Goal: Communication & Community: Answer question/provide support

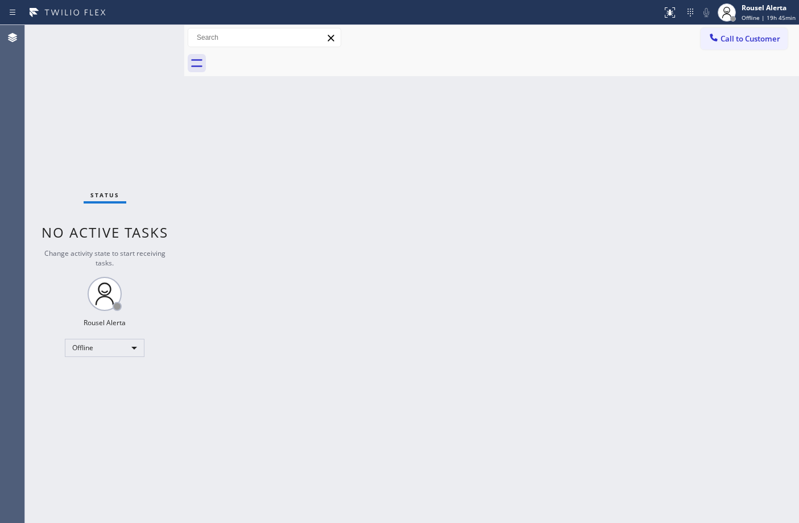
click at [140, 53] on div "Status No active tasks Change activity state to start receiving tasks. Rousel A…" at bounding box center [104, 274] width 159 height 498
click at [301, 303] on div "Back to Dashboard Change Sender ID Customers Technicians Select a contact Outbo…" at bounding box center [491, 274] width 615 height 498
click at [580, 226] on div "Back to Dashboard Change Sender ID Customers Technicians Select a contact Outbo…" at bounding box center [491, 274] width 615 height 498
click at [84, 347] on div "Offline" at bounding box center [105, 348] width 80 height 18
drag, startPoint x: 81, startPoint y: 376, endPoint x: 105, endPoint y: 374, distance: 24.0
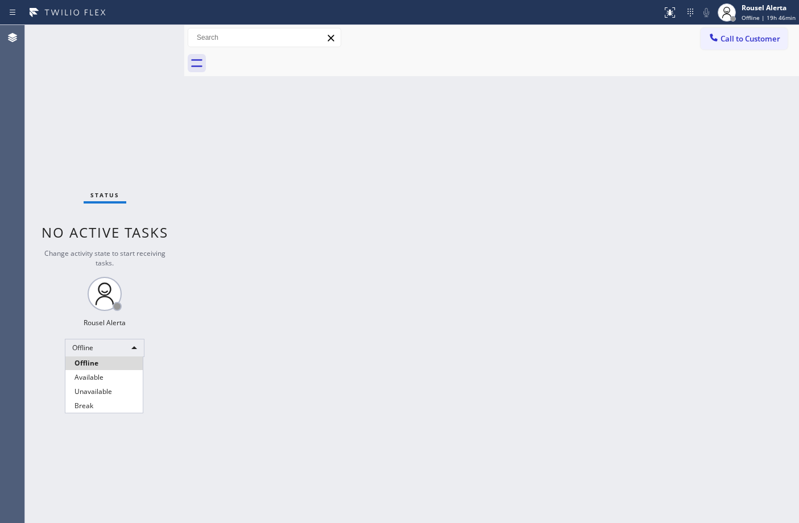
click at [81, 376] on li "Available" at bounding box center [103, 378] width 77 height 14
click at [445, 387] on div "Back to Dashboard Change Sender ID Customers Technicians Select a contact Outbo…" at bounding box center [491, 274] width 615 height 498
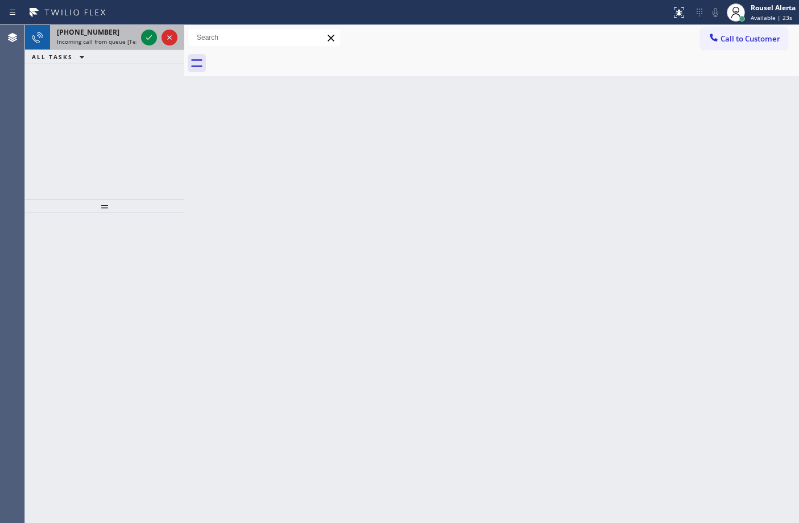
click at [132, 36] on div "[PHONE_NUMBER]" at bounding box center [97, 32] width 80 height 10
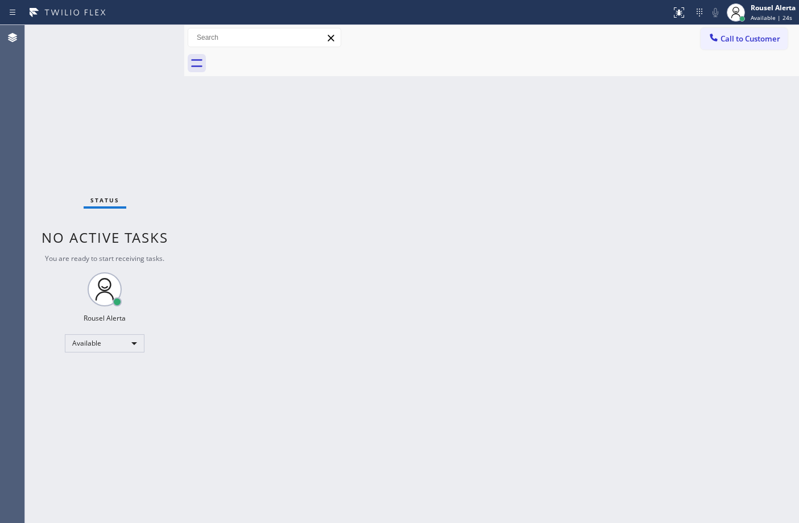
click at [154, 240] on span "No active tasks" at bounding box center [105, 237] width 127 height 19
click at [516, 359] on div "Back to Dashboard Change Sender ID Customers Technicians Select a contact Outbo…" at bounding box center [491, 274] width 615 height 498
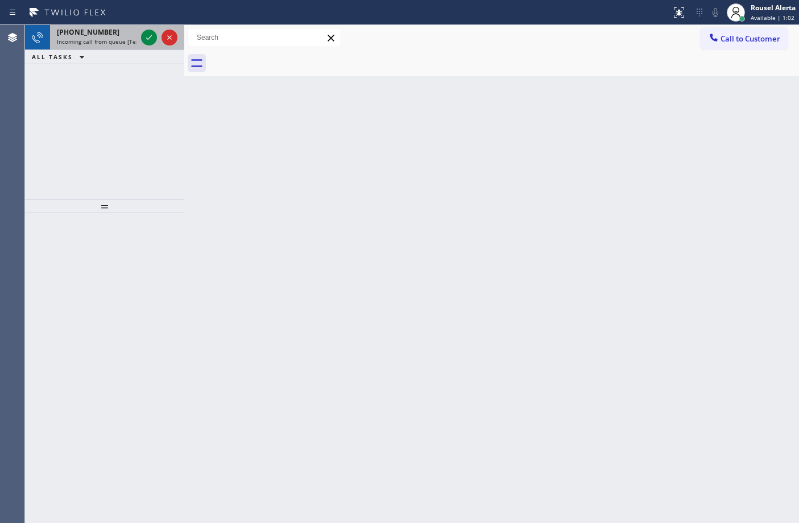
drag, startPoint x: 126, startPoint y: 41, endPoint x: 135, endPoint y: 38, distance: 9.2
click at [126, 41] on span "Incoming call from queue [Test] All" at bounding box center [104, 42] width 94 height 8
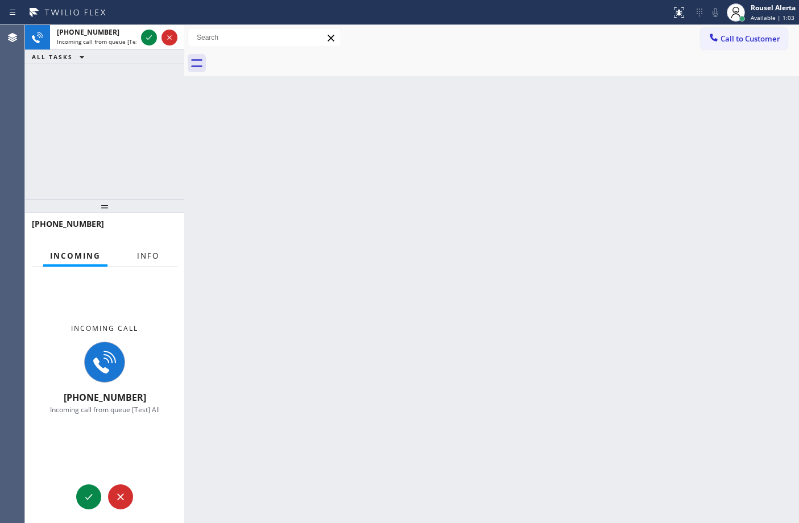
click at [140, 249] on button "Info" at bounding box center [148, 256] width 36 height 22
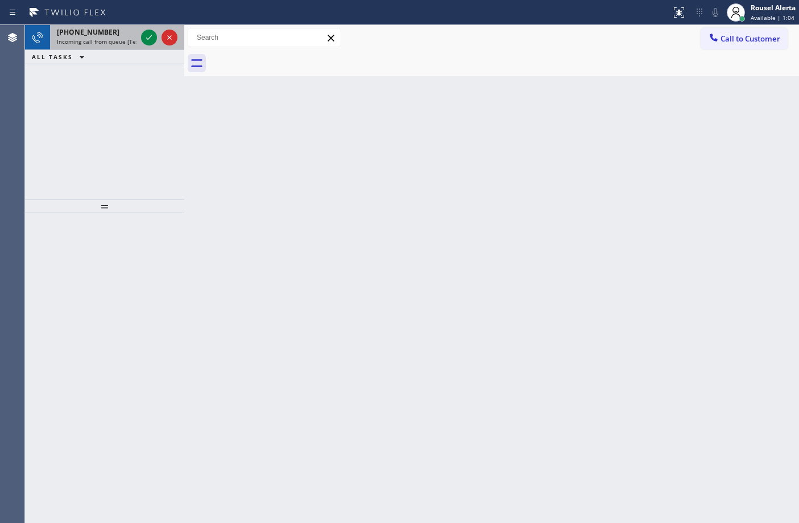
click at [126, 36] on div "[PHONE_NUMBER]" at bounding box center [97, 32] width 80 height 10
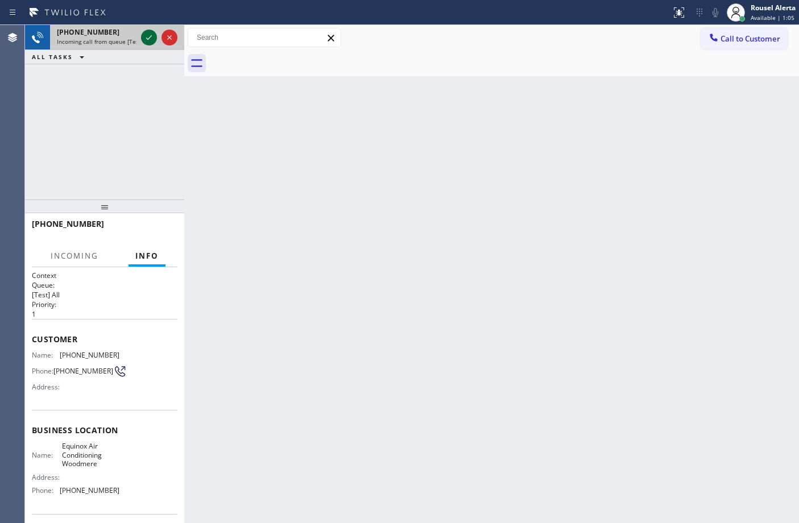
click at [141, 38] on div at bounding box center [149, 38] width 16 height 14
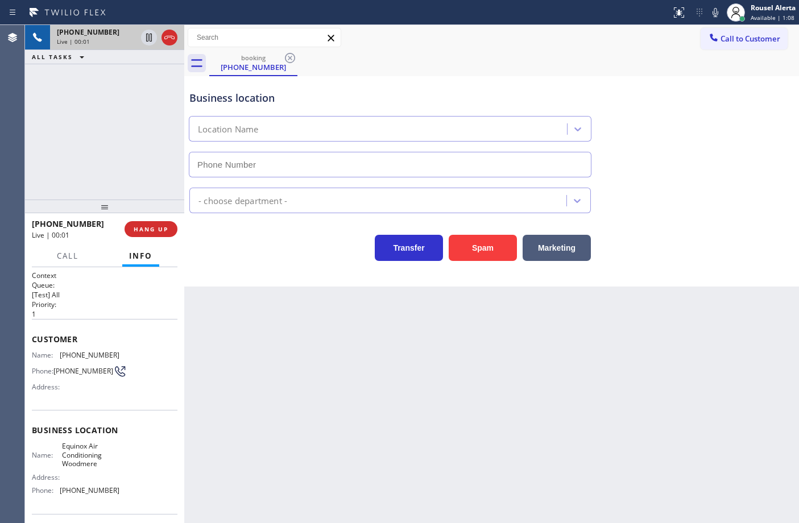
type input "[PHONE_NUMBER]"
click at [321, 442] on div "Back to Dashboard Change Sender ID Customers Technicians Select a contact Outbo…" at bounding box center [491, 274] width 615 height 498
click at [124, 172] on div "[PHONE_NUMBER] Live | 00:09 ALL TASKS ALL TASKS ACTIVE TASKS TASKS IN WRAP UP" at bounding box center [104, 112] width 159 height 175
click at [254, 333] on div "Back to Dashboard Change Sender ID Customers Technicians Select a contact Outbo…" at bounding box center [491, 274] width 615 height 498
click at [148, 237] on button "HANG UP" at bounding box center [151, 229] width 53 height 16
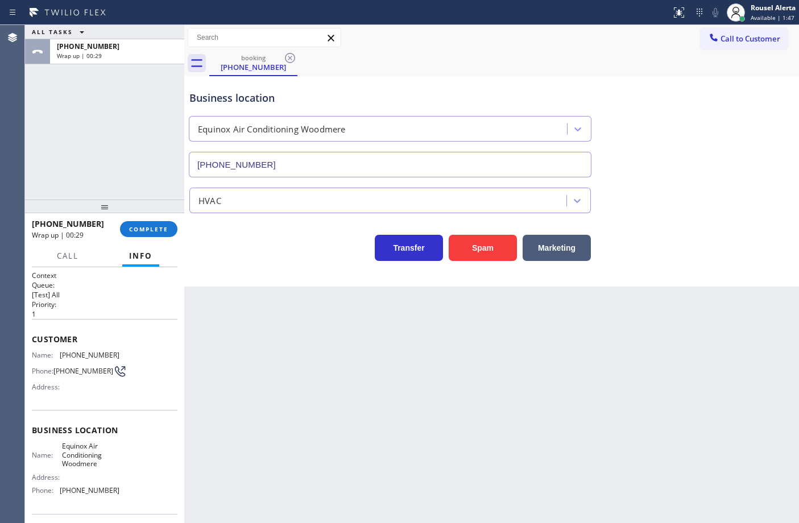
click at [78, 129] on div "ALL TASKS ALL TASKS ACTIVE TASKS TASKS IN WRAP UP [PHONE_NUMBER] Wrap up | 00:29" at bounding box center [104, 112] width 159 height 175
click at [142, 225] on span "COMPLETE" at bounding box center [148, 229] width 39 height 8
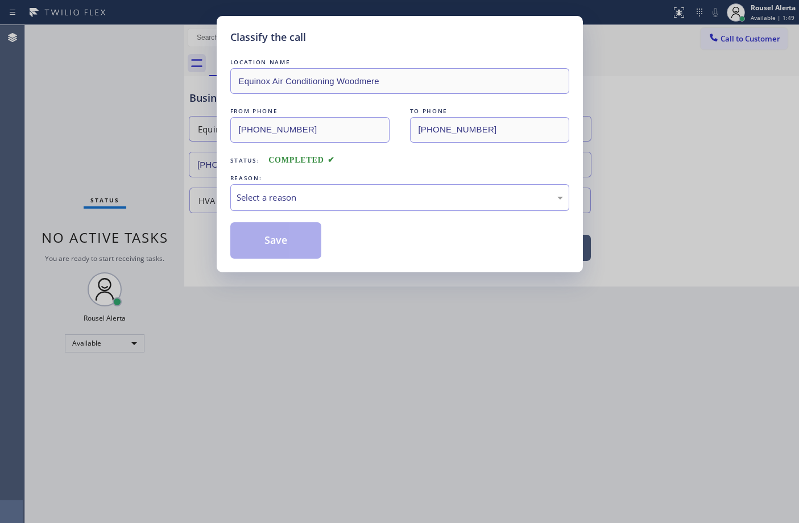
click at [299, 197] on div "Select a reason" at bounding box center [400, 197] width 326 height 13
click at [291, 253] on button "Save" at bounding box center [276, 240] width 92 height 36
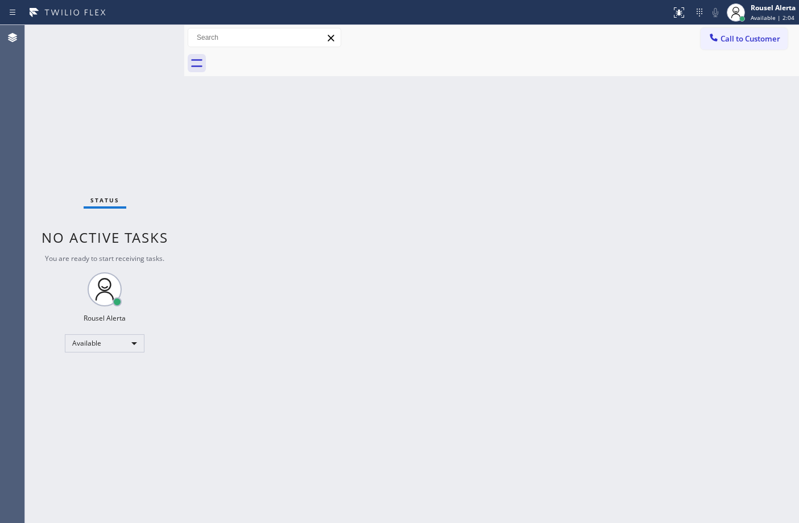
click at [371, 259] on div "Back to Dashboard Change Sender ID Customers Technicians Select a contact Outbo…" at bounding box center [491, 274] width 615 height 498
click at [460, 347] on div "Back to Dashboard Change Sender ID Customers Technicians Select a contact Outbo…" at bounding box center [491, 274] width 615 height 498
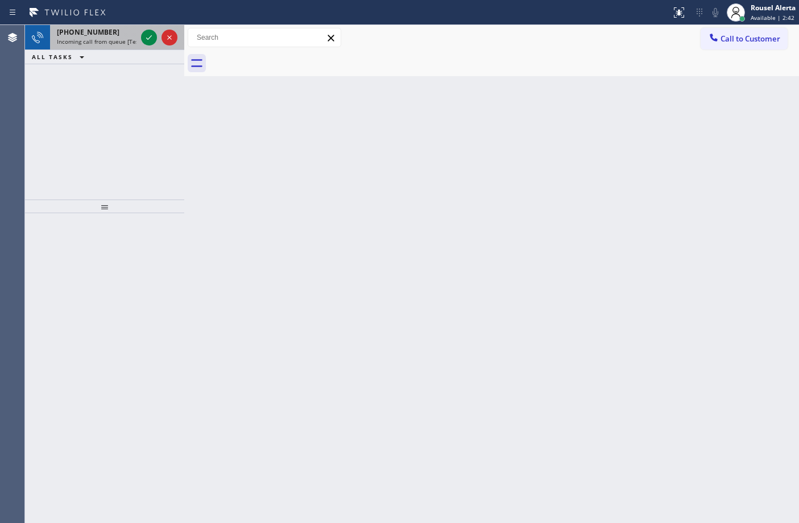
click at [104, 32] on div "[PHONE_NUMBER]" at bounding box center [97, 32] width 80 height 10
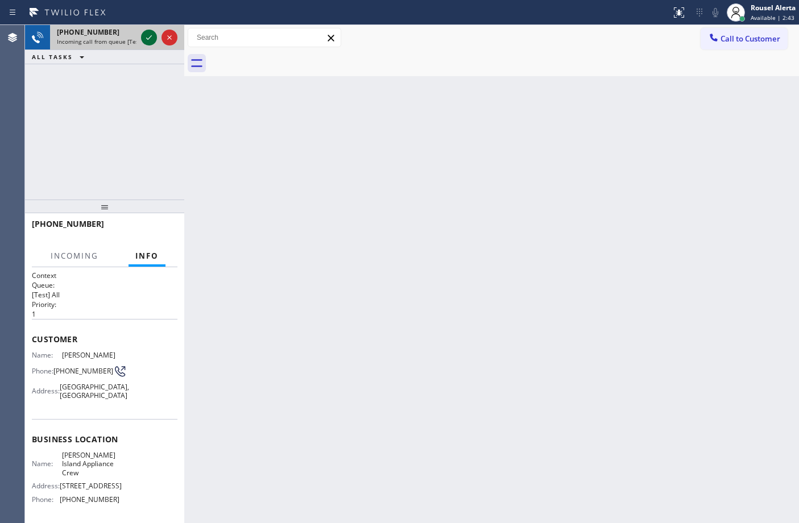
click at [141, 35] on div at bounding box center [149, 38] width 16 height 14
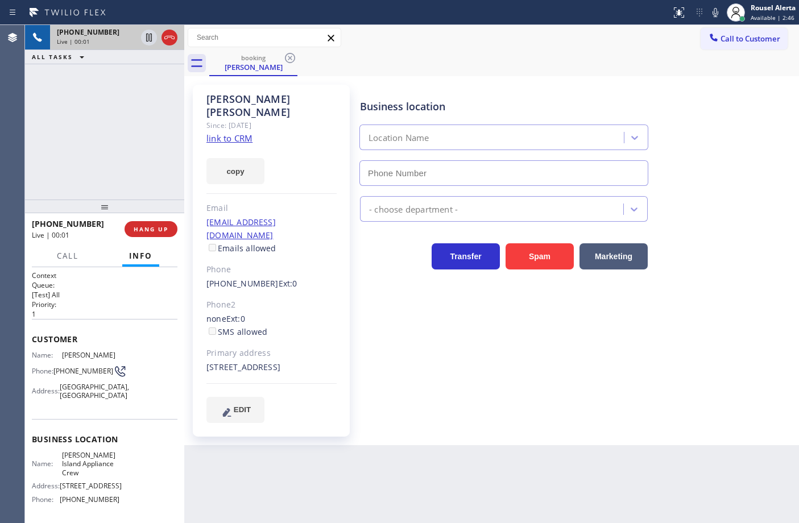
type input "[PHONE_NUMBER]"
click at [246, 119] on div "Since: [DATE]" at bounding box center [271, 125] width 130 height 13
click at [243, 133] on link "link to CRM" at bounding box center [229, 138] width 46 height 11
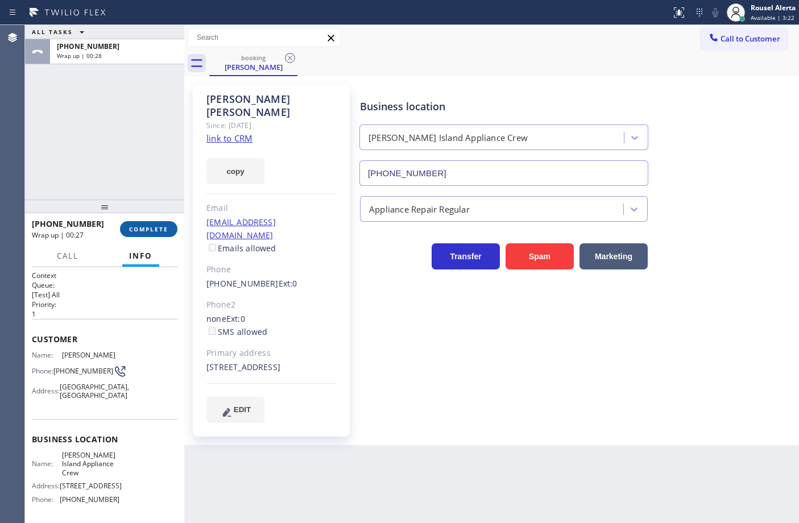
click at [147, 230] on span "COMPLETE" at bounding box center [148, 229] width 39 height 8
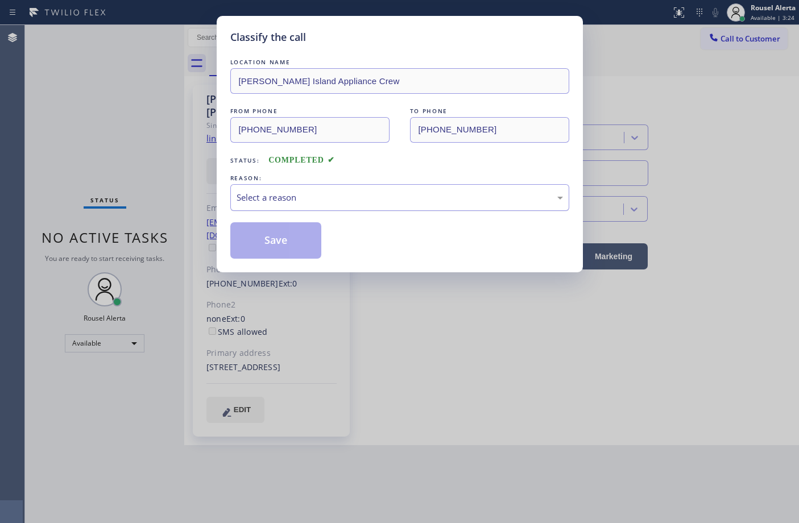
click at [357, 208] on div "Select a reason" at bounding box center [399, 197] width 339 height 27
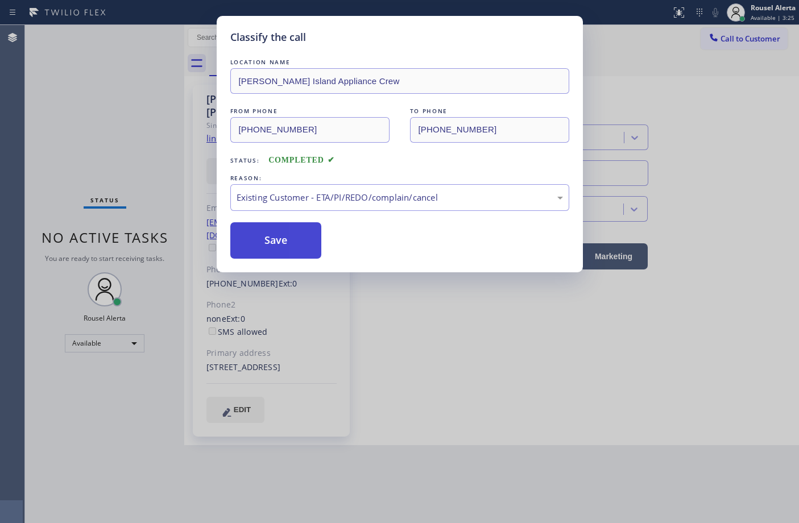
click at [291, 246] on button "Save" at bounding box center [276, 240] width 92 height 36
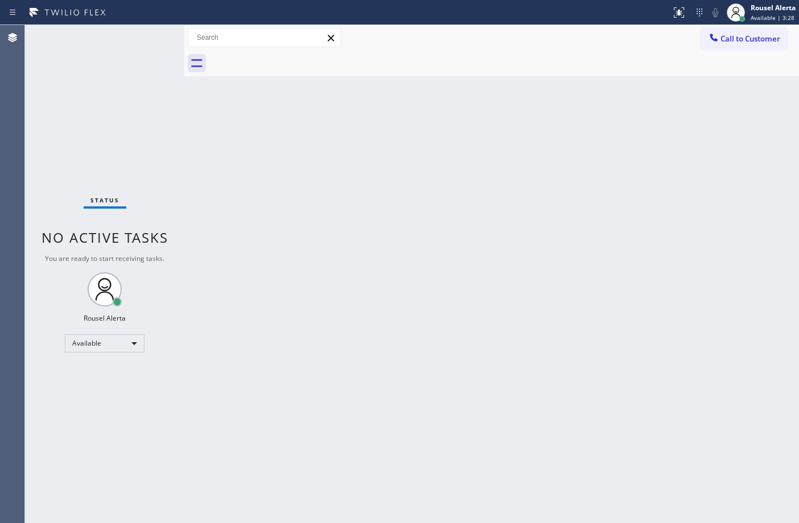
drag, startPoint x: 158, startPoint y: 97, endPoint x: 319, endPoint y: 222, distance: 203.9
click at [159, 97] on div "Status No active tasks You are ready to start receiving tasks. Rousel Alerta Av…" at bounding box center [104, 274] width 159 height 498
click at [483, 342] on div "Back to Dashboard Change Sender ID Customers Technicians Select a contact Outbo…" at bounding box center [491, 274] width 615 height 498
click at [493, 118] on div "Back to Dashboard Change Sender ID Customers Technicians Select a contact Outbo…" at bounding box center [491, 274] width 615 height 498
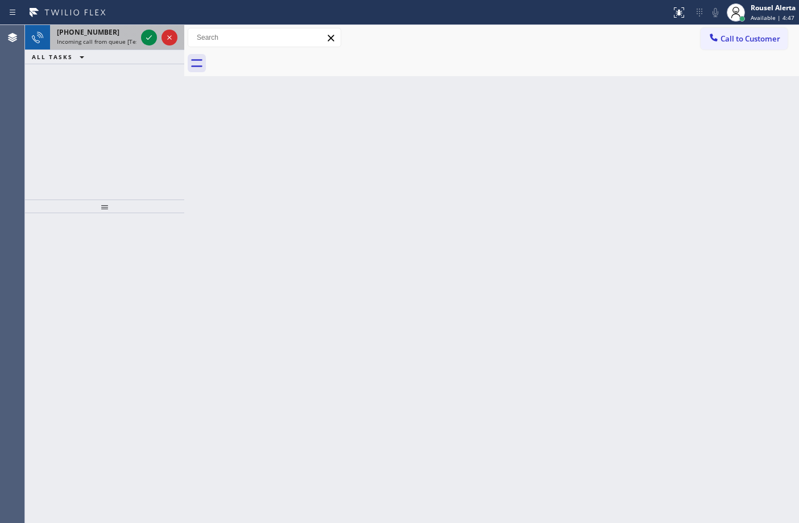
click at [142, 45] on div at bounding box center [159, 37] width 41 height 25
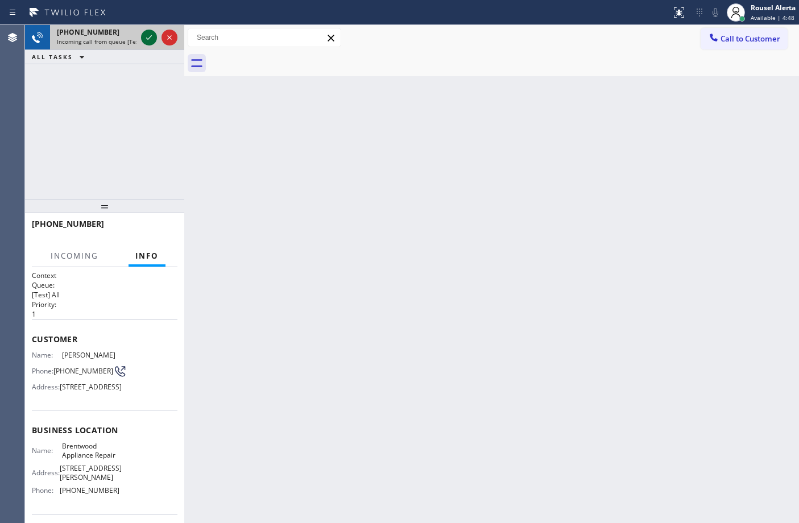
click at [151, 31] on icon at bounding box center [149, 38] width 14 height 14
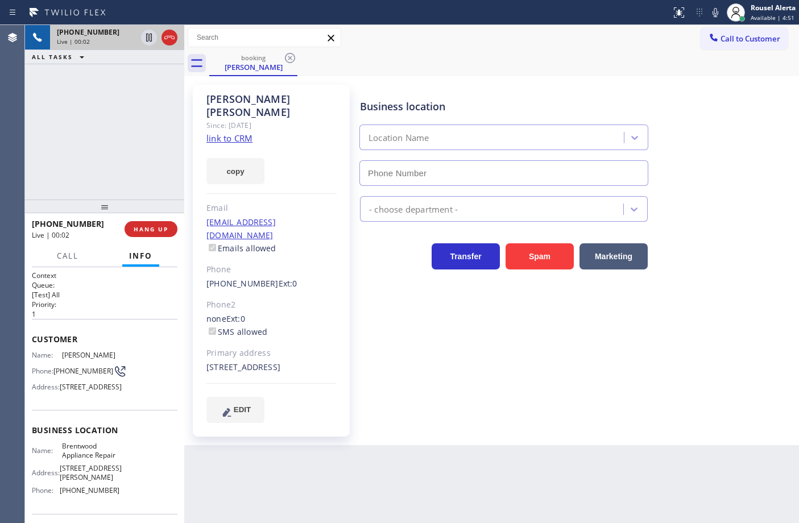
type input "[PHONE_NUMBER]"
click at [226, 133] on link "link to CRM" at bounding box center [229, 138] width 46 height 11
click at [146, 37] on icon at bounding box center [149, 38] width 6 height 8
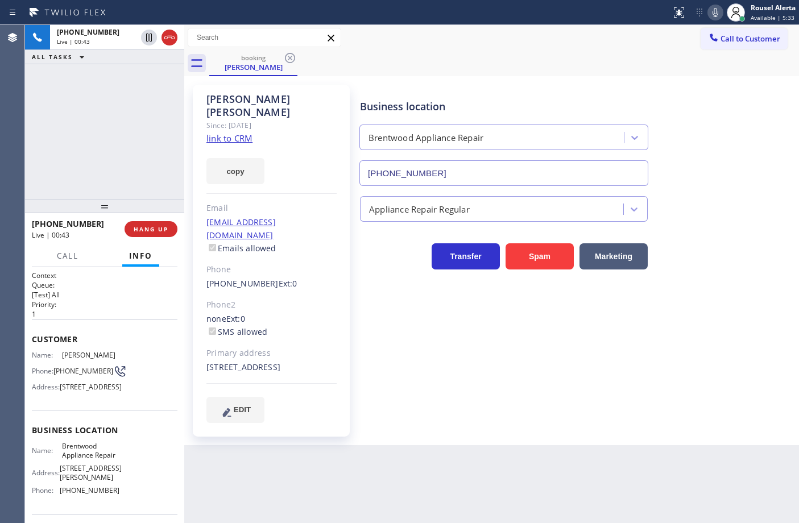
click at [717, 13] on icon at bounding box center [716, 13] width 14 height 14
click at [561, 68] on div "booking [PERSON_NAME]" at bounding box center [504, 64] width 590 height 26
drag, startPoint x: 160, startPoint y: 125, endPoint x: 143, endPoint y: 53, distance: 74.1
click at [160, 120] on div "[PHONE_NUMBER] Live | 02:58 ALL TASKS ALL TASKS ACTIVE TASKS TASKS IN WRAP UP" at bounding box center [104, 112] width 159 height 175
click at [147, 34] on icon at bounding box center [149, 38] width 8 height 8
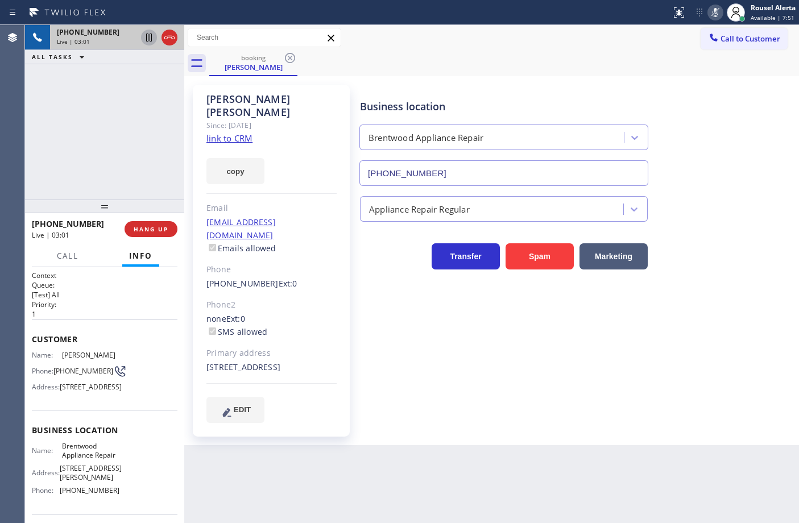
click at [711, 10] on icon at bounding box center [716, 13] width 14 height 14
click at [140, 224] on button "HANG UP" at bounding box center [151, 229] width 53 height 16
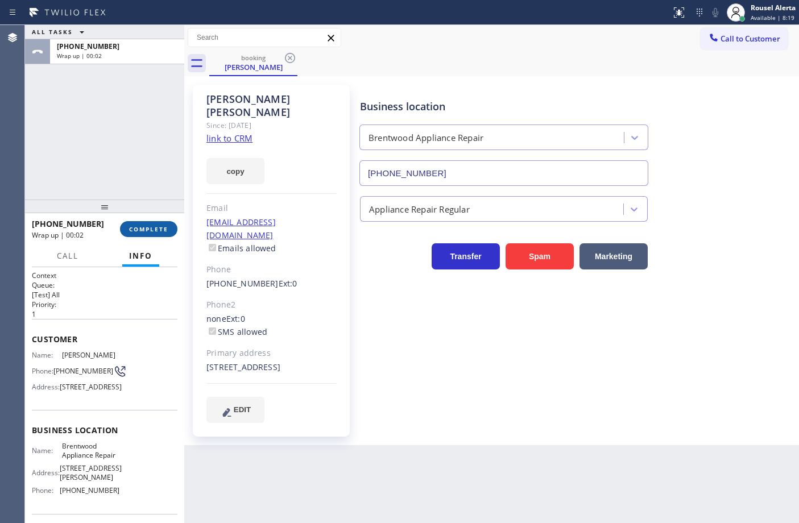
click at [158, 226] on span "COMPLETE" at bounding box center [148, 229] width 39 height 8
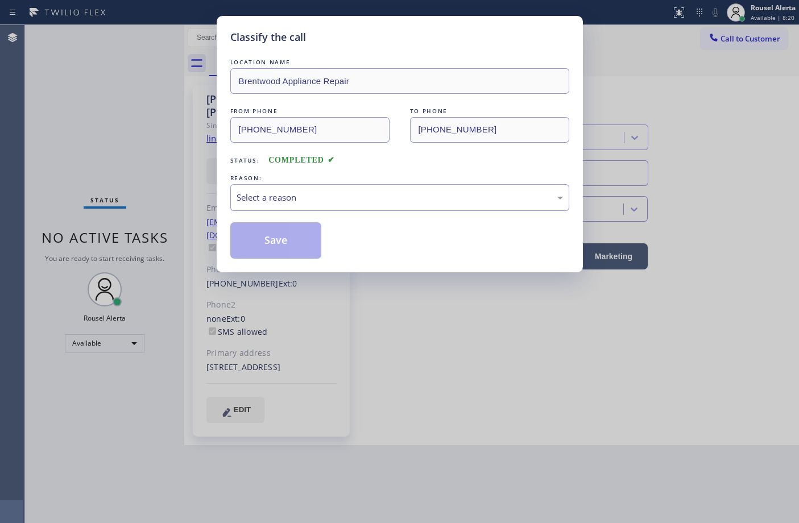
click at [283, 196] on div "Select a reason" at bounding box center [400, 197] width 326 height 13
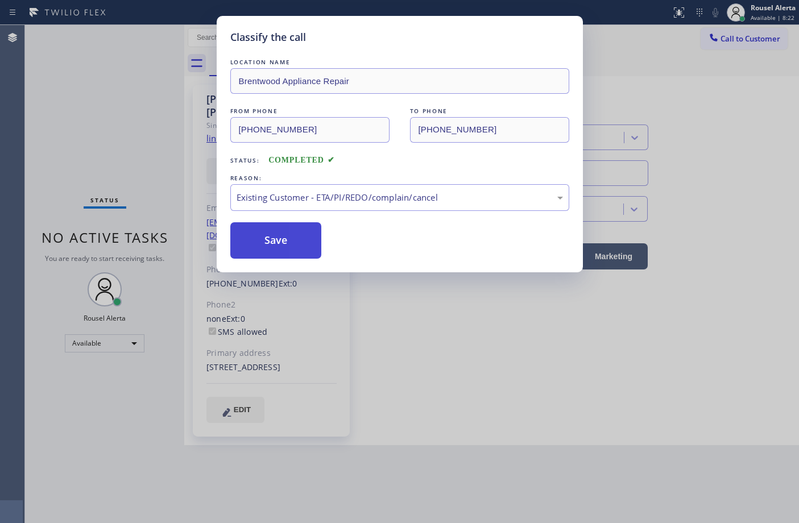
click at [285, 238] on button "Save" at bounding box center [276, 240] width 92 height 36
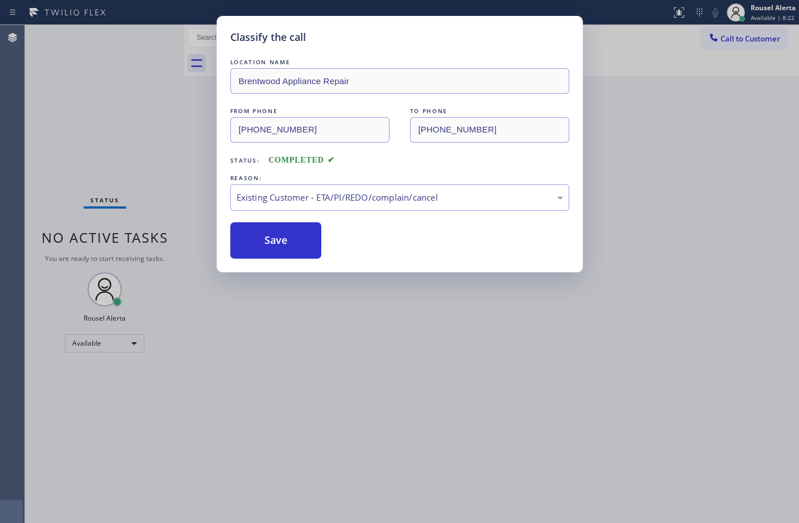
click at [393, 408] on div "Classify the call LOCATION NAME Brentwood Appliance Repair FROM PHONE [PHONE_NU…" at bounding box center [399, 261] width 799 height 523
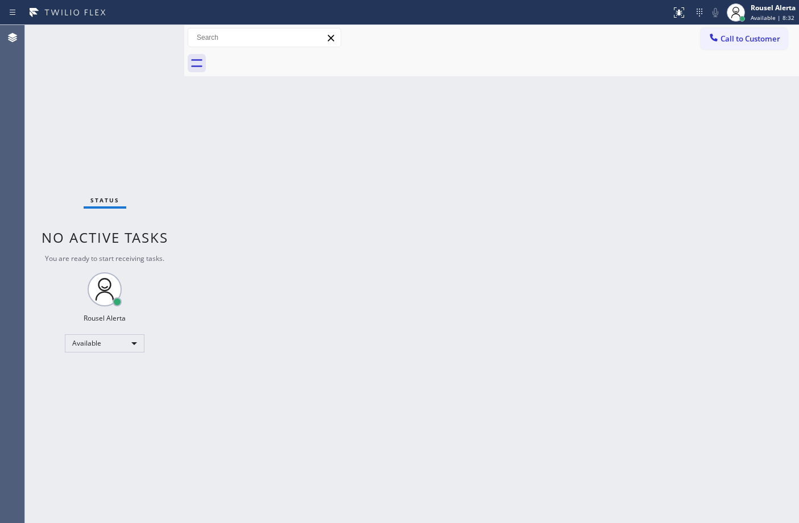
click at [140, 94] on div "Status No active tasks You are ready to start receiving tasks. Rousel Alerta Av…" at bounding box center [104, 274] width 159 height 498
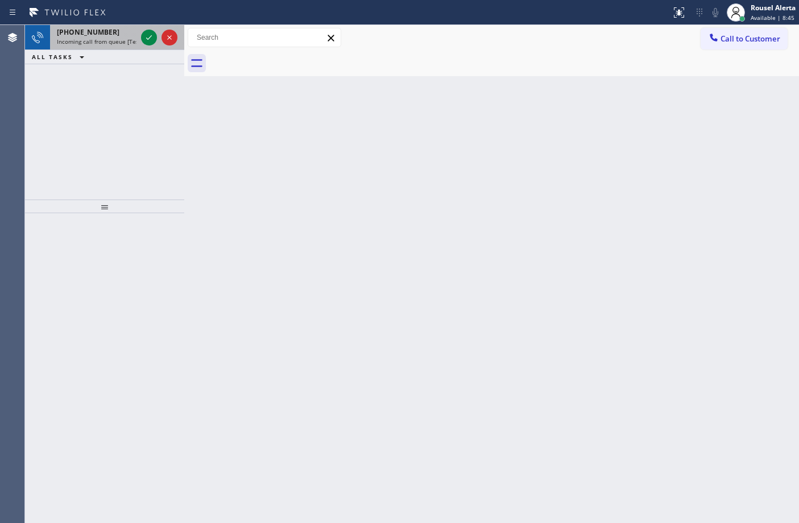
click at [134, 30] on div "[PHONE_NUMBER]" at bounding box center [97, 32] width 80 height 10
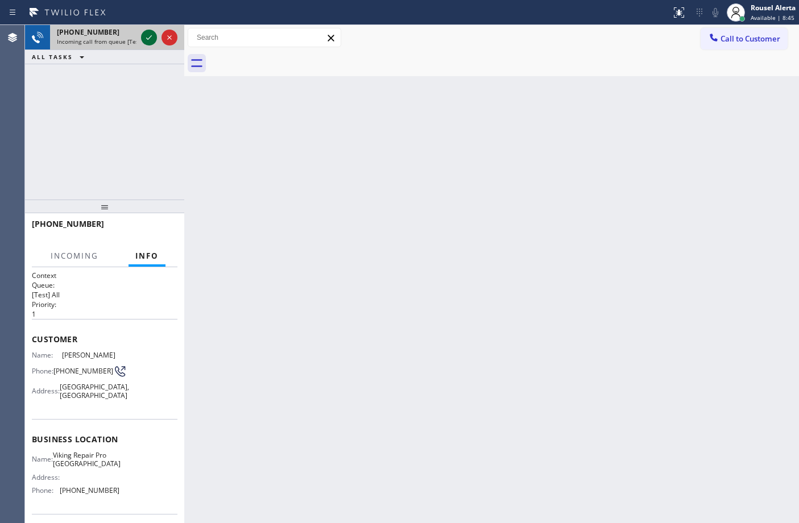
click at [148, 41] on icon at bounding box center [149, 38] width 14 height 14
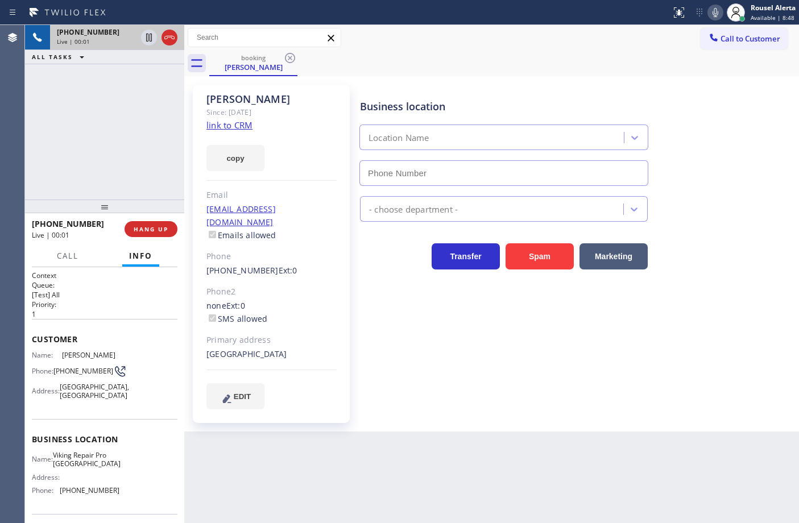
type input "[PHONE_NUMBER]"
click at [237, 128] on link "link to CRM" at bounding box center [229, 124] width 46 height 11
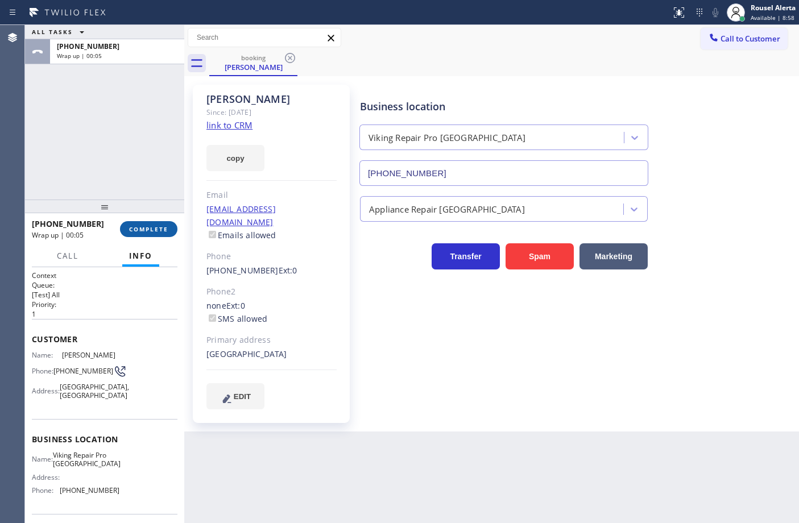
click at [163, 232] on span "COMPLETE" at bounding box center [148, 229] width 39 height 8
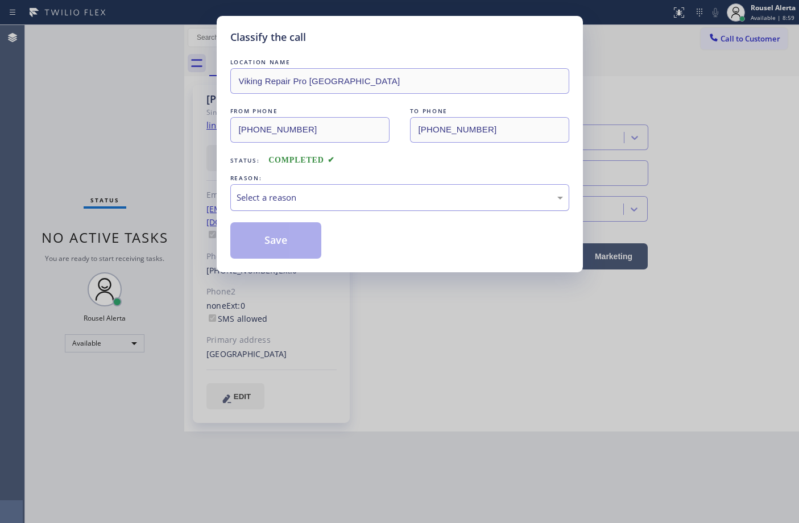
click at [333, 211] on div "Select a reason" at bounding box center [399, 197] width 339 height 27
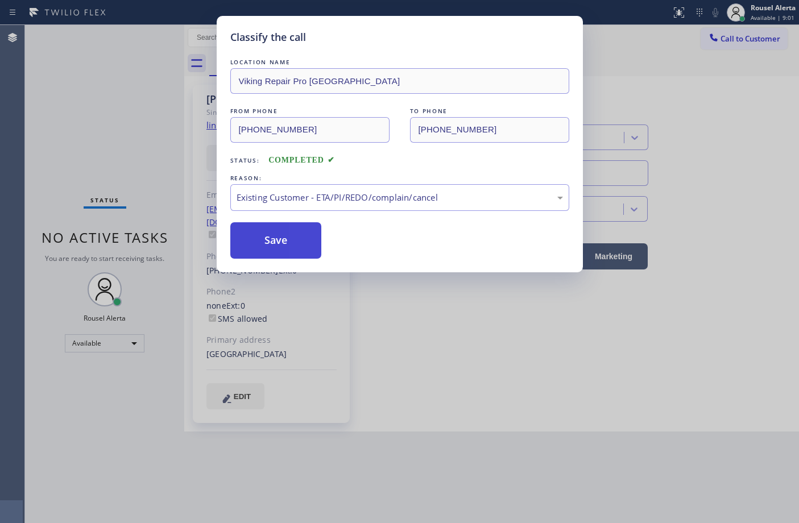
click at [295, 235] on button "Save" at bounding box center [276, 240] width 92 height 36
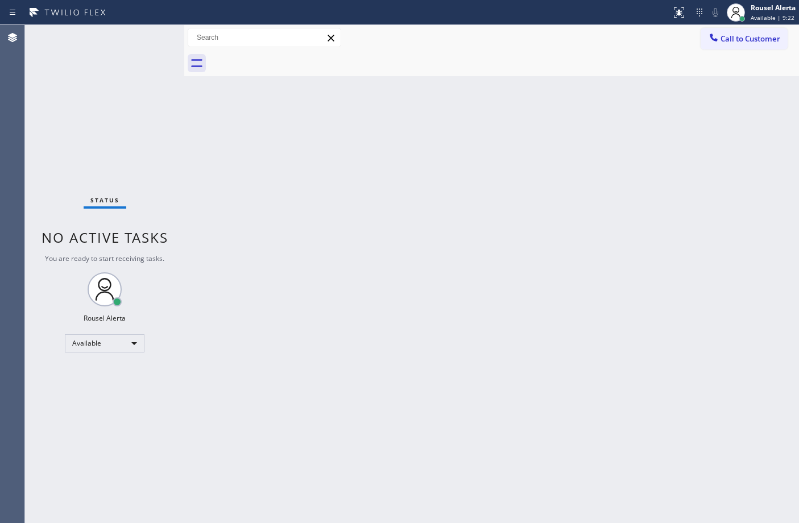
click at [367, 342] on div "Back to Dashboard Change Sender ID Customers Technicians Select a contact Outbo…" at bounding box center [491, 274] width 615 height 498
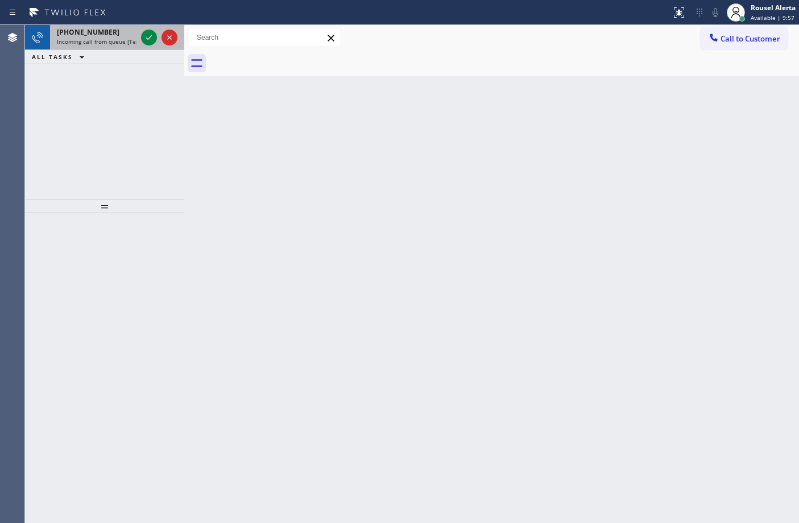
click at [138, 30] on div "[PHONE_NUMBER] Incoming call from queue [Test] All" at bounding box center [94, 37] width 89 height 25
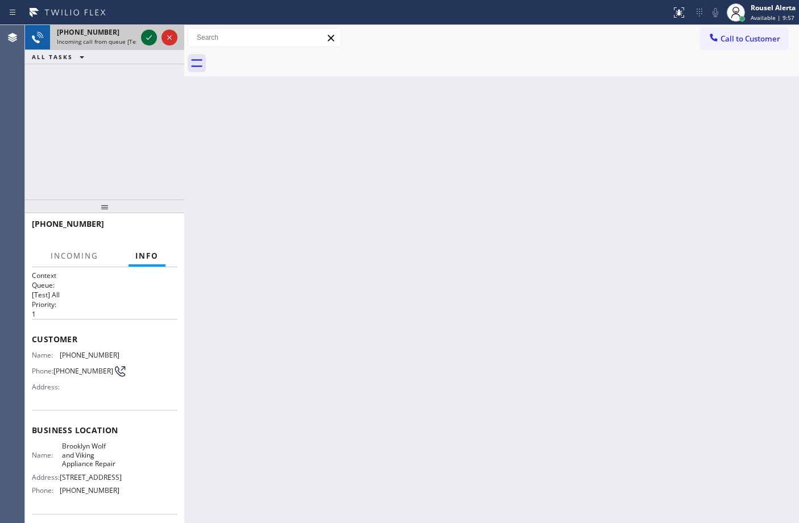
click at [143, 34] on icon at bounding box center [149, 38] width 14 height 14
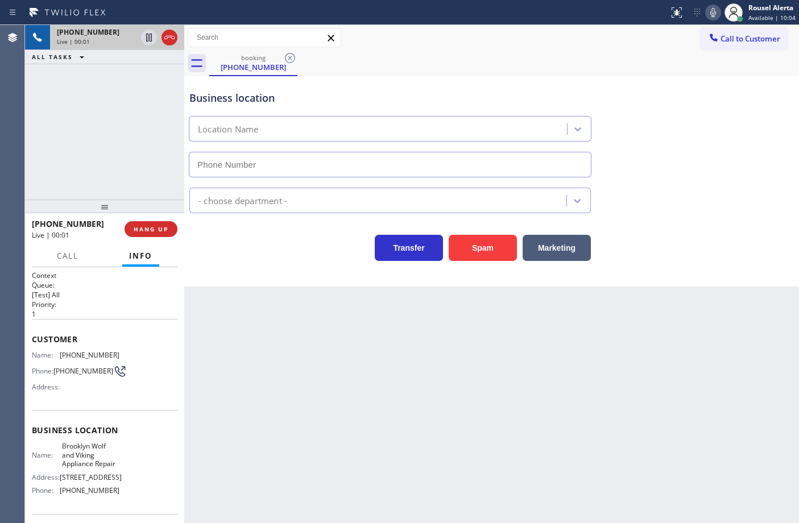
type input "[PHONE_NUMBER]"
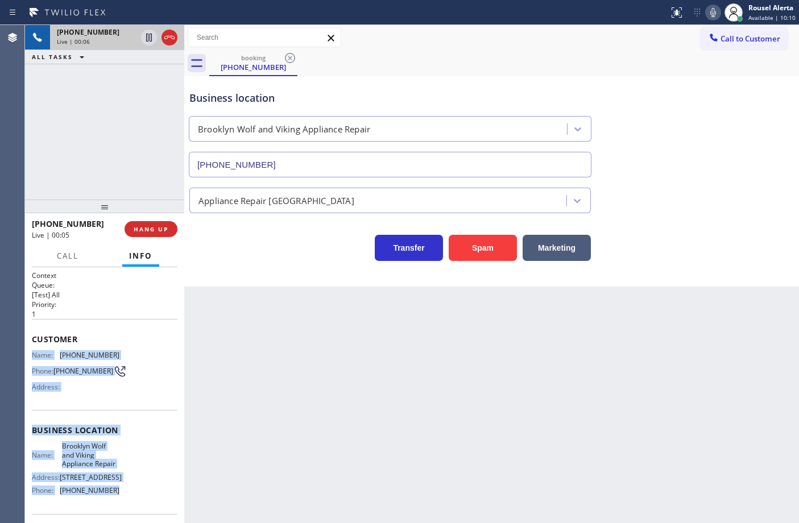
drag, startPoint x: 30, startPoint y: 354, endPoint x: 138, endPoint y: 501, distance: 182.3
click at [138, 501] on div "Context Queue: [Test] All Priority: 1 Customer Name: [PHONE_NUMBER] Phone: [PHO…" at bounding box center [104, 395] width 159 height 256
copy div "Name: [PHONE_NUMBER] Phone: [PHONE_NUMBER] Address: Business location Name: Bro…"
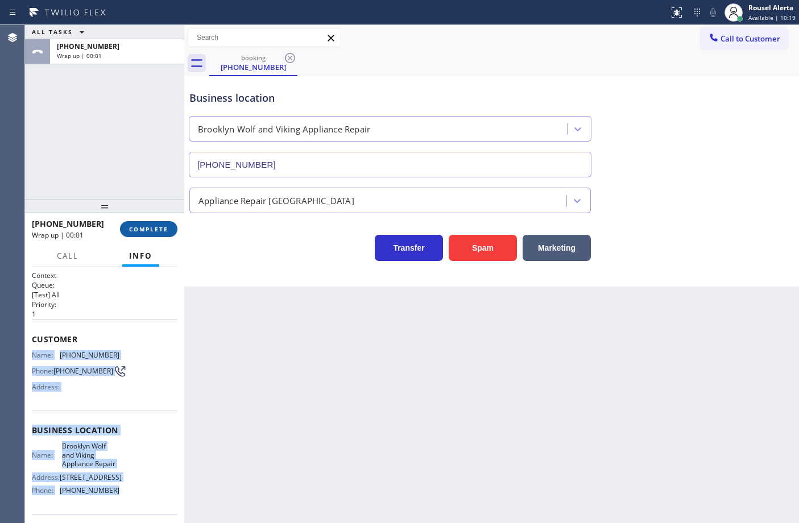
click at [154, 223] on button "COMPLETE" at bounding box center [148, 229] width 57 height 16
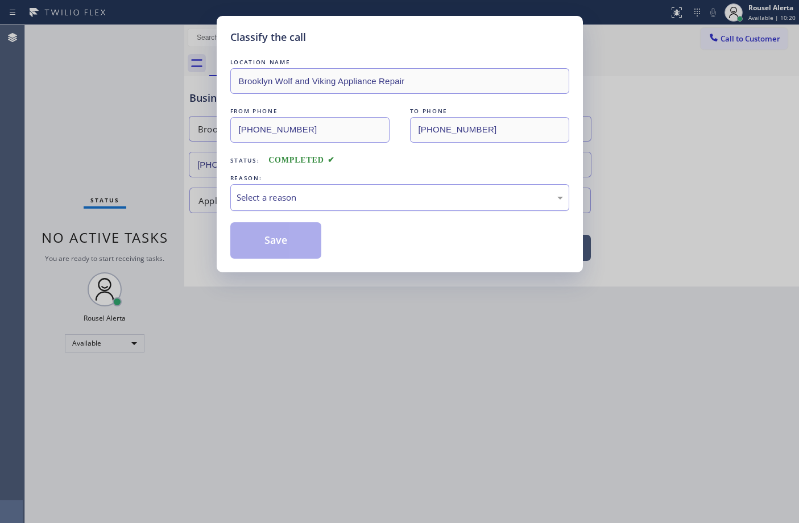
click at [320, 197] on div "Select a reason" at bounding box center [400, 197] width 326 height 13
click at [311, 239] on button "Save" at bounding box center [276, 240] width 92 height 36
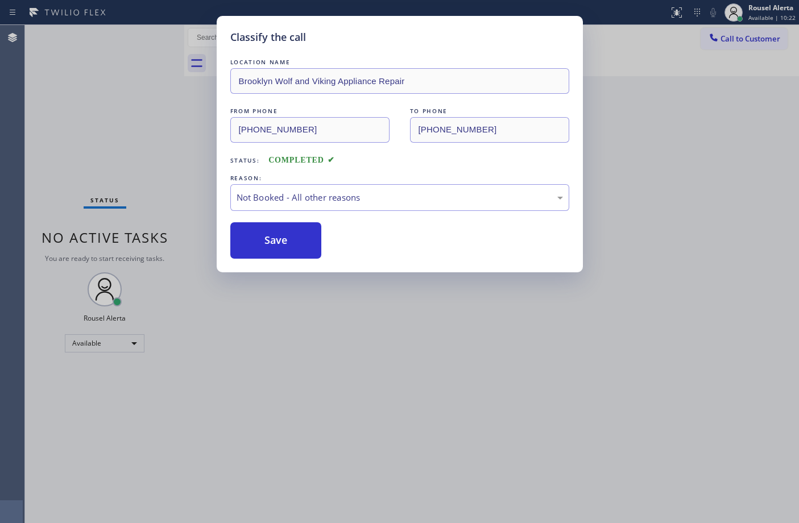
click at [386, 347] on div "Classify the call LOCATION NAME Brooklyn Wolf and Viking Appliance Repair FROM …" at bounding box center [399, 261] width 799 height 523
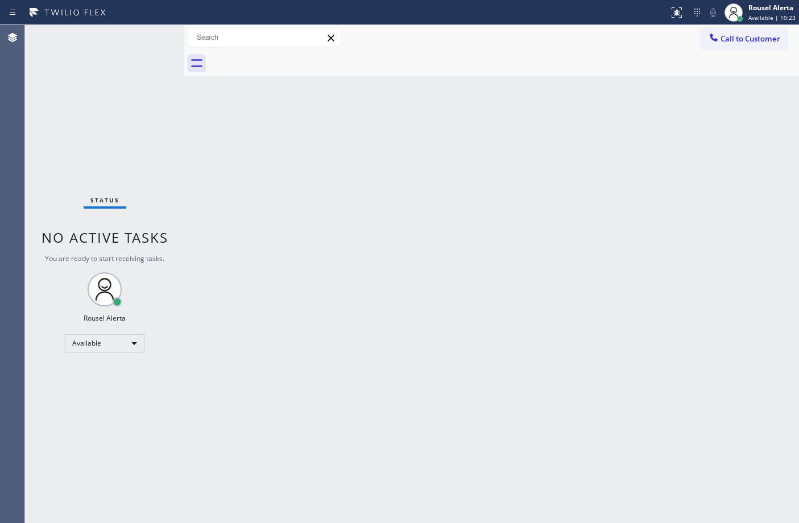
click at [289, 275] on div "Back to Dashboard Change Sender ID Customers Technicians Select a contact Outbo…" at bounding box center [491, 274] width 615 height 498
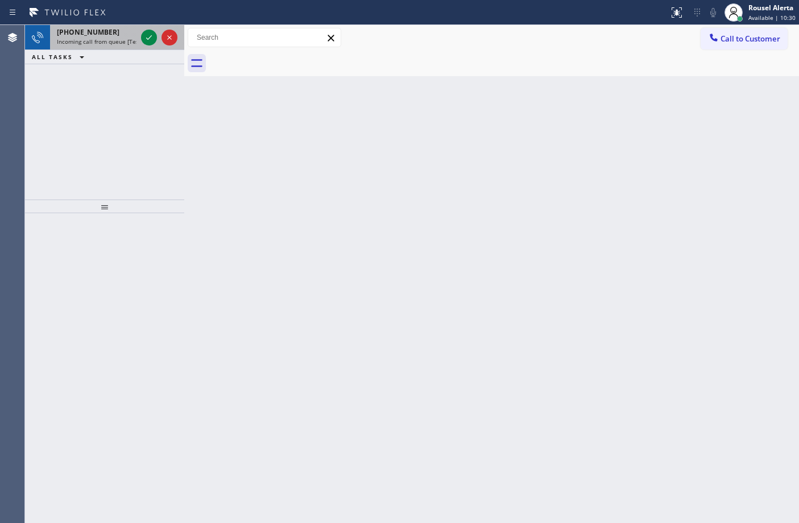
drag, startPoint x: 104, startPoint y: 44, endPoint x: 115, endPoint y: 44, distance: 11.4
click at [104, 44] on span "Incoming call from queue [Test] All" at bounding box center [104, 42] width 94 height 8
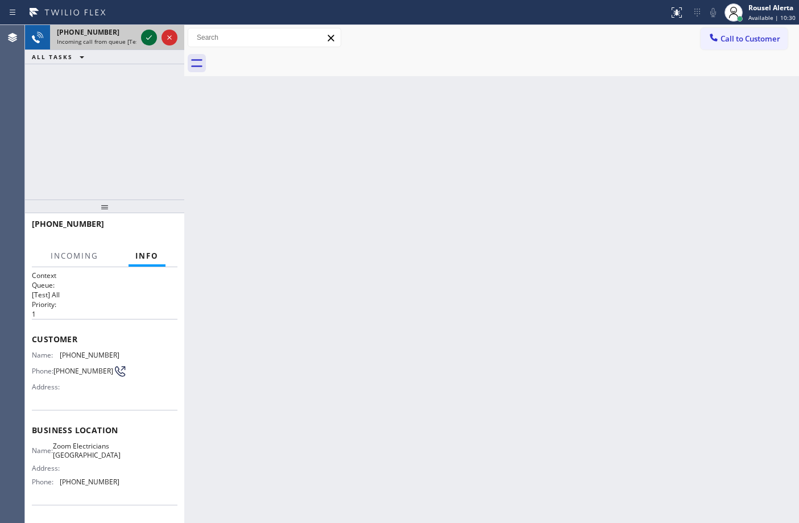
click at [149, 38] on icon at bounding box center [149, 37] width 6 height 5
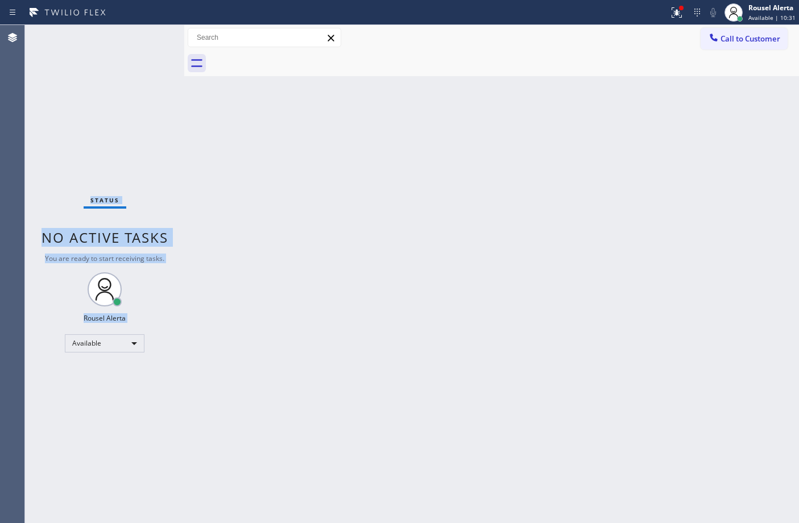
click at [149, 38] on div "Status No active tasks You are ready to start receiving tasks. Rousel Alerta Av…" at bounding box center [104, 274] width 159 height 498
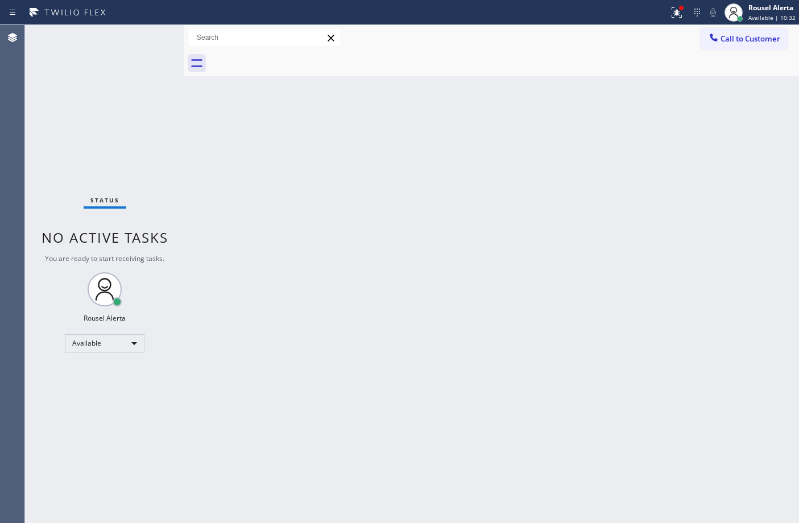
click at [394, 302] on div "Back to Dashboard Change Sender ID Customers Technicians Select a contact Outbo…" at bounding box center [491, 274] width 615 height 498
click at [674, 20] on button at bounding box center [676, 12] width 25 height 25
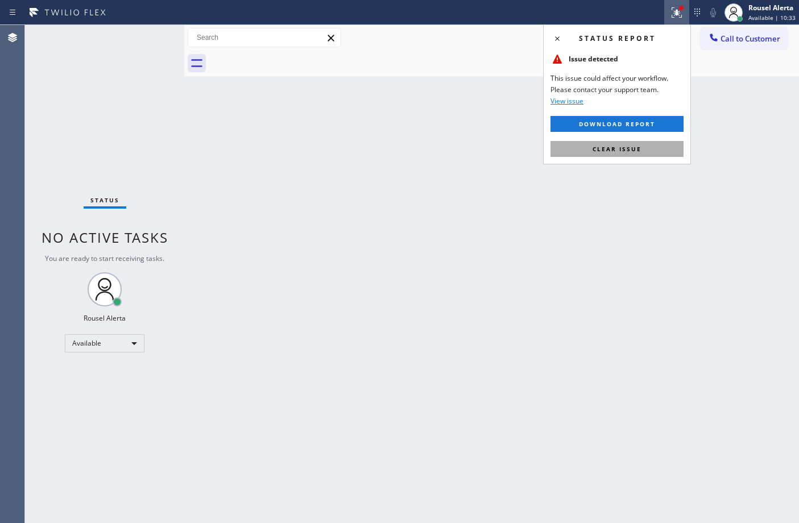
click at [646, 148] on button "Clear issue" at bounding box center [617, 149] width 133 height 16
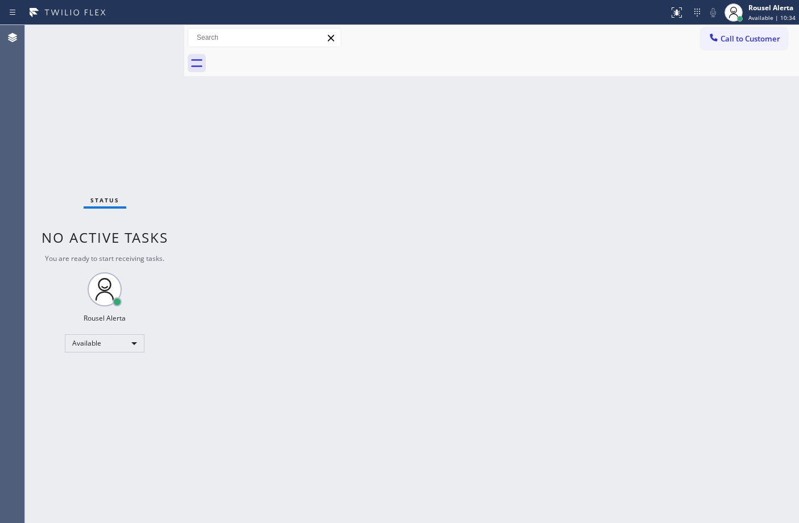
click at [634, 274] on div "Back to Dashboard Change Sender ID Customers Technicians Select a contact Outbo…" at bounding box center [491, 274] width 615 height 498
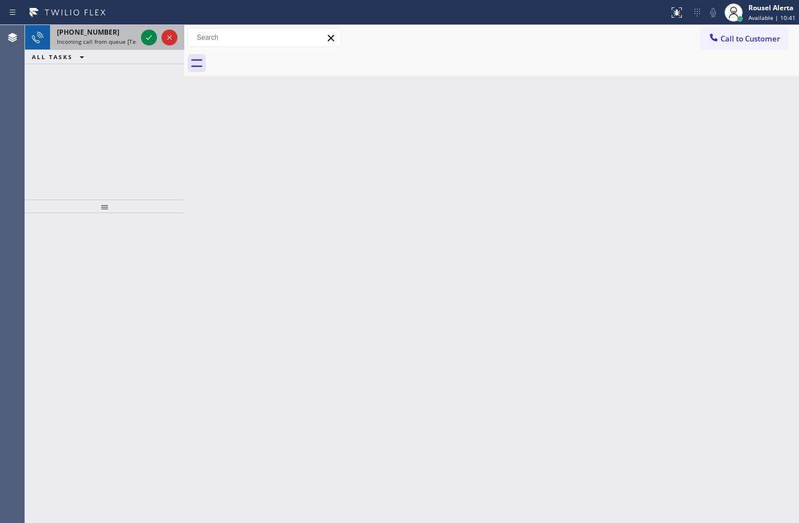
click at [124, 26] on div "[PHONE_NUMBER] Incoming call from queue [Test] All" at bounding box center [94, 37] width 89 height 25
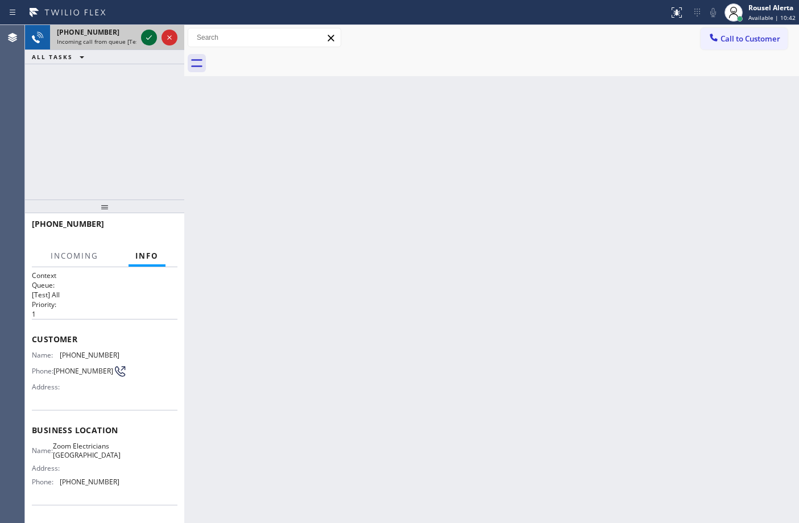
click at [143, 38] on icon at bounding box center [149, 38] width 14 height 14
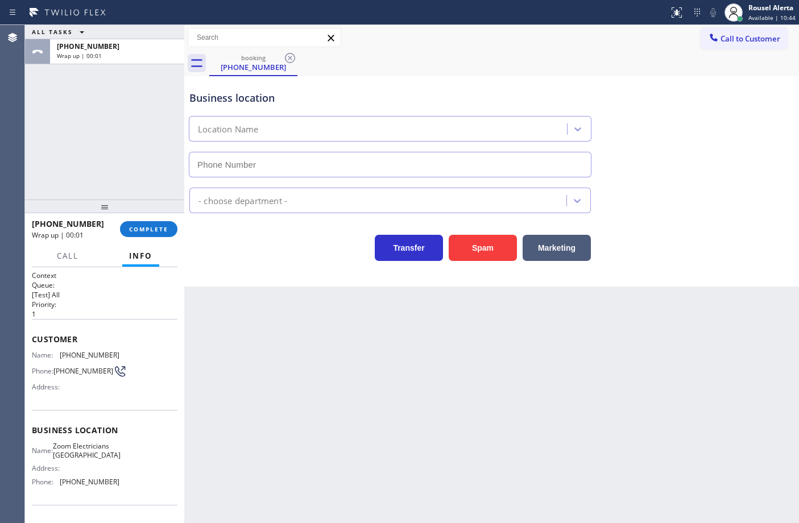
type input "[PHONE_NUMBER]"
click at [148, 224] on button "COMPLETE" at bounding box center [148, 229] width 57 height 16
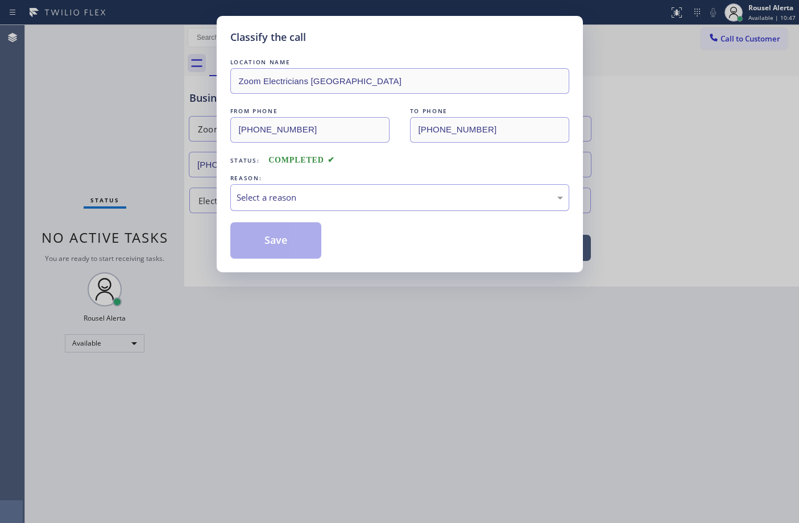
click at [320, 195] on div "Select a reason" at bounding box center [400, 197] width 326 height 13
click at [300, 251] on button "Save" at bounding box center [276, 240] width 92 height 36
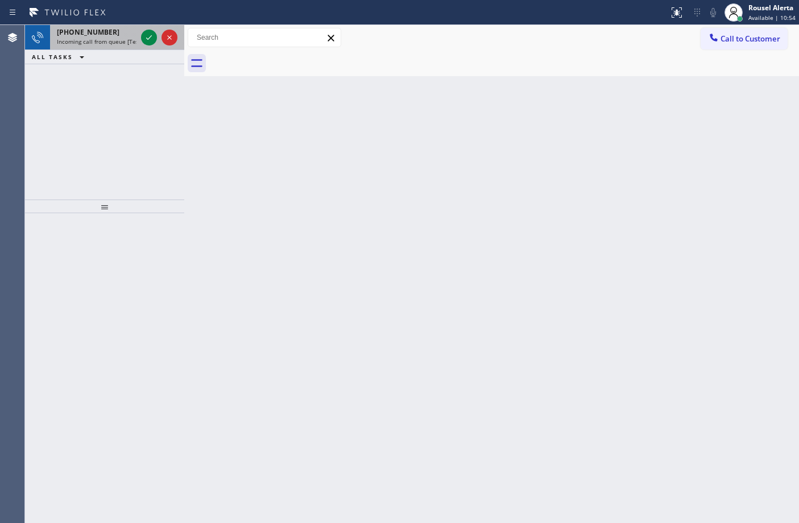
click at [132, 41] on span "Incoming call from queue [Test] All" at bounding box center [104, 42] width 94 height 8
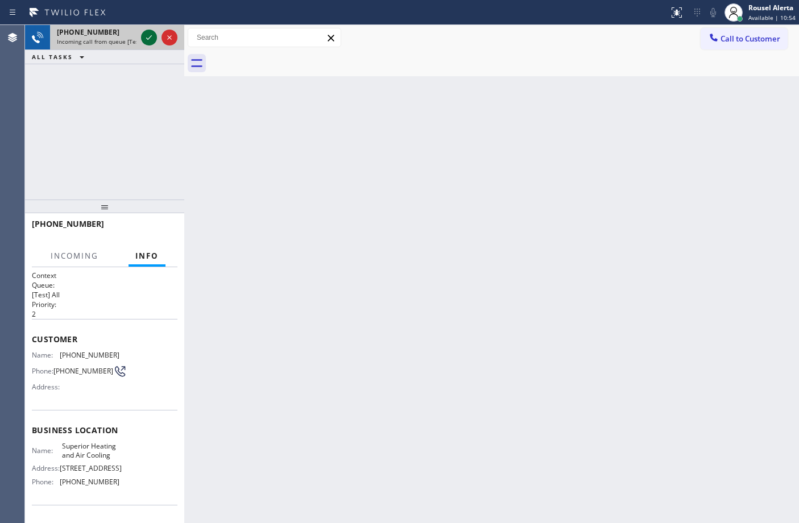
click at [143, 37] on icon at bounding box center [149, 38] width 14 height 14
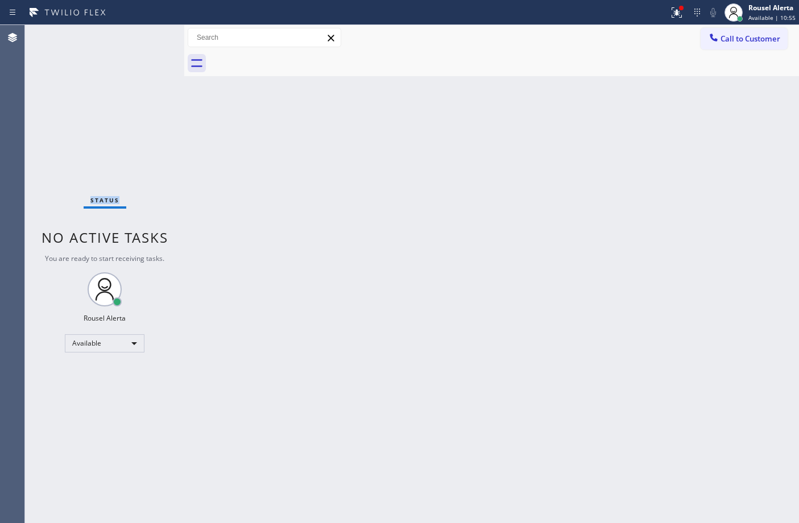
click at [143, 37] on div "Status No active tasks You are ready to start receiving tasks. Rousel Alerta Av…" at bounding box center [104, 274] width 159 height 498
click at [280, 202] on div "Back to Dashboard Change Sender ID Customers Technicians Select a contact Outbo…" at bounding box center [491, 274] width 615 height 498
click at [672, 14] on icon at bounding box center [677, 13] width 14 height 14
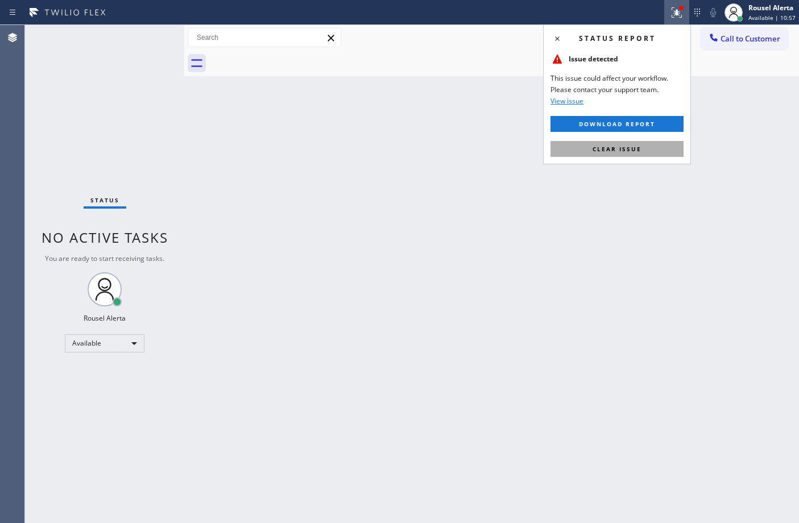
click at [649, 148] on button "Clear issue" at bounding box center [617, 149] width 133 height 16
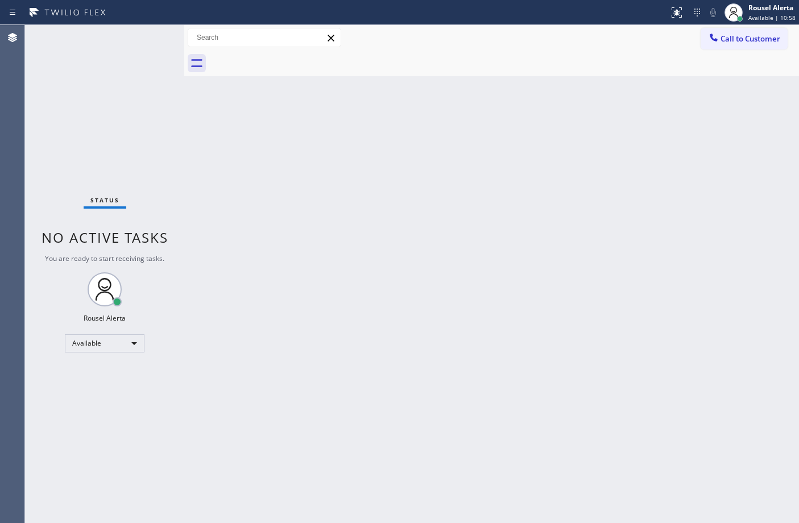
click at [653, 202] on div "Back to Dashboard Change Sender ID Customers Technicians Select a contact Outbo…" at bounding box center [491, 274] width 615 height 498
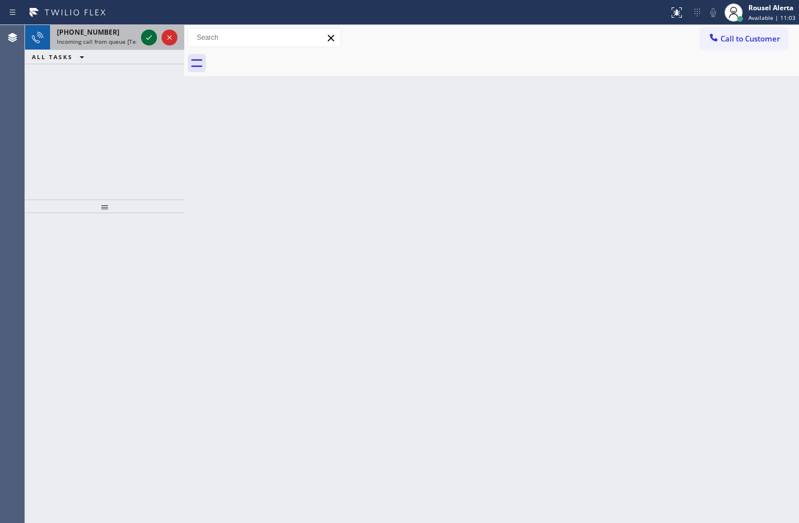
drag, startPoint x: 134, startPoint y: 32, endPoint x: 151, endPoint y: 37, distance: 17.7
click at [136, 33] on div "[PHONE_NUMBER]" at bounding box center [97, 32] width 80 height 10
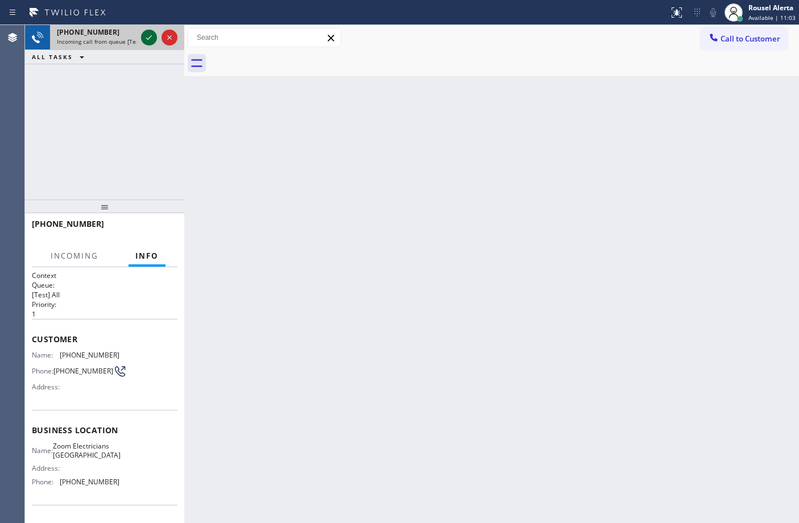
click at [147, 37] on icon at bounding box center [149, 38] width 14 height 14
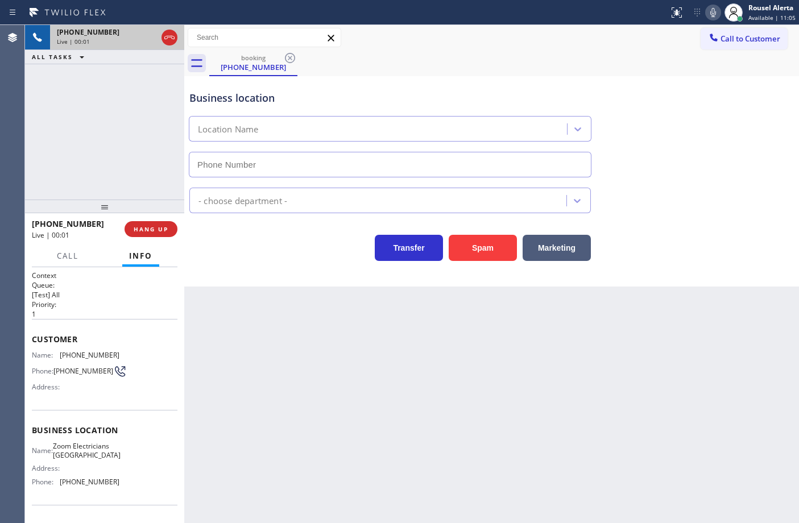
type input "[PHONE_NUMBER]"
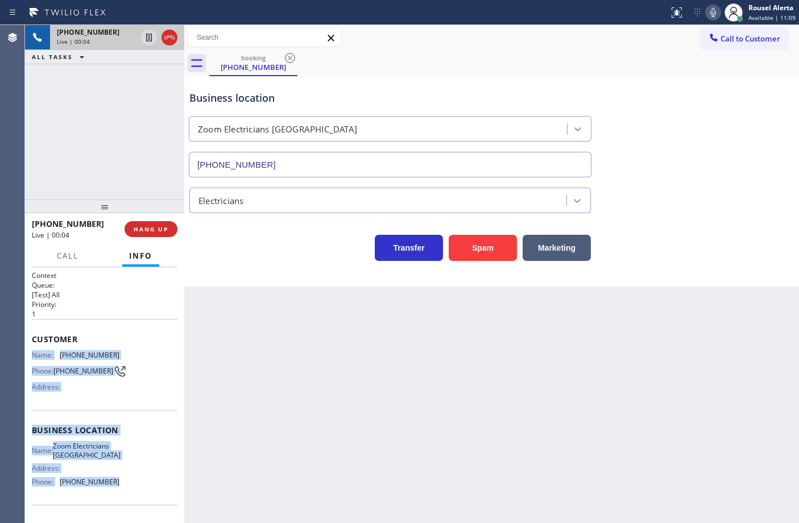
drag, startPoint x: 31, startPoint y: 348, endPoint x: 122, endPoint y: 498, distance: 175.1
click at [122, 498] on div "Context Queue: [Test] All Priority: 1 Customer Name: [PHONE_NUMBER] Phone: [PHO…" at bounding box center [105, 435] width 146 height 329
copy div "Name: [PHONE_NUMBER] Phone: [PHONE_NUMBER] Address: Business location Name: Zoo…"
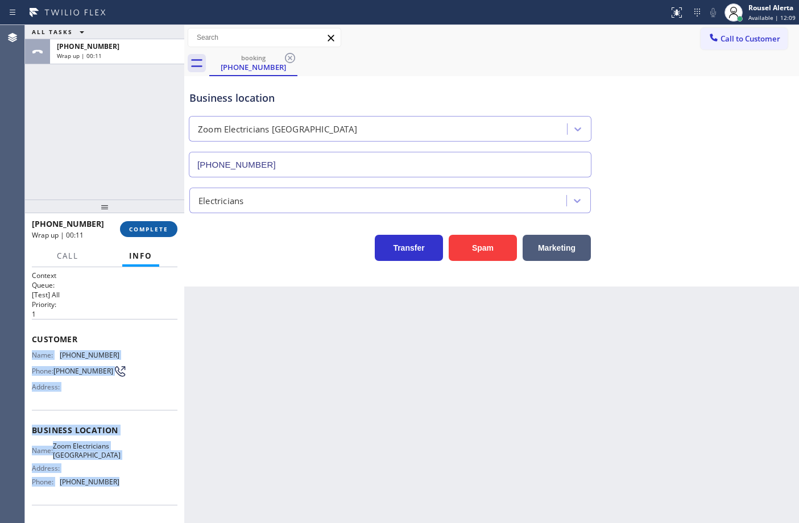
click at [161, 229] on span "COMPLETE" at bounding box center [148, 229] width 39 height 8
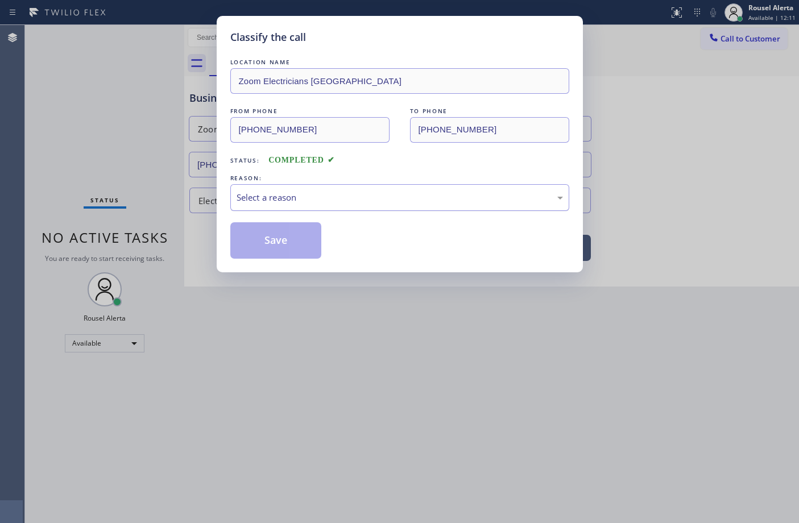
click at [326, 206] on div "Select a reason" at bounding box center [399, 197] width 339 height 27
click at [288, 242] on button "Save" at bounding box center [276, 240] width 92 height 36
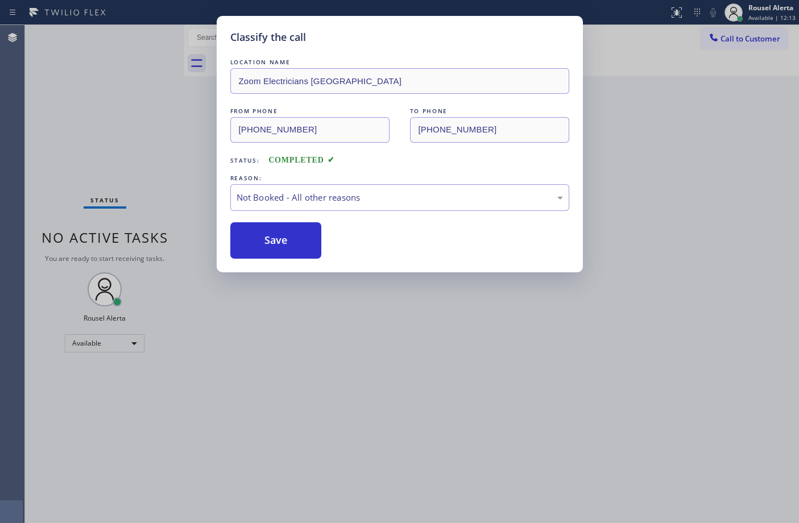
click at [350, 362] on div "Classify the call LOCATION NAME Zoom Electricians [GEOGRAPHIC_DATA] FROM PHONE …" at bounding box center [399, 261] width 799 height 523
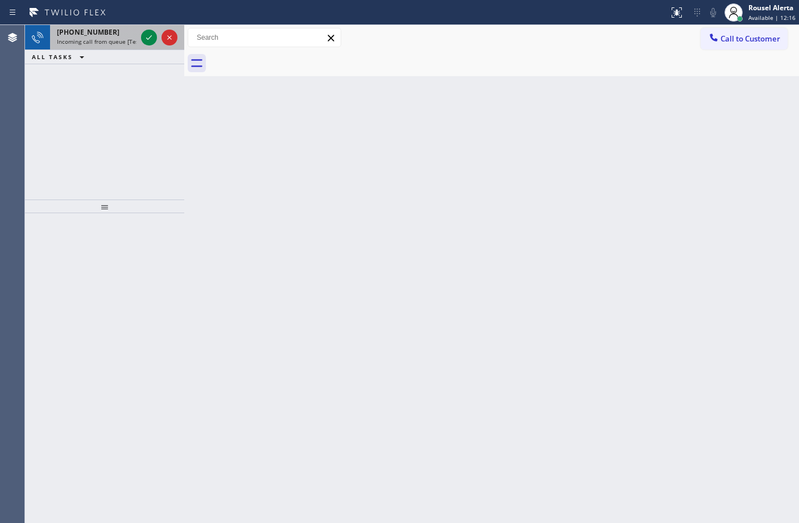
drag, startPoint x: 117, startPoint y: 37, endPoint x: 131, endPoint y: 40, distance: 13.9
click at [118, 38] on span "Incoming call from queue [Test] All" at bounding box center [104, 42] width 94 height 8
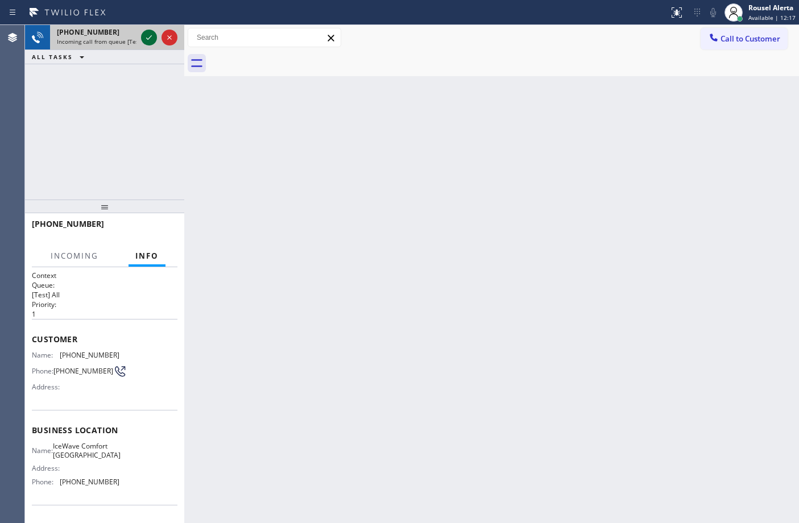
click at [151, 41] on icon at bounding box center [149, 38] width 14 height 14
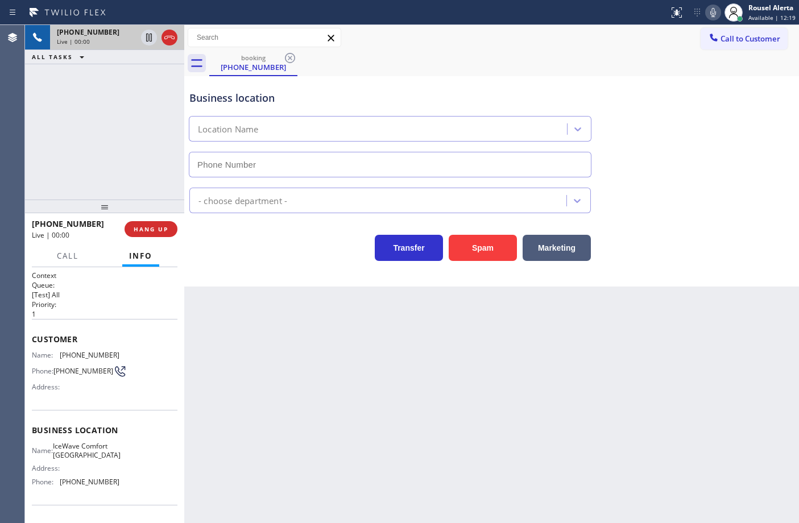
type input "[PHONE_NUMBER]"
click at [473, 252] on button "Spam" at bounding box center [483, 248] width 68 height 26
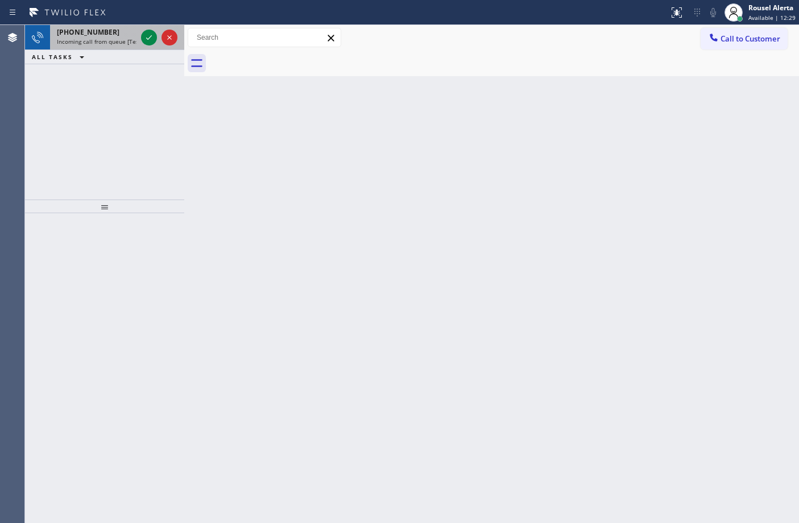
drag, startPoint x: 117, startPoint y: 38, endPoint x: 131, endPoint y: 40, distance: 14.3
click at [117, 38] on span "Incoming call from queue [Test] All" at bounding box center [104, 42] width 94 height 8
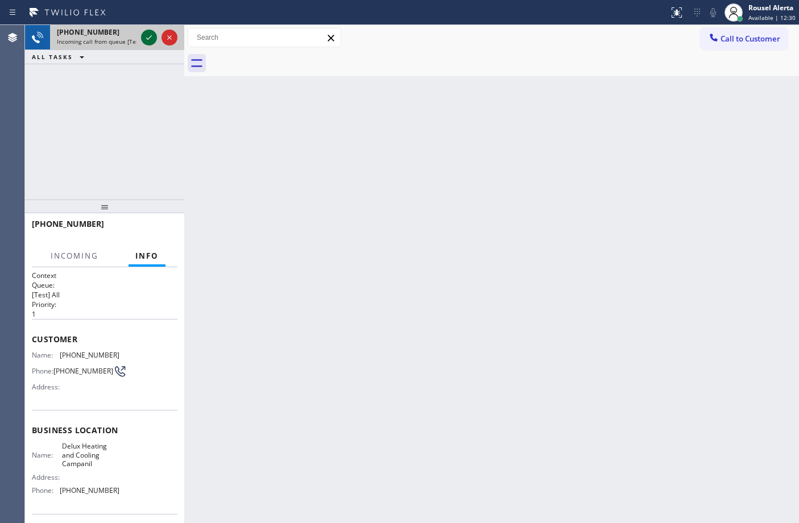
click at [146, 40] on icon at bounding box center [149, 38] width 14 height 14
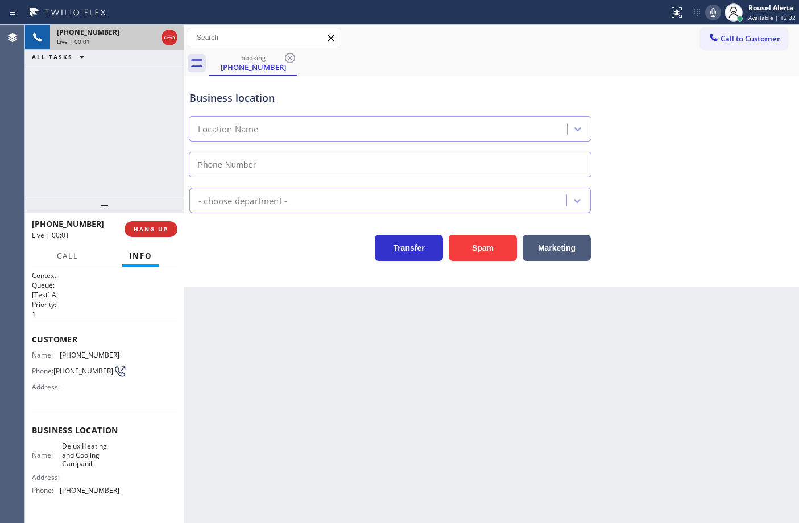
type input "[PHONE_NUMBER]"
click at [469, 255] on button "Spam" at bounding box center [483, 248] width 68 height 26
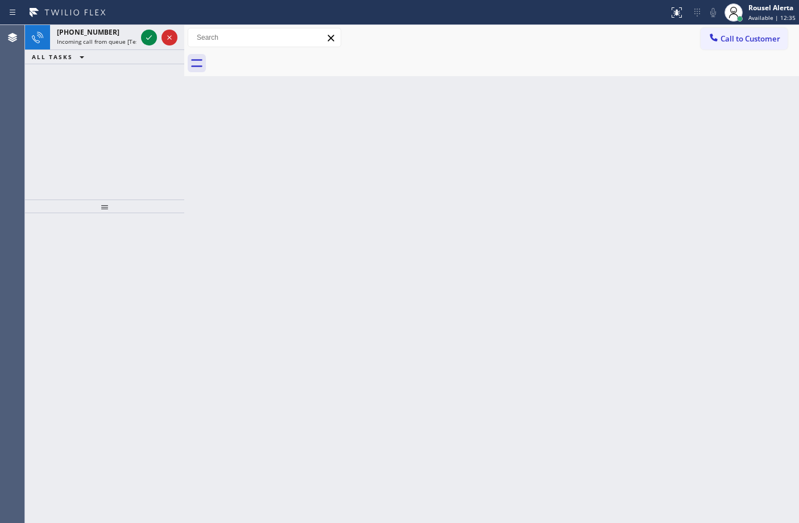
click at [132, 41] on span "Incoming call from queue [Test] All" at bounding box center [104, 42] width 94 height 8
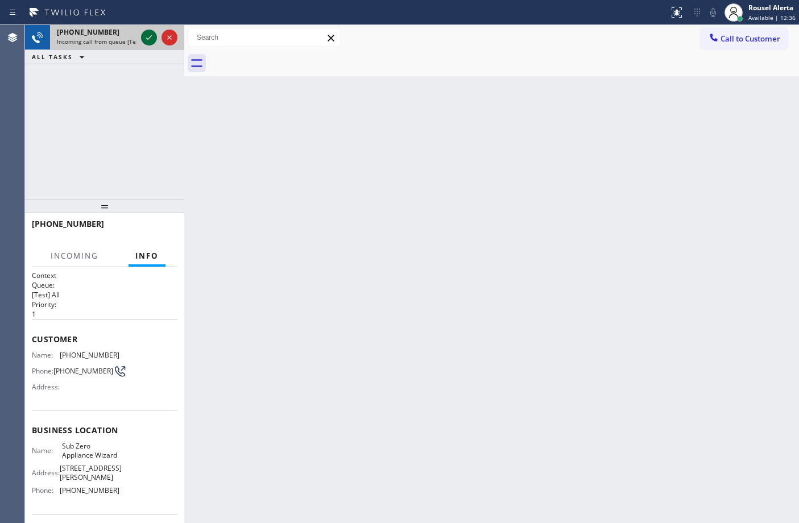
click at [146, 40] on icon at bounding box center [149, 38] width 14 height 14
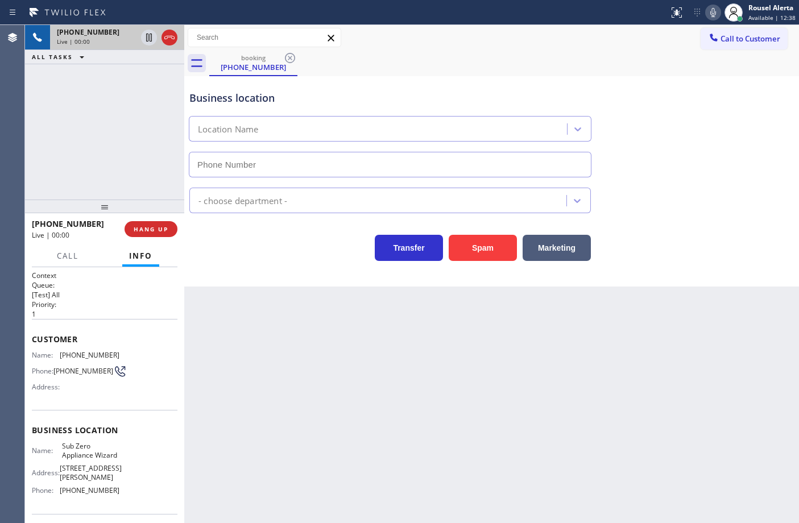
type input "[PHONE_NUMBER]"
click at [302, 377] on div "Back to Dashboard Change Sender ID Customers Technicians Select a contact Outbo…" at bounding box center [491, 274] width 615 height 498
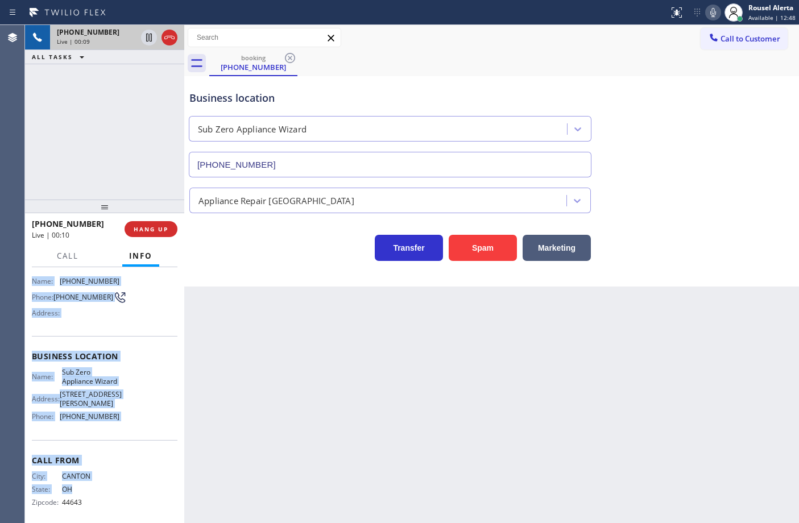
drag, startPoint x: 31, startPoint y: 349, endPoint x: 135, endPoint y: 508, distance: 190.2
click at [135, 508] on div "Context Queue: [Test] All Priority: 1 Customer Name: [PHONE_NUMBER] Phone: [PHO…" at bounding box center [105, 361] width 146 height 329
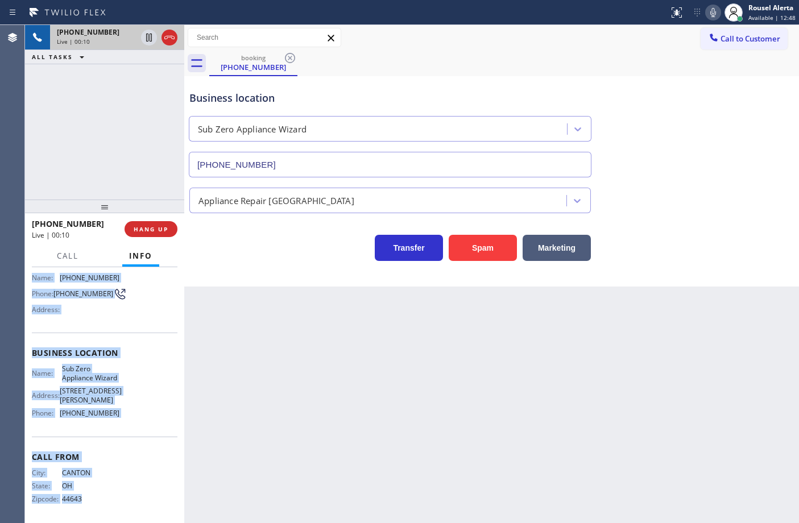
click at [136, 415] on div "Name: Sub Zero Appliance Wizard Address: [STREET_ADDRESS][PERSON_NAME] Phone: […" at bounding box center [105, 393] width 146 height 57
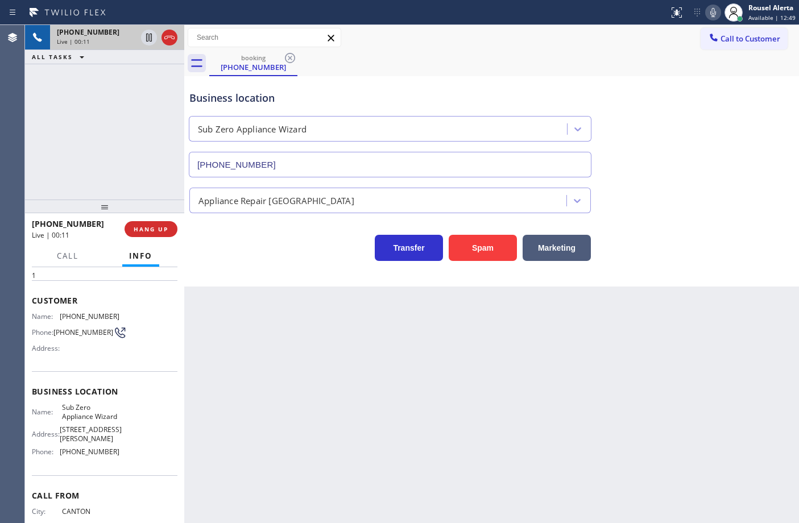
scroll to position [6, 0]
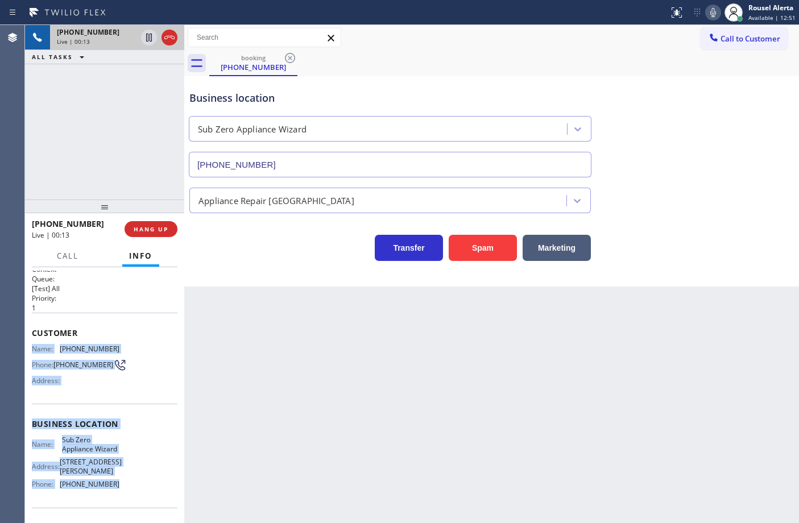
drag, startPoint x: 32, startPoint y: 345, endPoint x: 130, endPoint y: 495, distance: 179.2
click at [130, 495] on div "Context Queue: [Test] All Priority: 1 Customer Name: [PHONE_NUMBER] Phone: [PHO…" at bounding box center [105, 428] width 146 height 329
copy div "Name: [PHONE_NUMBER] Phone: [PHONE_NUMBER] Address: Business location Name: Sub…"
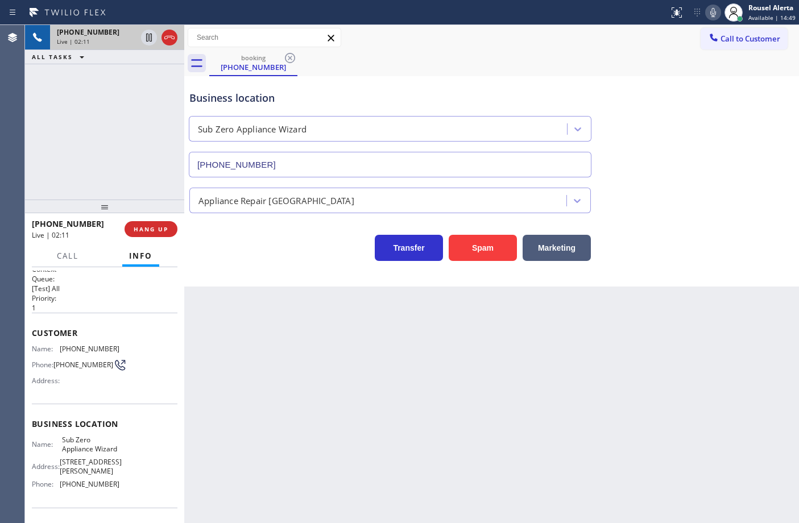
click at [138, 94] on div "[PHONE_NUMBER] Live | 02:11 ALL TASKS ALL TASKS ACTIVE TASKS TASKS IN WRAP UP" at bounding box center [104, 112] width 159 height 175
click at [146, 33] on icon at bounding box center [149, 38] width 14 height 14
click at [715, 18] on icon at bounding box center [713, 13] width 14 height 14
click at [340, 411] on div "Back to Dashboard Change Sender ID Customers Technicians Select a contact Outbo…" at bounding box center [491, 274] width 615 height 498
click at [148, 41] on icon at bounding box center [149, 38] width 8 height 8
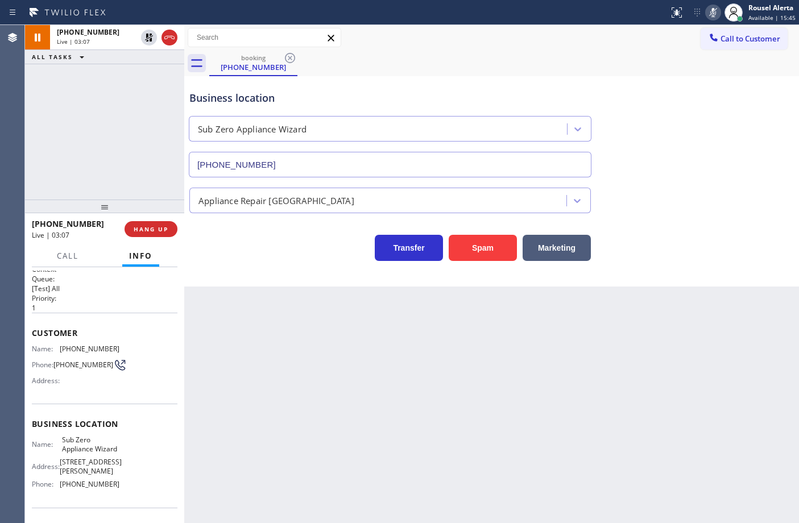
click at [711, 9] on icon at bounding box center [713, 13] width 14 height 14
click at [118, 151] on div "[PHONE_NUMBER] Live | 08:23 ALL TASKS ALL TASKS ACTIVE TASKS TASKS IN WRAP UP" at bounding box center [104, 112] width 159 height 175
click at [265, 331] on div "Back to Dashboard Change Sender ID Customers Technicians Select a contact Outbo…" at bounding box center [491, 274] width 615 height 498
click at [147, 231] on span "HANG UP" at bounding box center [151, 229] width 35 height 8
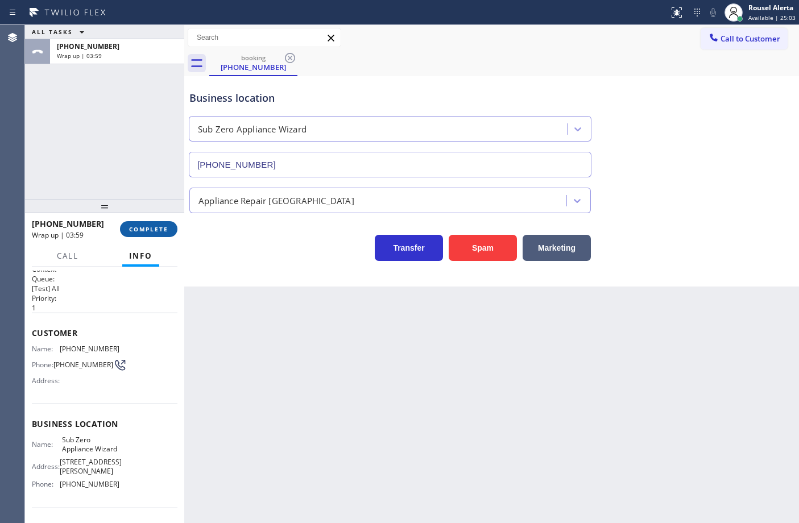
click at [142, 225] on span "COMPLETE" at bounding box center [148, 229] width 39 height 8
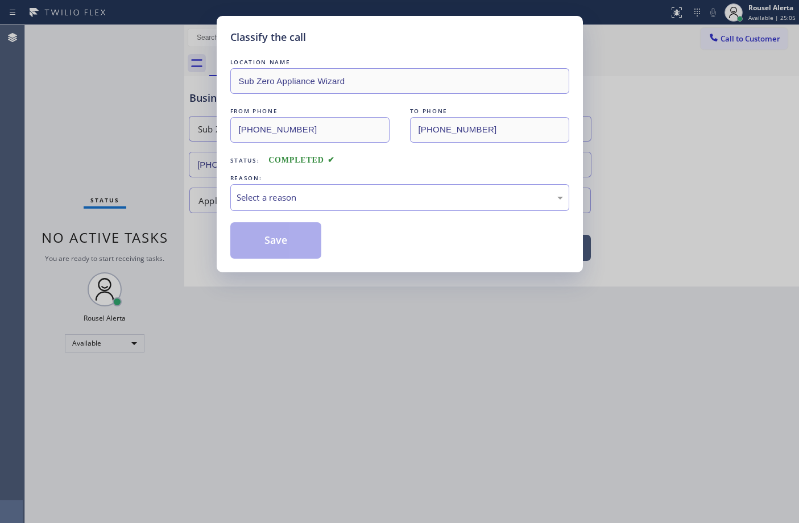
click at [291, 206] on div "Select a reason" at bounding box center [399, 197] width 339 height 27
click at [288, 241] on button "Save" at bounding box center [276, 240] width 92 height 36
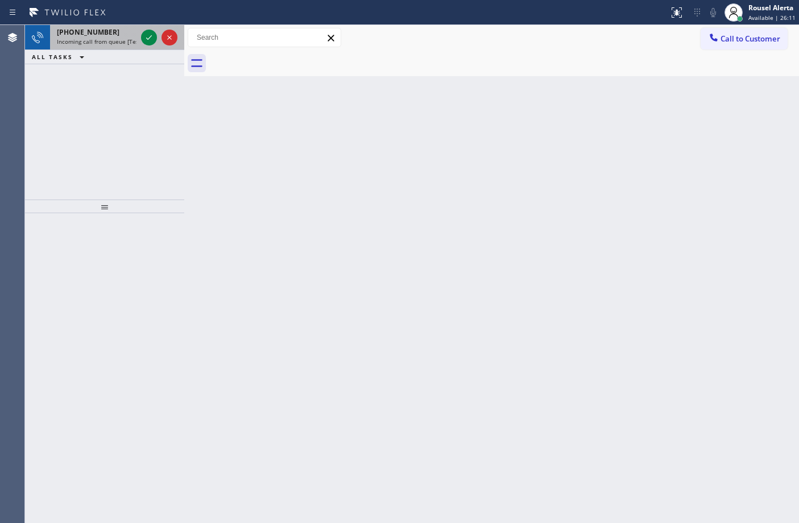
drag, startPoint x: 121, startPoint y: 37, endPoint x: 151, endPoint y: 46, distance: 32.0
click at [123, 38] on span "Incoming call from queue [Test] All" at bounding box center [104, 42] width 94 height 8
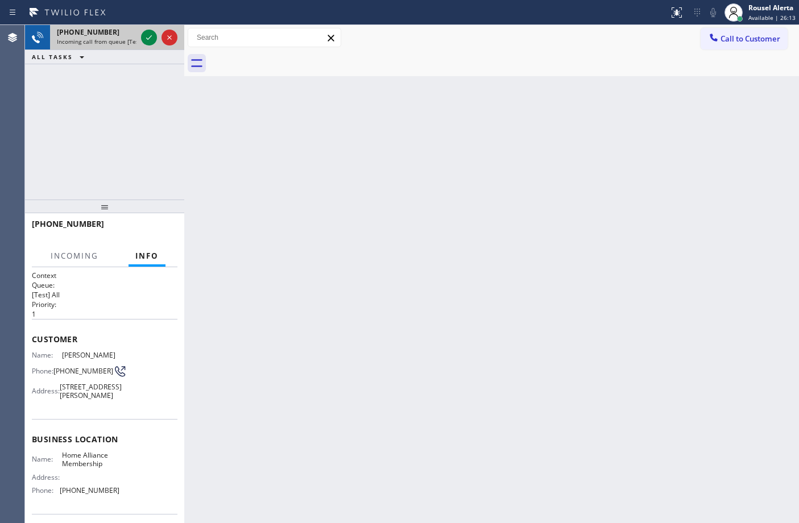
click at [107, 40] on span "Incoming call from queue [Test] All" at bounding box center [104, 42] width 94 height 8
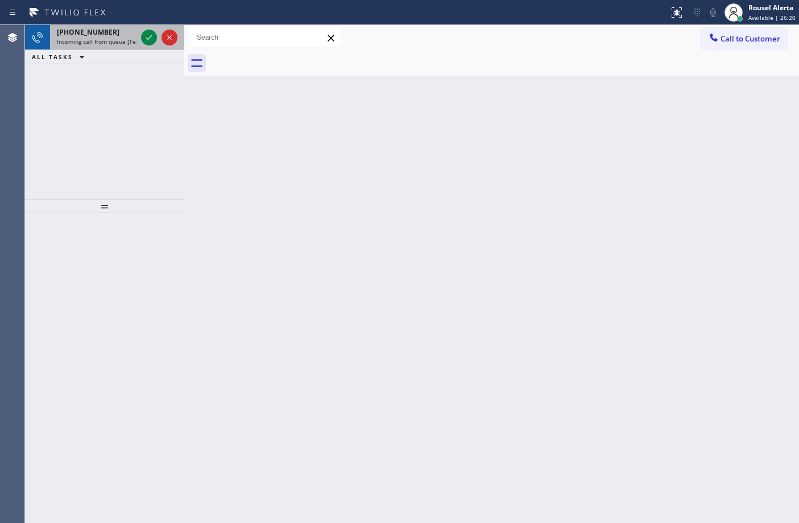
click at [112, 38] on span "Incoming call from queue [Test] All" at bounding box center [104, 42] width 94 height 8
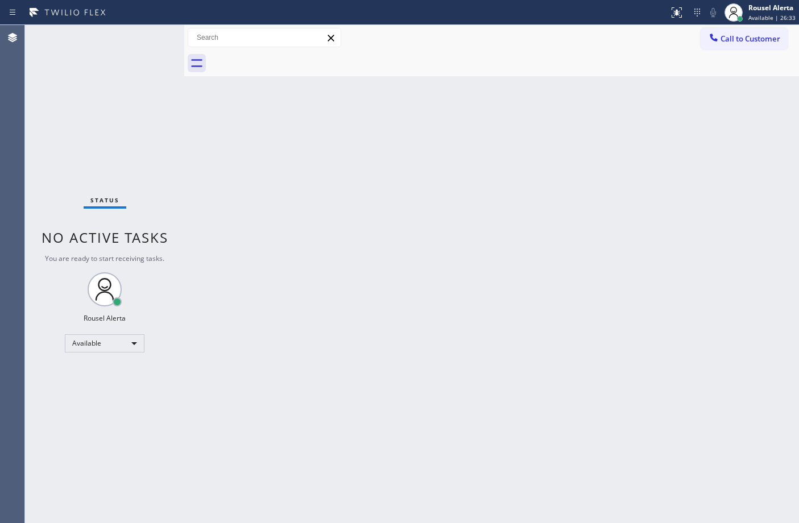
click at [115, 37] on div "Status No active tasks You are ready to start receiving tasks. Rousel Alerta Av…" at bounding box center [104, 274] width 159 height 498
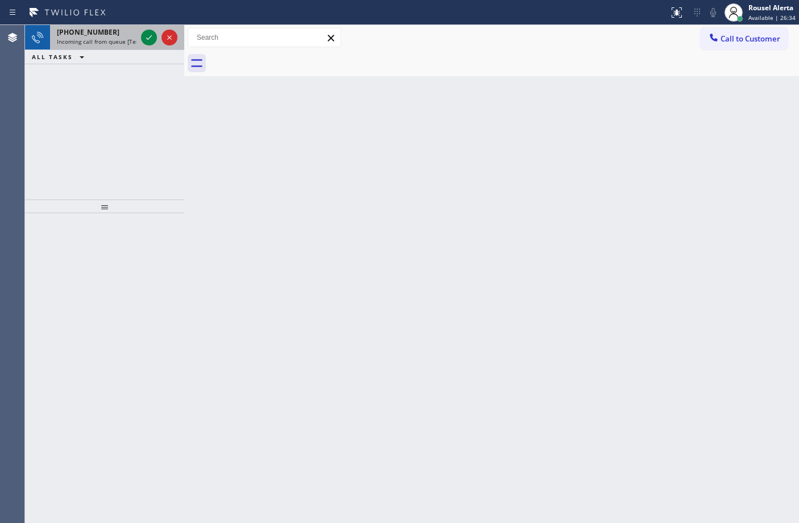
click at [118, 36] on div "[PHONE_NUMBER]" at bounding box center [97, 32] width 80 height 10
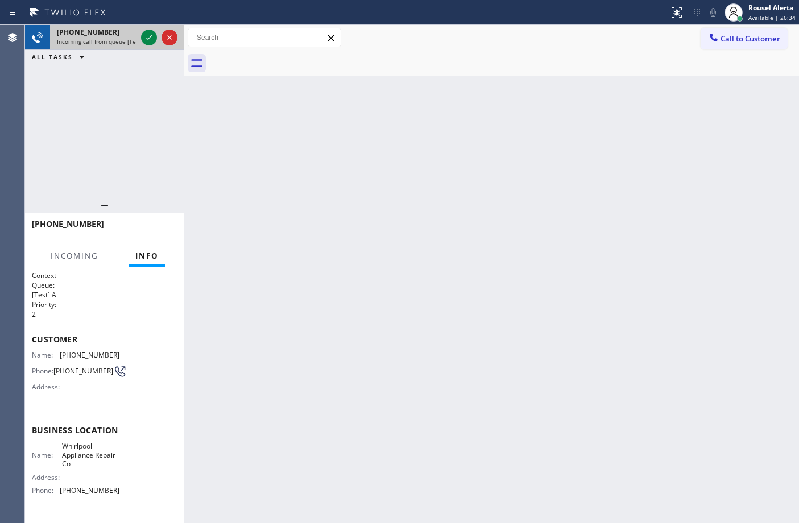
click at [148, 46] on div at bounding box center [159, 37] width 41 height 25
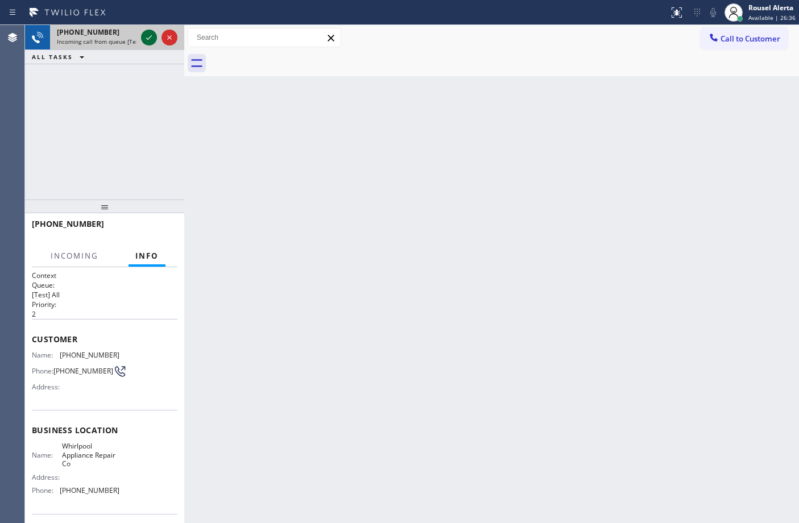
click at [144, 38] on icon at bounding box center [149, 38] width 14 height 14
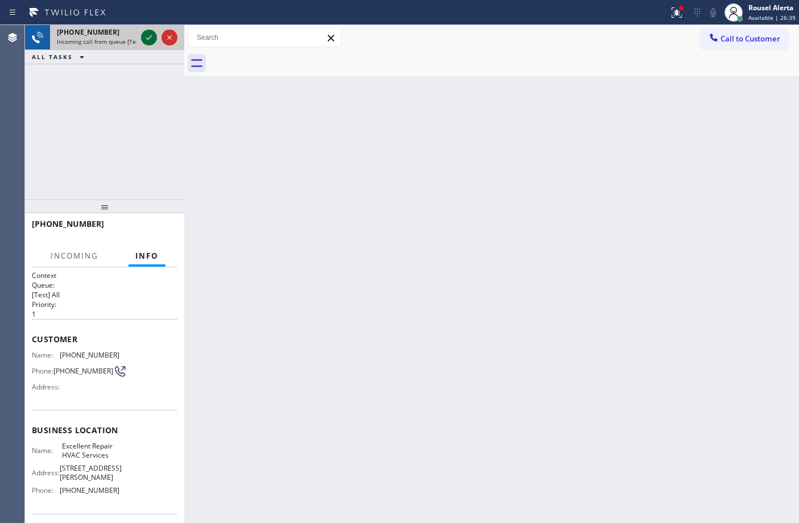
click at [146, 38] on icon at bounding box center [149, 38] width 14 height 14
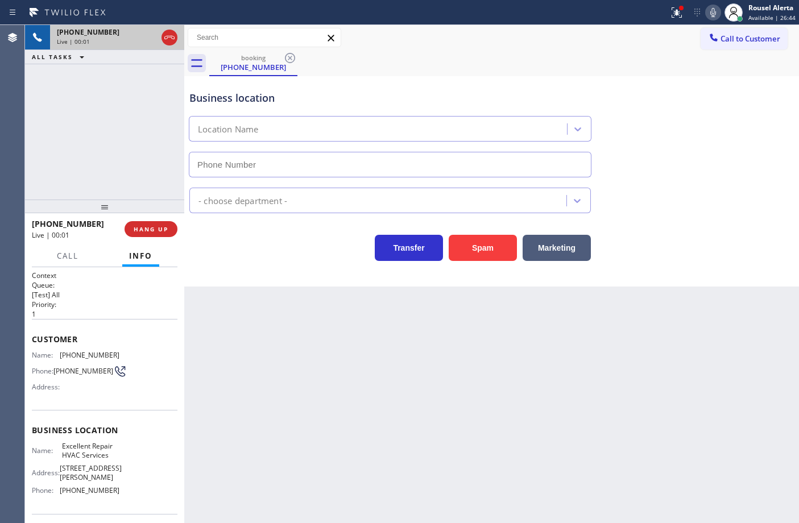
type input "[PHONE_NUMBER]"
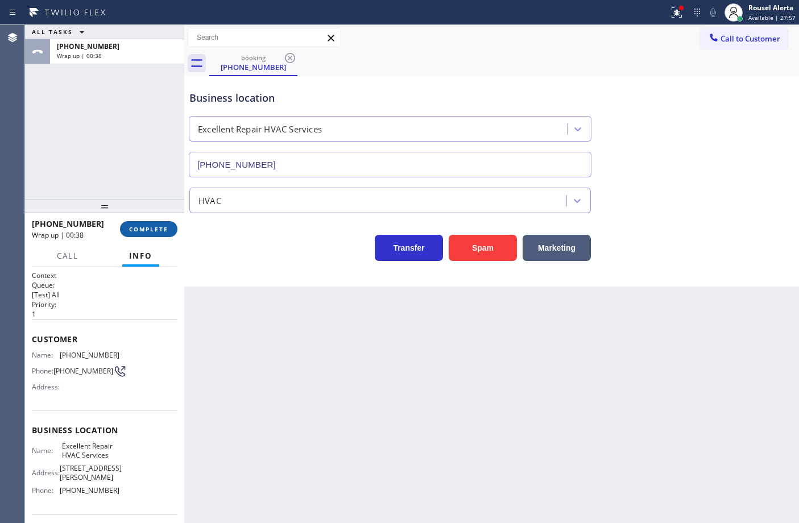
click at [141, 232] on span "COMPLETE" at bounding box center [148, 229] width 39 height 8
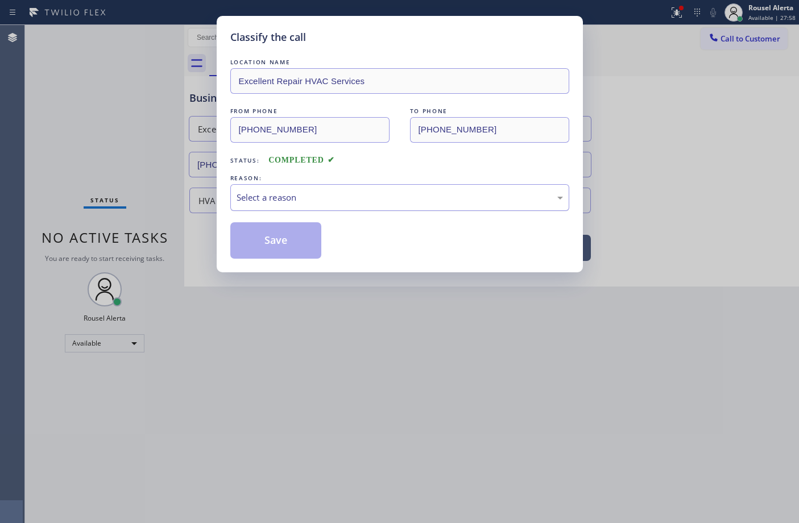
click at [331, 209] on div "Select a reason" at bounding box center [399, 197] width 339 height 27
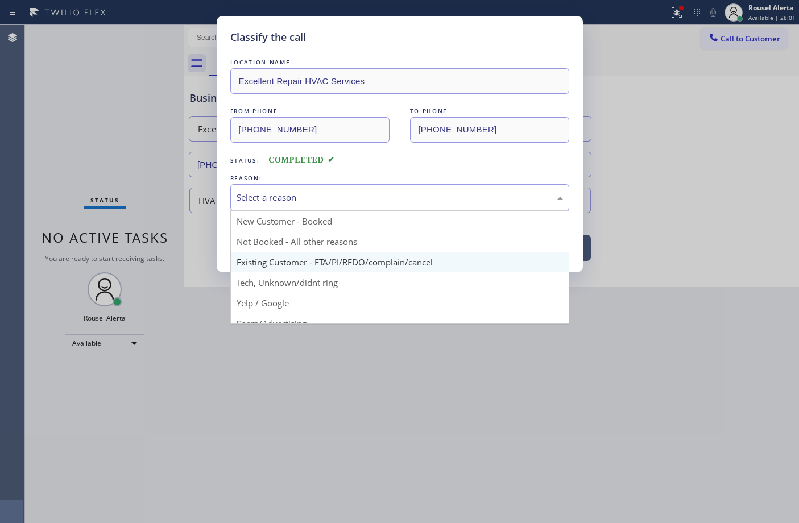
scroll to position [78, 0]
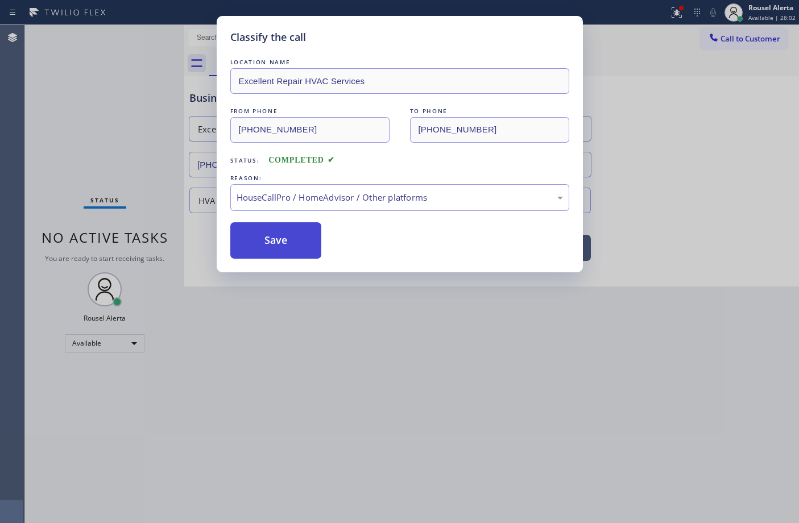
click at [295, 241] on button "Save" at bounding box center [276, 240] width 92 height 36
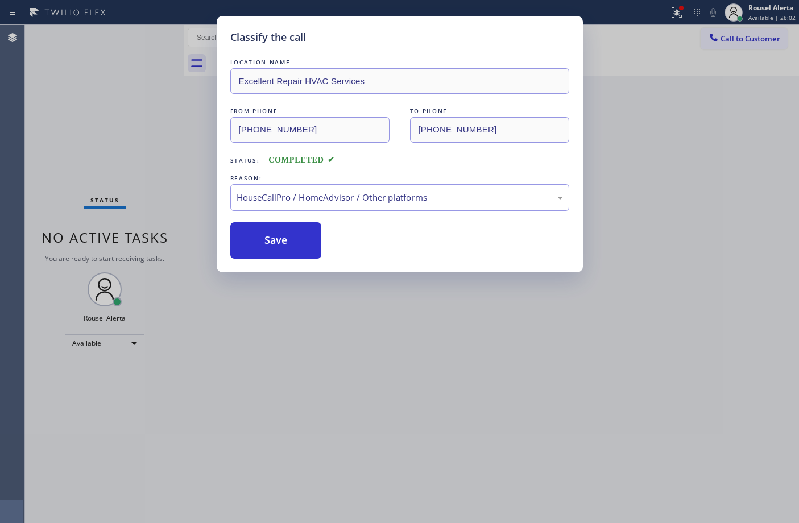
click at [405, 341] on div "Classify the call LOCATION NAME Excellent Repair HVAC Services FROM PHONE [PHON…" at bounding box center [399, 261] width 799 height 523
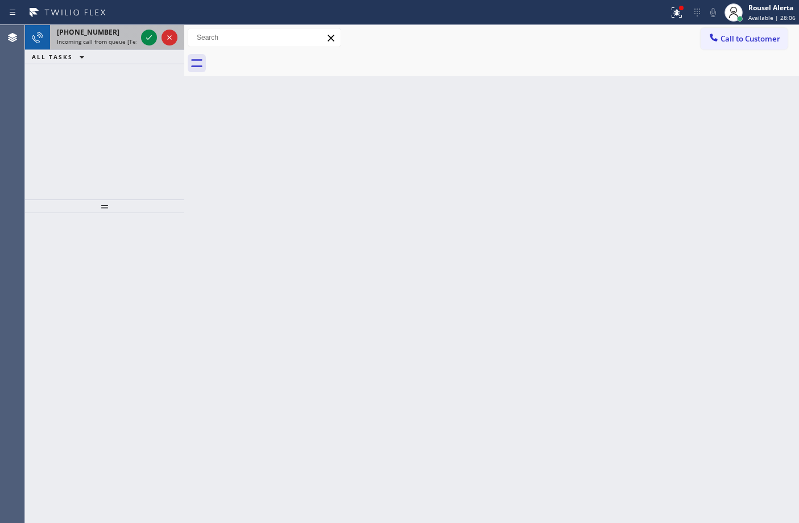
click at [124, 43] on span "Incoming call from queue [Test] All" at bounding box center [104, 42] width 94 height 8
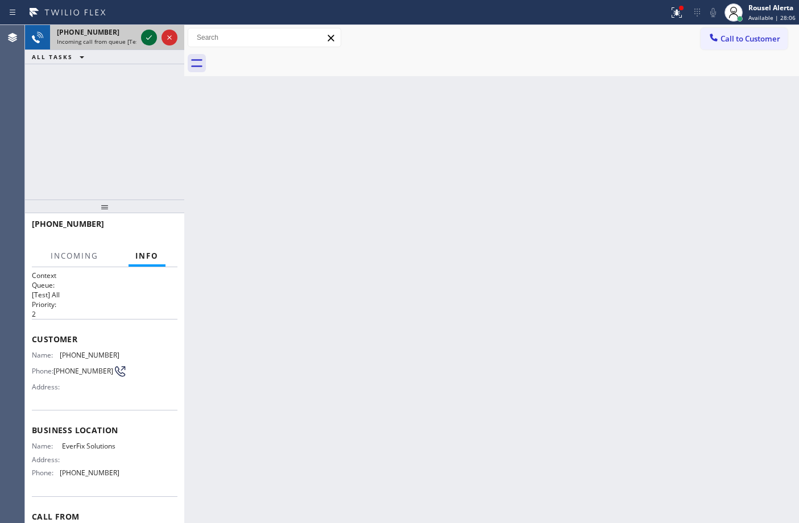
click at [146, 36] on icon at bounding box center [149, 38] width 14 height 14
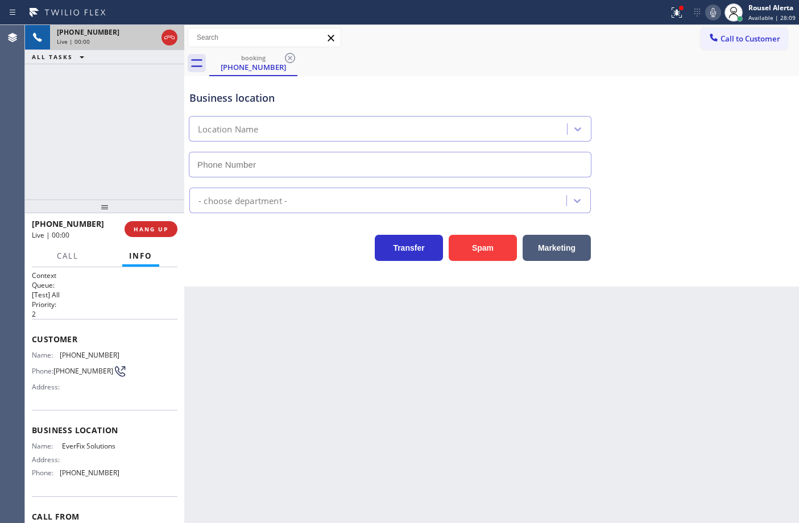
type input "[PHONE_NUMBER]"
click at [483, 255] on button "Spam" at bounding box center [483, 248] width 68 height 26
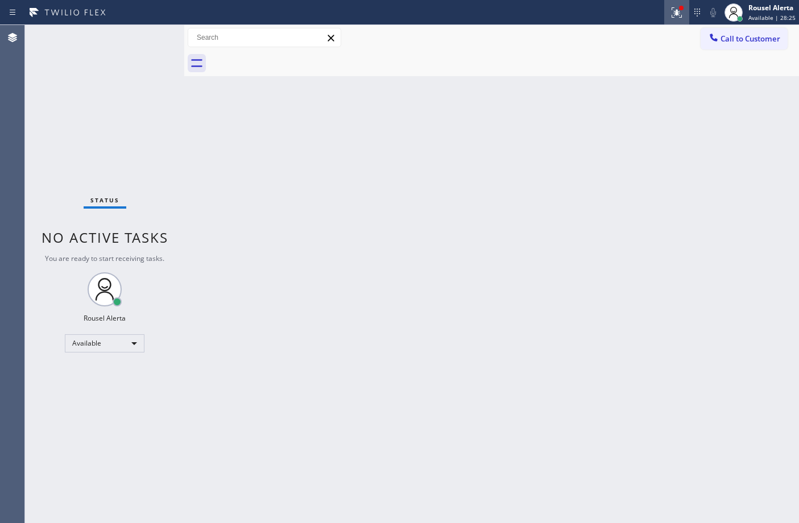
click at [678, 20] on button at bounding box center [676, 12] width 25 height 25
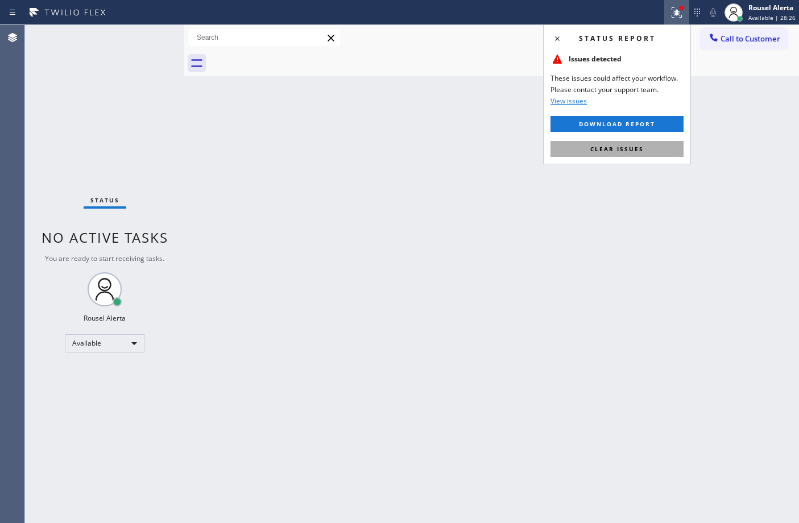
click at [668, 148] on button "Clear issues" at bounding box center [617, 149] width 133 height 16
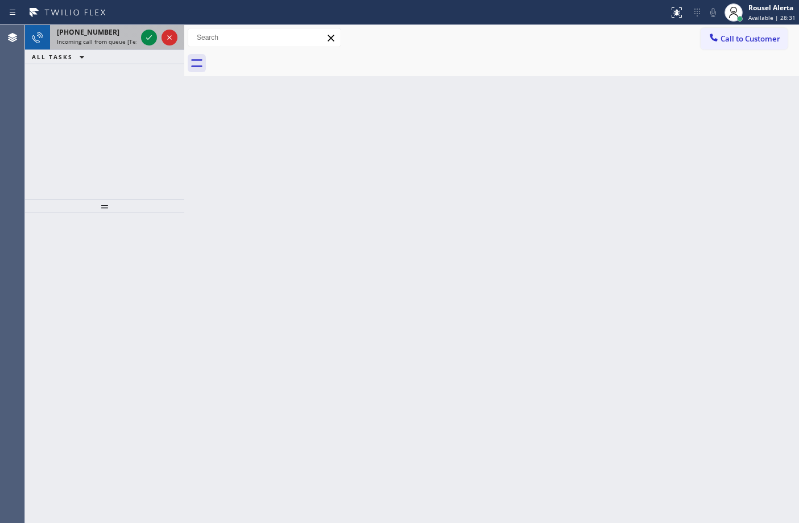
click at [117, 32] on div "[PHONE_NUMBER]" at bounding box center [97, 32] width 80 height 10
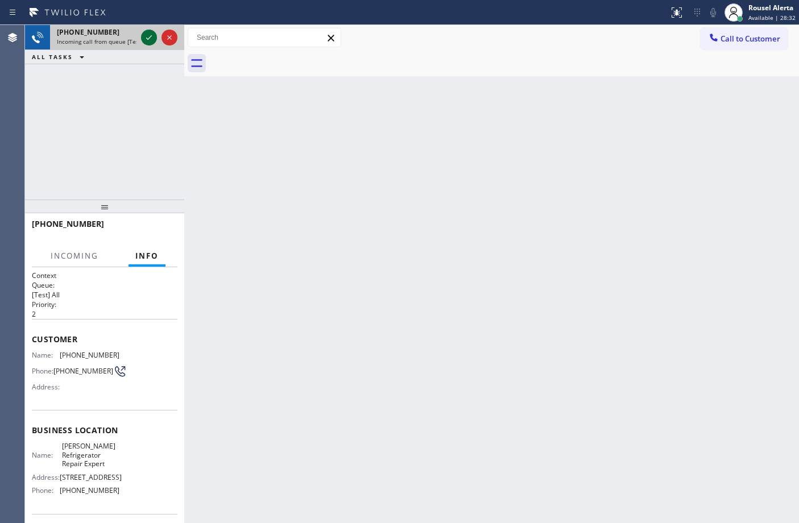
click at [148, 39] on icon at bounding box center [149, 37] width 6 height 5
click at [140, 38] on div at bounding box center [159, 37] width 41 height 25
click at [140, 37] on div at bounding box center [159, 37] width 41 height 25
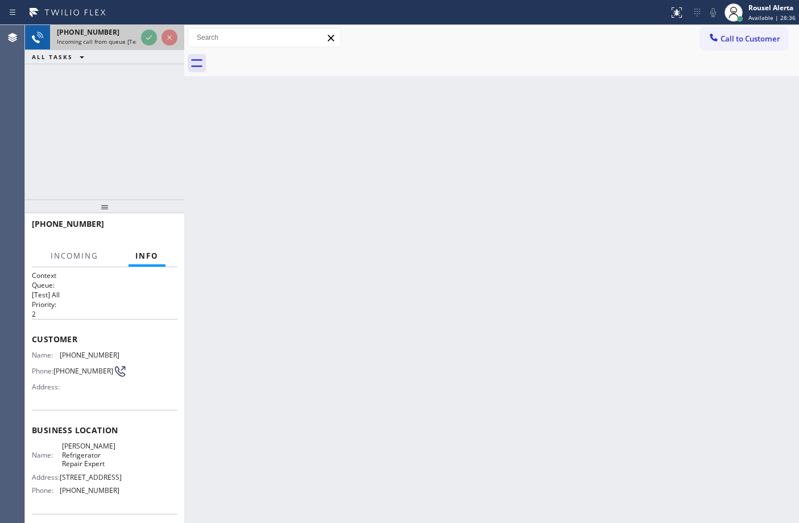
click at [140, 37] on div at bounding box center [159, 37] width 41 height 25
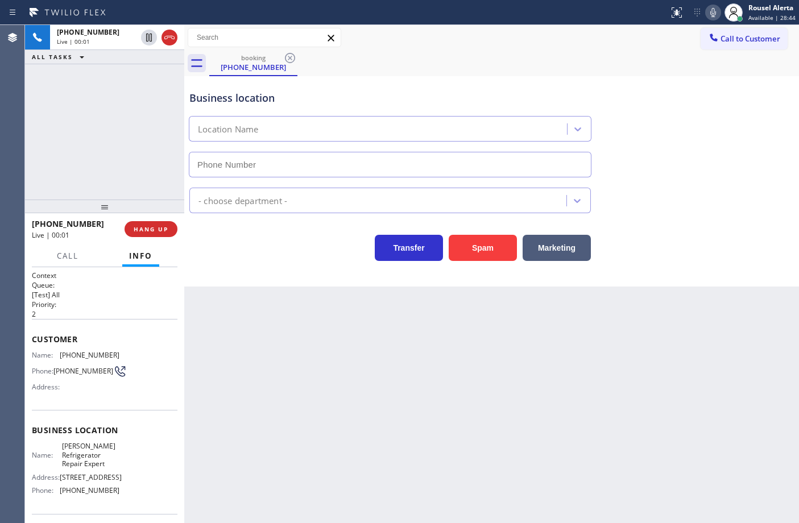
type input "[PHONE_NUMBER]"
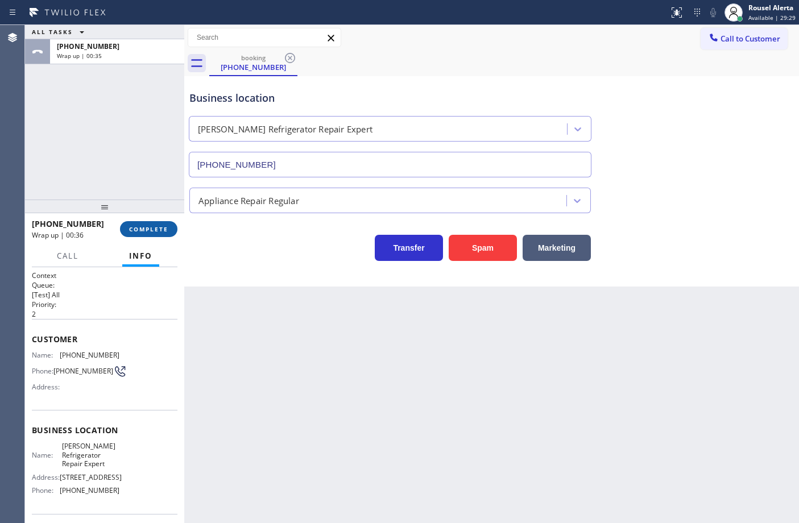
click at [158, 223] on button "COMPLETE" at bounding box center [148, 229] width 57 height 16
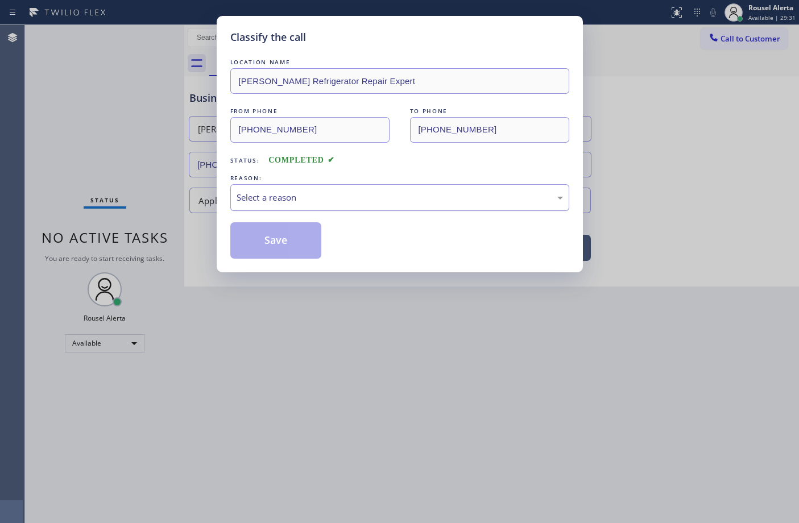
click at [342, 194] on div "Select a reason" at bounding box center [400, 197] width 326 height 13
drag, startPoint x: 301, startPoint y: 234, endPoint x: 191, endPoint y: 208, distance: 113.9
click at [301, 234] on button "Save" at bounding box center [276, 240] width 92 height 36
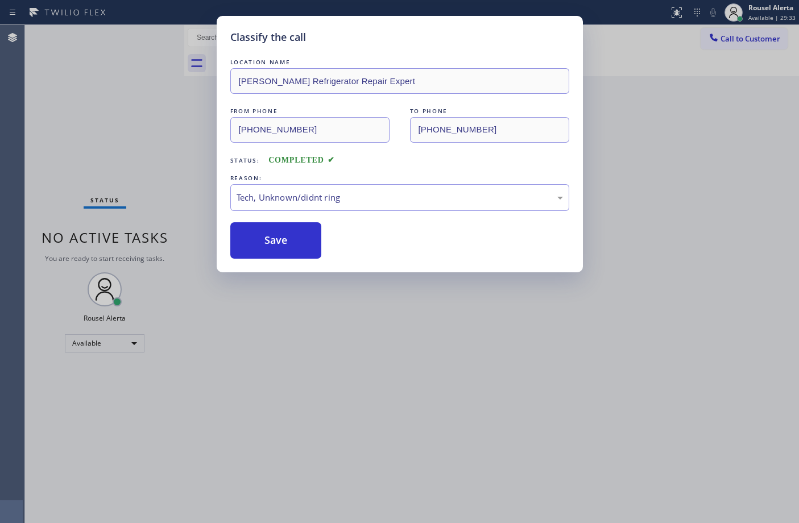
drag, startPoint x: 121, startPoint y: 108, endPoint x: 107, endPoint y: 72, distance: 39.1
click at [120, 101] on div "Classify the call LOCATION NAME [PERSON_NAME] Refrigerator Repair Expert FROM P…" at bounding box center [399, 261] width 799 height 523
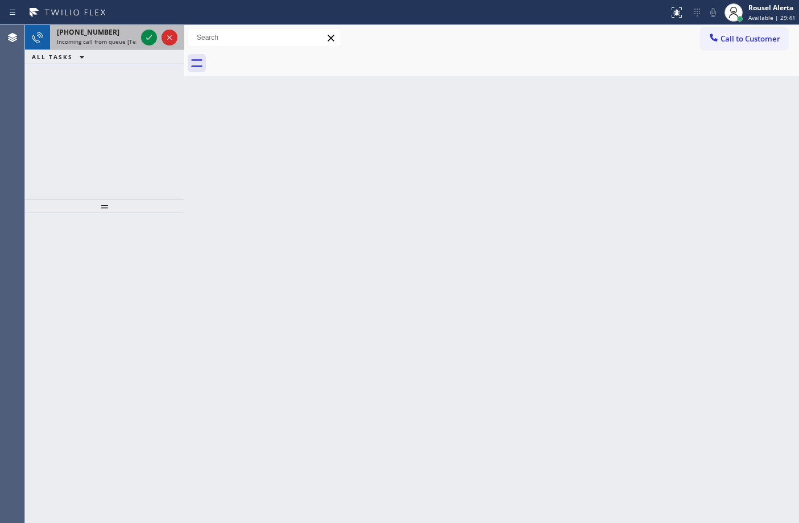
click at [120, 38] on span "Incoming call from queue [Test] All" at bounding box center [104, 42] width 94 height 8
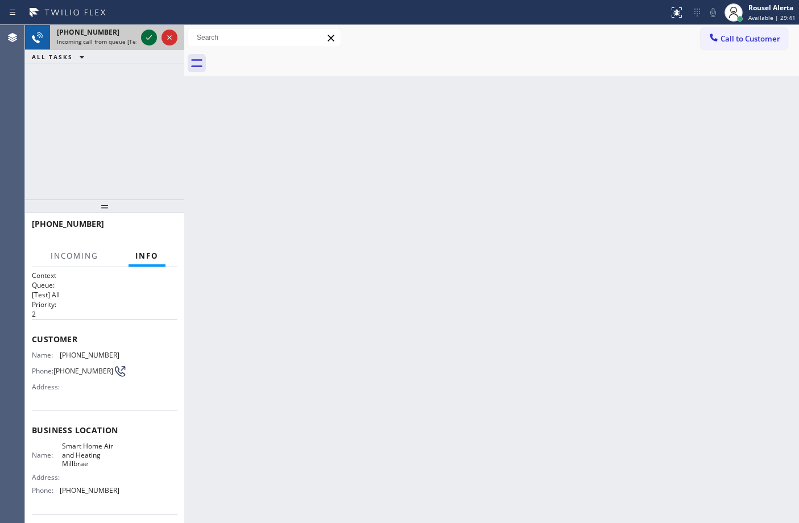
click at [146, 36] on icon at bounding box center [149, 38] width 14 height 14
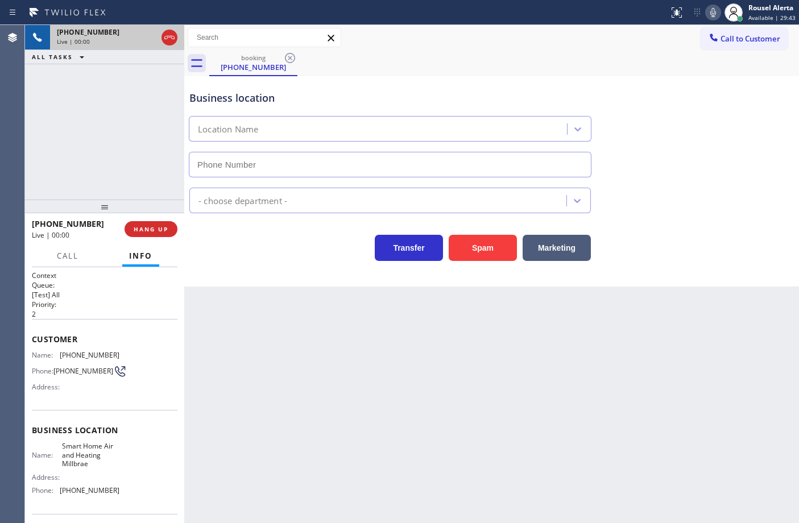
type input "[PHONE_NUMBER]"
click at [507, 263] on div "Business location Smart Home Air and Heating Millbrae [PHONE_NUMBER] HVAC Trans…" at bounding box center [491, 181] width 615 height 210
click at [503, 254] on button "Spam" at bounding box center [483, 248] width 68 height 26
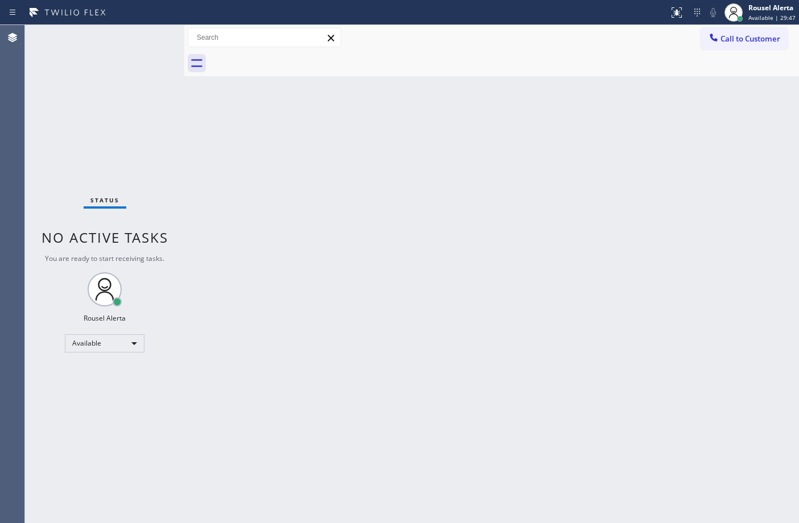
click at [507, 365] on div "Back to Dashboard Change Sender ID Customers Technicians Select a contact Outbo…" at bounding box center [491, 274] width 615 height 498
drag, startPoint x: 121, startPoint y: 63, endPoint x: 114, endPoint y: 42, distance: 22.7
click at [121, 63] on div "Status No active tasks You are ready to start receiving tasks. Rousel Alerta Av…" at bounding box center [104, 274] width 159 height 498
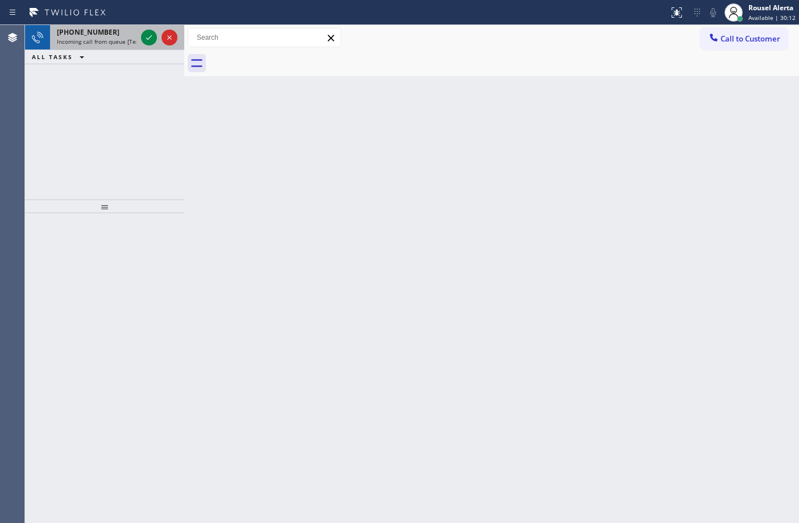
drag, startPoint x: 95, startPoint y: 32, endPoint x: 115, endPoint y: 32, distance: 20.5
click at [96, 32] on span "[PHONE_NUMBER]" at bounding box center [88, 32] width 63 height 10
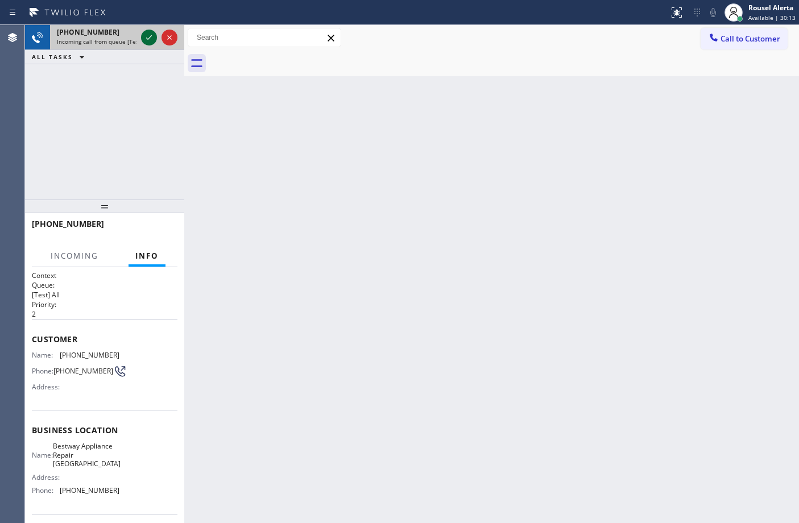
click at [147, 36] on icon at bounding box center [149, 38] width 14 height 14
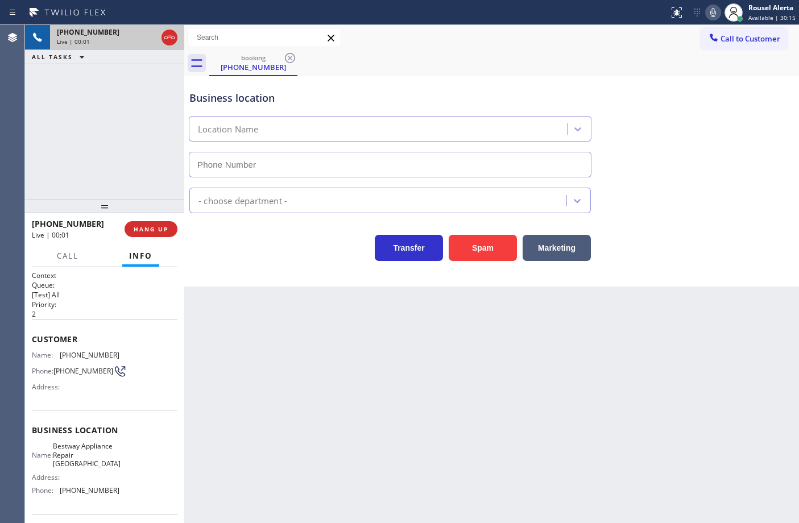
type input "[PHONE_NUMBER]"
click at [504, 254] on button "Spam" at bounding box center [483, 248] width 68 height 26
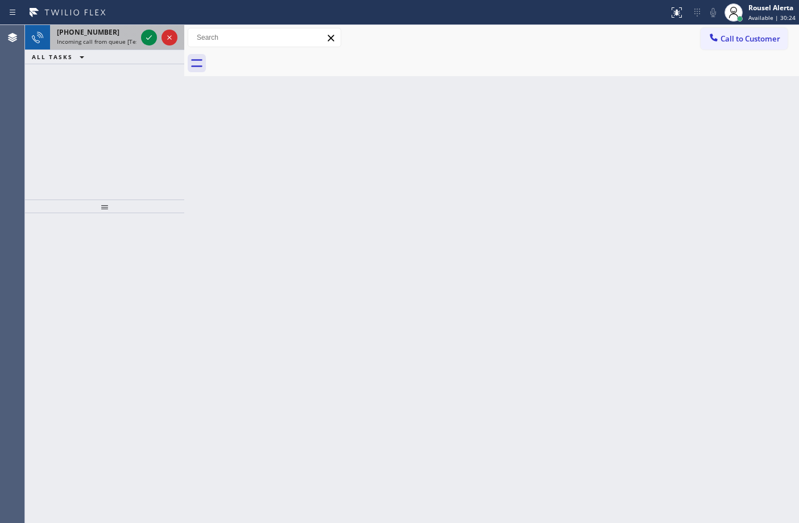
click at [104, 46] on div "[PHONE_NUMBER] Incoming call from queue [Test] All" at bounding box center [94, 37] width 89 height 25
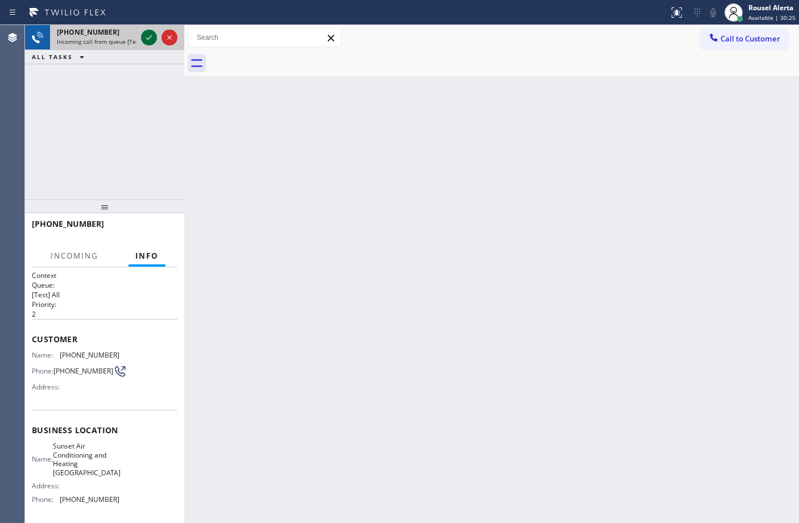
click at [142, 42] on icon at bounding box center [149, 38] width 14 height 14
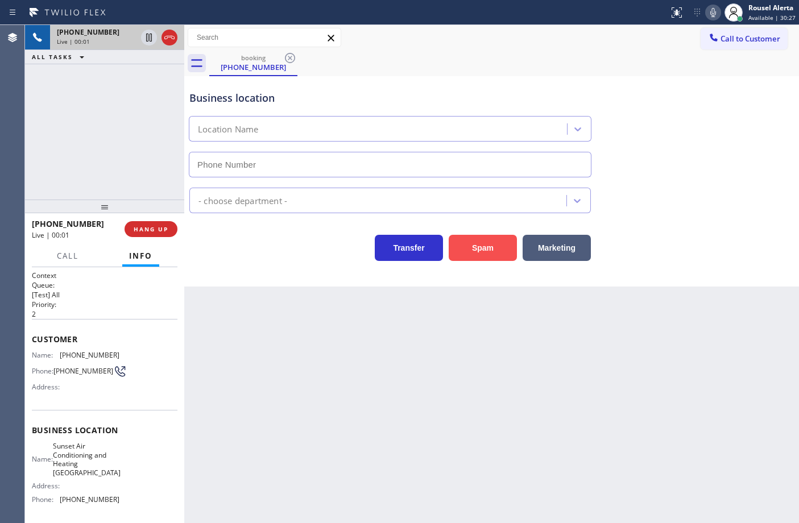
click at [465, 256] on button "Spam" at bounding box center [483, 248] width 68 height 26
type input "[PHONE_NUMBER]"
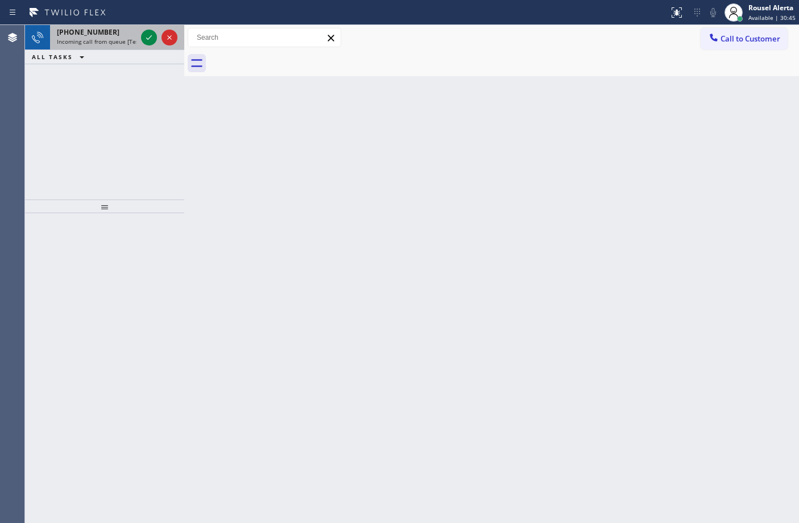
click at [115, 31] on div "[PHONE_NUMBER]" at bounding box center [97, 32] width 80 height 10
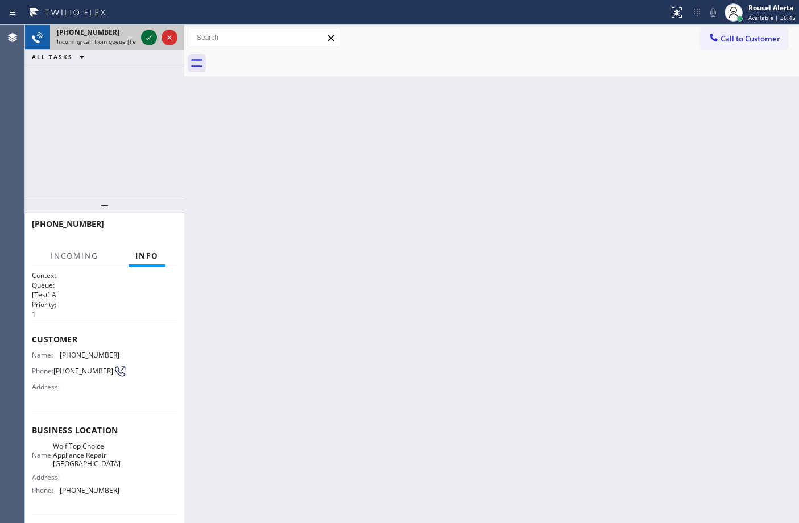
click at [151, 35] on icon at bounding box center [149, 38] width 14 height 14
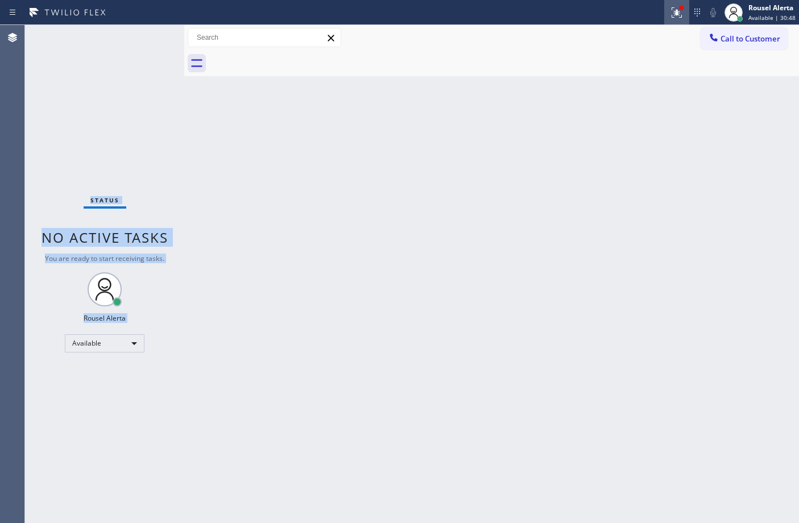
click at [673, 14] on icon at bounding box center [677, 13] width 14 height 14
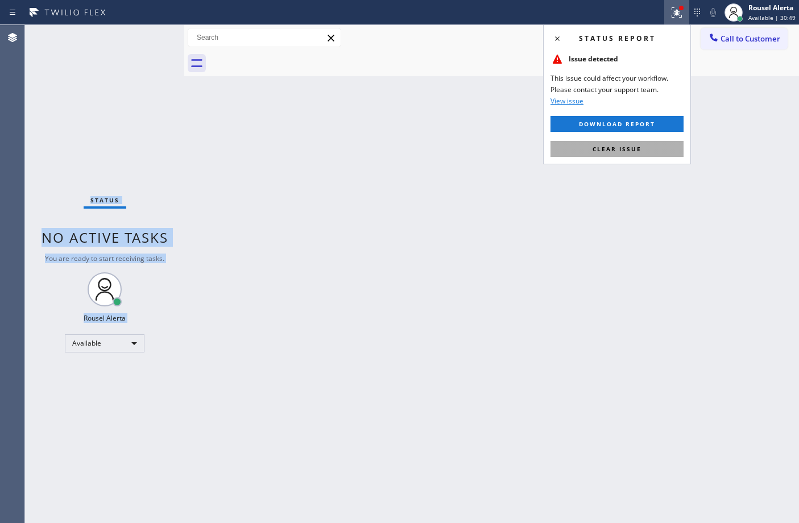
click at [658, 150] on button "Clear issue" at bounding box center [617, 149] width 133 height 16
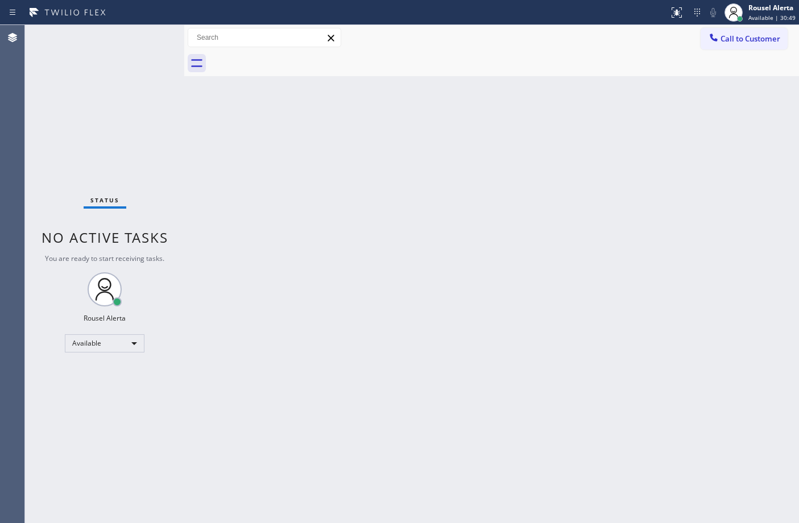
click at [642, 210] on div "Back to Dashboard Change Sender ID Customers Technicians Select a contact Outbo…" at bounding box center [491, 274] width 615 height 498
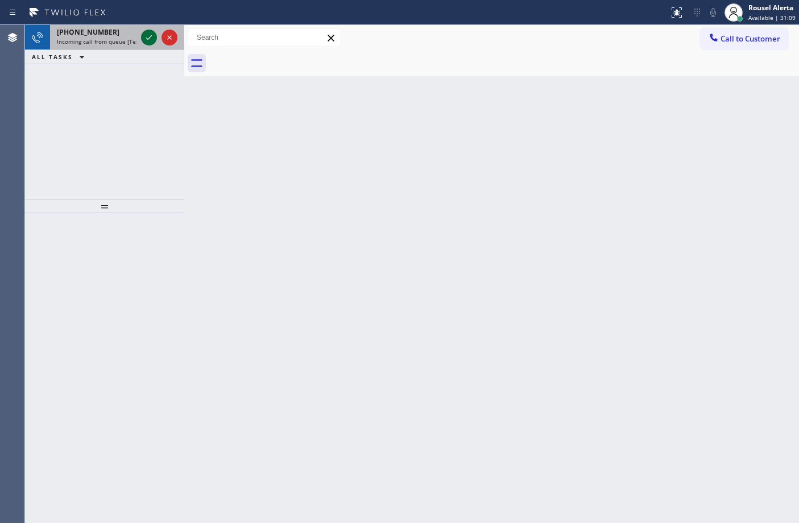
drag, startPoint x: 132, startPoint y: 34, endPoint x: 141, endPoint y: 34, distance: 9.1
click at [132, 34] on div "[PHONE_NUMBER]" at bounding box center [97, 32] width 80 height 10
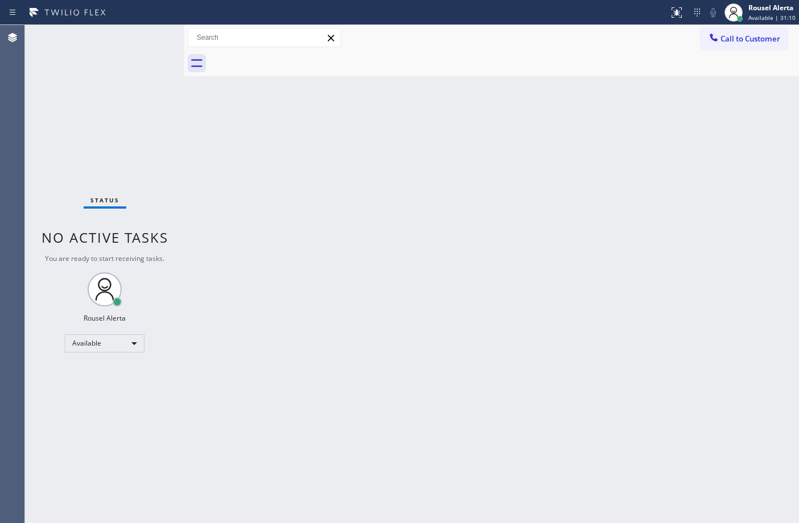
click at [145, 34] on div "Status No active tasks You are ready to start receiving tasks. Rousel Alerta Av…" at bounding box center [104, 274] width 159 height 498
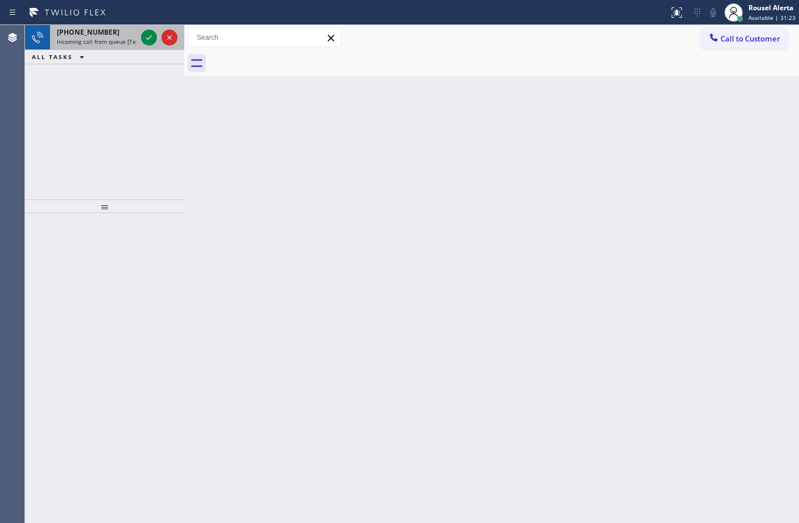
click at [109, 26] on div "[PHONE_NUMBER] Incoming call from queue [Test] All" at bounding box center [94, 37] width 89 height 25
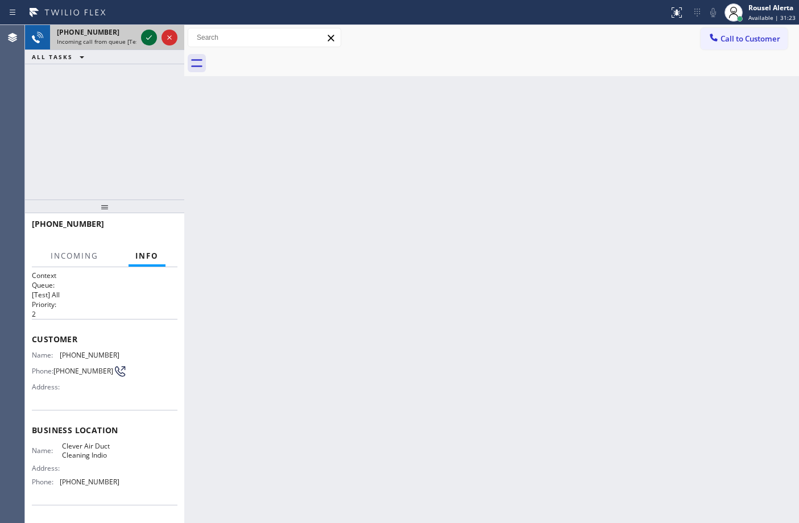
click at [147, 36] on icon at bounding box center [149, 38] width 14 height 14
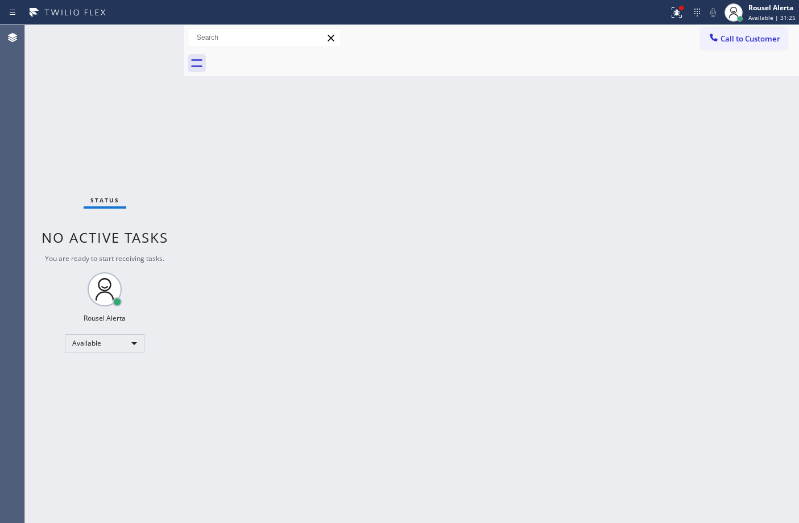
click at [218, 150] on div "Back to Dashboard Change Sender ID Customers Technicians Select a contact Outbo…" at bounding box center [491, 274] width 615 height 498
click at [675, 24] on button at bounding box center [676, 12] width 25 height 25
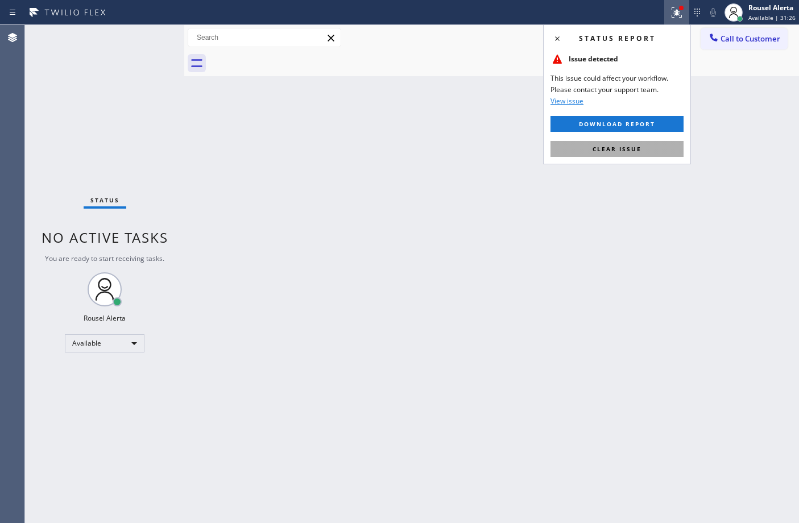
click at [652, 148] on button "Clear issue" at bounding box center [617, 149] width 133 height 16
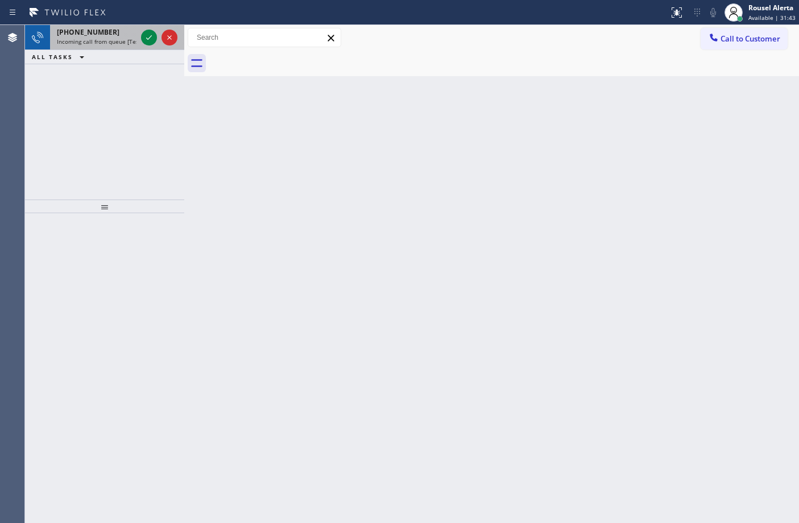
click at [126, 36] on div "[PHONE_NUMBER]" at bounding box center [97, 32] width 80 height 10
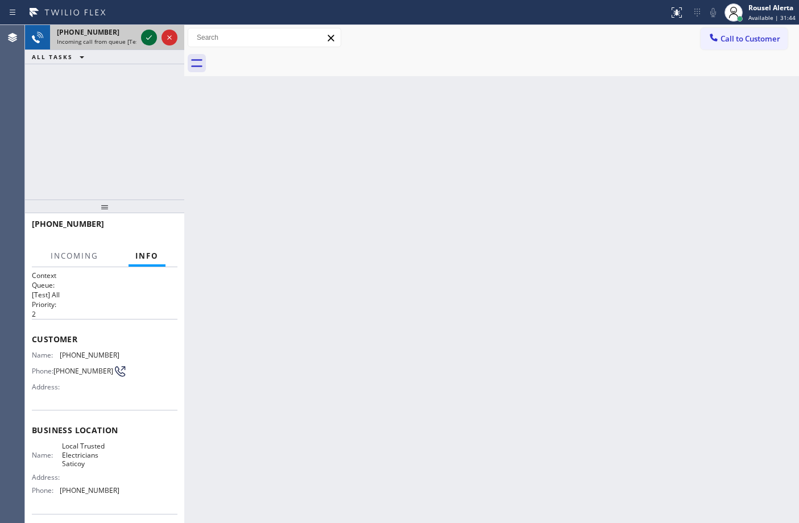
click at [151, 41] on icon at bounding box center [149, 38] width 14 height 14
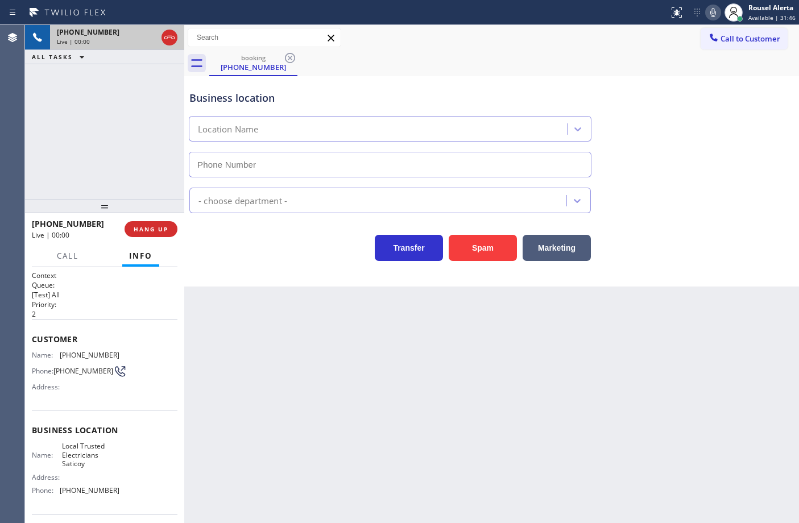
type input "[PHONE_NUMBER]"
click at [487, 249] on button "Spam" at bounding box center [483, 248] width 68 height 26
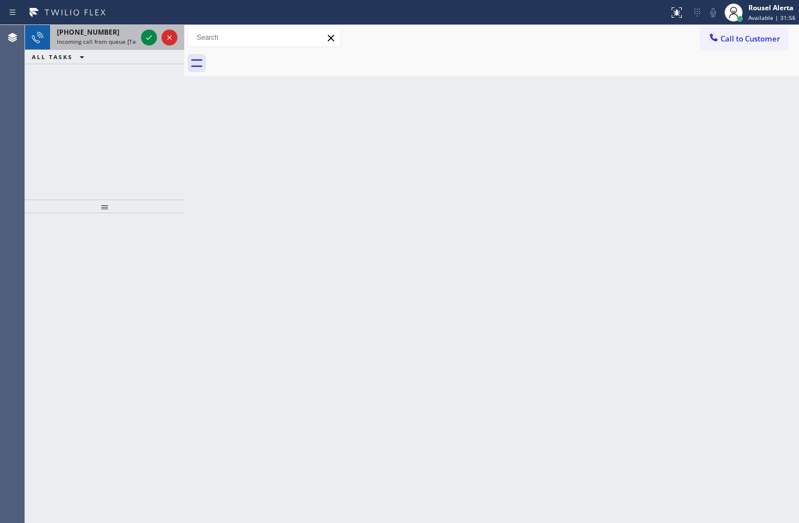
click at [129, 35] on div "[PHONE_NUMBER]" at bounding box center [97, 32] width 80 height 10
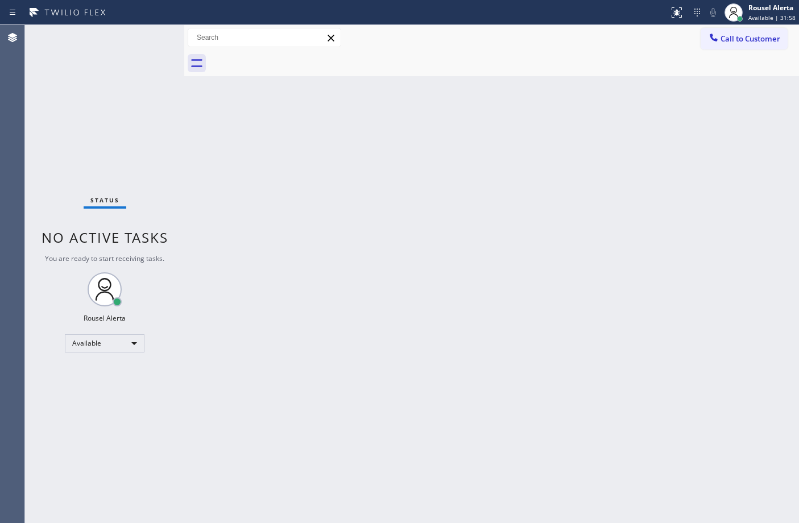
click at [388, 177] on div "Back to Dashboard Change Sender ID Customers Technicians Select a contact Outbo…" at bounding box center [491, 274] width 615 height 498
click at [127, 41] on div "Status No active tasks You are ready to start receiving tasks. Rousel Alerta Av…" at bounding box center [104, 274] width 159 height 498
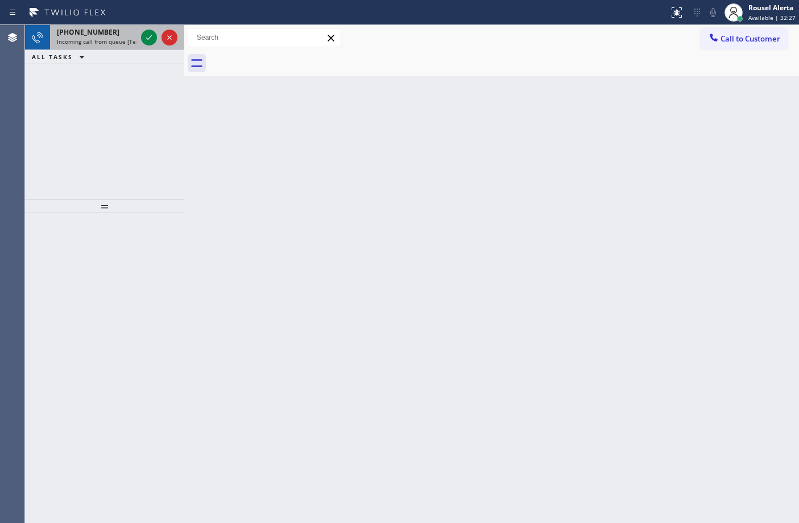
drag, startPoint x: 123, startPoint y: 41, endPoint x: 140, endPoint y: 35, distance: 18.0
click at [123, 41] on span "Incoming call from queue [Test] All" at bounding box center [104, 42] width 94 height 8
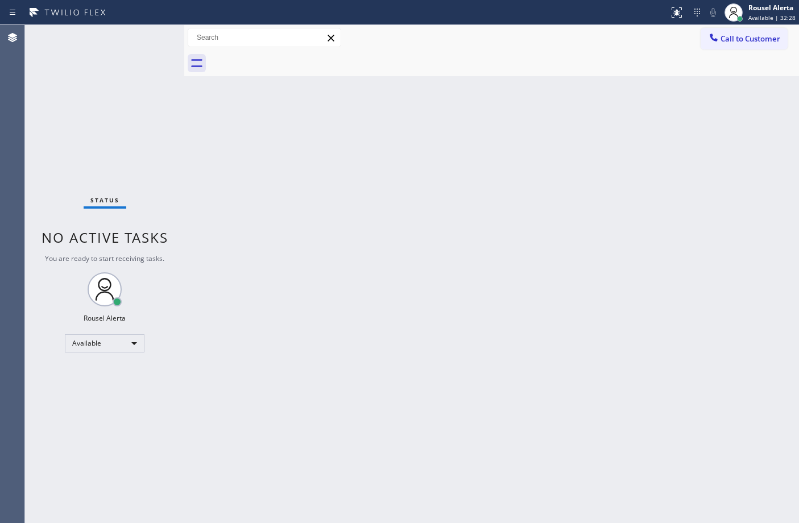
click at [140, 35] on div "Status No active tasks You are ready to start receiving tasks. Rousel Alerta Av…" at bounding box center [104, 274] width 159 height 498
drag, startPoint x: 202, startPoint y: 135, endPoint x: 373, endPoint y: 270, distance: 217.4
click at [209, 138] on div "Back to Dashboard Change Sender ID Customers Technicians Select a contact Outbo…" at bounding box center [491, 274] width 615 height 498
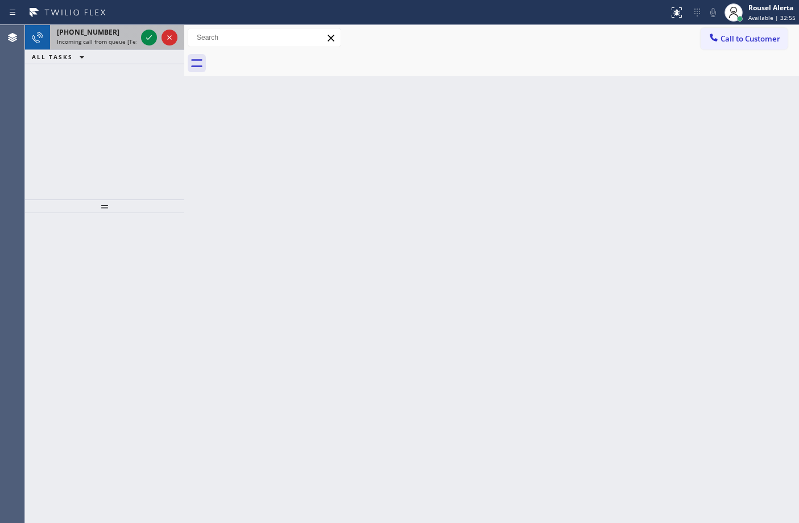
click at [125, 44] on span "Incoming call from queue [Test] All" at bounding box center [104, 42] width 94 height 8
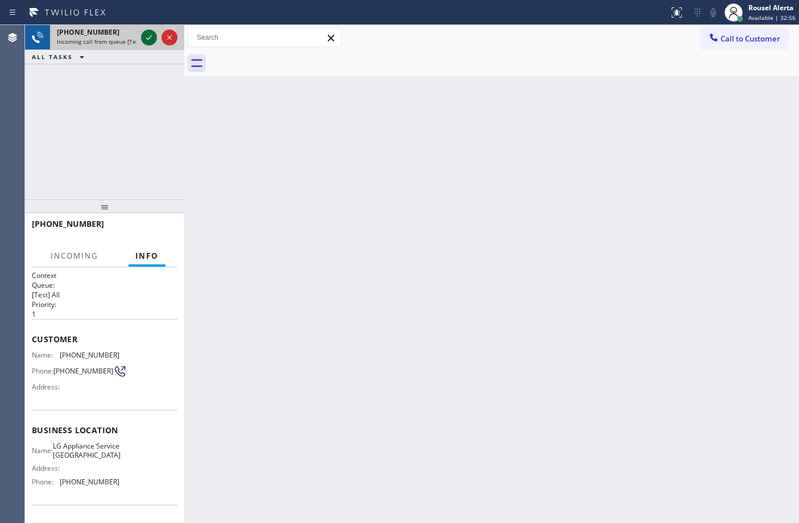
click at [146, 40] on icon at bounding box center [149, 38] width 14 height 14
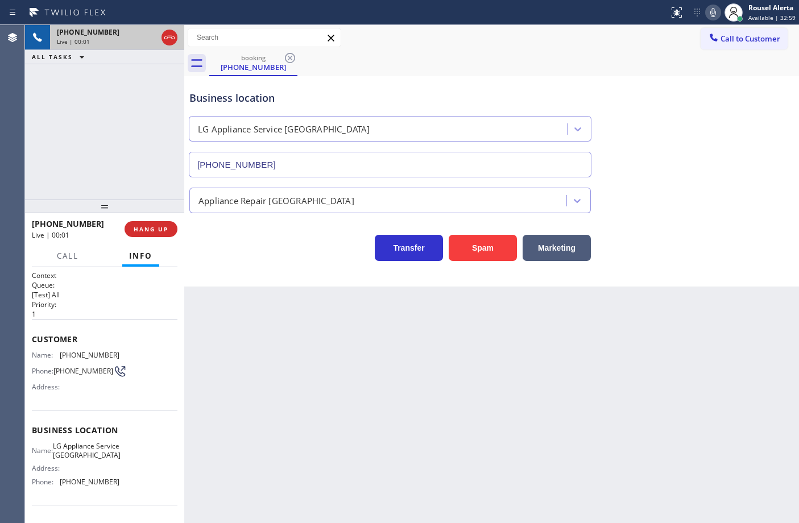
type input "[PHONE_NUMBER]"
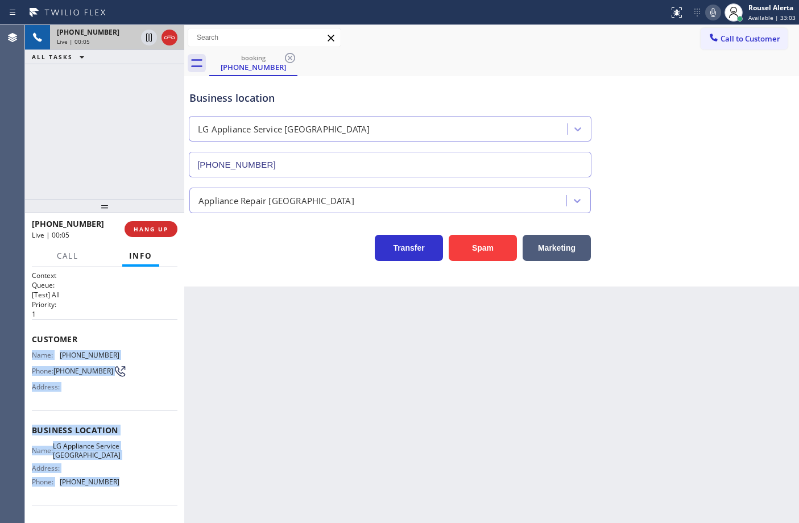
drag, startPoint x: 27, startPoint y: 351, endPoint x: 131, endPoint y: 478, distance: 164.1
click at [131, 478] on div "Context Queue: [Test] All Priority: 1 Customer Name: [PHONE_NUMBER] Phone: [PHO…" at bounding box center [104, 395] width 159 height 256
copy div "Name: [PHONE_NUMBER] Phone: [PHONE_NUMBER] Address: Business location Name: LG …"
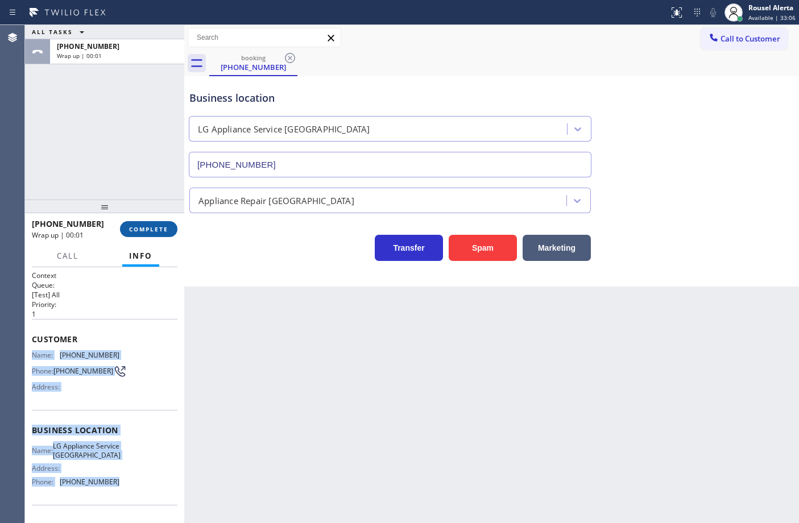
click at [146, 232] on span "COMPLETE" at bounding box center [148, 229] width 39 height 8
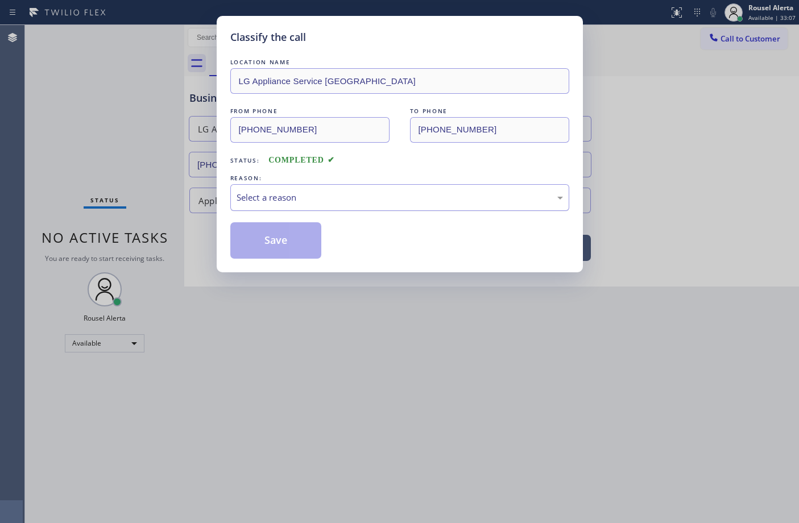
click at [313, 196] on div "Select a reason" at bounding box center [400, 197] width 326 height 13
click at [265, 242] on button "Save" at bounding box center [276, 240] width 92 height 36
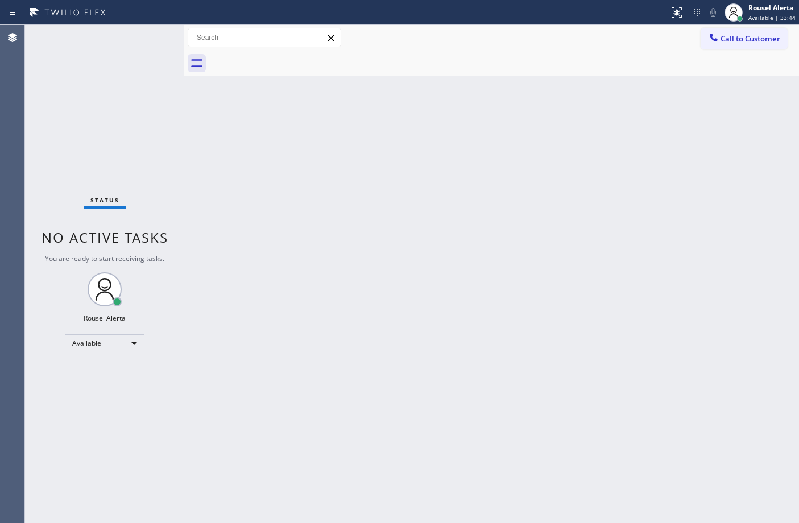
click at [367, 343] on div "Back to Dashboard Change Sender ID Customers Technicians Select a contact Outbo…" at bounding box center [491, 274] width 615 height 498
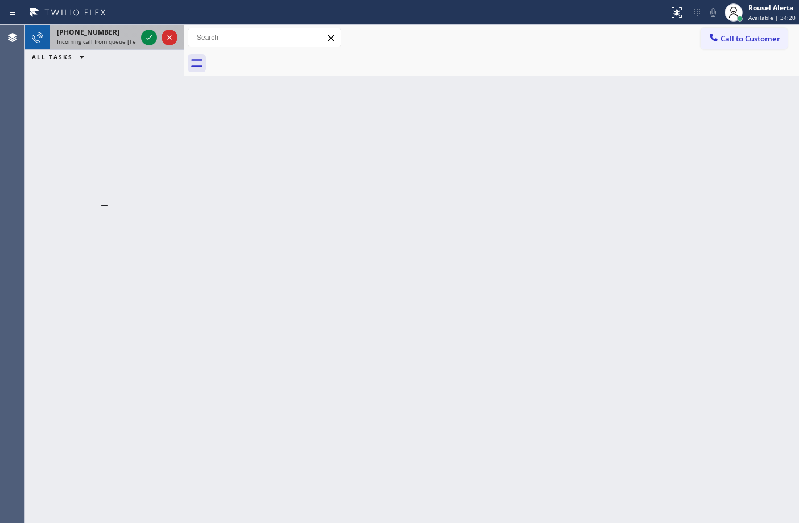
click at [120, 39] on span "Incoming call from queue [Test] All" at bounding box center [104, 42] width 94 height 8
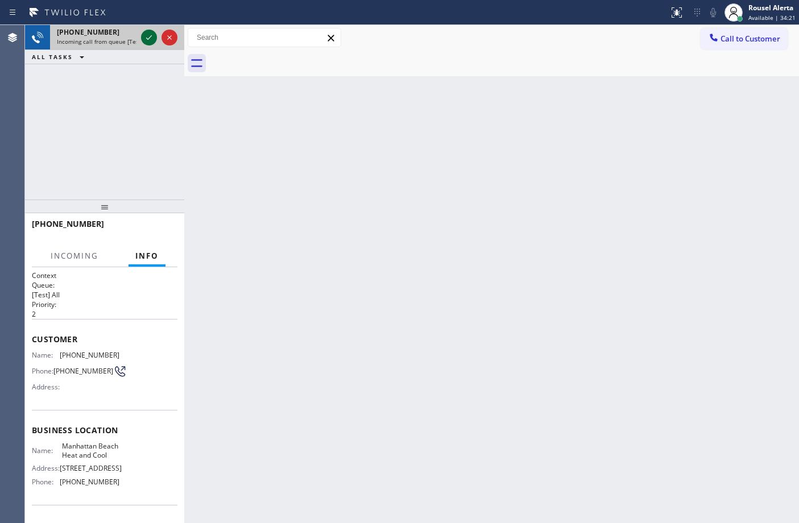
click at [146, 36] on icon at bounding box center [149, 38] width 14 height 14
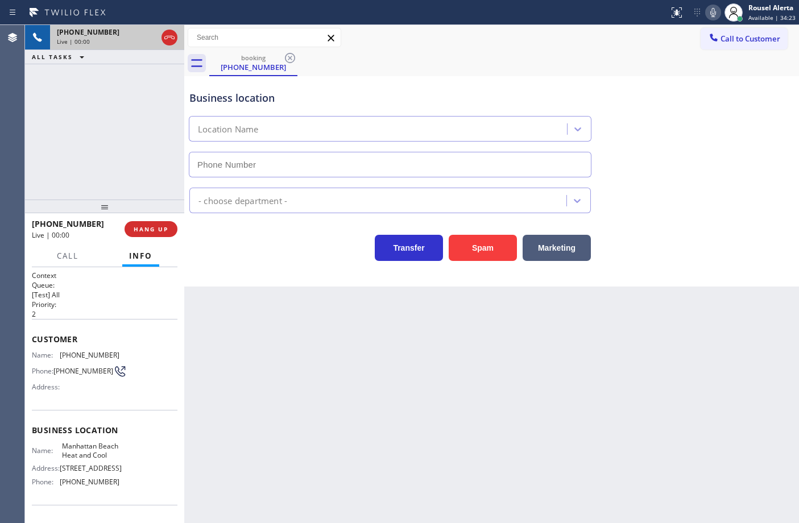
type input "[PHONE_NUMBER]"
click at [238, 336] on div "Back to Dashboard Change Sender ID Customers Technicians Select a contact Outbo…" at bounding box center [491, 274] width 615 height 498
click at [91, 69] on div "[PHONE_NUMBER] Live | 00:07 ALL TASKS ALL TASKS ACTIVE TASKS TASKS IN WRAP UP" at bounding box center [104, 112] width 159 height 175
click at [444, 449] on div "Back to Dashboard Change Sender ID Customers Technicians Select a contact Outbo…" at bounding box center [491, 274] width 615 height 498
click at [155, 229] on span "HANG UP" at bounding box center [151, 229] width 35 height 8
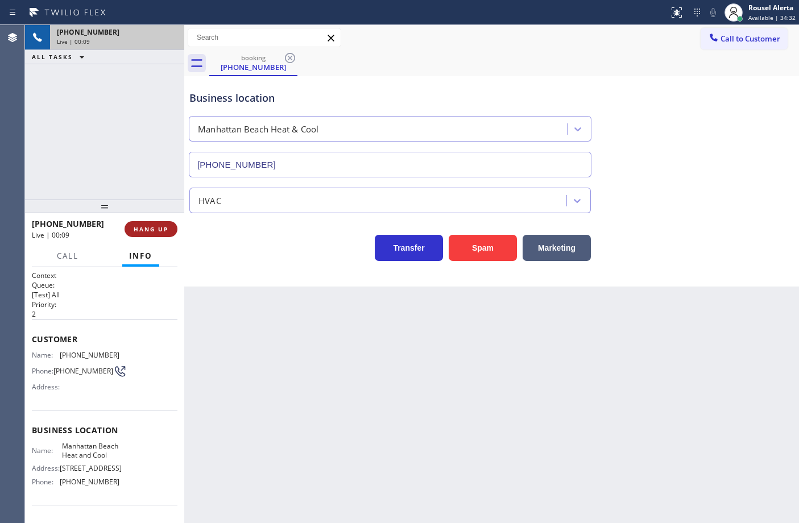
click at [155, 229] on span "HANG UP" at bounding box center [151, 229] width 35 height 8
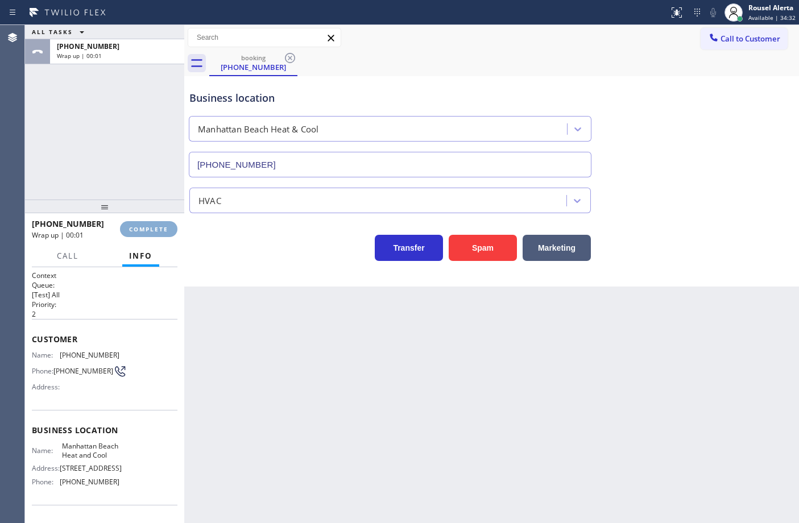
click at [155, 229] on span "COMPLETE" at bounding box center [148, 229] width 39 height 8
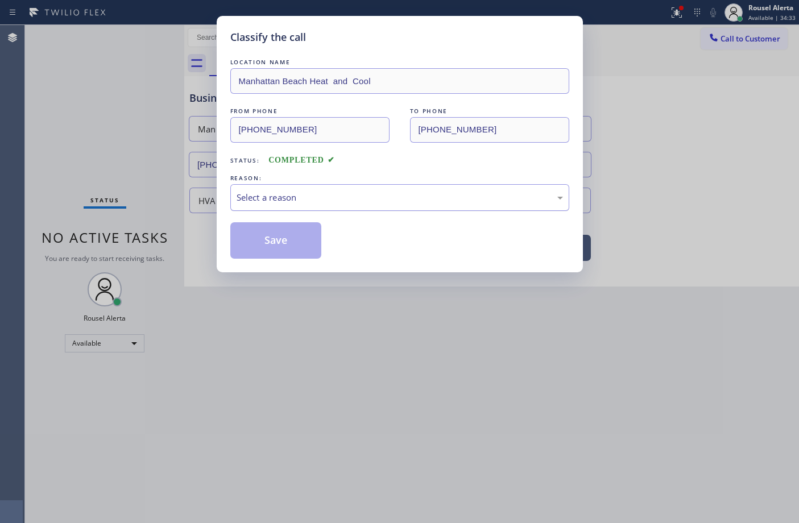
click at [282, 204] on div "Select a reason" at bounding box center [400, 197] width 326 height 13
click at [278, 240] on button "Save" at bounding box center [276, 240] width 92 height 36
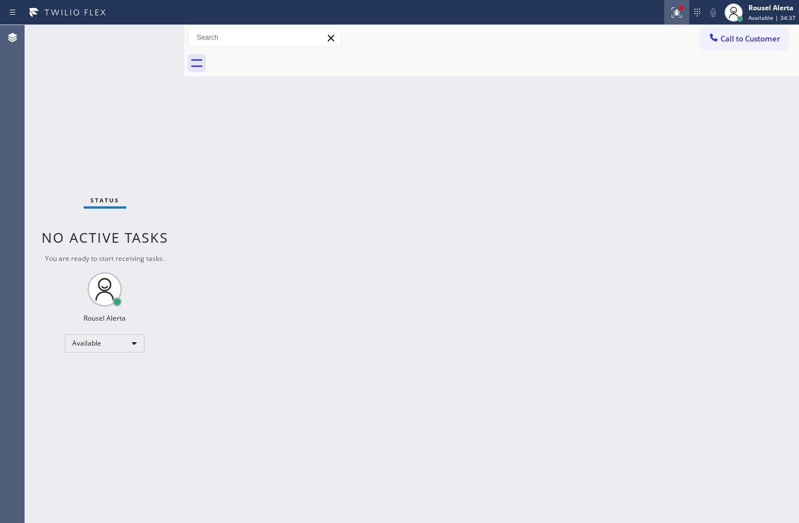
click at [674, 13] on icon at bounding box center [677, 13] width 14 height 14
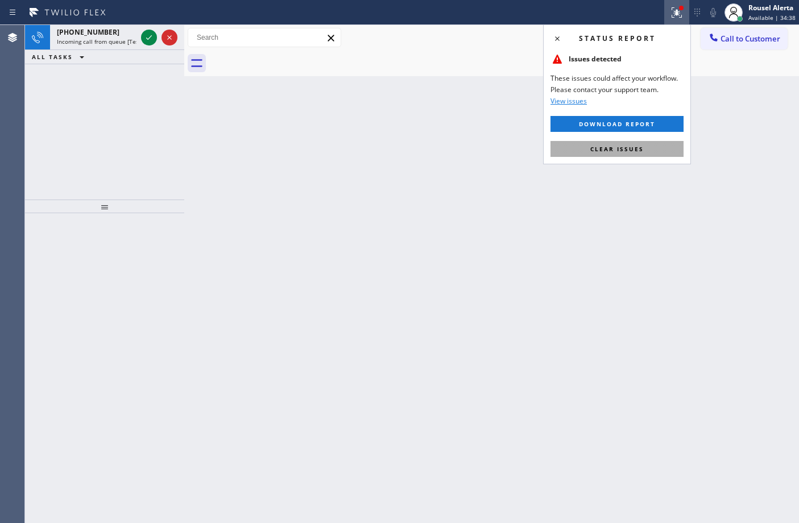
click at [652, 143] on button "Clear issues" at bounding box center [617, 149] width 133 height 16
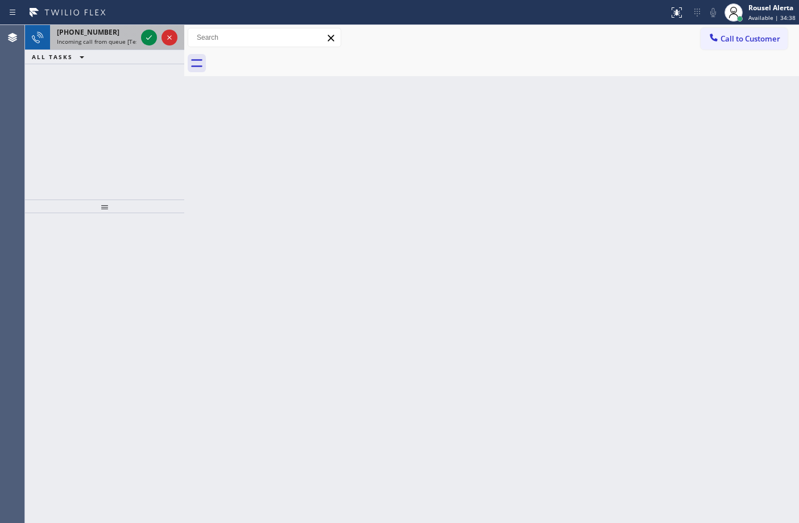
click at [111, 33] on div "[PHONE_NUMBER]" at bounding box center [97, 32] width 80 height 10
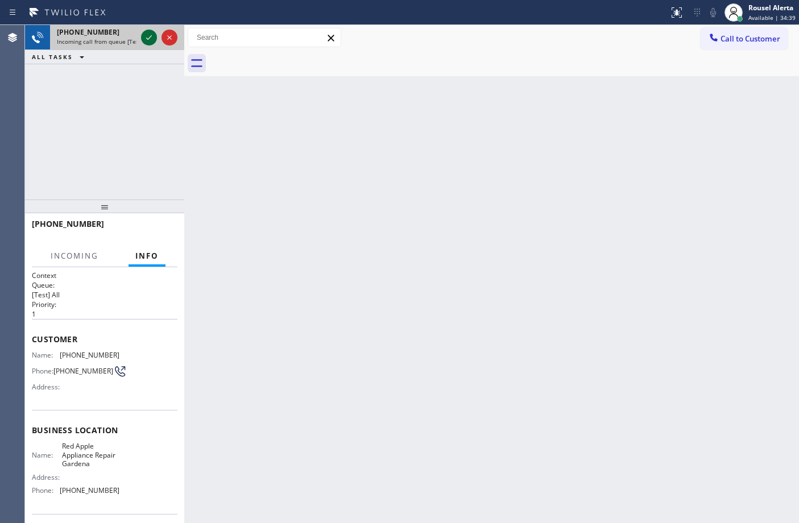
click at [146, 42] on icon at bounding box center [149, 38] width 14 height 14
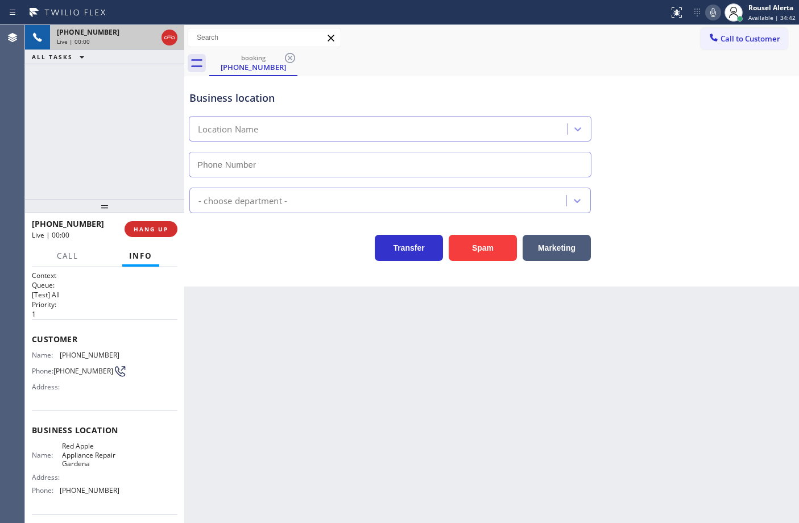
type input "[PHONE_NUMBER]"
click at [496, 257] on button "Spam" at bounding box center [483, 248] width 68 height 26
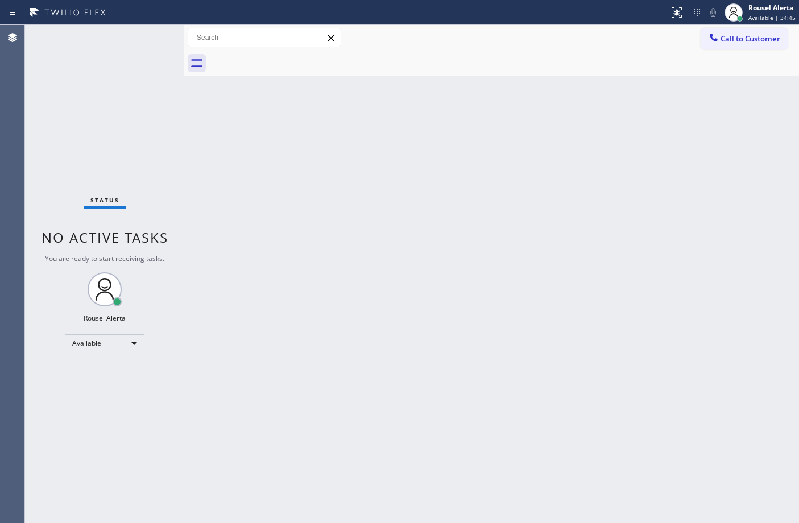
click at [510, 217] on div "Back to Dashboard Change Sender ID Customers Technicians Select a contact Outbo…" at bounding box center [491, 274] width 615 height 498
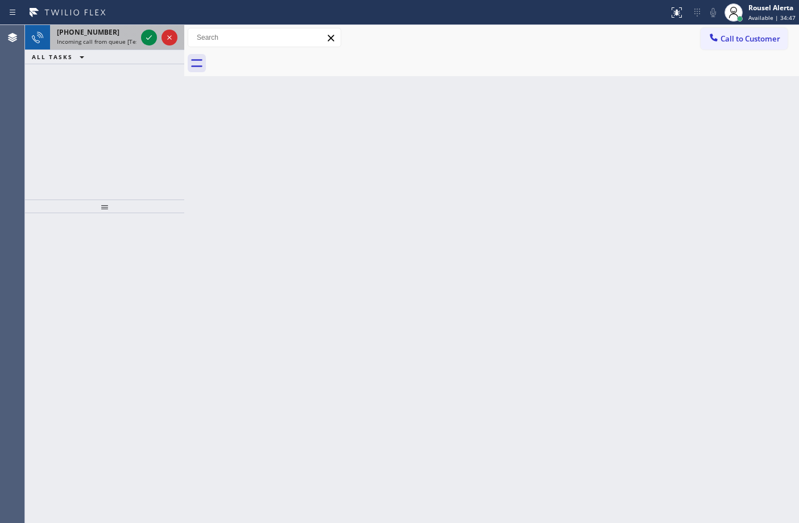
click at [123, 35] on div "[PHONE_NUMBER]" at bounding box center [97, 32] width 80 height 10
click at [129, 38] on span "Incoming call from queue [Test] All" at bounding box center [104, 42] width 94 height 8
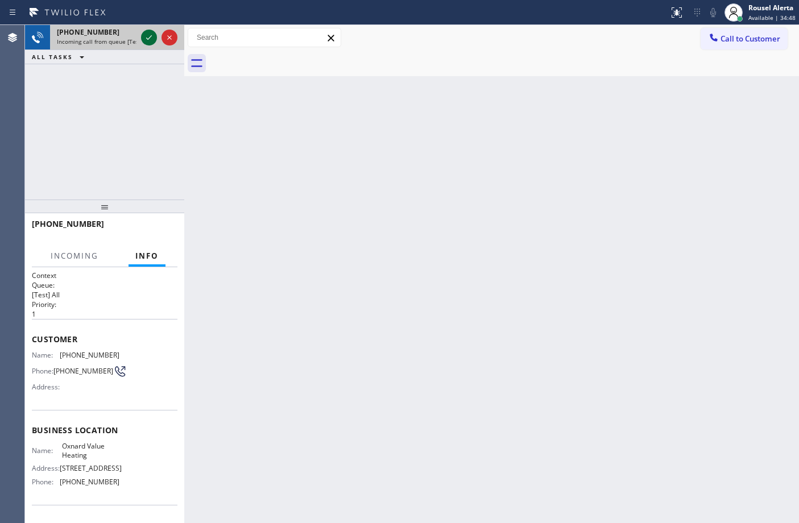
click at [141, 37] on div at bounding box center [149, 38] width 16 height 14
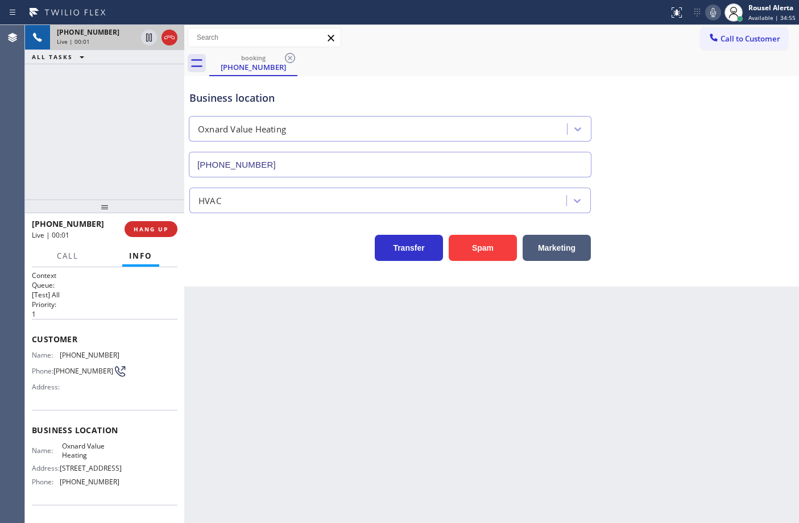
type input "[PHONE_NUMBER]"
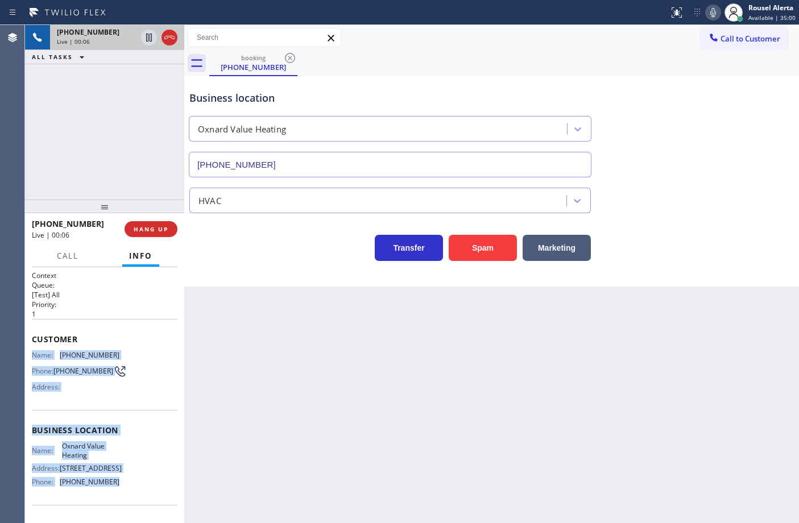
drag, startPoint x: 29, startPoint y: 351, endPoint x: 132, endPoint y: 488, distance: 171.4
click at [132, 488] on div "Context Queue: [Test] All Priority: 1 Customer Name: [PHONE_NUMBER] Phone: [PHO…" at bounding box center [104, 395] width 159 height 256
copy div "Name: [PHONE_NUMBER] Phone: [PHONE_NUMBER] Address: Business location Name: Oxn…"
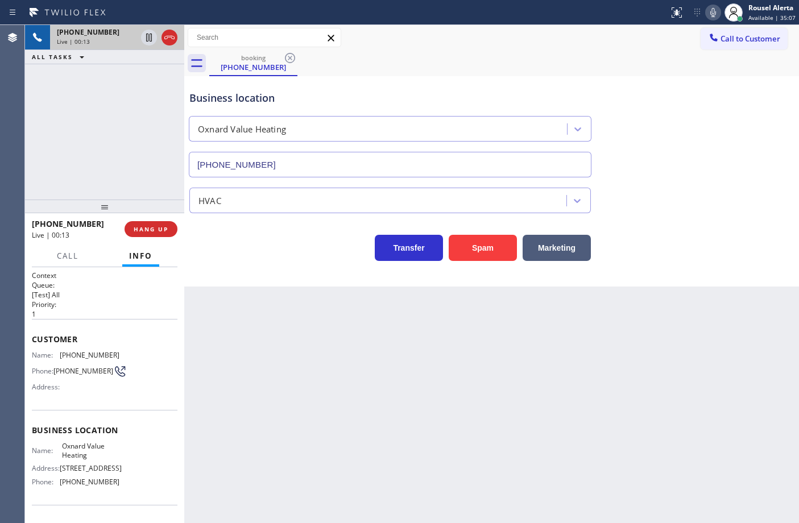
click at [393, 342] on div "Back to Dashboard Change Sender ID Customers Technicians Select a contact Outbo…" at bounding box center [491, 274] width 615 height 498
click at [247, 324] on div "Back to Dashboard Change Sender ID Customers Technicians Select a contact Outbo…" at bounding box center [491, 274] width 615 height 498
click at [237, 313] on div "Back to Dashboard Change Sender ID Customers Technicians Select a contact Outbo…" at bounding box center [491, 274] width 615 height 498
click at [584, 330] on div "Back to Dashboard Change Sender ID Customers Technicians Select a contact Outbo…" at bounding box center [491, 274] width 615 height 498
click at [105, 129] on div "[PHONE_NUMBER] Live | 01:03 ALL TASKS ALL TASKS ACTIVE TASKS TASKS IN WRAP UP" at bounding box center [104, 112] width 159 height 175
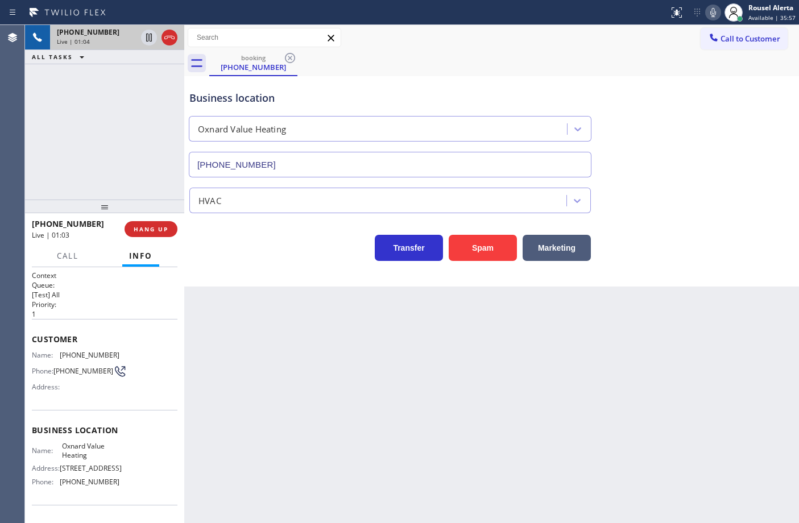
click at [222, 325] on div "Back to Dashboard Change Sender ID Customers Technicians Select a contact Outbo…" at bounding box center [491, 274] width 615 height 498
click at [145, 193] on div "[PHONE_NUMBER] Live | 01:05 ALL TASKS ALL TASKS ACTIVE TASKS TASKS IN WRAP UP" at bounding box center [104, 112] width 159 height 175
click at [251, 362] on div "Back to Dashboard Change Sender ID Customers Technicians Select a contact Outbo…" at bounding box center [491, 274] width 615 height 498
drag, startPoint x: 135, startPoint y: 140, endPoint x: 139, endPoint y: 147, distance: 7.9
click at [135, 139] on div "[PHONE_NUMBER] Live | 01:05 ALL TASKS ALL TASKS ACTIVE TASKS TASKS IN WRAP UP" at bounding box center [104, 112] width 159 height 175
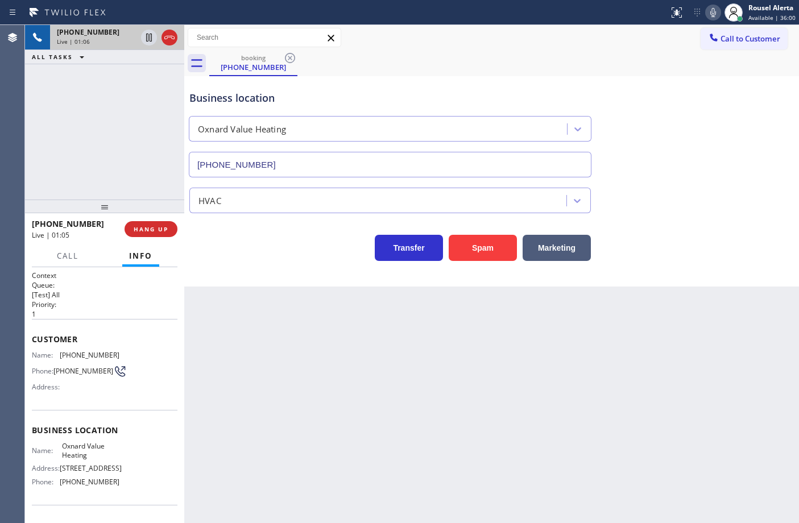
click at [242, 346] on div "Back to Dashboard Change Sender ID Customers Technicians Select a contact Outbo…" at bounding box center [491, 274] width 615 height 498
drag, startPoint x: 130, startPoint y: 165, endPoint x: 192, endPoint y: 317, distance: 164.5
click at [131, 164] on div "[PHONE_NUMBER] Live | 01:06 ALL TASKS ALL TASKS ACTIVE TASKS TASKS IN WRAP UP" at bounding box center [104, 112] width 159 height 175
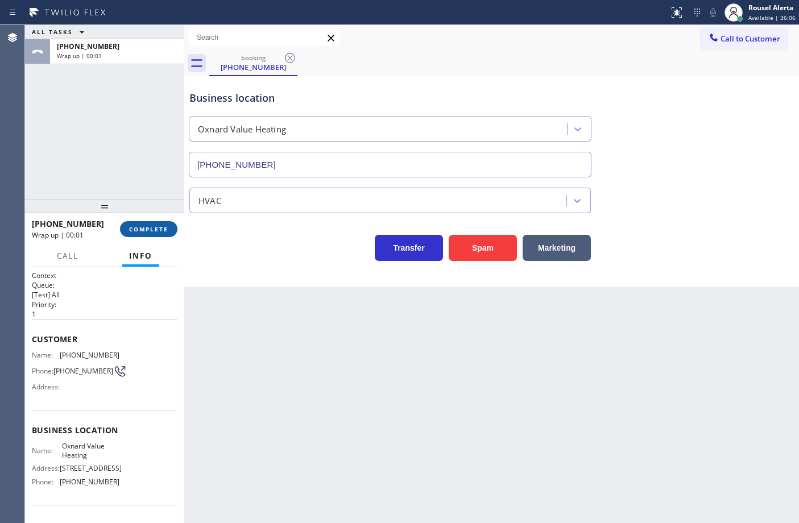
click at [151, 233] on button "COMPLETE" at bounding box center [148, 229] width 57 height 16
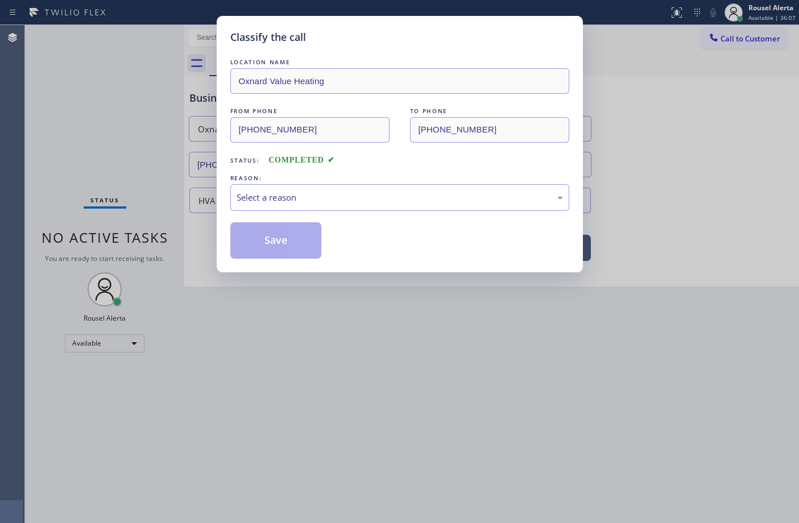
click at [332, 194] on div "Select a reason" at bounding box center [400, 197] width 326 height 13
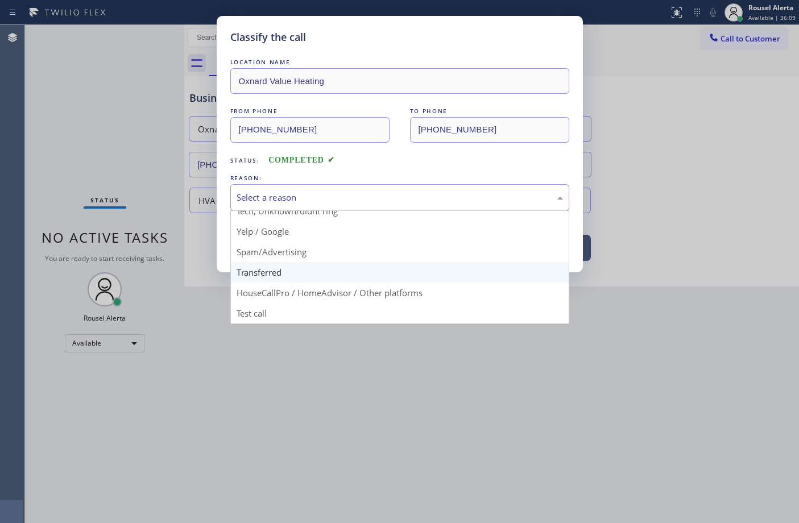
scroll to position [78, 0]
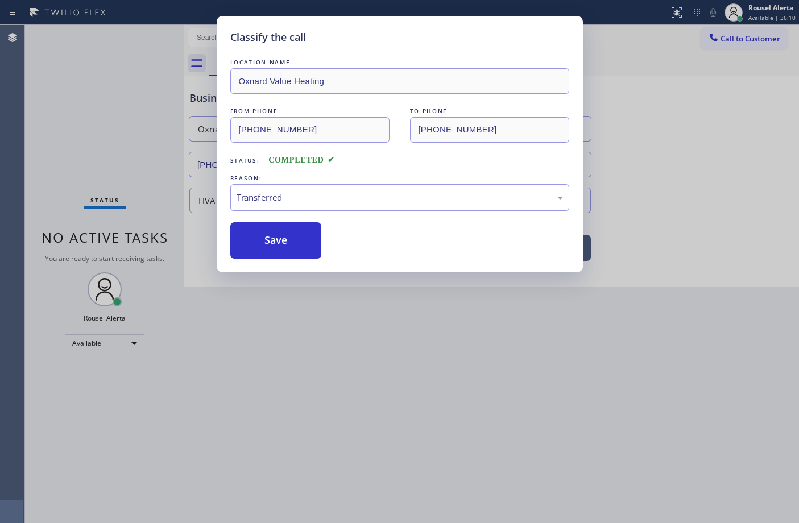
click at [345, 208] on div "Transferred" at bounding box center [399, 197] width 339 height 27
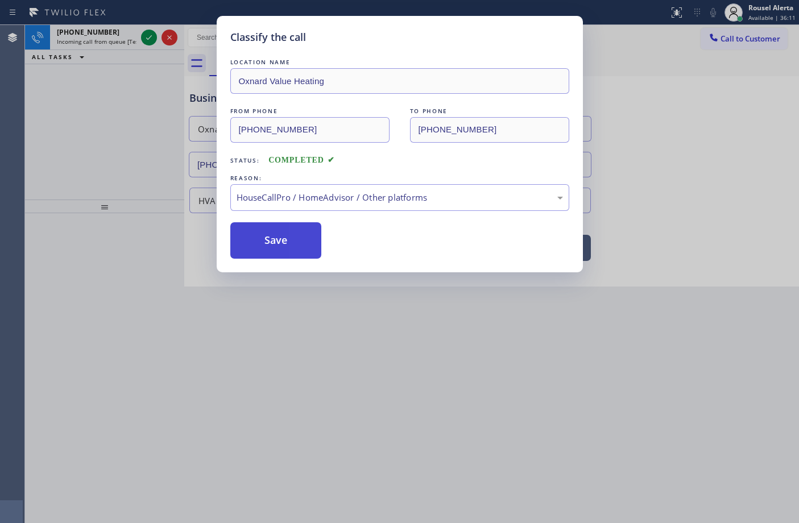
drag, startPoint x: 353, startPoint y: 291, endPoint x: 305, endPoint y: 252, distance: 61.5
drag, startPoint x: 294, startPoint y: 241, endPoint x: 255, endPoint y: 196, distance: 59.2
click at [293, 241] on button "Save" at bounding box center [276, 240] width 92 height 36
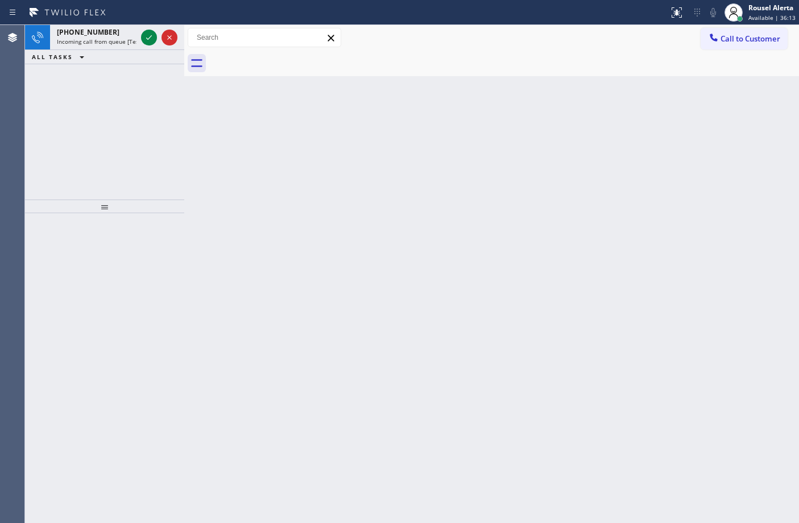
click at [122, 36] on div "[PHONE_NUMBER]" at bounding box center [97, 32] width 80 height 10
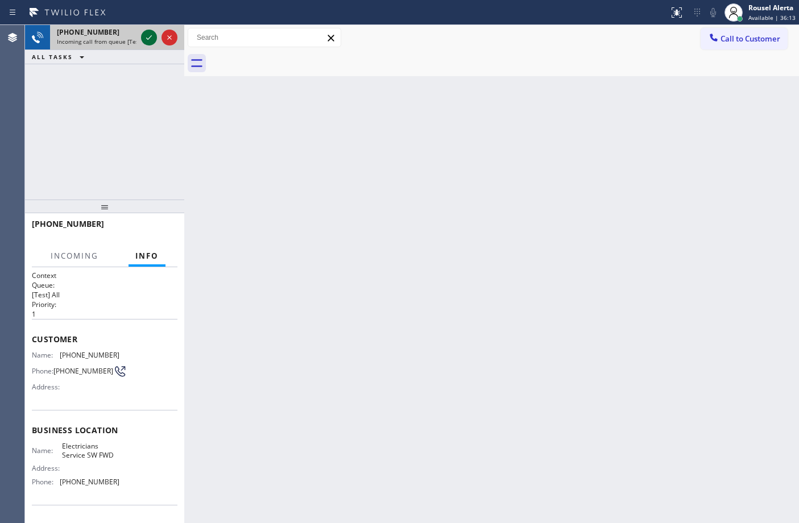
click at [146, 38] on icon at bounding box center [149, 37] width 6 height 5
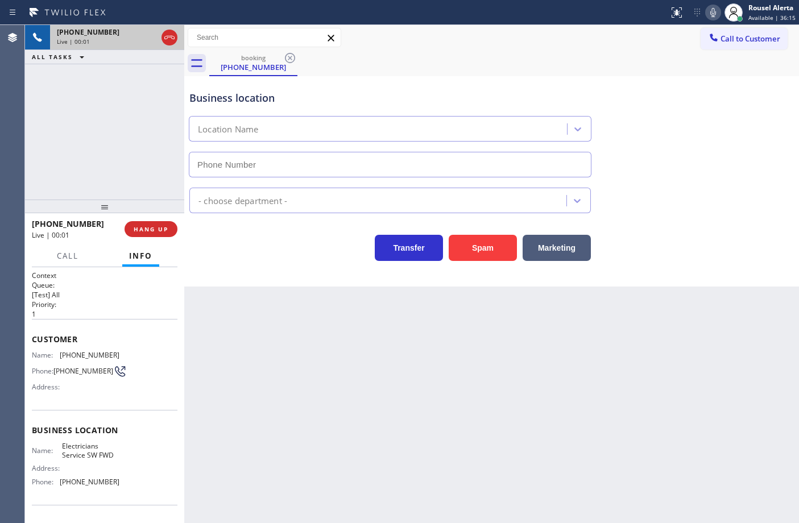
type input "[PHONE_NUMBER]"
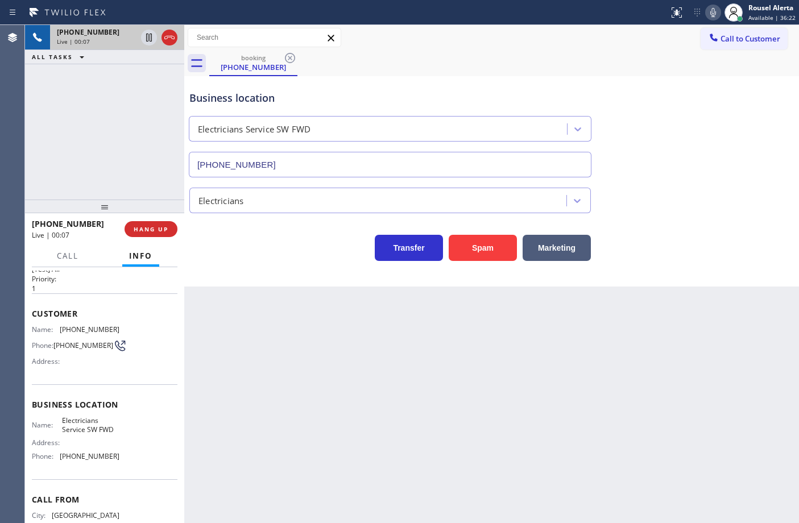
scroll to position [13, 0]
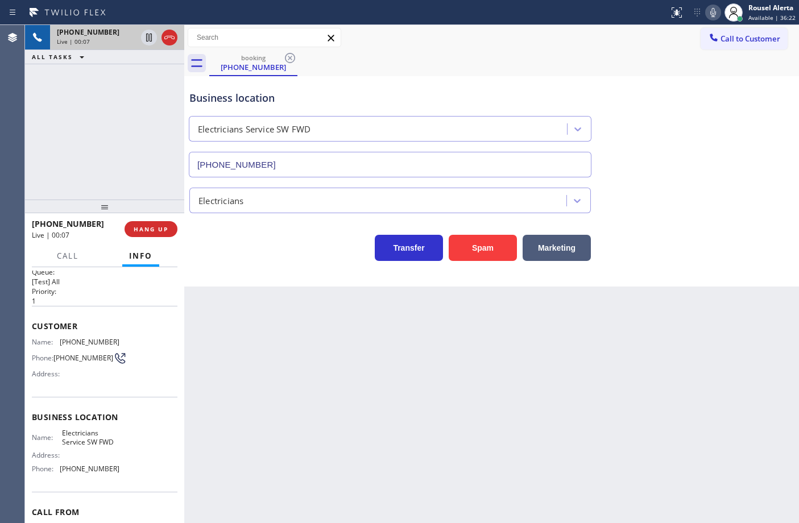
click at [343, 387] on div "Back to Dashboard Change Sender ID Customers Technicians Select a contact Outbo…" at bounding box center [491, 274] width 615 height 498
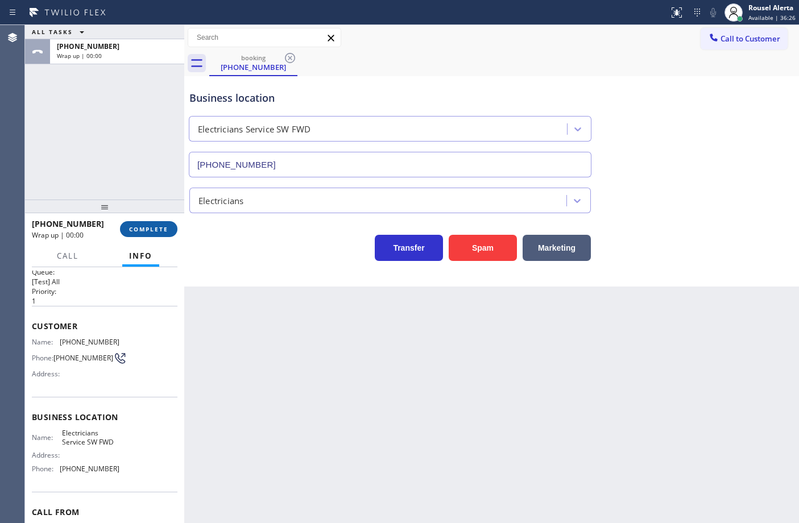
click at [140, 225] on span "COMPLETE" at bounding box center [148, 229] width 39 height 8
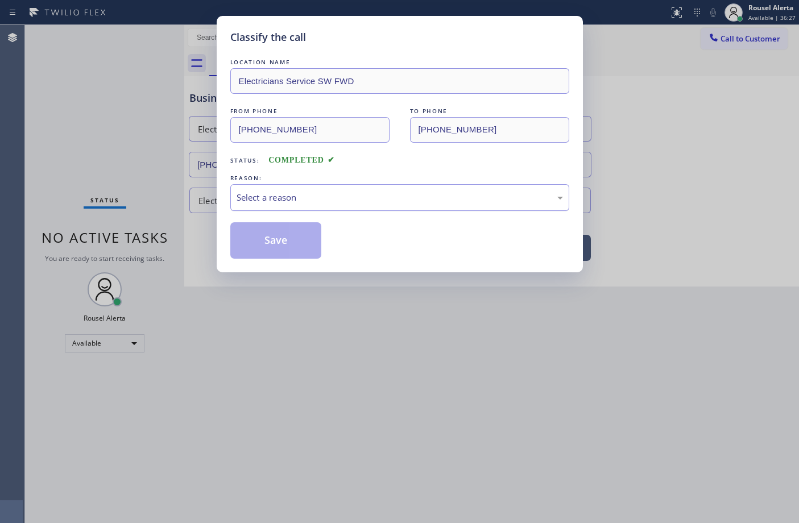
click at [248, 205] on div "Select a reason" at bounding box center [399, 197] width 339 height 27
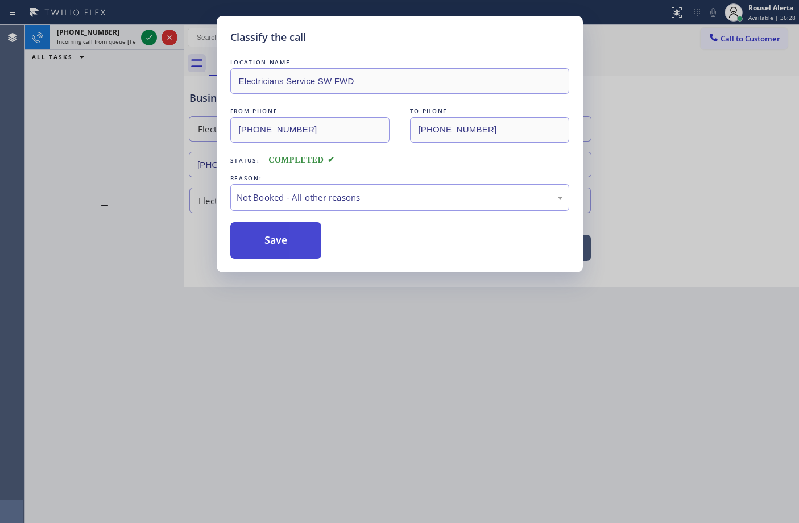
click at [264, 240] on button "Save" at bounding box center [276, 240] width 92 height 36
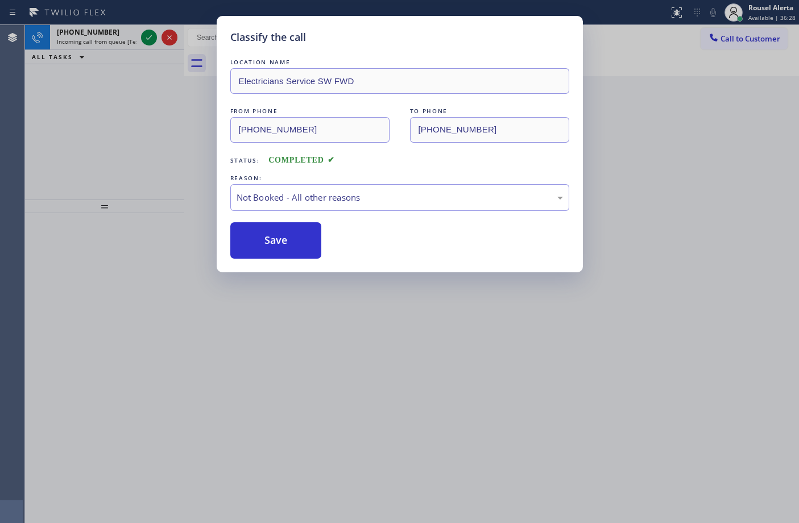
click at [254, 333] on div "Classify the call LOCATION NAME Electricians Service SW FWD FROM PHONE [PHONE_N…" at bounding box center [399, 261] width 799 height 523
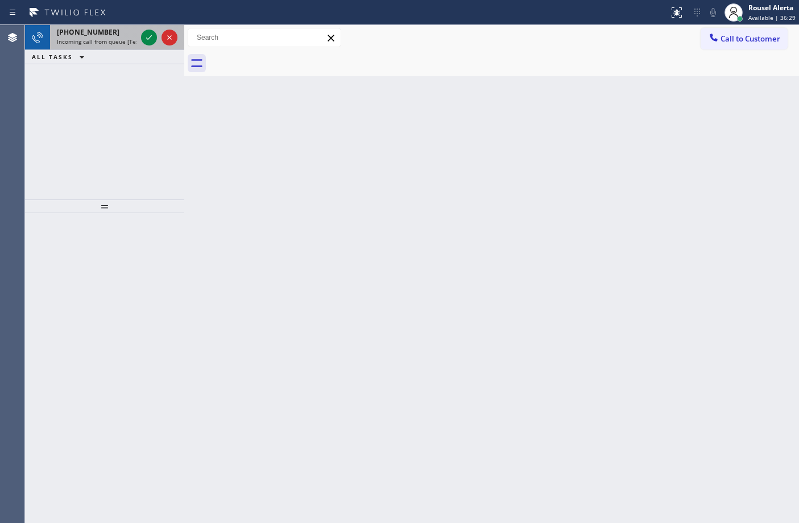
click at [123, 38] on span "Incoming call from queue [Test] All" at bounding box center [104, 42] width 94 height 8
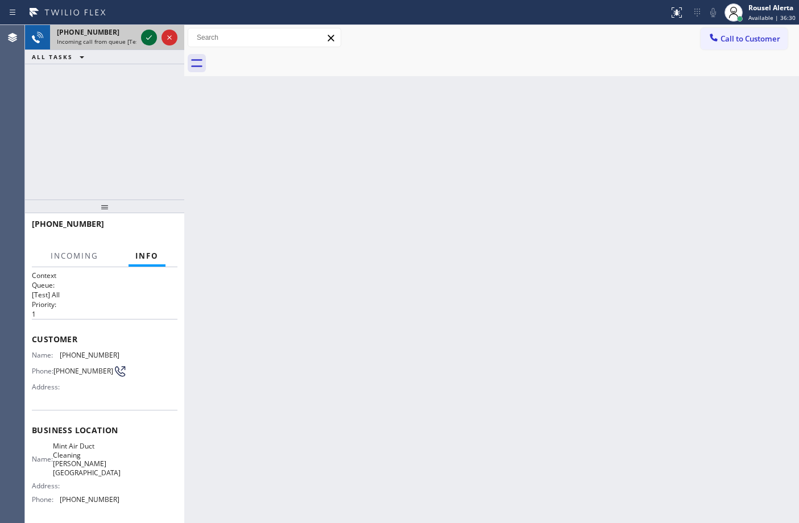
click at [148, 39] on icon at bounding box center [149, 37] width 6 height 5
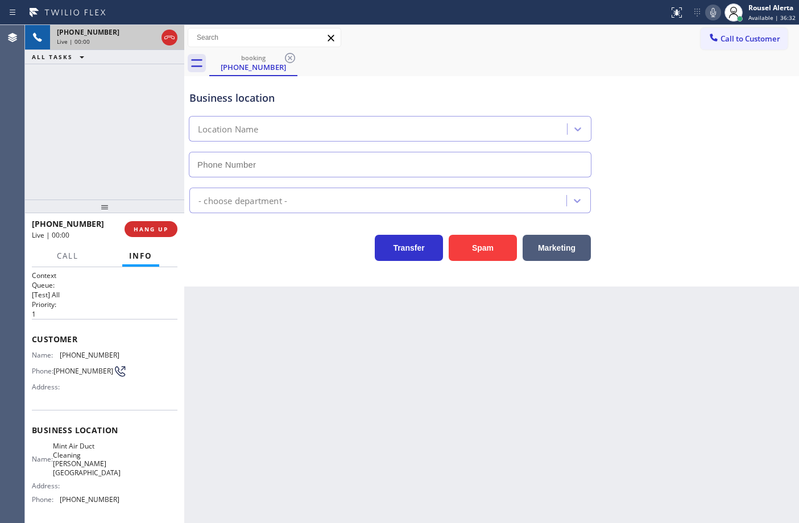
type input "[PHONE_NUMBER]"
click at [350, 416] on div "Back to Dashboard Change Sender ID Customers Technicians Select a contact Outbo…" at bounding box center [491, 274] width 615 height 498
click at [105, 100] on div "[PHONE_NUMBER] Live | 00:25 ALL TASKS ALL TASKS ACTIVE TASKS TASKS IN WRAP UP" at bounding box center [104, 112] width 159 height 175
click at [260, 375] on div "Back to Dashboard Change Sender ID Customers Technicians Select a contact Outbo…" at bounding box center [491, 274] width 615 height 498
click at [126, 94] on div "[PHONE_NUMBER] Live | 00:39 ALL TASKS ALL TASKS ACTIVE TASKS TASKS IN WRAP UP" at bounding box center [104, 112] width 159 height 175
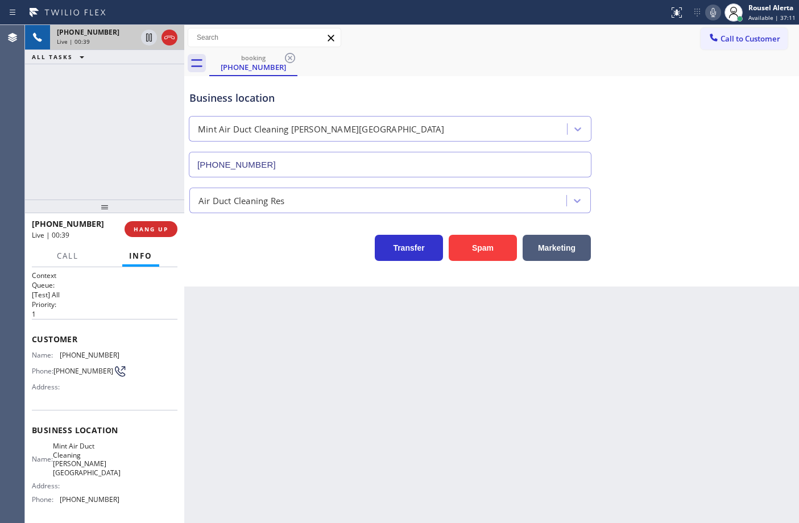
click at [231, 336] on div "Back to Dashboard Change Sender ID Customers Technicians Select a contact Outbo…" at bounding box center [491, 274] width 615 height 498
click at [143, 229] on span "HANG UP" at bounding box center [151, 229] width 35 height 8
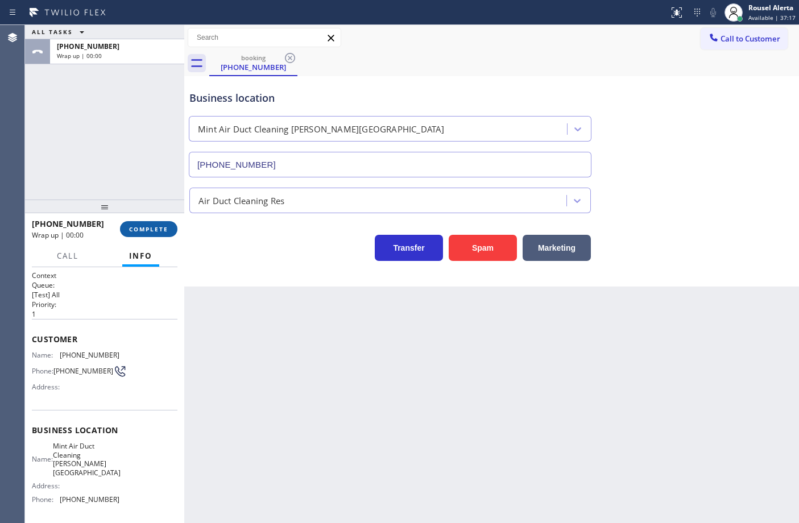
click at [159, 234] on button "COMPLETE" at bounding box center [148, 229] width 57 height 16
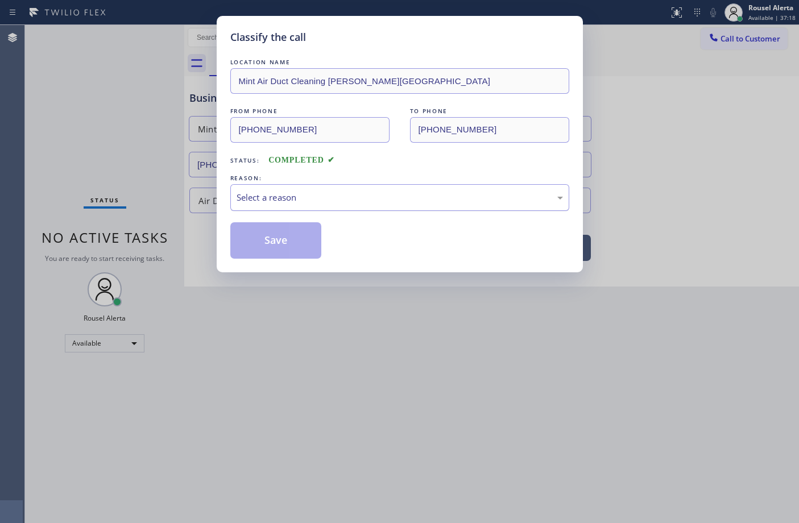
click at [286, 189] on div "Select a reason" at bounding box center [399, 197] width 339 height 27
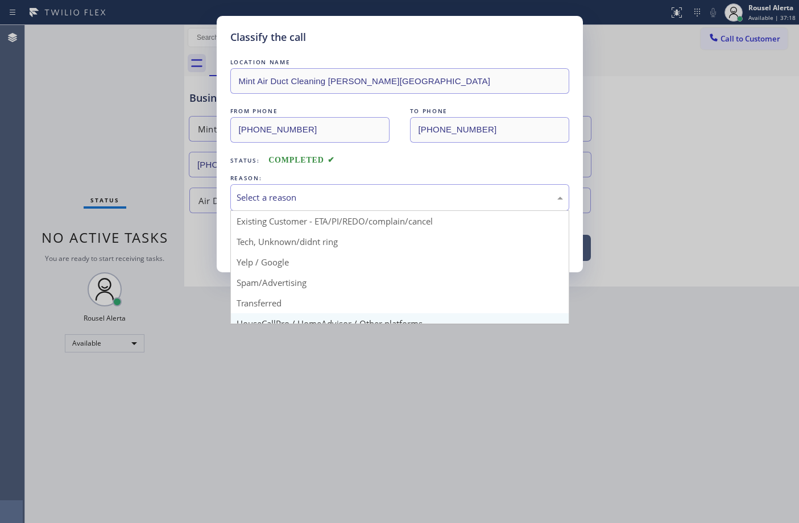
scroll to position [78, 0]
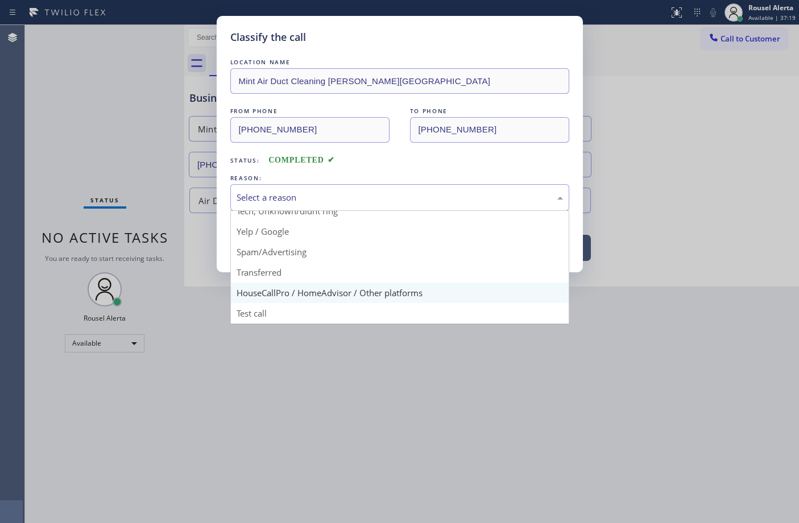
drag, startPoint x: 322, startPoint y: 296, endPoint x: 288, endPoint y: 259, distance: 49.9
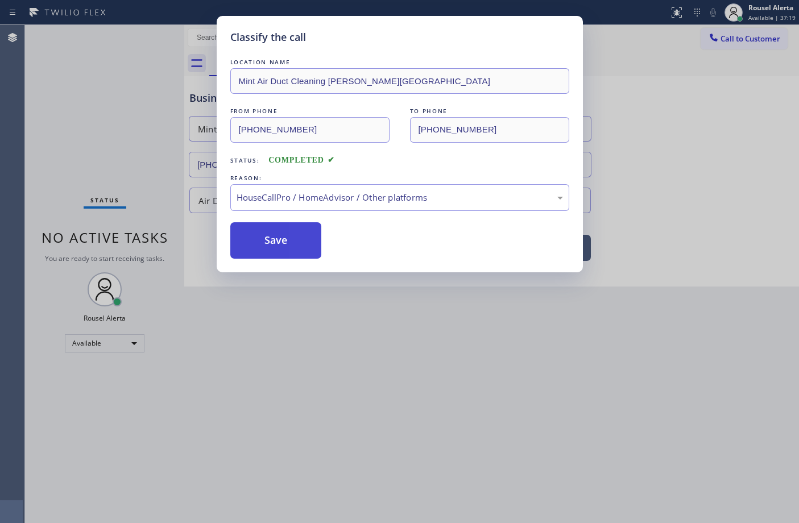
click at [285, 237] on button "Save" at bounding box center [276, 240] width 92 height 36
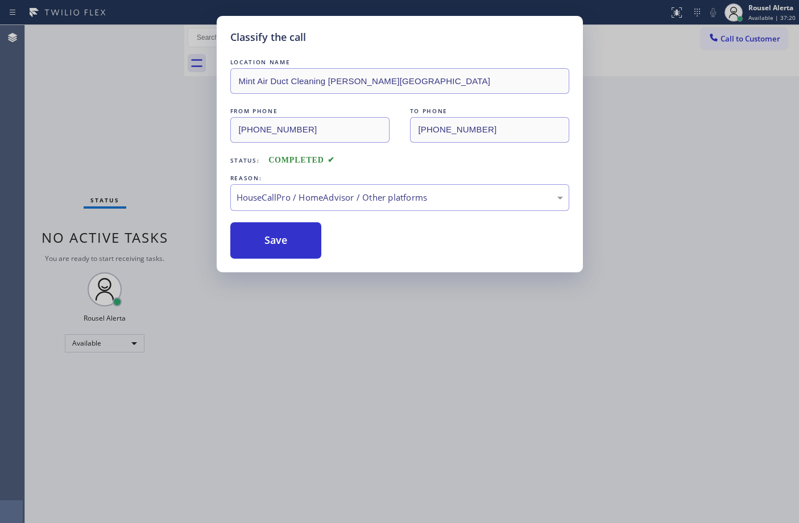
click at [373, 392] on div "Classify the call LOCATION NAME Mint Air Duct Cleaning [PERSON_NAME][GEOGRAPHIC…" at bounding box center [399, 261] width 799 height 523
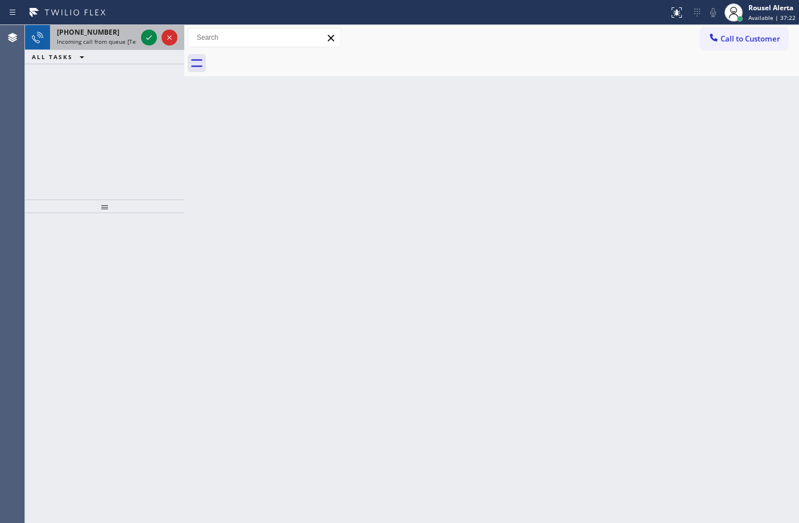
click at [118, 36] on div "[PHONE_NUMBER]" at bounding box center [97, 32] width 80 height 10
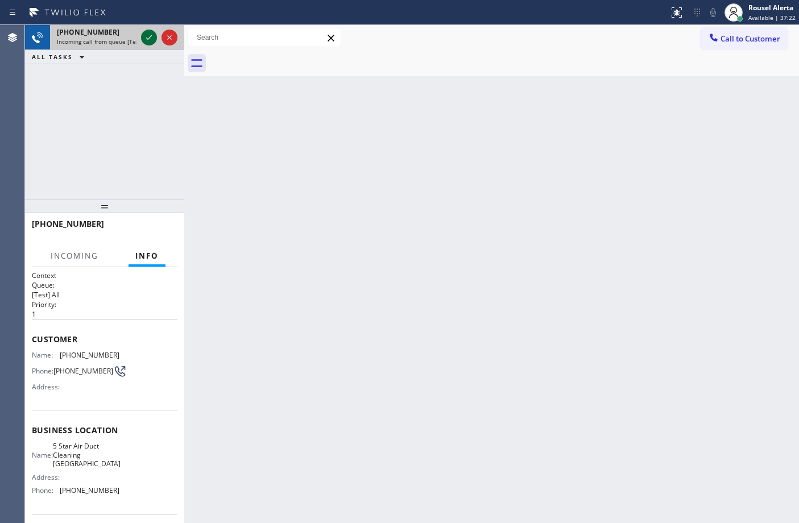
click at [146, 38] on icon at bounding box center [149, 37] width 6 height 5
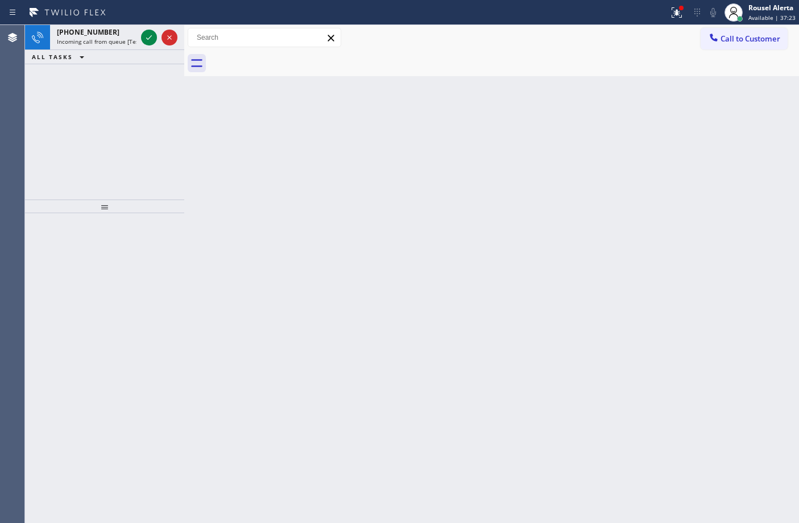
click at [147, 38] on icon at bounding box center [149, 38] width 14 height 14
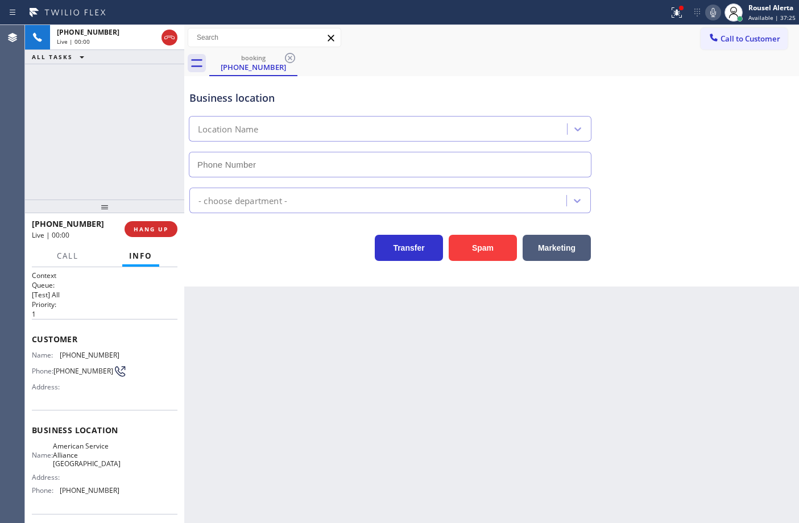
type input "[PHONE_NUMBER]"
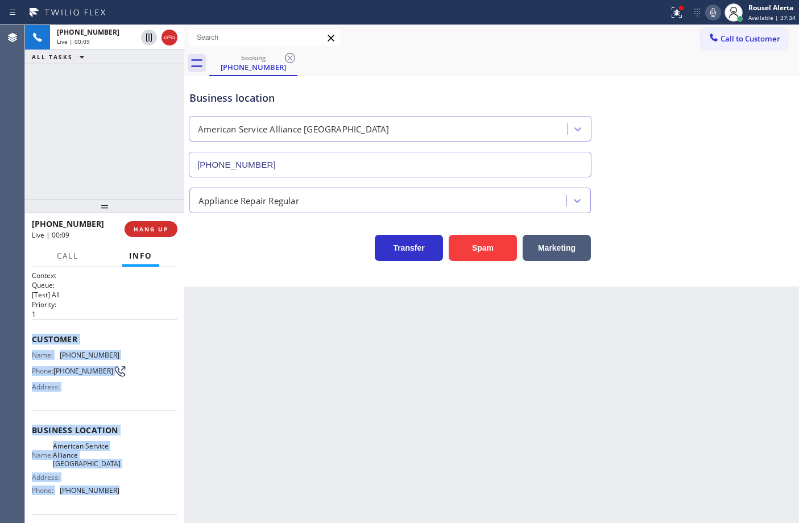
drag, startPoint x: 33, startPoint y: 345, endPoint x: 120, endPoint y: 496, distance: 175.0
click at [120, 496] on div "Context Queue: [Test] All Priority: 1 Customer Name: [PHONE_NUMBER] Phone: [PHO…" at bounding box center [105, 435] width 146 height 329
copy div "Customer Name: [PHONE_NUMBER] Phone: [PHONE_NUMBER] Address: Business location …"
click at [144, 39] on icon at bounding box center [149, 38] width 14 height 14
drag, startPoint x: 714, startPoint y: 14, endPoint x: 719, endPoint y: 37, distance: 23.3
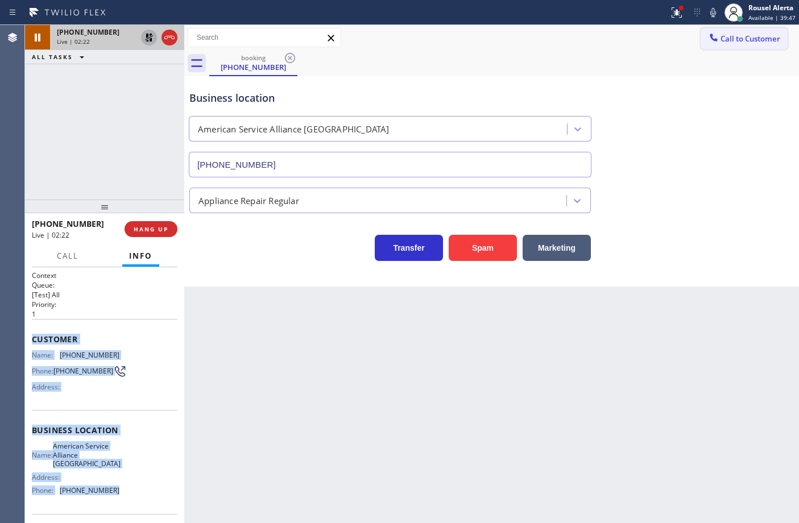
click at [714, 13] on icon at bounding box center [713, 13] width 14 height 14
click at [144, 38] on icon at bounding box center [149, 38] width 14 height 14
click at [715, 10] on rect at bounding box center [713, 11] width 8 height 8
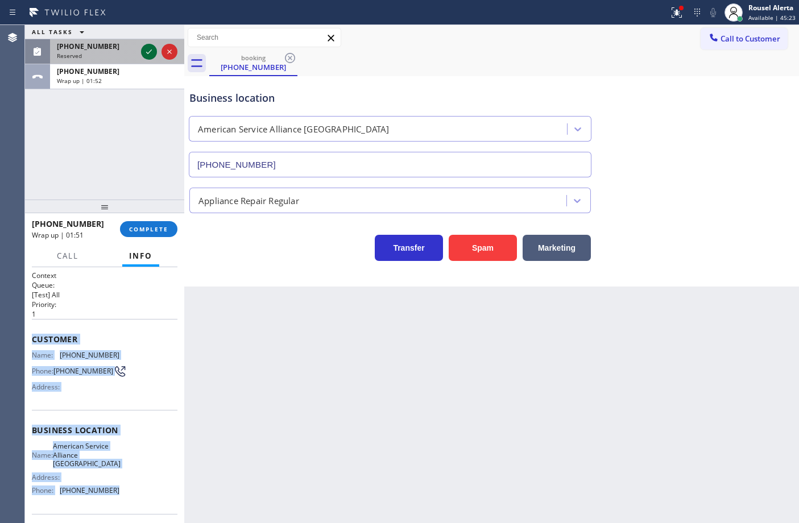
click at [147, 50] on icon at bounding box center [149, 52] width 14 height 14
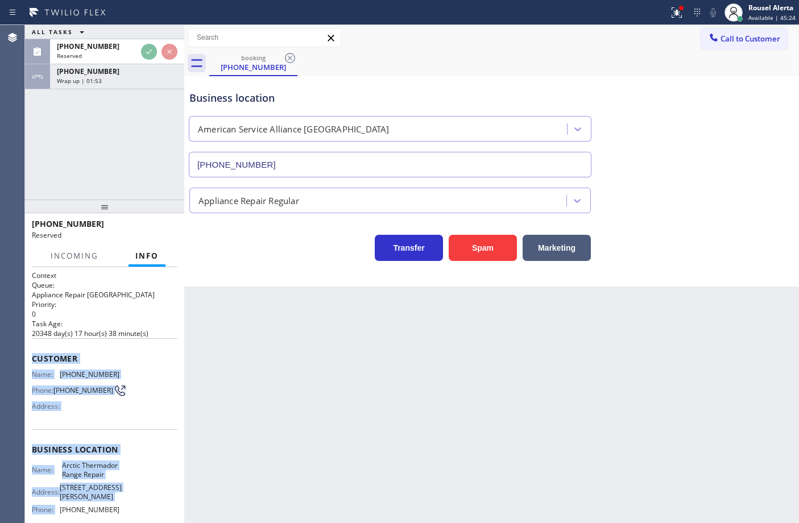
click at [126, 415] on div "Name: [PHONE_NUMBER] Phone: [PHONE_NUMBER] Address:" at bounding box center [105, 392] width 146 height 45
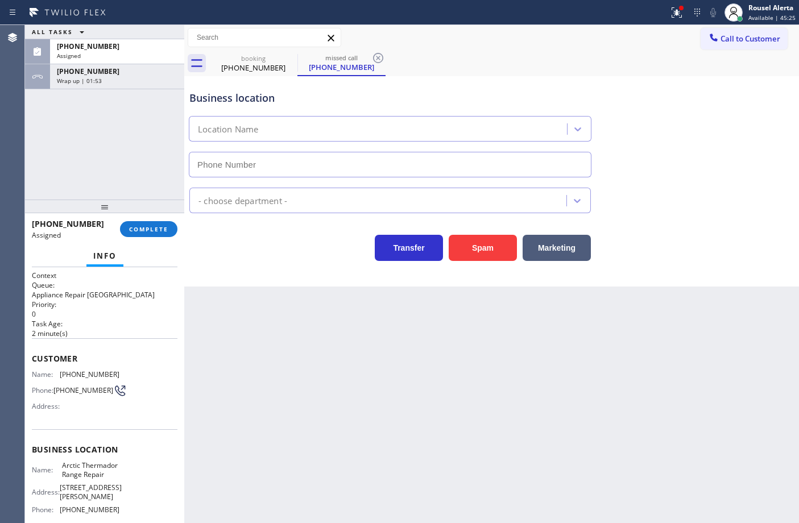
type input "[PHONE_NUMBER]"
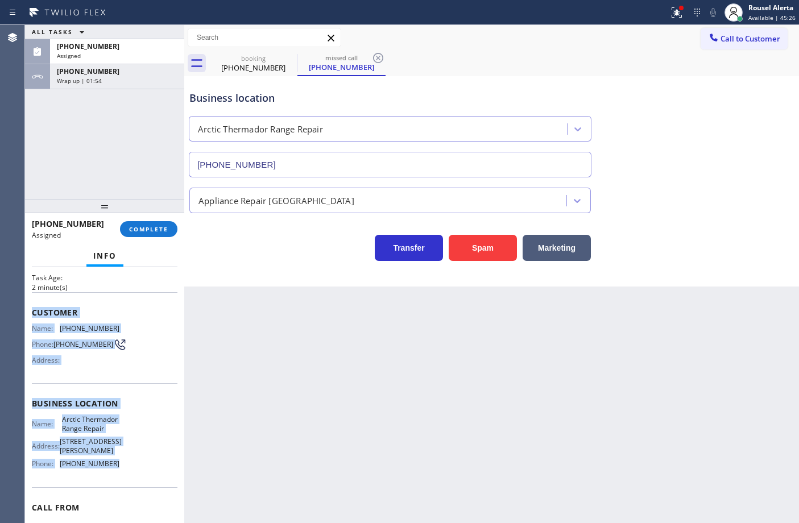
scroll to position [71, 0]
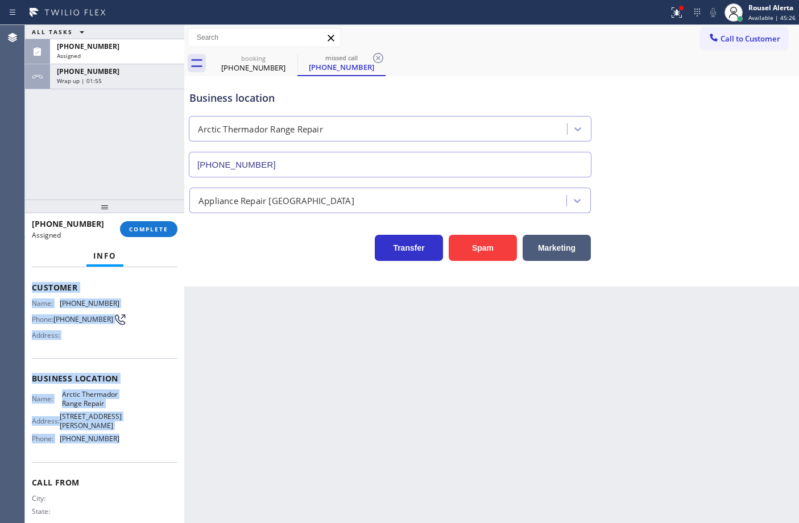
drag, startPoint x: 30, startPoint y: 364, endPoint x: 115, endPoint y: 458, distance: 126.9
click at [115, 458] on div "Context Queue: Appliance Repair High End Priority: 0 Task Age: [DEMOGRAPHIC_DAT…" at bounding box center [104, 395] width 159 height 256
drag, startPoint x: 97, startPoint y: 86, endPoint x: 118, endPoint y: 134, distance: 51.9
click at [97, 86] on div "[PHONE_NUMBER] Wrap up | 02:04" at bounding box center [115, 76] width 130 height 25
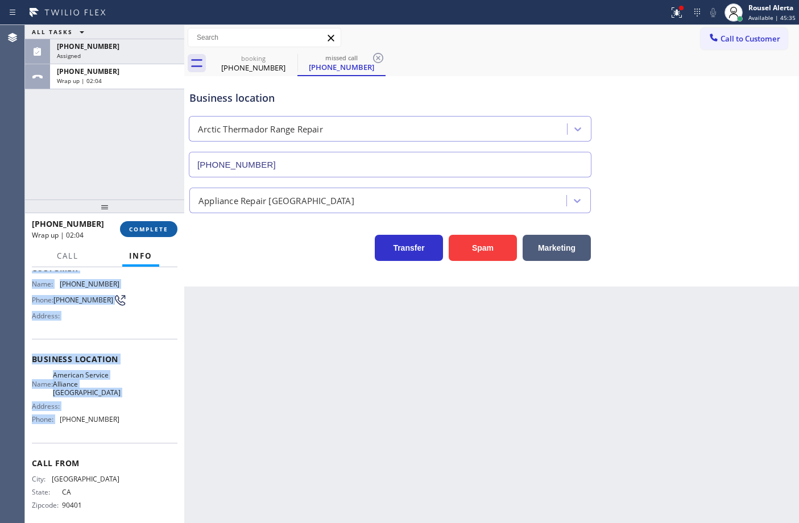
scroll to position [52, 0]
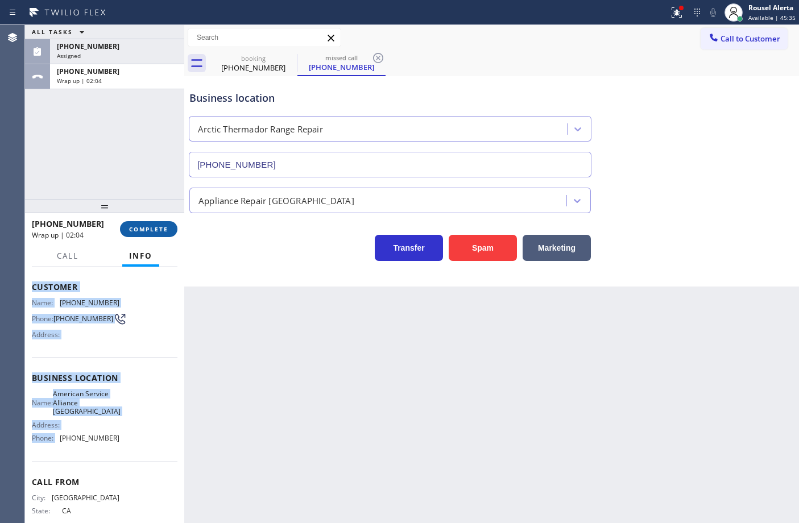
click at [147, 228] on span "COMPLETE" at bounding box center [148, 229] width 39 height 8
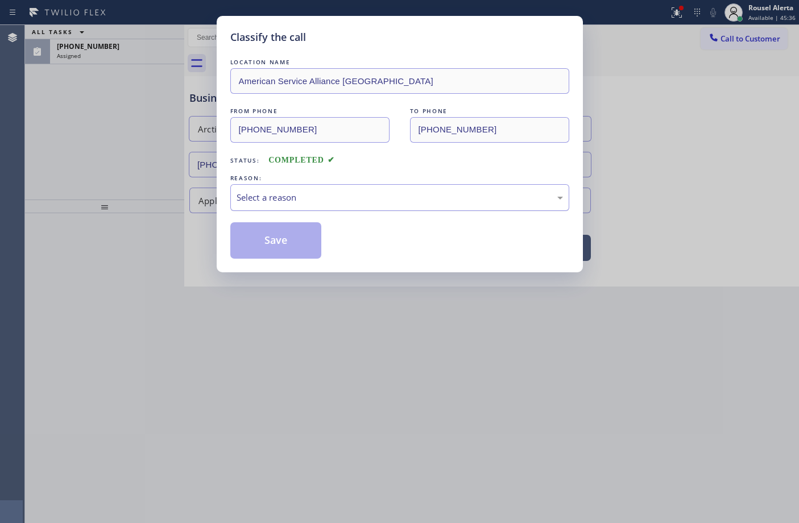
click at [256, 192] on div "Select a reason" at bounding box center [400, 197] width 326 height 13
click at [268, 245] on button "Save" at bounding box center [276, 240] width 92 height 36
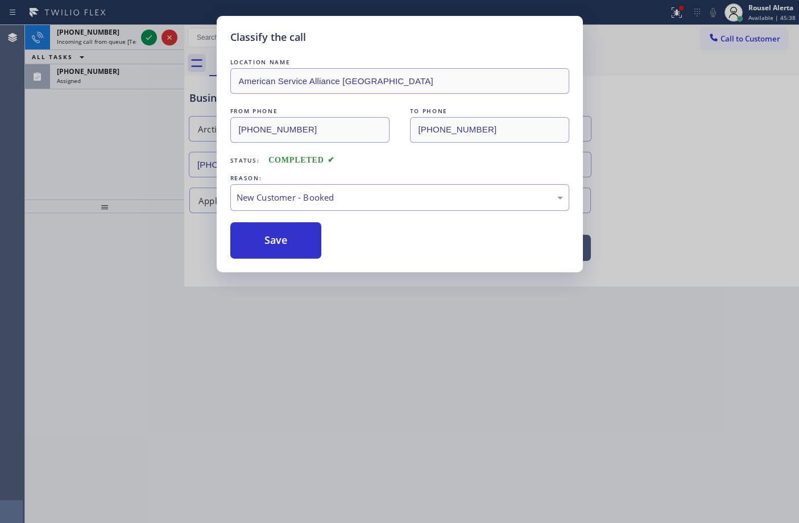
click at [121, 49] on div "Classify the call LOCATION NAME American Service Alliance Palm Desert FROM PHON…" at bounding box center [399, 261] width 799 height 523
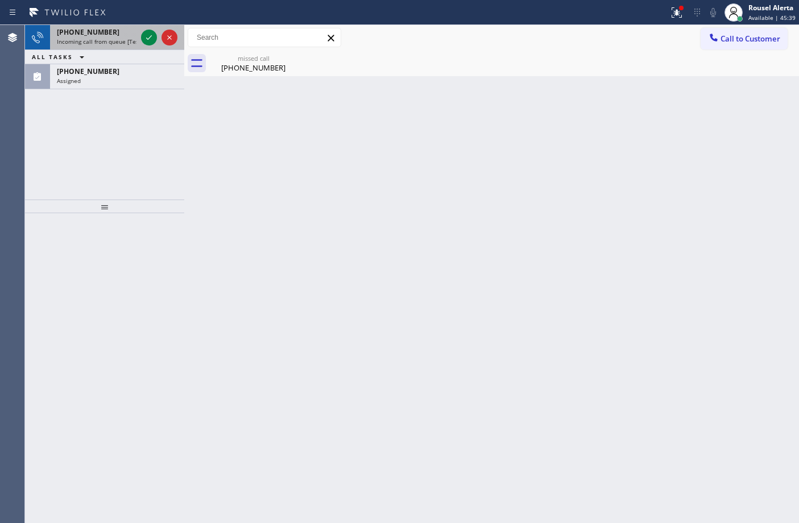
drag, startPoint x: 121, startPoint y: 33, endPoint x: 136, endPoint y: 37, distance: 15.9
click at [123, 35] on div "[PHONE_NUMBER]" at bounding box center [97, 32] width 80 height 10
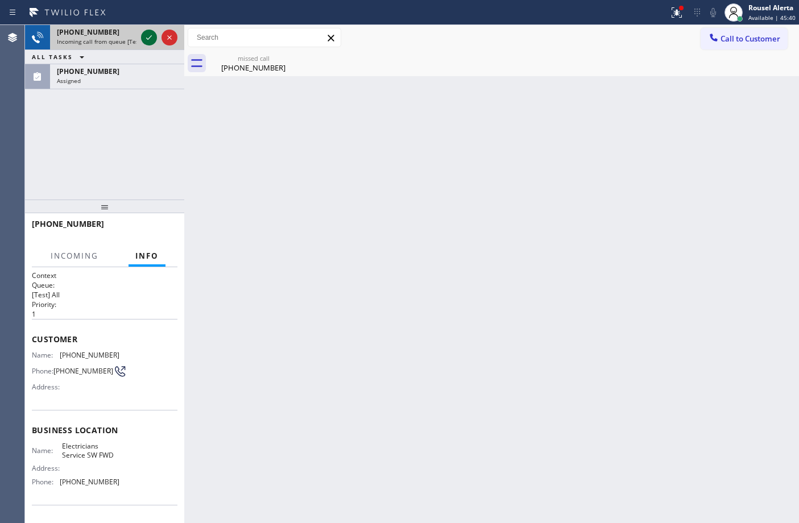
click at [146, 40] on icon at bounding box center [149, 38] width 14 height 14
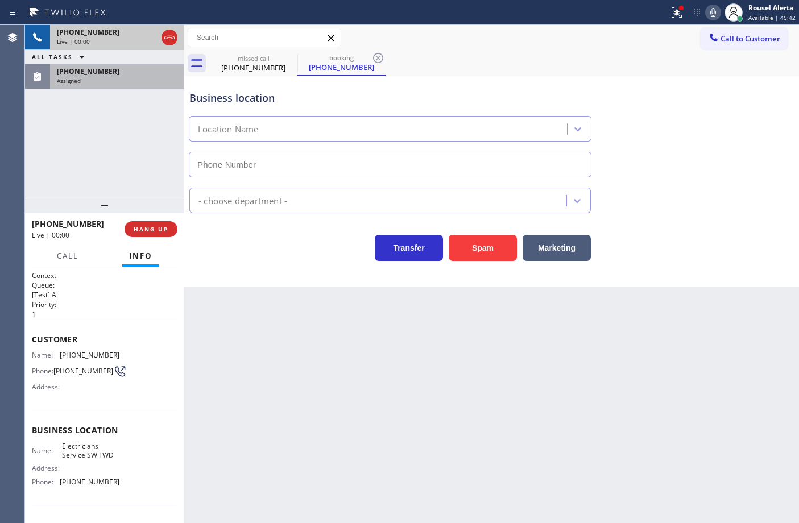
type input "[PHONE_NUMBER]"
click at [146, 78] on div "Assigned" at bounding box center [117, 81] width 121 height 8
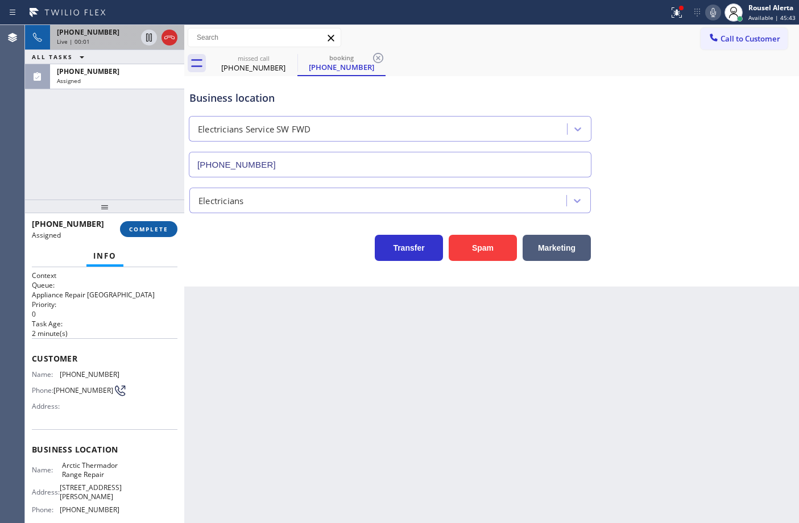
click at [143, 231] on span "COMPLETE" at bounding box center [148, 229] width 39 height 8
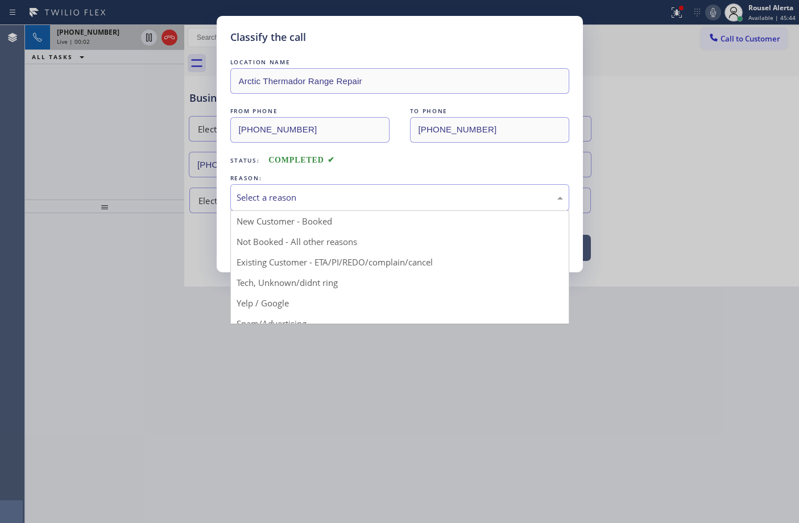
click at [268, 201] on div "Select a reason" at bounding box center [400, 197] width 326 height 13
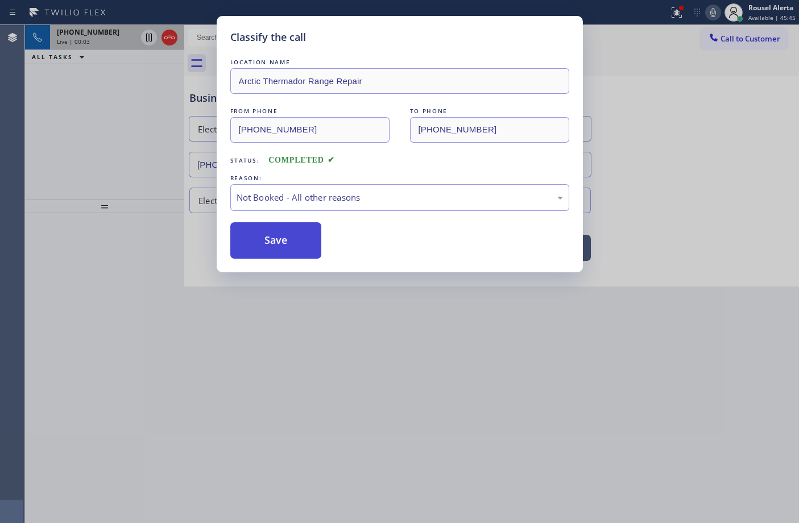
click at [253, 228] on button "Save" at bounding box center [276, 240] width 92 height 36
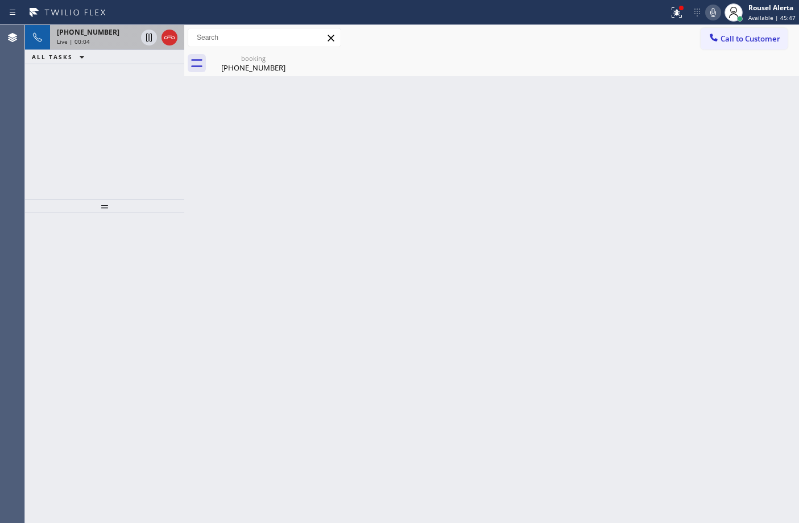
click at [255, 242] on div "Back to Dashboard Change Sender ID Customers Technicians Select a contact Outbo…" at bounding box center [491, 274] width 615 height 498
click at [98, 39] on div "Live | 00:05" at bounding box center [97, 42] width 80 height 8
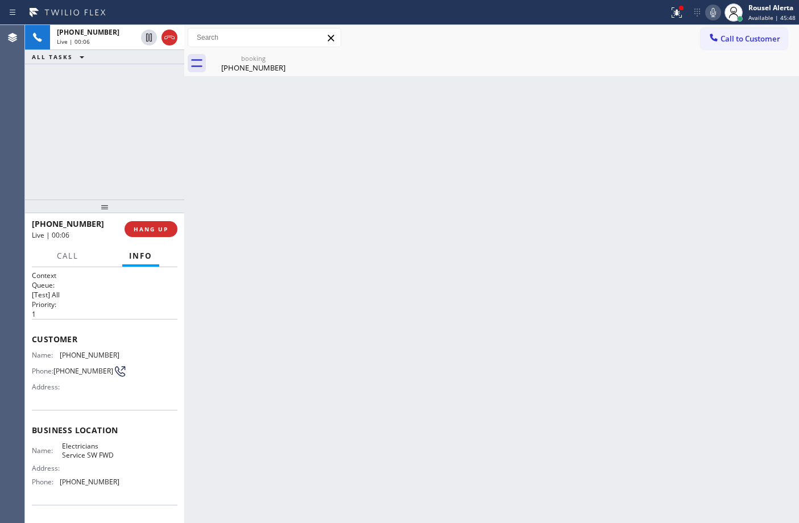
click at [293, 388] on div "Back to Dashboard Change Sender ID Customers Technicians Select a contact Outbo…" at bounding box center [491, 274] width 615 height 498
click at [305, 333] on div "Back to Dashboard Change Sender ID Customers Technicians Select a contact Outbo…" at bounding box center [491, 274] width 615 height 498
click at [235, 73] on div "booking [PHONE_NUMBER]" at bounding box center [253, 64] width 86 height 26
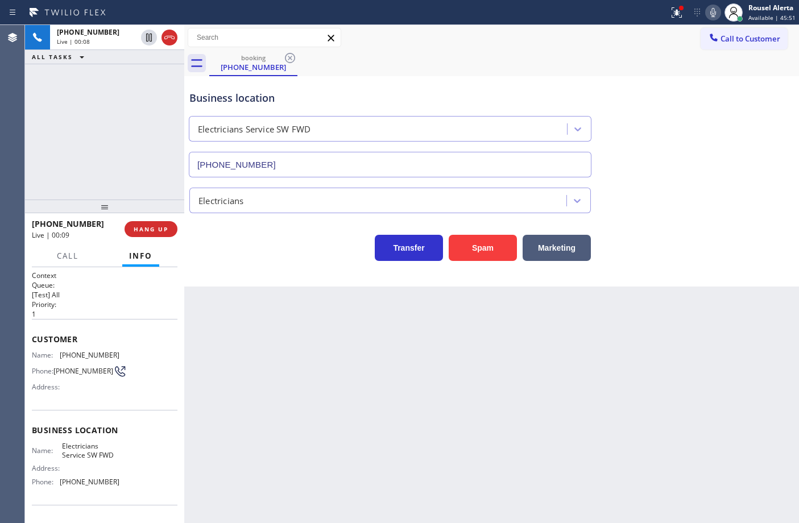
drag, startPoint x: 305, startPoint y: 382, endPoint x: 277, endPoint y: 360, distance: 36.1
click at [303, 381] on div "Back to Dashboard Change Sender ID Customers Technicians Select a contact Outbo…" at bounding box center [491, 274] width 615 height 498
click at [159, 234] on button "HANG UP" at bounding box center [151, 229] width 53 height 16
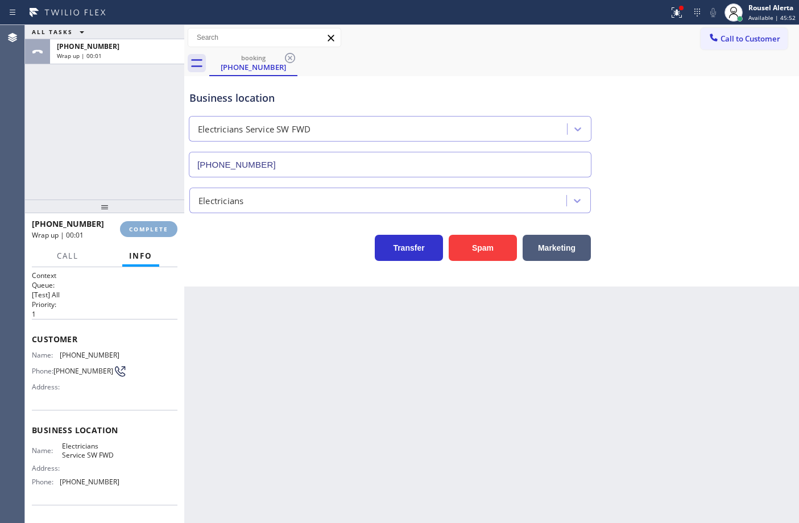
click at [159, 234] on button "COMPLETE" at bounding box center [148, 229] width 57 height 16
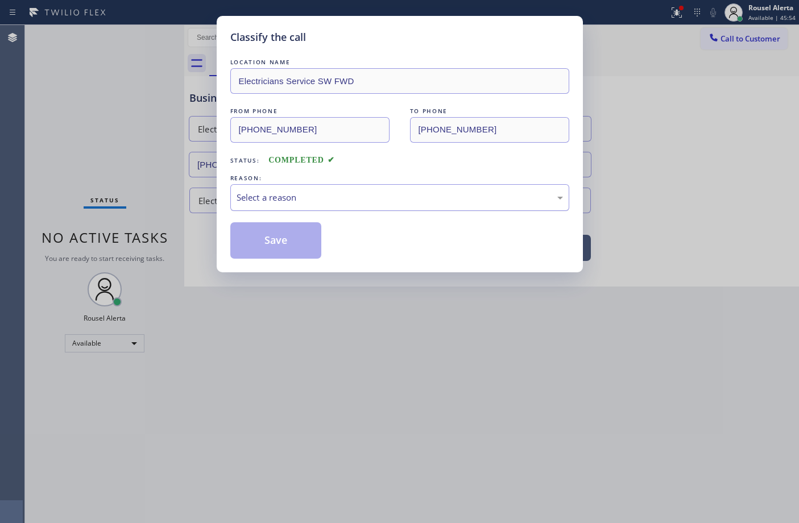
click at [259, 211] on div "Select a reason" at bounding box center [399, 197] width 339 height 27
click at [284, 248] on button "Save" at bounding box center [276, 240] width 92 height 36
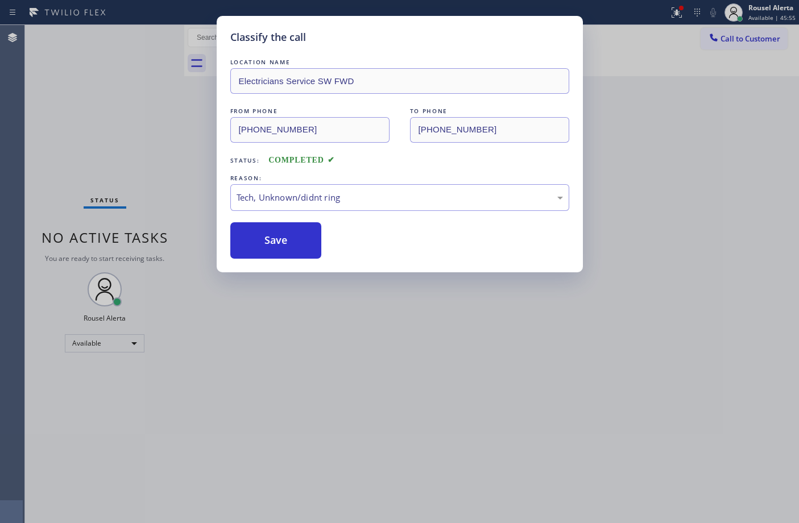
click at [356, 351] on div "Classify the call LOCATION NAME Electricians Service SW FWD FROM PHONE [PHONE_N…" at bounding box center [399, 261] width 799 height 523
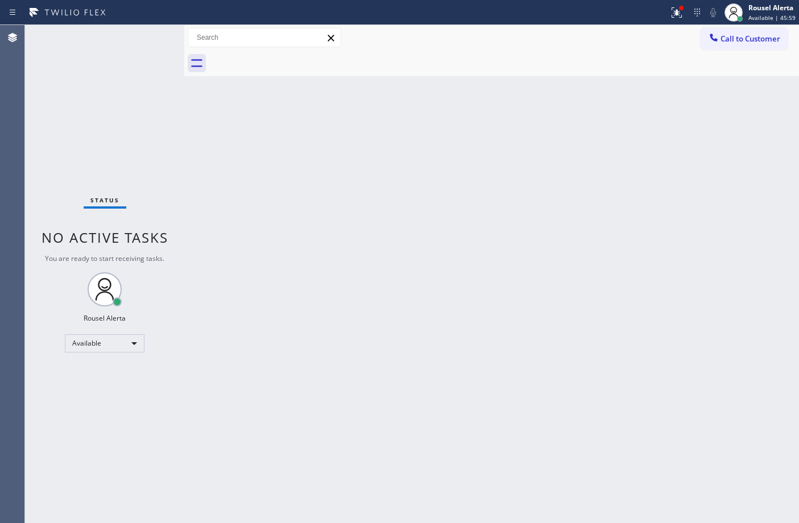
click at [110, 40] on div "Status No active tasks You are ready to start receiving tasks. Rousel Alerta Av…" at bounding box center [104, 274] width 159 height 498
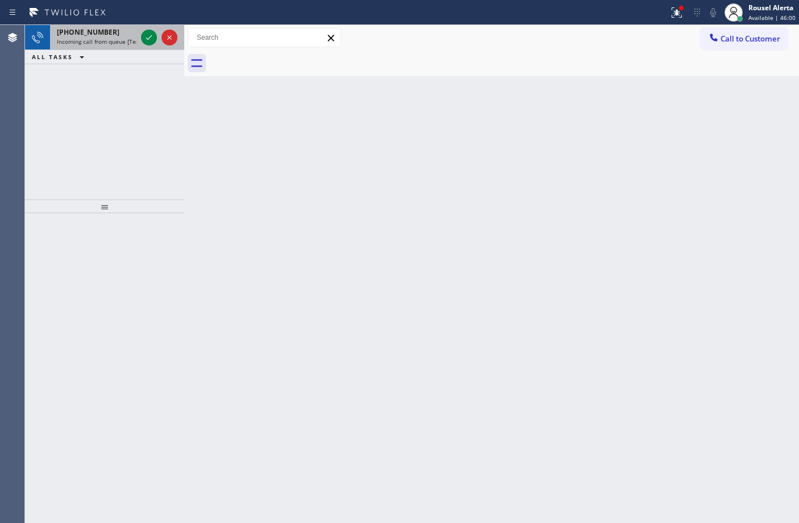
drag, startPoint x: 112, startPoint y: 27, endPoint x: 127, endPoint y: 40, distance: 19.7
click at [115, 34] on div "[PHONE_NUMBER]" at bounding box center [97, 32] width 80 height 10
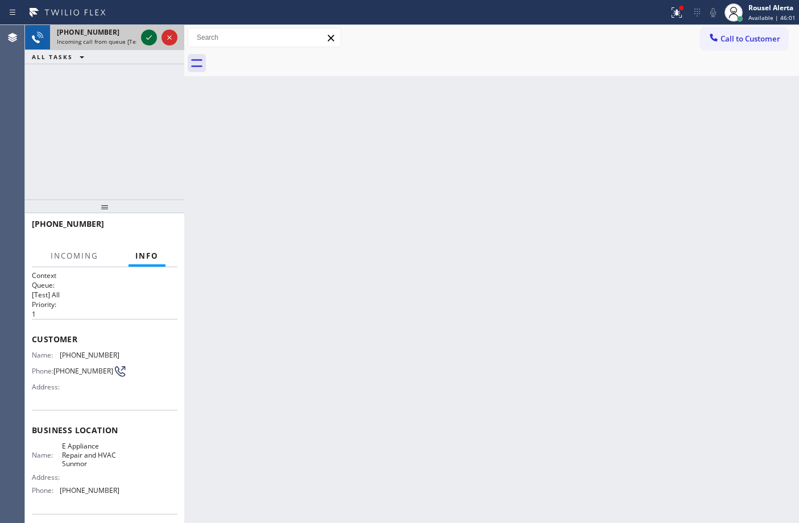
click at [149, 36] on icon at bounding box center [149, 38] width 14 height 14
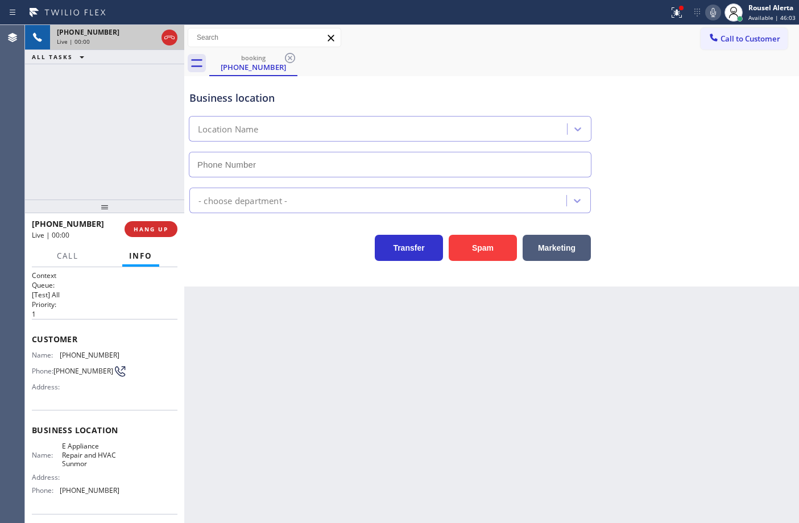
type input "[PHONE_NUMBER]"
click at [463, 258] on button "Spam" at bounding box center [483, 248] width 68 height 26
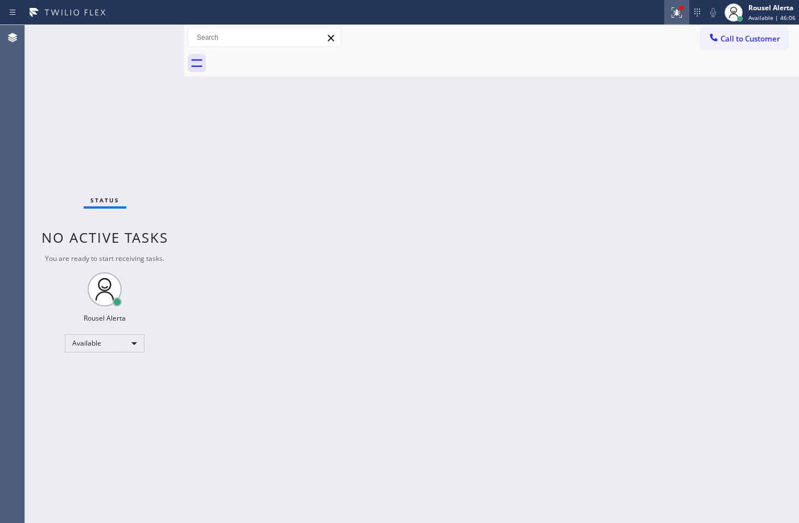
click at [681, 18] on icon at bounding box center [677, 13] width 14 height 14
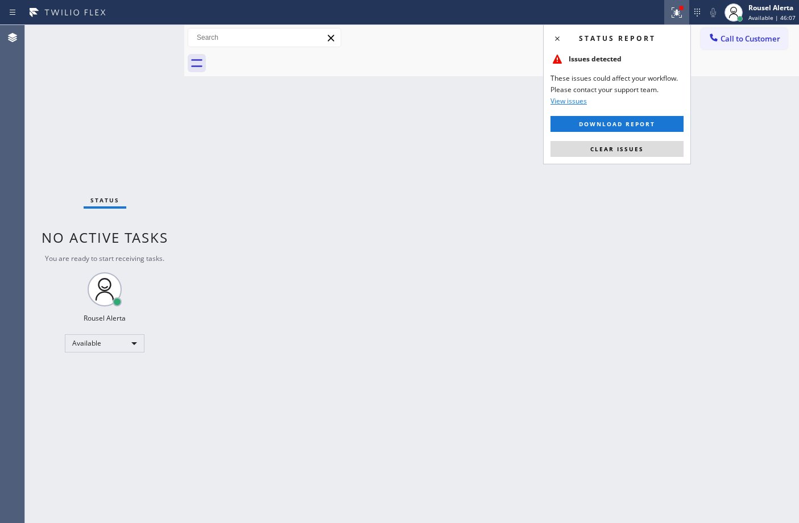
drag, startPoint x: 653, startPoint y: 147, endPoint x: 644, endPoint y: 180, distance: 34.2
click at [652, 148] on button "Clear issues" at bounding box center [617, 149] width 133 height 16
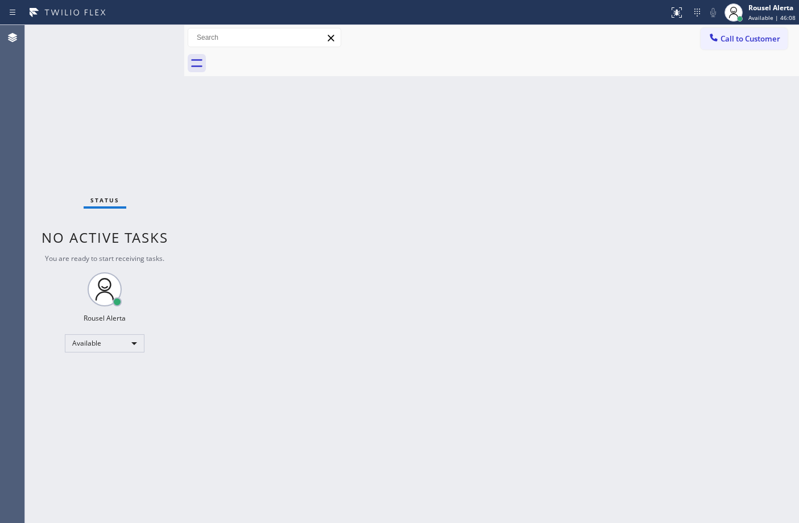
drag, startPoint x: 645, startPoint y: 285, endPoint x: 644, endPoint y: 266, distance: 20.0
click at [645, 286] on div "Back to Dashboard Change Sender ID Customers Technicians Select a contact Outbo…" at bounding box center [491, 274] width 615 height 498
click at [211, 214] on div "Back to Dashboard Change Sender ID Customers Technicians Select a contact Outbo…" at bounding box center [491, 274] width 615 height 498
drag, startPoint x: 327, startPoint y: 331, endPoint x: 343, endPoint y: 353, distance: 26.8
click at [328, 331] on div "Back to Dashboard Change Sender ID Customers Technicians Select a contact Outbo…" at bounding box center [491, 274] width 615 height 498
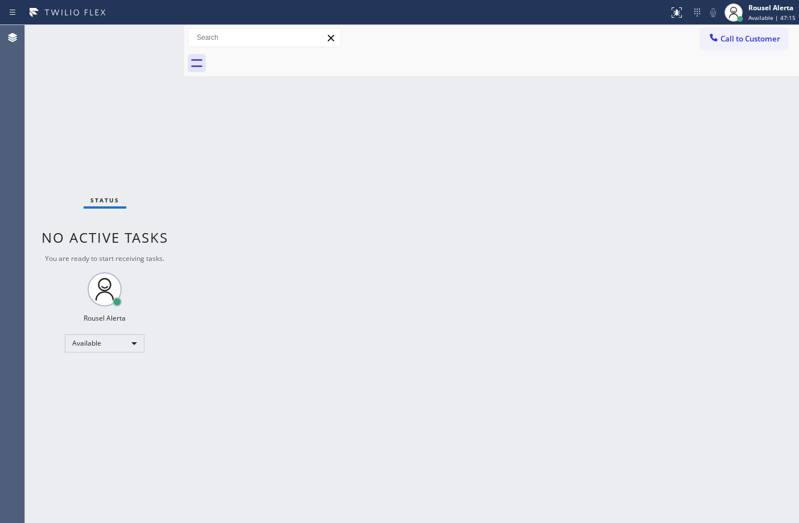
click at [154, 102] on div "Status No active tasks You are ready to start receiving tasks. Rousel Alerta Av…" at bounding box center [104, 274] width 159 height 498
click at [276, 292] on div "Back to Dashboard Change Sender ID Customers Technicians Select a contact Outbo…" at bounding box center [491, 274] width 615 height 498
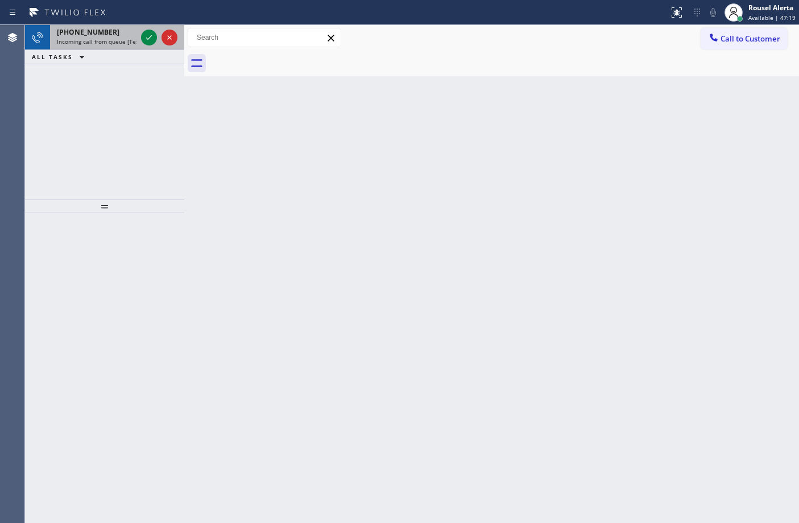
drag, startPoint x: 97, startPoint y: 30, endPoint x: 134, endPoint y: 43, distance: 39.0
click at [102, 32] on span "[PHONE_NUMBER]" at bounding box center [88, 32] width 63 height 10
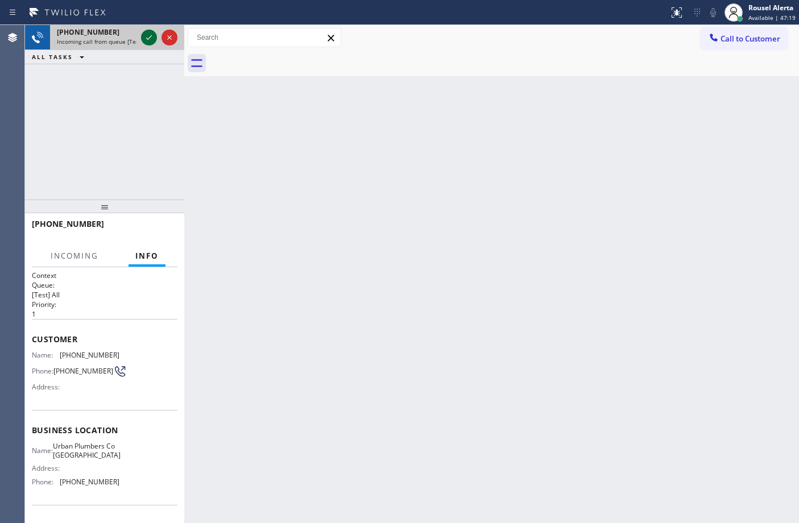
click at [148, 38] on icon at bounding box center [149, 38] width 14 height 14
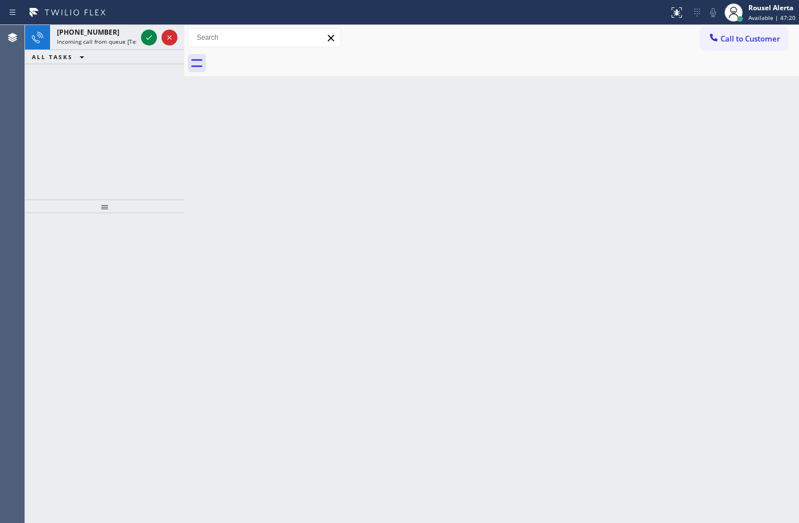
click at [148, 38] on icon at bounding box center [149, 38] width 14 height 14
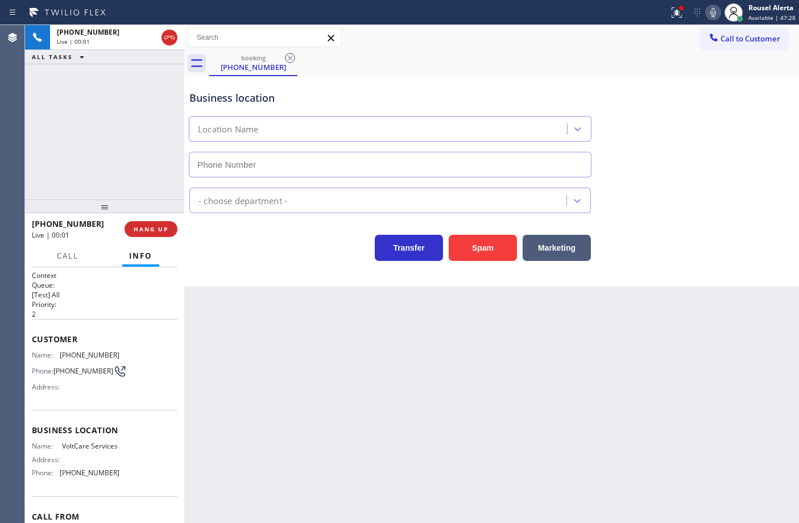
type input "[PHONE_NUMBER]"
click at [470, 250] on button "Spam" at bounding box center [483, 248] width 68 height 26
click at [671, 9] on icon at bounding box center [677, 13] width 14 height 14
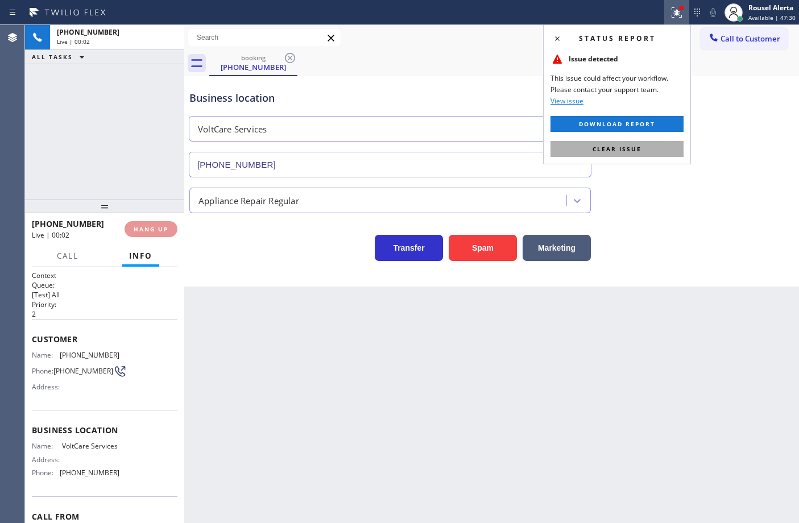
click at [647, 151] on button "Clear issue" at bounding box center [617, 149] width 133 height 16
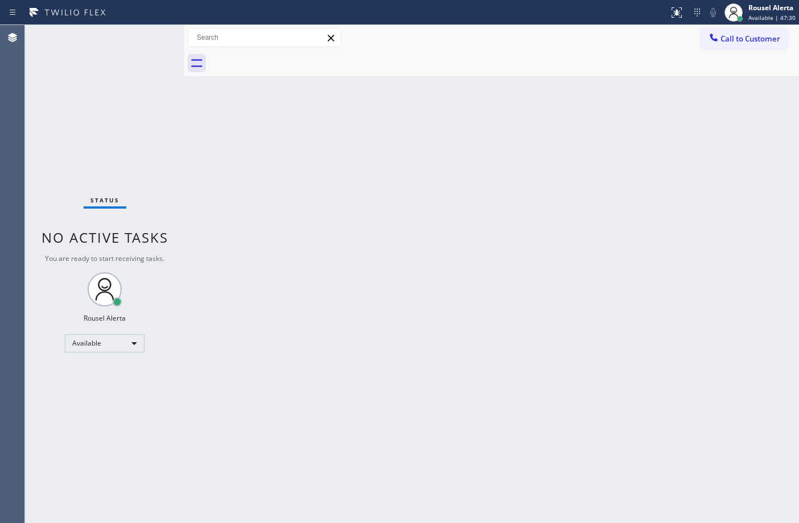
drag, startPoint x: 649, startPoint y: 274, endPoint x: 505, endPoint y: 271, distance: 143.9
click at [649, 274] on div "Back to Dashboard Change Sender ID Customers Technicians Select a contact Outbo…" at bounding box center [491, 274] width 615 height 498
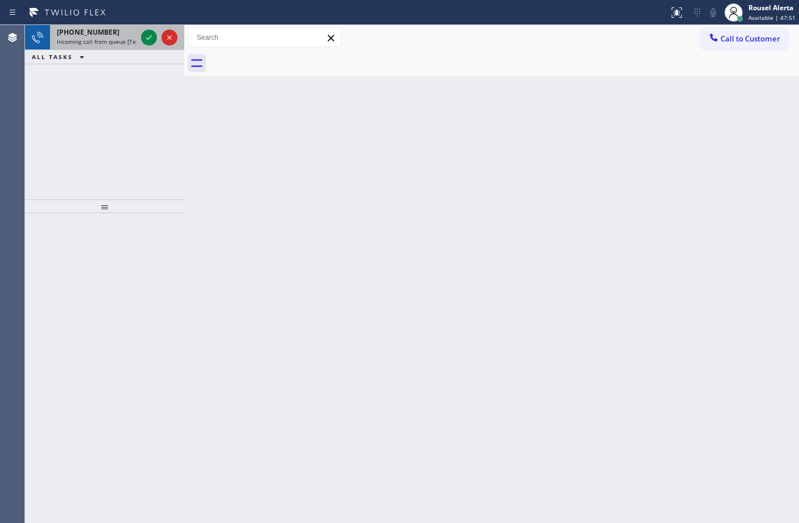
drag, startPoint x: 120, startPoint y: 35, endPoint x: 138, endPoint y: 38, distance: 17.9
click at [126, 37] on div "[PHONE_NUMBER] Incoming call from queue [Test] All" at bounding box center [94, 37] width 89 height 25
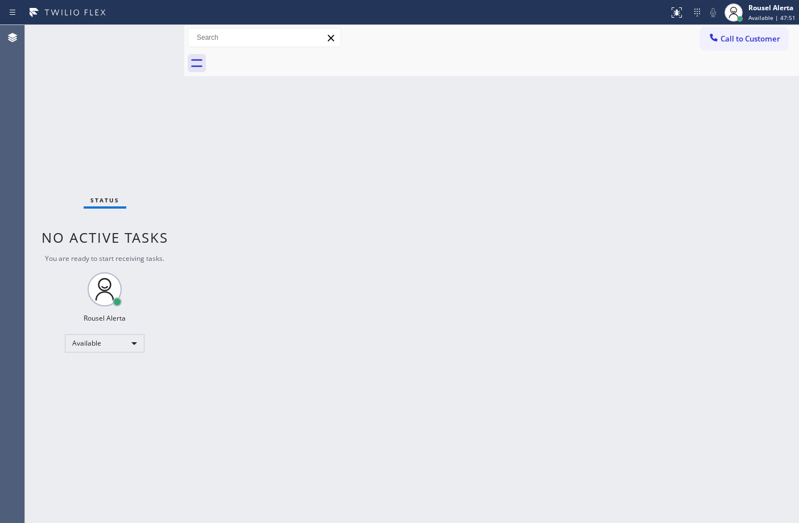
click at [138, 38] on div "Status No active tasks You are ready to start receiving tasks. Rousel Alerta Av…" at bounding box center [104, 274] width 159 height 498
click at [385, 360] on div "Back to Dashboard Change Sender ID Customers Technicians Select a contact Outbo…" at bounding box center [491, 274] width 615 height 498
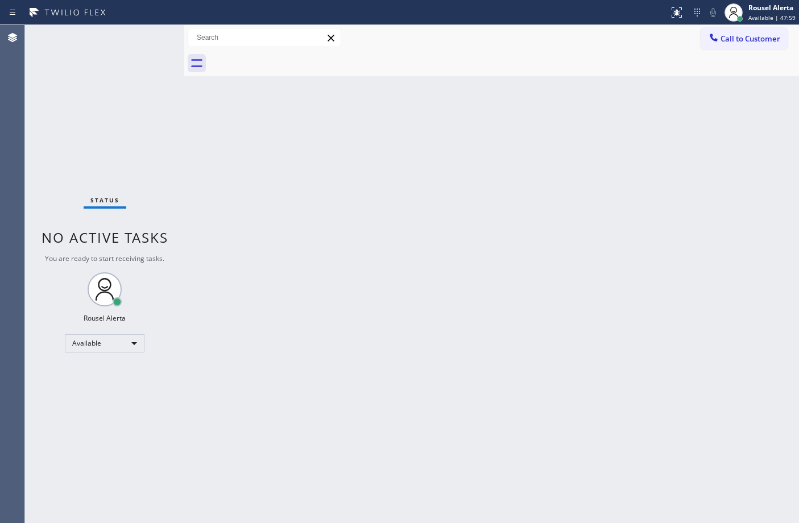
click at [125, 44] on div "Status No active tasks You are ready to start receiving tasks. Rousel Alerta Av…" at bounding box center [104, 274] width 159 height 498
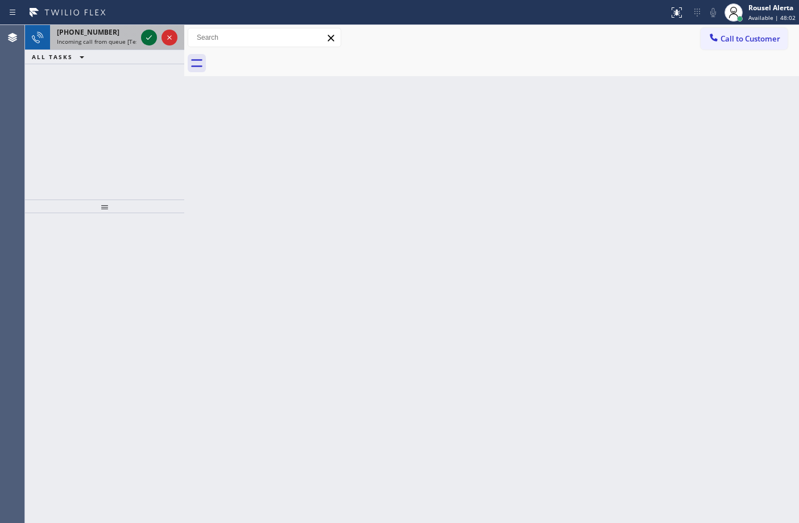
click at [154, 38] on icon at bounding box center [149, 38] width 14 height 14
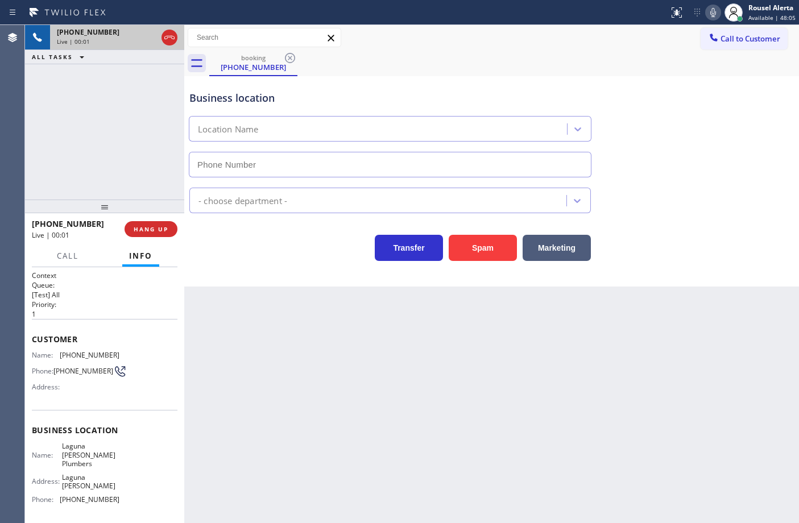
type input "[PHONE_NUMBER]"
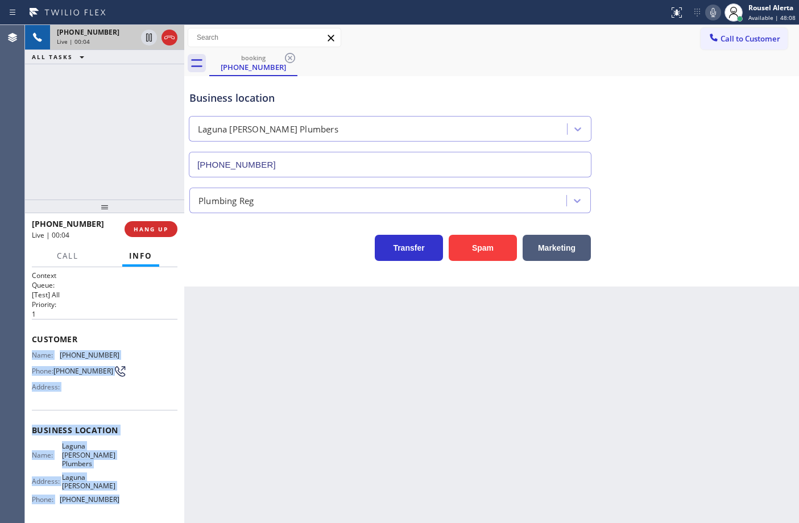
drag, startPoint x: 26, startPoint y: 351, endPoint x: 132, endPoint y: 502, distance: 184.5
click at [132, 502] on div "Context Queue: [Test] All Priority: 1 Customer Name: [PHONE_NUMBER] Phone: [PHO…" at bounding box center [104, 395] width 159 height 256
copy div "Name: [PHONE_NUMBER] Phone: [PHONE_NUMBER] Address: Business location Name: [GE…"
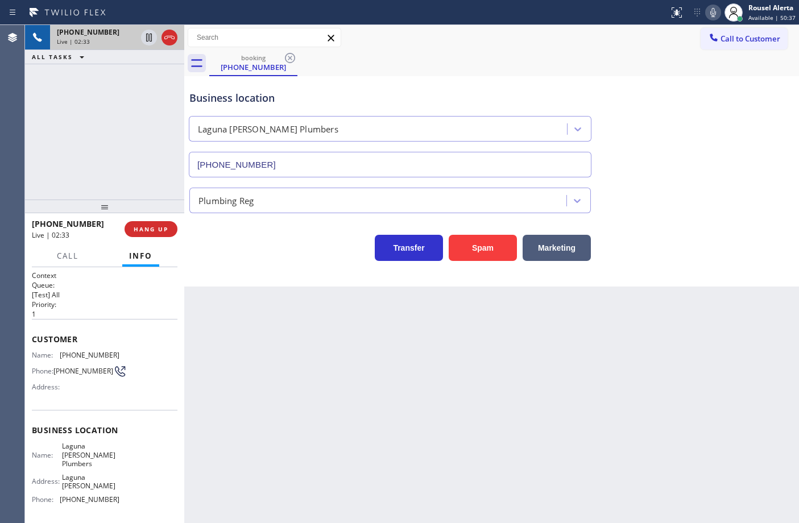
click at [117, 69] on div "[PHONE_NUMBER] Live | 02:33 ALL TASKS ALL TASKS ACTIVE TASKS TASKS IN WRAP UP" at bounding box center [104, 112] width 159 height 175
click at [145, 42] on icon at bounding box center [149, 38] width 14 height 14
drag, startPoint x: 713, startPoint y: 5, endPoint x: 724, endPoint y: 27, distance: 24.9
click at [713, 6] on icon at bounding box center [713, 13] width 14 height 14
click at [392, 405] on div "Back to Dashboard Change Sender ID Customers Technicians Select a contact Outbo…" at bounding box center [491, 274] width 615 height 498
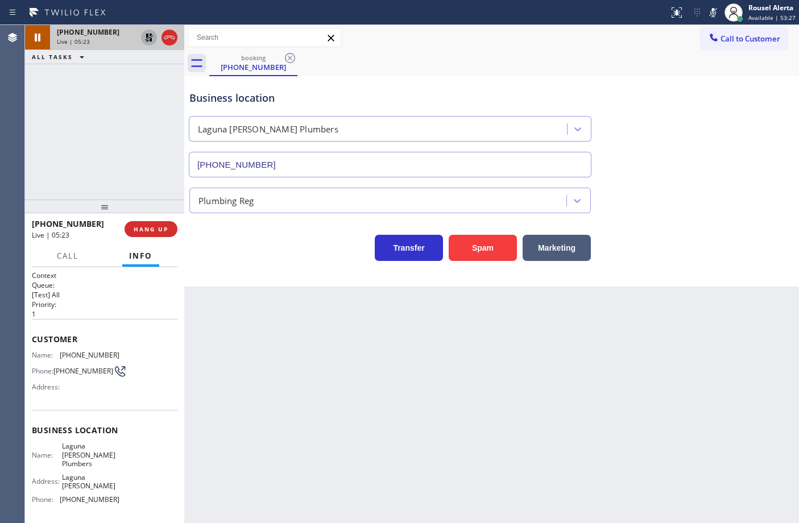
click at [146, 38] on icon at bounding box center [149, 38] width 14 height 14
click at [715, 14] on icon at bounding box center [713, 13] width 14 height 14
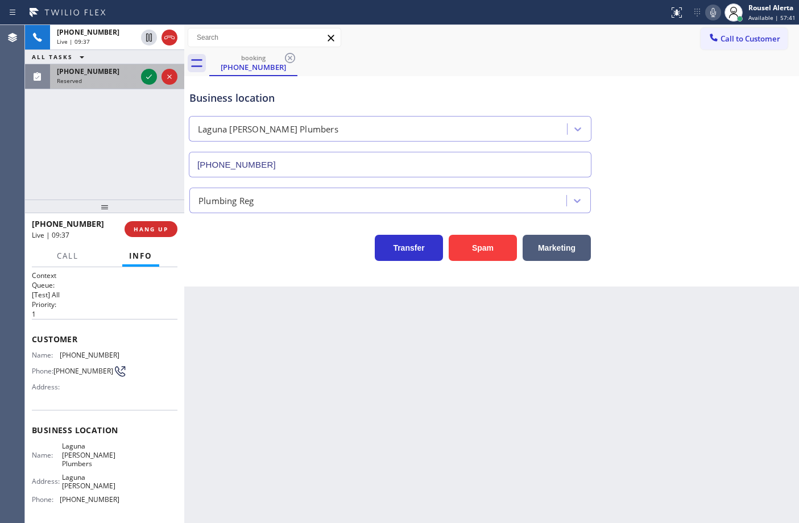
click at [117, 81] on div "Reserved" at bounding box center [97, 81] width 80 height 8
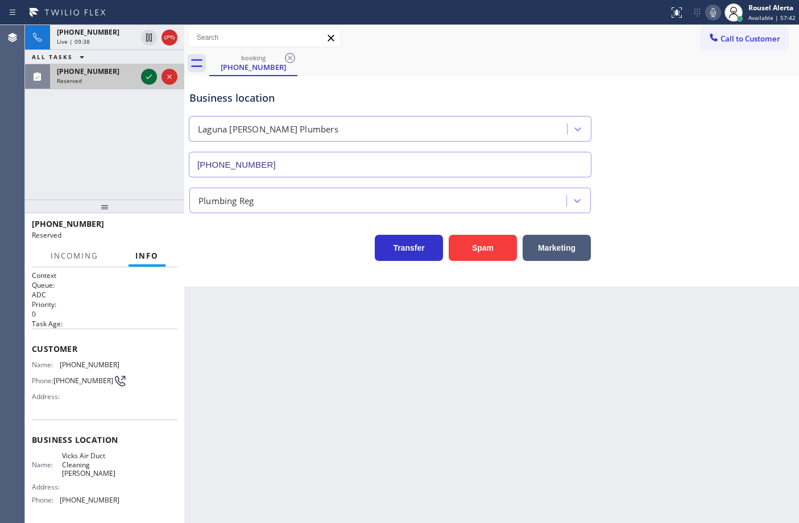
click at [144, 80] on icon at bounding box center [149, 77] width 14 height 14
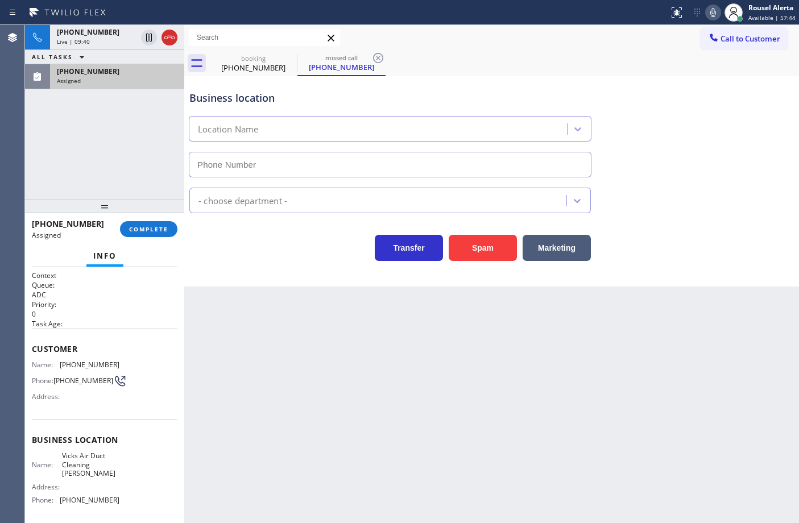
type input "[PHONE_NUMBER]"
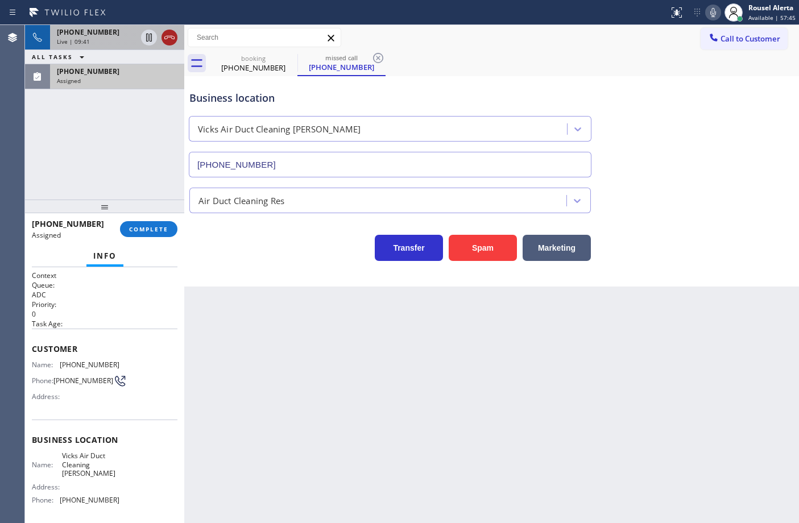
click at [167, 36] on icon at bounding box center [169, 37] width 10 height 3
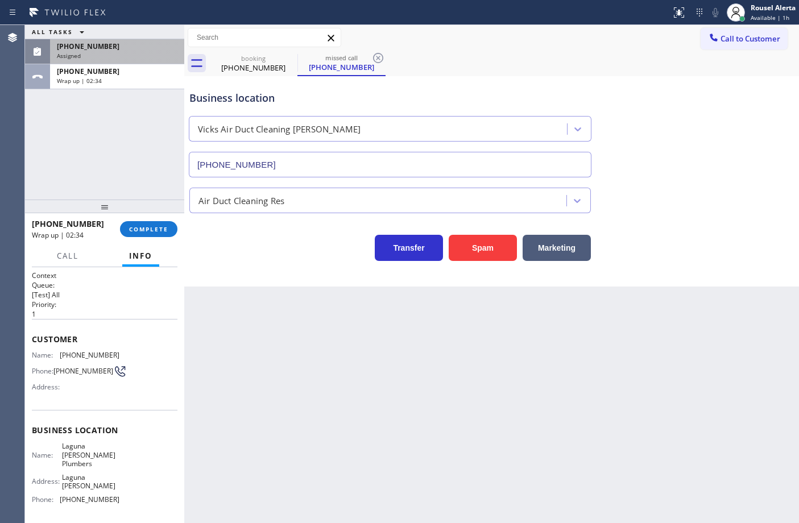
click at [319, 404] on div "Back to Dashboard Change Sender ID Customers Technicians Select a contact Outbo…" at bounding box center [491, 274] width 615 height 498
click at [121, 64] on div "[PHONE_NUMBER] Wrap up | 02:34" at bounding box center [115, 76] width 130 height 25
click at [127, 64] on div "[PHONE_NUMBER] Wrap up | 02:36" at bounding box center [115, 76] width 130 height 25
click at [129, 60] on div "Assigned" at bounding box center [117, 56] width 121 height 8
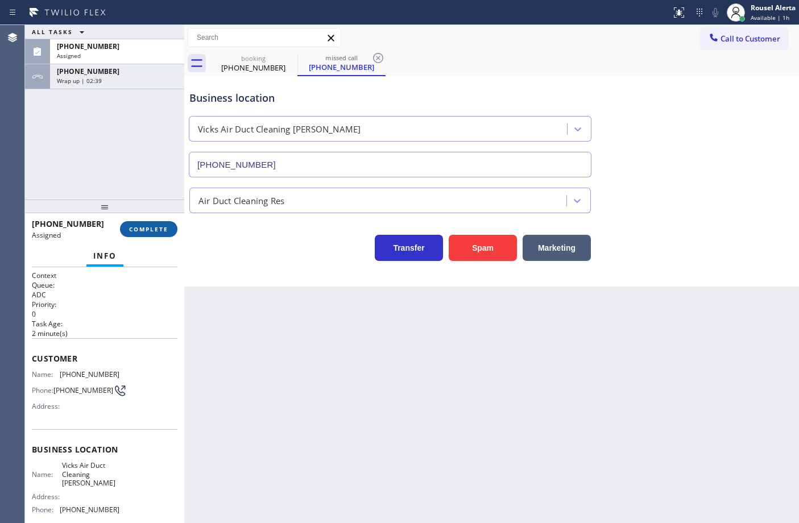
click at [138, 226] on span "COMPLETE" at bounding box center [148, 229] width 39 height 8
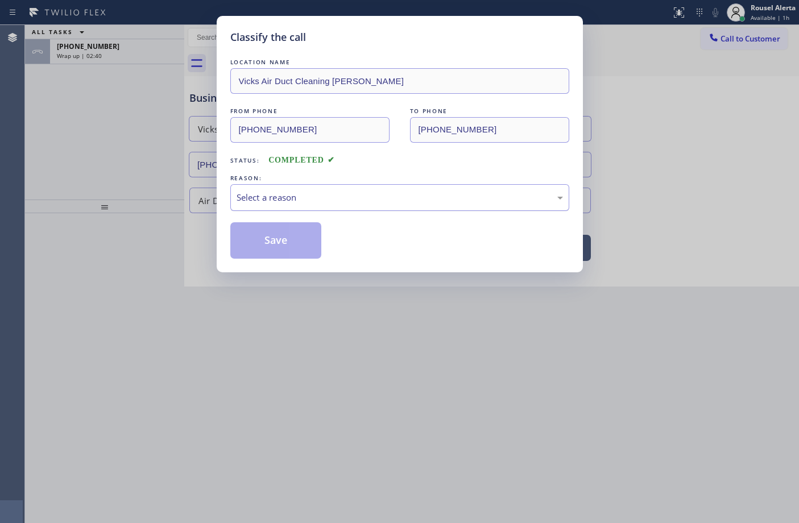
click at [307, 206] on div "Select a reason" at bounding box center [399, 197] width 339 height 27
click at [276, 243] on button "Save" at bounding box center [276, 240] width 92 height 36
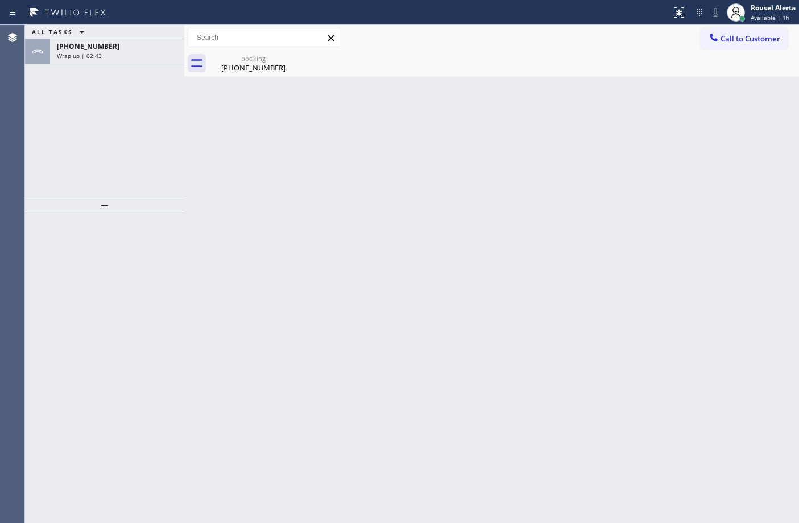
click at [115, 39] on div "ALL TASKS ALL TASKS ACTIVE TASKS TASKS IN WRAP UP" at bounding box center [104, 32] width 159 height 14
click at [111, 39] on div "ALL TASKS ALL TASKS ACTIVE TASKS TASKS IN WRAP UP" at bounding box center [104, 32] width 159 height 14
click at [110, 39] on div "ALL TASKS ALL TASKS ACTIVE TASKS TASKS IN WRAP UP" at bounding box center [104, 32] width 159 height 14
click at [109, 39] on div "ALL TASKS ALL TASKS ACTIVE TASKS TASKS IN WRAP UP" at bounding box center [104, 32] width 159 height 14
click at [97, 28] on div "ALL TASKS ALL TASKS ACTIVE TASKS TASKS IN WRAP UP [PHONE_NUMBER] Wrap up | 02:47" at bounding box center [104, 44] width 159 height 39
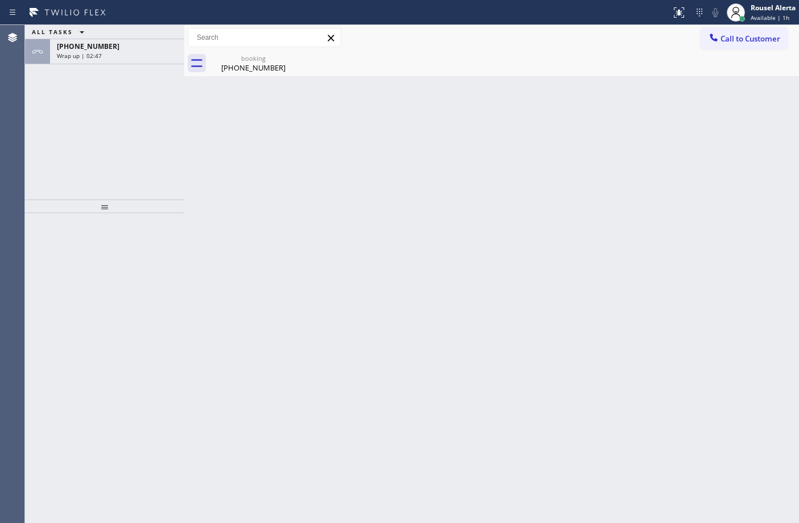
click at [131, 39] on div "ALL TASKS ALL TASKS ACTIVE TASKS TASKS IN WRAP UP" at bounding box center [104, 32] width 159 height 14
click at [136, 39] on div "ALL TASKS ALL TASKS ACTIVE TASKS TASKS IN WRAP UP" at bounding box center [104, 32] width 159 height 14
click at [246, 52] on div "booking [PHONE_NUMBER]" at bounding box center [253, 64] width 86 height 26
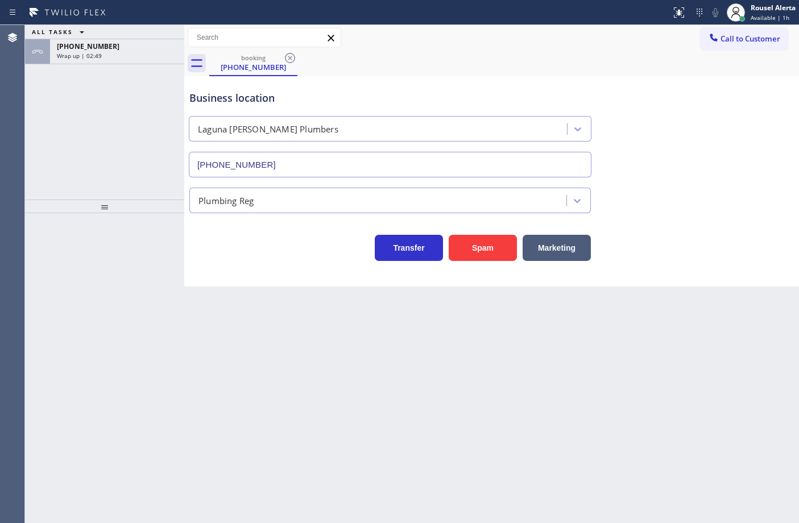
click at [161, 39] on div "ALL TASKS ALL TASKS ACTIVE TASKS TASKS IN WRAP UP" at bounding box center [104, 32] width 159 height 14
click at [156, 45] on div "[PHONE_NUMBER]" at bounding box center [117, 47] width 121 height 10
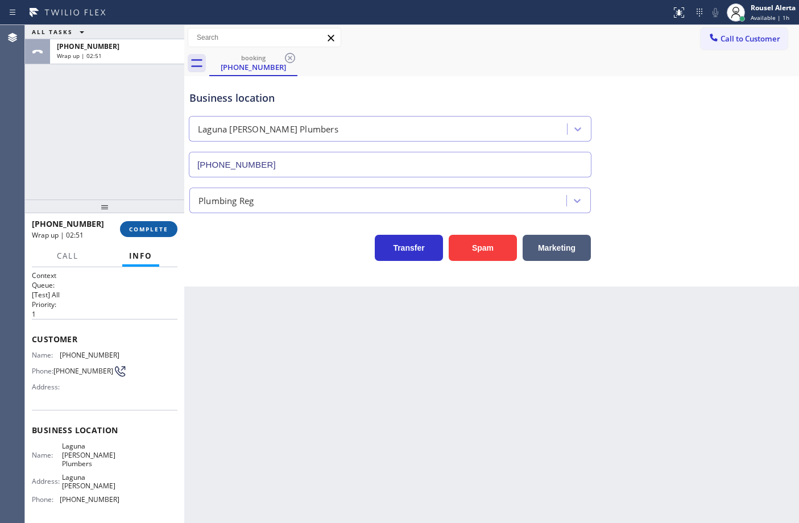
click at [146, 229] on span "COMPLETE" at bounding box center [148, 229] width 39 height 8
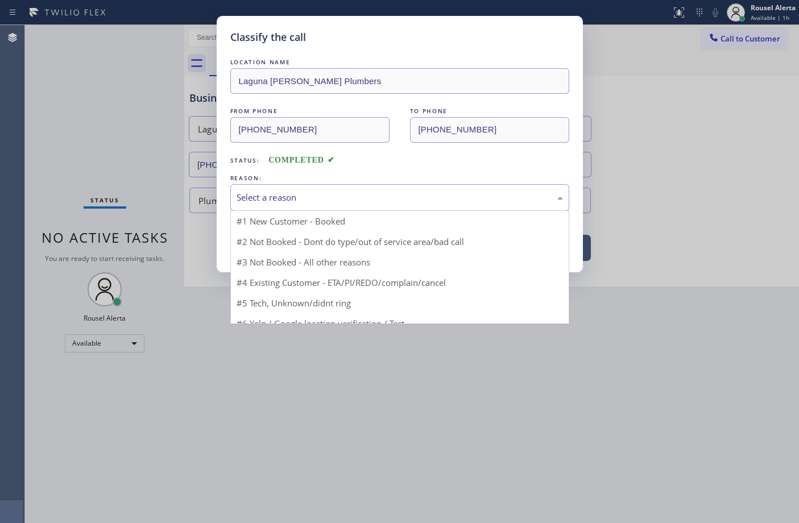
click at [311, 209] on div "Select a reason" at bounding box center [399, 197] width 339 height 27
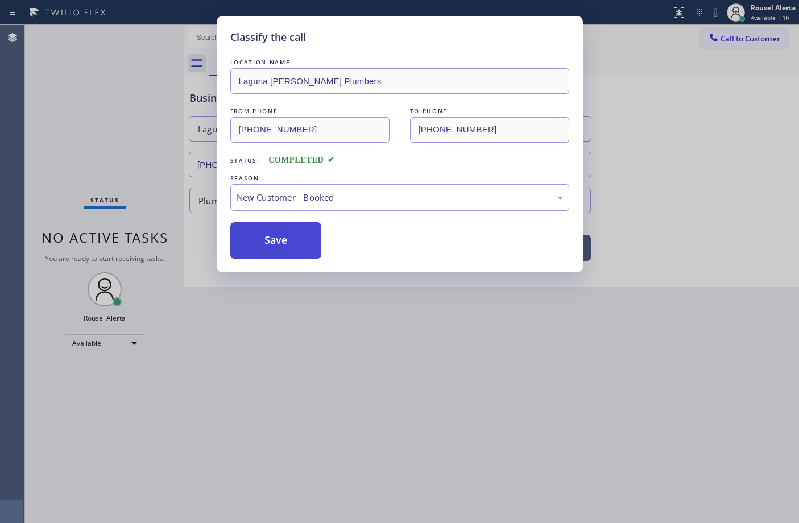
click at [297, 239] on button "Save" at bounding box center [276, 240] width 92 height 36
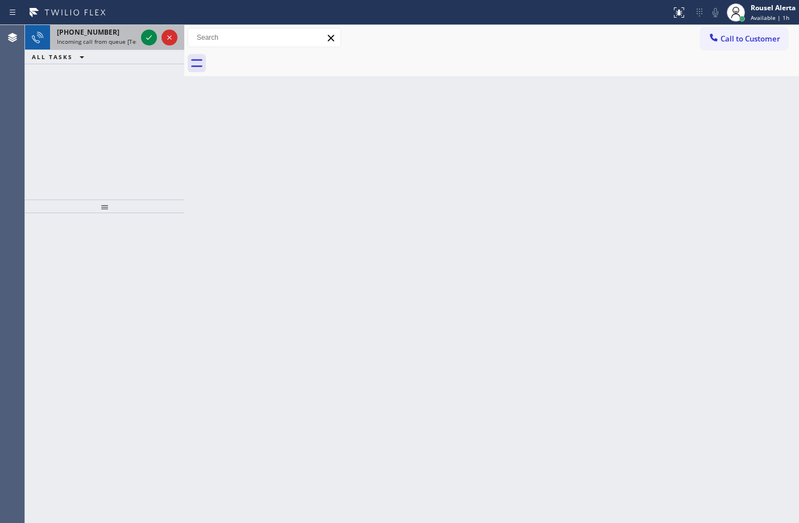
click at [115, 43] on span "Incoming call from queue [Test] All" at bounding box center [104, 42] width 94 height 8
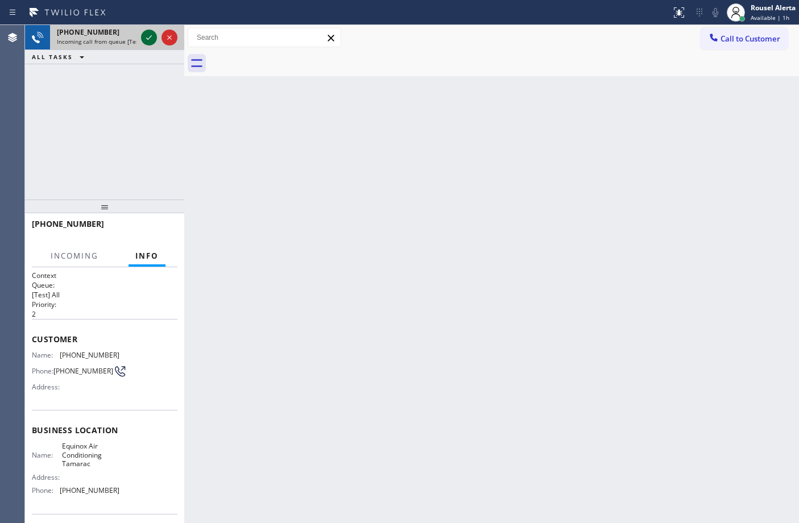
click at [145, 41] on icon at bounding box center [149, 38] width 14 height 14
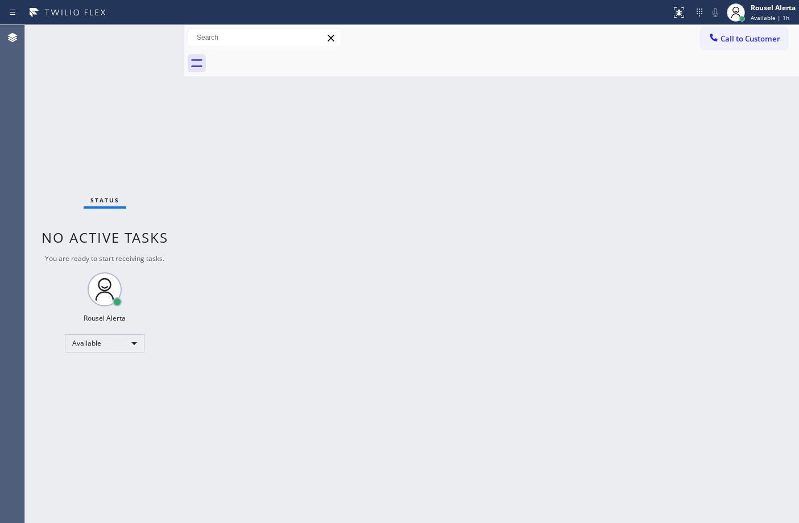
click at [148, 41] on div "Status No active tasks You are ready to start receiving tasks. Rousel Alerta Av…" at bounding box center [104, 274] width 159 height 498
click at [114, 57] on div "Status No active tasks You are ready to start receiving tasks. Rousel Alerta Av…" at bounding box center [104, 274] width 159 height 498
click at [561, 221] on div "Back to Dashboard Change Sender ID Customers Technicians Select a contact Outbo…" at bounding box center [491, 274] width 615 height 498
drag, startPoint x: 535, startPoint y: 168, endPoint x: 535, endPoint y: 151, distance: 16.5
click at [535, 168] on div "Back to Dashboard Change Sender ID Customers Technicians Select a contact Outbo…" at bounding box center [491, 274] width 615 height 498
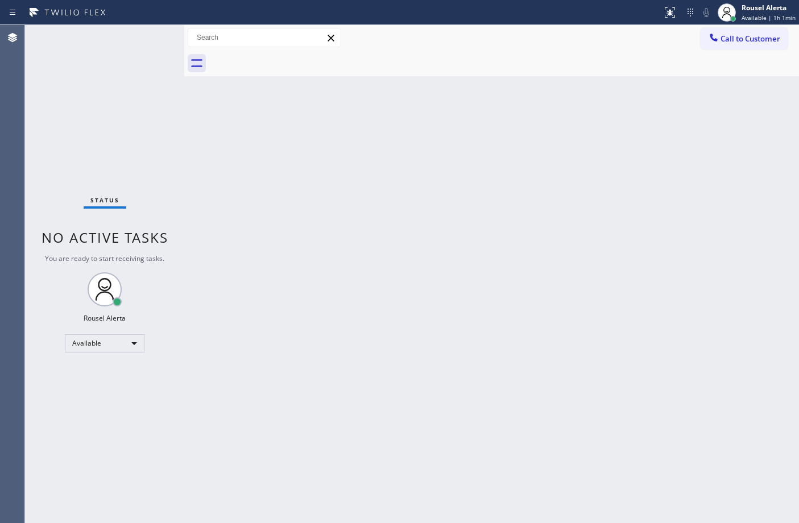
click at [109, 38] on div "Status No active tasks You are ready to start receiving tasks. Rousel Alerta Av…" at bounding box center [104, 274] width 159 height 498
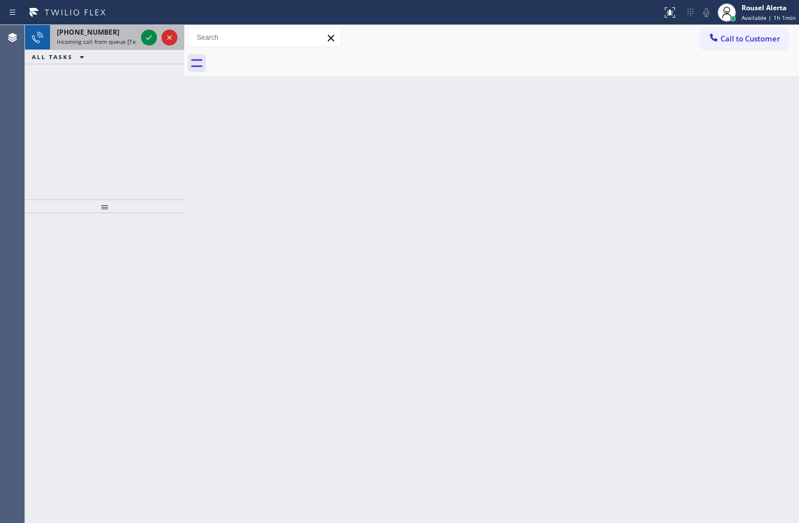
click at [110, 38] on span "Incoming call from queue [Test] All" at bounding box center [104, 42] width 94 height 8
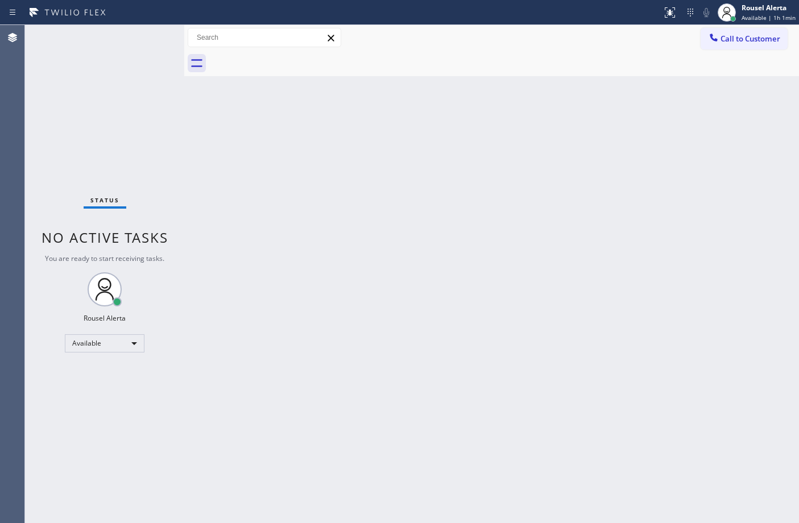
drag, startPoint x: 336, startPoint y: 305, endPoint x: 350, endPoint y: 318, distance: 18.9
click at [337, 306] on div "Back to Dashboard Change Sender ID Customers Technicians Select a contact Outbo…" at bounding box center [491, 274] width 615 height 498
click at [118, 89] on div "Status No active tasks You are ready to start receiving tasks. Rousel Alerta Av…" at bounding box center [104, 274] width 159 height 498
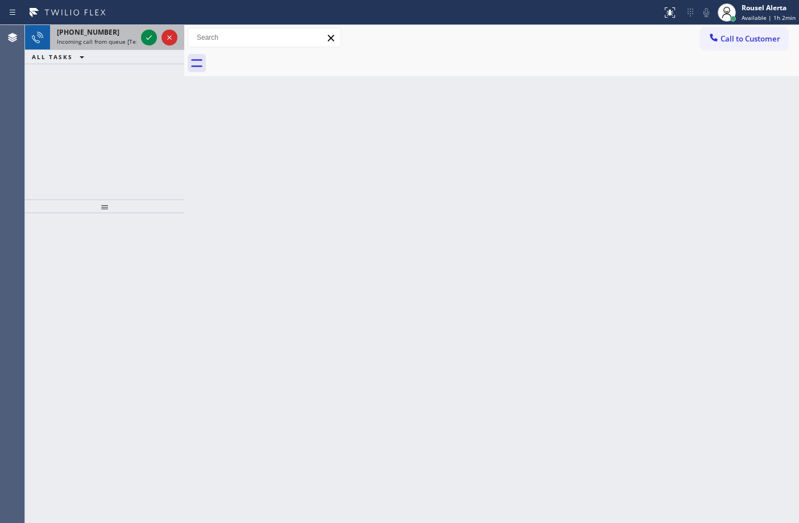
click at [126, 40] on span "Incoming call from queue [Test] All" at bounding box center [104, 42] width 94 height 8
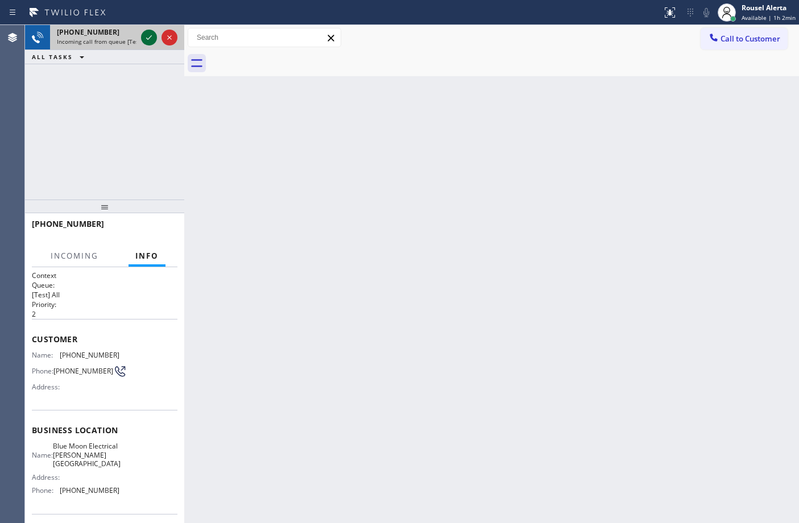
click at [145, 38] on icon at bounding box center [149, 38] width 14 height 14
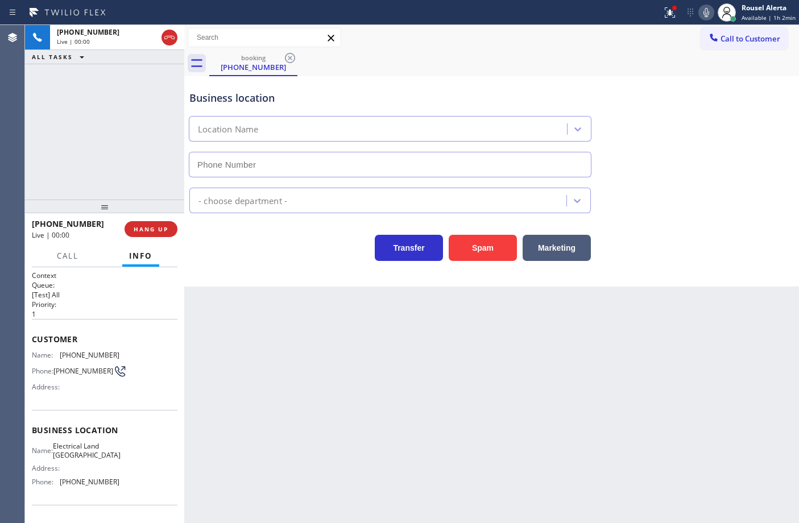
type input "[PHONE_NUMBER]"
click at [493, 237] on button "Spam" at bounding box center [483, 248] width 68 height 26
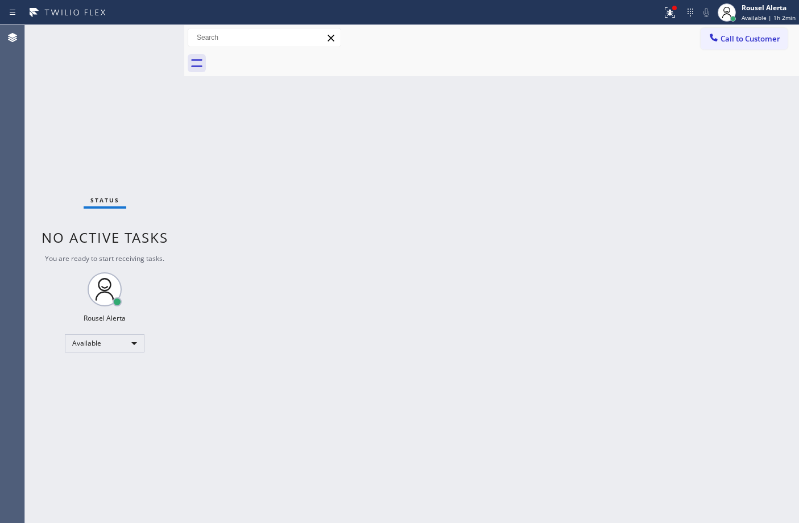
click at [368, 361] on div "Back to Dashboard Change Sender ID Customers Technicians Select a contact Outbo…" at bounding box center [491, 274] width 615 height 498
click at [681, 9] on div at bounding box center [669, 13] width 25 height 14
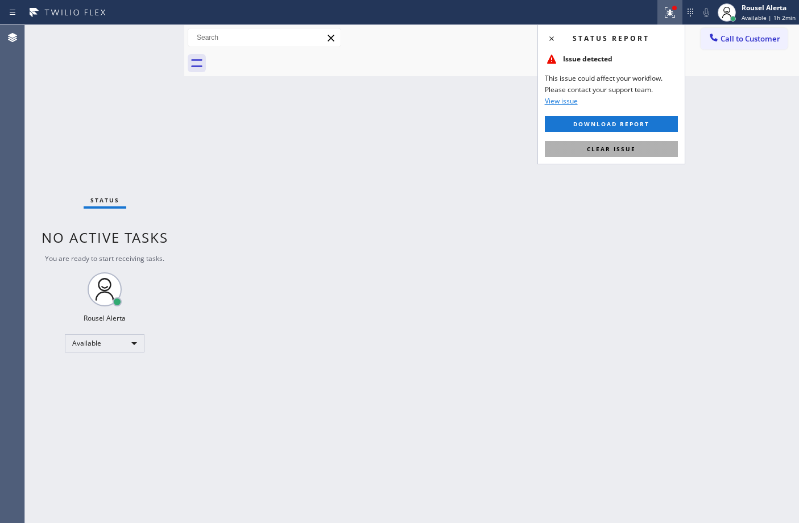
click at [620, 151] on span "Clear issue" at bounding box center [611, 149] width 49 height 8
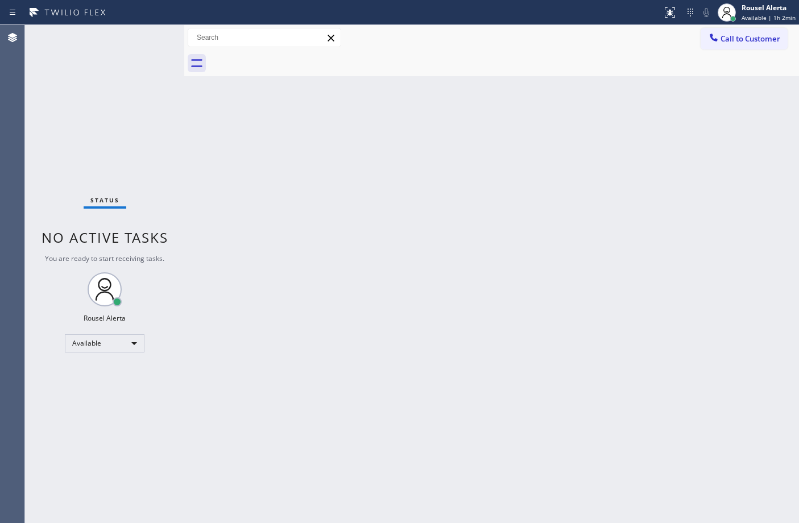
click at [612, 201] on div "Back to Dashboard Change Sender ID Customers Technicians Select a contact Outbo…" at bounding box center [491, 274] width 615 height 498
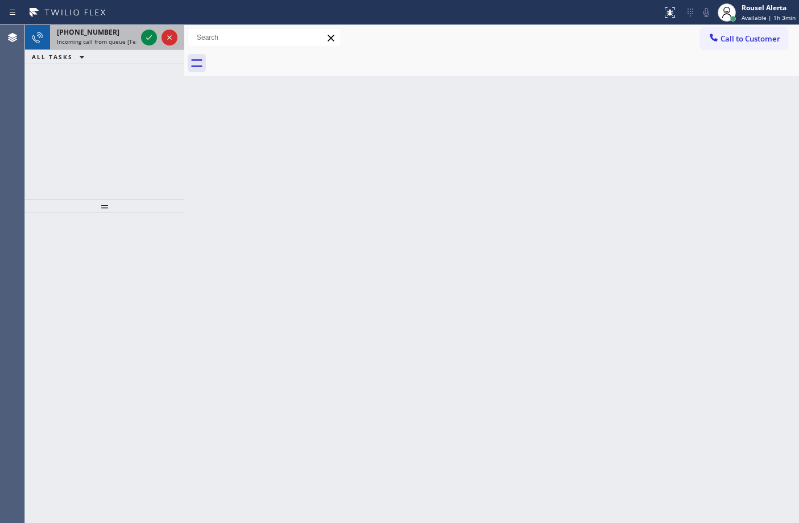
click at [117, 38] on span "Incoming call from queue [Test] All" at bounding box center [104, 42] width 94 height 8
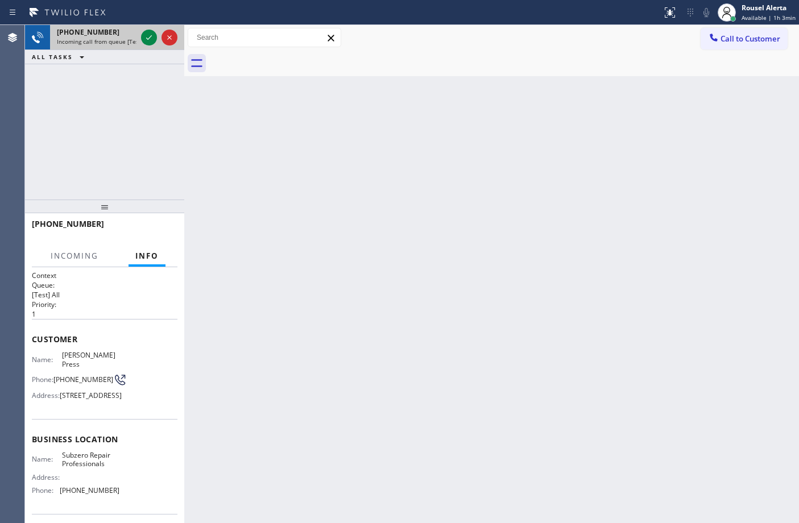
click at [117, 43] on span "Incoming call from queue [Test] All" at bounding box center [104, 42] width 94 height 8
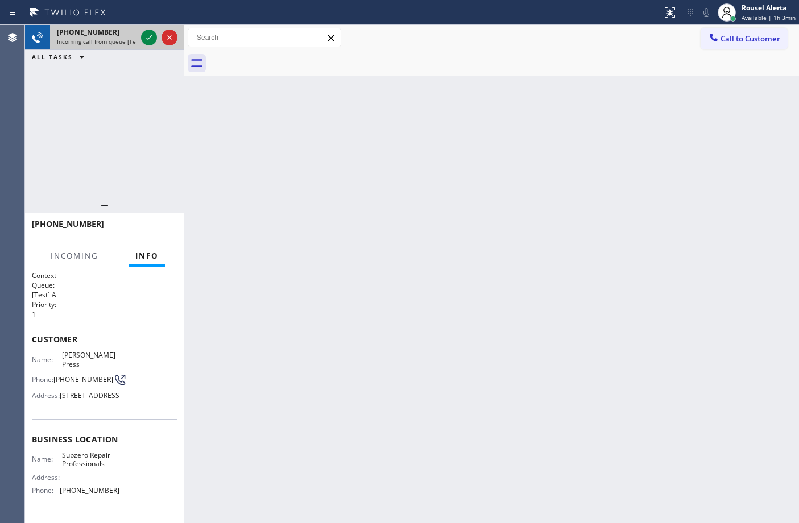
click at [117, 43] on span "Incoming call from queue [Test] All" at bounding box center [104, 42] width 94 height 8
click at [370, 245] on div "Back to Dashboard Change Sender ID Customers Technicians Select a contact Outbo…" at bounding box center [491, 274] width 615 height 498
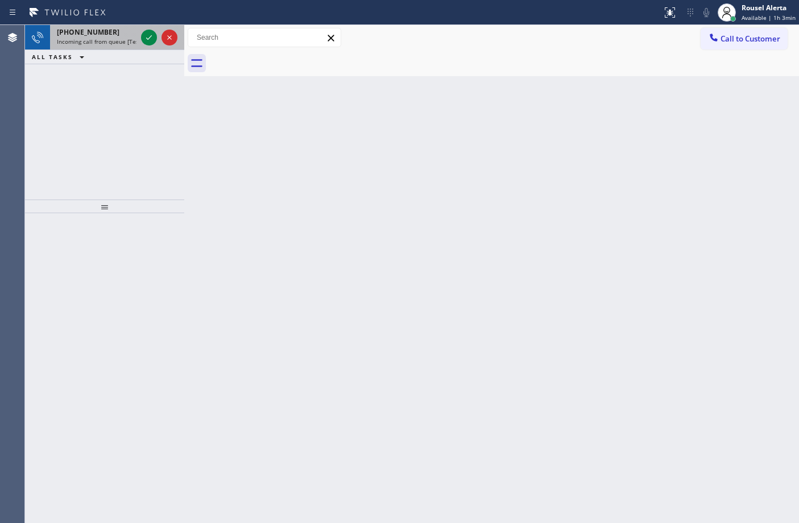
click at [121, 38] on span "Incoming call from queue [Test] All" at bounding box center [104, 42] width 94 height 8
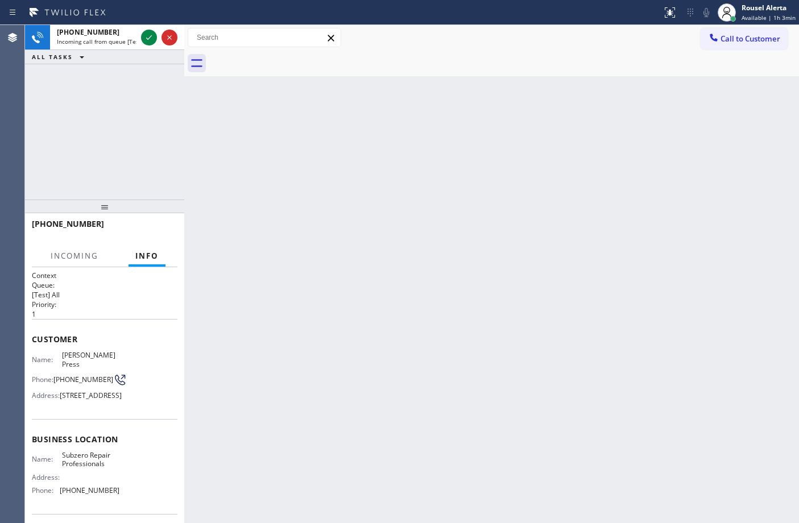
click at [237, 158] on div "Back to Dashboard Change Sender ID Customers Technicians Select a contact Outbo…" at bounding box center [491, 274] width 615 height 498
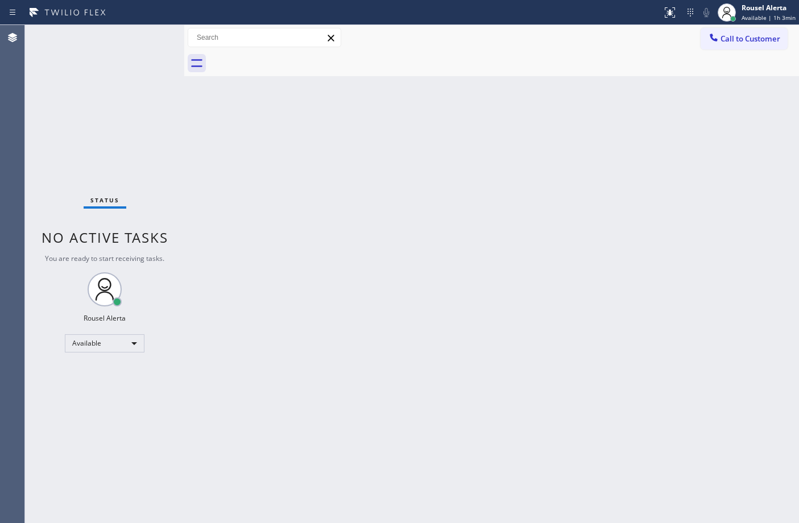
drag, startPoint x: 259, startPoint y: 169, endPoint x: 353, endPoint y: 365, distance: 216.5
click at [260, 169] on div "Back to Dashboard Change Sender ID Customers Technicians Select a contact Outbo…" at bounding box center [491, 274] width 615 height 498
click at [148, 32] on div "Status No active tasks You are ready to start receiving tasks. Rousel Alerta Av…" at bounding box center [104, 274] width 159 height 498
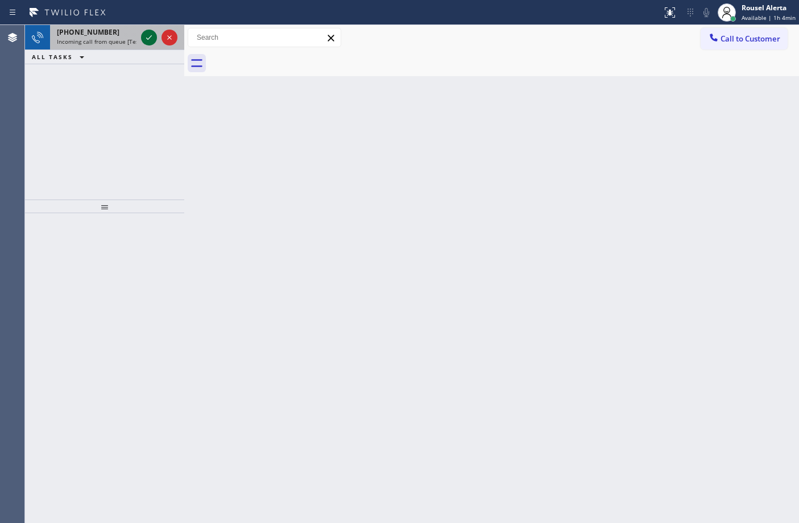
drag, startPoint x: 109, startPoint y: 35, endPoint x: 141, endPoint y: 42, distance: 32.5
click at [109, 35] on div "[PHONE_NUMBER]" at bounding box center [97, 32] width 80 height 10
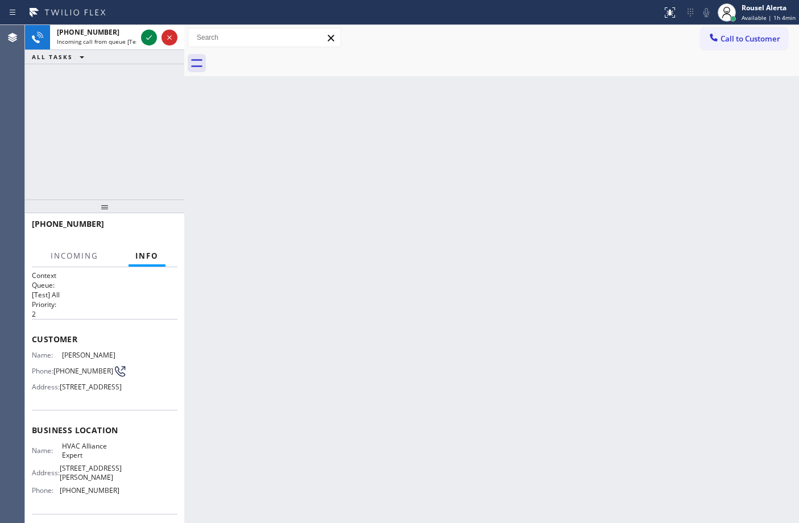
click at [365, 300] on div "Back to Dashboard Change Sender ID Customers Technicians Select a contact Outbo…" at bounding box center [491, 274] width 615 height 498
click at [365, 301] on div "Back to Dashboard Change Sender ID Customers Technicians Select a contact Outbo…" at bounding box center [491, 274] width 615 height 498
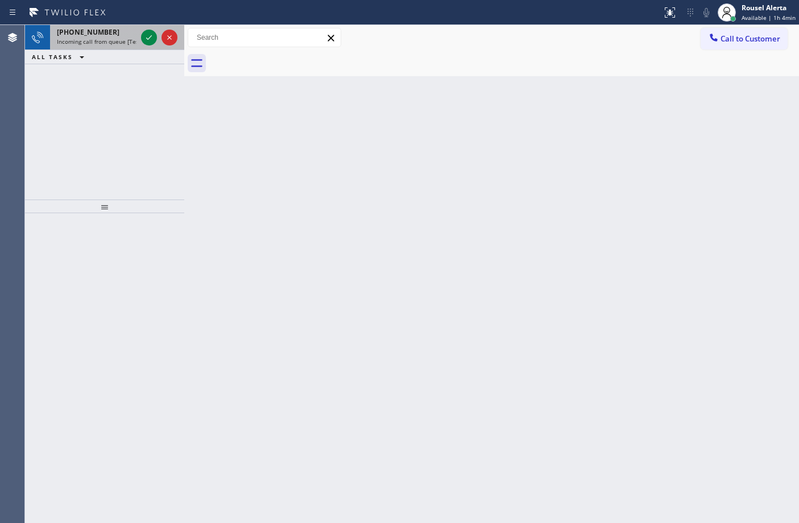
click at [118, 32] on div "[PHONE_NUMBER]" at bounding box center [97, 32] width 80 height 10
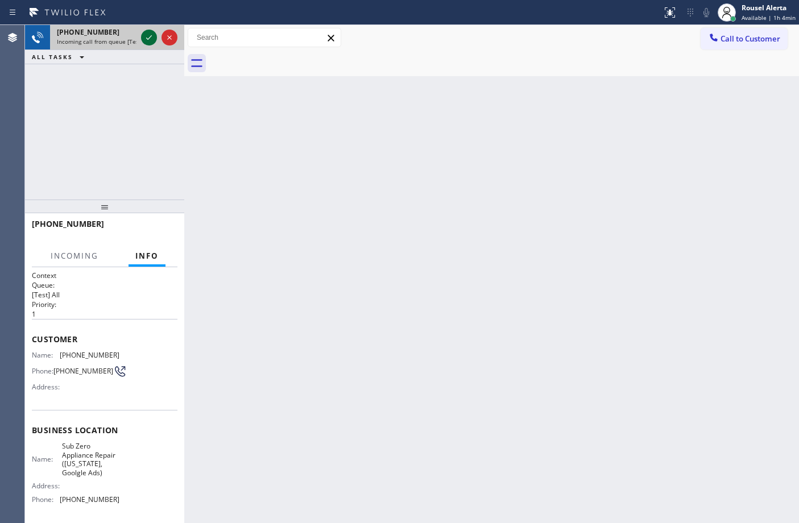
click at [143, 39] on icon at bounding box center [149, 38] width 14 height 14
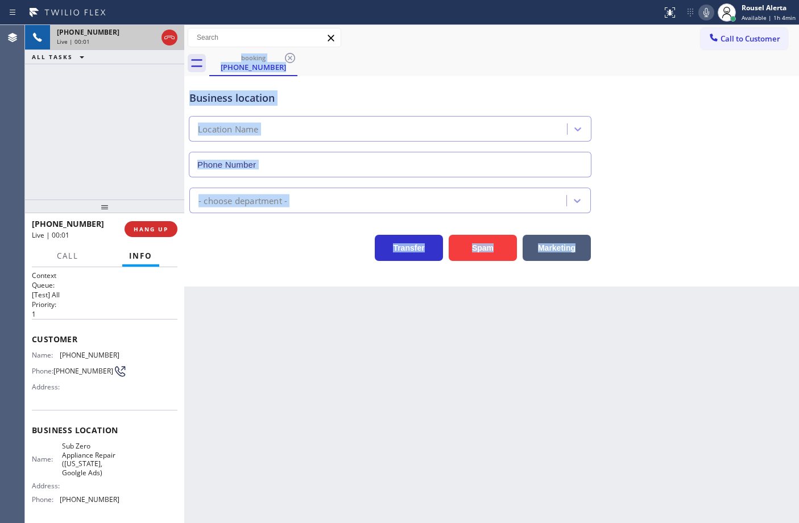
type input "[PHONE_NUMBER]"
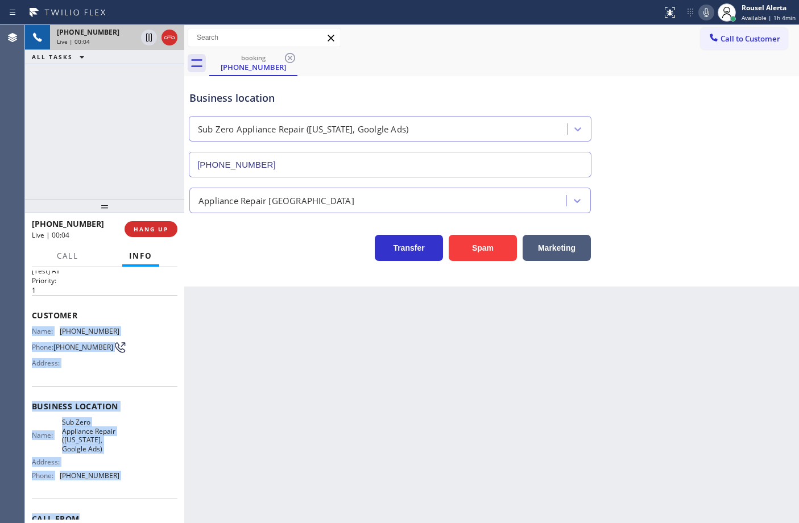
scroll to position [70, 0]
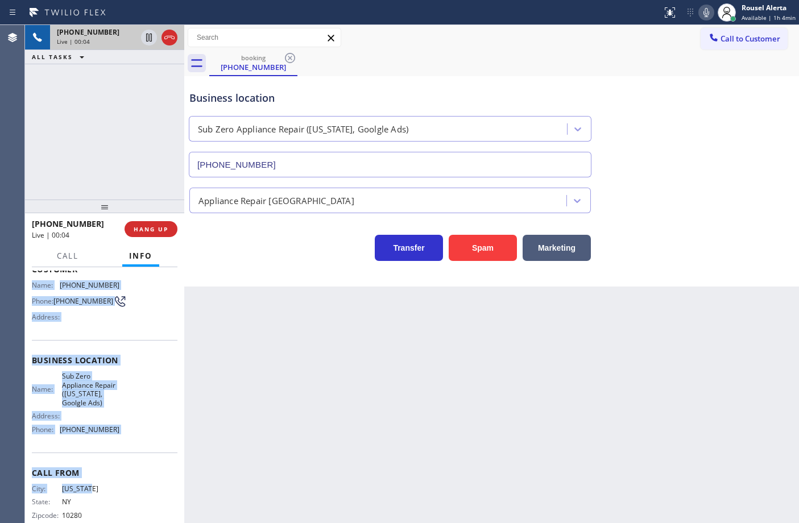
drag, startPoint x: 30, startPoint y: 350, endPoint x: 140, endPoint y: 508, distance: 192.7
click at [140, 508] on div "Context Queue: [Test] All Priority: 1 Customer Name: [PHONE_NUMBER] Phone: [PHO…" at bounding box center [104, 395] width 159 height 256
click at [139, 419] on div "Name: Sub Zero Appliance Repair ([US_STATE], Goolgle Ads) Address: Phone: [PHON…" at bounding box center [105, 405] width 146 height 67
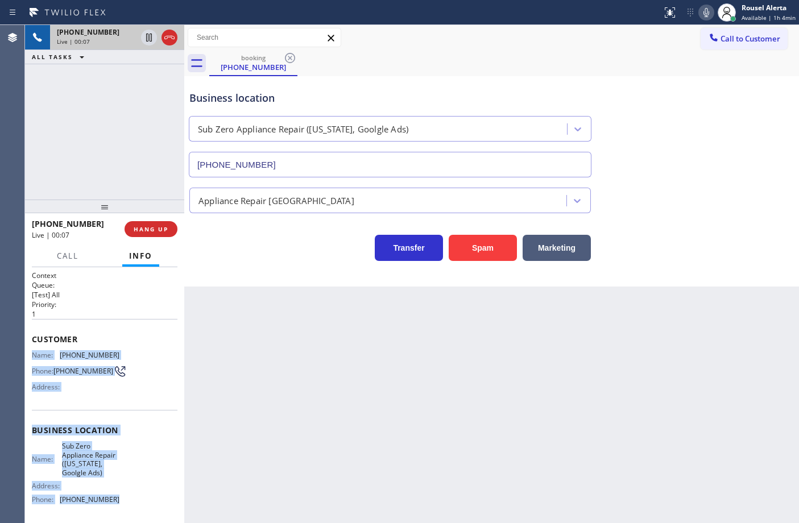
drag, startPoint x: 129, startPoint y: 442, endPoint x: 32, endPoint y: 356, distance: 130.1
click at [32, 356] on div "Context Queue: [Test] All Priority: 1 Customer Name: [PHONE_NUMBER] Phone: [PHO…" at bounding box center [105, 440] width 146 height 338
copy div "Name: [PHONE_NUMBER] Phone: [PHONE_NUMBER] Address: Business location Name: Sub…"
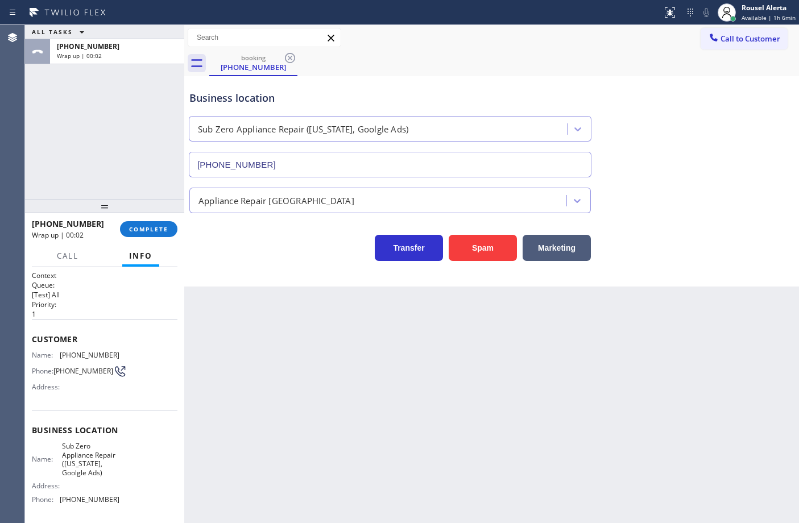
click at [357, 382] on div "Back to Dashboard Change Sender ID Customers Technicians Select a contact Outbo…" at bounding box center [491, 274] width 615 height 498
click at [143, 225] on span "COMPLETE" at bounding box center [148, 229] width 39 height 8
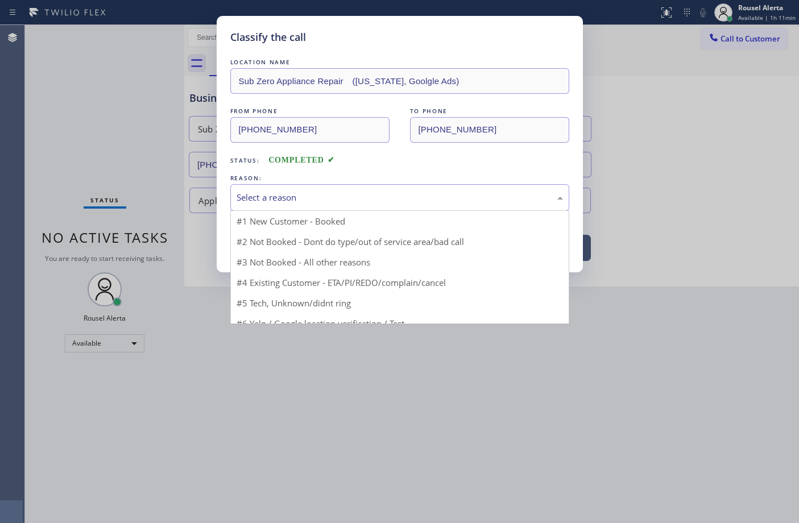
click at [373, 189] on div "Select a reason" at bounding box center [399, 197] width 339 height 27
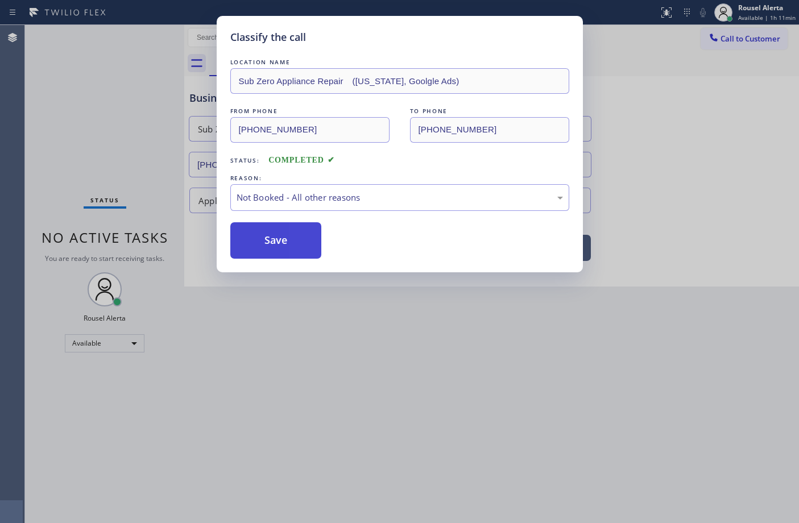
click at [267, 245] on button "Save" at bounding box center [276, 240] width 92 height 36
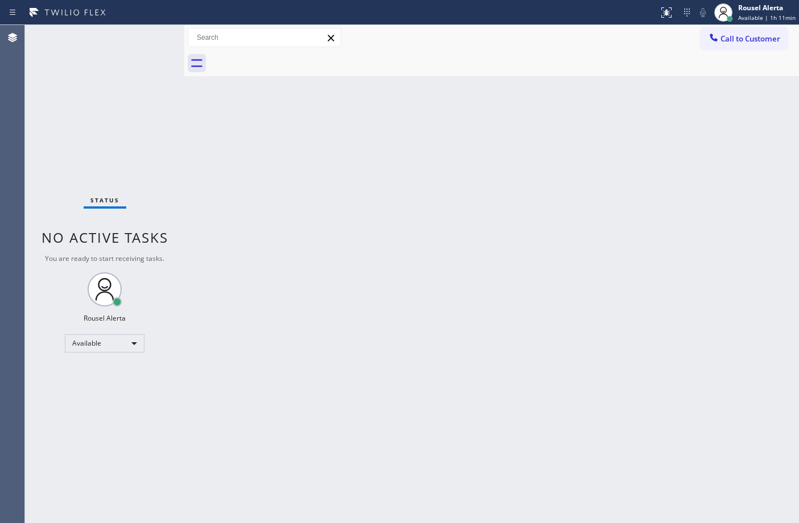
click at [111, 47] on div "Status No active tasks You are ready to start receiving tasks. Rousel Alerta Av…" at bounding box center [104, 274] width 159 height 498
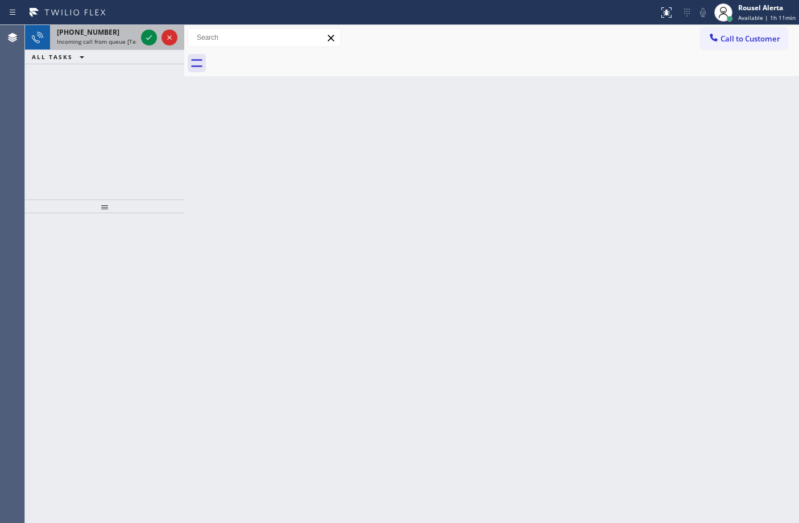
click at [114, 44] on span "Incoming call from queue [Test] All" at bounding box center [104, 42] width 94 height 8
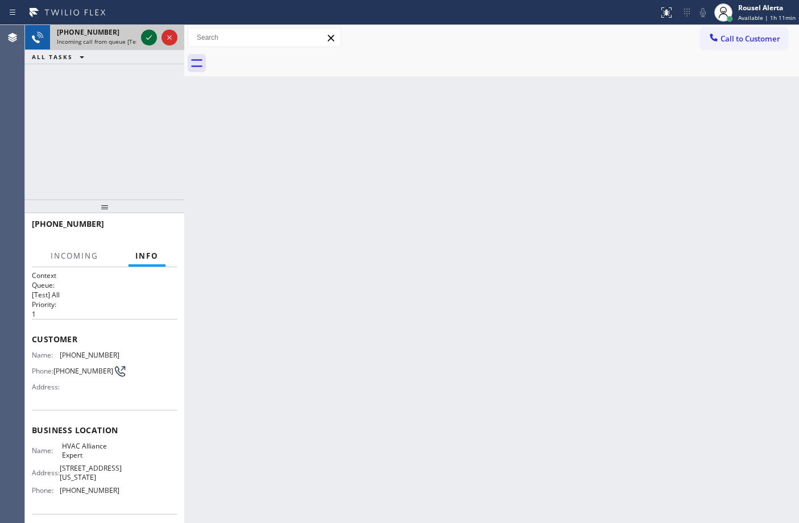
click at [143, 39] on icon at bounding box center [149, 38] width 14 height 14
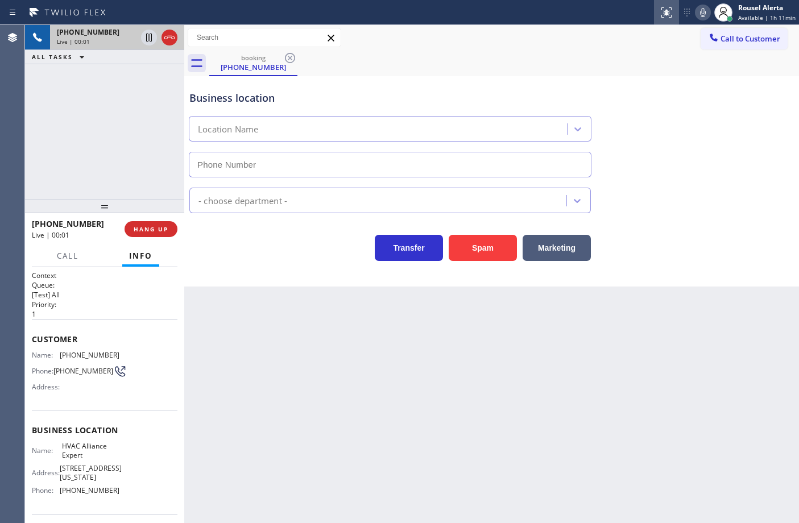
type input "[PHONE_NUMBER]"
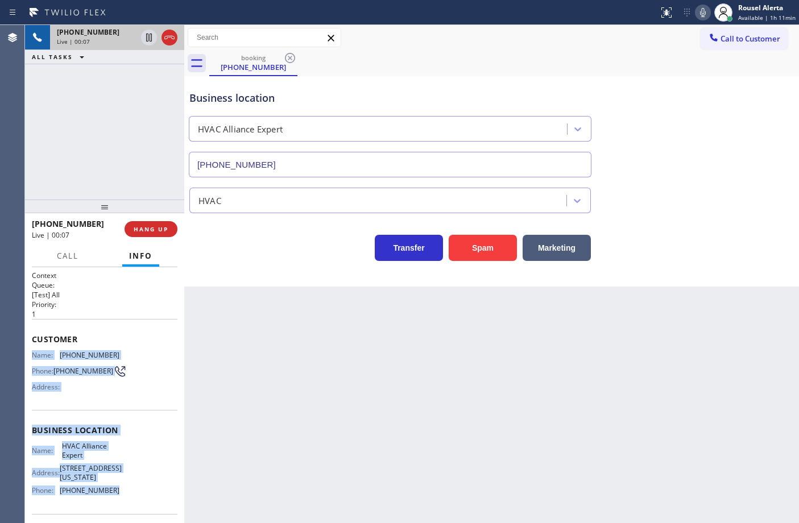
drag, startPoint x: 30, startPoint y: 357, endPoint x: 123, endPoint y: 498, distance: 168.8
click at [123, 498] on div "Context Queue: [Test] All Priority: 1 Customer Name: [PHONE_NUMBER] Phone: [PHO…" at bounding box center [104, 395] width 159 height 256
copy div "Name: [PHONE_NUMBER] Phone: [PHONE_NUMBER] Address: Business location Name: HVA…"
click at [143, 42] on icon at bounding box center [149, 38] width 14 height 14
click at [703, 10] on icon at bounding box center [703, 13] width 14 height 14
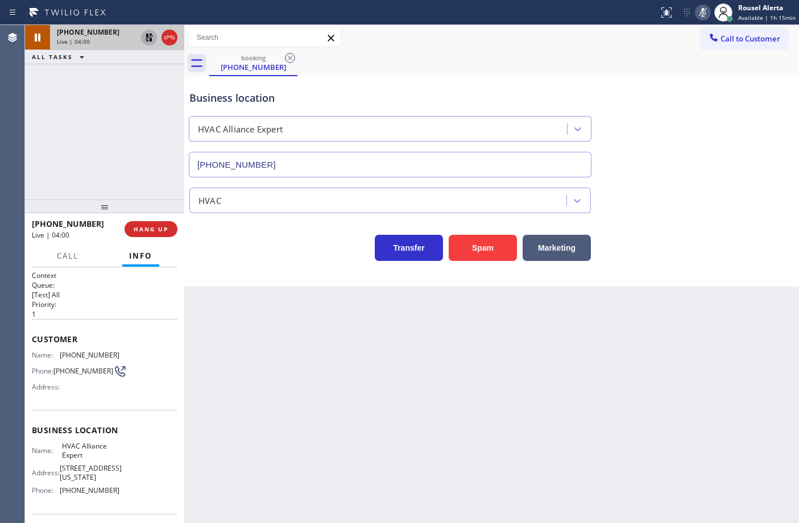
click at [140, 129] on div "[PHONE_NUMBER] Live | 04:00 ALL TASKS ALL TASKS ACTIVE TASKS TASKS IN WRAP UP" at bounding box center [104, 112] width 159 height 175
click at [146, 39] on icon at bounding box center [149, 38] width 8 height 8
click at [700, 7] on icon at bounding box center [703, 13] width 14 height 14
click at [73, 262] on button "Call" at bounding box center [67, 256] width 35 height 22
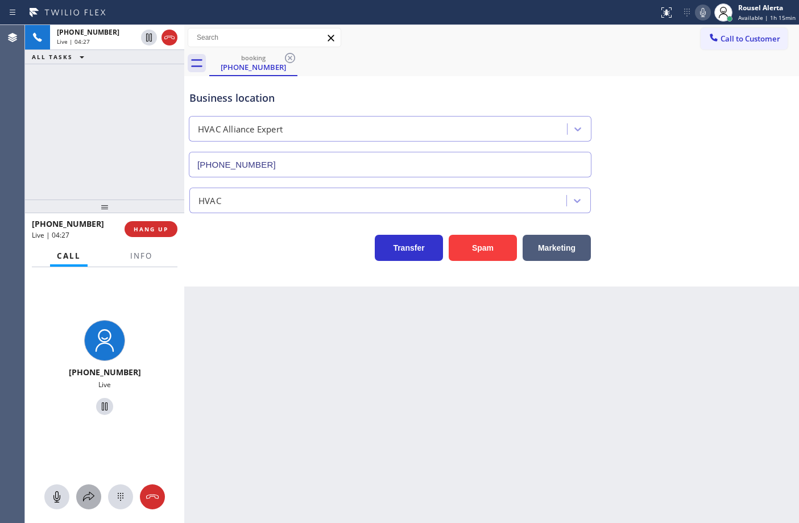
click at [91, 490] on icon at bounding box center [89, 497] width 14 height 14
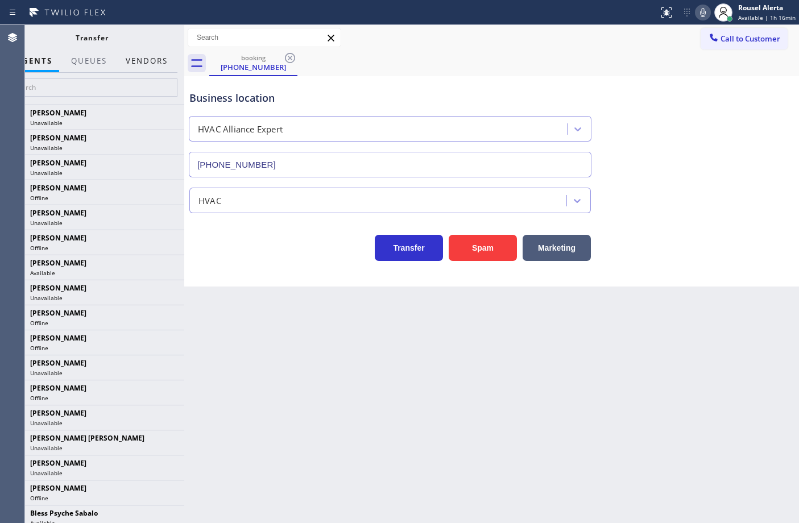
click at [148, 64] on button "Vendors" at bounding box center [147, 61] width 56 height 22
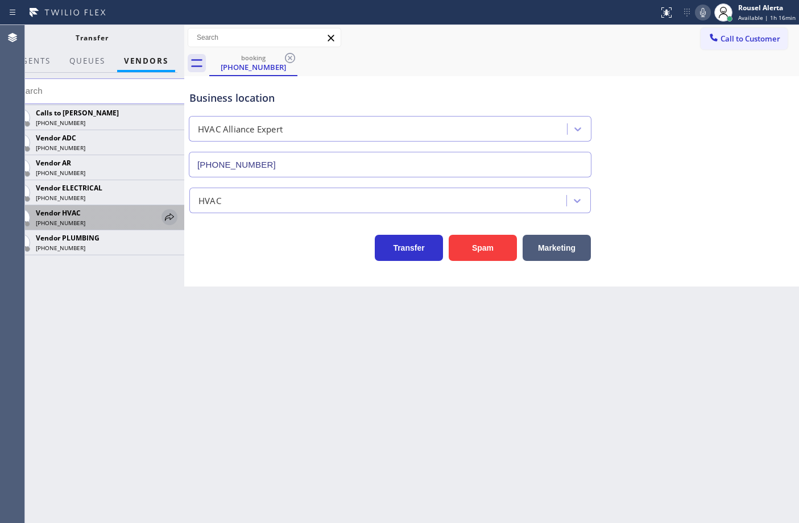
click at [165, 221] on icon at bounding box center [170, 217] width 14 height 14
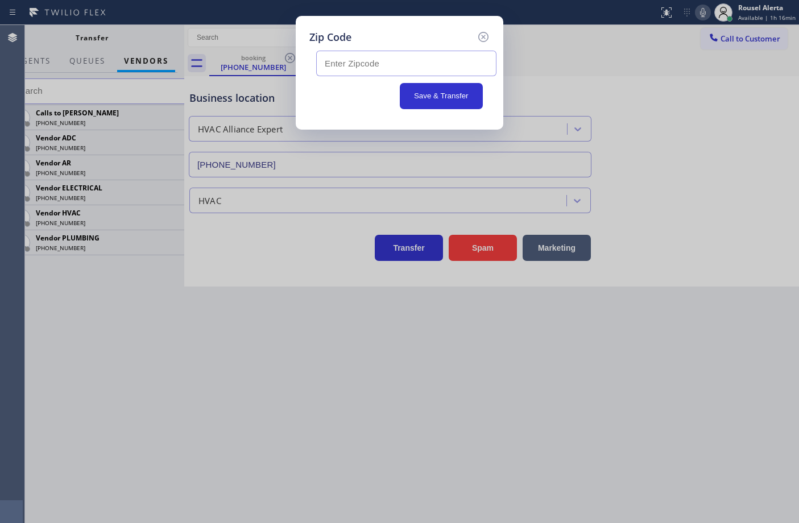
click at [445, 63] on input "text" at bounding box center [406, 64] width 180 height 26
paste input "90025"
type input "90025"
click at [445, 90] on button "Save & Transfer" at bounding box center [442, 96] width 84 height 26
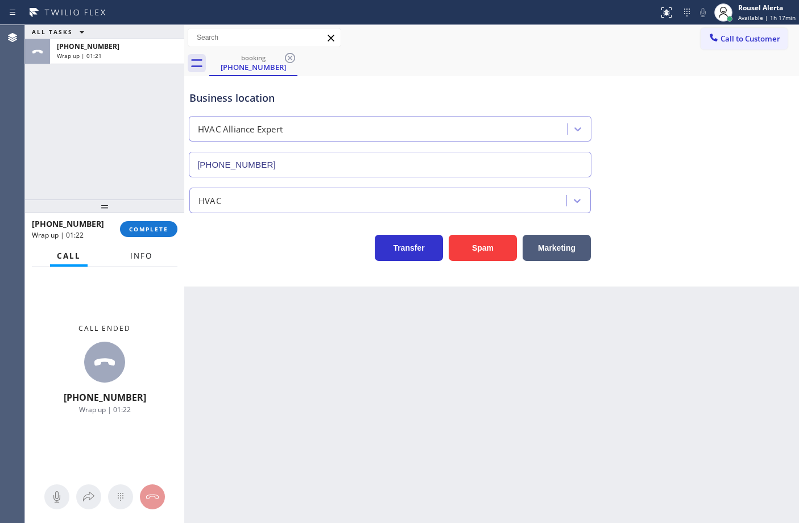
click at [133, 262] on button "Info" at bounding box center [141, 256] width 36 height 22
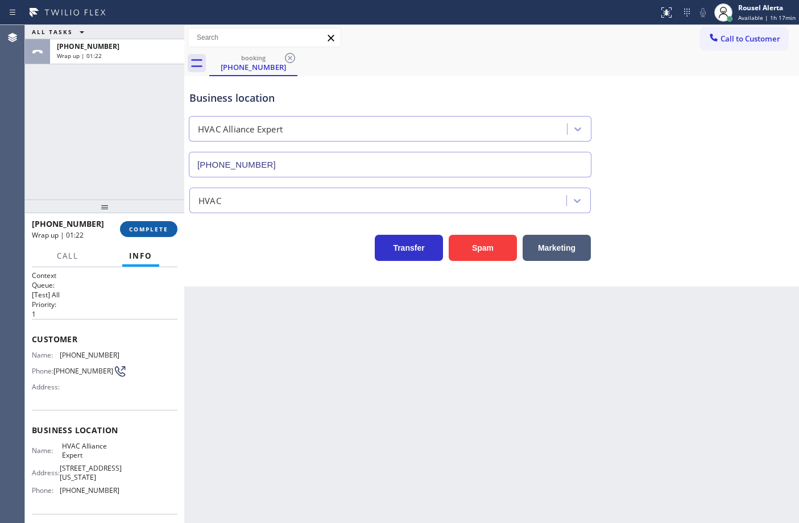
click at [143, 228] on span "COMPLETE" at bounding box center [148, 229] width 39 height 8
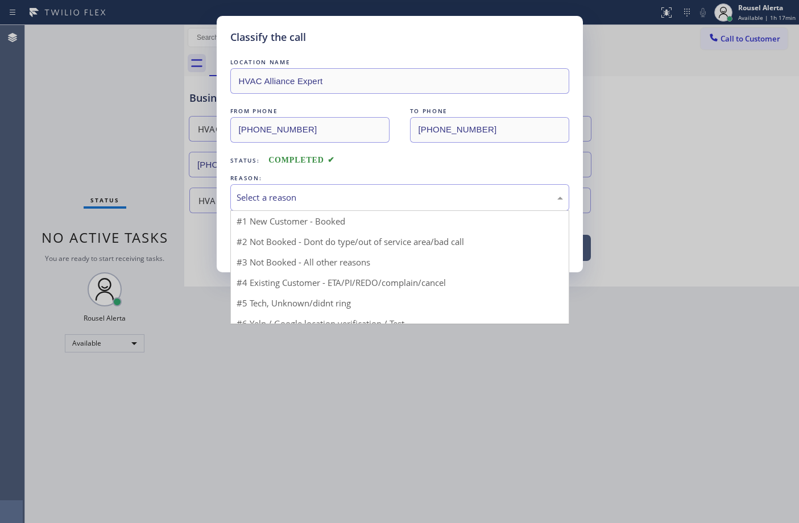
click at [318, 206] on div "Select a reason" at bounding box center [399, 197] width 339 height 27
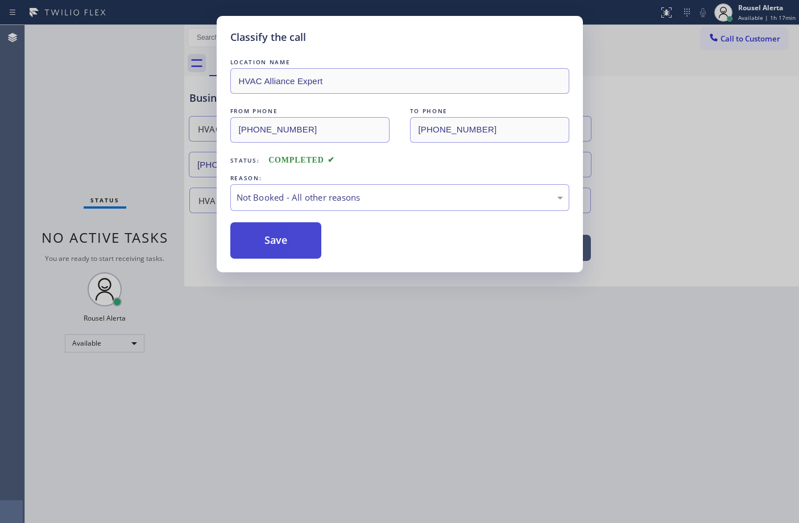
click at [268, 234] on button "Save" at bounding box center [276, 240] width 92 height 36
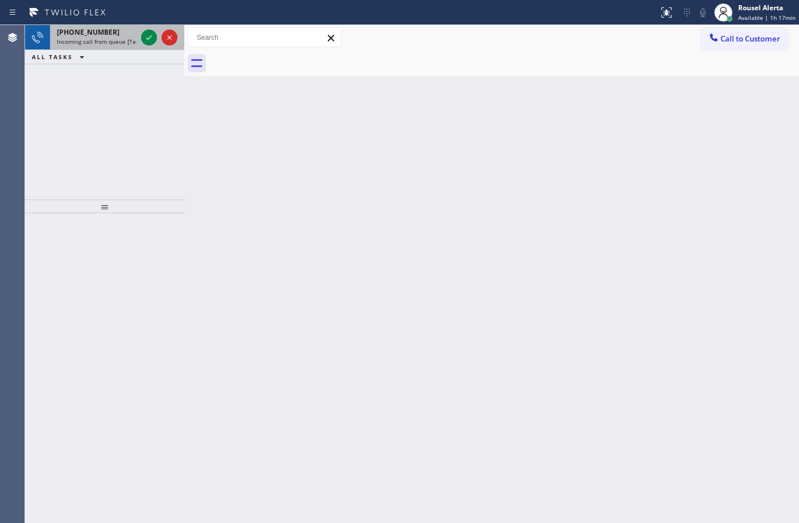
drag, startPoint x: 123, startPoint y: 40, endPoint x: 138, endPoint y: 39, distance: 14.9
click at [123, 40] on span "Incoming call from queue [Test] All" at bounding box center [104, 42] width 94 height 8
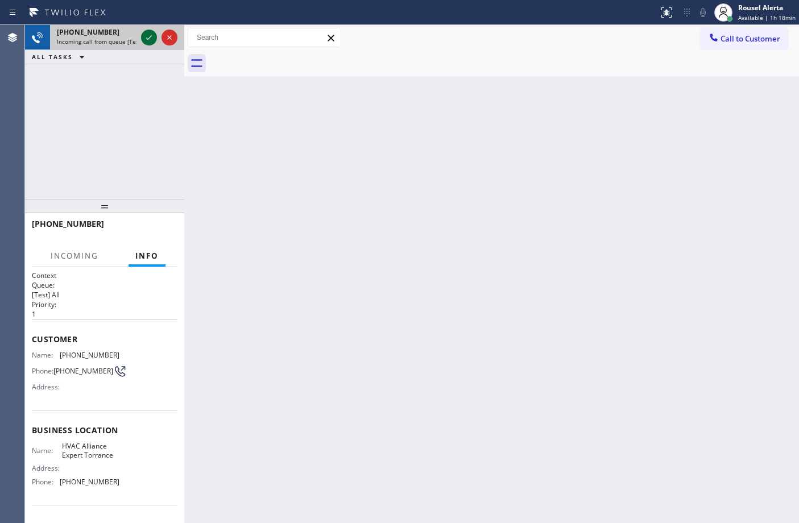
click at [148, 38] on icon at bounding box center [149, 37] width 6 height 5
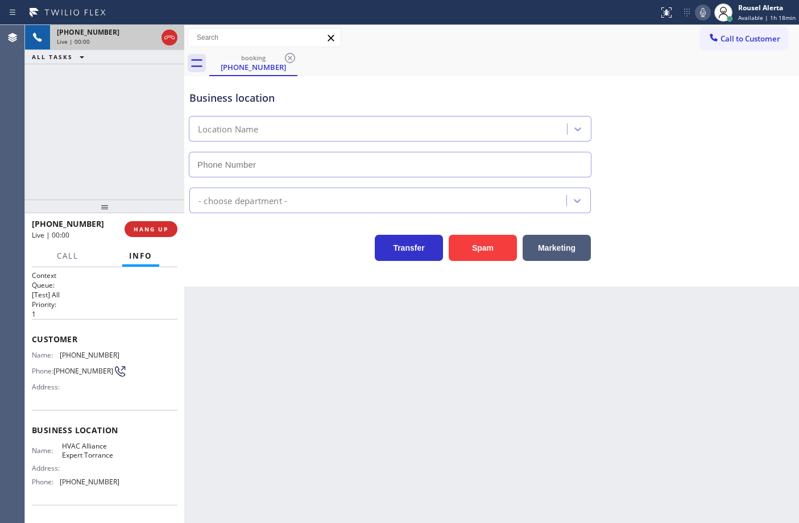
type input "[PHONE_NUMBER]"
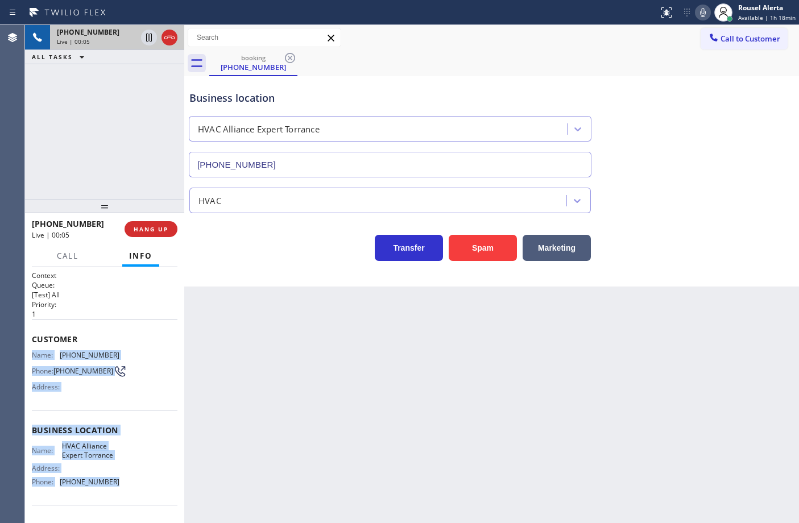
drag, startPoint x: 30, startPoint y: 355, endPoint x: 121, endPoint y: 486, distance: 159.0
click at [121, 486] on div "Context Queue: [Test] All Priority: 1 Customer Name: [PHONE_NUMBER] Phone: [PHO…" at bounding box center [104, 395] width 159 height 256
copy div "Name: [PHONE_NUMBER] Phone: [PHONE_NUMBER] Address: Business location Name: HVA…"
click at [159, 236] on button "HANG UP" at bounding box center [151, 229] width 53 height 16
click at [149, 235] on button "HANG UP" at bounding box center [151, 229] width 53 height 16
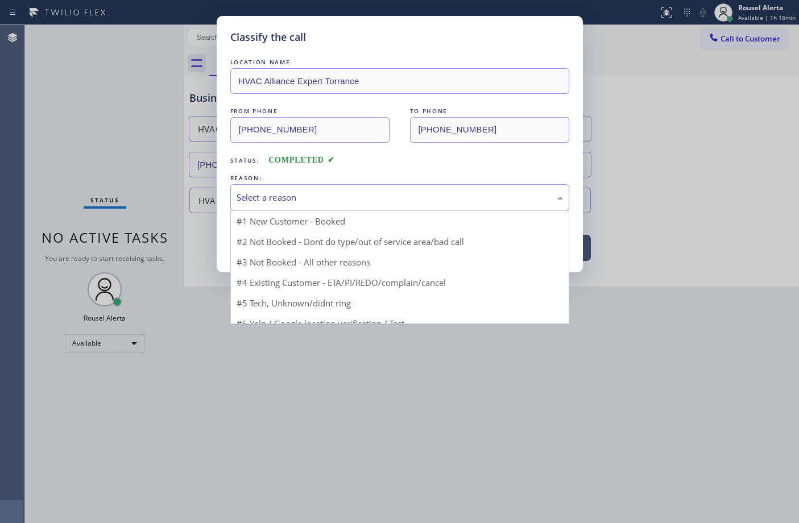
click at [319, 204] on div "Select a reason" at bounding box center [400, 197] width 326 height 13
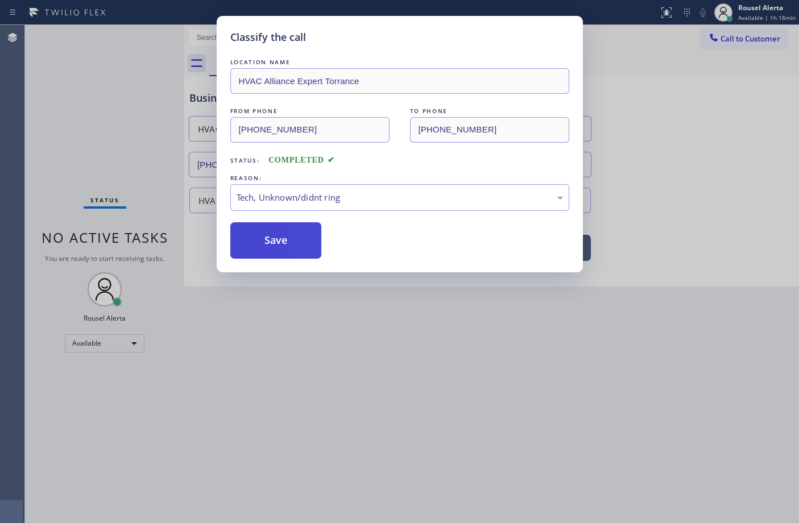
click at [280, 249] on button "Save" at bounding box center [276, 240] width 92 height 36
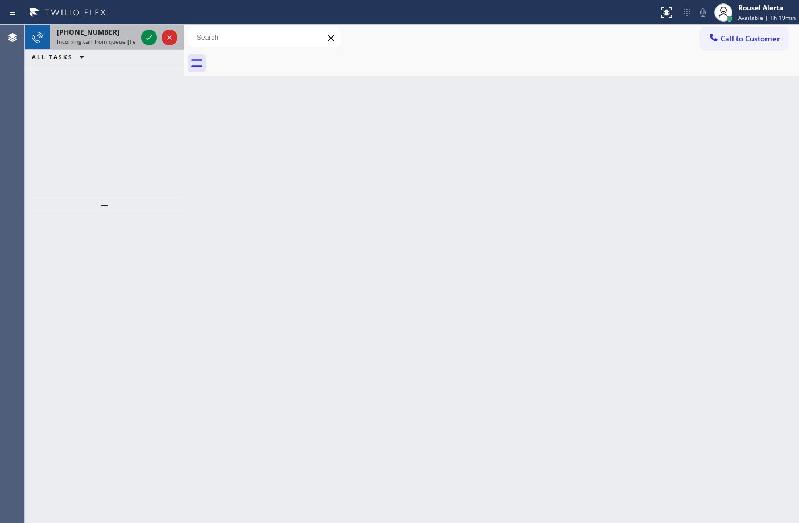
drag, startPoint x: 114, startPoint y: 40, endPoint x: 135, endPoint y: 38, distance: 21.2
click at [114, 40] on span "Incoming call from queue [Test] All" at bounding box center [104, 42] width 94 height 8
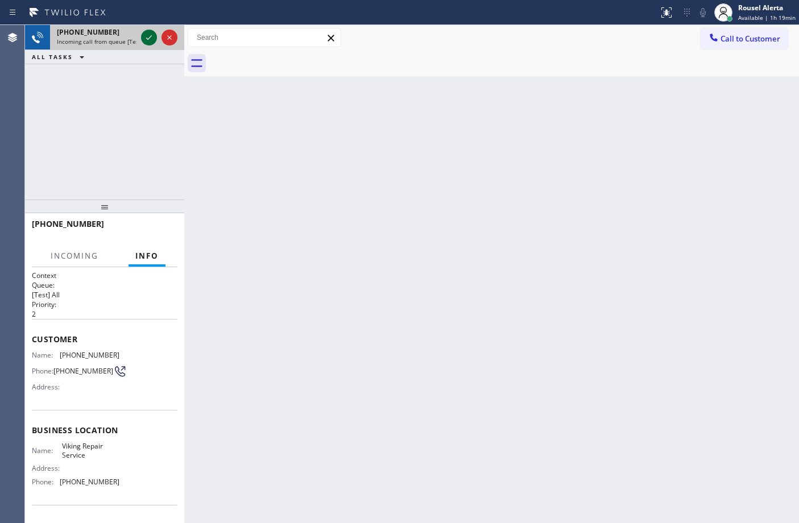
click at [144, 38] on icon at bounding box center [149, 38] width 14 height 14
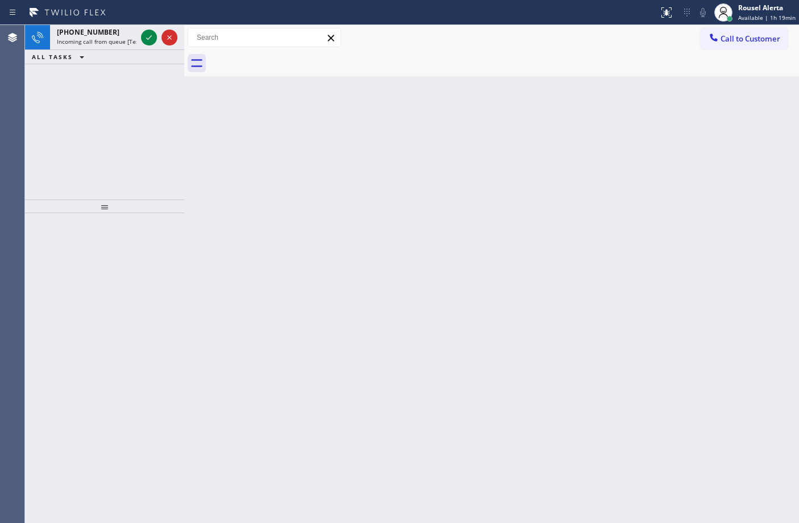
click at [144, 38] on icon at bounding box center [149, 38] width 14 height 14
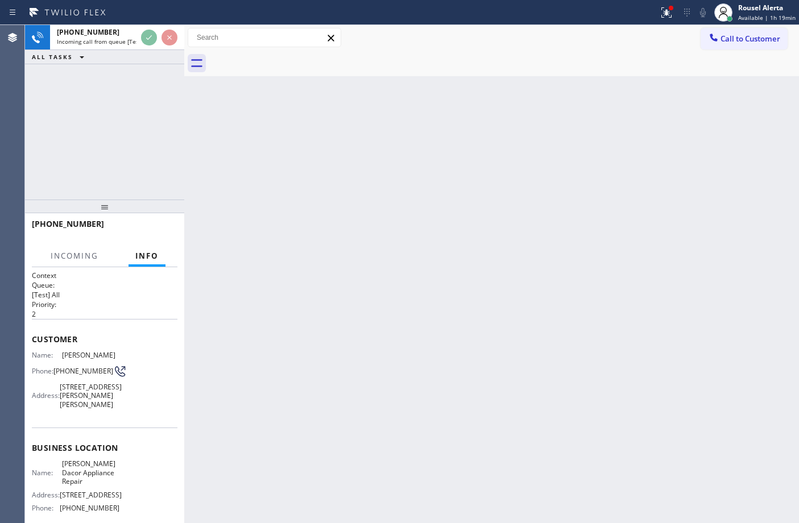
click at [193, 148] on div "Back to Dashboard Change Sender ID Customers Technicians Select a contact Outbo…" at bounding box center [491, 274] width 615 height 498
click at [120, 38] on span "Incoming call from queue [Test] All" at bounding box center [104, 42] width 94 height 8
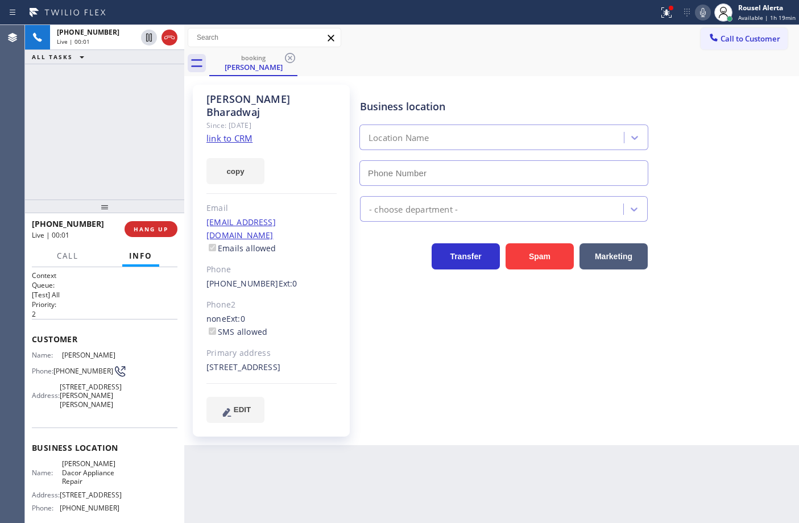
type input "[PHONE_NUMBER]"
click at [247, 133] on link "link to CRM" at bounding box center [229, 138] width 46 height 11
click at [101, 100] on div "[PHONE_NUMBER] Live | 00:23 ALL TASKS ALL TASKS ACTIVE TASKS TASKS IN WRAP UP" at bounding box center [104, 112] width 159 height 175
click at [385, 462] on div "Back to Dashboard Change Sender ID Customers Technicians Select a contact Outbo…" at bounding box center [491, 274] width 615 height 498
click at [673, 13] on icon at bounding box center [667, 13] width 14 height 14
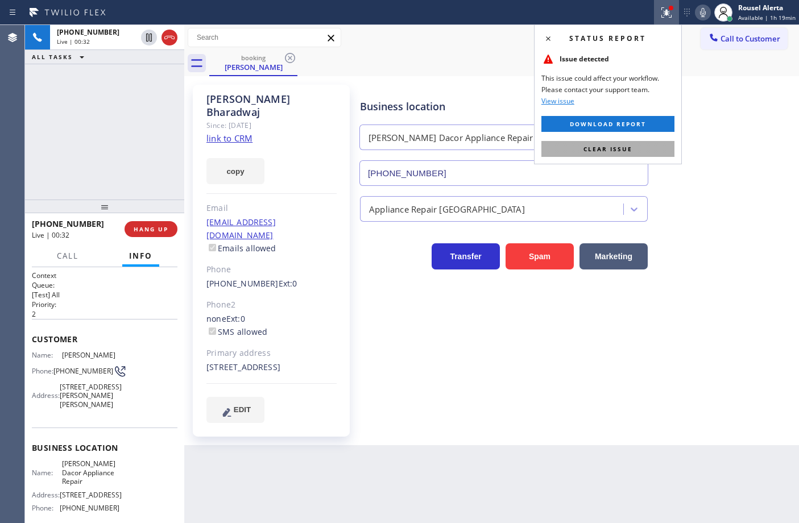
click at [627, 151] on span "Clear issue" at bounding box center [607, 149] width 49 height 8
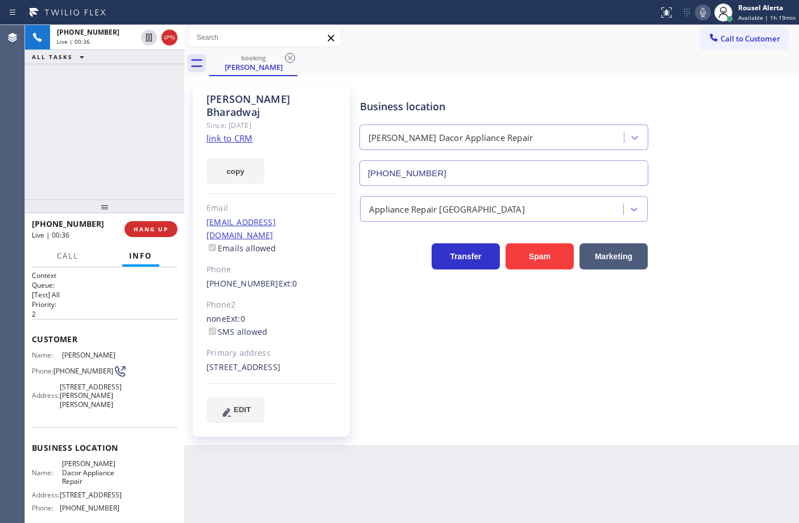
click at [600, 479] on div "Back to Dashboard Change Sender ID Customers Technicians Select a contact Outbo…" at bounding box center [491, 274] width 615 height 498
click at [106, 140] on div "[PHONE_NUMBER] Live | 00:37 ALL TASKS ALL TASKS ACTIVE TASKS TASKS IN WRAP UP" at bounding box center [104, 112] width 159 height 175
click at [331, 475] on div "Back to Dashboard Change Sender ID Customers Technicians Select a contact Outbo…" at bounding box center [491, 274] width 615 height 498
click at [131, 154] on div "[PHONE_NUMBER] Live | 00:40 ALL TASKS ALL TASKS ACTIVE TASKS TASKS IN WRAP UP" at bounding box center [104, 112] width 159 height 175
click at [142, 98] on div "[PHONE_NUMBER] Live | 00:53 ALL TASKS ALL TASKS ACTIVE TASKS TASKS IN WRAP UP" at bounding box center [104, 112] width 159 height 175
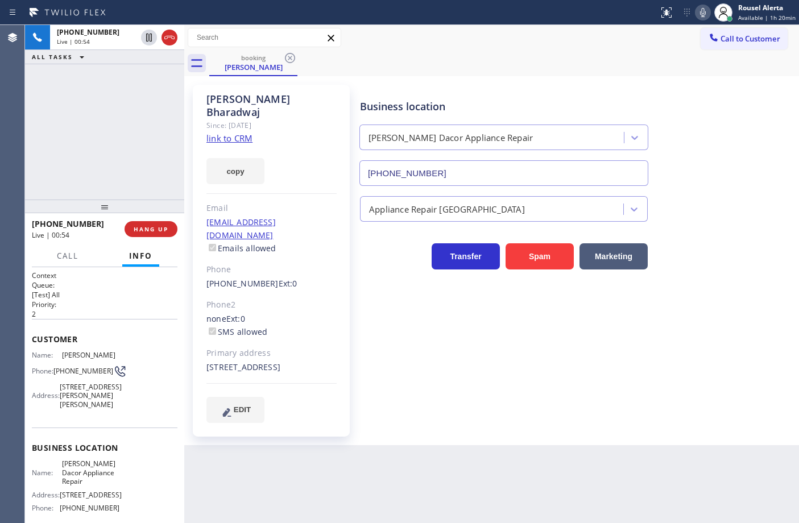
click at [291, 493] on div "Back to Dashboard Change Sender ID Customers Technicians Select a contact Outbo…" at bounding box center [491, 274] width 615 height 498
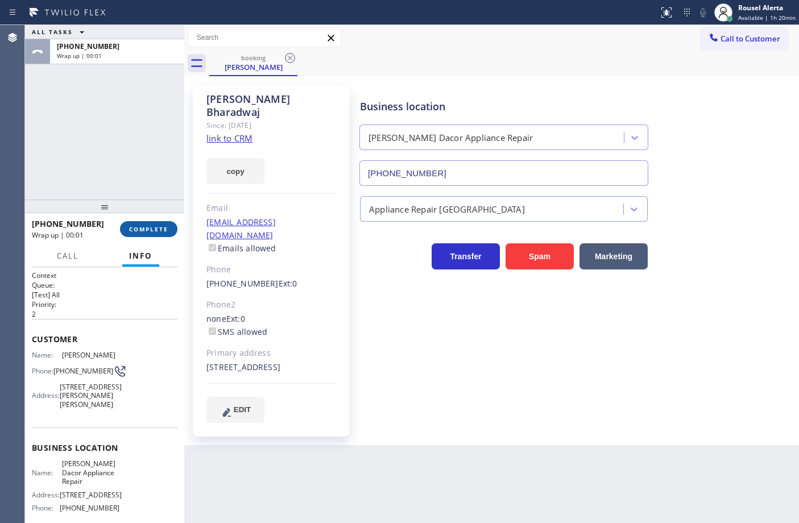
click at [143, 224] on button "COMPLETE" at bounding box center [148, 229] width 57 height 16
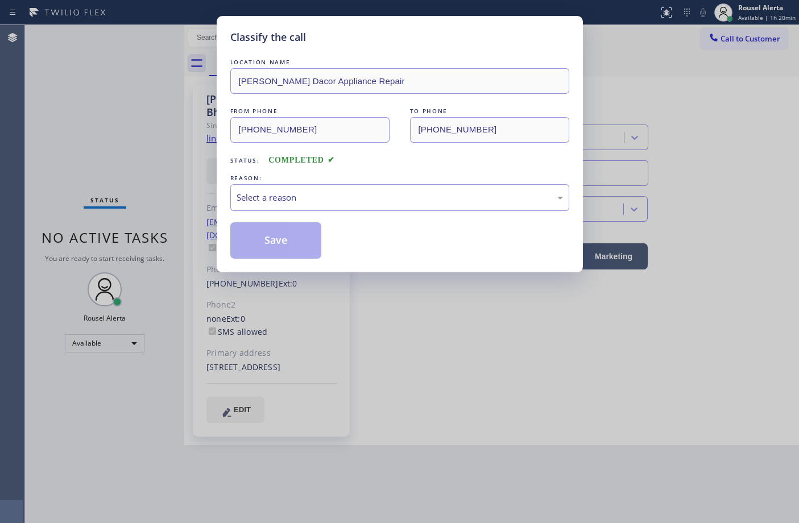
click at [307, 199] on div "Select a reason" at bounding box center [400, 197] width 326 height 13
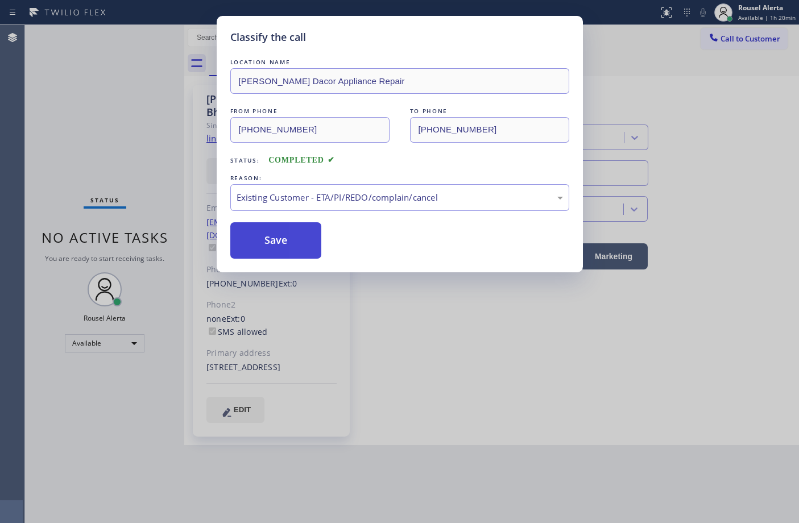
click at [276, 249] on button "Save" at bounding box center [276, 240] width 92 height 36
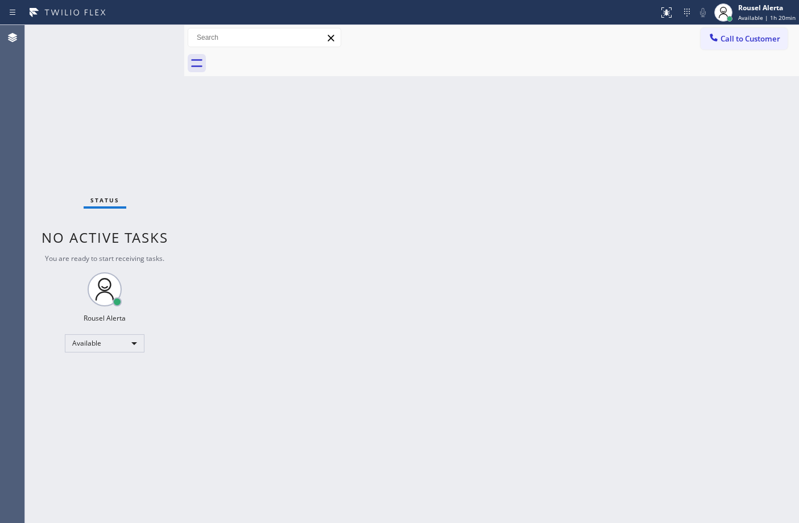
click at [383, 342] on div "Back to Dashboard Change Sender ID Customers Technicians Select a contact Outbo…" at bounding box center [491, 274] width 615 height 498
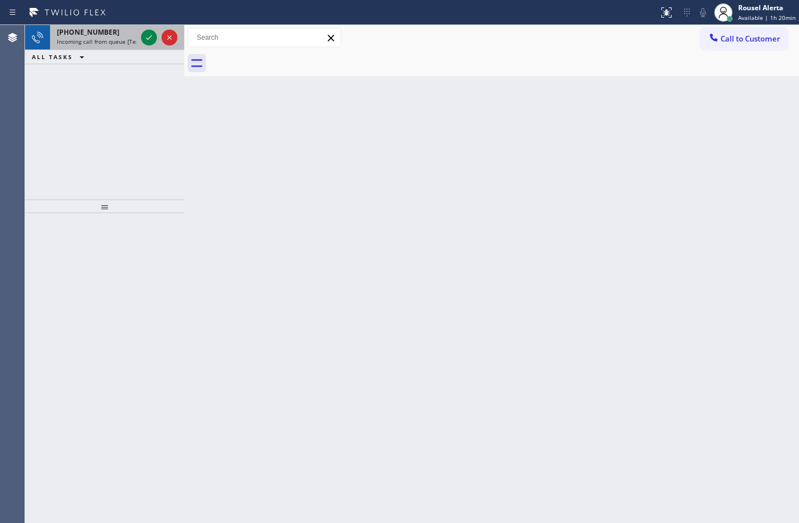
click at [109, 32] on div "[PHONE_NUMBER]" at bounding box center [97, 32] width 80 height 10
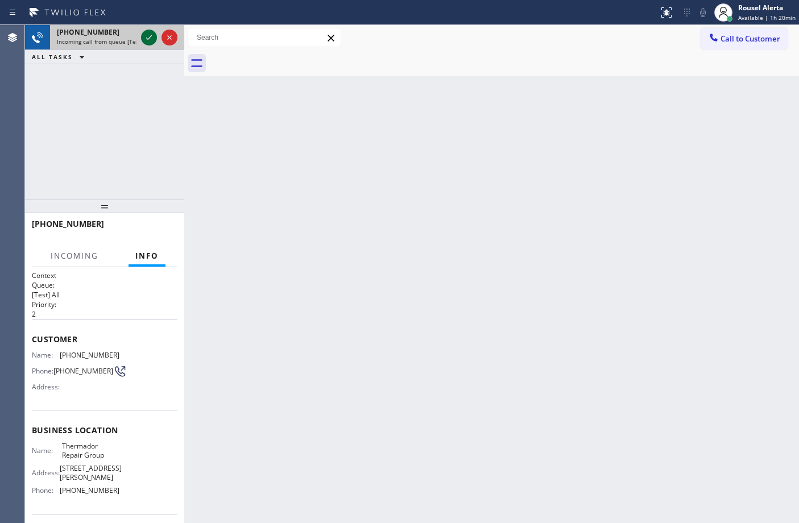
click at [142, 43] on icon at bounding box center [149, 38] width 14 height 14
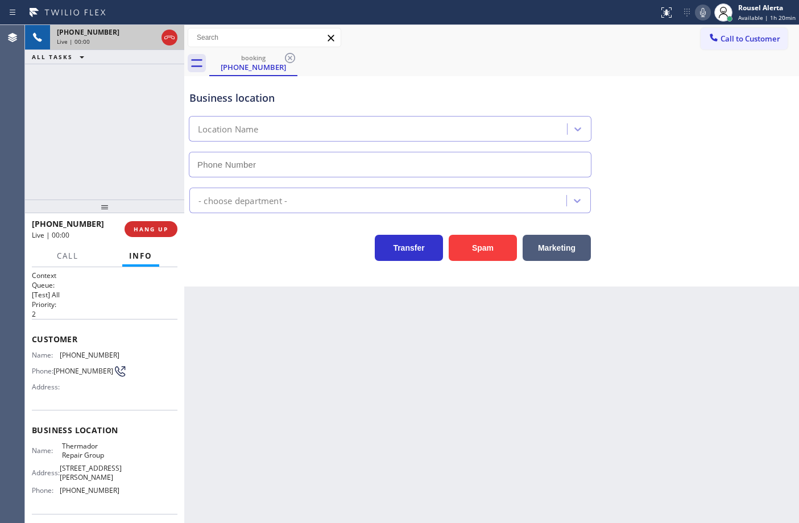
type input "[PHONE_NUMBER]"
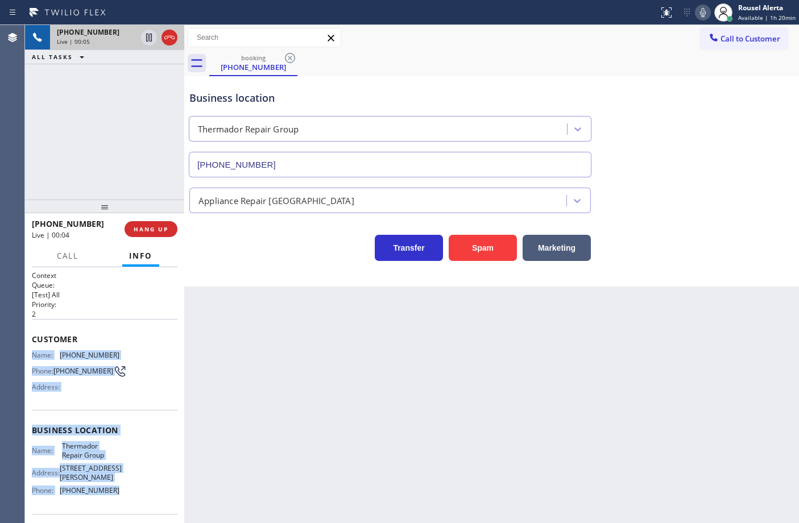
drag, startPoint x: 32, startPoint y: 351, endPoint x: 138, endPoint y: 490, distance: 174.9
click at [138, 490] on div "Context Queue: [Test] All Priority: 2 Customer Name: [PHONE_NUMBER] Phone: [PHO…" at bounding box center [105, 435] width 146 height 329
click at [144, 40] on icon at bounding box center [149, 38] width 14 height 14
click at [714, 18] on div at bounding box center [723, 12] width 25 height 25
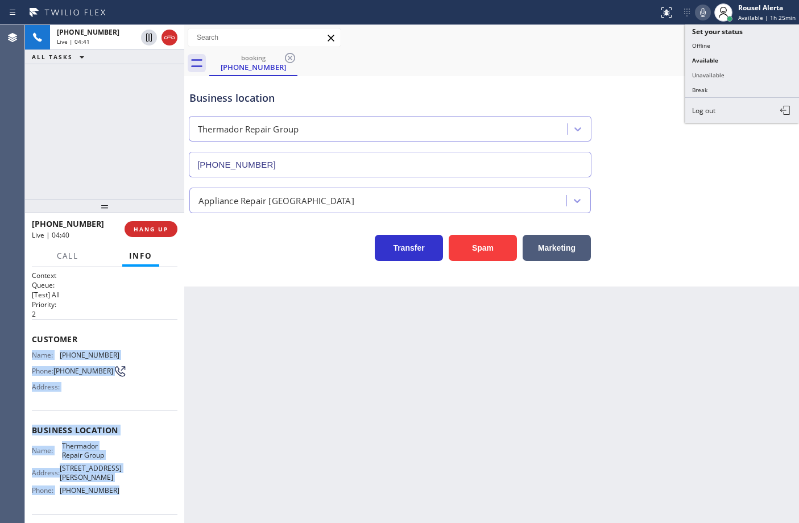
click at [703, 11] on icon at bounding box center [703, 13] width 14 height 14
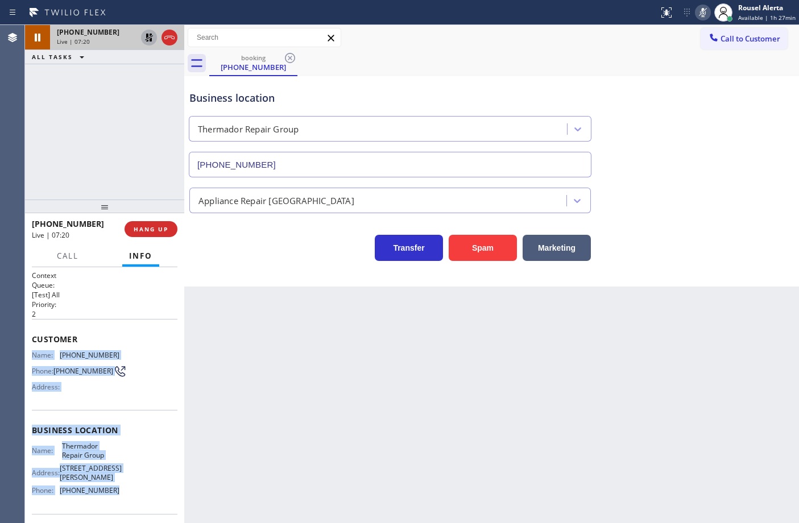
click at [144, 39] on icon at bounding box center [149, 38] width 14 height 14
click at [701, 14] on icon at bounding box center [703, 13] width 14 height 14
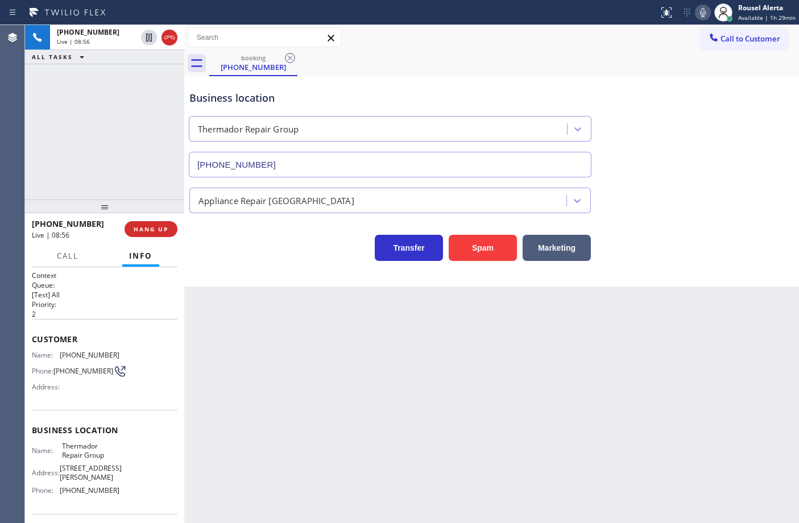
click at [326, 411] on div "Back to Dashboard Change Sender ID Customers Technicians Select a contact Outbo…" at bounding box center [491, 274] width 615 height 498
drag, startPoint x: 45, startPoint y: 253, endPoint x: 60, endPoint y: 257, distance: 15.3
click at [47, 254] on div "Call Info" at bounding box center [105, 256] width 146 height 23
click at [63, 256] on span "Call" at bounding box center [68, 256] width 22 height 10
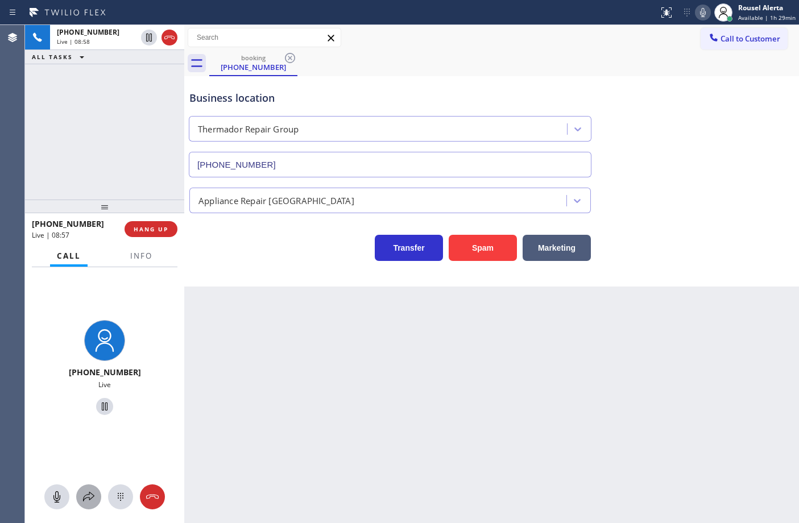
click at [78, 502] on div at bounding box center [88, 497] width 25 height 14
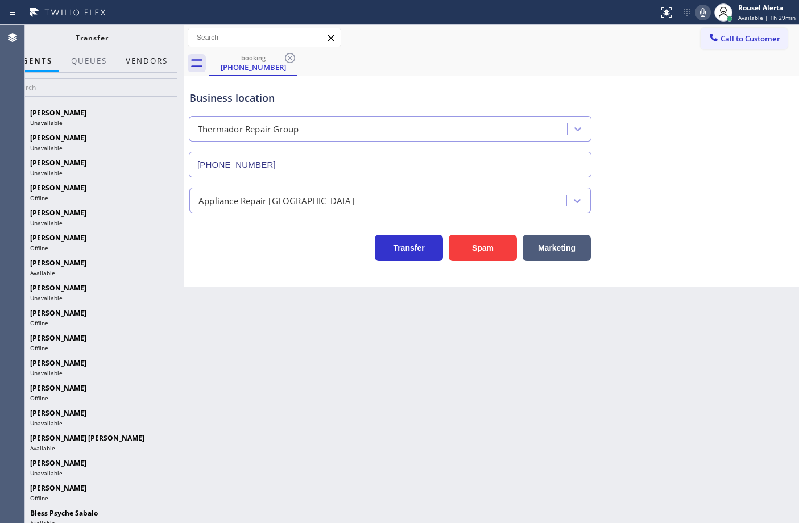
click at [151, 67] on button "Vendors" at bounding box center [147, 61] width 56 height 22
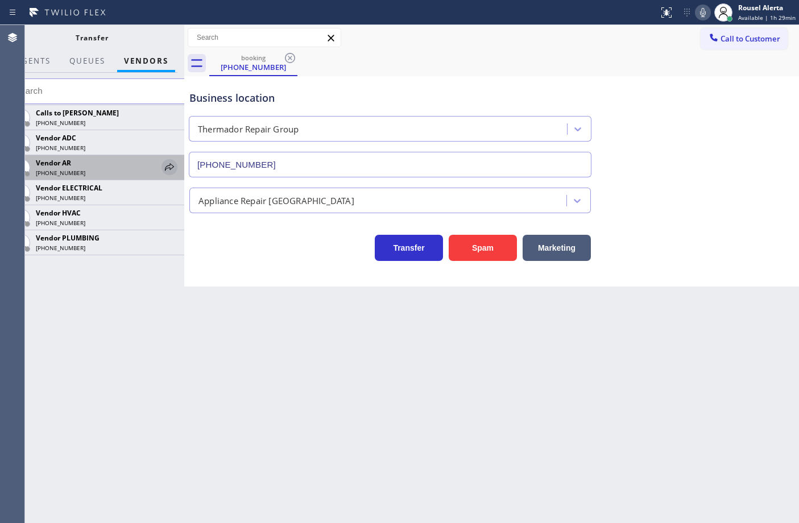
click at [166, 171] on icon at bounding box center [170, 167] width 14 height 14
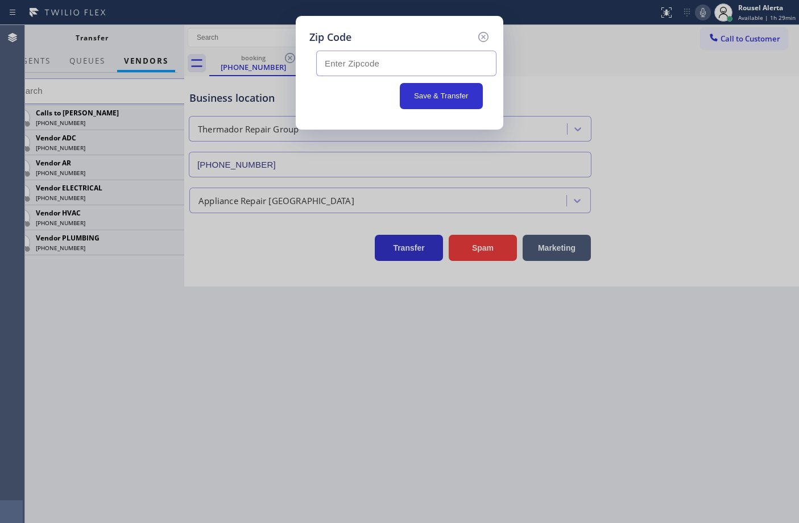
click at [475, 66] on input "text" at bounding box center [406, 64] width 180 height 26
paste input "94520"
type input "94520"
click at [433, 93] on button "Save & Transfer" at bounding box center [442, 96] width 84 height 26
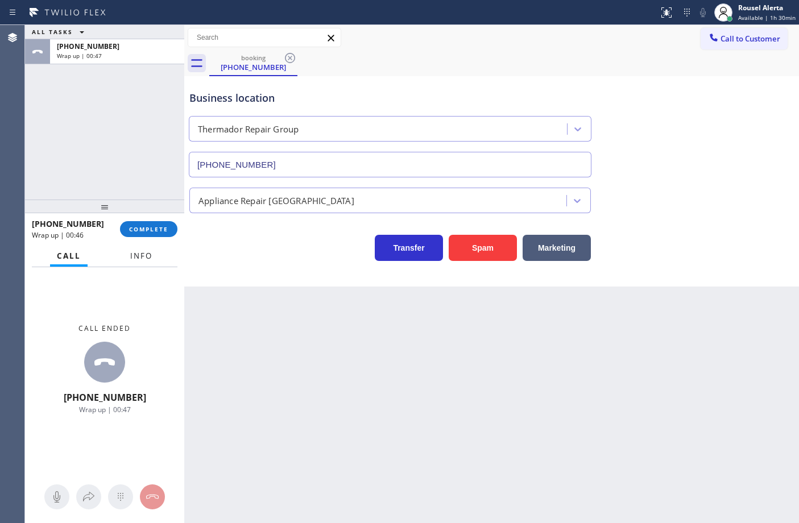
click at [131, 256] on span "Info" at bounding box center [141, 256] width 22 height 10
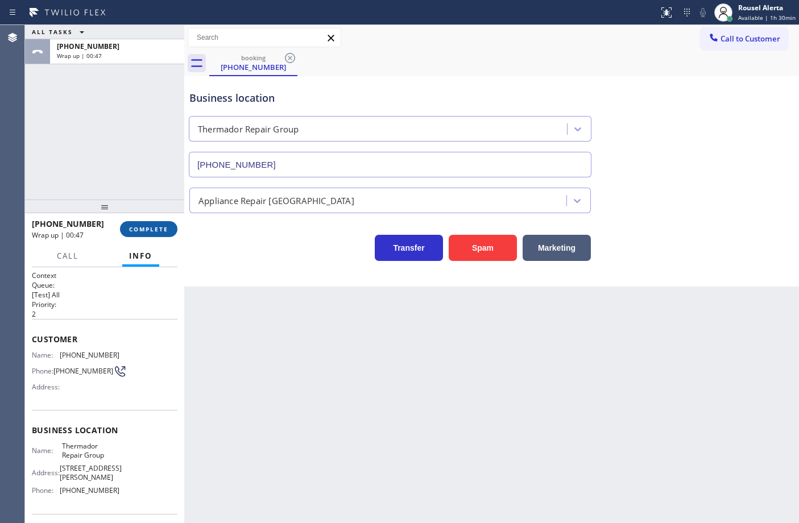
click at [131, 233] on button "COMPLETE" at bounding box center [148, 229] width 57 height 16
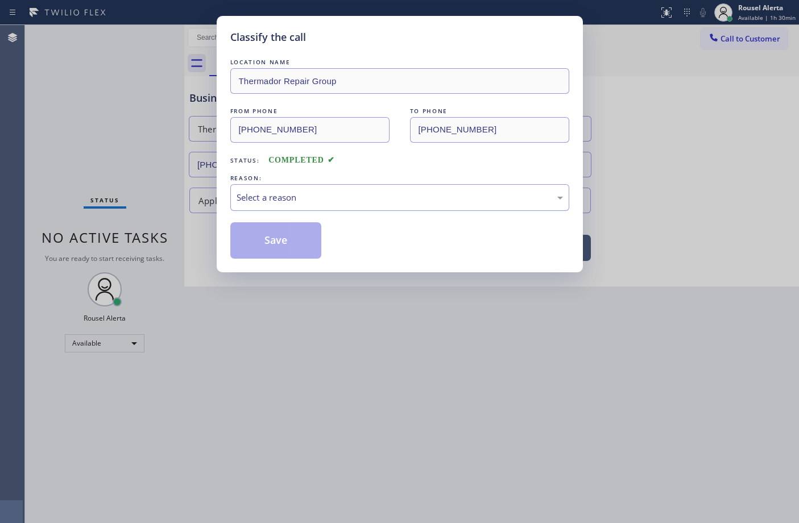
click at [263, 200] on div "Select a reason" at bounding box center [400, 197] width 326 height 13
drag, startPoint x: 280, startPoint y: 233, endPoint x: 176, endPoint y: 91, distance: 175.9
click at [280, 234] on button "Save" at bounding box center [276, 240] width 92 height 36
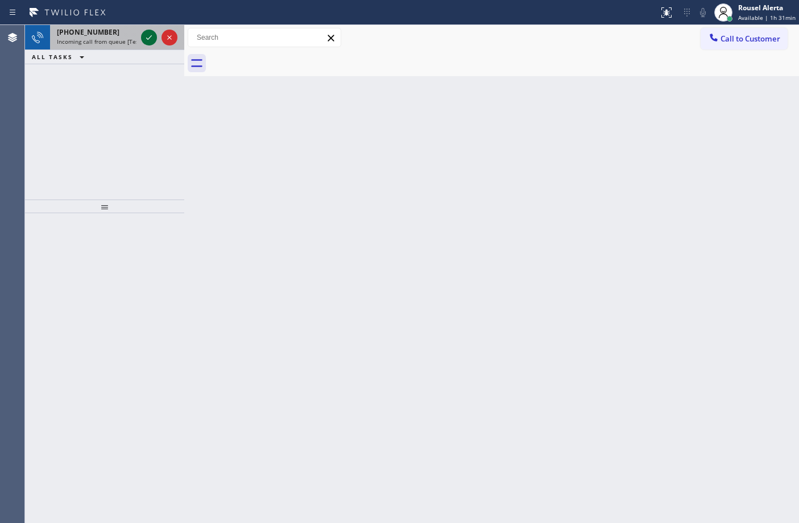
drag, startPoint x: 114, startPoint y: 44, endPoint x: 144, endPoint y: 38, distance: 30.7
click at [115, 44] on span "Incoming call from queue [Test] All" at bounding box center [104, 42] width 94 height 8
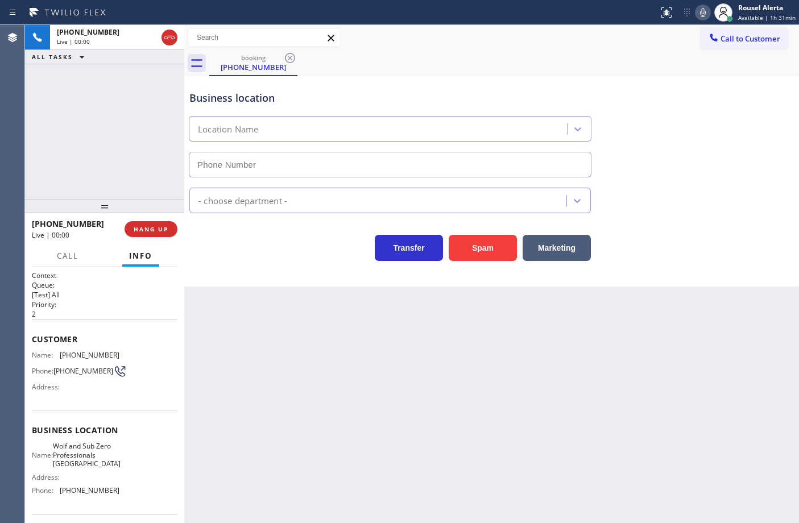
type input "[PHONE_NUMBER]"
click at [535, 411] on div "Back to Dashboard Change Sender ID Customers Technicians Select a contact Outbo…" at bounding box center [491, 274] width 615 height 498
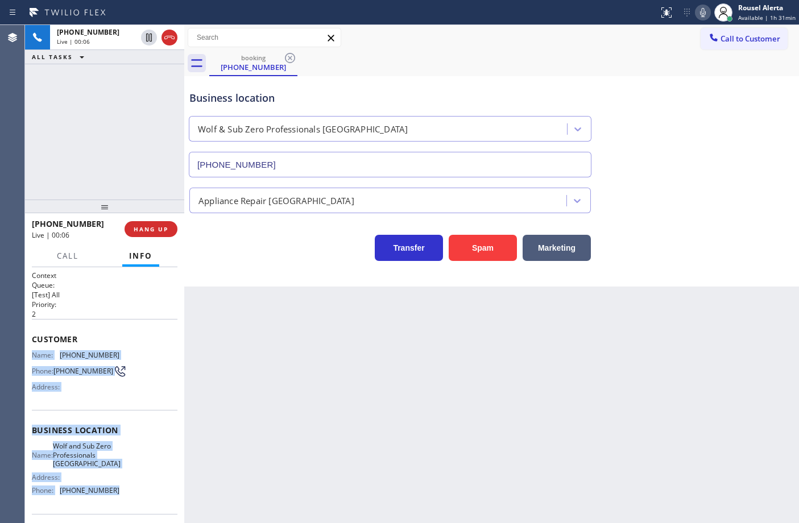
drag, startPoint x: 27, startPoint y: 351, endPoint x: 135, endPoint y: 498, distance: 182.6
click at [135, 498] on div "Context Queue: [Test] All Priority: 2 Customer Name: [PHONE_NUMBER] Phone: [PHO…" at bounding box center [104, 395] width 159 height 256
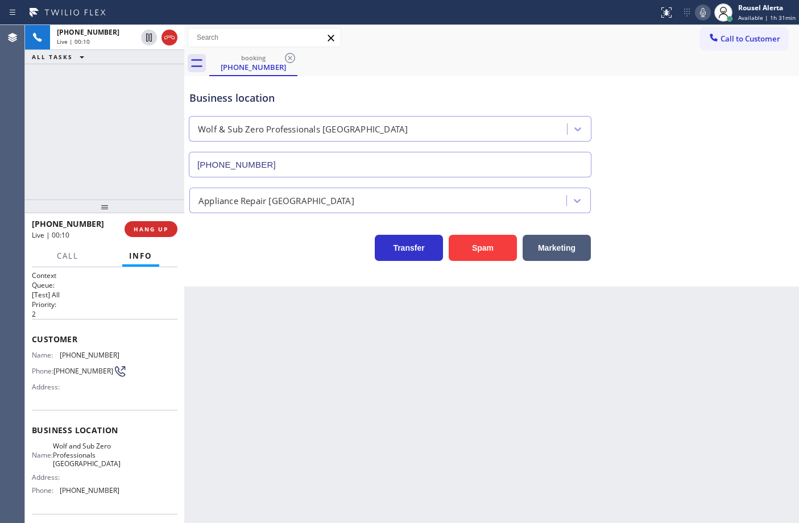
click at [524, 402] on div "Back to Dashboard Change Sender ID Customers Technicians Select a contact Outbo…" at bounding box center [491, 274] width 615 height 498
click at [142, 233] on button "HANG UP" at bounding box center [151, 229] width 53 height 16
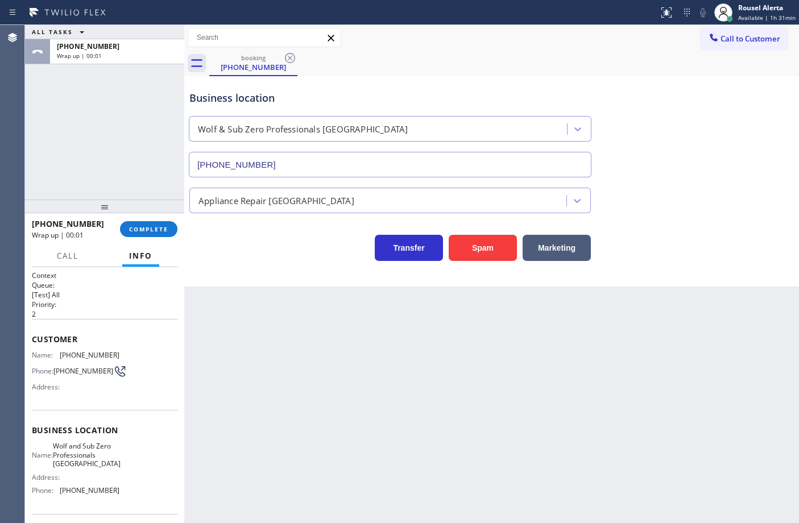
click at [151, 238] on div "[PHONE_NUMBER] Wrap up | 00:01 COMPLETE" at bounding box center [105, 229] width 146 height 30
click at [154, 234] on button "COMPLETE" at bounding box center [148, 229] width 57 height 16
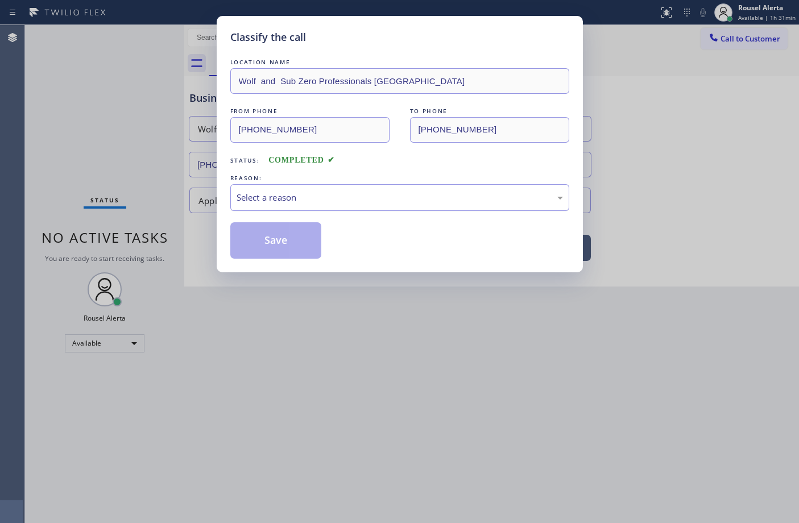
click at [266, 198] on div "Select a reason" at bounding box center [400, 197] width 326 height 13
click at [262, 256] on button "Save" at bounding box center [276, 240] width 92 height 36
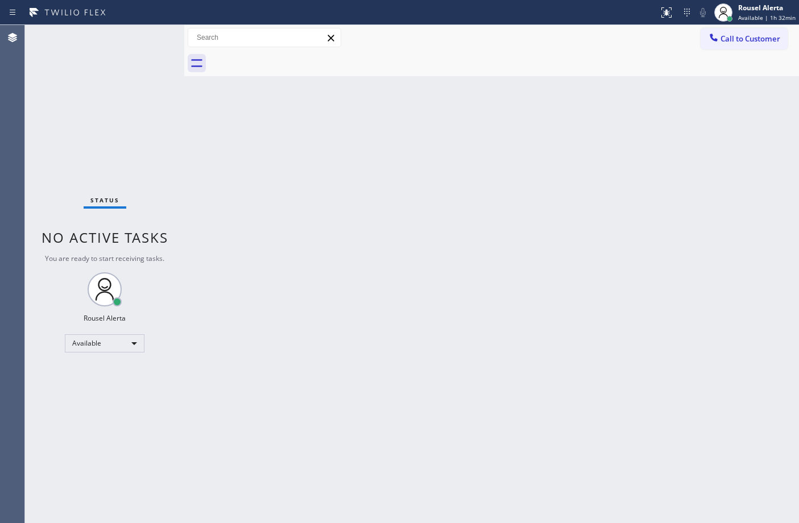
click at [132, 49] on div "Status No active tasks You are ready to start receiving tasks. Rousel Alerta Av…" at bounding box center [104, 274] width 159 height 498
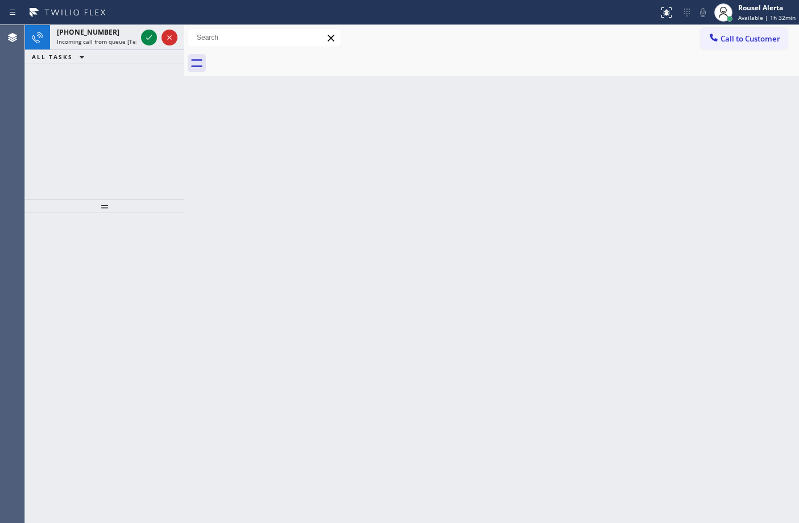
click at [300, 320] on div "Back to Dashboard Change Sender ID Customers Technicians Select a contact Outbo…" at bounding box center [491, 274] width 615 height 498
drag, startPoint x: 120, startPoint y: 30, endPoint x: 142, endPoint y: 46, distance: 27.3
click at [126, 37] on div "[PHONE_NUMBER] Incoming call from queue [Test] All" at bounding box center [94, 37] width 89 height 25
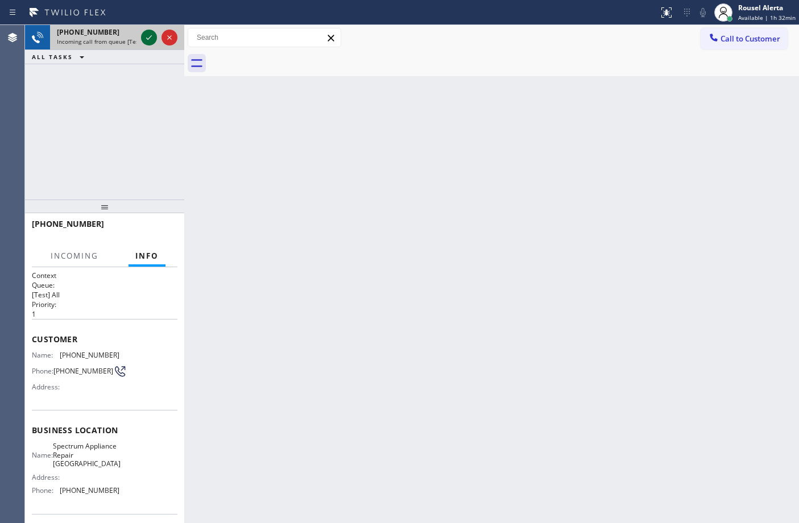
click at [143, 42] on icon at bounding box center [149, 38] width 14 height 14
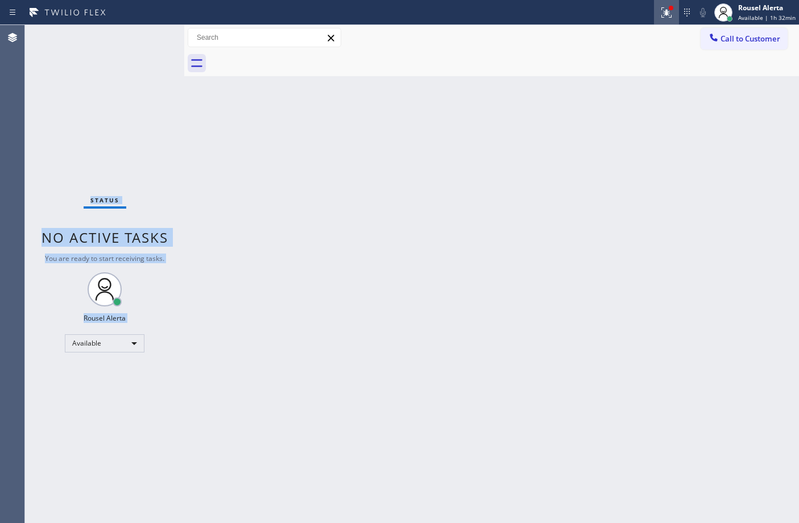
click at [667, 23] on button at bounding box center [666, 12] width 25 height 25
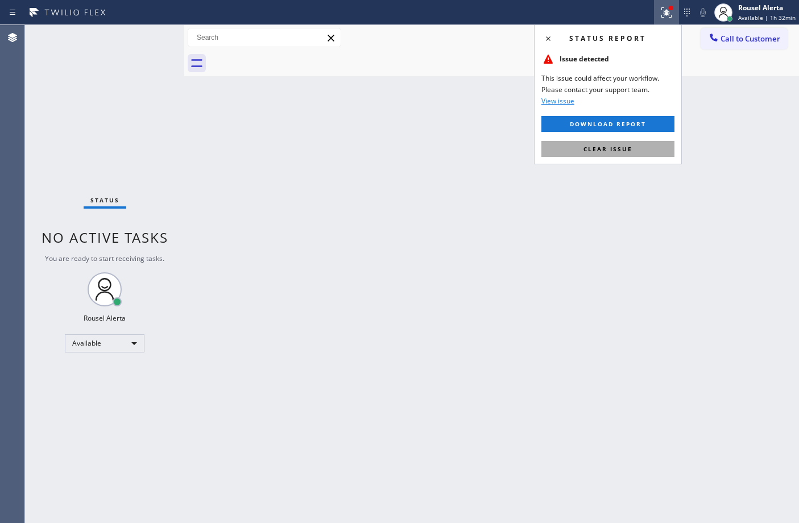
click at [643, 138] on div "Status report Issue detected This issue could affect your workflow. Please cont…" at bounding box center [608, 94] width 148 height 140
click at [644, 149] on button "Clear issue" at bounding box center [607, 149] width 133 height 16
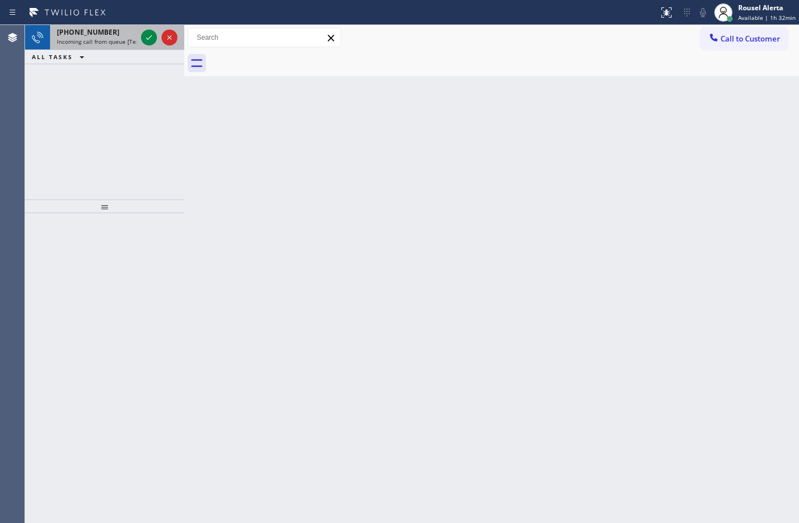
click at [117, 39] on span "Incoming call from queue [Test] All" at bounding box center [104, 42] width 94 height 8
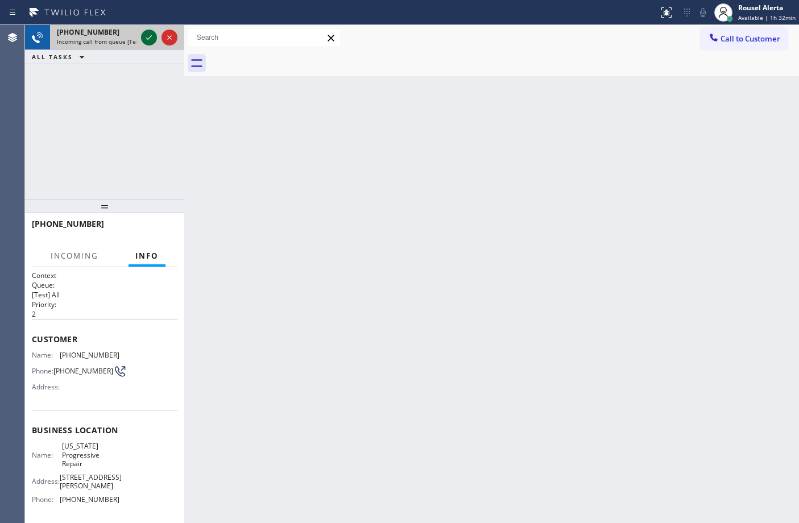
click at [143, 40] on icon at bounding box center [149, 38] width 14 height 14
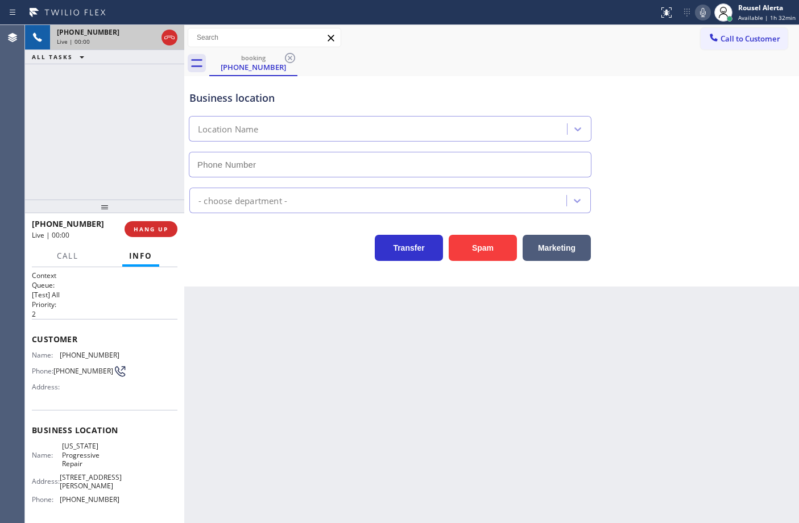
type input "[PHONE_NUMBER]"
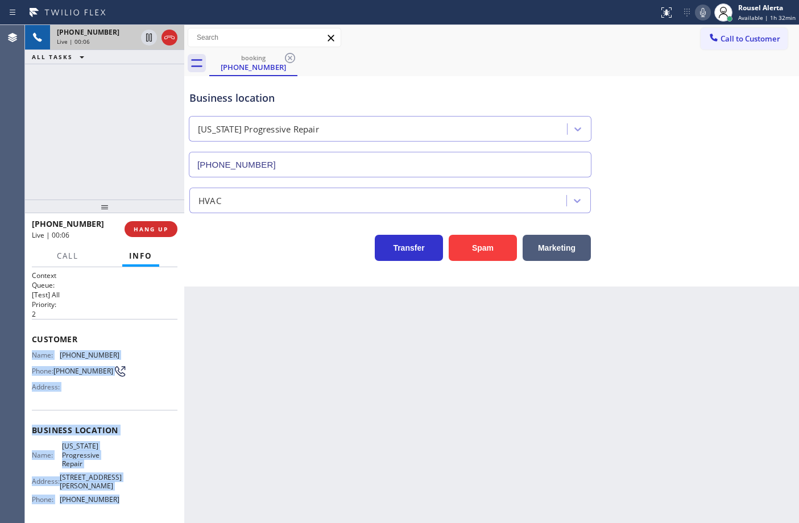
drag, startPoint x: 32, startPoint y: 350, endPoint x: 114, endPoint y: 489, distance: 161.1
click at [114, 489] on div "Context Queue: [Test] All Priority: 2 Customer Name: [PHONE_NUMBER] Phone: [PHO…" at bounding box center [105, 440] width 146 height 338
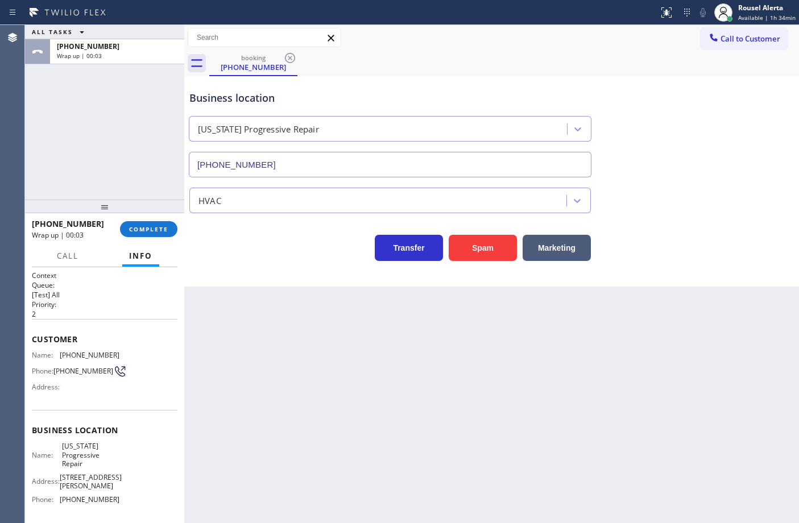
click at [262, 393] on div "Back to Dashboard Change Sender ID Customers Technicians Select a contact Outbo…" at bounding box center [491, 274] width 615 height 498
click at [151, 227] on span "COMPLETE" at bounding box center [148, 229] width 39 height 8
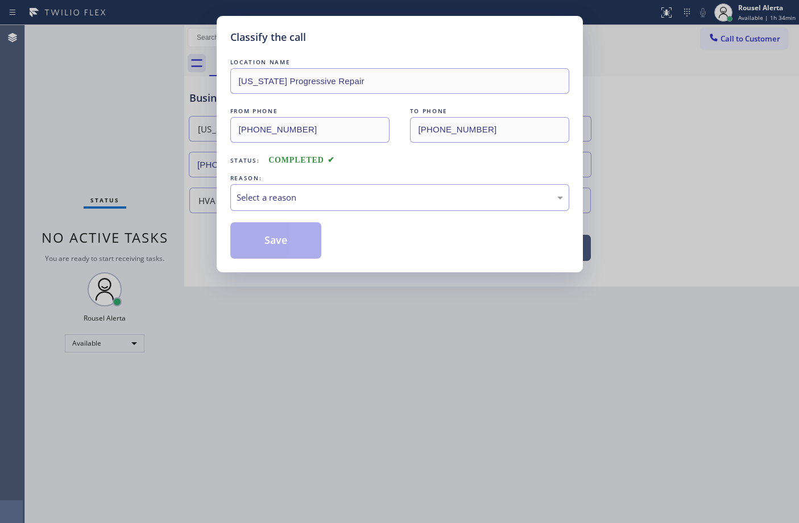
click at [299, 206] on div "Select a reason" at bounding box center [399, 197] width 339 height 27
click at [314, 238] on button "Save" at bounding box center [276, 240] width 92 height 36
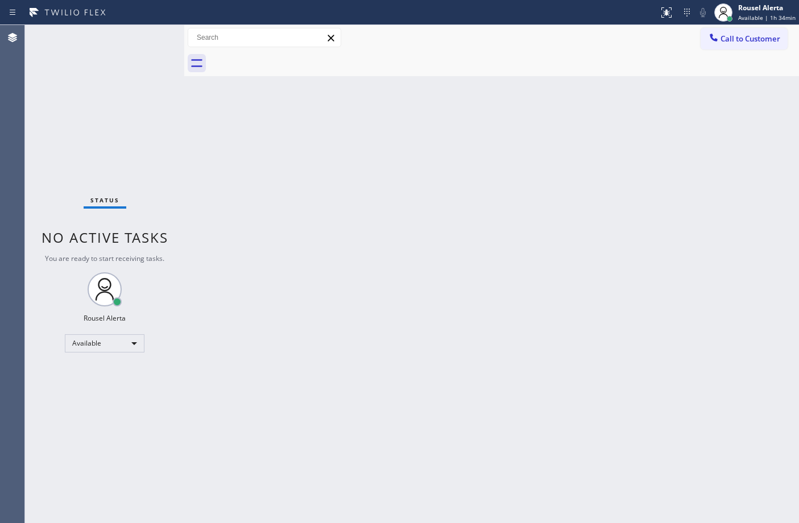
drag, startPoint x: 140, startPoint y: 95, endPoint x: 232, endPoint y: 117, distance: 94.2
click at [140, 95] on div "Status No active tasks You are ready to start receiving tasks. Rousel Alerta Av…" at bounding box center [104, 274] width 159 height 498
click at [126, 84] on div "Status No active tasks You are ready to start receiving tasks. Rousel Alerta Av…" at bounding box center [104, 274] width 159 height 498
click at [519, 186] on div "Back to Dashboard Change Sender ID Customers Technicians Select a contact Outbo…" at bounding box center [491, 274] width 615 height 498
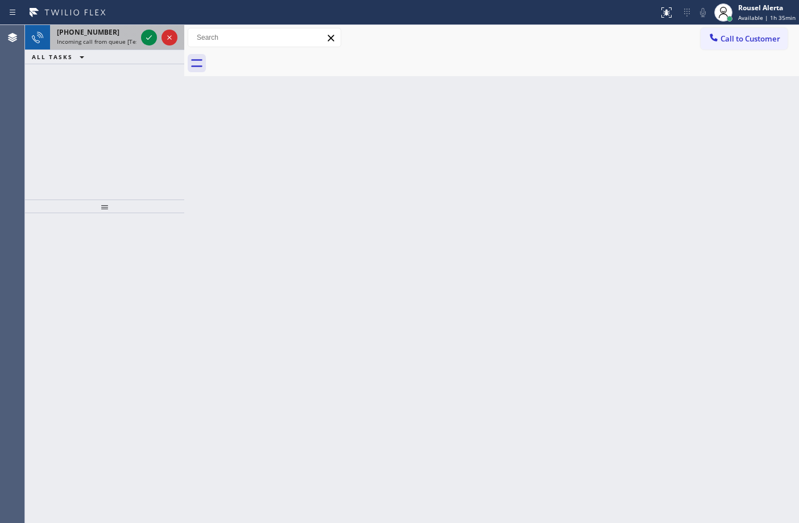
click at [118, 43] on span "Incoming call from queue [Test] All" at bounding box center [104, 42] width 94 height 8
drag, startPoint x: 126, startPoint y: 43, endPoint x: 138, endPoint y: 40, distance: 12.3
click at [126, 43] on span "Incoming call from queue [Test] All" at bounding box center [104, 42] width 94 height 8
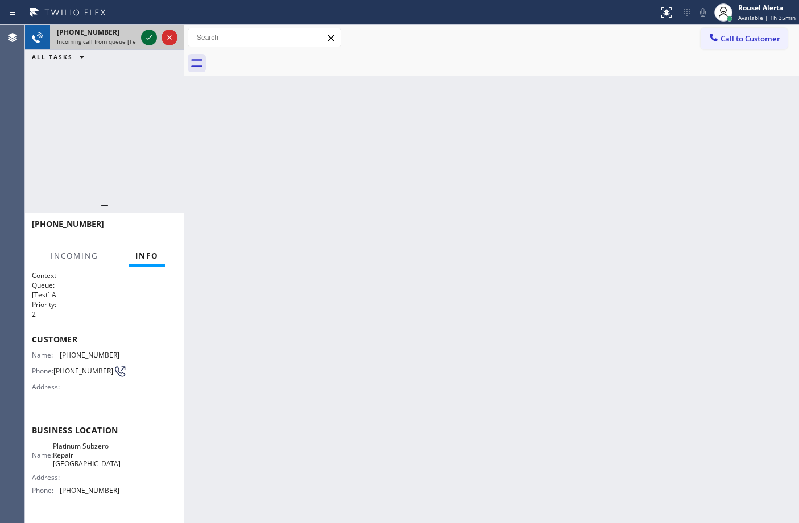
click at [148, 38] on icon at bounding box center [149, 37] width 6 height 5
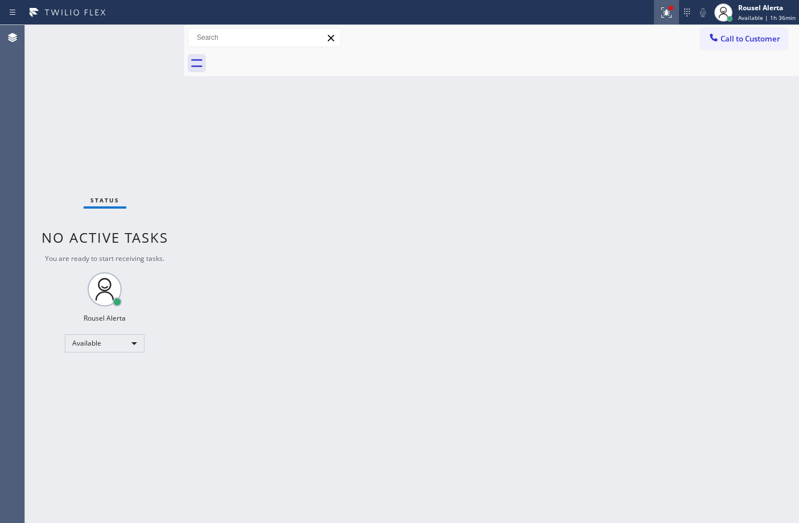
click at [670, 17] on icon at bounding box center [667, 13] width 14 height 14
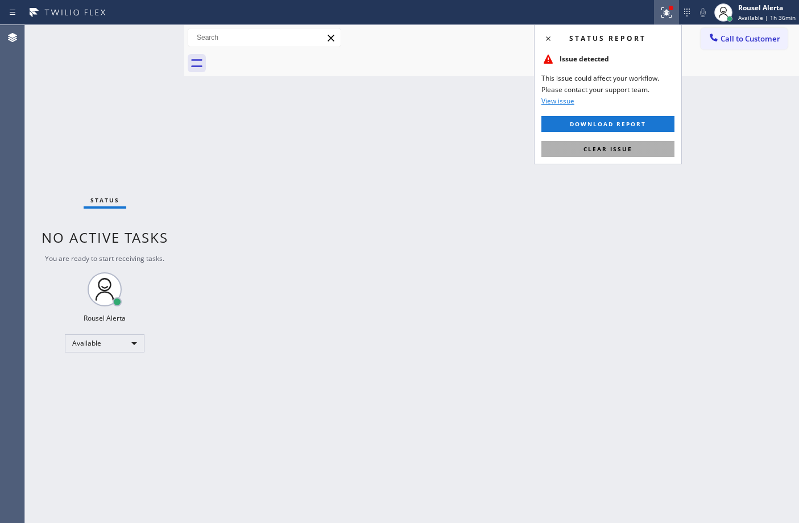
click at [636, 148] on button "Clear issue" at bounding box center [607, 149] width 133 height 16
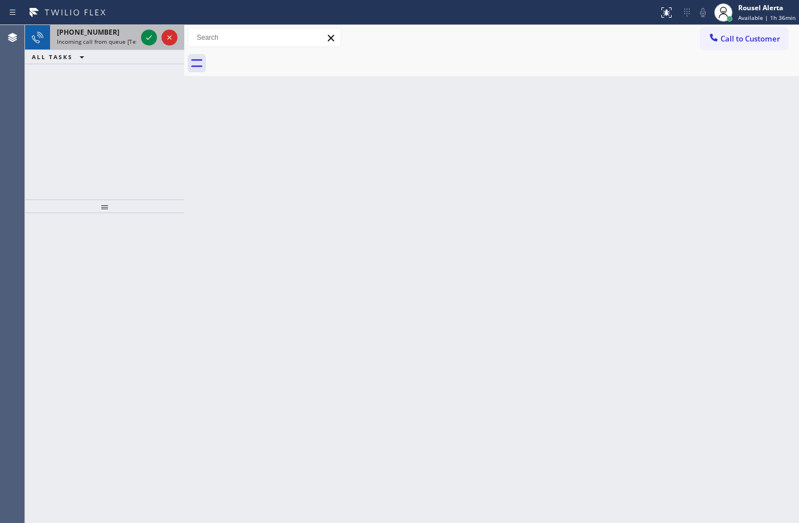
drag, startPoint x: 115, startPoint y: 38, endPoint x: 140, endPoint y: 35, distance: 25.2
click at [115, 38] on span "Incoming call from queue [Test] All" at bounding box center [104, 42] width 94 height 8
click at [129, 35] on div "[PHONE_NUMBER]" at bounding box center [97, 32] width 80 height 10
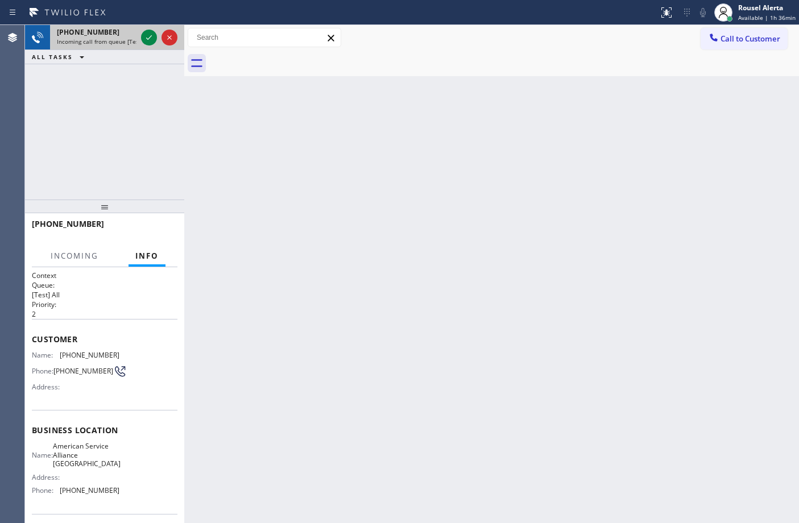
click at [129, 35] on div "[PHONE_NUMBER]" at bounding box center [97, 32] width 80 height 10
click at [146, 40] on icon at bounding box center [149, 38] width 14 height 14
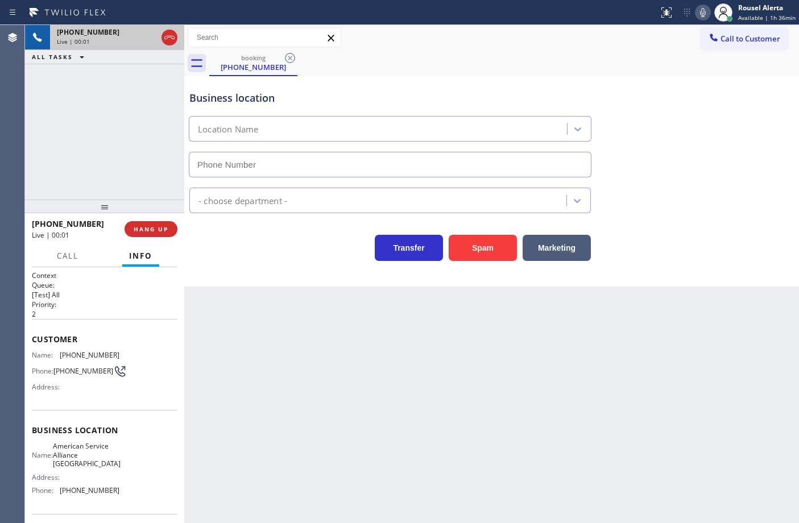
type input "[PHONE_NUMBER]"
click at [478, 251] on button "Spam" at bounding box center [483, 248] width 68 height 26
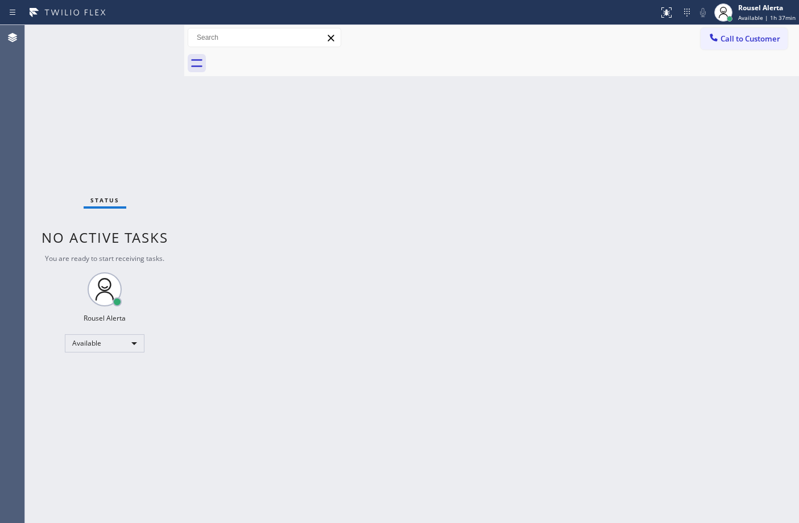
click at [468, 303] on div "Back to Dashboard Change Sender ID Customers Technicians Select a contact Outbo…" at bounding box center [491, 274] width 615 height 498
click at [382, 234] on div "Back to Dashboard Change Sender ID Customers Technicians Select a contact Outbo…" at bounding box center [491, 274] width 615 height 498
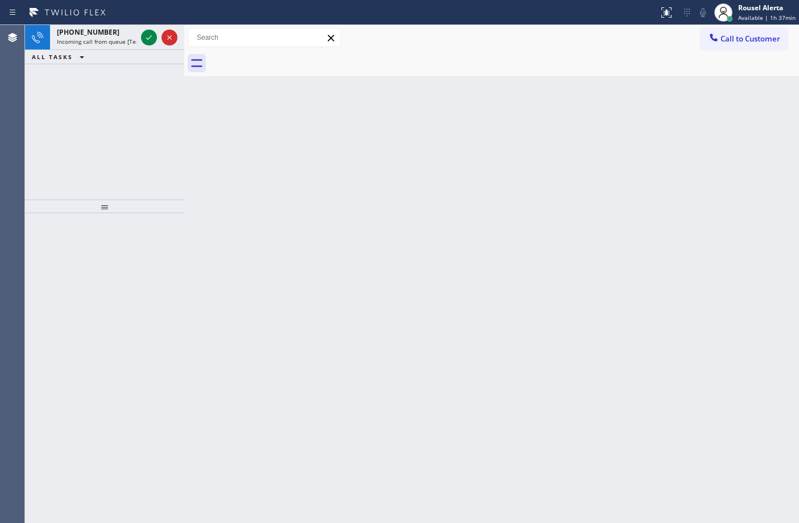
click at [123, 23] on div "Status report No issues detected If you experience an issue, please download th…" at bounding box center [399, 12] width 799 height 25
click at [129, 29] on div "[PHONE_NUMBER]" at bounding box center [97, 32] width 80 height 10
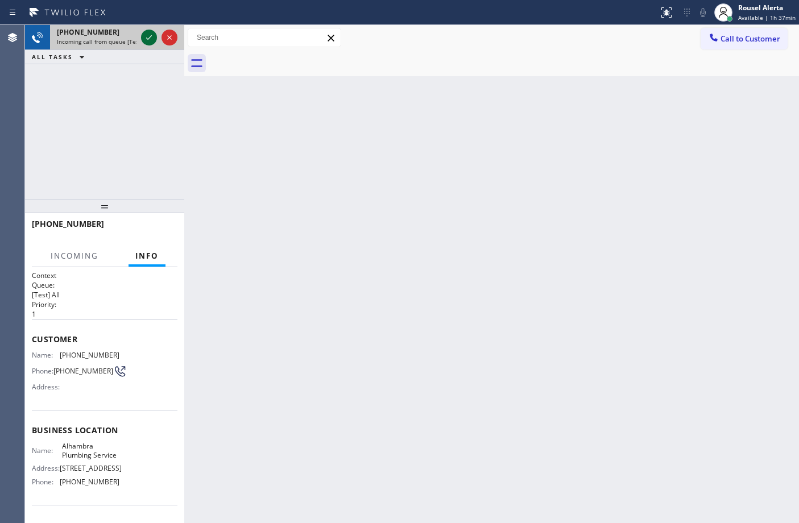
click at [145, 37] on icon at bounding box center [149, 38] width 14 height 14
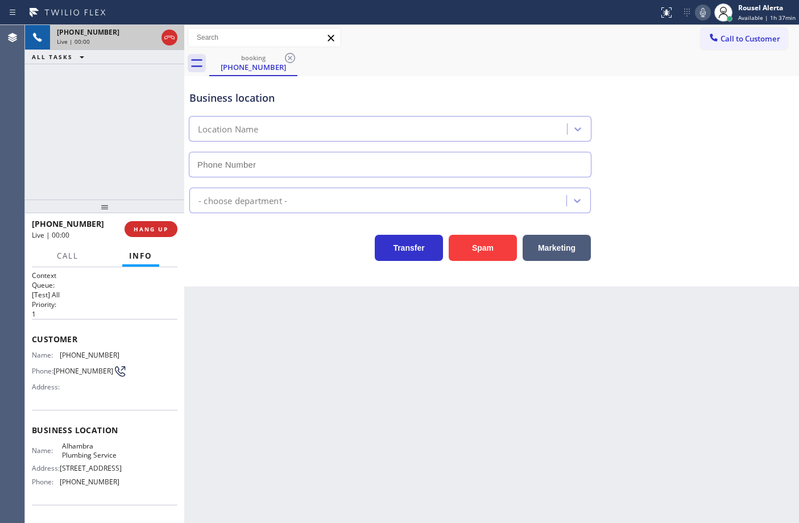
type input "[PHONE_NUMBER]"
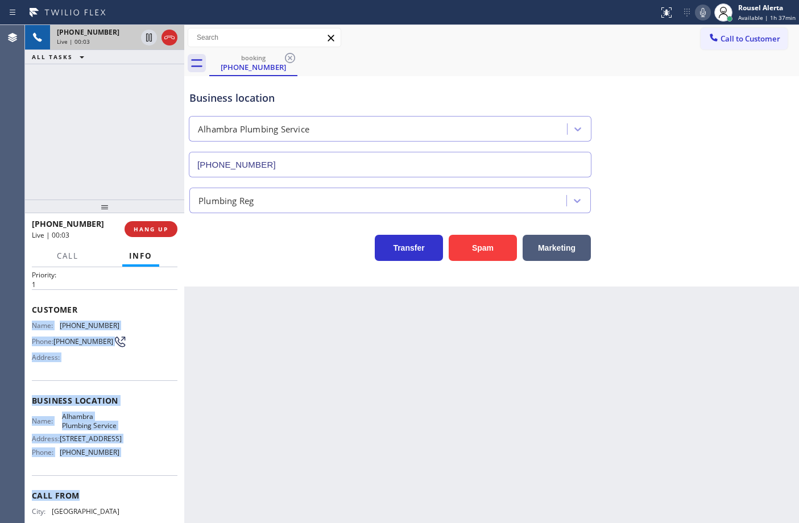
scroll to position [51, 0]
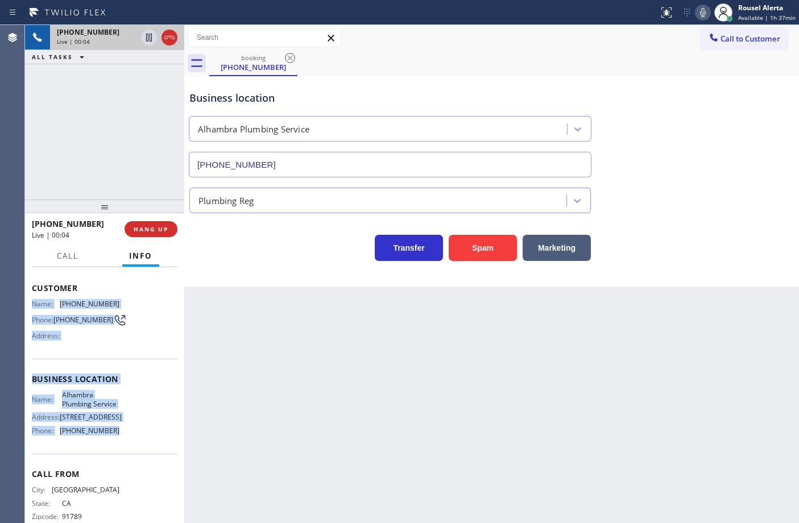
drag, startPoint x: 32, startPoint y: 349, endPoint x: 141, endPoint y: 450, distance: 149.3
click at [141, 450] on div "Context Queue: [Test] All Priority: 1 Customer Name: [PHONE_NUMBER] Phone: [PHO…" at bounding box center [105, 380] width 146 height 320
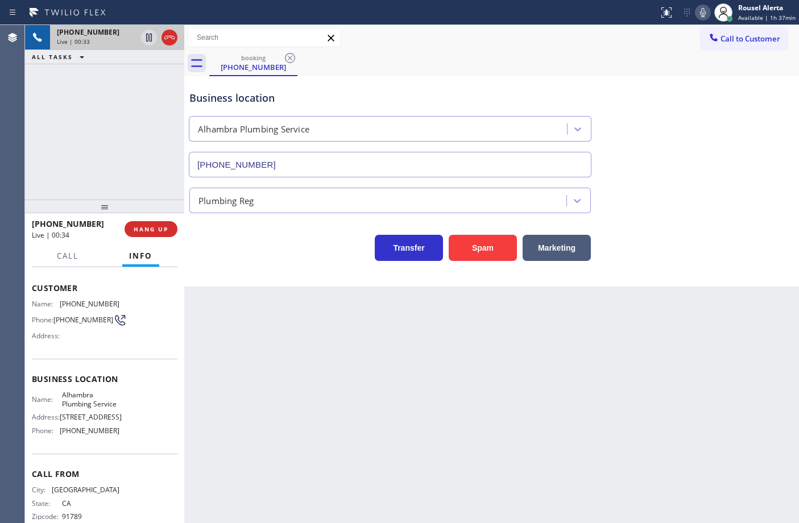
click at [630, 413] on div "Back to Dashboard Change Sender ID Customers Technicians Select a contact Outbo…" at bounding box center [491, 274] width 615 height 498
click at [121, 132] on div "[PHONE_NUMBER] Live | 00:52 ALL TASKS ALL TASKS ACTIVE TASKS TASKS IN WRAP UP" at bounding box center [104, 112] width 159 height 175
click at [304, 350] on div "Back to Dashboard Change Sender ID Customers Technicians Select a contact Outbo…" at bounding box center [491, 274] width 615 height 498
click at [155, 231] on span "HANG UP" at bounding box center [151, 229] width 35 height 8
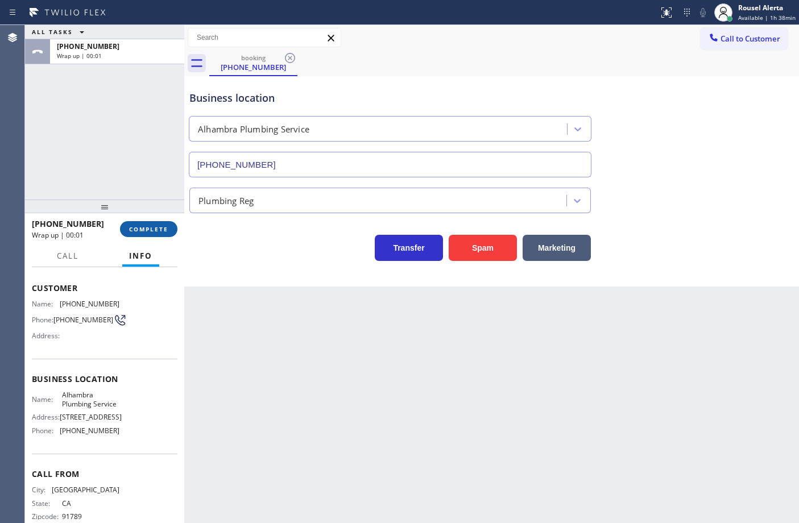
click at [155, 231] on span "COMPLETE" at bounding box center [148, 229] width 39 height 8
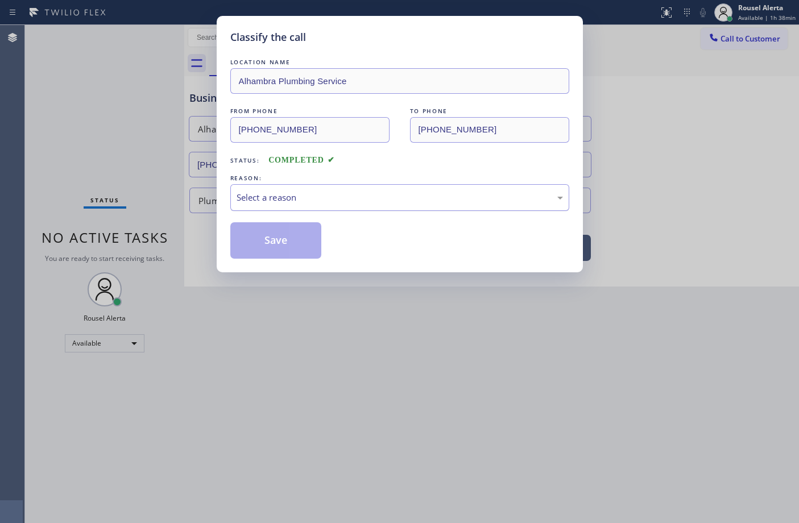
drag, startPoint x: 300, startPoint y: 185, endPoint x: 308, endPoint y: 197, distance: 14.0
click at [301, 185] on div "Select a reason" at bounding box center [399, 197] width 339 height 27
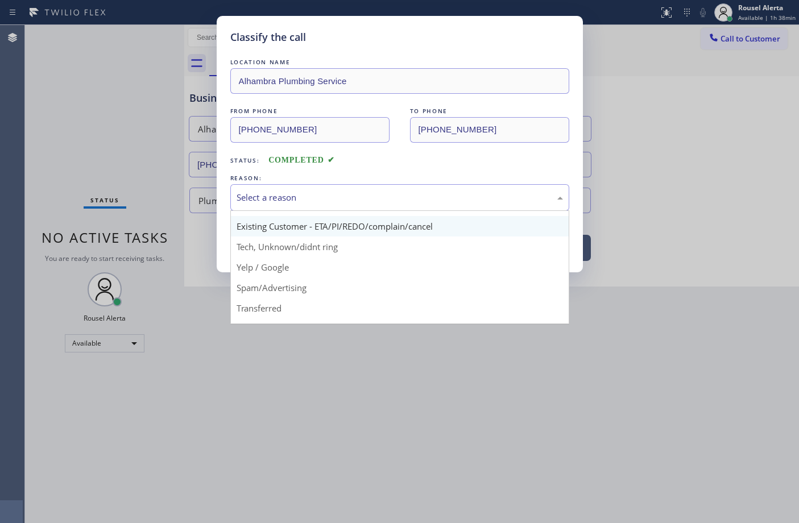
scroll to position [71, 0]
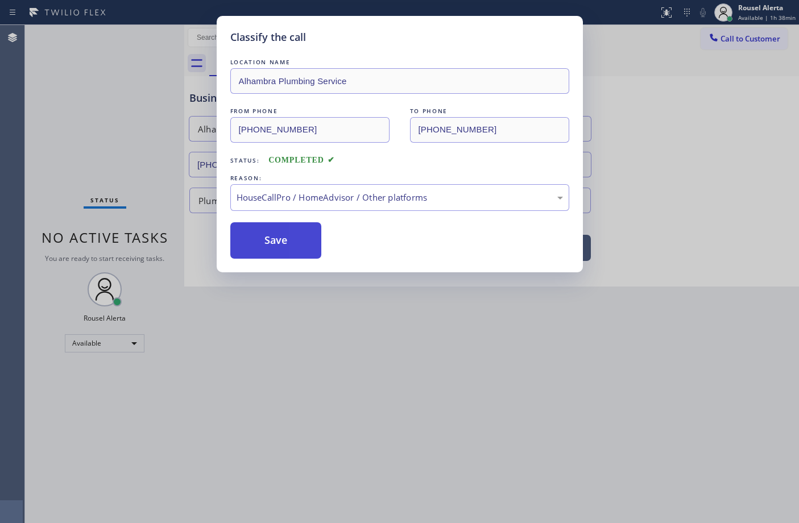
click at [276, 243] on button "Save" at bounding box center [276, 240] width 92 height 36
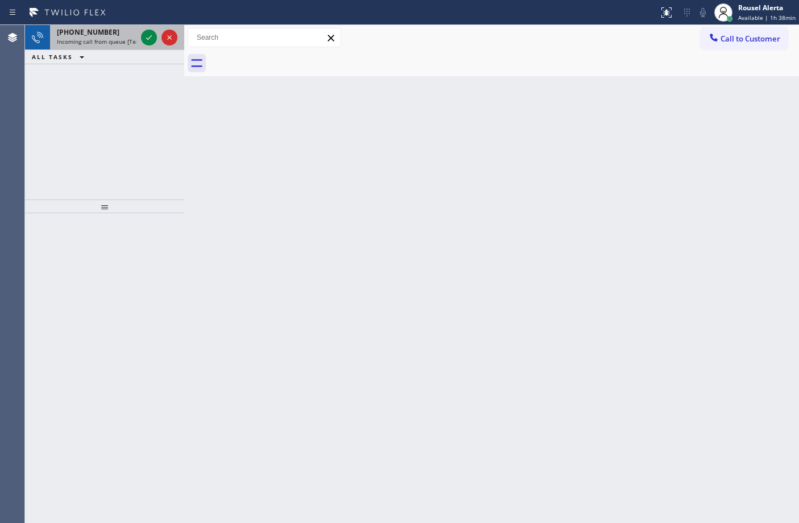
click at [91, 39] on span "Incoming call from queue [Test] All" at bounding box center [104, 42] width 94 height 8
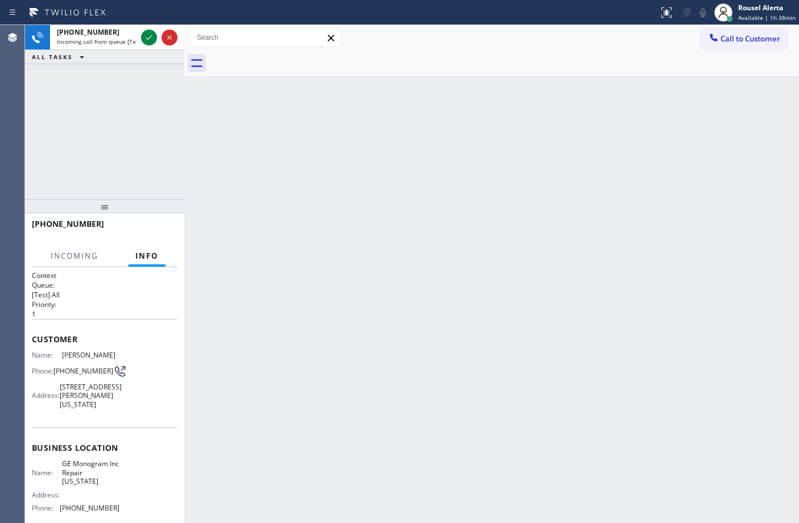
click at [274, 188] on div "Back to Dashboard Change Sender ID Customers Technicians Select a contact Outbo…" at bounding box center [491, 274] width 615 height 498
click at [275, 192] on div "Back to Dashboard Change Sender ID Customers Technicians Select a contact Outbo…" at bounding box center [491, 274] width 615 height 498
click at [276, 192] on div "Back to Dashboard Change Sender ID Customers Technicians Select a contact Outbo…" at bounding box center [491, 274] width 615 height 498
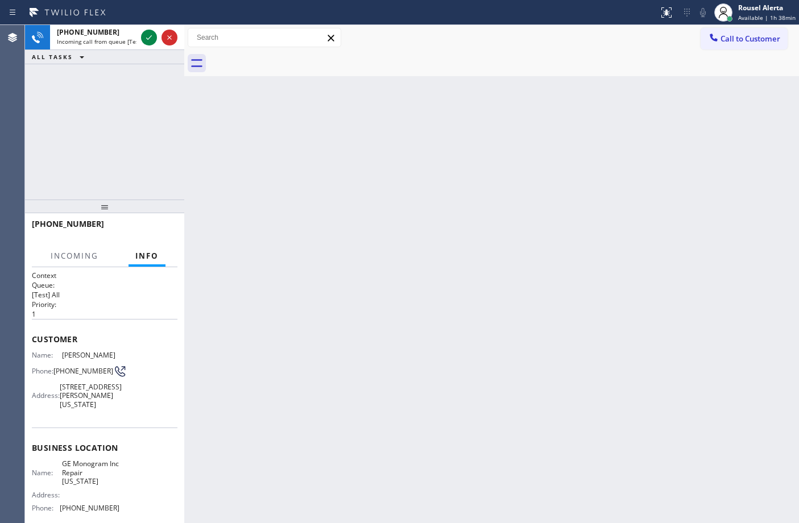
click at [276, 192] on div "Back to Dashboard Change Sender ID Customers Technicians Select a contact Outbo…" at bounding box center [491, 274] width 615 height 498
click at [278, 192] on div "Back to Dashboard Change Sender ID Customers Technicians Select a contact Outbo…" at bounding box center [491, 274] width 615 height 498
click at [279, 192] on div "Back to Dashboard Change Sender ID Customers Technicians Select a contact Outbo…" at bounding box center [491, 274] width 615 height 498
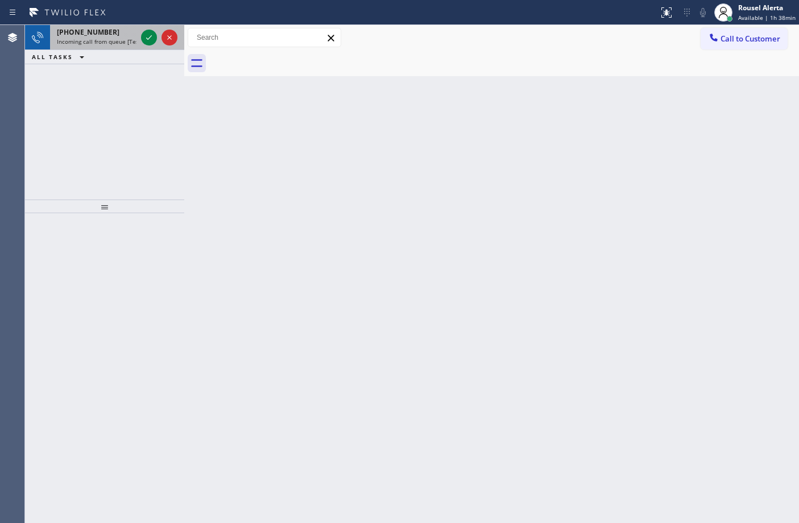
click at [125, 38] on span "Incoming call from queue [Test] All" at bounding box center [104, 42] width 94 height 8
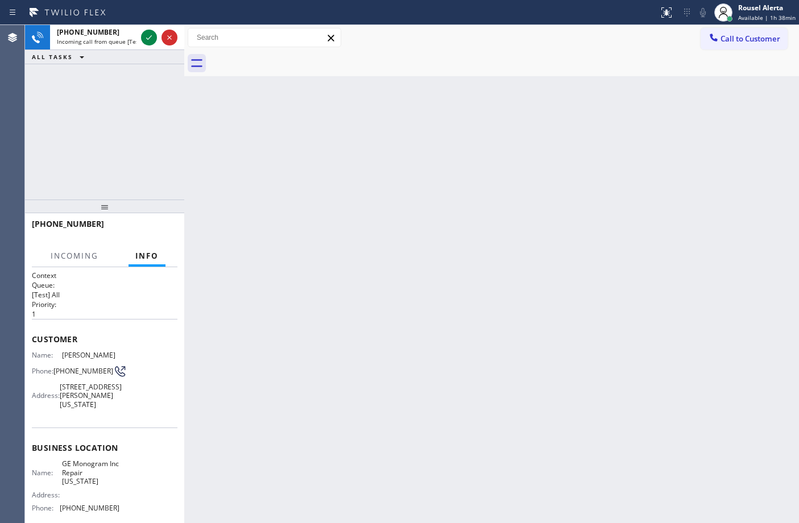
click at [101, 60] on div "ALL TASKS ALL TASKS ACTIVE TASKS TASKS IN WRAP UP" at bounding box center [104, 57] width 159 height 14
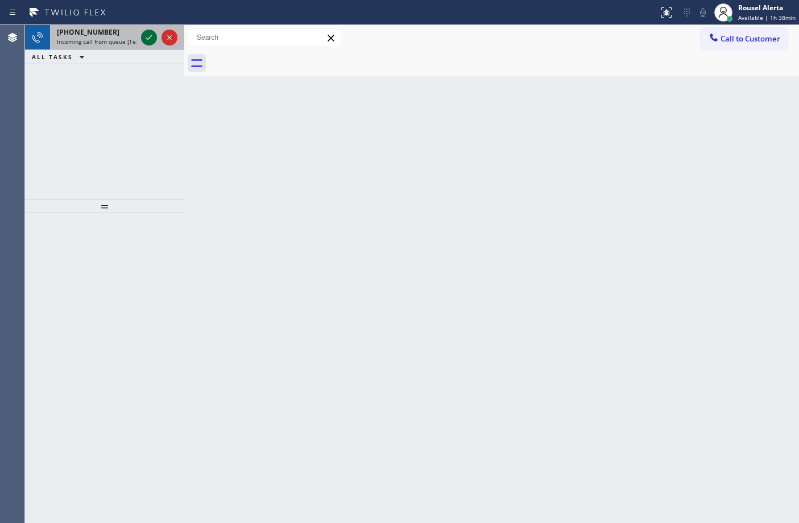
click at [146, 36] on icon at bounding box center [149, 38] width 14 height 14
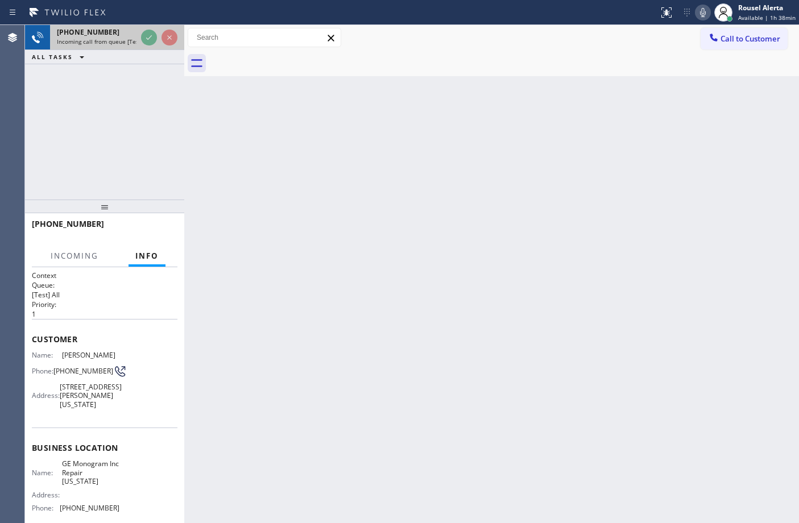
click at [146, 36] on icon at bounding box center [149, 38] width 14 height 14
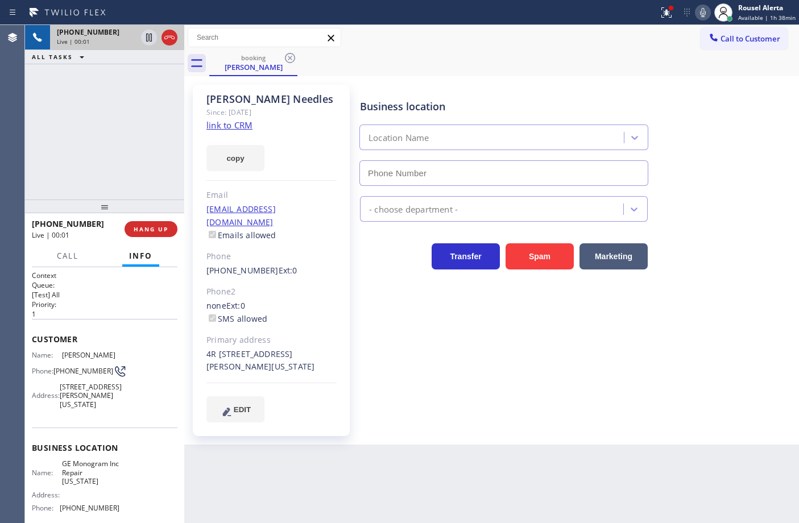
type input "[PHONE_NUMBER]"
click at [233, 123] on link "link to CRM" at bounding box center [229, 124] width 46 height 11
click at [141, 33] on div at bounding box center [149, 38] width 16 height 14
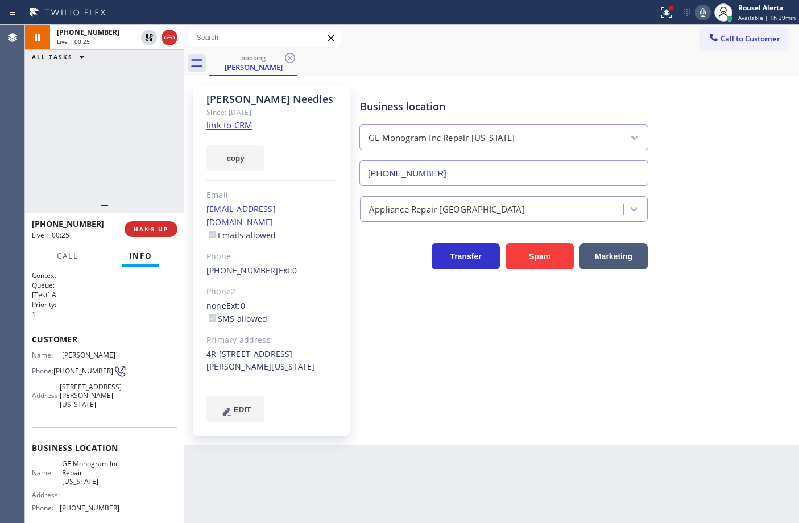
click at [701, 16] on icon at bounding box center [703, 13] width 14 height 14
click at [669, 24] on button at bounding box center [666, 12] width 25 height 25
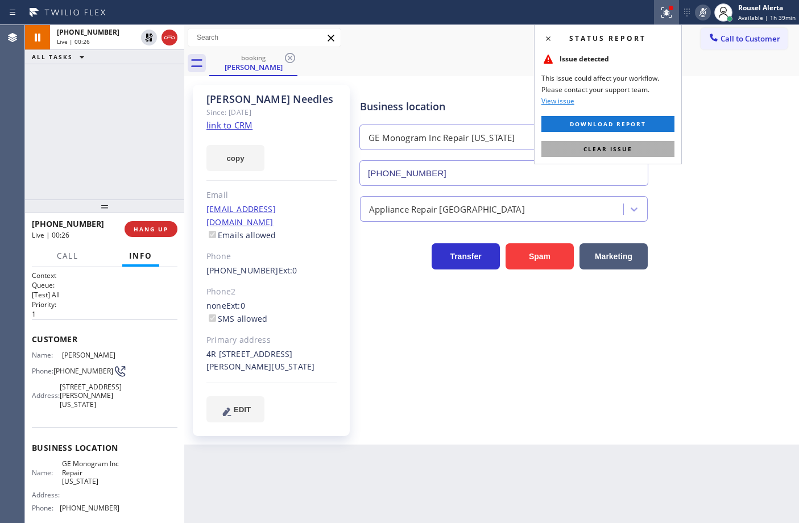
click at [633, 151] on button "Clear issue" at bounding box center [607, 149] width 133 height 16
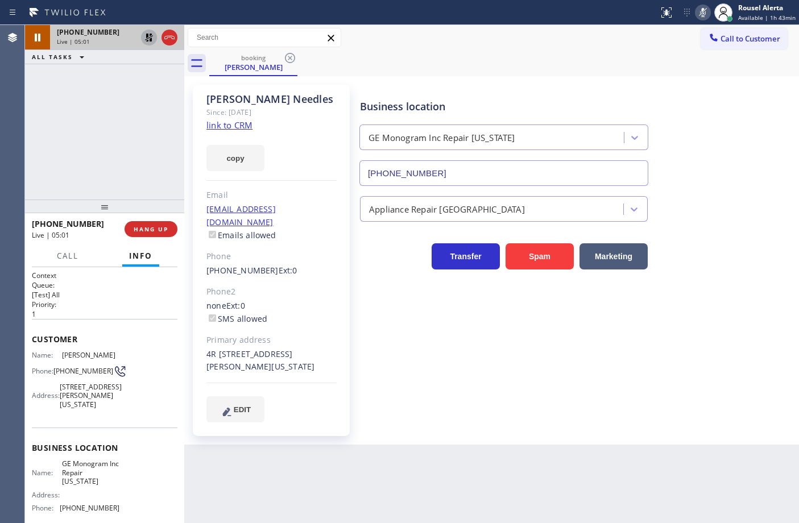
click at [144, 36] on icon at bounding box center [149, 38] width 14 height 14
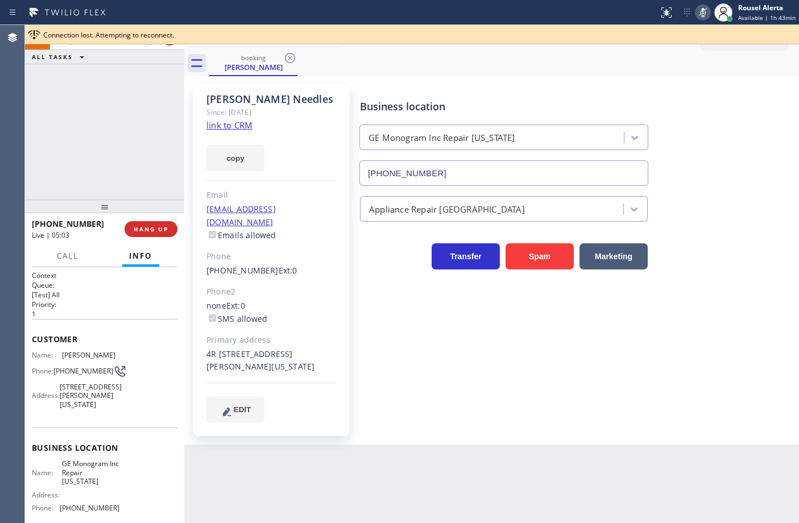
click at [698, 9] on icon at bounding box center [703, 13] width 14 height 14
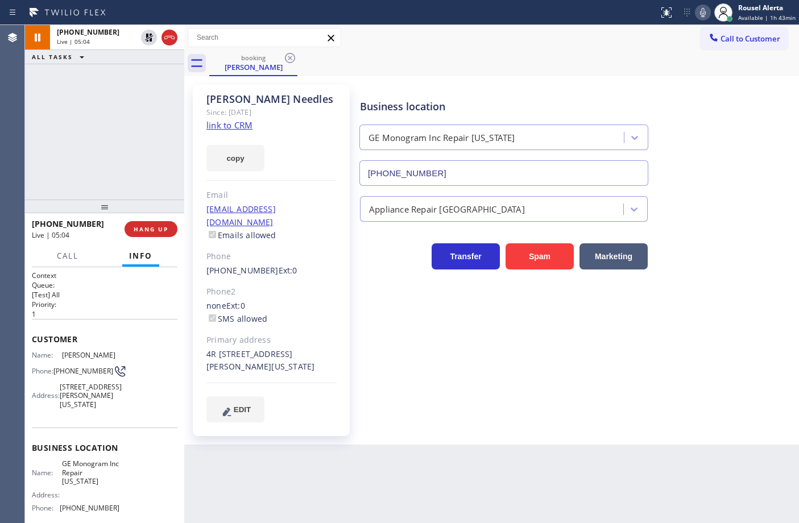
click at [751, 148] on div "Business location GE Monogram Inc Repair [US_STATE] [PHONE_NUMBER]" at bounding box center [577, 134] width 438 height 103
click at [155, 228] on span "HANG UP" at bounding box center [151, 229] width 35 height 8
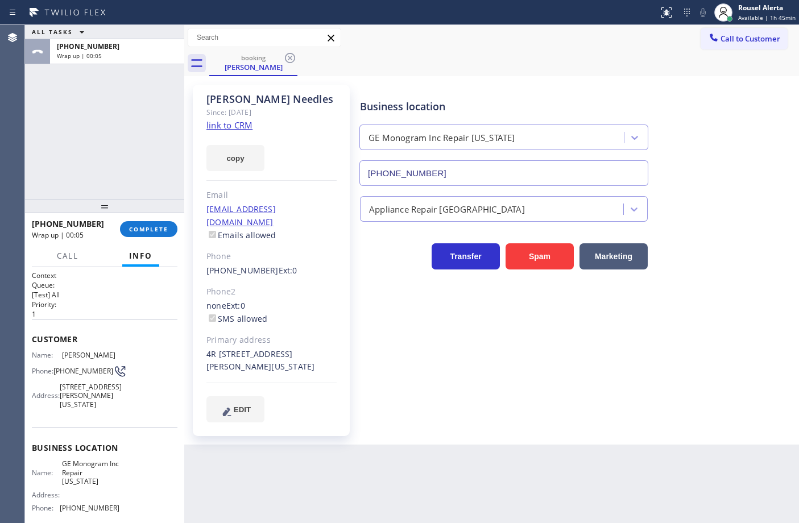
click at [262, 447] on div "Back to Dashboard Change Sender ID Customers Technicians Select a contact Outbo…" at bounding box center [491, 274] width 615 height 498
click at [140, 230] on span "COMPLETE" at bounding box center [148, 229] width 39 height 8
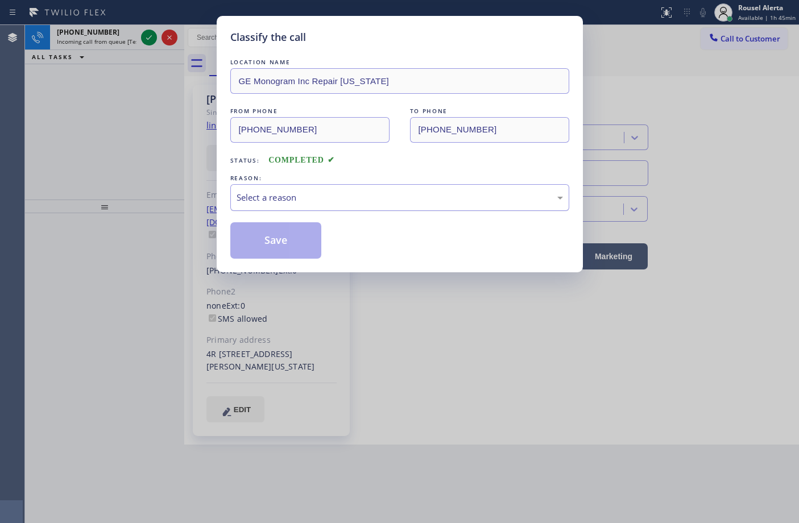
click at [299, 202] on div "Select a reason" at bounding box center [400, 197] width 326 height 13
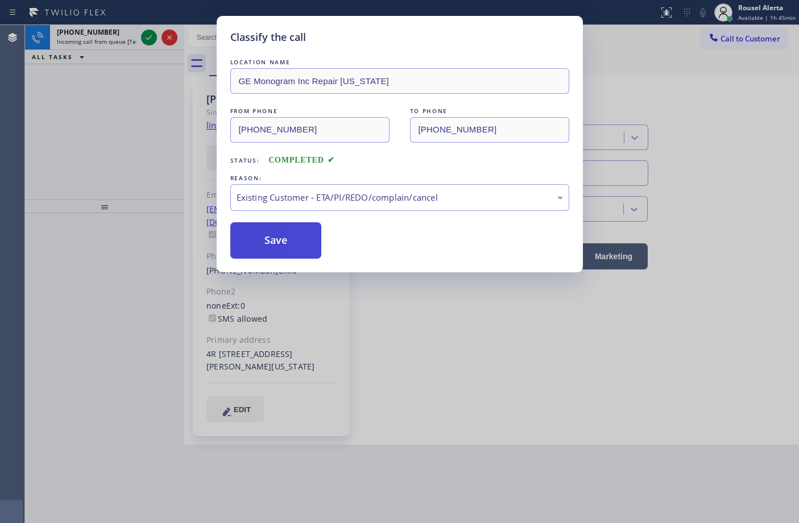
click at [301, 240] on button "Save" at bounding box center [276, 240] width 92 height 36
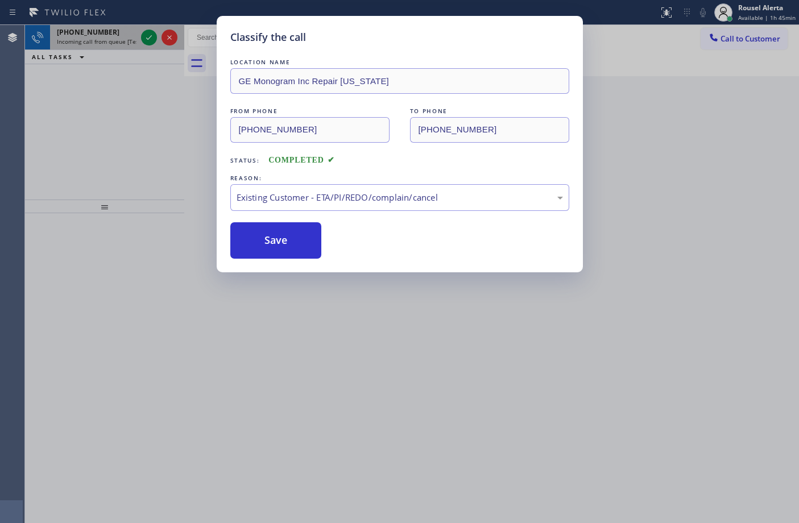
click at [115, 40] on span "Incoming call from queue [Test] All" at bounding box center [104, 42] width 94 height 8
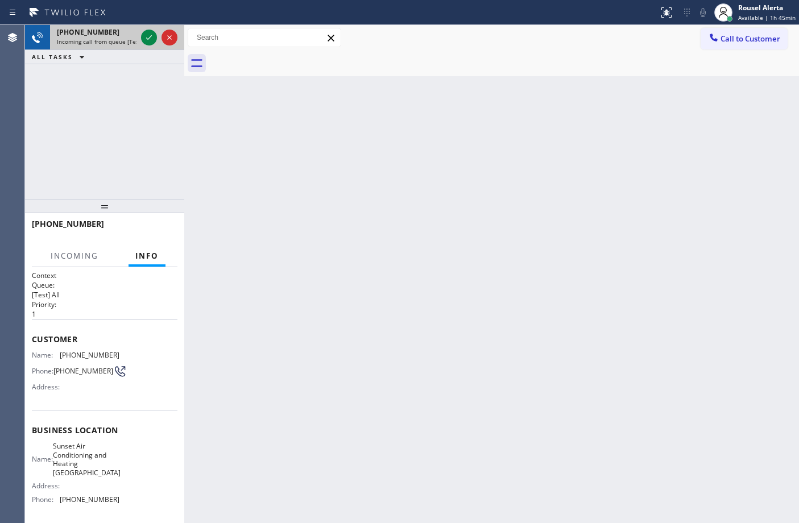
click at [115, 40] on span "Incoming call from queue [Test] All" at bounding box center [104, 42] width 94 height 8
click at [147, 40] on icon at bounding box center [149, 38] width 14 height 14
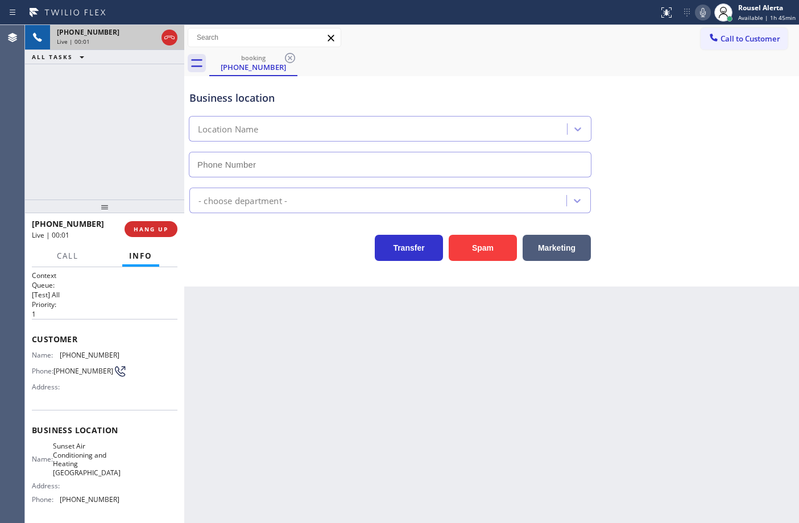
type input "[PHONE_NUMBER]"
click at [490, 259] on button "Spam" at bounding box center [483, 248] width 68 height 26
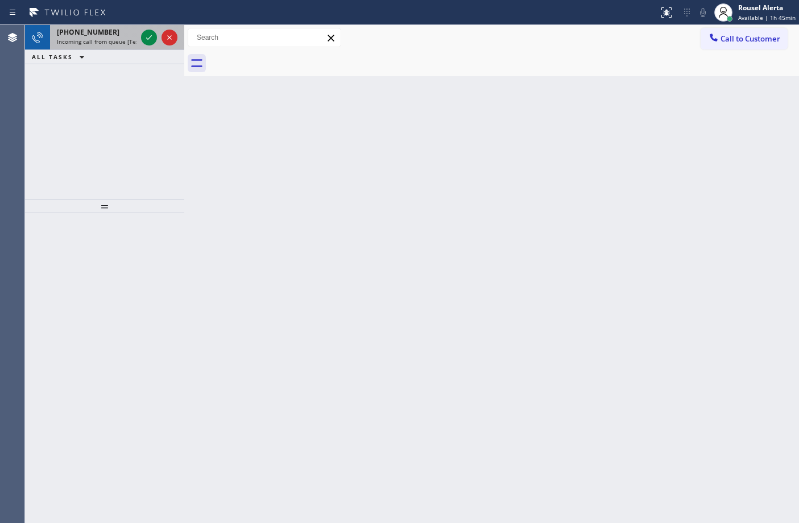
click at [107, 34] on div "[PHONE_NUMBER]" at bounding box center [97, 32] width 80 height 10
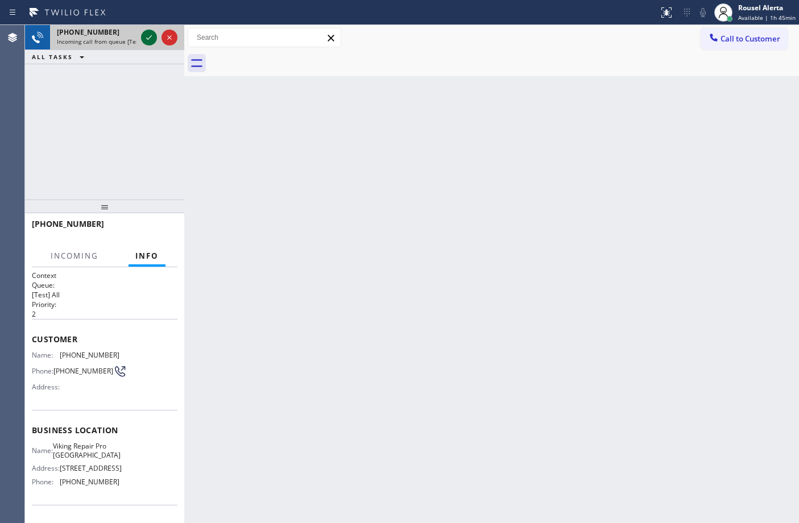
click at [143, 42] on icon at bounding box center [149, 38] width 14 height 14
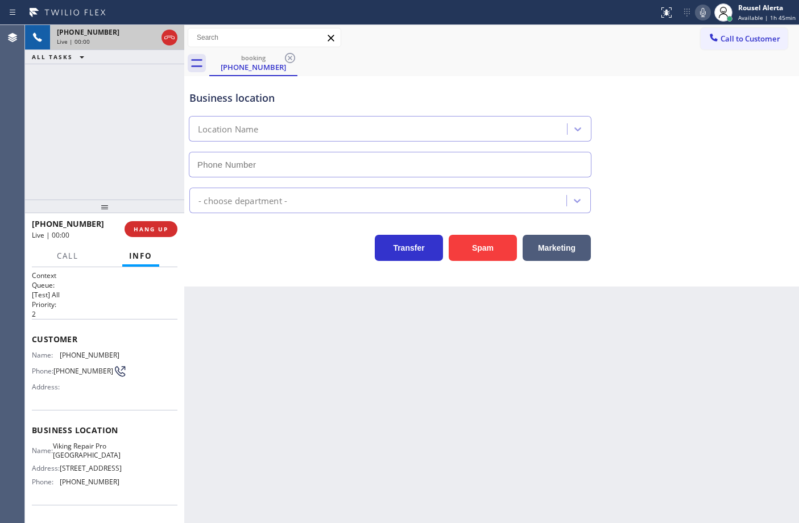
type input "[PHONE_NUMBER]"
click at [485, 259] on button "Spam" at bounding box center [483, 248] width 68 height 26
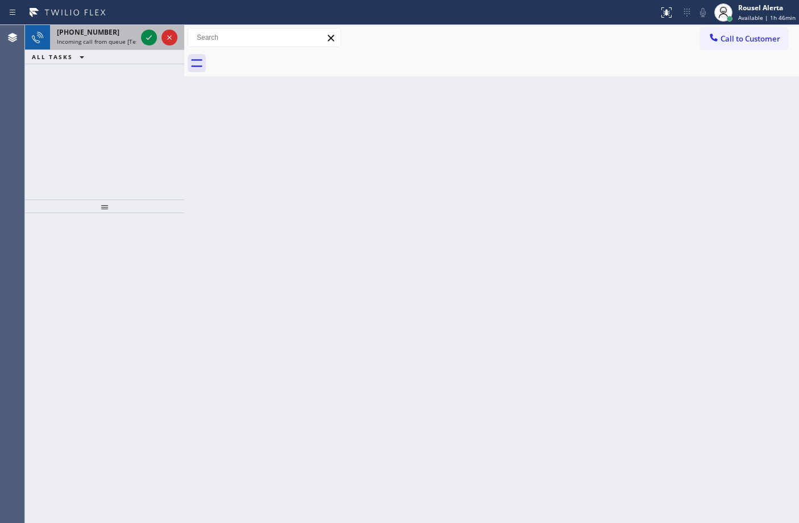
click at [117, 40] on span "Incoming call from queue [Test] All" at bounding box center [104, 42] width 94 height 8
drag, startPoint x: 113, startPoint y: 37, endPoint x: 136, endPoint y: 36, distance: 23.9
click at [115, 36] on div "[PHONE_NUMBER] Incoming call from queue [Test] All" at bounding box center [94, 37] width 89 height 25
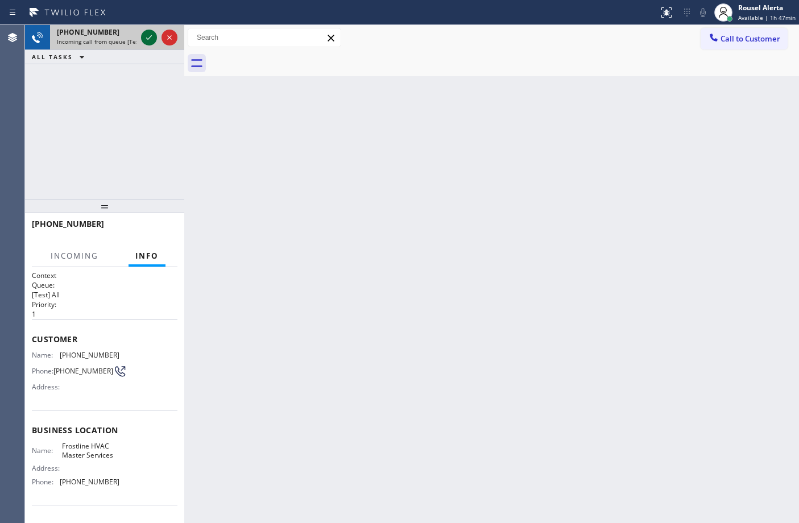
click at [145, 35] on icon at bounding box center [149, 38] width 14 height 14
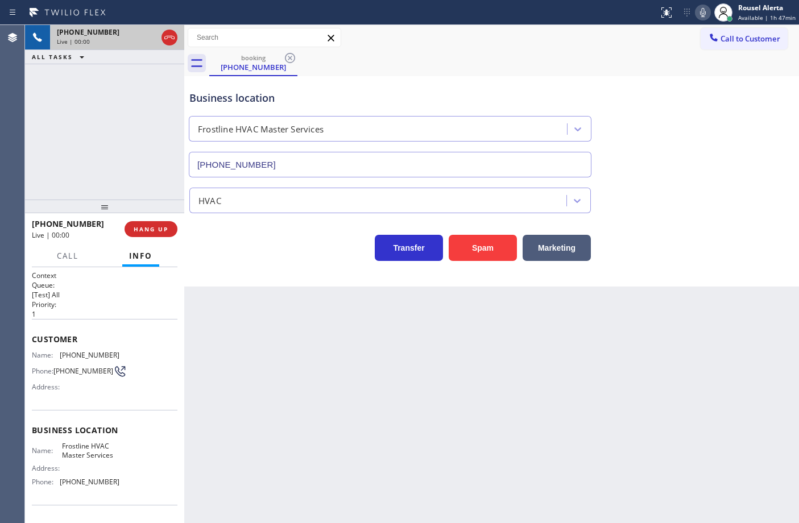
type input "[PHONE_NUMBER]"
click at [470, 241] on button "Spam" at bounding box center [483, 248] width 68 height 26
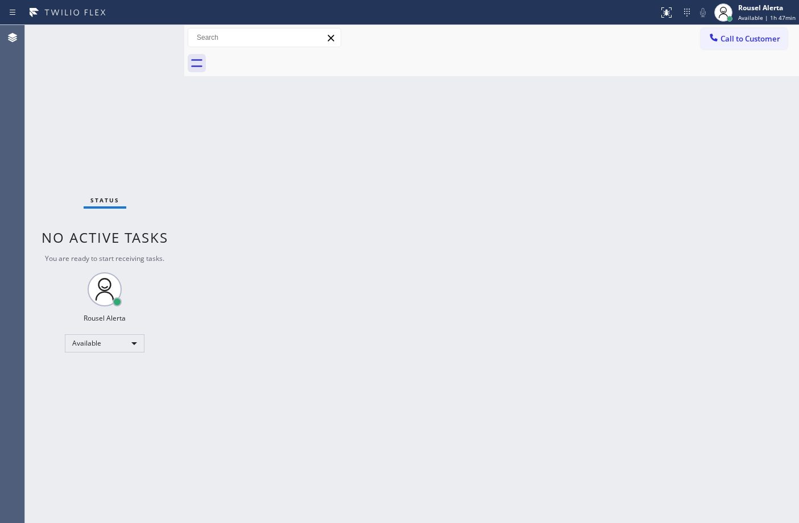
drag, startPoint x: 265, startPoint y: 210, endPoint x: 345, endPoint y: 354, distance: 164.7
click at [274, 220] on div "Back to Dashboard Change Sender ID Customers Technicians Select a contact Outbo…" at bounding box center [491, 274] width 615 height 498
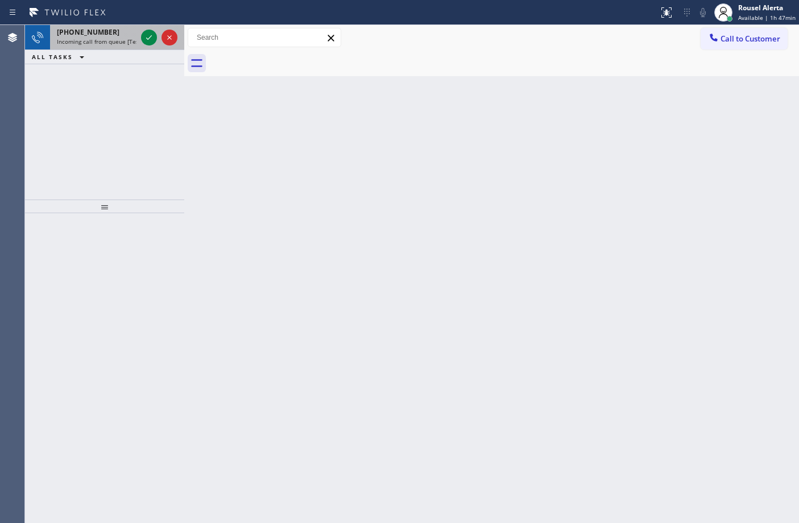
drag, startPoint x: 123, startPoint y: 38, endPoint x: 132, endPoint y: 38, distance: 9.1
click at [123, 38] on span "Incoming call from queue [Test] All" at bounding box center [104, 42] width 94 height 8
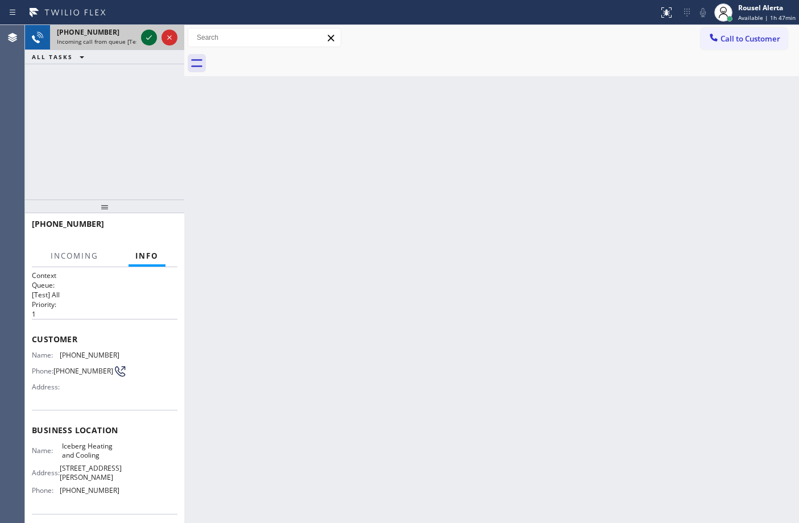
click at [144, 38] on icon at bounding box center [149, 38] width 14 height 14
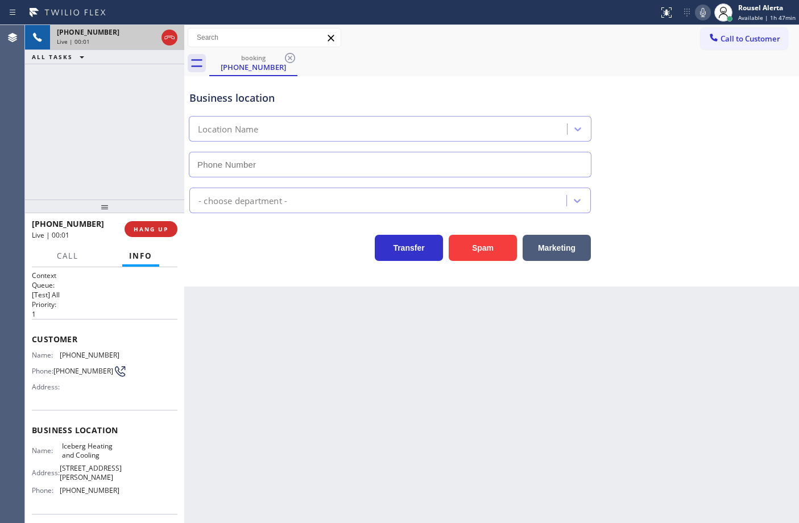
type input "[PHONE_NUMBER]"
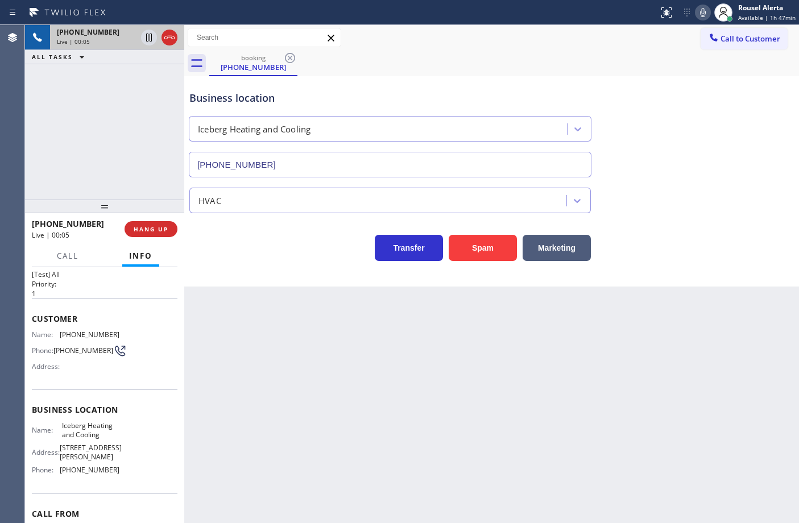
scroll to position [10, 0]
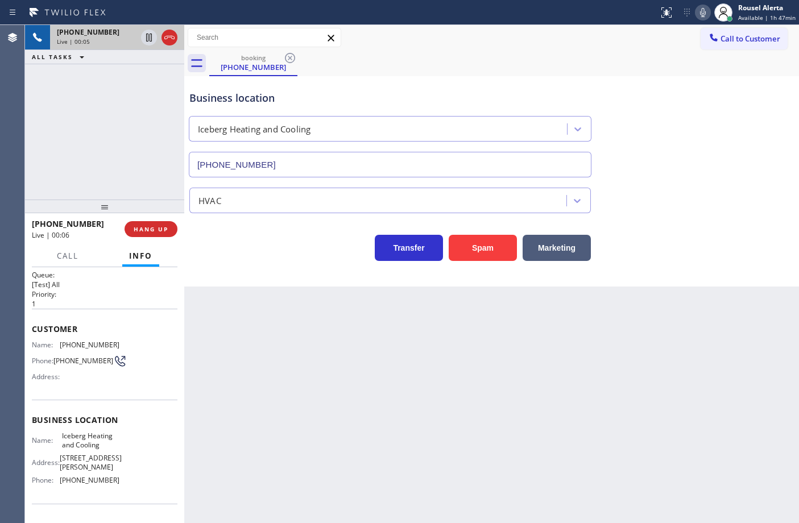
click at [262, 349] on div "Back to Dashboard Change Sender ID Customers Technicians Select a contact Outbo…" at bounding box center [491, 274] width 615 height 498
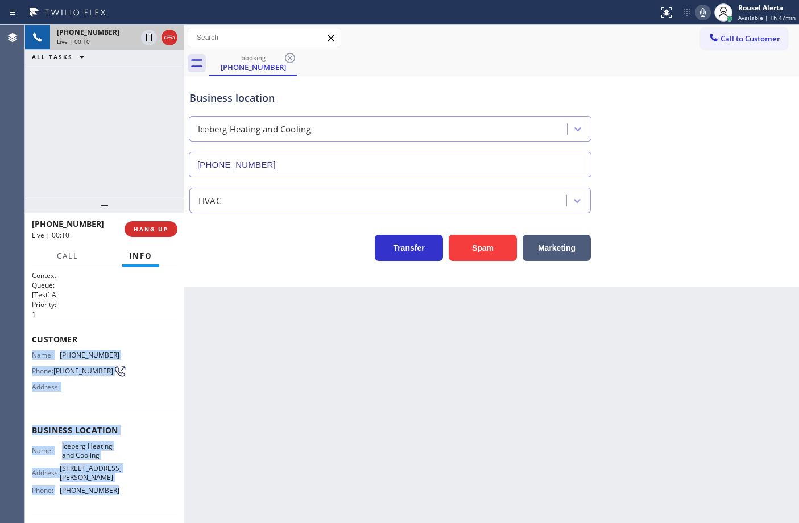
drag, startPoint x: 38, startPoint y: 365, endPoint x: 135, endPoint y: 495, distance: 162.4
click at [135, 495] on div "Context Queue: [Test] All Priority: 1 Customer Name: [PHONE_NUMBER] Phone: [PHO…" at bounding box center [104, 395] width 159 height 256
click at [144, 35] on icon at bounding box center [149, 38] width 14 height 14
click at [704, 9] on icon at bounding box center [703, 12] width 6 height 9
click at [150, 42] on icon at bounding box center [149, 38] width 14 height 14
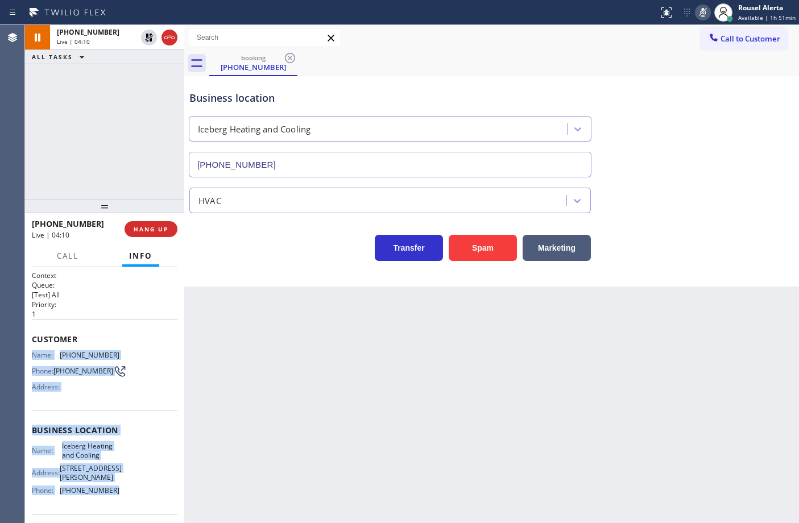
click at [703, 18] on icon at bounding box center [703, 13] width 14 height 14
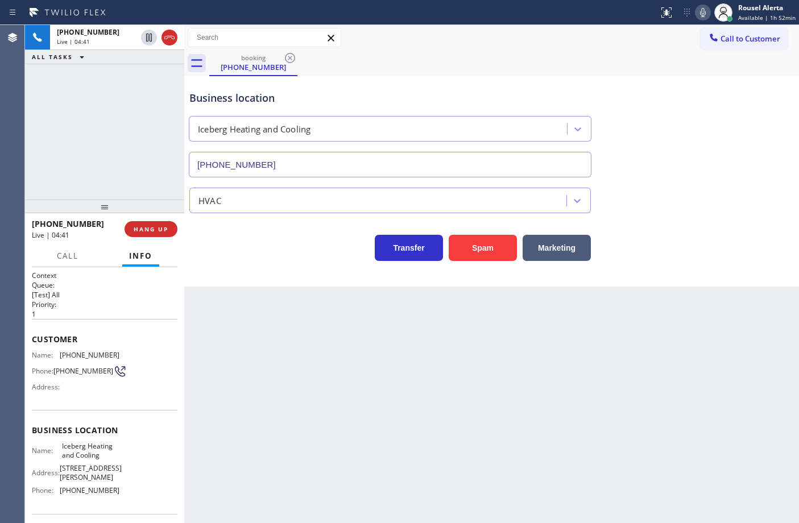
click at [121, 97] on div "[PHONE_NUMBER] Live | 04:41 ALL TASKS ALL TASKS ACTIVE TASKS TASKS IN WRAP UP" at bounding box center [104, 112] width 159 height 175
click at [286, 422] on div "Back to Dashboard Change Sender ID Customers Technicians Select a contact Outbo…" at bounding box center [491, 274] width 615 height 498
click at [65, 256] on span "Call" at bounding box center [68, 256] width 22 height 10
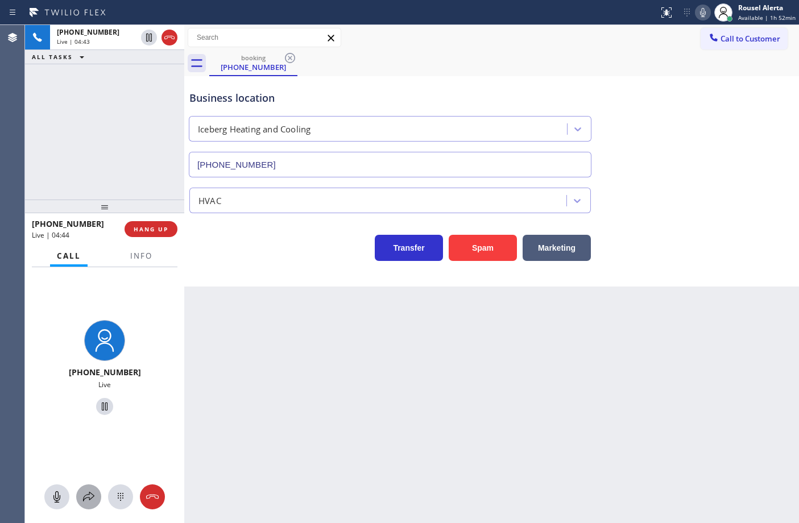
click at [88, 490] on icon at bounding box center [89, 497] width 14 height 14
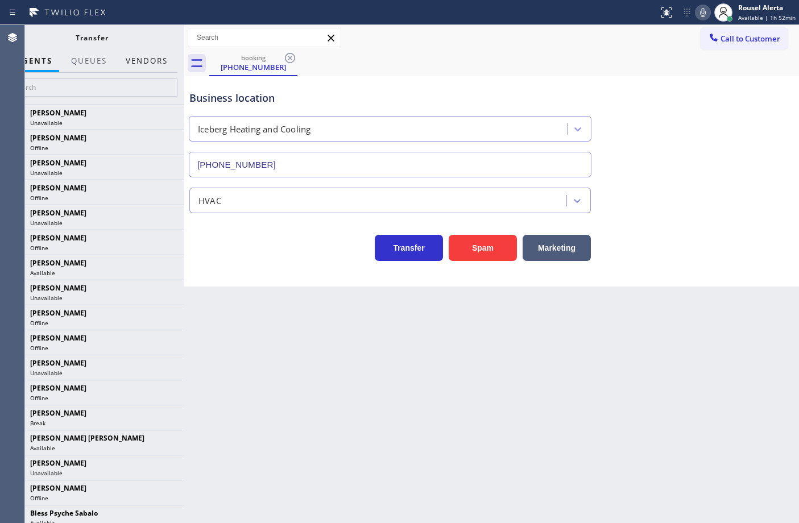
click at [152, 65] on button "Vendors" at bounding box center [147, 61] width 56 height 22
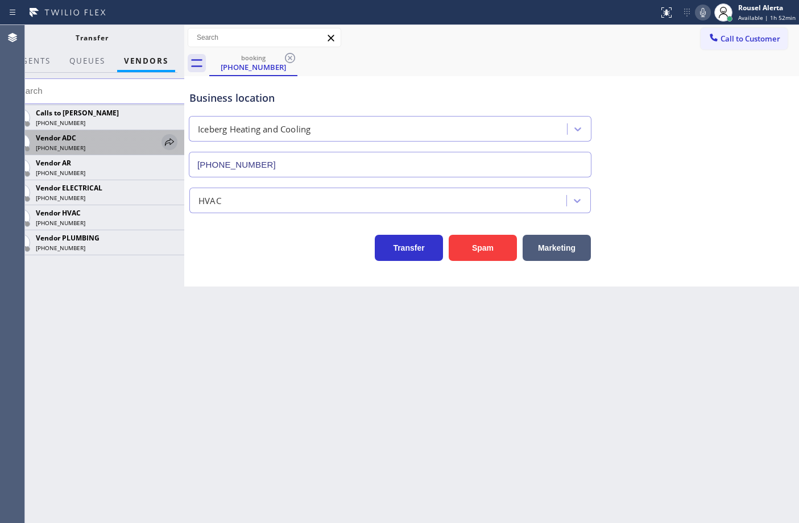
click at [165, 135] on icon at bounding box center [170, 142] width 14 height 14
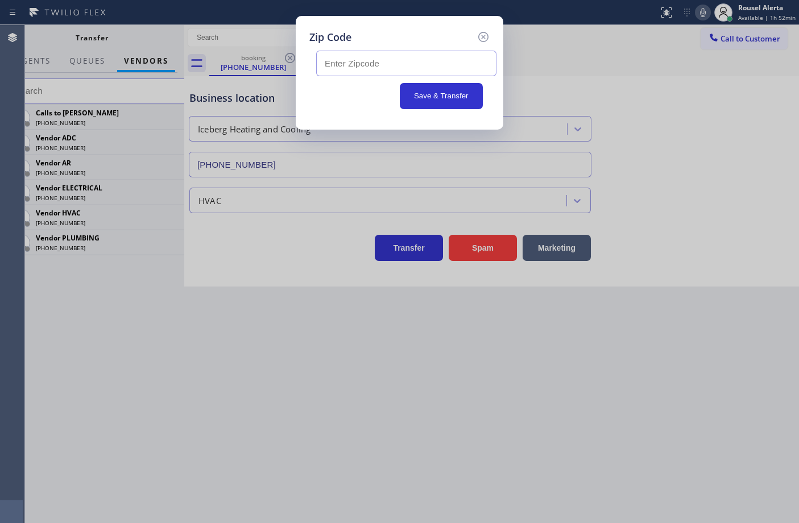
click at [475, 64] on input "text" at bounding box center [406, 64] width 180 height 26
paste input "93313"
type input "93313"
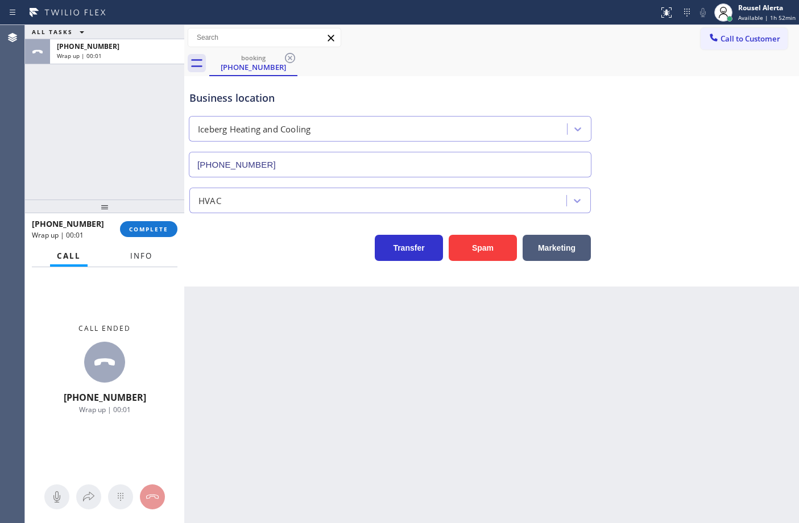
click at [146, 253] on span "Info" at bounding box center [141, 256] width 22 height 10
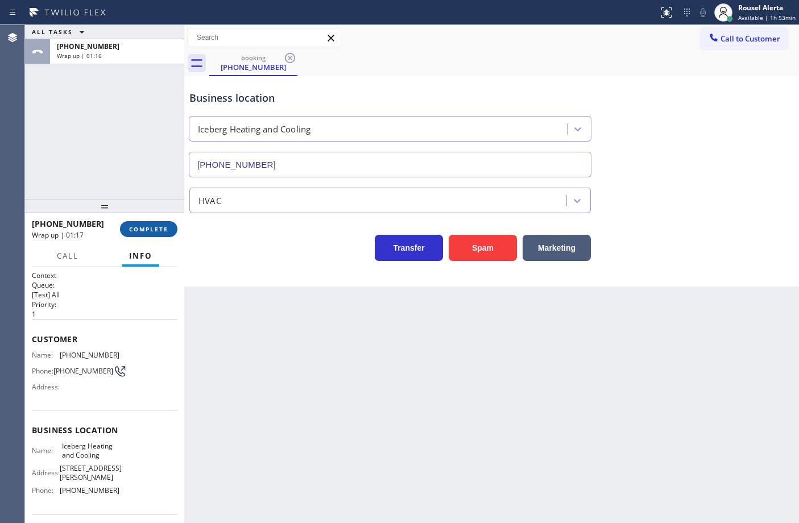
click at [140, 231] on span "COMPLETE" at bounding box center [148, 229] width 39 height 8
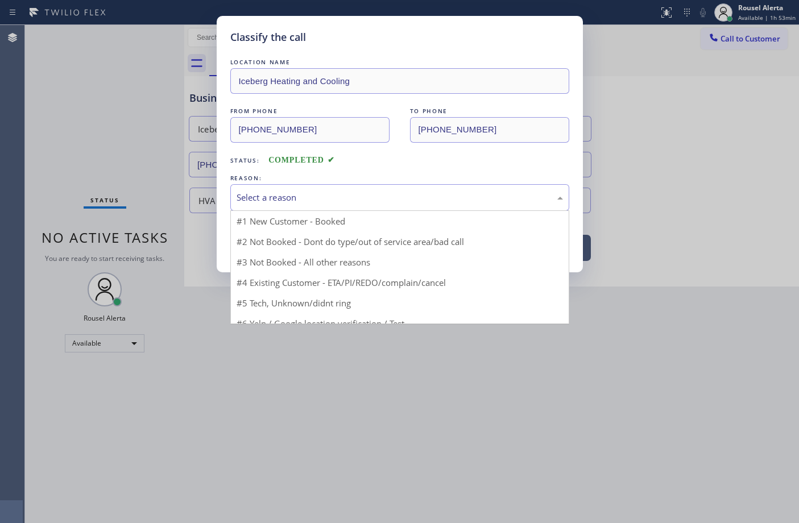
click at [324, 196] on div "Select a reason" at bounding box center [400, 197] width 326 height 13
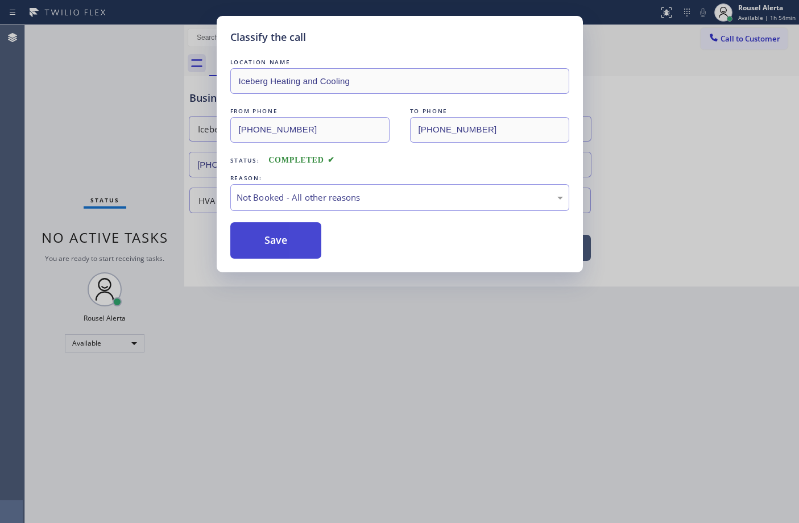
click at [288, 242] on button "Save" at bounding box center [276, 240] width 92 height 36
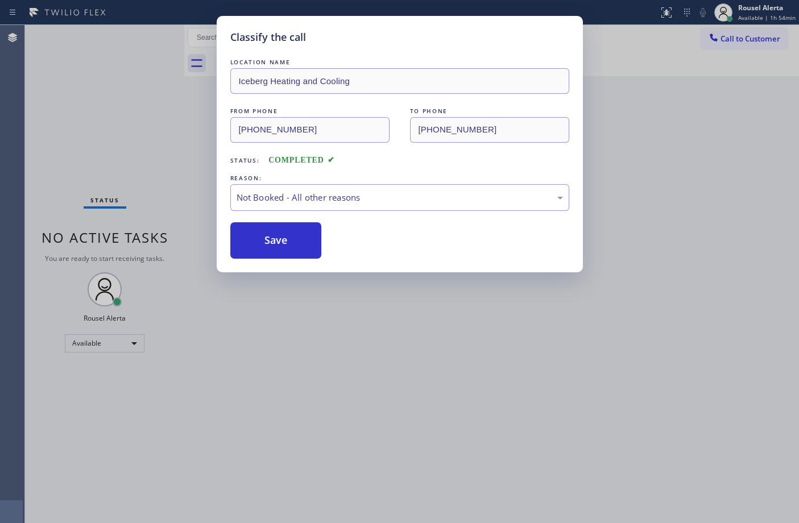
click at [445, 425] on div "Classify the call LOCATION NAME Iceberg Heating and Cooling FROM PHONE [PHONE_N…" at bounding box center [399, 261] width 799 height 523
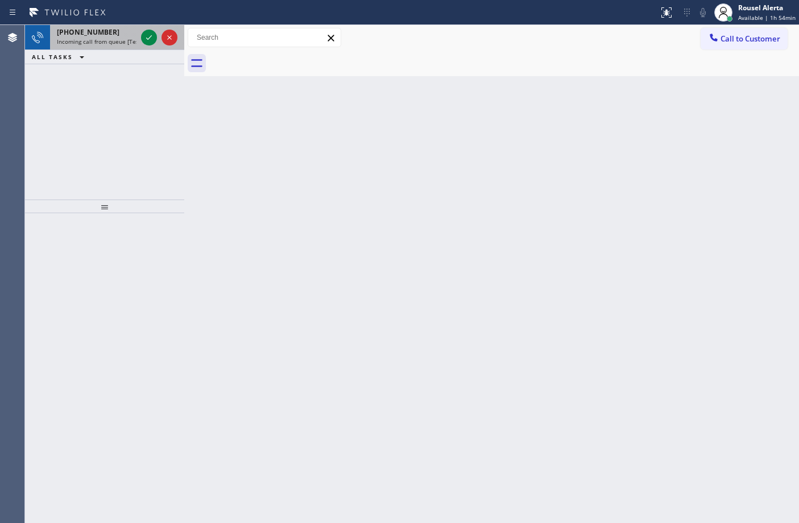
click at [101, 33] on span "[PHONE_NUMBER]" at bounding box center [88, 32] width 63 height 10
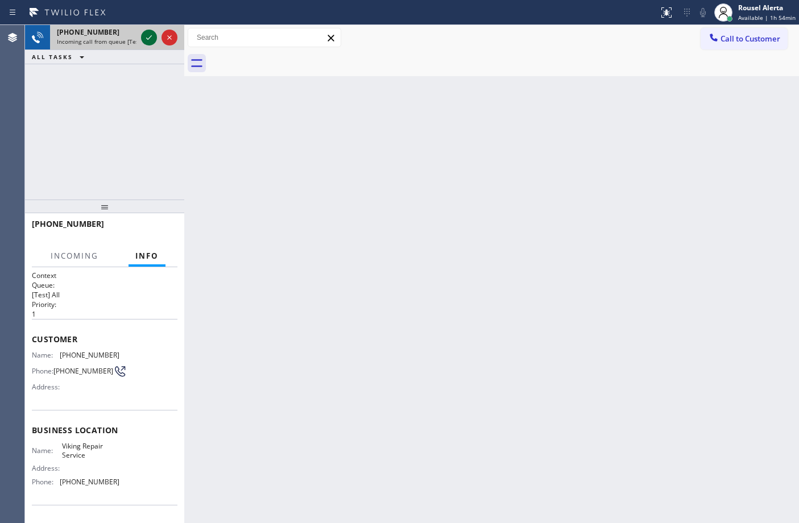
click at [142, 39] on icon at bounding box center [149, 38] width 14 height 14
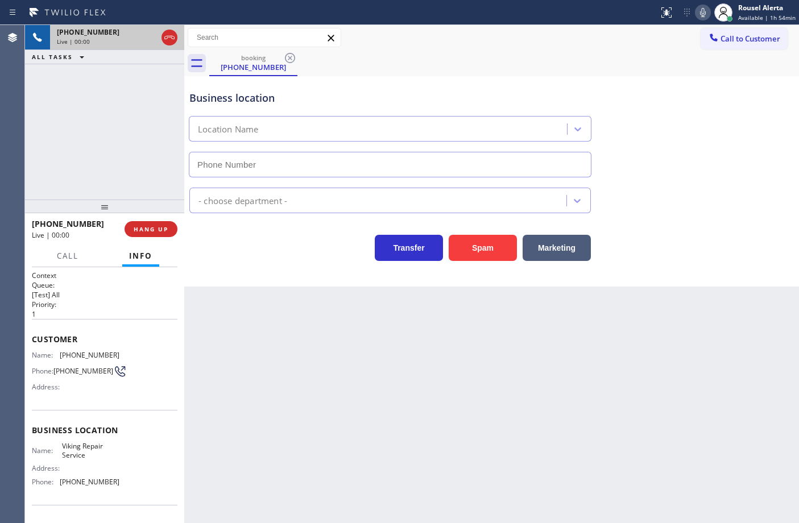
type input "[PHONE_NUMBER]"
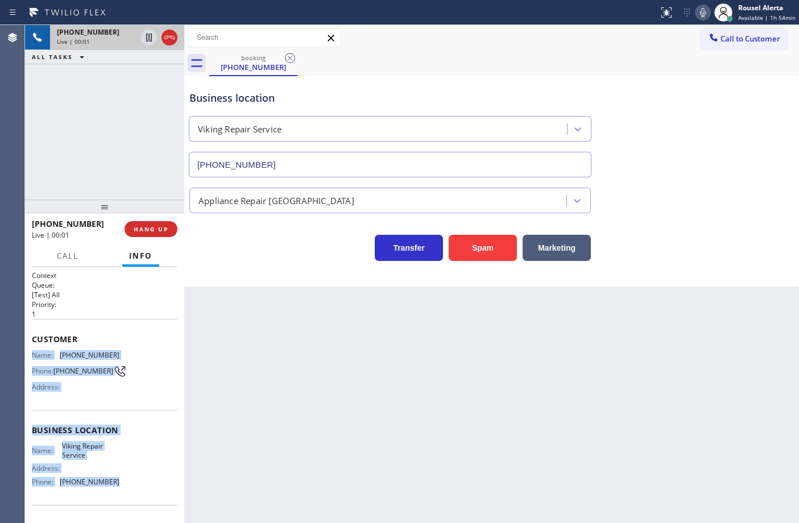
drag, startPoint x: 30, startPoint y: 354, endPoint x: 131, endPoint y: 489, distance: 169.4
click at [131, 489] on div "Context Queue: [Test] All Priority: 1 Customer Name: [PHONE_NUMBER] Phone: [PHO…" at bounding box center [104, 395] width 159 height 256
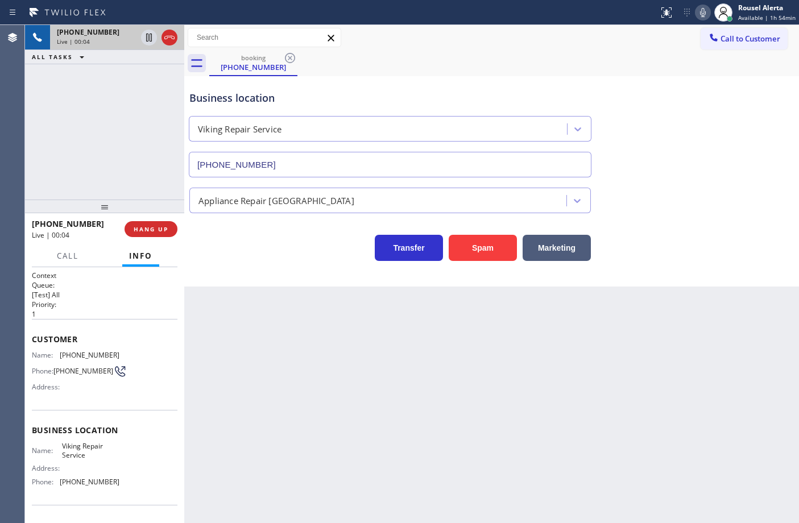
click at [539, 397] on div "Back to Dashboard Change Sender ID Customers Technicians Select a contact Outbo…" at bounding box center [491, 274] width 615 height 498
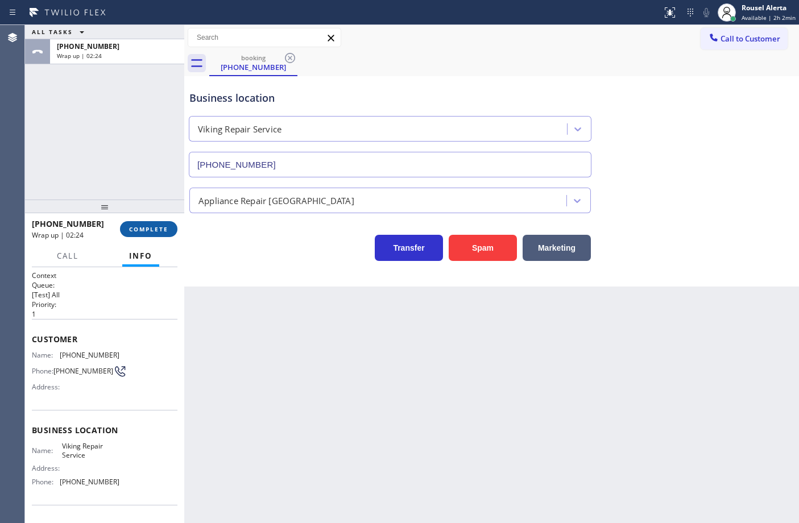
click at [148, 231] on span "COMPLETE" at bounding box center [148, 229] width 39 height 8
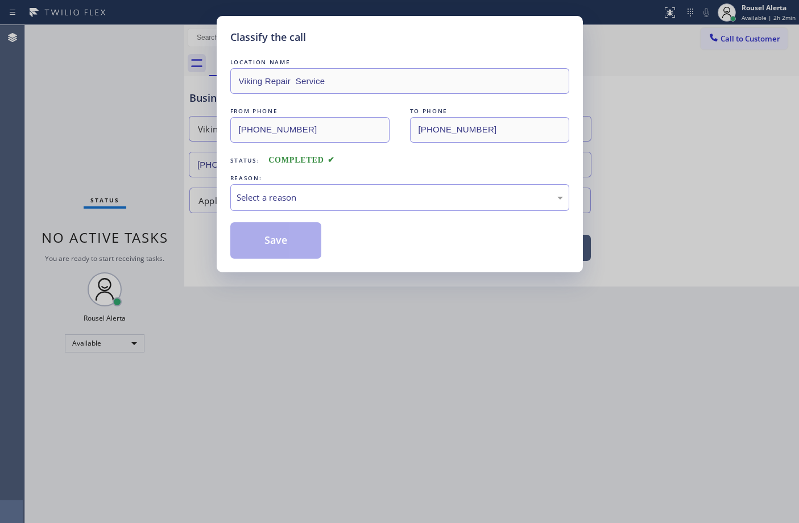
click at [399, 200] on div "Select a reason" at bounding box center [400, 197] width 326 height 13
click at [283, 245] on button "Save" at bounding box center [276, 240] width 92 height 36
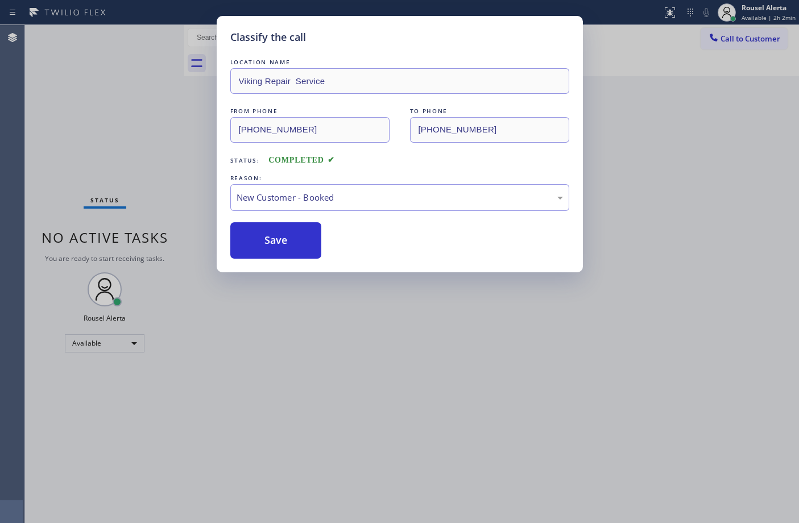
click at [398, 382] on div "Classify the call LOCATION NAME Viking Repair Service FROM PHONE [PHONE_NUMBER]…" at bounding box center [399, 261] width 799 height 523
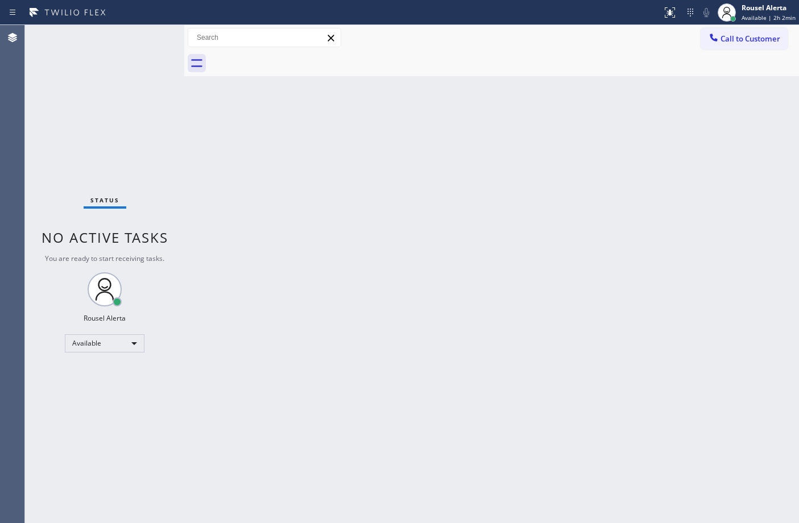
click at [328, 279] on div "Back to Dashboard Change Sender ID Customers Technicians Select a contact Outbo…" at bounding box center [491, 274] width 615 height 498
click at [707, 453] on div "Back to Dashboard Change Sender ID Customers Technicians Select a contact Outbo…" at bounding box center [491, 274] width 615 height 498
click at [773, 10] on div "Rousel Alerta" at bounding box center [769, 8] width 54 height 10
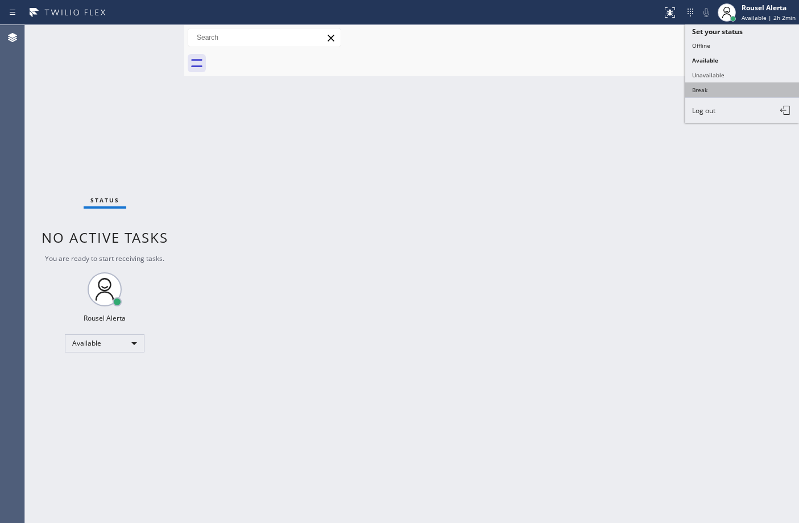
click at [730, 89] on button "Break" at bounding box center [742, 89] width 114 height 15
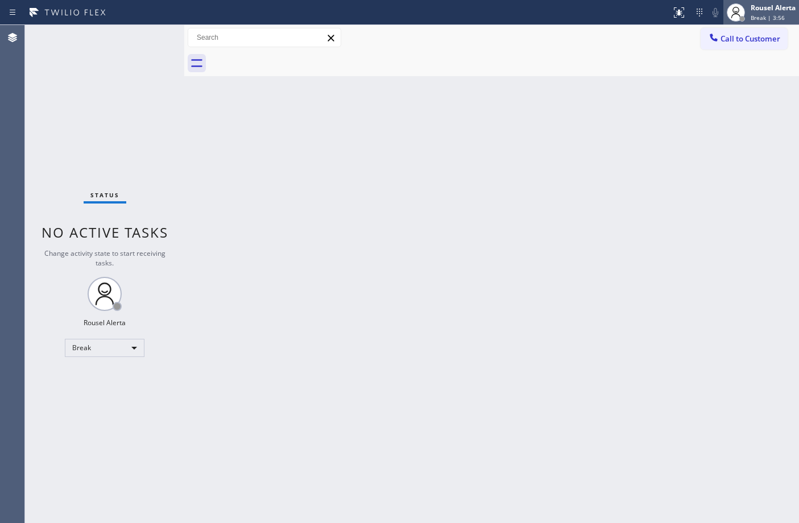
click at [771, 9] on div "Rousel Alerta" at bounding box center [773, 8] width 45 height 10
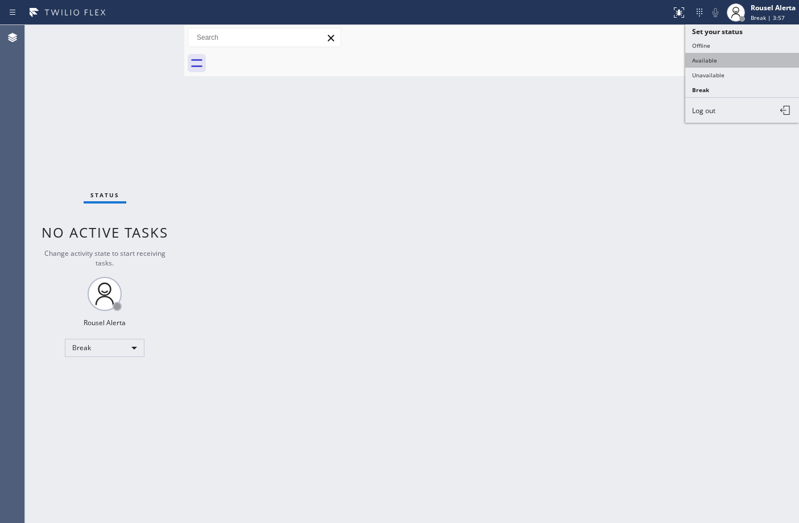
click at [763, 53] on button "Available" at bounding box center [742, 60] width 114 height 15
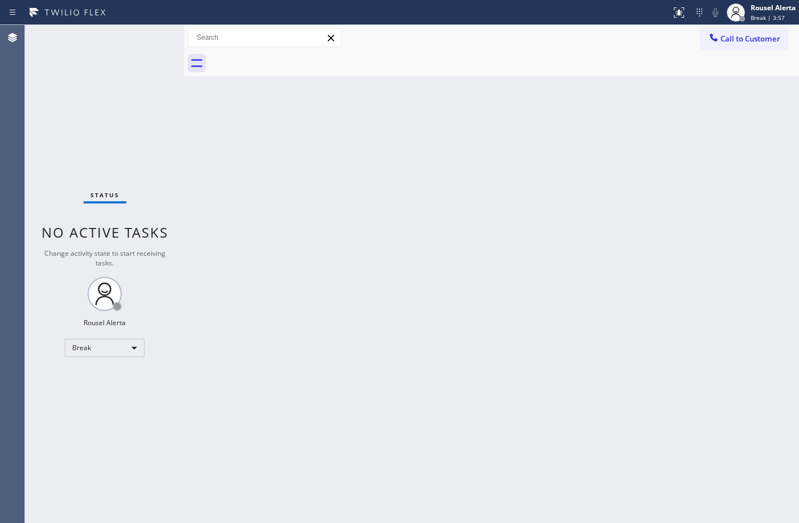
click at [730, 299] on div "Back to Dashboard Change Sender ID Customers Technicians Select a contact Outbo…" at bounding box center [491, 274] width 615 height 498
click at [118, 52] on div "Status No active tasks You are ready to start receiving tasks. Rousel Alerta Av…" at bounding box center [104, 274] width 159 height 498
click at [290, 232] on div "Back to Dashboard Change Sender ID Customers Technicians Select a contact Outbo…" at bounding box center [491, 274] width 615 height 498
click at [132, 64] on div "Status No active tasks You are ready to start receiving tasks. Rousel Alerta Av…" at bounding box center [104, 274] width 159 height 498
click at [260, 169] on div "Back to Dashboard Change Sender ID Customers Technicians Select a contact Outbo…" at bounding box center [491, 274] width 615 height 498
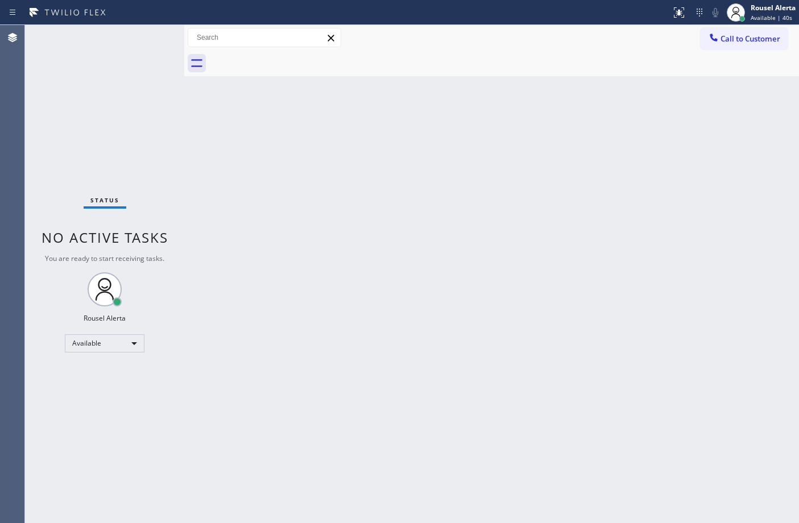
click at [379, 252] on div "Back to Dashboard Change Sender ID Customers Technicians Select a contact Outbo…" at bounding box center [491, 274] width 615 height 498
click at [112, 114] on div "Status No active tasks You are ready to start receiving tasks. Rousel Alerta Av…" at bounding box center [104, 274] width 159 height 498
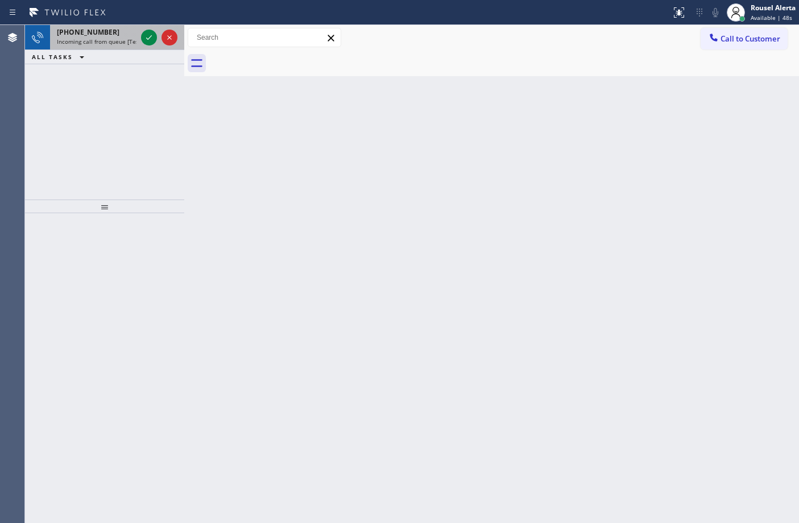
click at [110, 30] on div "[PHONE_NUMBER]" at bounding box center [97, 32] width 80 height 10
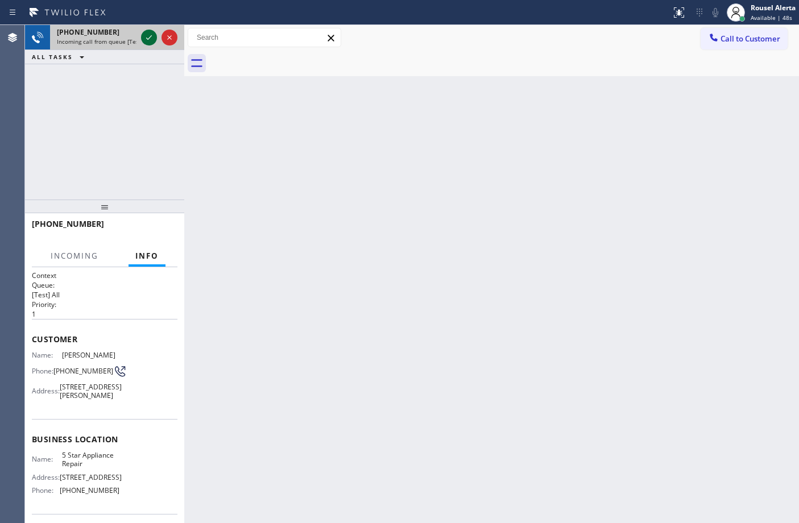
click at [141, 36] on div at bounding box center [149, 38] width 16 height 14
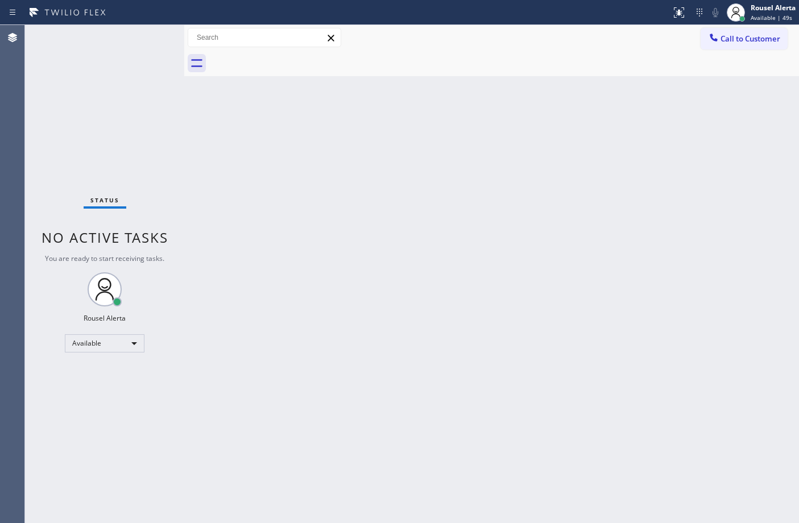
click at [141, 36] on div "Status No active tasks You are ready to start receiving tasks. Rousel Alerta Av…" at bounding box center [104, 274] width 159 height 498
click at [142, 36] on div "Status No active tasks You are ready to start receiving tasks. Rousel Alerta Av…" at bounding box center [104, 274] width 159 height 498
click at [293, 211] on div "Back to Dashboard Change Sender ID Customers Technicians Select a contact Outbo…" at bounding box center [491, 274] width 615 height 498
drag, startPoint x: 513, startPoint y: 243, endPoint x: 578, endPoint y: 143, distance: 119.3
click at [515, 242] on div "Back to Dashboard Change Sender ID Customers Technicians Select a contact Outbo…" at bounding box center [491, 274] width 615 height 498
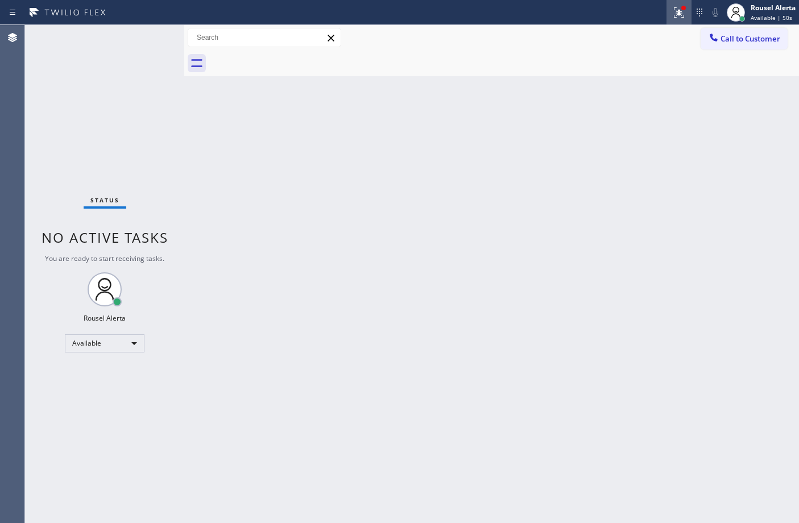
click at [674, 9] on icon at bounding box center [679, 13] width 14 height 14
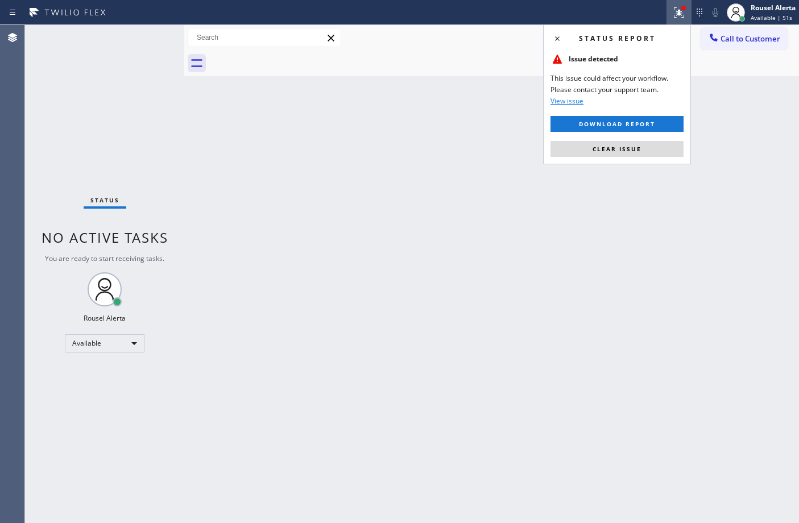
click at [634, 147] on span "Clear issue" at bounding box center [617, 149] width 49 height 8
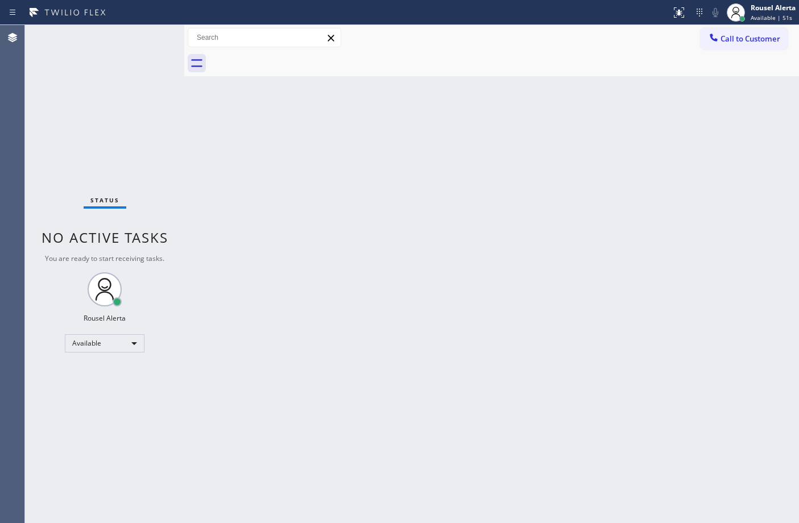
click at [635, 246] on div "Back to Dashboard Change Sender ID Customers Technicians Select a contact Outbo…" at bounding box center [491, 274] width 615 height 498
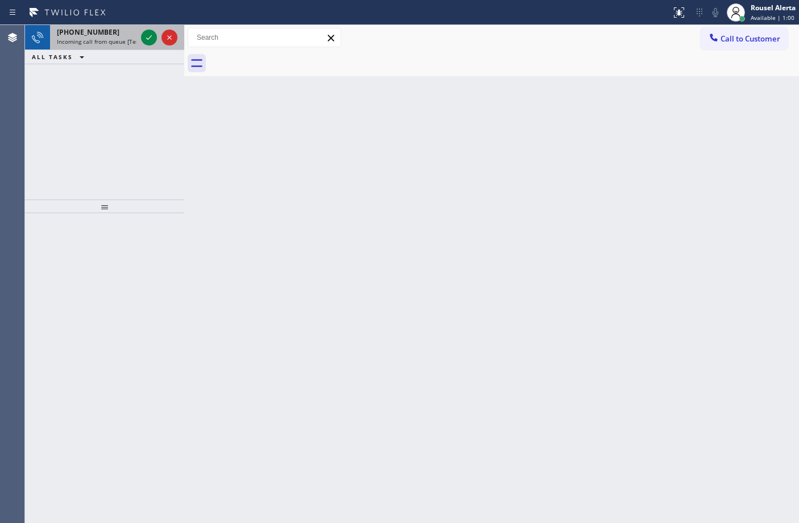
click at [115, 30] on div "[PHONE_NUMBER]" at bounding box center [97, 32] width 80 height 10
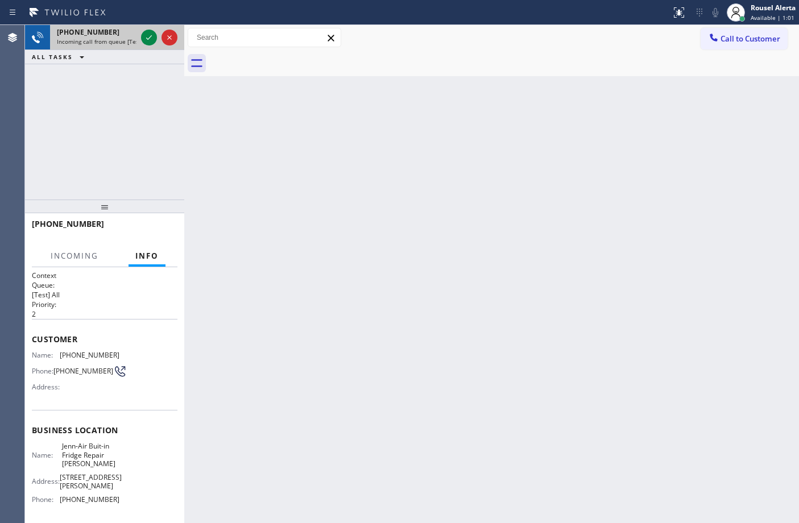
click at [147, 45] on div at bounding box center [159, 37] width 41 height 25
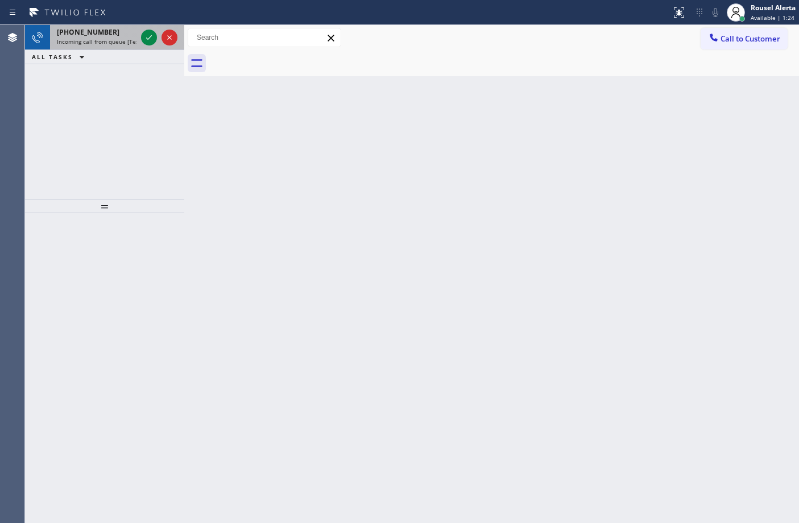
click at [130, 39] on span "Incoming call from queue [Test] All" at bounding box center [104, 42] width 94 height 8
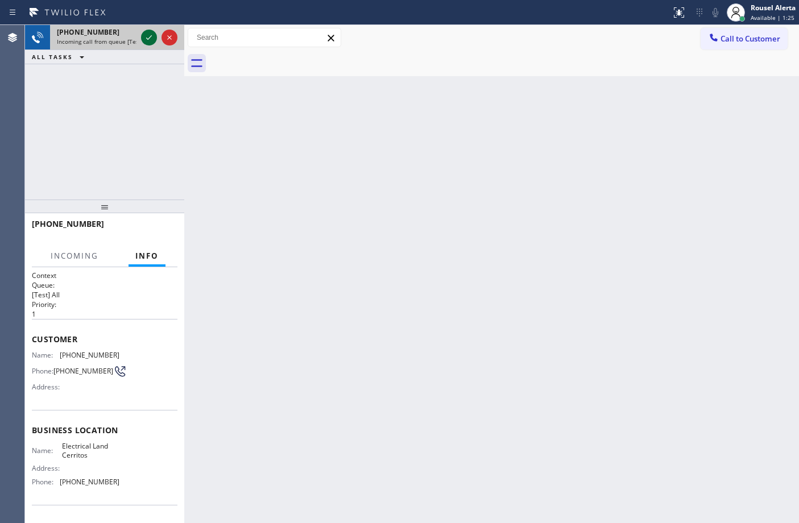
click at [147, 35] on icon at bounding box center [149, 38] width 14 height 14
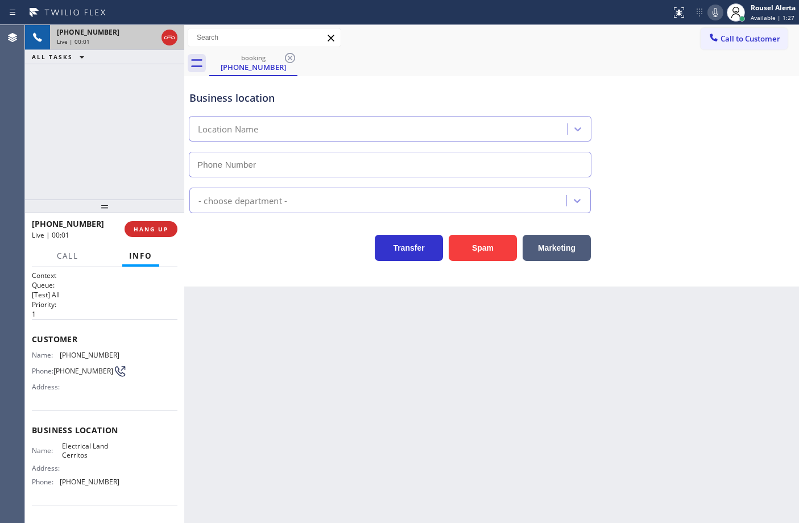
type input "[PHONE_NUMBER]"
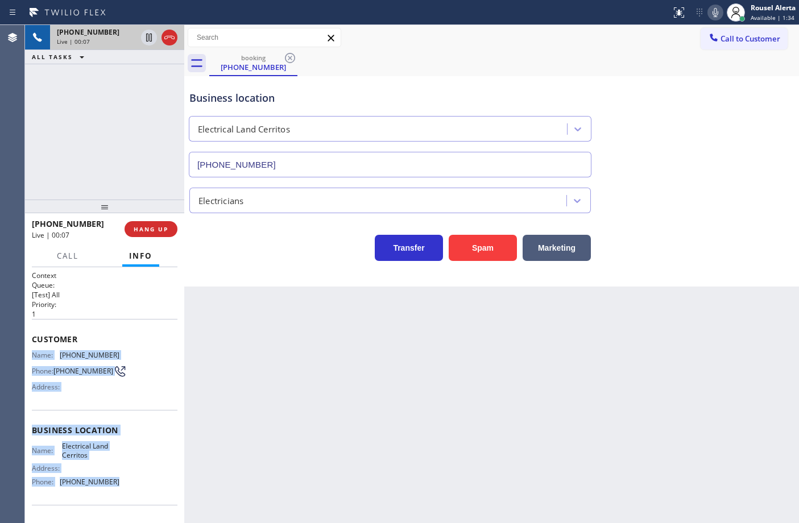
drag, startPoint x: 31, startPoint y: 357, endPoint x: 120, endPoint y: 482, distance: 153.4
click at [120, 482] on div "Context Queue: [Test] All Priority: 1 Customer Name: [PHONE_NUMBER] Phone: [PHO…" at bounding box center [105, 431] width 146 height 320
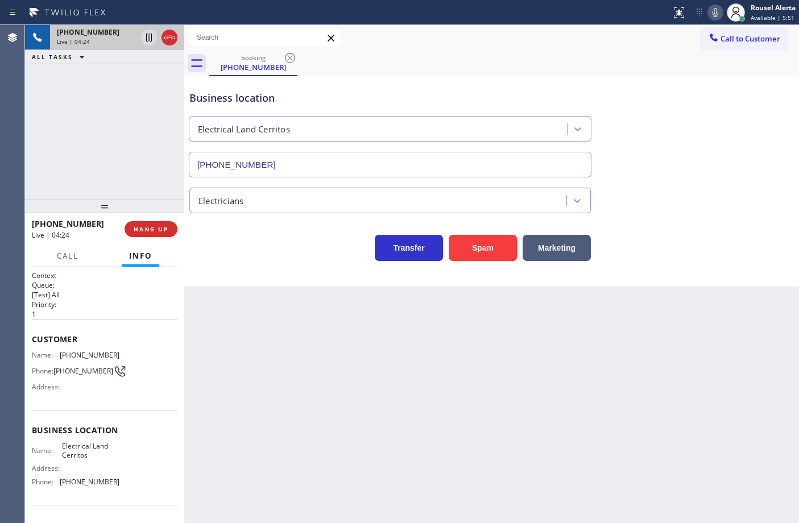
click at [137, 95] on div "[PHONE_NUMBER] Live | 04:24 ALL TASKS ALL TASKS ACTIVE TASKS TASKS IN WRAP UP" at bounding box center [104, 112] width 159 height 175
click at [146, 43] on icon at bounding box center [149, 38] width 14 height 14
click at [717, 12] on icon at bounding box center [716, 13] width 14 height 14
click at [111, 111] on div "[PHONE_NUMBER] Live | 07:12 ALL TASKS ALL TASKS ACTIVE TASKS TASKS IN WRAP UP" at bounding box center [104, 112] width 159 height 175
click at [149, 45] on div at bounding box center [159, 37] width 41 height 25
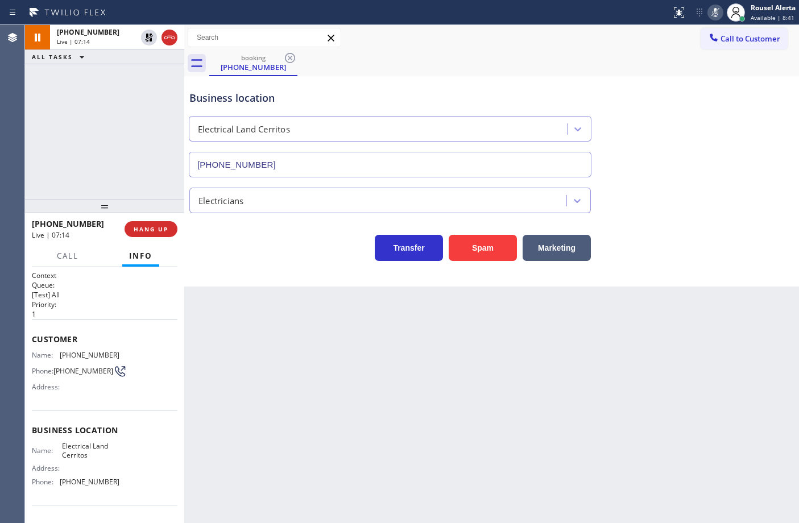
click at [715, 16] on icon at bounding box center [716, 12] width 6 height 9
click at [147, 44] on button at bounding box center [149, 38] width 16 height 16
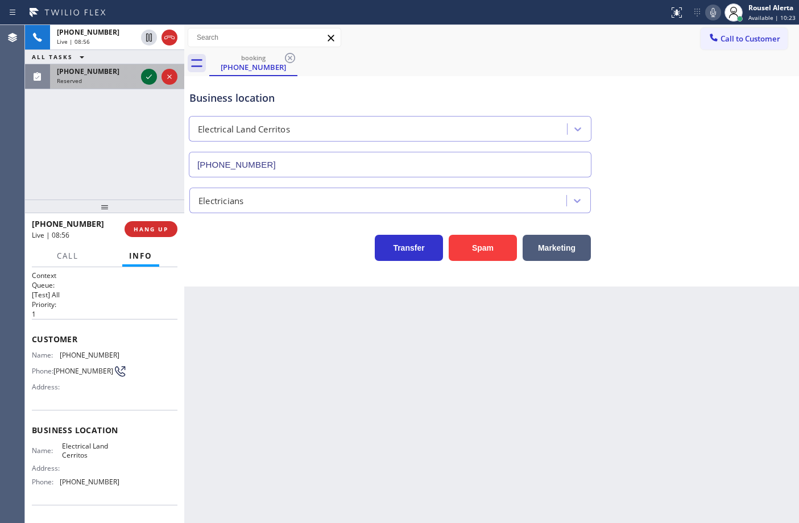
click at [146, 75] on icon at bounding box center [149, 77] width 14 height 14
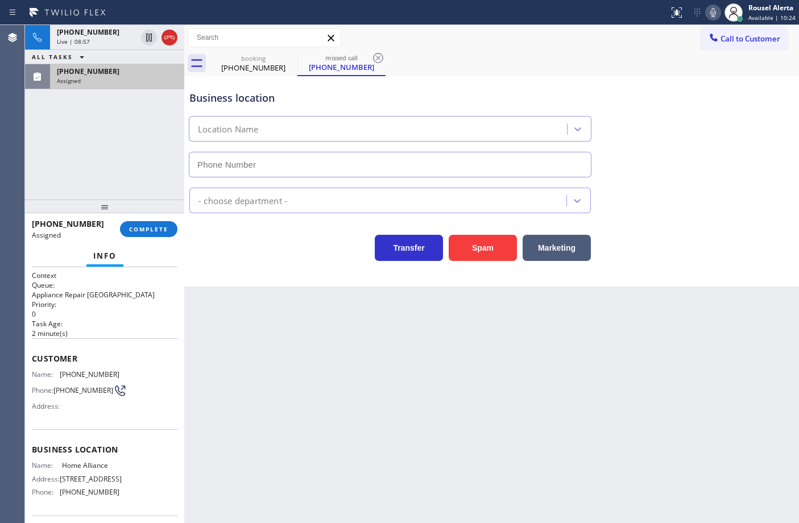
type input "[PHONE_NUMBER]"
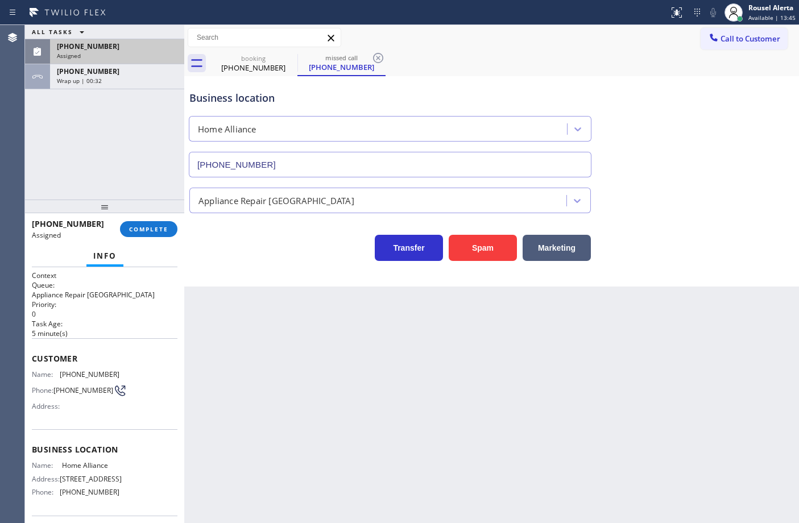
click at [121, 57] on div "Assigned" at bounding box center [117, 56] width 121 height 8
click at [133, 52] on div "Assigned" at bounding box center [117, 56] width 121 height 8
click at [140, 216] on div "[PHONE_NUMBER] Assigned COMPLETE" at bounding box center [105, 229] width 146 height 30
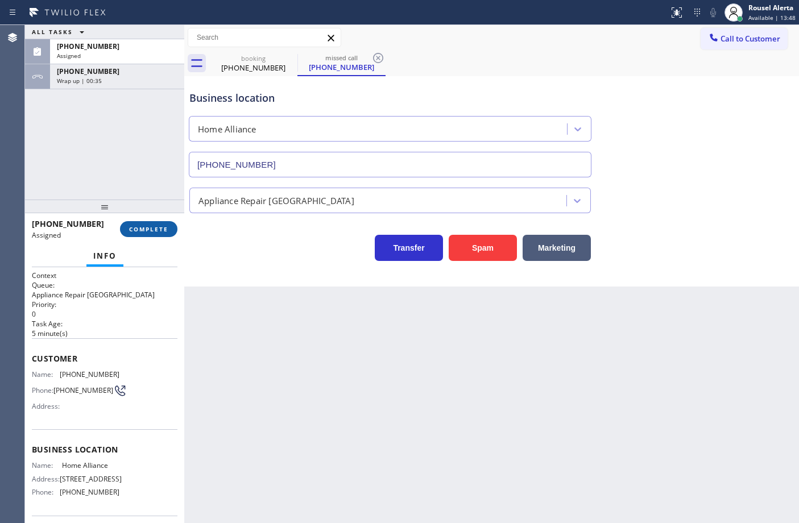
click at [143, 226] on span "COMPLETE" at bounding box center [148, 229] width 39 height 8
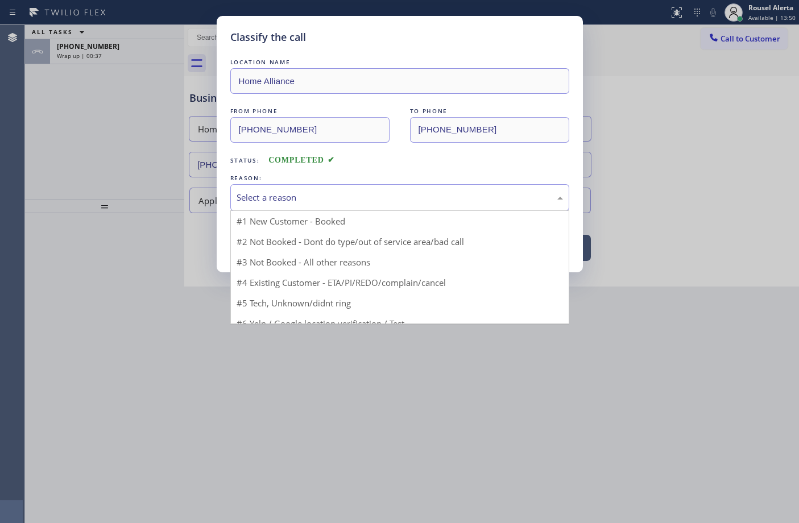
click at [276, 197] on div "Select a reason" at bounding box center [400, 197] width 326 height 13
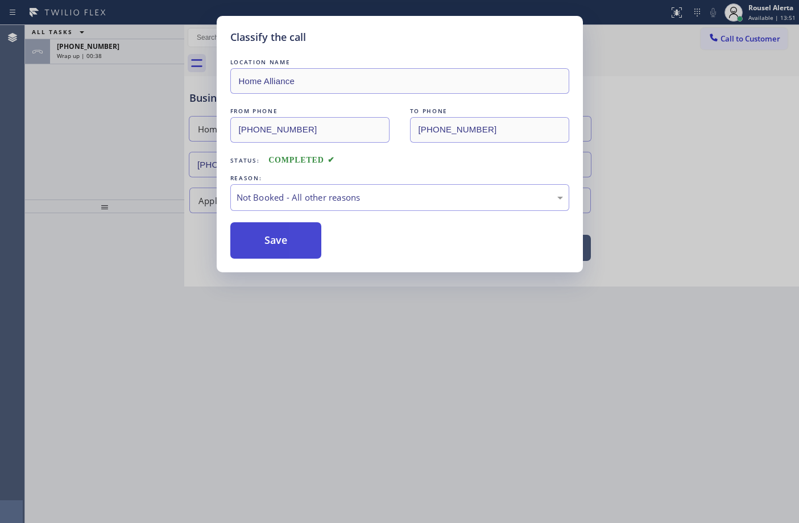
click at [268, 245] on button "Save" at bounding box center [276, 240] width 92 height 36
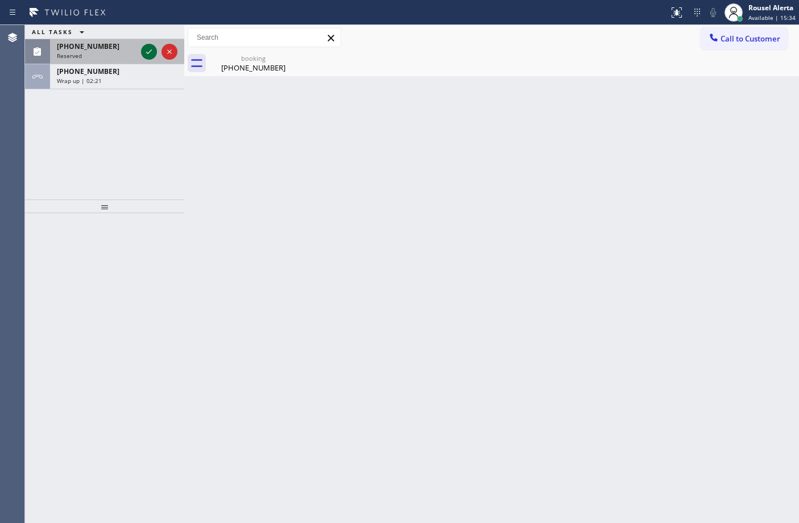
click at [144, 53] on icon at bounding box center [149, 52] width 14 height 14
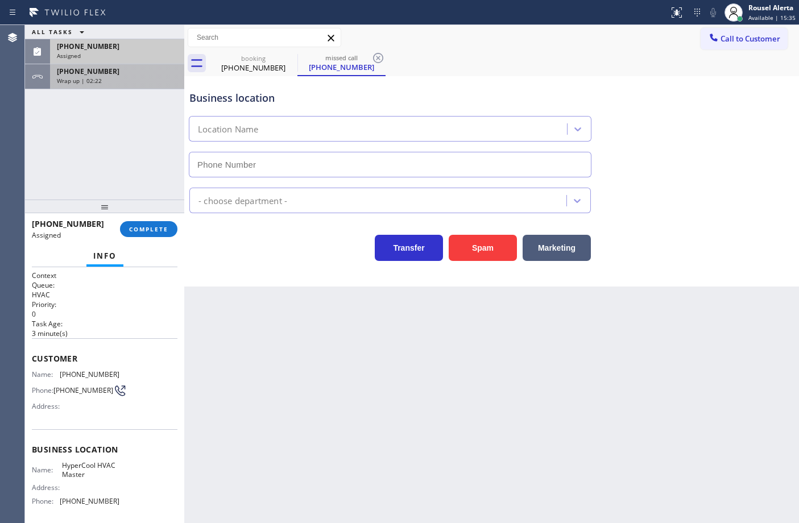
type input "[PHONE_NUMBER]"
click at [141, 83] on div "Wrap up | 02:22" at bounding box center [117, 81] width 121 height 8
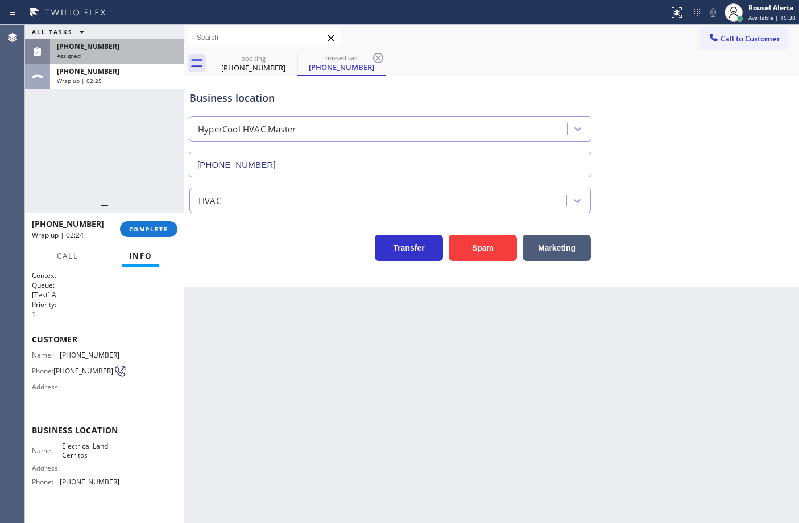
click at [129, 47] on div "[PHONE_NUMBER]" at bounding box center [117, 47] width 121 height 10
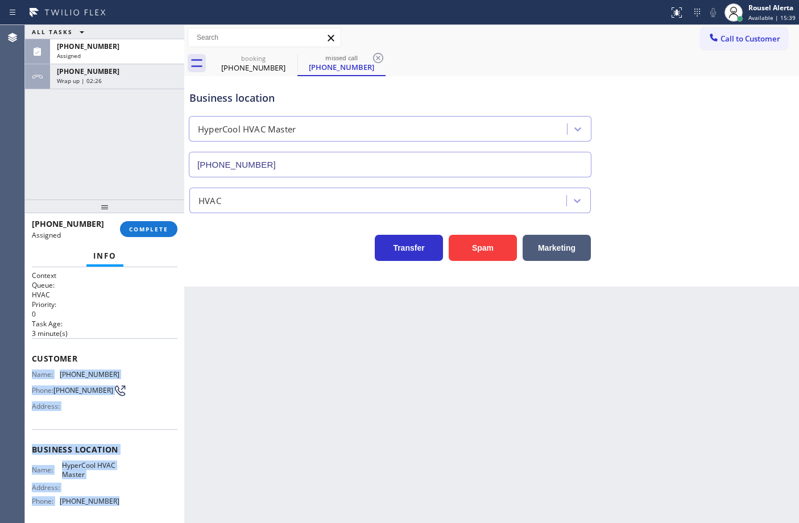
drag, startPoint x: 30, startPoint y: 374, endPoint x: 117, endPoint y: 496, distance: 149.6
click at [117, 496] on div "Context Queue: HVAC Priority: 0 Task Age: [DEMOGRAPHIC_DATA] minute(s) Customer…" at bounding box center [104, 395] width 159 height 256
click at [111, 52] on div "Assigned" at bounding box center [117, 56] width 121 height 8
click at [151, 228] on span "COMPLETE" at bounding box center [148, 229] width 39 height 8
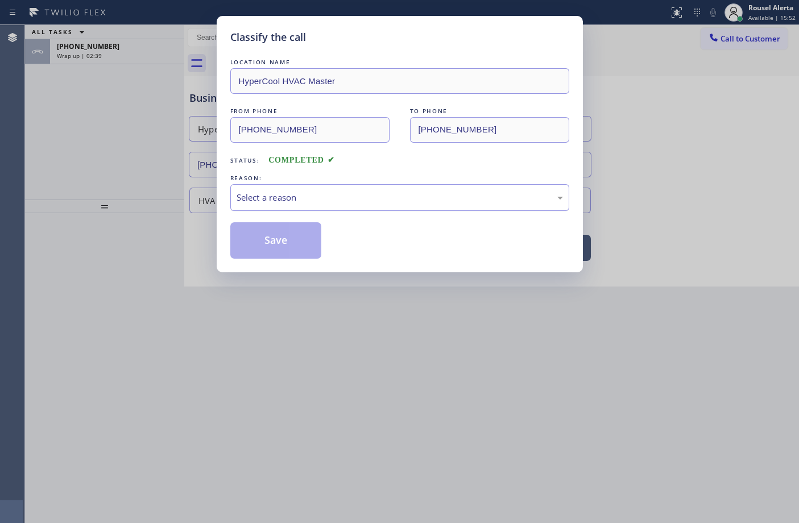
click at [282, 204] on div "Select a reason" at bounding box center [400, 197] width 326 height 13
drag, startPoint x: 289, startPoint y: 249, endPoint x: 237, endPoint y: 185, distance: 82.0
click at [288, 249] on button "Save" at bounding box center [276, 240] width 92 height 36
click at [111, 45] on div "Classify the call LOCATION NAME HyperCool HVAC Master FROM PHONE [PHONE_NUMBER]…" at bounding box center [399, 261] width 799 height 523
click at [111, 45] on div "[PHONE_NUMBER]" at bounding box center [117, 47] width 121 height 10
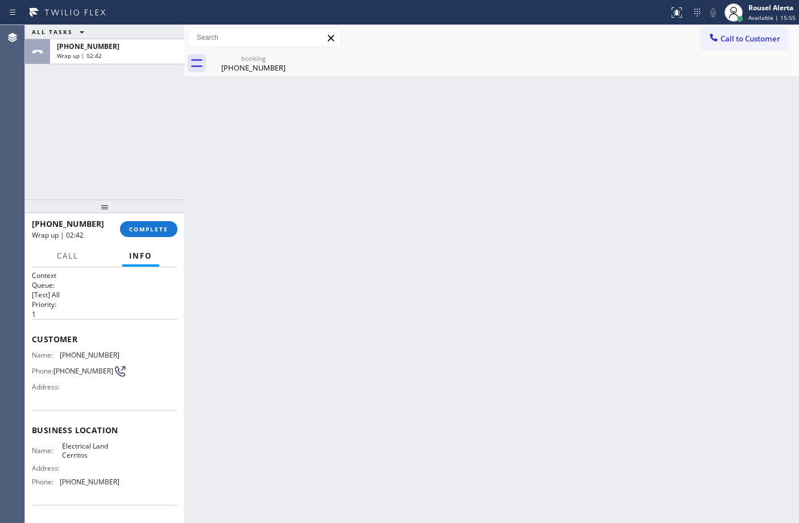
click at [111, 45] on div "[PHONE_NUMBER]" at bounding box center [117, 47] width 121 height 10
click at [132, 225] on span "COMPLETE" at bounding box center [148, 229] width 39 height 8
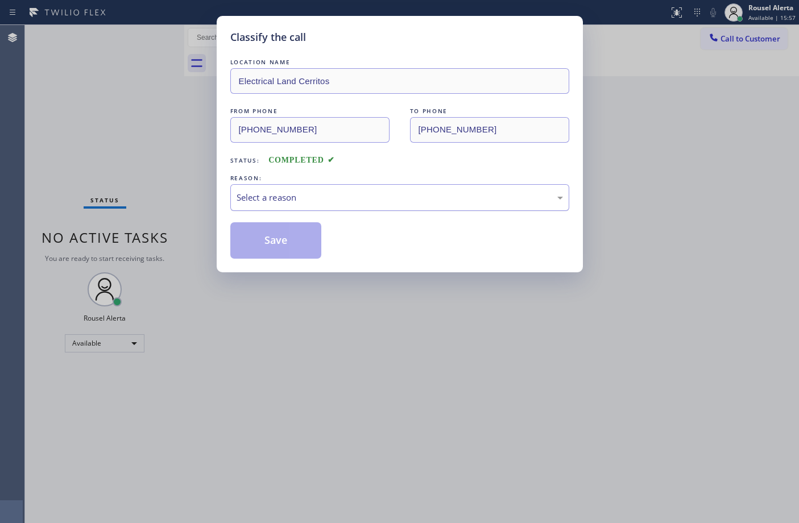
click at [293, 209] on div "Select a reason" at bounding box center [399, 197] width 339 height 27
click at [272, 243] on button "Save" at bounding box center [276, 240] width 92 height 36
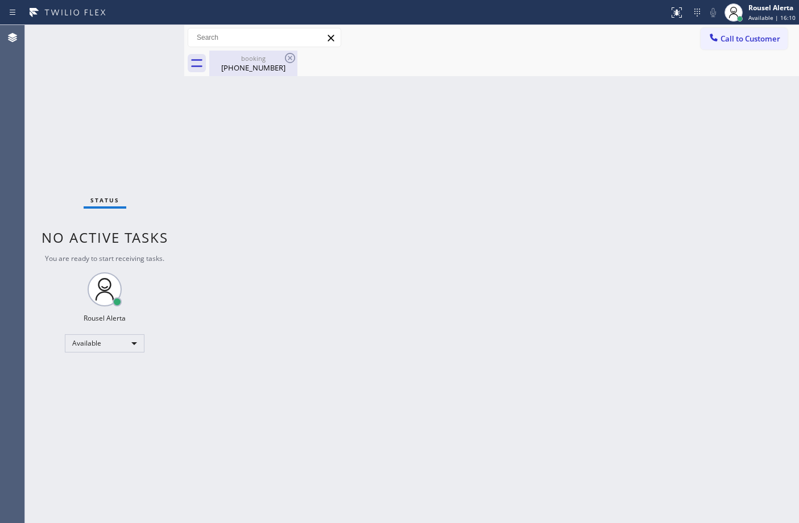
drag, startPoint x: 250, startPoint y: 58, endPoint x: 264, endPoint y: 57, distance: 14.2
click at [251, 58] on div "booking" at bounding box center [253, 58] width 86 height 9
click at [109, 43] on div "Status No active tasks You are ready to start receiving tasks. Rousel Alerta Av…" at bounding box center [104, 274] width 159 height 498
click at [307, 211] on div "Back to Dashboard Change Sender ID Customers Technicians Select a contact Outbo…" at bounding box center [491, 274] width 615 height 498
drag, startPoint x: 393, startPoint y: 376, endPoint x: 398, endPoint y: 382, distance: 7.7
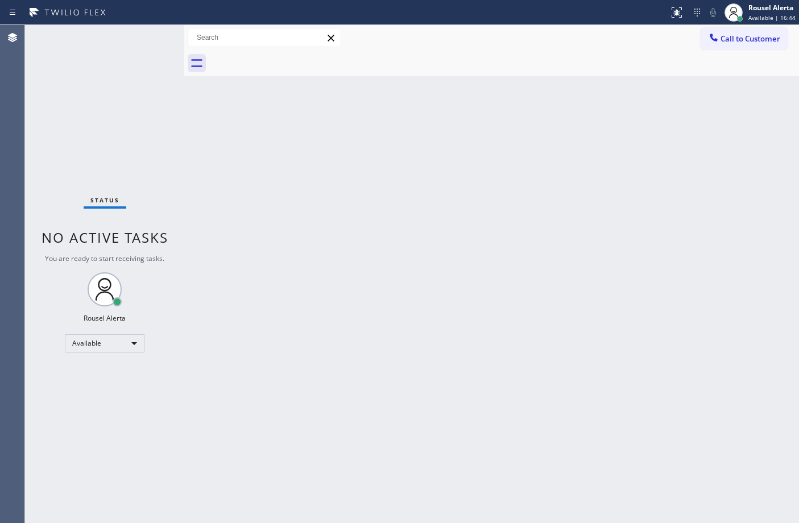
click at [394, 376] on div "Back to Dashboard Change Sender ID Customers Technicians Select a contact Outbo…" at bounding box center [491, 274] width 615 height 498
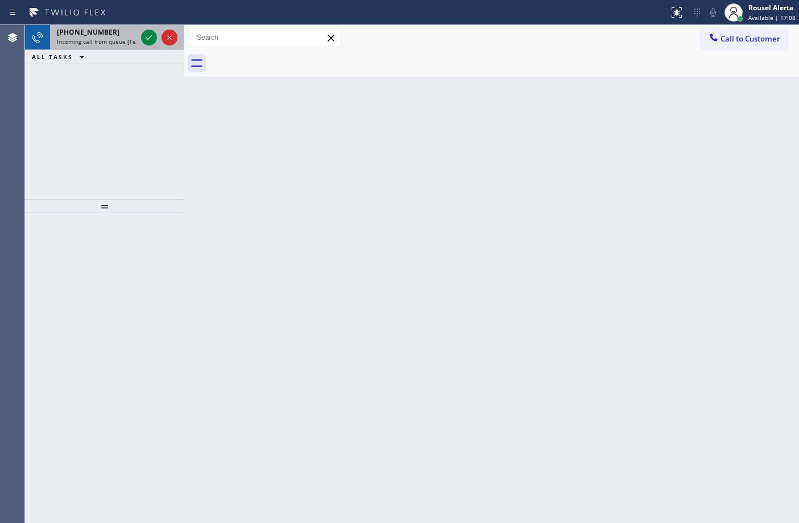
click at [127, 43] on span "Incoming call from queue [Test] All" at bounding box center [104, 42] width 94 height 8
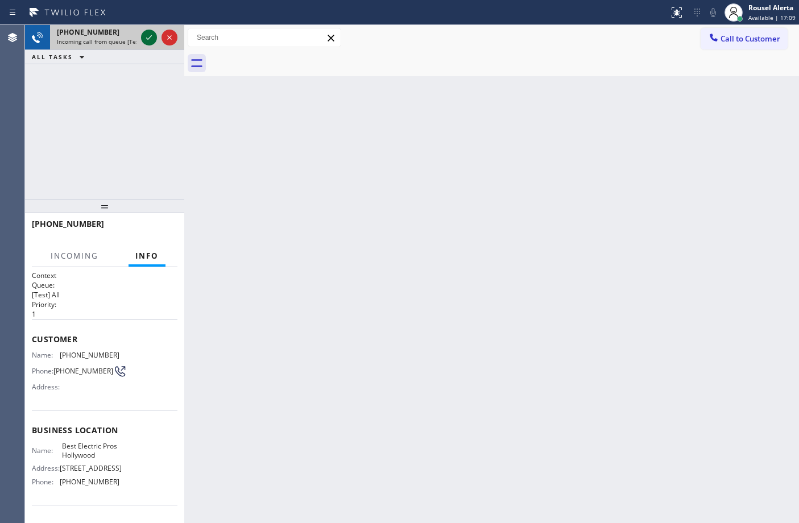
click at [144, 41] on icon at bounding box center [149, 38] width 14 height 14
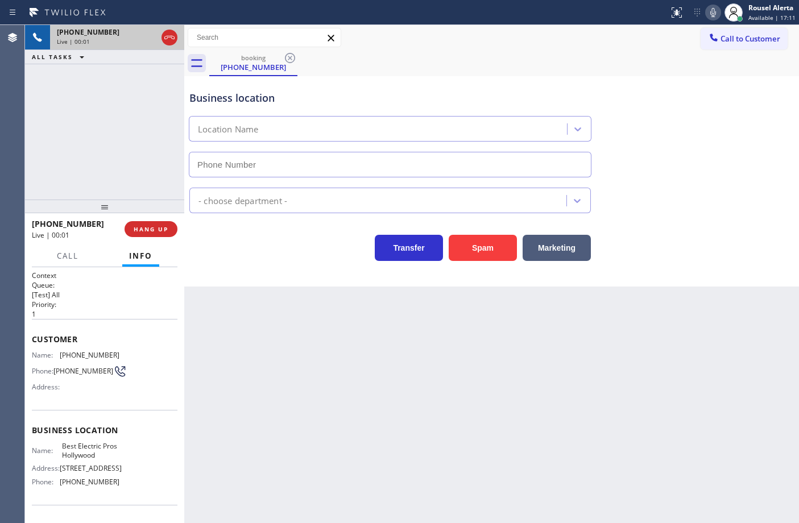
type input "[PHONE_NUMBER]"
click at [151, 226] on span "HANG UP" at bounding box center [151, 229] width 35 height 8
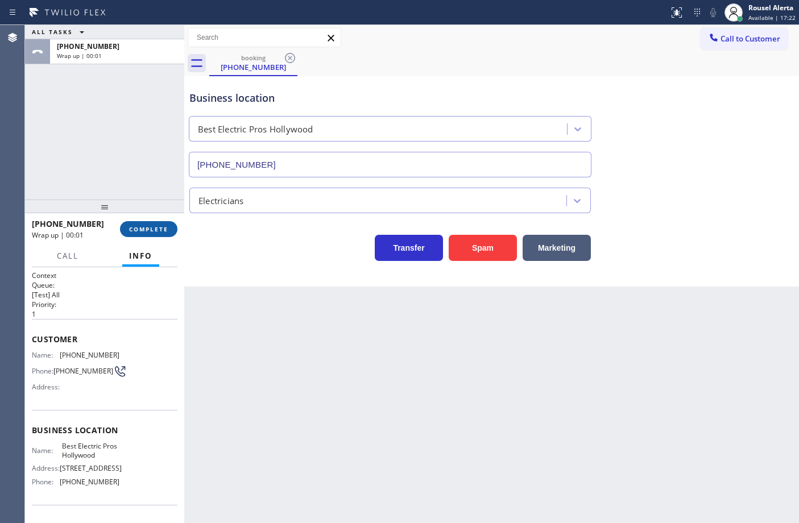
click at [165, 237] on button "COMPLETE" at bounding box center [148, 229] width 57 height 16
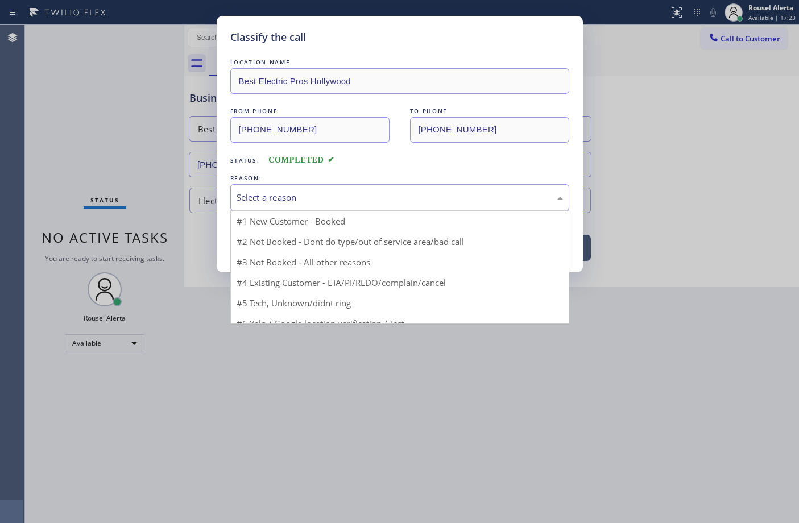
click at [342, 202] on div "Select a reason" at bounding box center [400, 197] width 326 height 13
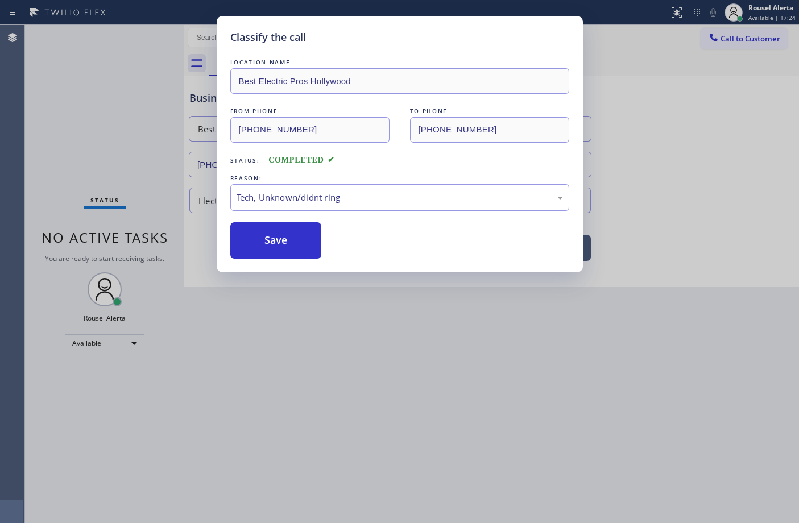
drag, startPoint x: 347, startPoint y: 292, endPoint x: 317, endPoint y: 268, distance: 38.5
drag, startPoint x: 291, startPoint y: 256, endPoint x: 376, endPoint y: 242, distance: 85.8
click at [291, 256] on button "Save" at bounding box center [276, 240] width 92 height 36
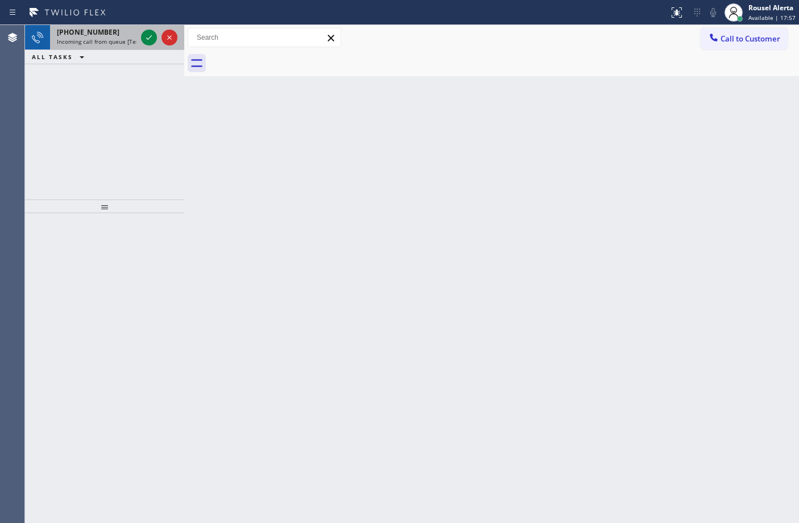
click at [114, 45] on div "[PHONE_NUMBER] Incoming call from queue [Test] All" at bounding box center [94, 37] width 89 height 25
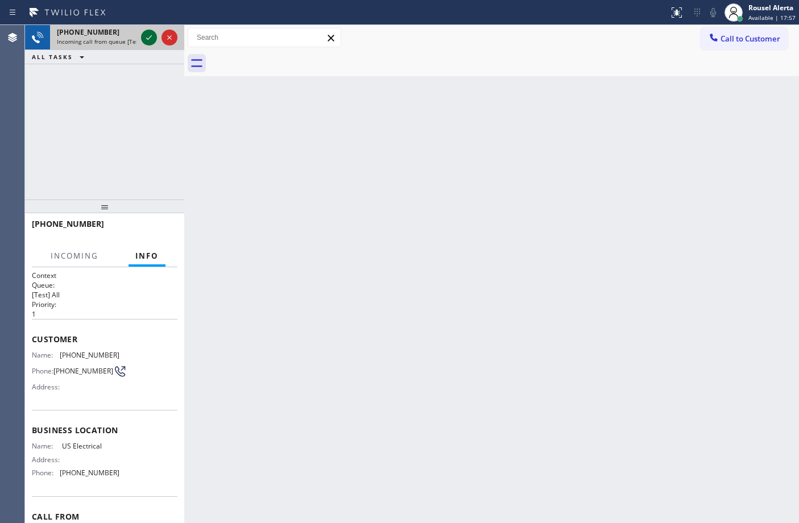
click at [143, 38] on icon at bounding box center [149, 38] width 14 height 14
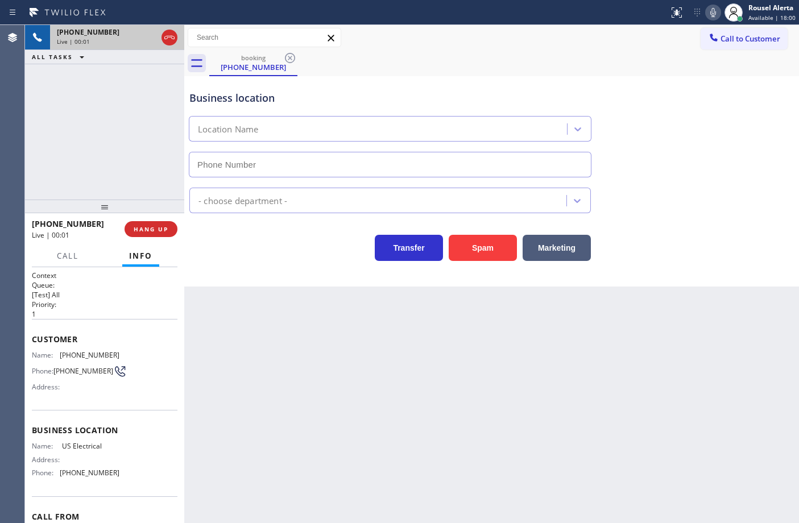
type input "[PHONE_NUMBER]"
click at [105, 74] on div "[PHONE_NUMBER] Live | 00:07 ALL TASKS ALL TASKS ACTIVE TASKS TASKS IN WRAP UP" at bounding box center [104, 112] width 159 height 175
click at [106, 117] on div "[PHONE_NUMBER] Live | 00:11 ALL TASKS ALL TASKS ACTIVE TASKS TASKS IN WRAP UP" at bounding box center [104, 112] width 159 height 175
click at [154, 228] on span "HANG UP" at bounding box center [151, 229] width 35 height 8
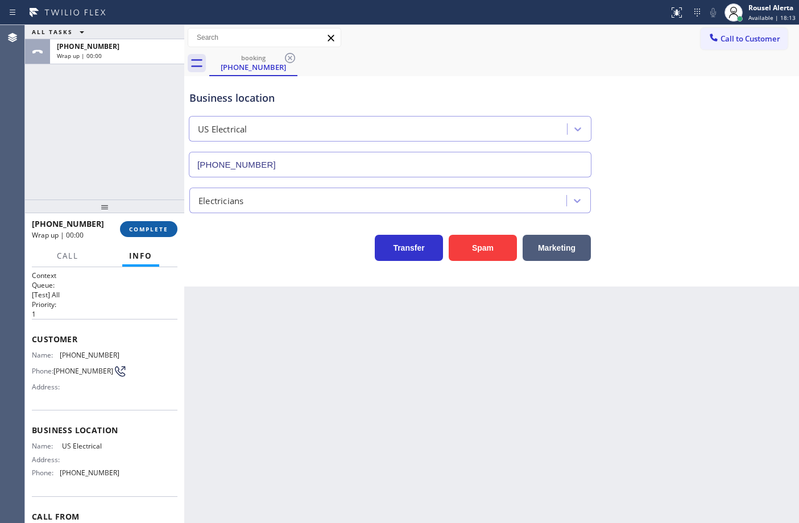
click at [154, 229] on span "COMPLETE" at bounding box center [148, 229] width 39 height 8
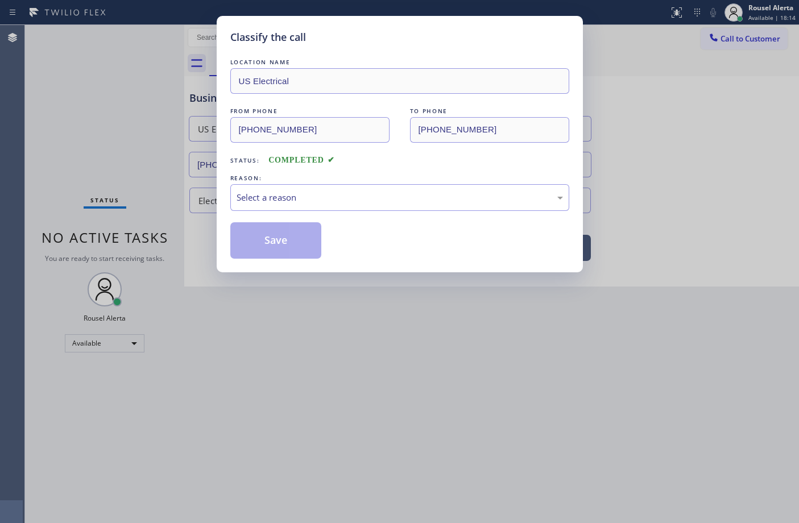
click at [390, 203] on div "Select a reason" at bounding box center [400, 197] width 326 height 13
click at [264, 253] on button "Save" at bounding box center [276, 240] width 92 height 36
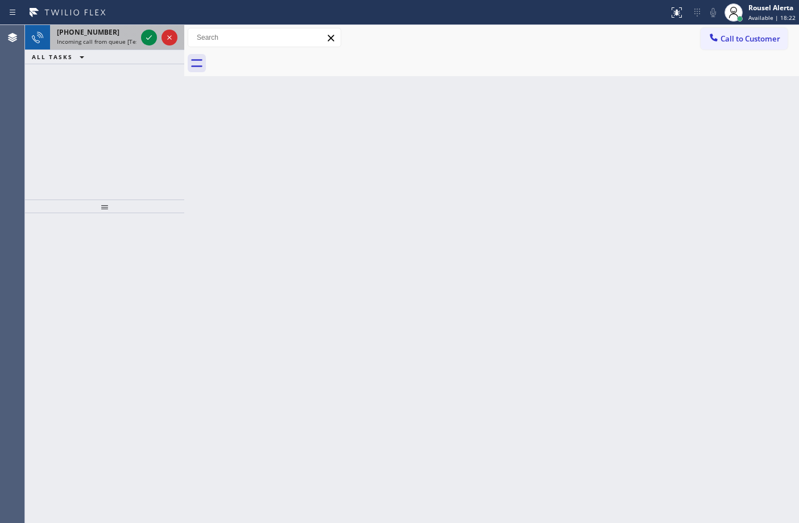
click at [120, 43] on span "Incoming call from queue [Test] All" at bounding box center [104, 42] width 94 height 8
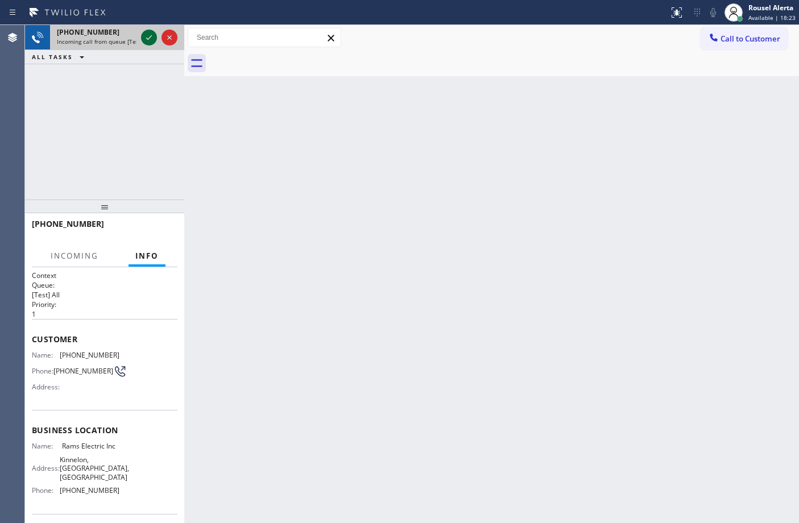
click at [143, 40] on icon at bounding box center [149, 38] width 14 height 14
click at [139, 32] on div at bounding box center [159, 37] width 41 height 25
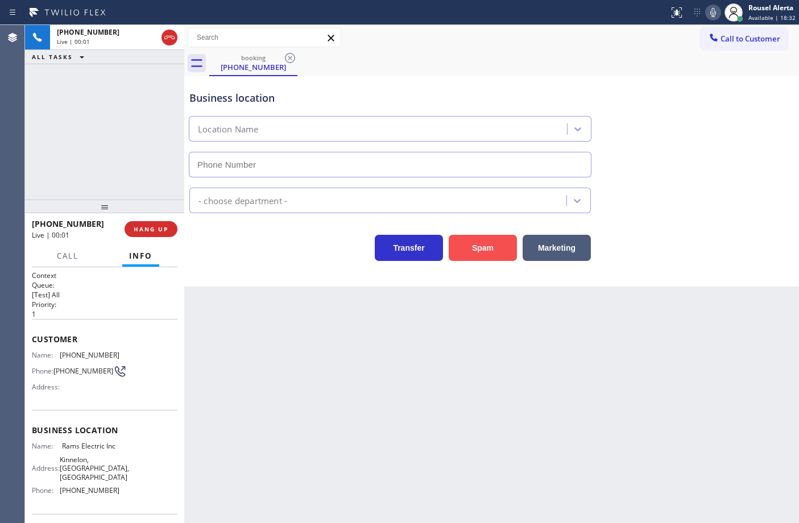
type input "[PHONE_NUMBER]"
click at [482, 260] on button "Spam" at bounding box center [483, 248] width 68 height 26
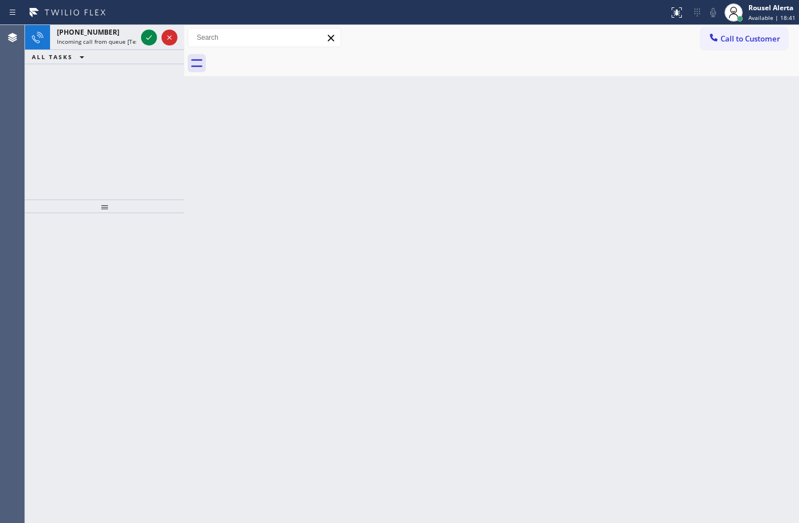
click at [100, 50] on div "ALL TASKS ALL TASKS ACTIVE TASKS TASKS IN WRAP UP" at bounding box center [104, 57] width 159 height 14
click at [114, 30] on div "[PHONE_NUMBER]" at bounding box center [97, 32] width 80 height 10
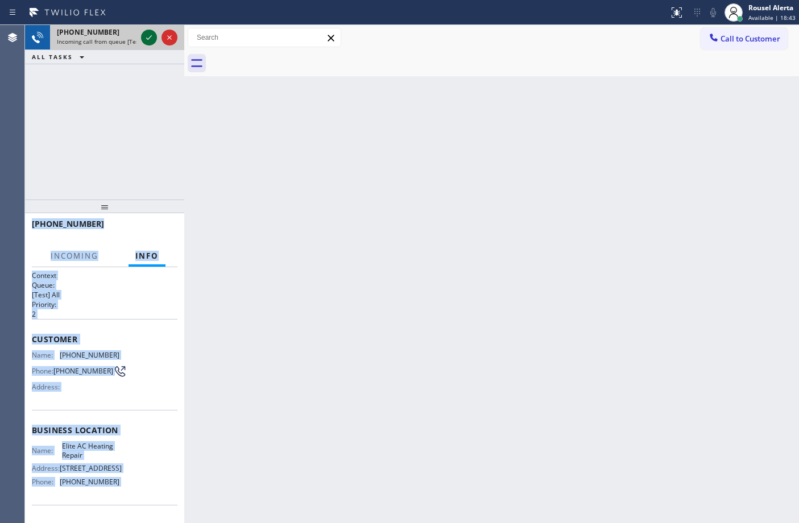
click at [143, 38] on icon at bounding box center [149, 38] width 14 height 14
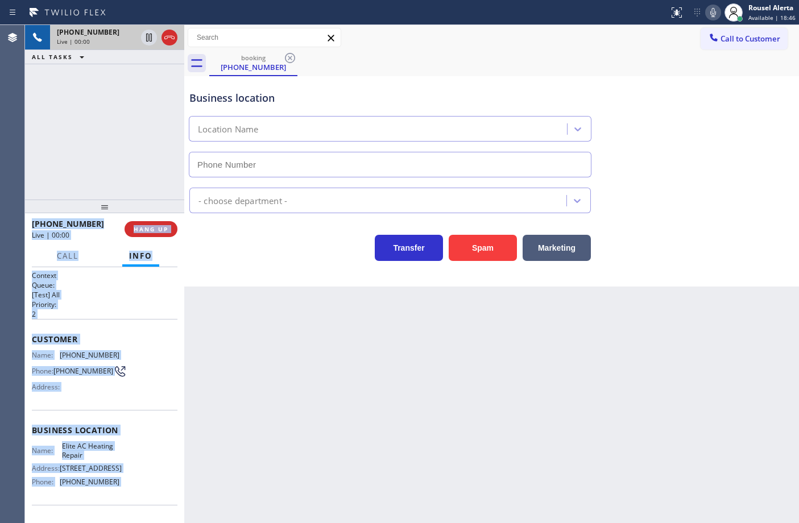
type input "[PHONE_NUMBER]"
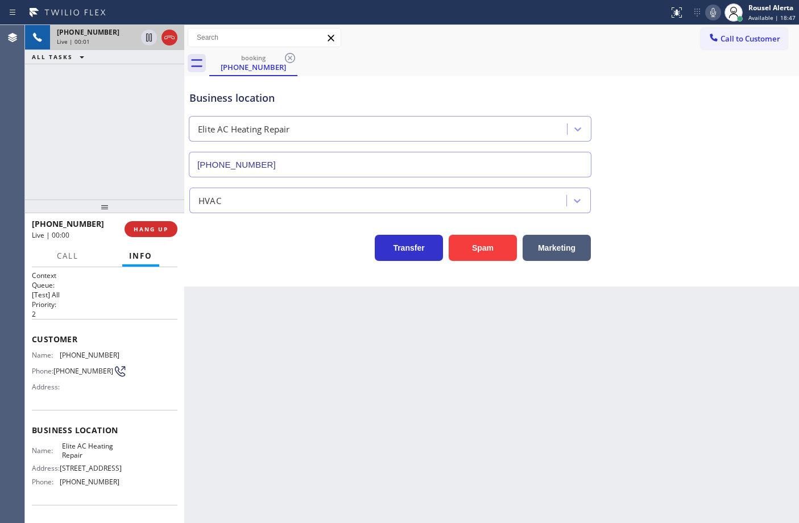
click at [458, 358] on div "Back to Dashboard Change Sender ID Customers Technicians Select a contact Outbo…" at bounding box center [491, 274] width 615 height 498
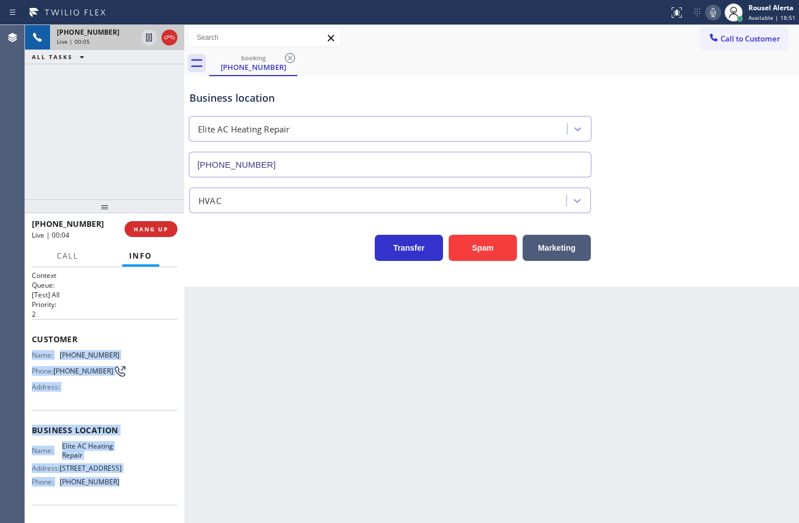
drag, startPoint x: 32, startPoint y: 347, endPoint x: 131, endPoint y: 481, distance: 166.2
click at [131, 481] on div "Context Queue: [Test] All Priority: 2 Customer Name: [PHONE_NUMBER] Phone: [PHO…" at bounding box center [105, 431] width 146 height 320
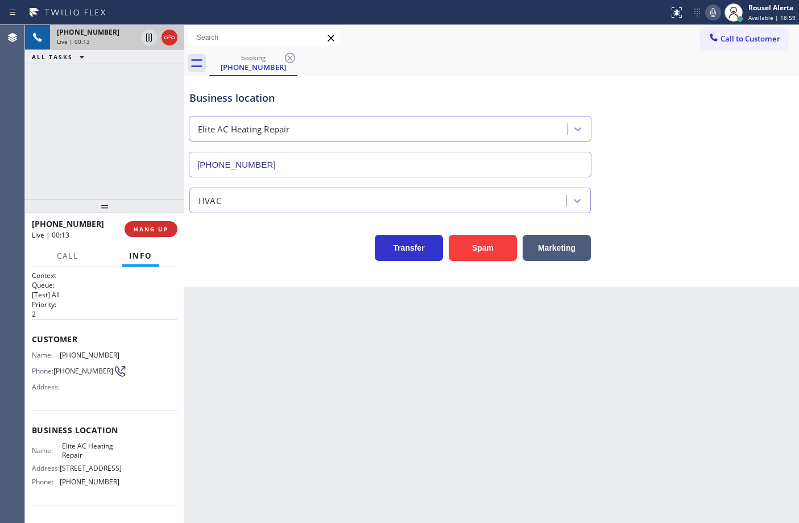
click at [144, 292] on p "[Test] All" at bounding box center [105, 295] width 146 height 10
click at [345, 417] on div "Back to Dashboard Change Sender ID Customers Technicians Select a contact Outbo…" at bounding box center [491, 274] width 615 height 498
drag, startPoint x: 122, startPoint y: 149, endPoint x: 133, endPoint y: 129, distance: 22.4
click at [122, 148] on div "[PHONE_NUMBER] Live | 04:51 ALL TASKS ALL TASKS ACTIVE TASKS TASKS IN WRAP UP" at bounding box center [104, 112] width 159 height 175
click at [147, 40] on icon at bounding box center [149, 38] width 14 height 14
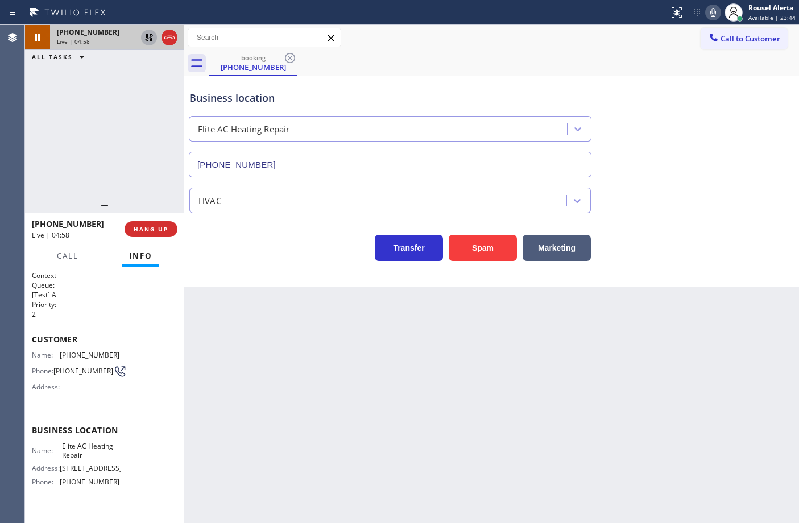
click at [710, 13] on icon at bounding box center [713, 13] width 14 height 14
click at [154, 188] on div "[PHONE_NUMBER] Live | 06:18 ALL TASKS ALL TASKS ACTIVE TASKS TASKS IN WRAP UP" at bounding box center [104, 112] width 159 height 175
click at [146, 43] on icon at bounding box center [149, 38] width 14 height 14
click at [709, 11] on icon at bounding box center [713, 13] width 14 height 14
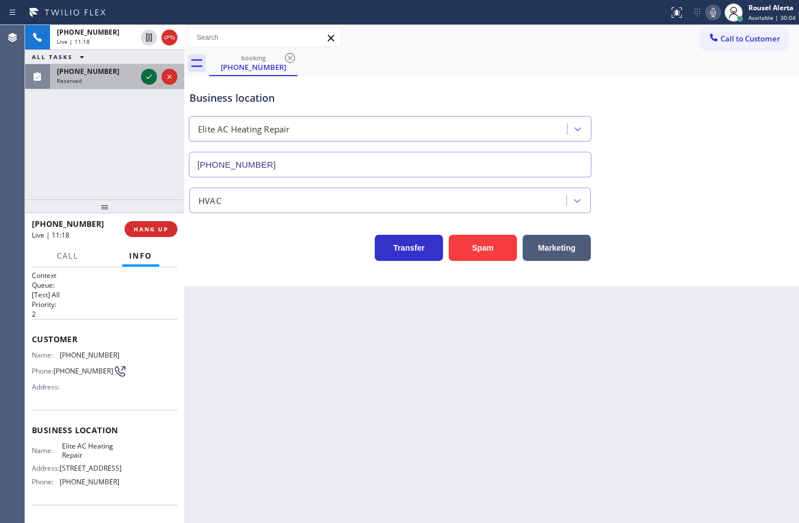
click at [144, 77] on icon at bounding box center [149, 77] width 14 height 14
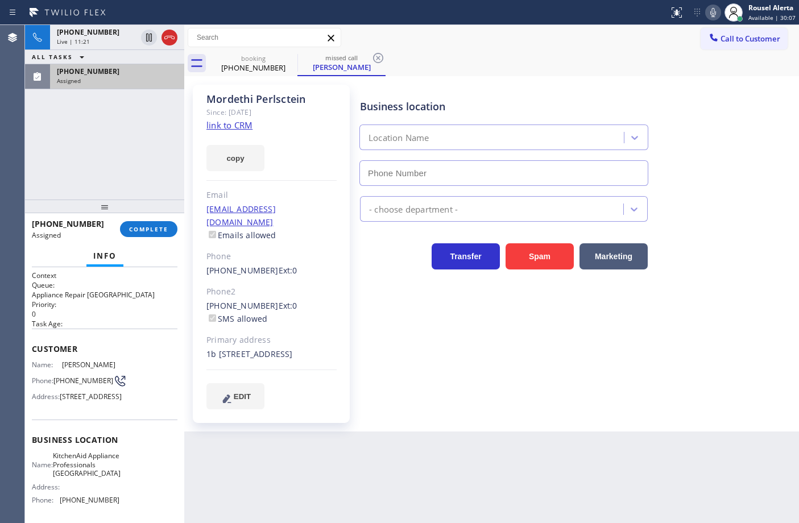
type input "[PHONE_NUMBER]"
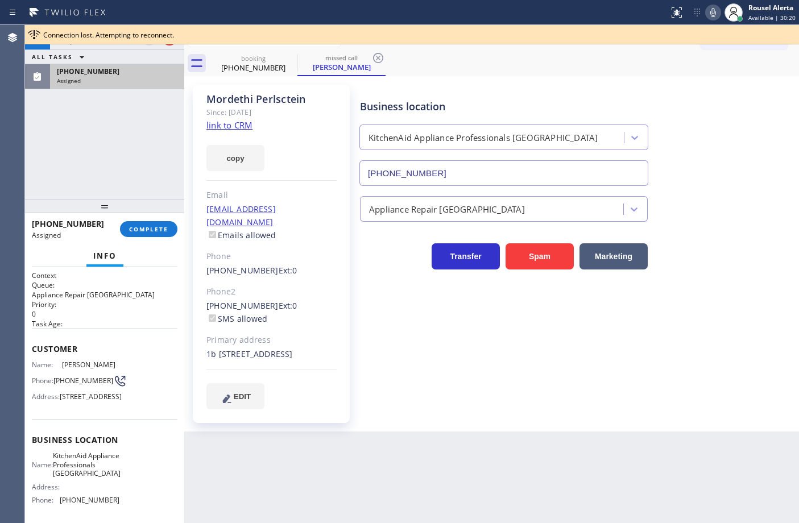
click at [100, 107] on div "[PHONE_NUMBER] Live | 11:34 ALL TASKS ALL TASKS ACTIVE TASKS TASKS IN WRAP UP […" at bounding box center [104, 112] width 159 height 175
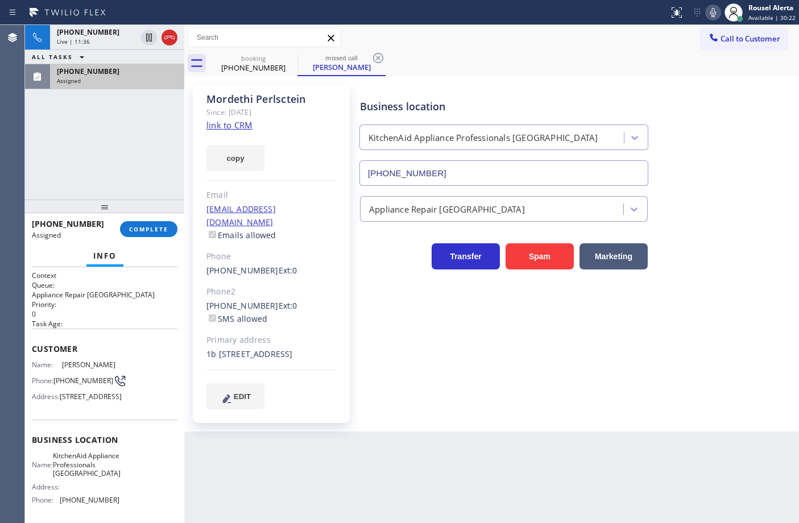
click at [98, 71] on span "[PHONE_NUMBER]" at bounding box center [88, 72] width 63 height 10
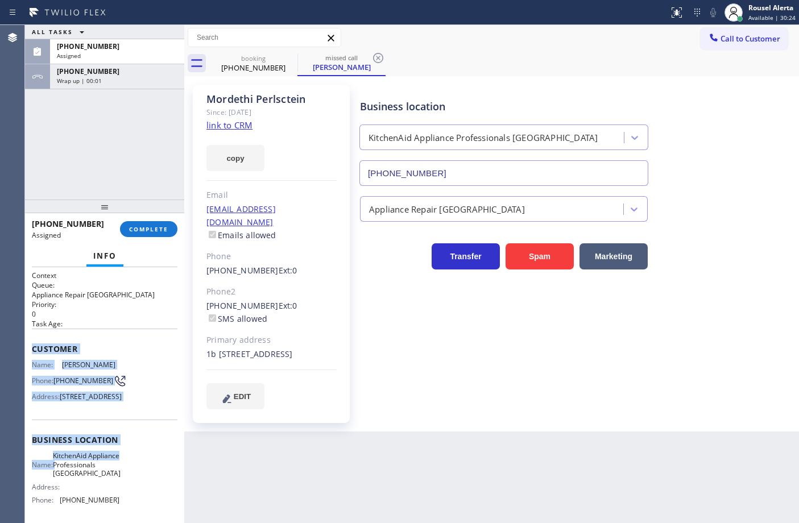
scroll to position [71, 0]
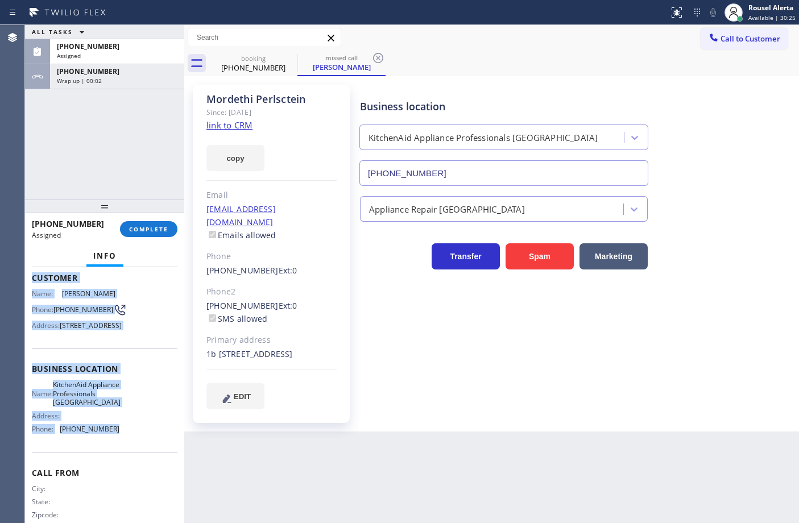
drag, startPoint x: 28, startPoint y: 354, endPoint x: 138, endPoint y: 468, distance: 157.7
click at [138, 468] on div "Context Queue: Appliance Repair High End Priority: 0 Task Age: Customer Name: […" at bounding box center [104, 395] width 159 height 256
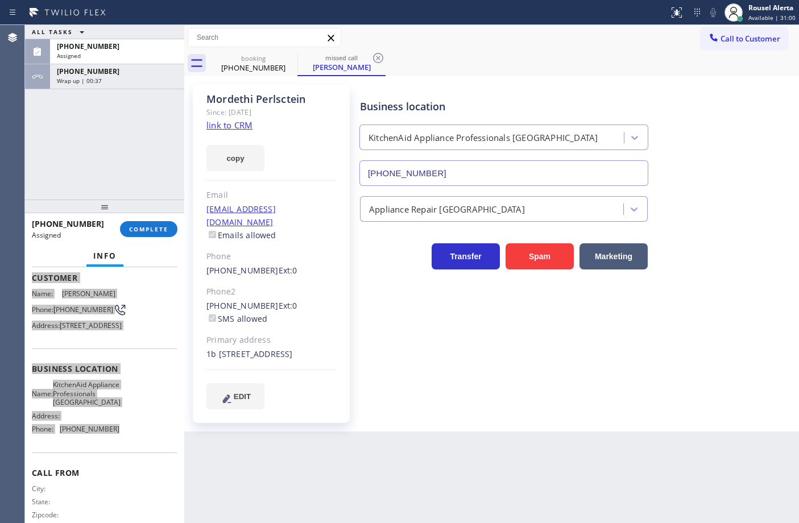
scroll to position [80, 0]
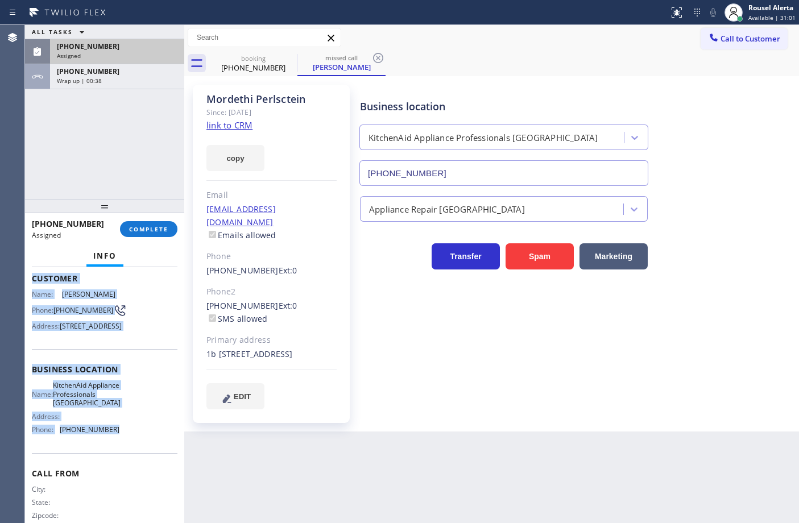
click at [118, 48] on div "[PHONE_NUMBER]" at bounding box center [117, 47] width 121 height 10
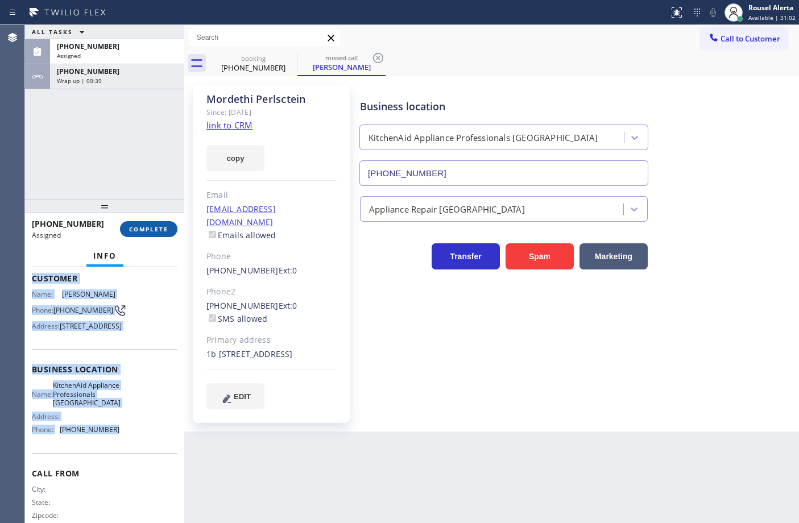
click at [166, 225] on span "COMPLETE" at bounding box center [148, 229] width 39 height 8
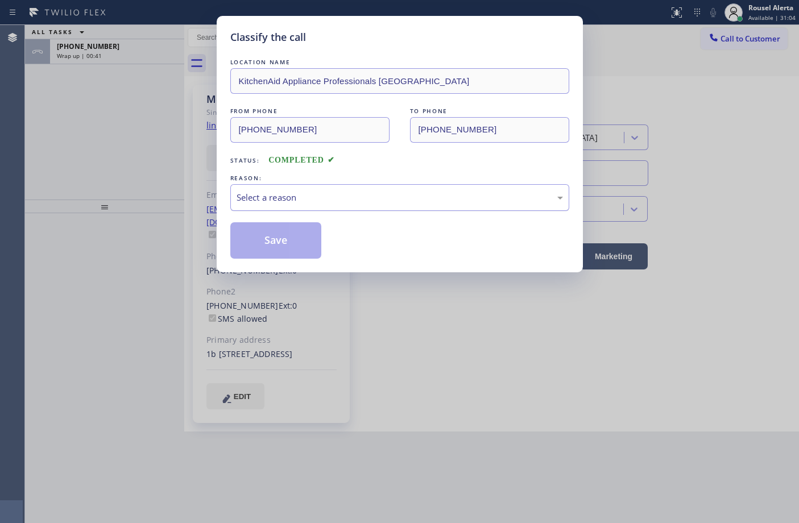
click at [274, 192] on div "Select a reason" at bounding box center [400, 197] width 326 height 13
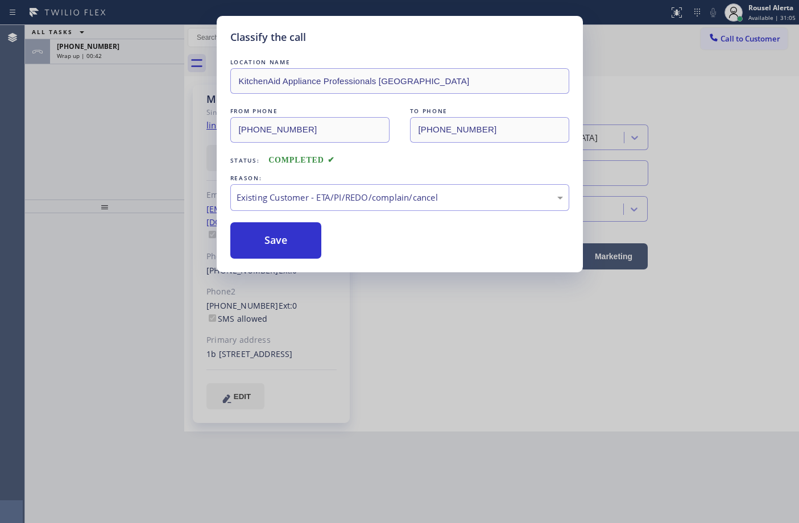
click at [271, 229] on button "Save" at bounding box center [276, 240] width 92 height 36
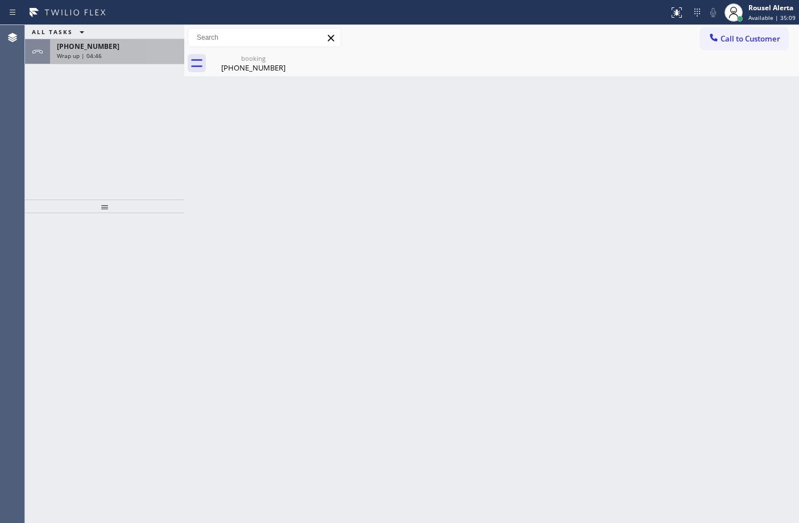
click at [84, 46] on span "[PHONE_NUMBER]" at bounding box center [88, 47] width 63 height 10
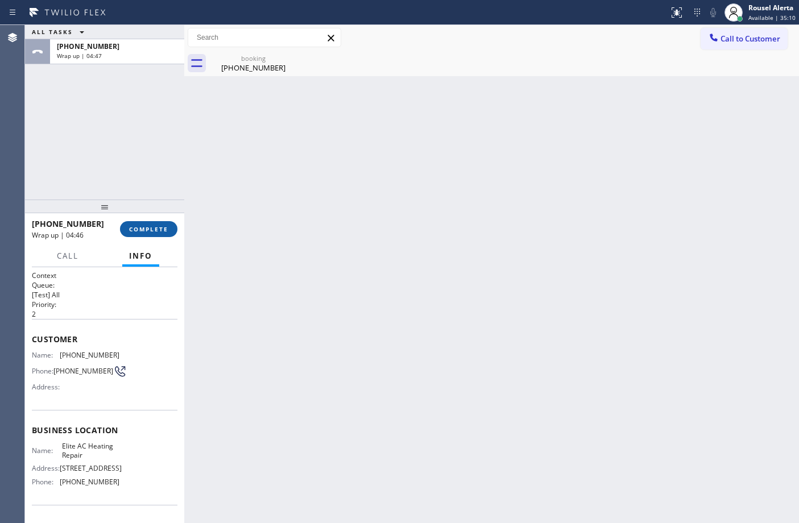
click at [138, 230] on span "COMPLETE" at bounding box center [148, 229] width 39 height 8
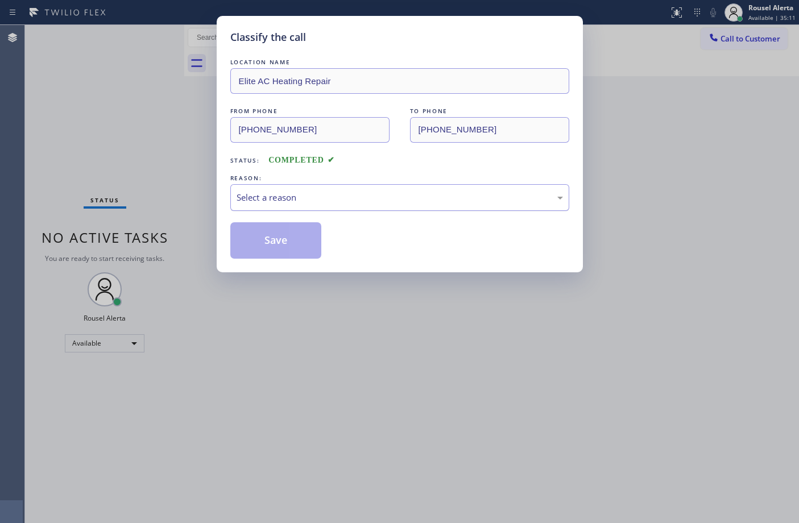
click at [303, 194] on div "Select a reason" at bounding box center [400, 197] width 326 height 13
drag, startPoint x: 274, startPoint y: 237, endPoint x: 254, endPoint y: 214, distance: 29.8
click at [273, 237] on button "Save" at bounding box center [276, 240] width 92 height 36
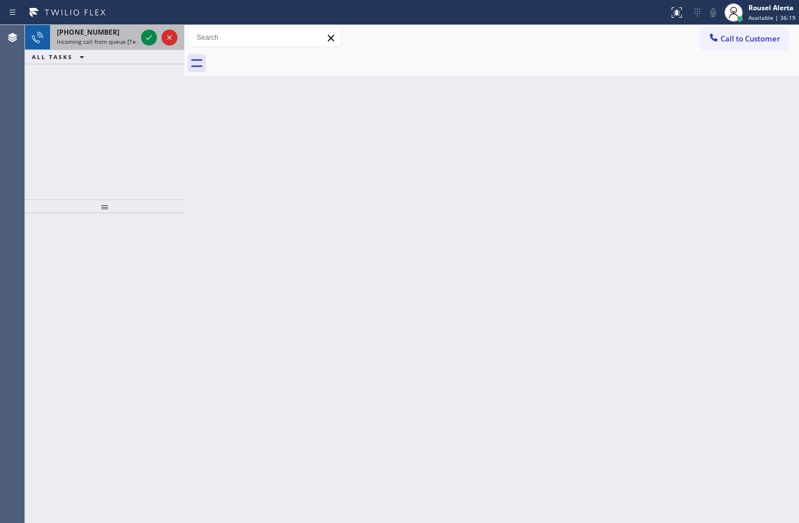
click at [111, 34] on div "[PHONE_NUMBER]" at bounding box center [97, 32] width 80 height 10
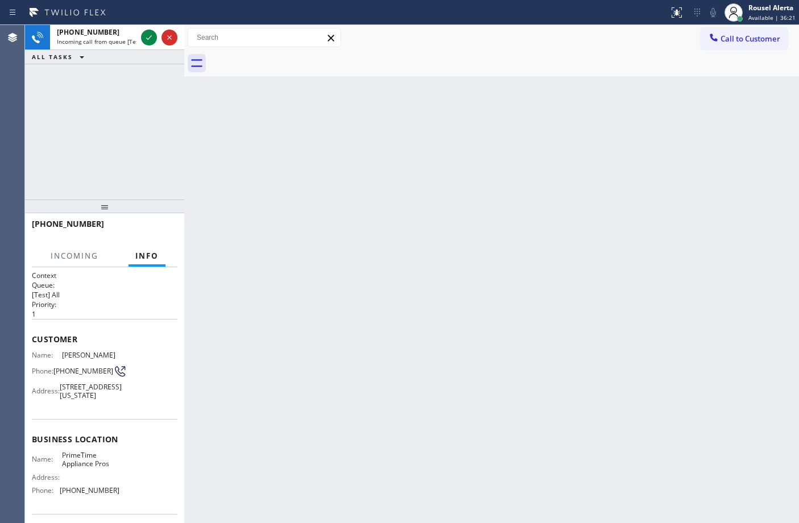
click at [239, 148] on div "Back to Dashboard Change Sender ID Customers Technicians Select a contact Outbo…" at bounding box center [491, 274] width 615 height 498
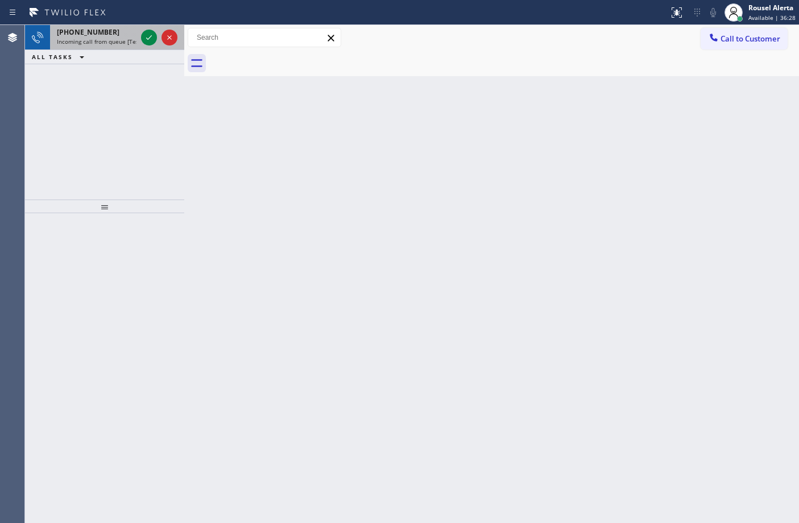
click at [105, 34] on div "[PHONE_NUMBER]" at bounding box center [97, 32] width 80 height 10
click at [102, 50] on div "ALL TASKS ALL TASKS ACTIVE TASKS TASKS IN WRAP UP" at bounding box center [104, 57] width 159 height 14
click at [108, 44] on span "Incoming call from queue [Test] All" at bounding box center [104, 42] width 94 height 8
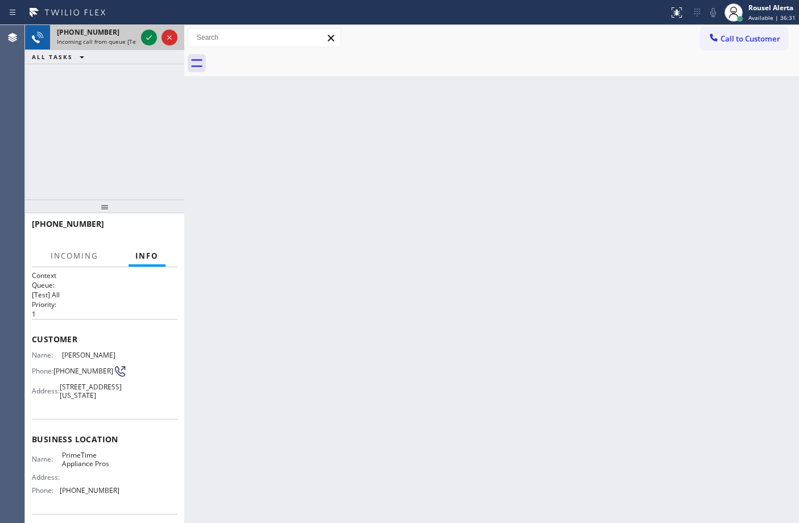
click at [111, 43] on span "Incoming call from queue [Test] All" at bounding box center [104, 42] width 94 height 8
click at [473, 280] on div "Back to Dashboard Change Sender ID Customers Technicians Select a contact Outbo…" at bounding box center [491, 274] width 615 height 498
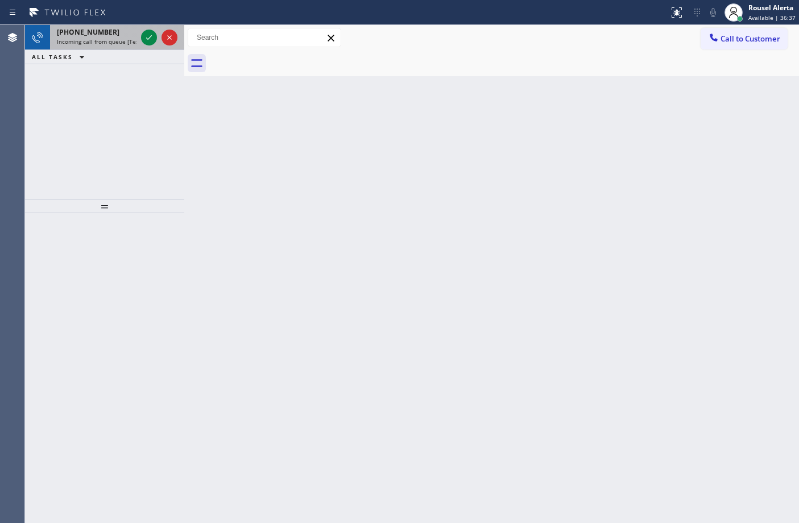
click at [108, 30] on div "[PHONE_NUMBER]" at bounding box center [97, 32] width 80 height 10
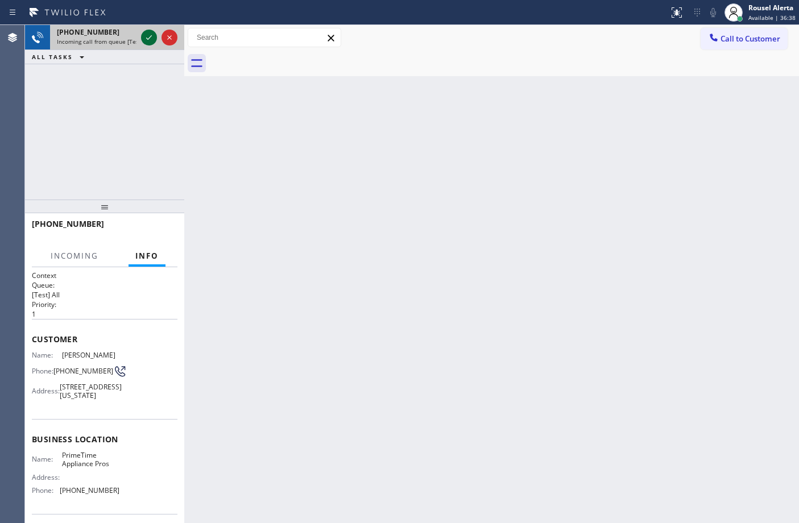
click at [147, 39] on icon at bounding box center [149, 37] width 6 height 5
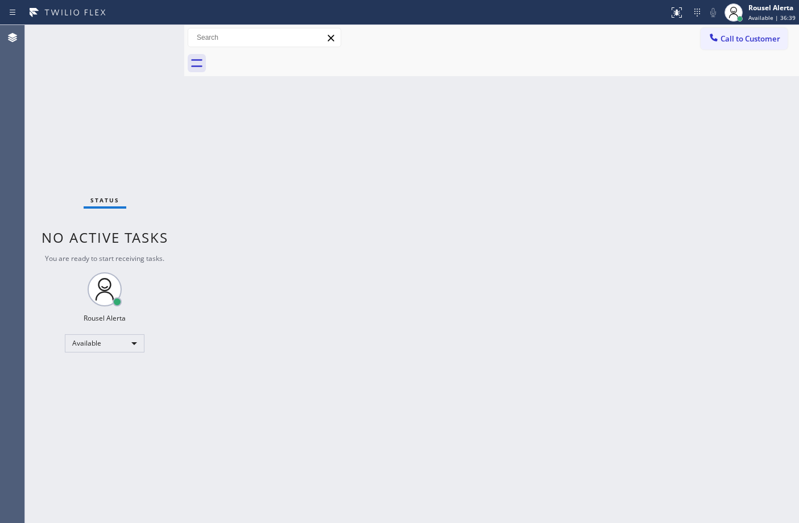
click at [222, 131] on div "Back to Dashboard Change Sender ID Customers Technicians Select a contact Outbo…" at bounding box center [491, 274] width 615 height 498
click at [668, 15] on div at bounding box center [676, 13] width 25 height 14
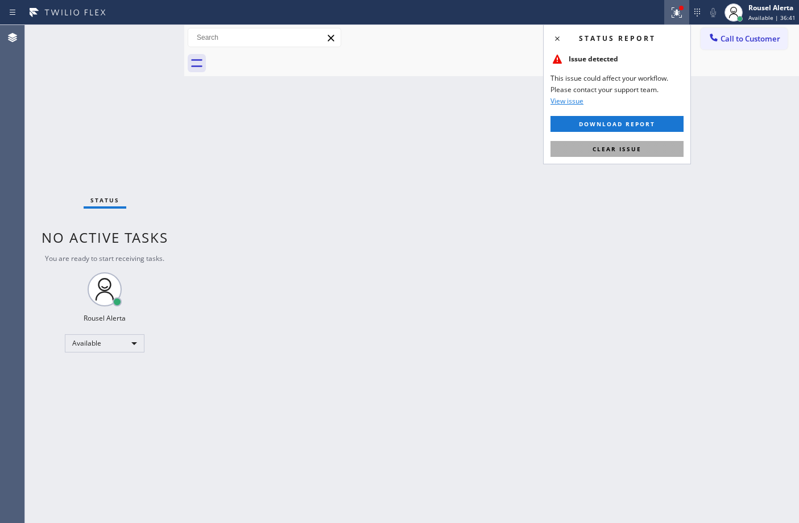
click at [630, 141] on button "Clear issue" at bounding box center [617, 149] width 133 height 16
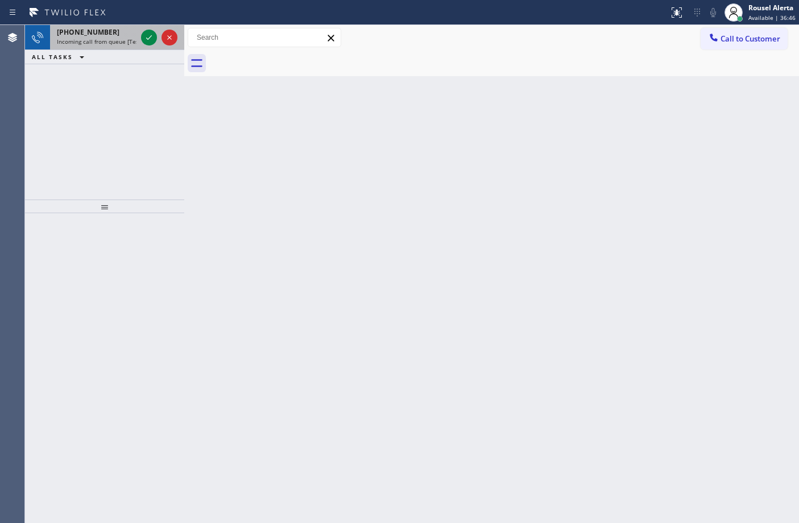
drag, startPoint x: 109, startPoint y: 42, endPoint x: 135, endPoint y: 37, distance: 26.6
click at [110, 42] on span "Incoming call from queue [Test] All" at bounding box center [104, 42] width 94 height 8
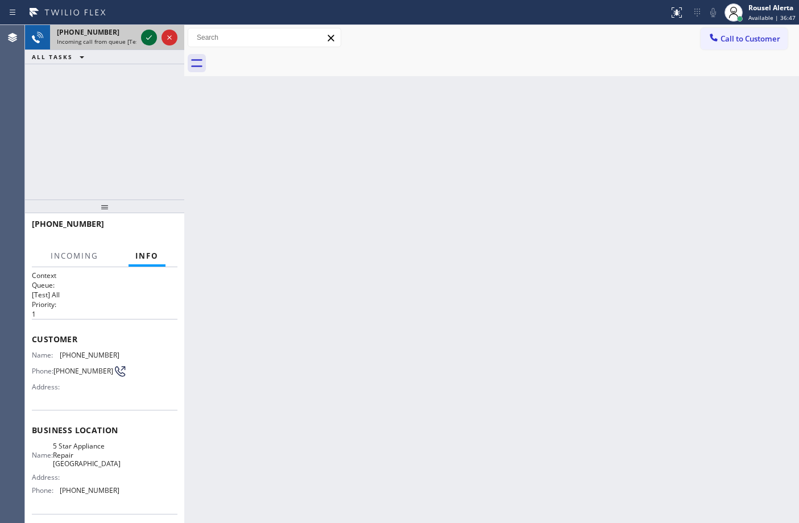
click at [151, 35] on icon at bounding box center [149, 38] width 14 height 14
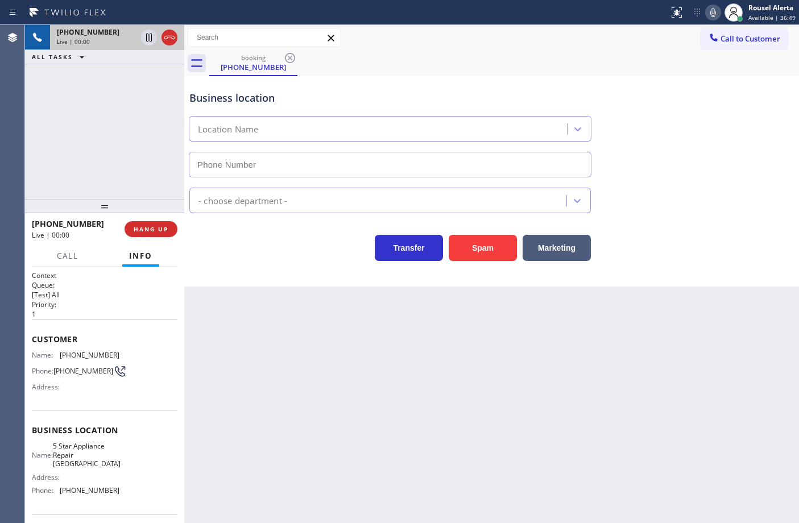
type input "[PHONE_NUMBER]"
drag, startPoint x: 468, startPoint y: 245, endPoint x: 481, endPoint y: 251, distance: 13.7
click at [468, 245] on button "Spam" at bounding box center [483, 248] width 68 height 26
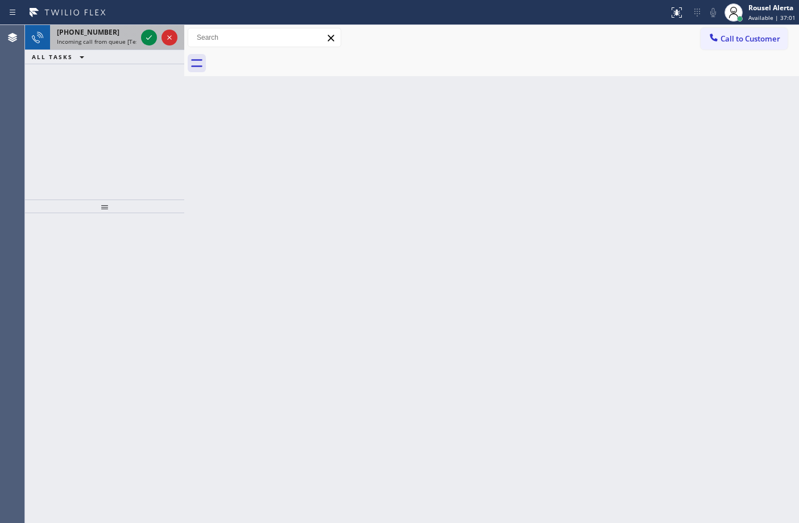
click at [124, 34] on div "[PHONE_NUMBER]" at bounding box center [97, 32] width 80 height 10
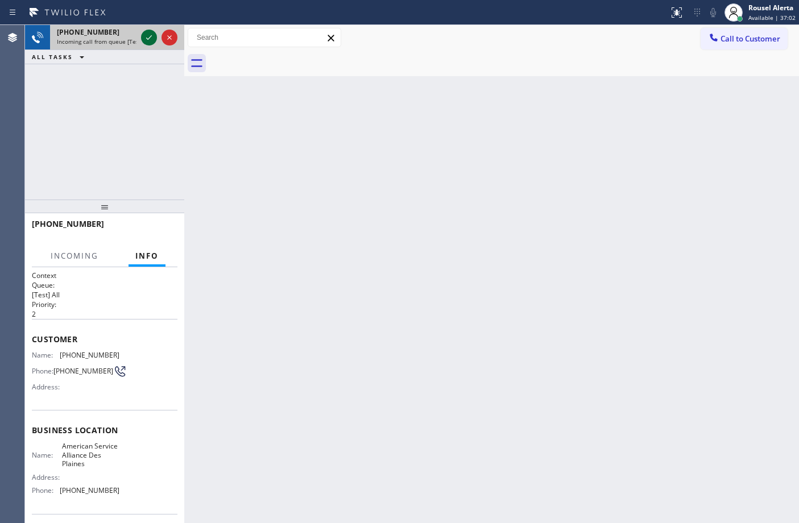
click at [141, 40] on div at bounding box center [149, 38] width 16 height 14
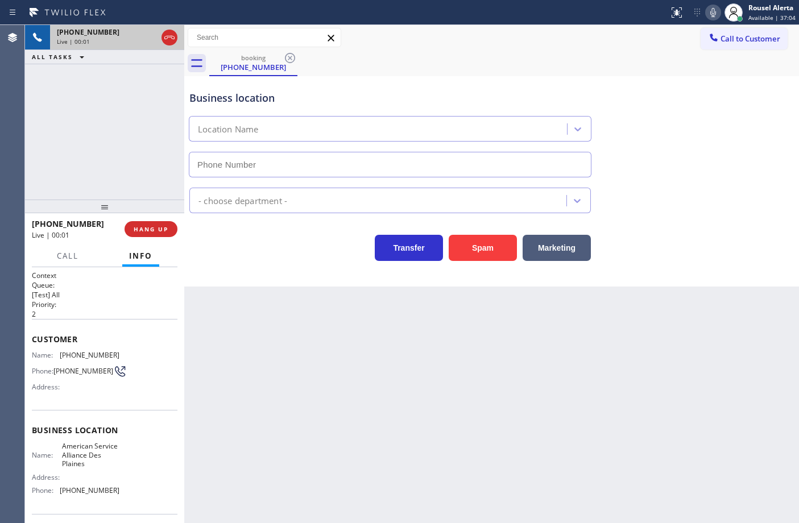
type input "[PHONE_NUMBER]"
click at [470, 256] on button "Spam" at bounding box center [483, 248] width 68 height 26
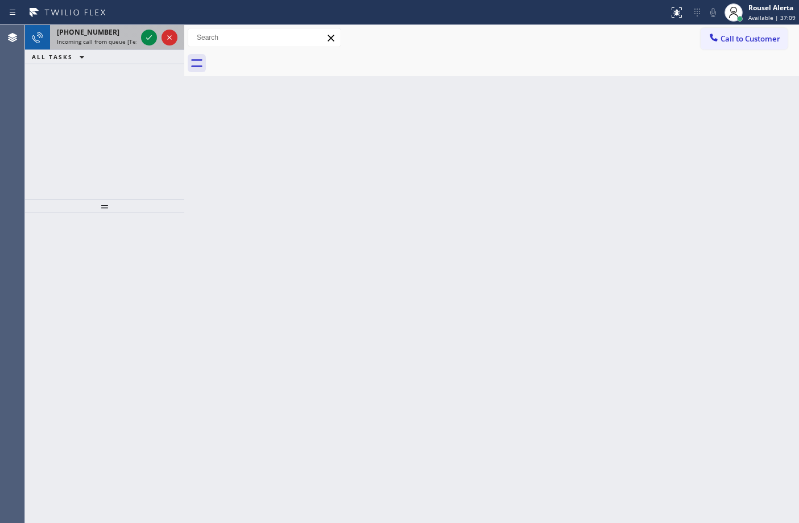
click at [119, 36] on div "[PHONE_NUMBER]" at bounding box center [97, 32] width 80 height 10
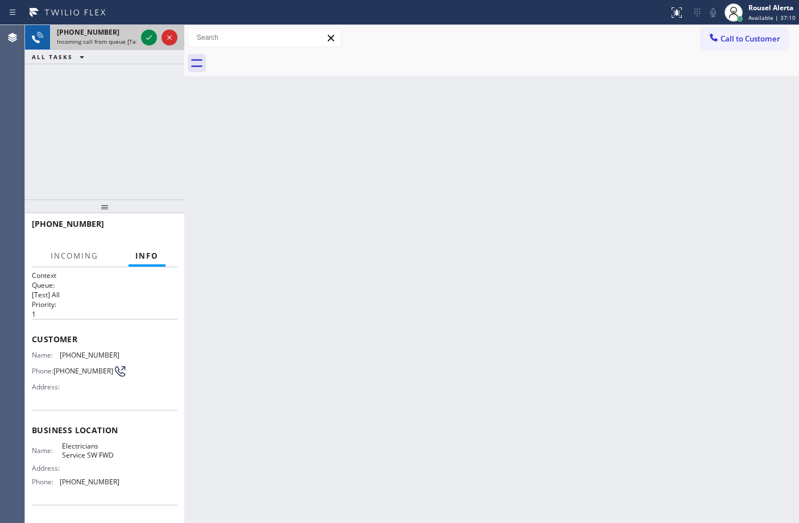
click at [139, 38] on div at bounding box center [159, 37] width 41 height 25
click at [147, 40] on icon at bounding box center [149, 38] width 14 height 14
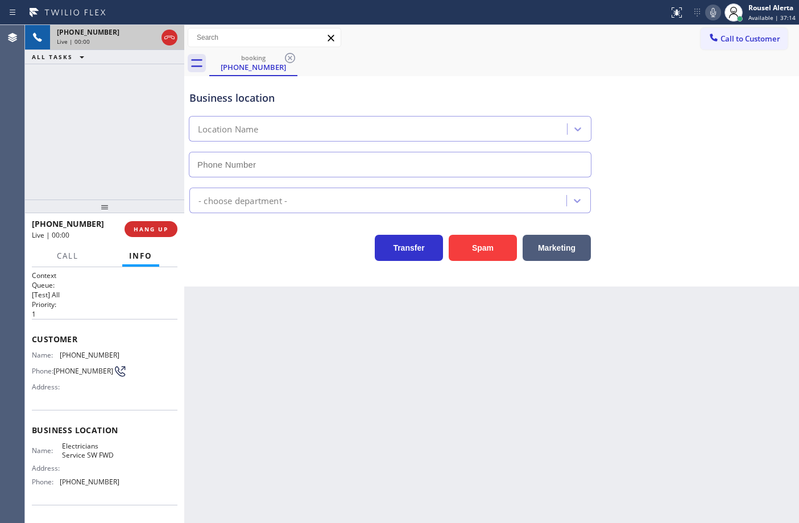
type input "[PHONE_NUMBER]"
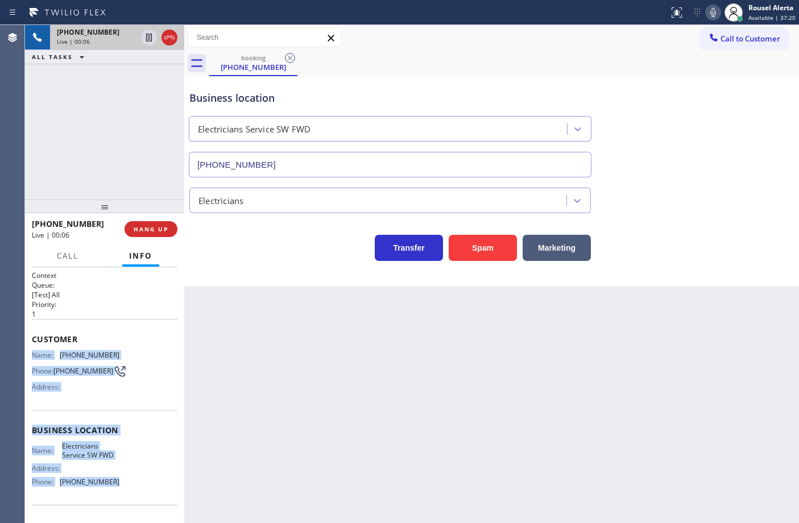
drag, startPoint x: 28, startPoint y: 347, endPoint x: 122, endPoint y: 477, distance: 160.1
click at [122, 477] on div "Context Queue: [Test] All Priority: 1 Customer Name: [PHONE_NUMBER] Phone: [PHO…" at bounding box center [104, 395] width 159 height 256
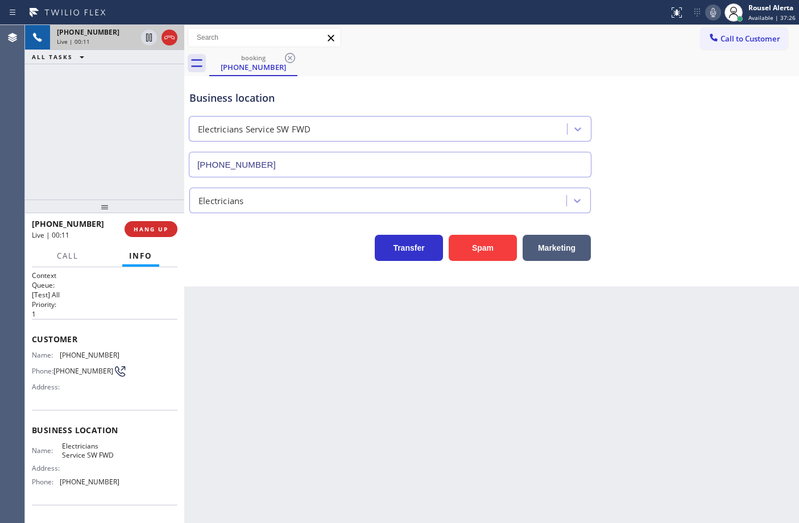
click at [559, 379] on div "Back to Dashboard Change Sender ID Customers Technicians Select a contact Outbo…" at bounding box center [491, 274] width 615 height 498
click at [167, 106] on div "[PHONE_NUMBER] Live | 00:20 ALL TASKS ALL TASKS ACTIVE TASKS TASKS IN WRAP UP" at bounding box center [104, 112] width 159 height 175
click at [347, 386] on div "Back to Dashboard Change Sender ID Customers Technicians Select a contact Outbo…" at bounding box center [491, 274] width 615 height 498
click at [139, 224] on button "HANG UP" at bounding box center [151, 229] width 53 height 16
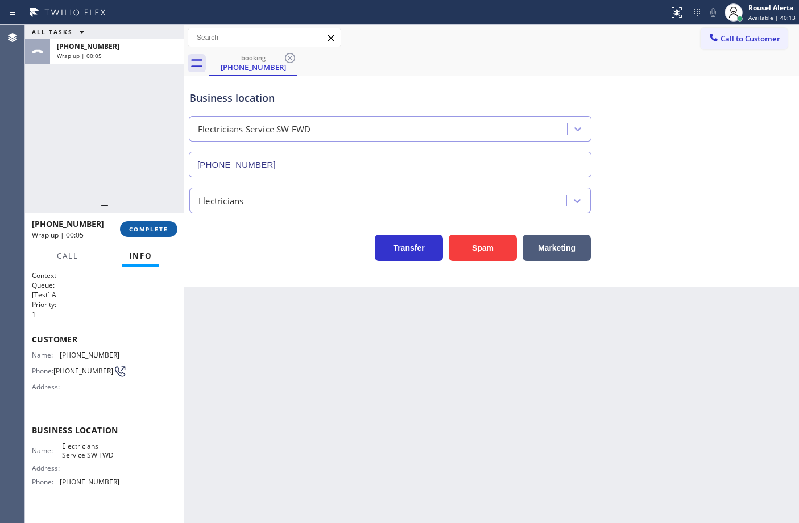
click at [156, 227] on span "COMPLETE" at bounding box center [148, 229] width 39 height 8
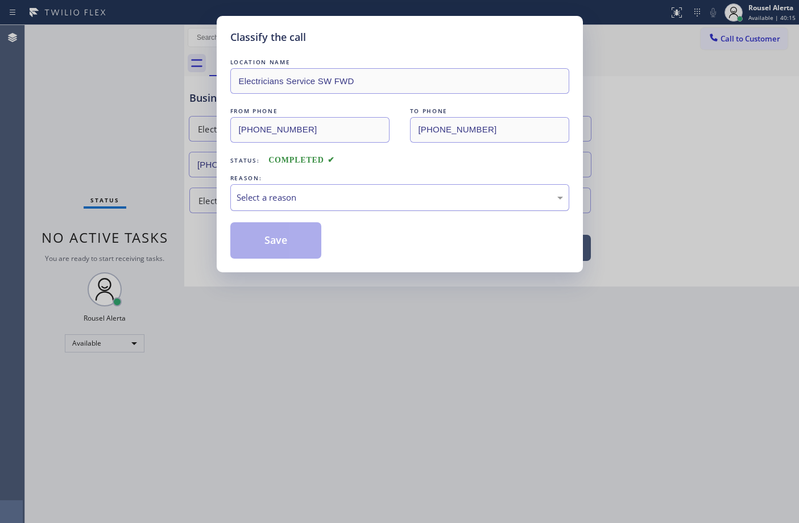
click at [322, 195] on div "Select a reason" at bounding box center [400, 197] width 326 height 13
click at [319, 245] on button "Save" at bounding box center [276, 240] width 92 height 36
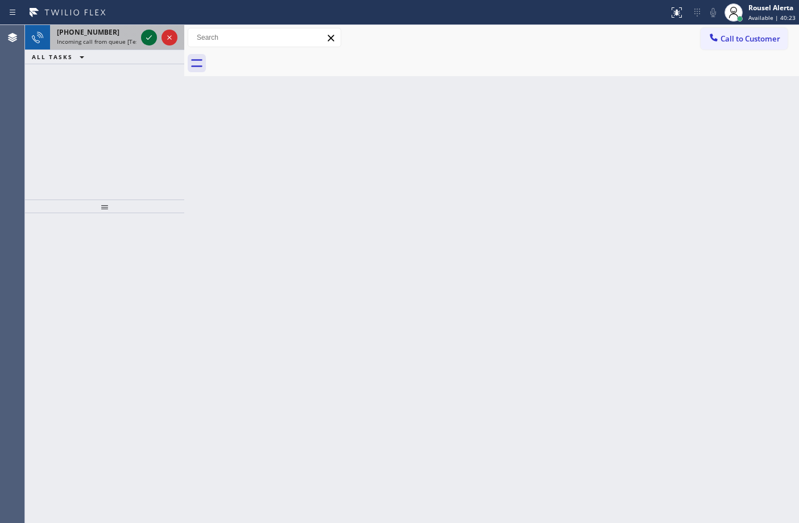
drag, startPoint x: 121, startPoint y: 32, endPoint x: 151, endPoint y: 39, distance: 31.3
click at [125, 32] on div "[PHONE_NUMBER]" at bounding box center [97, 32] width 80 height 10
click at [117, 40] on span "Incoming call from queue [Test] All" at bounding box center [104, 42] width 94 height 8
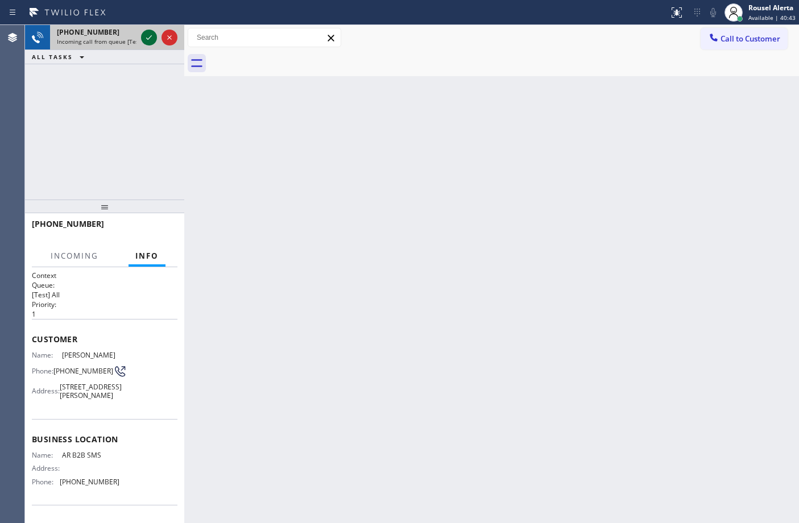
click at [145, 43] on icon at bounding box center [149, 38] width 14 height 14
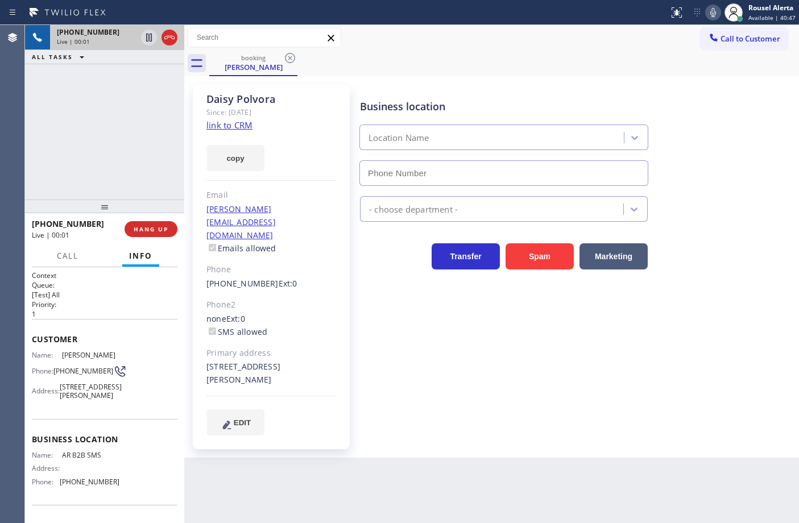
type input "[PHONE_NUMBER]"
click at [233, 118] on div "Since: [DATE]" at bounding box center [271, 112] width 130 height 13
click at [233, 122] on link "link to CRM" at bounding box center [229, 124] width 46 height 11
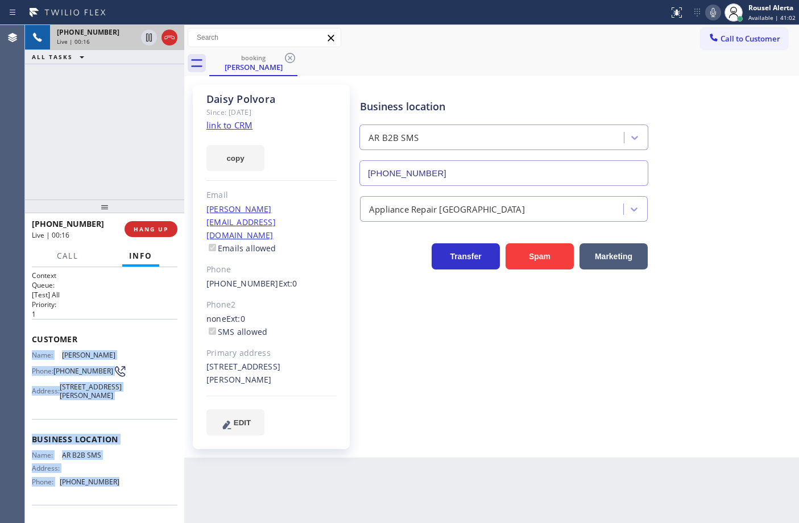
drag, startPoint x: 26, startPoint y: 353, endPoint x: 124, endPoint y: 502, distance: 178.2
click at [124, 502] on div "Context Queue: [Test] All Priority: 1 Customer Name: [PERSON_NAME] Phone: [PHON…" at bounding box center [104, 395] width 159 height 256
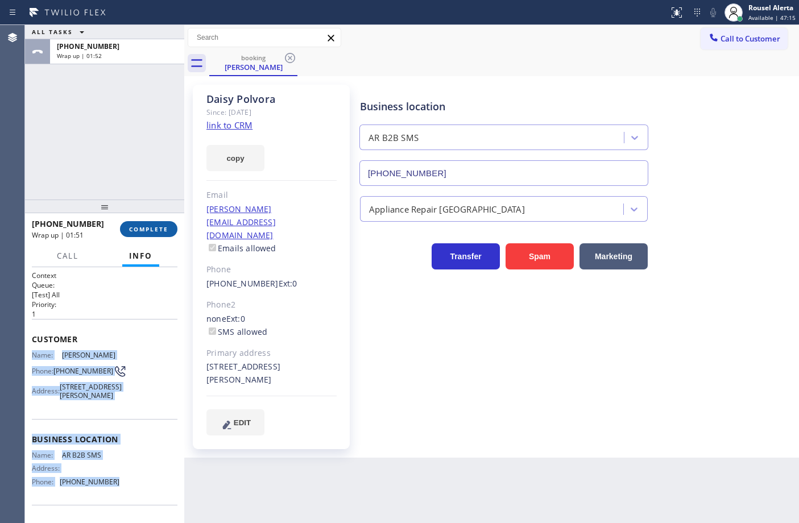
click at [139, 233] on button "COMPLETE" at bounding box center [148, 229] width 57 height 16
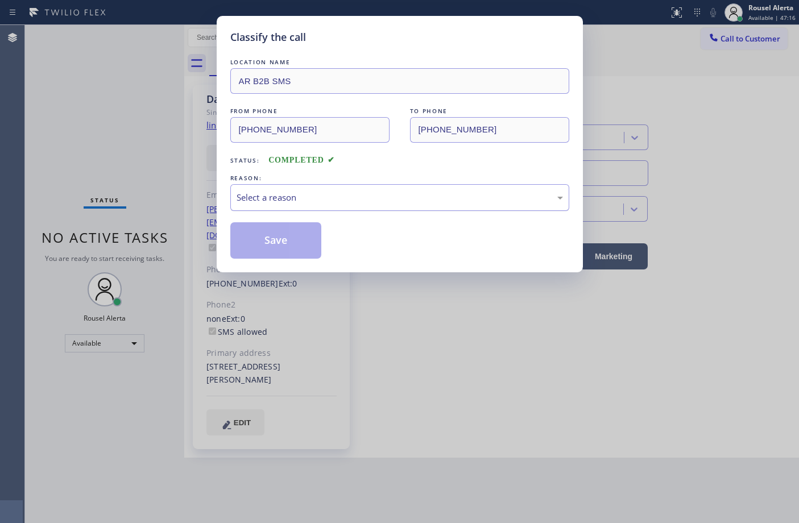
click at [343, 204] on div "Select a reason" at bounding box center [400, 197] width 326 height 13
click at [279, 246] on button "Save" at bounding box center [276, 240] width 92 height 36
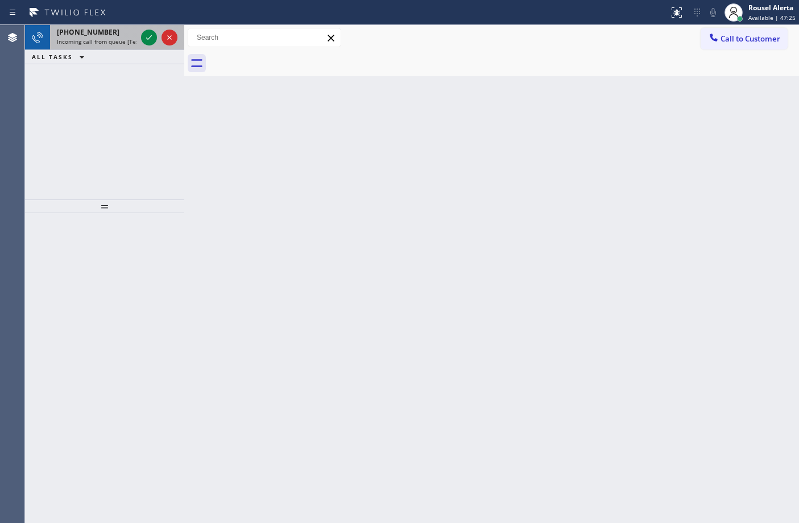
drag, startPoint x: 96, startPoint y: 38, endPoint x: 130, endPoint y: 33, distance: 34.4
click at [97, 38] on span "Incoming call from queue [Test] All" at bounding box center [104, 42] width 94 height 8
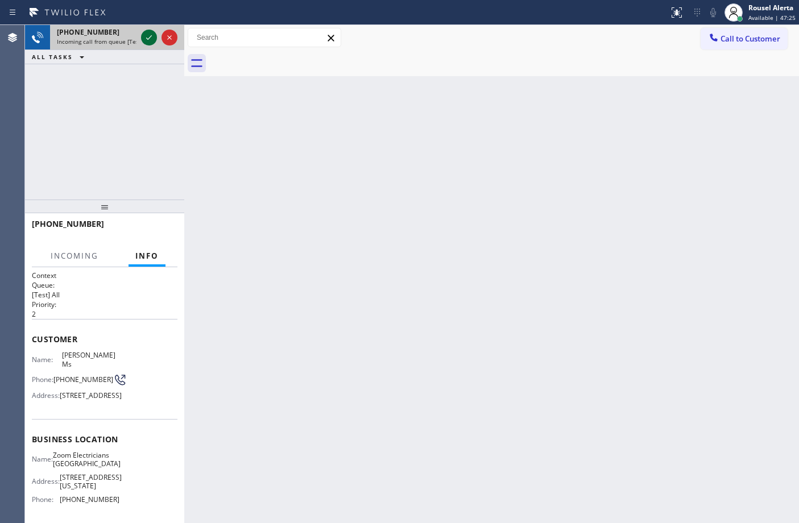
click at [145, 33] on icon at bounding box center [149, 38] width 14 height 14
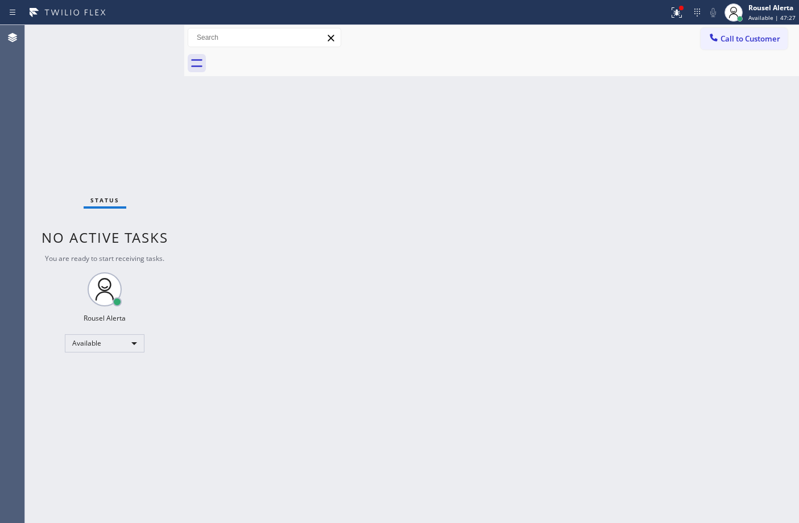
click at [331, 318] on div "Back to Dashboard Change Sender ID Customers Technicians Select a contact Outbo…" at bounding box center [491, 274] width 615 height 498
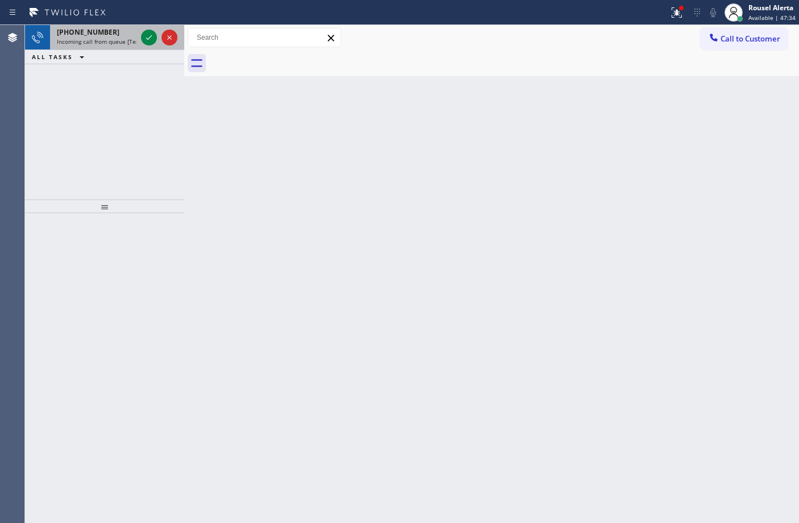
click at [111, 38] on span "Incoming call from queue [Test] All" at bounding box center [104, 42] width 94 height 8
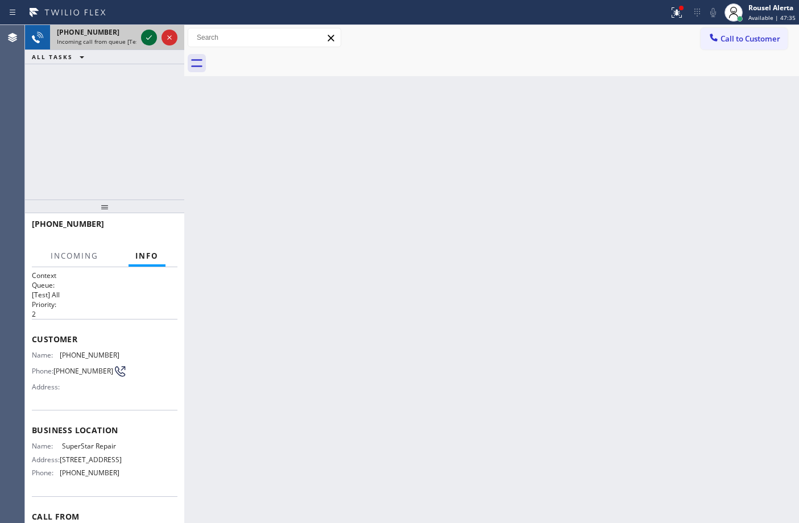
click at [145, 37] on icon at bounding box center [149, 38] width 14 height 14
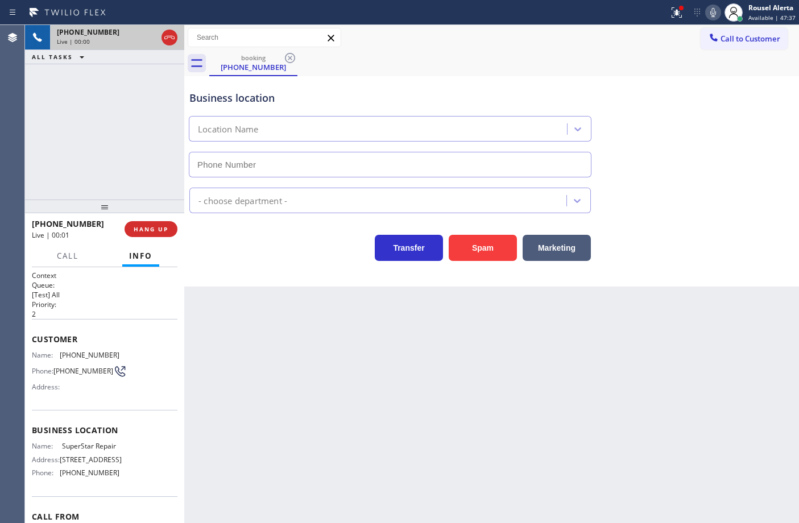
type input "[PHONE_NUMBER]"
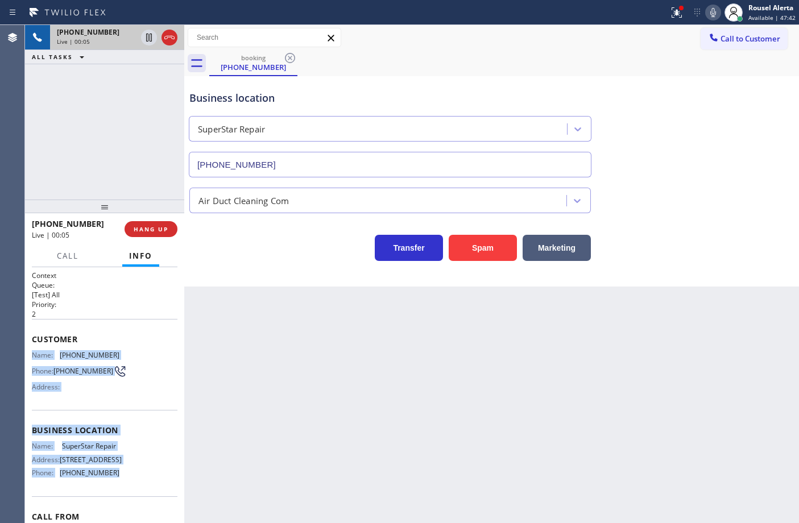
drag, startPoint x: 30, startPoint y: 354, endPoint x: 124, endPoint y: 495, distance: 169.7
click at [124, 495] on div "Context Queue: [Test] All Priority: 2 Customer Name: [PHONE_NUMBER] Phone: [PHO…" at bounding box center [104, 395] width 159 height 256
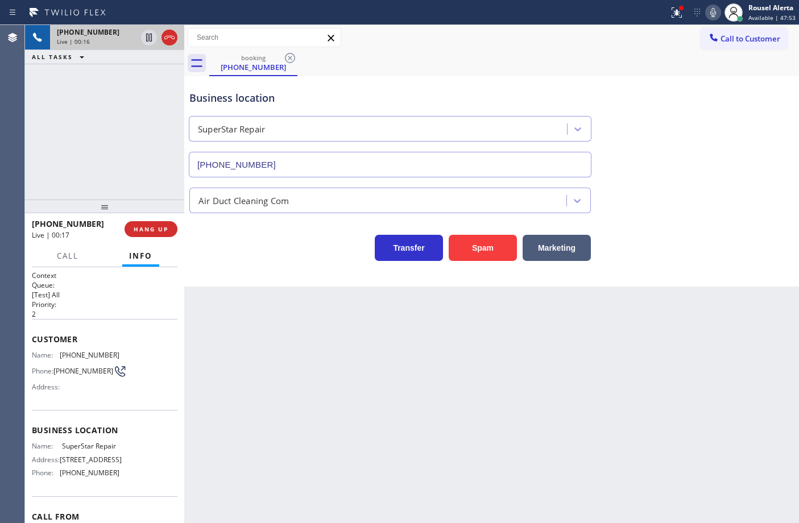
click at [410, 374] on div "Back to Dashboard Change Sender ID Customers Technicians Select a contact Outbo…" at bounding box center [491, 274] width 615 height 498
click at [669, 394] on div "Back to Dashboard Change Sender ID Customers Technicians Select a contact Outbo…" at bounding box center [491, 274] width 615 height 498
click at [672, 16] on icon at bounding box center [677, 13] width 14 height 14
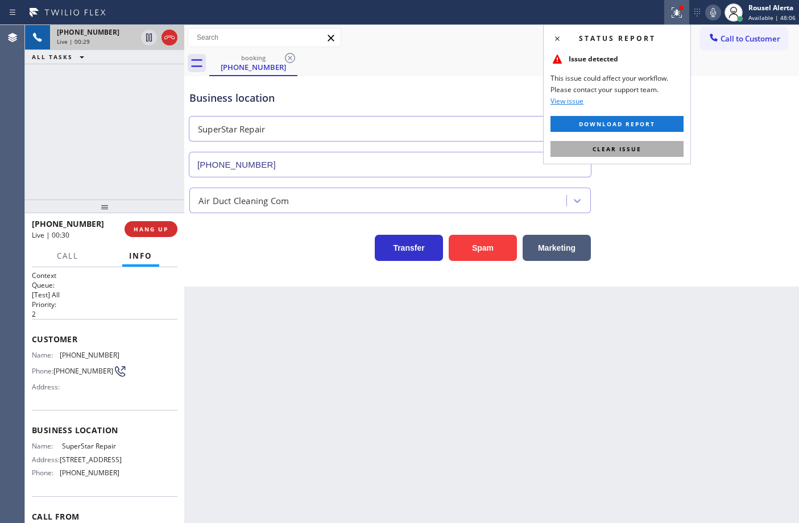
click at [652, 155] on button "Clear issue" at bounding box center [617, 149] width 133 height 16
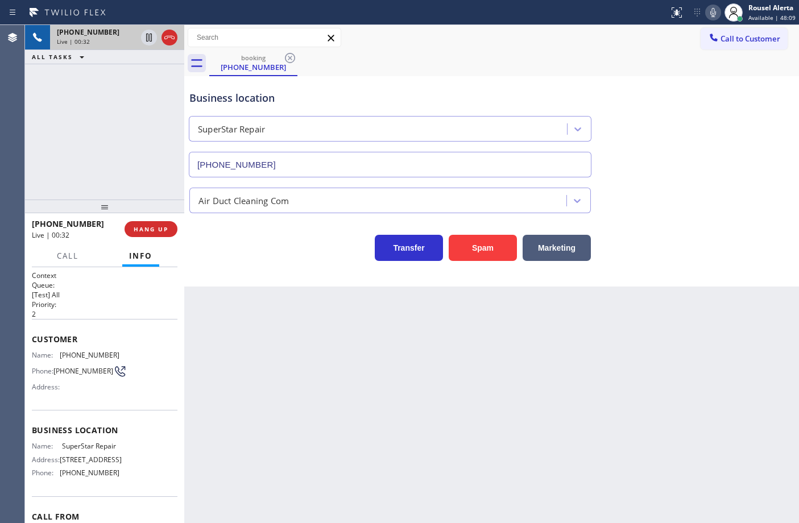
drag, startPoint x: 95, startPoint y: 161, endPoint x: 120, endPoint y: 177, distance: 29.7
click at [95, 160] on div "[PHONE_NUMBER] Live | 00:32 ALL TASKS ALL TASKS ACTIVE TASKS TASKS IN WRAP UP" at bounding box center [104, 112] width 159 height 175
click at [241, 367] on div "Back to Dashboard Change Sender ID Customers Technicians Select a contact Outbo…" at bounding box center [491, 274] width 615 height 498
click at [138, 177] on div "[PHONE_NUMBER] Live | 00:34 ALL TASKS ALL TASKS ACTIVE TASKS TASKS IN WRAP UP" at bounding box center [104, 112] width 159 height 175
click at [239, 316] on div "Back to Dashboard Change Sender ID Customers Technicians Select a contact Outbo…" at bounding box center [491, 274] width 615 height 498
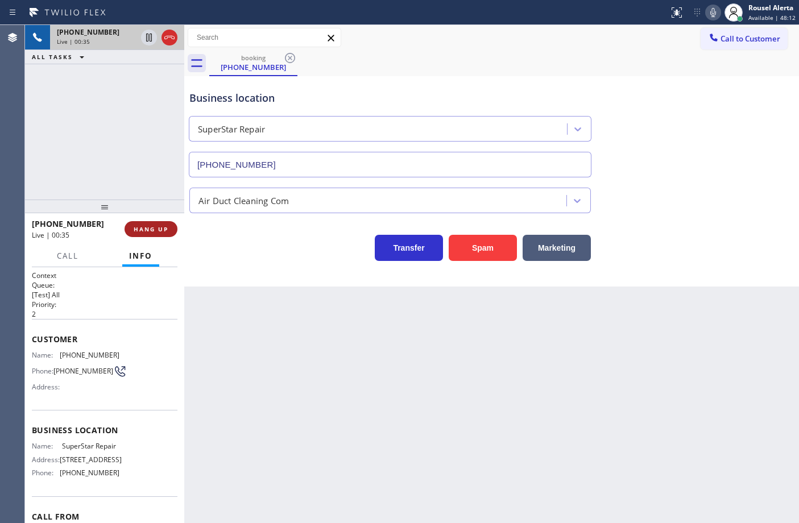
click at [151, 227] on span "HANG UP" at bounding box center [151, 229] width 35 height 8
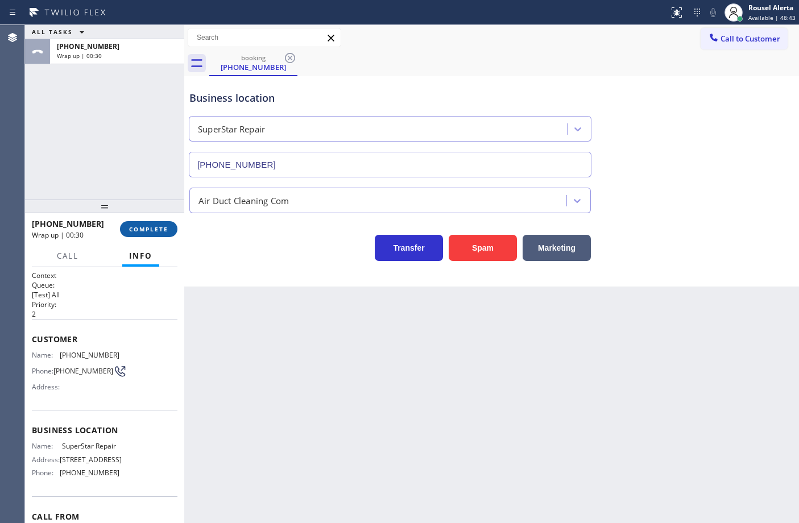
click at [148, 228] on span "COMPLETE" at bounding box center [148, 229] width 39 height 8
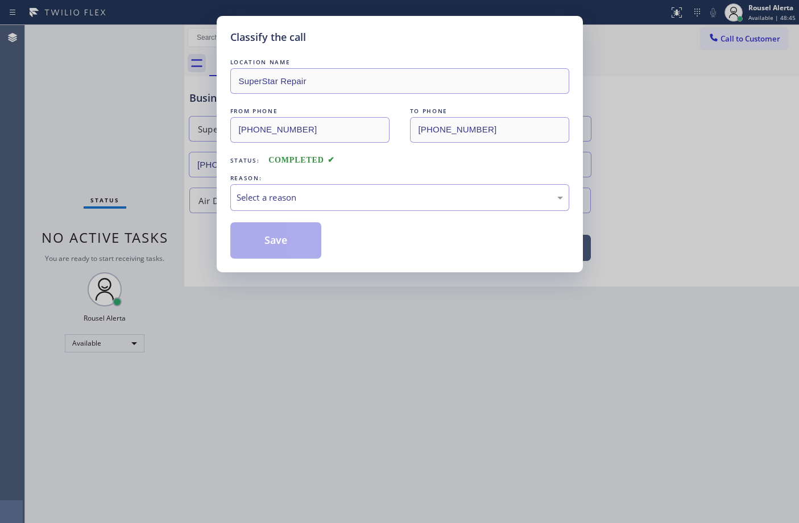
click at [259, 202] on div "Select a reason" at bounding box center [400, 197] width 326 height 13
click at [282, 245] on button "Save" at bounding box center [276, 240] width 92 height 36
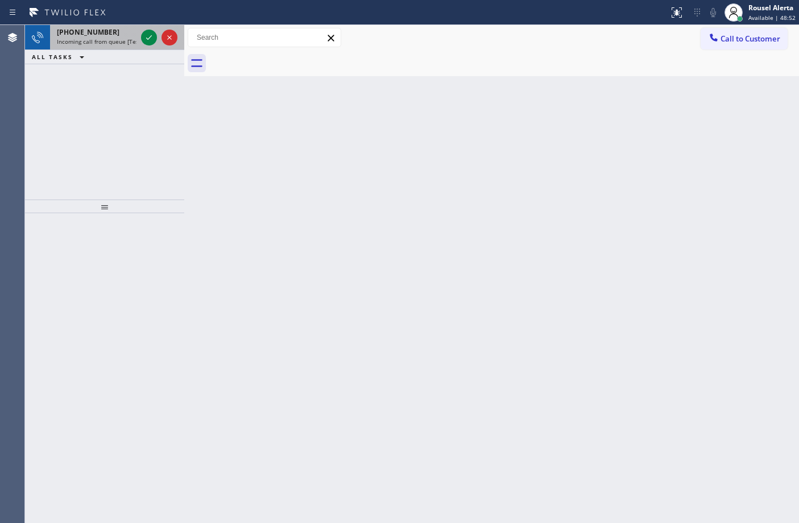
drag, startPoint x: 97, startPoint y: 34, endPoint x: 127, endPoint y: 40, distance: 30.7
click at [98, 35] on span "[PHONE_NUMBER]" at bounding box center [88, 32] width 63 height 10
click at [117, 35] on div "[PHONE_NUMBER]" at bounding box center [97, 32] width 80 height 10
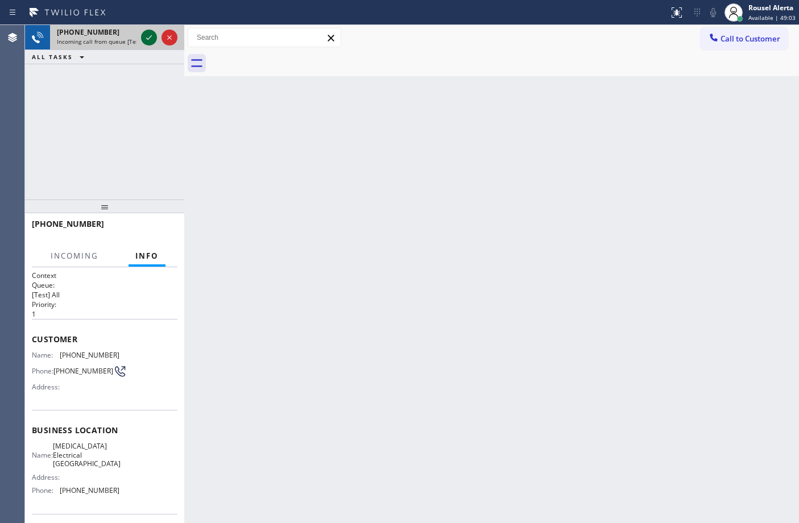
click at [155, 43] on icon at bounding box center [149, 38] width 14 height 14
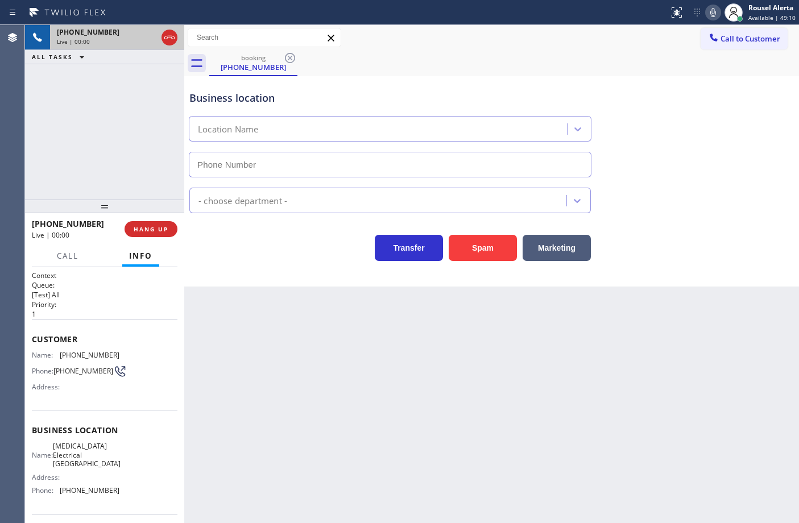
type input "[PHONE_NUMBER]"
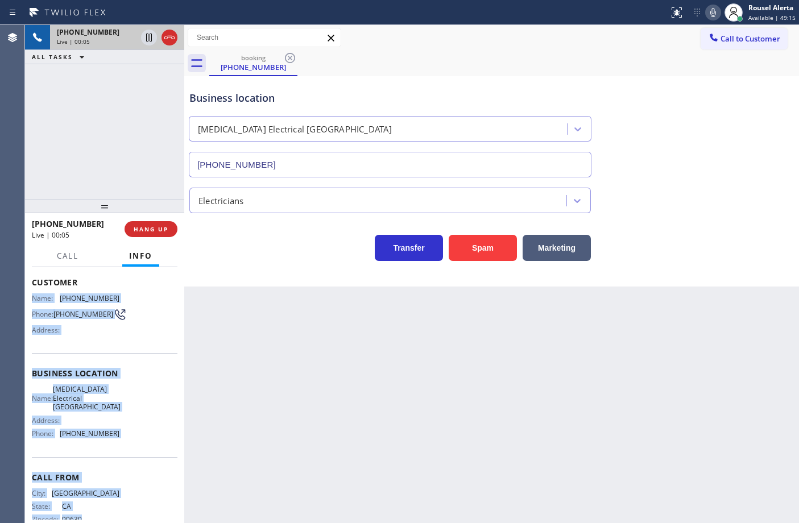
scroll to position [91, 0]
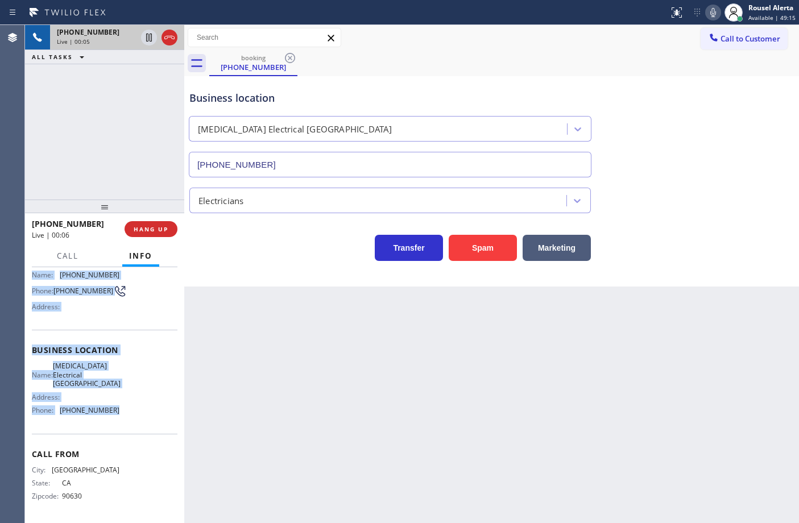
drag, startPoint x: 32, startPoint y: 354, endPoint x: 140, endPoint y: 425, distance: 128.6
click at [140, 425] on div "Context Queue: [Test] All Priority: 1 Customer Name: [PHONE_NUMBER] Phone: [PHO…" at bounding box center [105, 355] width 146 height 329
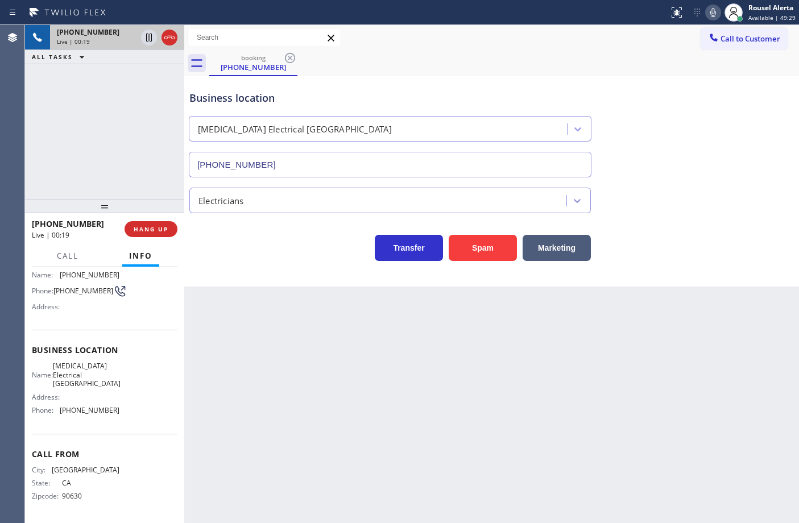
drag, startPoint x: 140, startPoint y: 118, endPoint x: 250, endPoint y: 43, distance: 133.0
click at [140, 118] on div "[PHONE_NUMBER] Live | 00:19 ALL TASKS ALL TASKS ACTIVE TASKS TASKS IN WRAP UP" at bounding box center [104, 112] width 159 height 175
click at [300, 387] on div "Back to Dashboard Change Sender ID Customers Technicians Select a contact Outbo…" at bounding box center [491, 274] width 615 height 498
click at [155, 232] on span "HANG UP" at bounding box center [151, 229] width 35 height 8
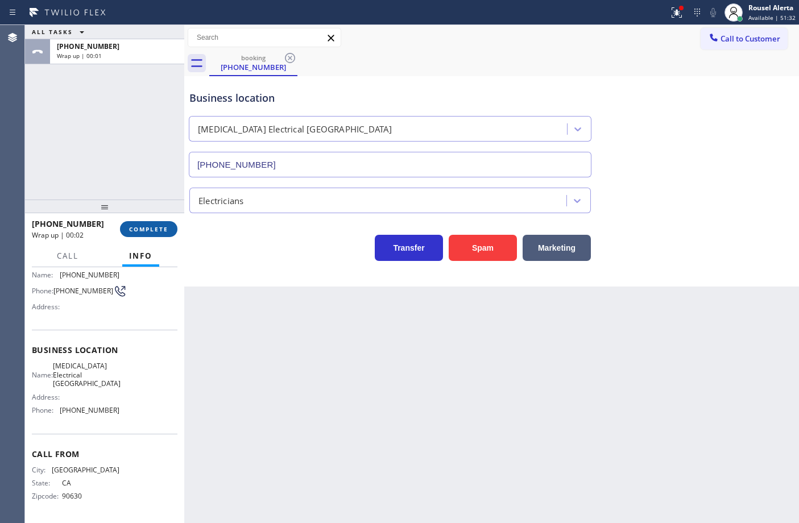
click at [164, 224] on button "COMPLETE" at bounding box center [148, 229] width 57 height 16
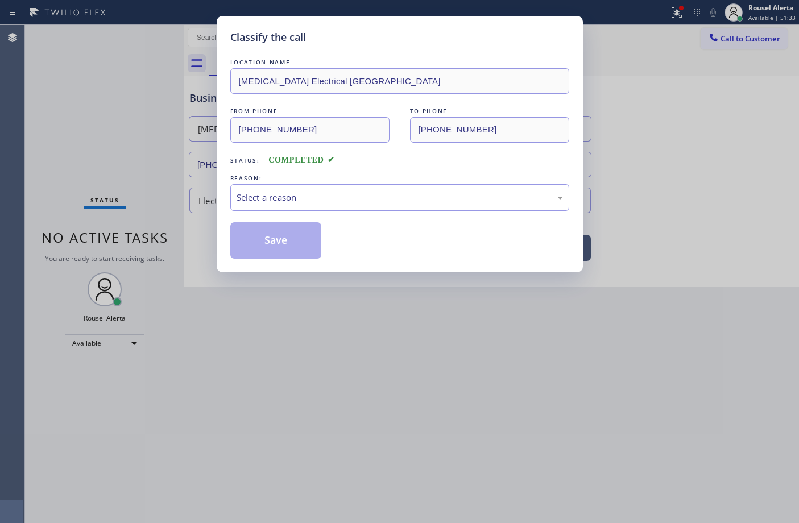
click at [271, 197] on div "Select a reason" at bounding box center [400, 197] width 326 height 13
click at [252, 243] on button "Save" at bounding box center [276, 240] width 92 height 36
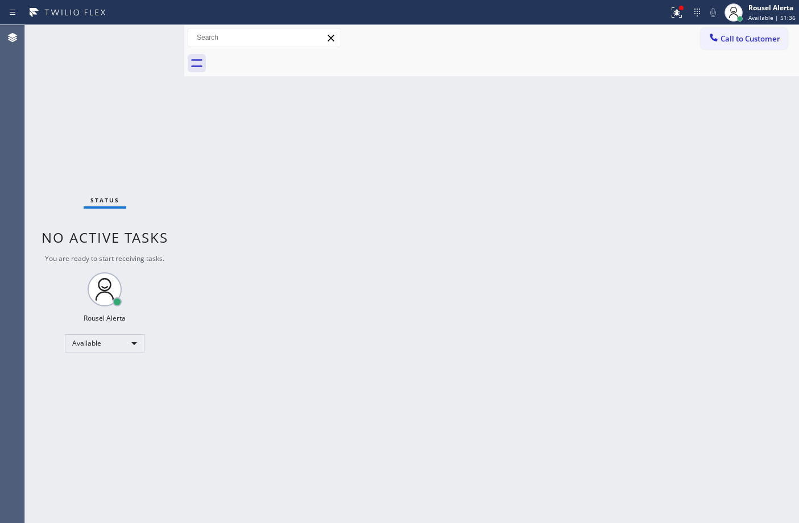
click at [609, 48] on div "Call to Customer Outbound call Location Search location Your caller id phone nu…" at bounding box center [491, 38] width 615 height 26
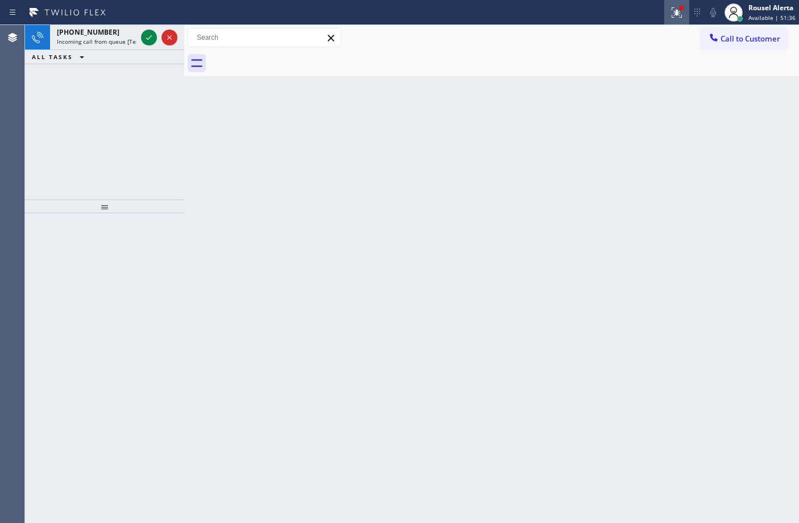
click at [667, 20] on button at bounding box center [676, 12] width 25 height 25
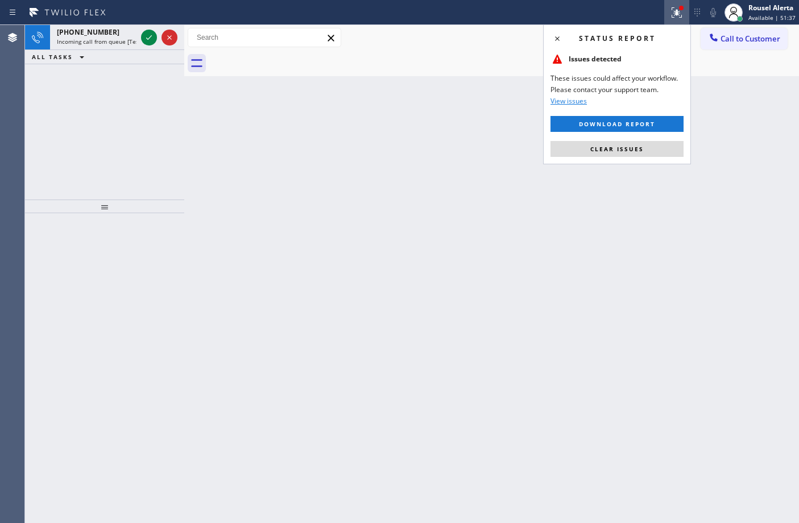
click at [647, 138] on div "Status report Issues detected These issues could affect your workflow. Please c…" at bounding box center [617, 94] width 148 height 140
click at [647, 141] on button "Clear issues" at bounding box center [617, 149] width 133 height 16
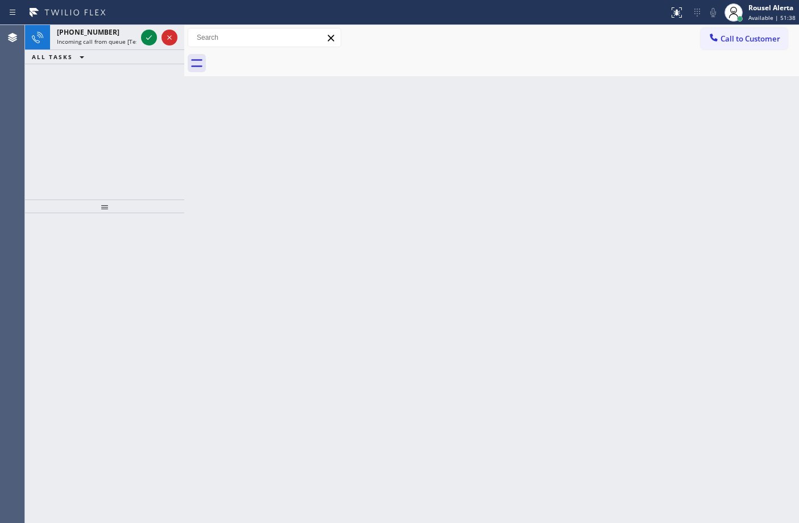
click at [456, 226] on div "Back to Dashboard Change Sender ID Customers Technicians Select a contact Outbo…" at bounding box center [491, 274] width 615 height 498
click at [113, 32] on div "[PHONE_NUMBER]" at bounding box center [97, 32] width 80 height 10
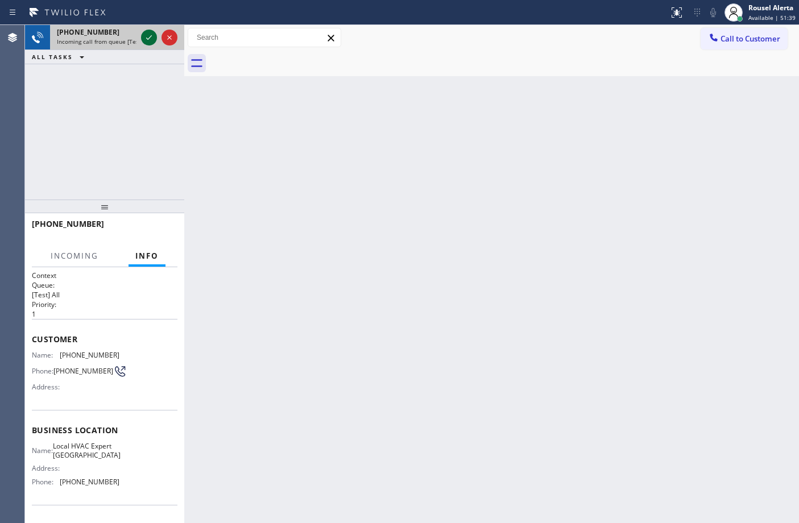
click at [151, 39] on icon at bounding box center [149, 38] width 14 height 14
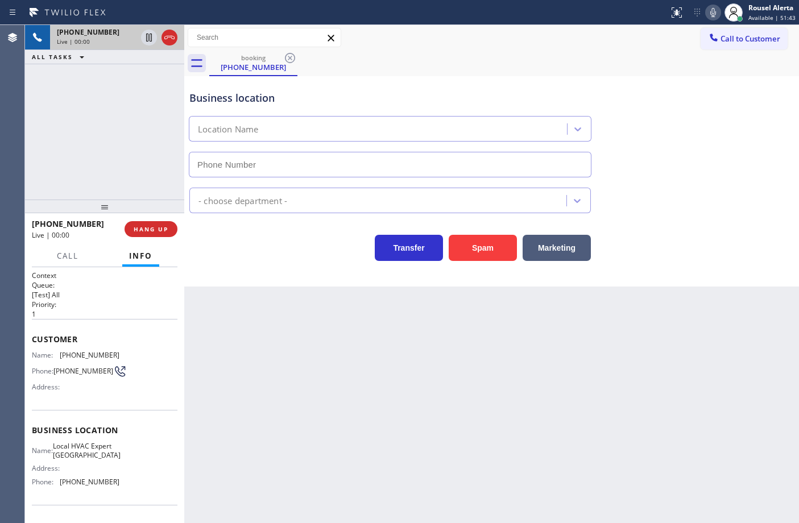
type input "[PHONE_NUMBER]"
click at [475, 263] on div "Business location Local HVAC Expert [GEOGRAPHIC_DATA] [PHONE_NUMBER] HVAC Trans…" at bounding box center [491, 181] width 615 height 210
click at [475, 246] on button "Spam" at bounding box center [483, 248] width 68 height 26
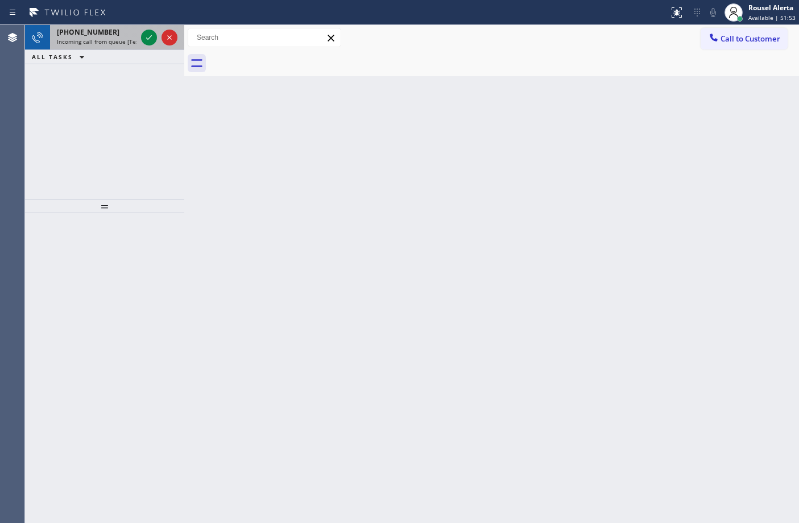
click at [123, 43] on span "Incoming call from queue [Test] All" at bounding box center [104, 42] width 94 height 8
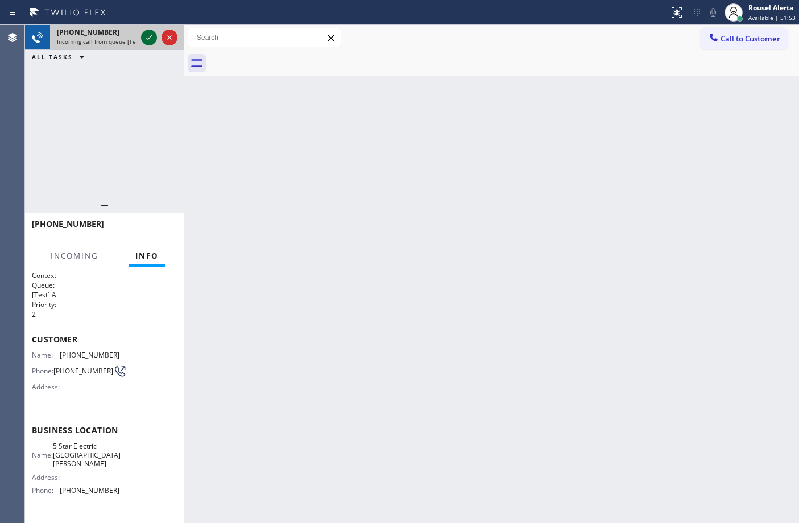
click at [143, 41] on icon at bounding box center [149, 38] width 14 height 14
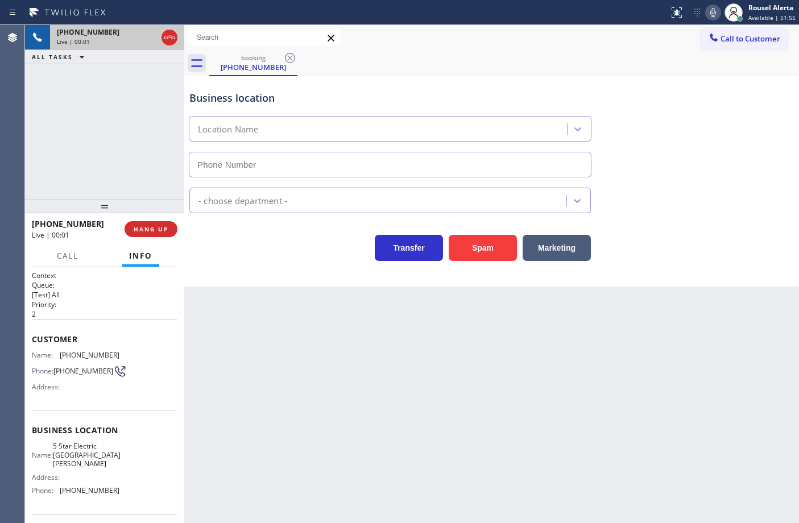
type input "[PHONE_NUMBER]"
click at [475, 249] on button "Spam" at bounding box center [483, 248] width 68 height 26
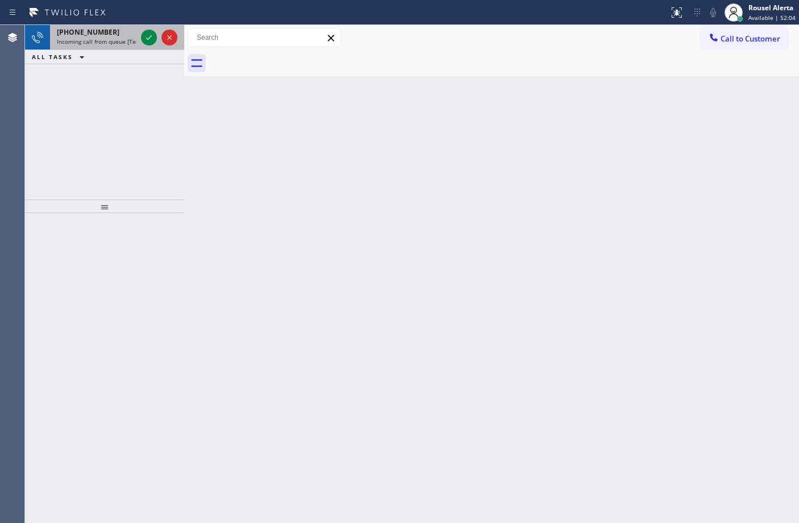
click at [119, 38] on span "Incoming call from queue [Test] All" at bounding box center [104, 42] width 94 height 8
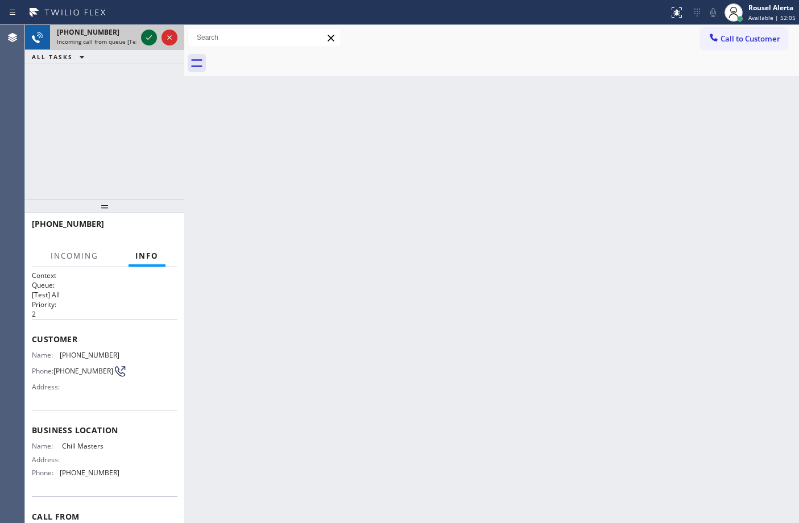
click at [148, 38] on icon at bounding box center [149, 37] width 6 height 5
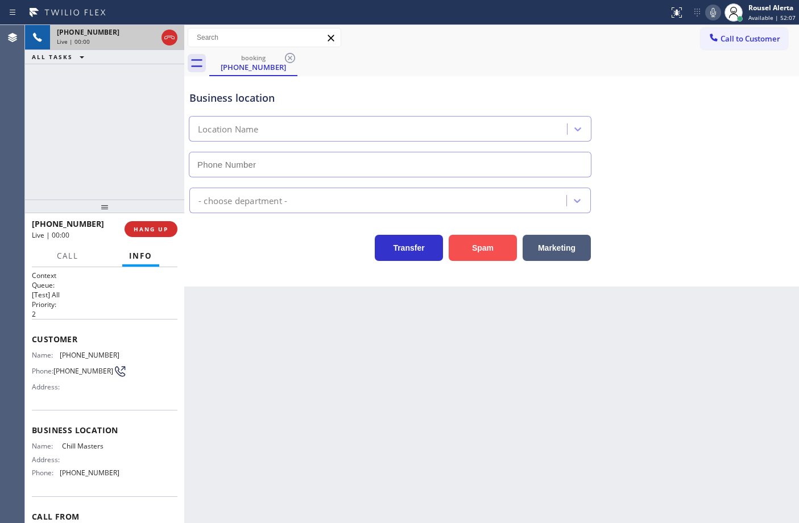
type input "[PHONE_NUMBER]"
click at [482, 234] on div "Spam" at bounding box center [480, 245] width 74 height 32
click at [485, 248] on button "Spam" at bounding box center [483, 248] width 68 height 26
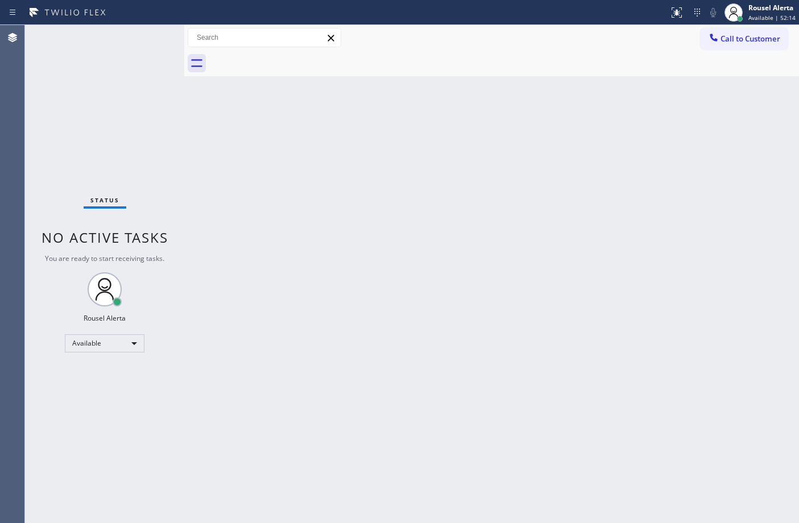
click at [147, 73] on div "Status No active tasks You are ready to start receiving tasks. Rousel Alerta Av…" at bounding box center [104, 274] width 159 height 498
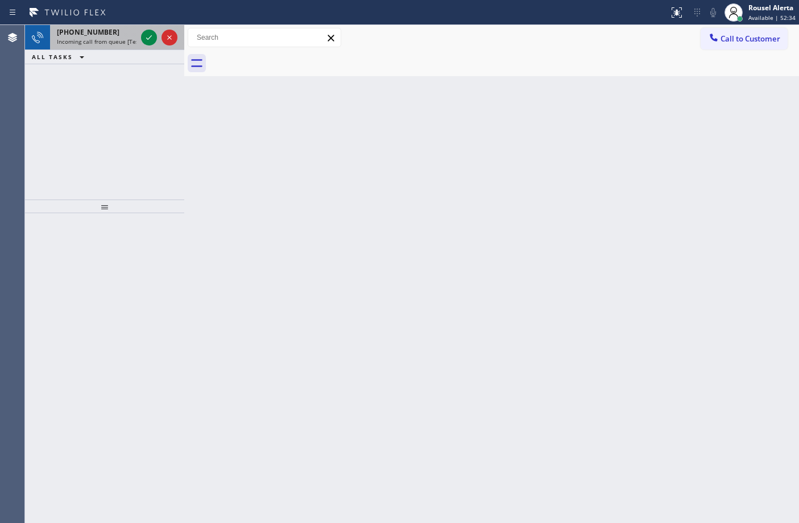
click at [115, 42] on span "Incoming call from queue [Test] All" at bounding box center [104, 42] width 94 height 8
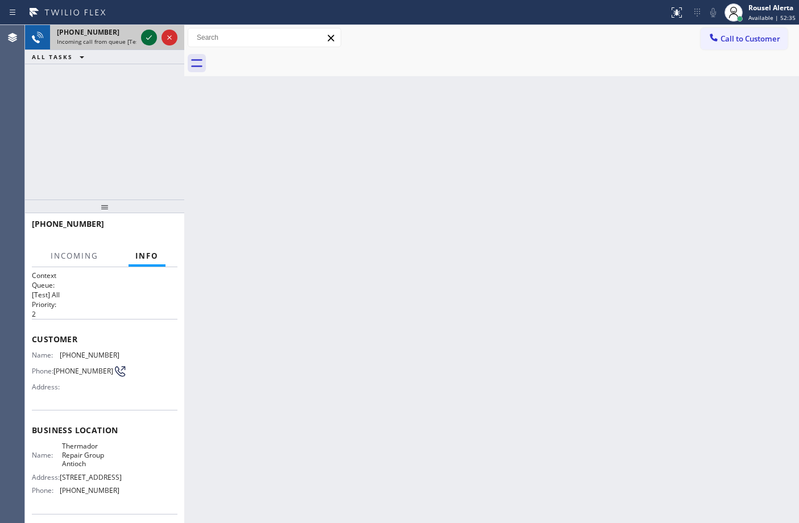
click at [144, 37] on icon at bounding box center [149, 38] width 14 height 14
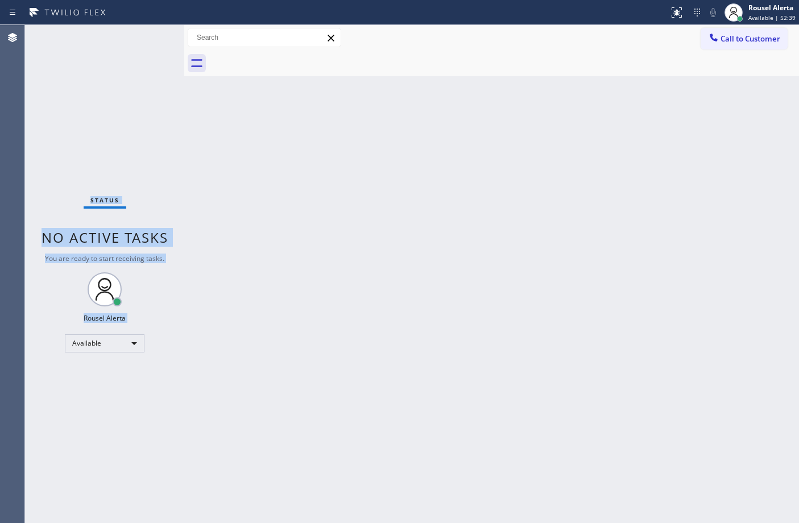
click at [146, 37] on div "Status No active tasks You are ready to start receiving tasks. Rousel Alerta Av…" at bounding box center [104, 274] width 159 height 498
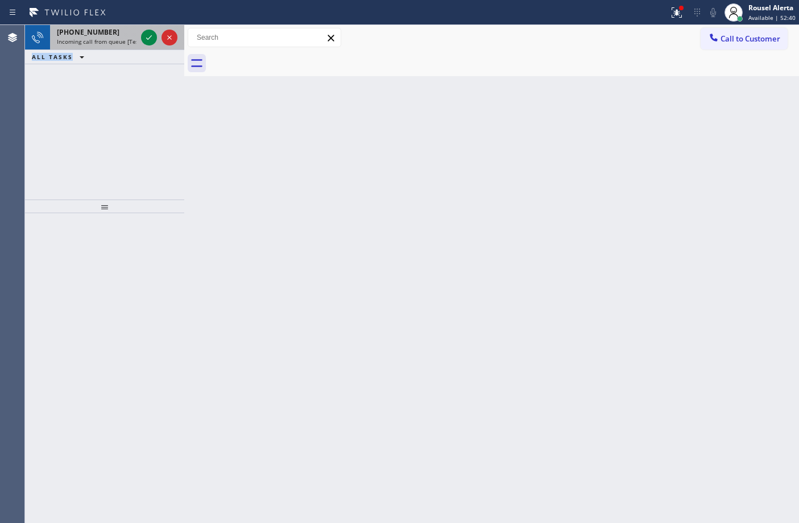
click at [133, 38] on span "Incoming call from queue [Test] All" at bounding box center [104, 42] width 94 height 8
click at [142, 39] on icon at bounding box center [149, 38] width 14 height 14
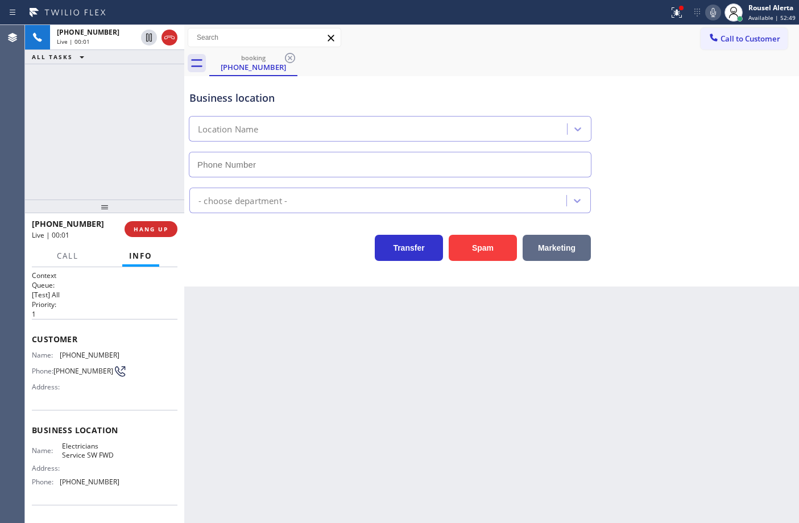
type input "[PHONE_NUMBER]"
click at [469, 243] on button "Spam" at bounding box center [483, 248] width 68 height 26
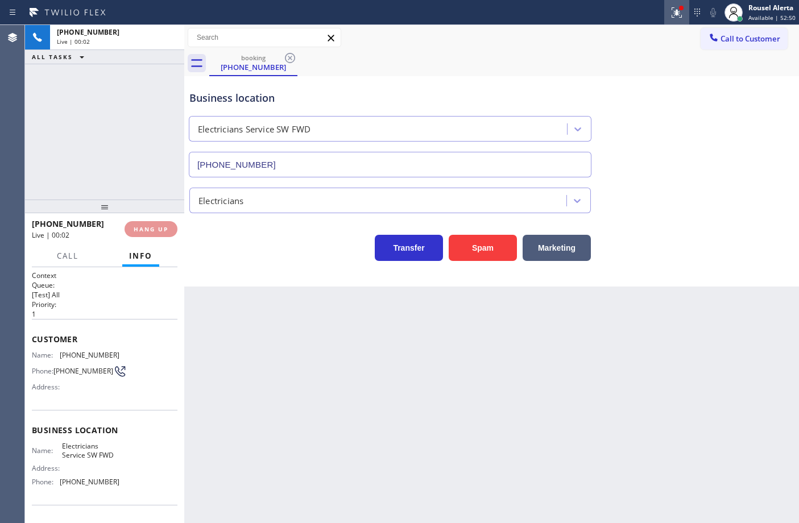
click at [674, 10] on icon at bounding box center [677, 13] width 14 height 14
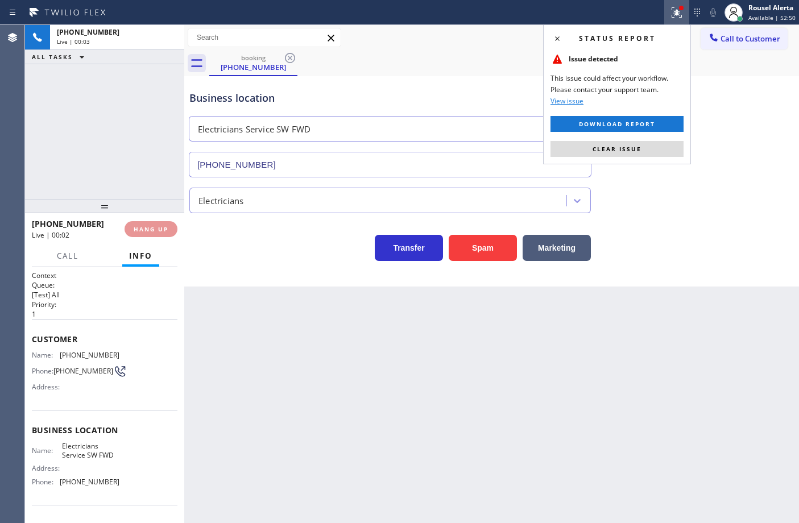
click at [632, 150] on span "Clear issue" at bounding box center [617, 149] width 49 height 8
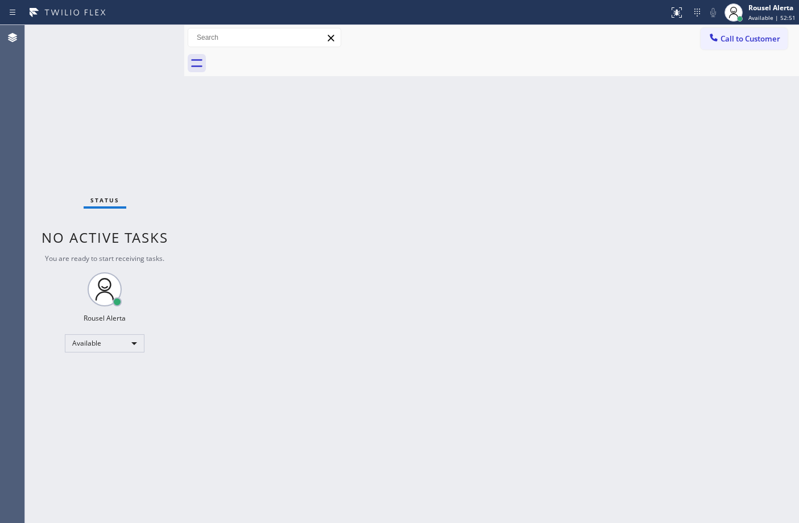
click at [639, 273] on div "Back to Dashboard Change Sender ID Customers Technicians Select a contact Outbo…" at bounding box center [491, 274] width 615 height 498
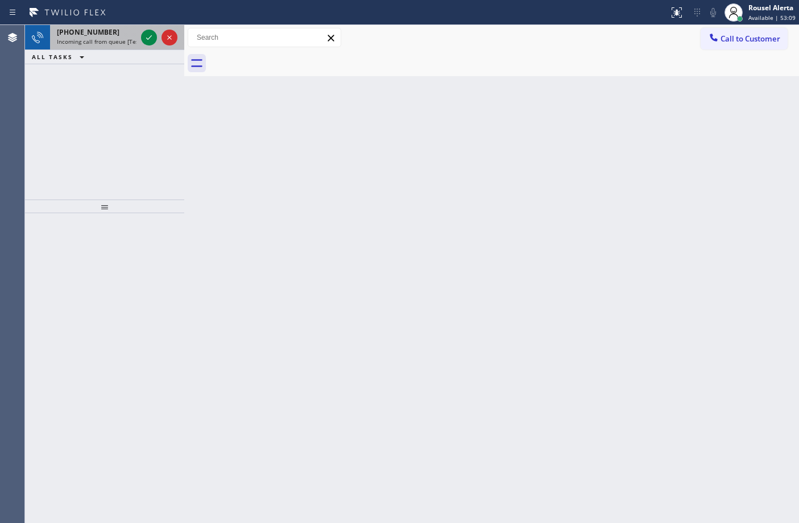
click at [125, 32] on div "[PHONE_NUMBER]" at bounding box center [97, 32] width 80 height 10
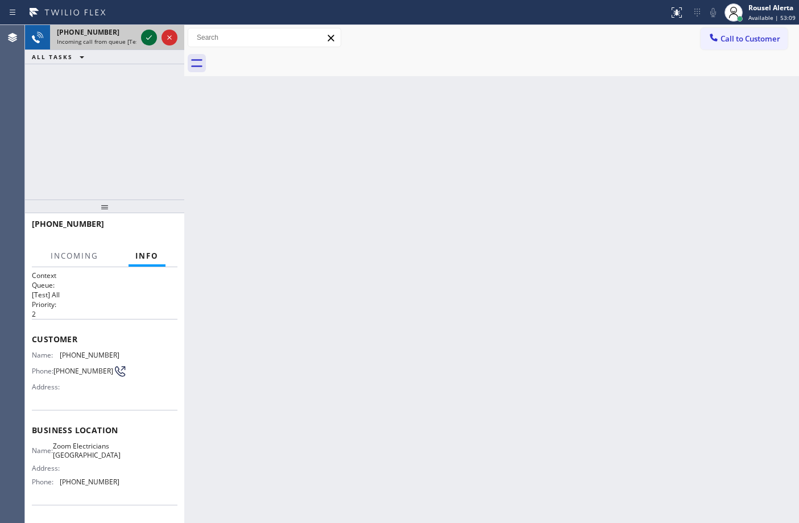
click at [144, 31] on icon at bounding box center [149, 38] width 14 height 14
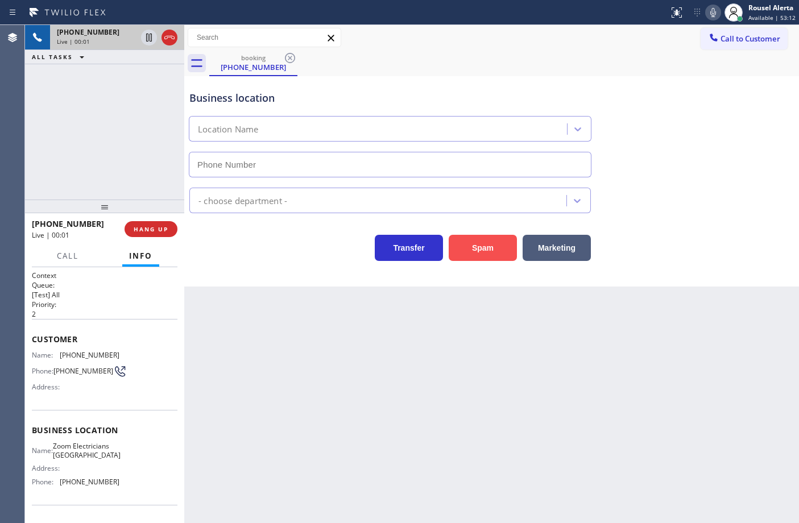
click at [462, 246] on button "Spam" at bounding box center [483, 248] width 68 height 26
click at [490, 257] on button "Spam" at bounding box center [483, 248] width 68 height 26
click at [488, 252] on button "Spam" at bounding box center [483, 248] width 68 height 26
click at [484, 263] on div "Business location Location Name - choose department - Transfer Spam Marketing" at bounding box center [491, 181] width 615 height 210
click at [479, 254] on button "Spam" at bounding box center [483, 248] width 68 height 26
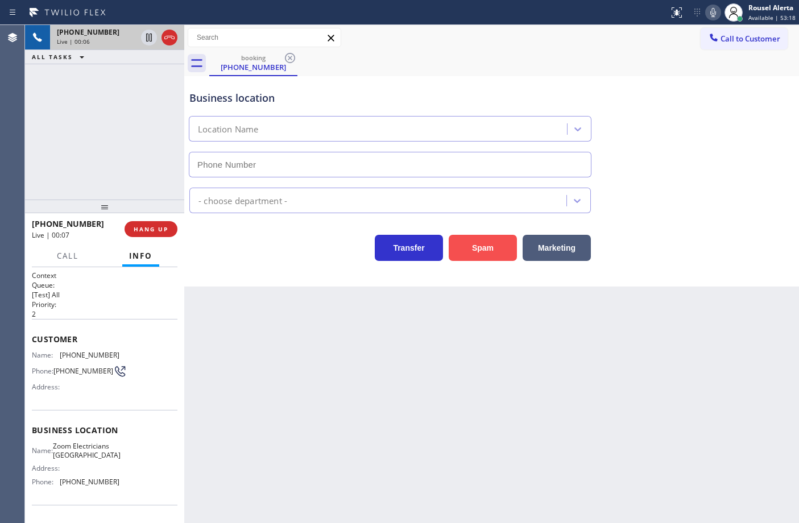
click at [479, 253] on button "Spam" at bounding box center [483, 248] width 68 height 26
click at [165, 231] on span "HANG UP" at bounding box center [151, 229] width 35 height 8
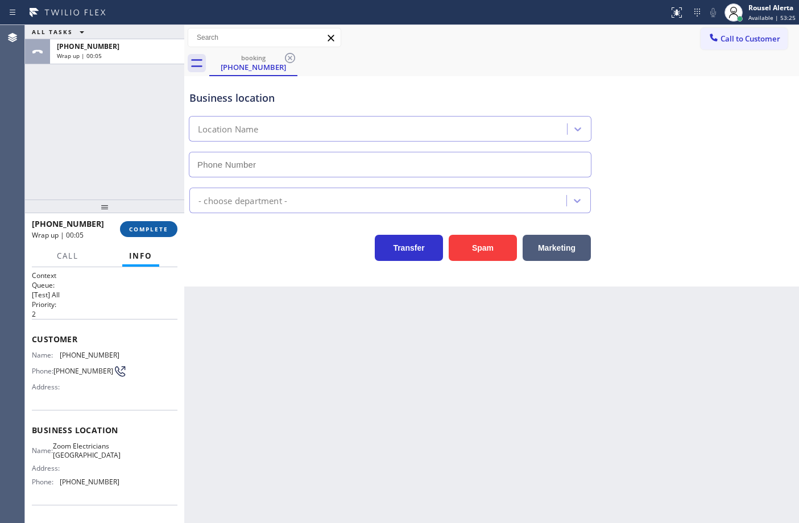
click at [150, 236] on button "COMPLETE" at bounding box center [148, 229] width 57 height 16
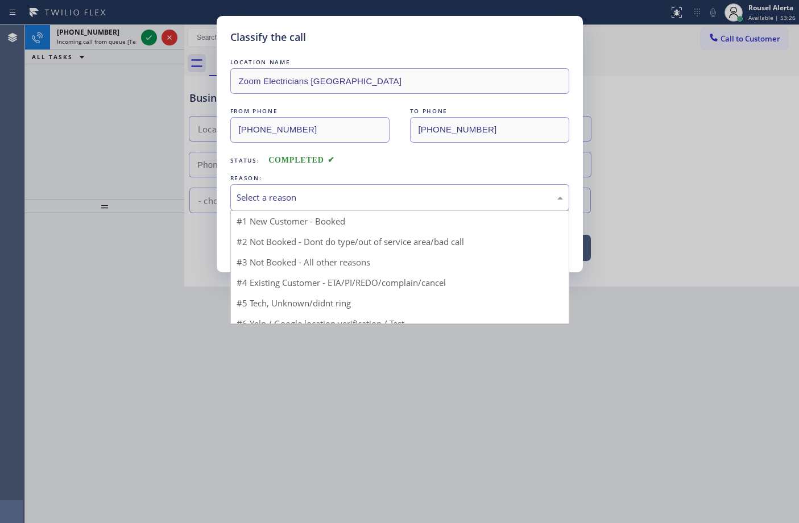
click at [291, 189] on div "Select a reason" at bounding box center [399, 197] width 339 height 27
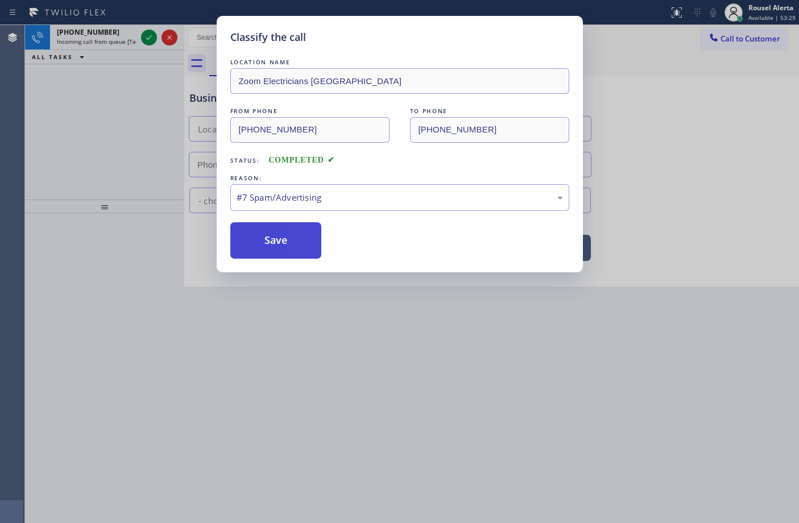
click at [300, 239] on button "Save" at bounding box center [276, 240] width 92 height 36
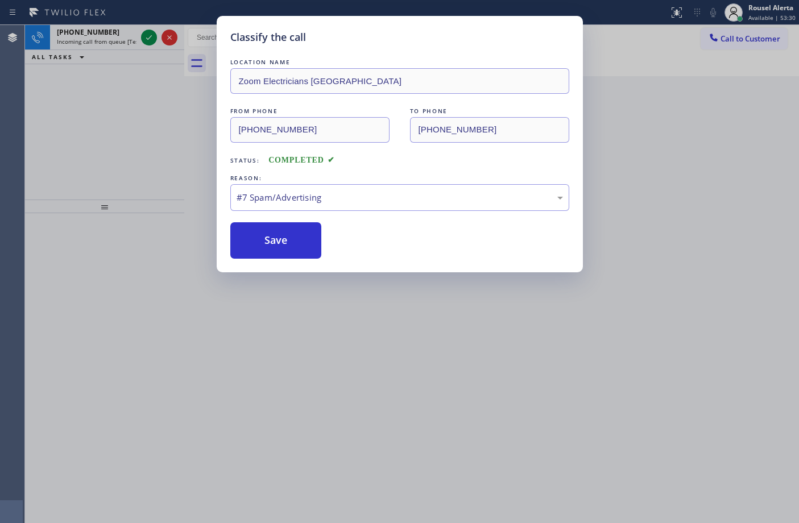
click at [120, 33] on div "Classify the call LOCATION NAME Zoom Electricians Presidio Heights FROM PHONE […" at bounding box center [399, 261] width 799 height 523
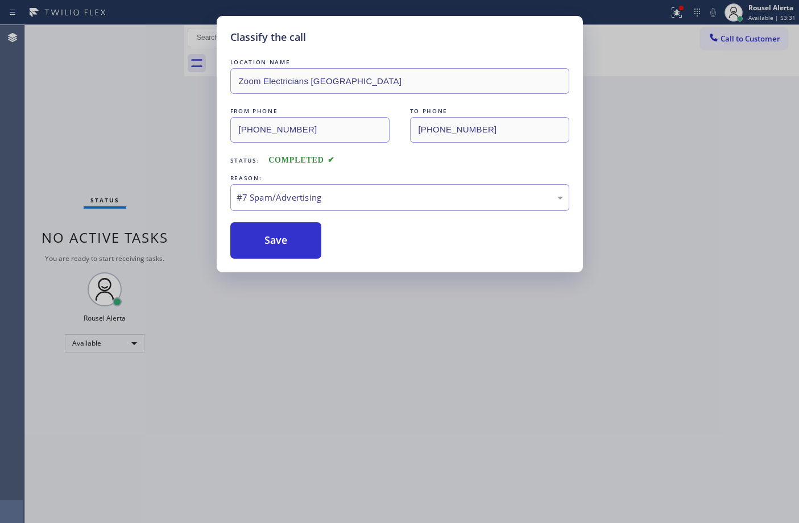
click at [146, 38] on div "Classify the call LOCATION NAME Zoom Electricians Presidio Heights FROM PHONE […" at bounding box center [399, 261] width 799 height 523
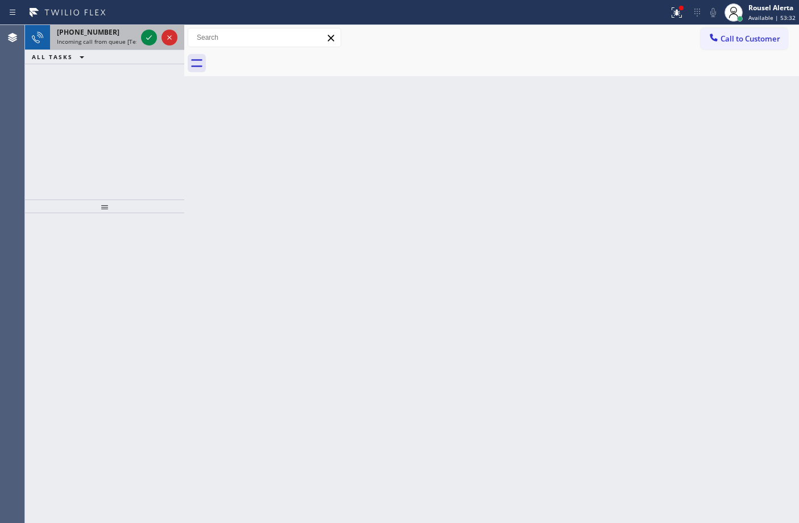
click at [118, 30] on div "[PHONE_NUMBER]" at bounding box center [97, 32] width 80 height 10
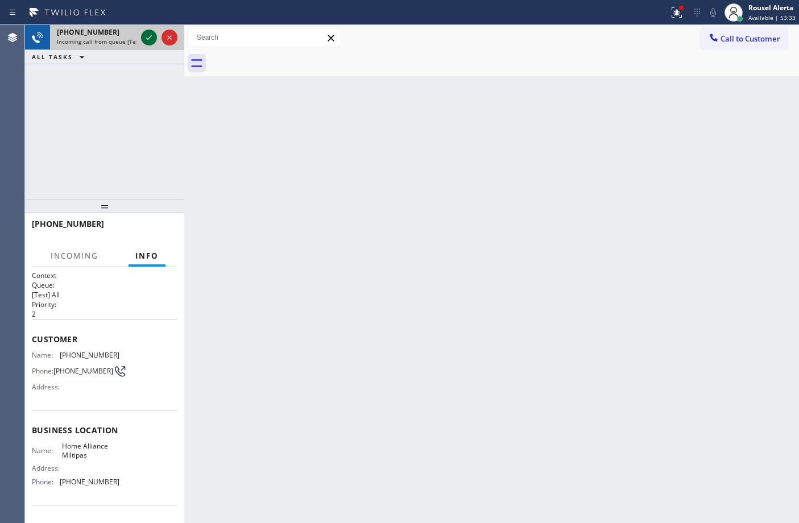
click at [141, 38] on div at bounding box center [149, 38] width 16 height 14
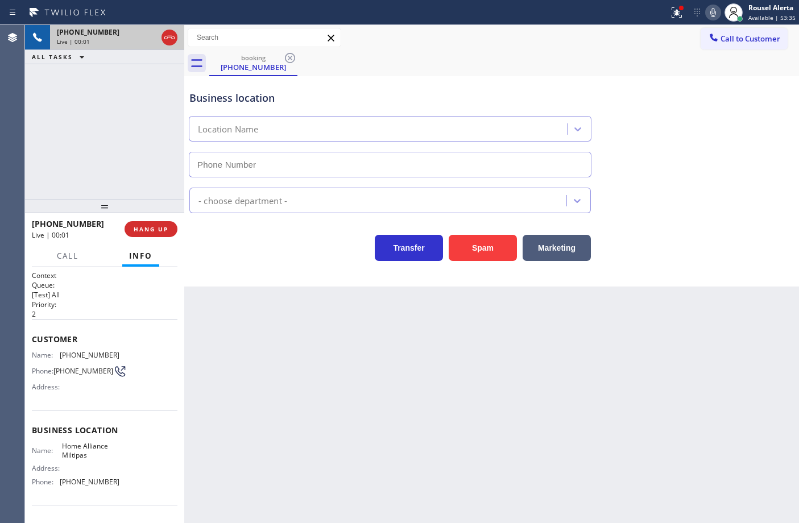
type input "[PHONE_NUMBER]"
click at [463, 255] on button "Spam" at bounding box center [483, 248] width 68 height 26
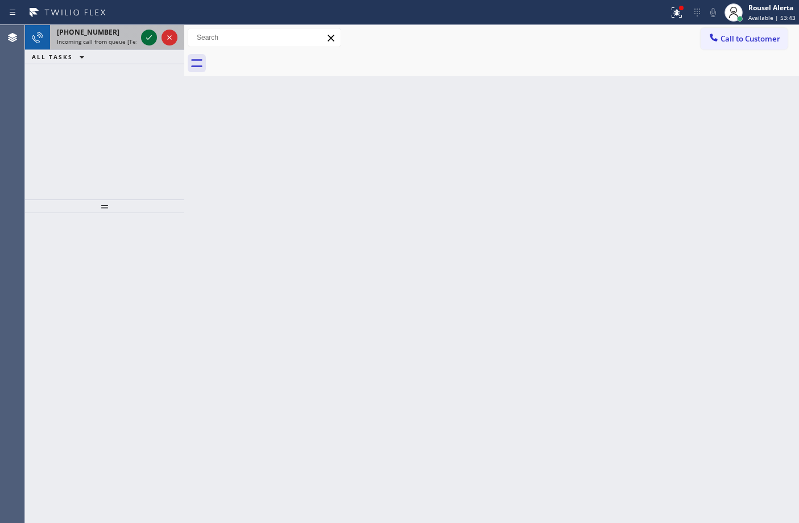
drag, startPoint x: 115, startPoint y: 37, endPoint x: 155, endPoint y: 40, distance: 40.0
click at [115, 36] on div "[PHONE_NUMBER] Incoming call from queue [Test] All" at bounding box center [94, 37] width 89 height 25
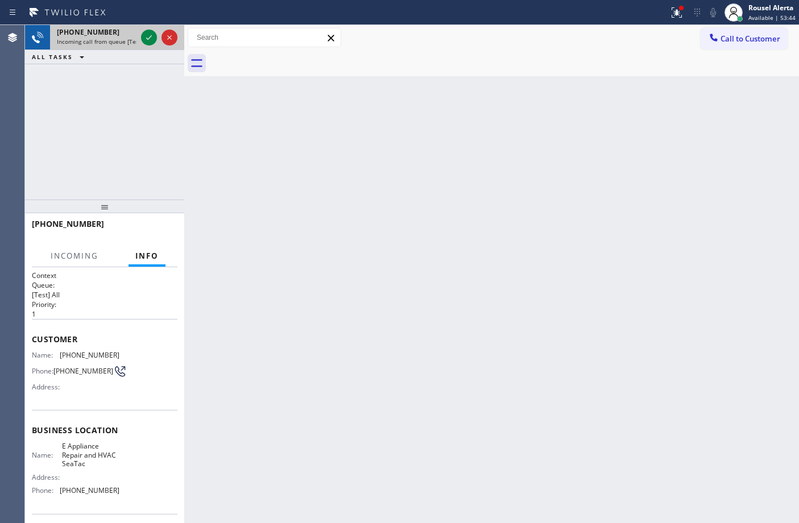
click at [137, 38] on div "[PHONE_NUMBER] Incoming call from queue [Test] All" at bounding box center [94, 37] width 89 height 25
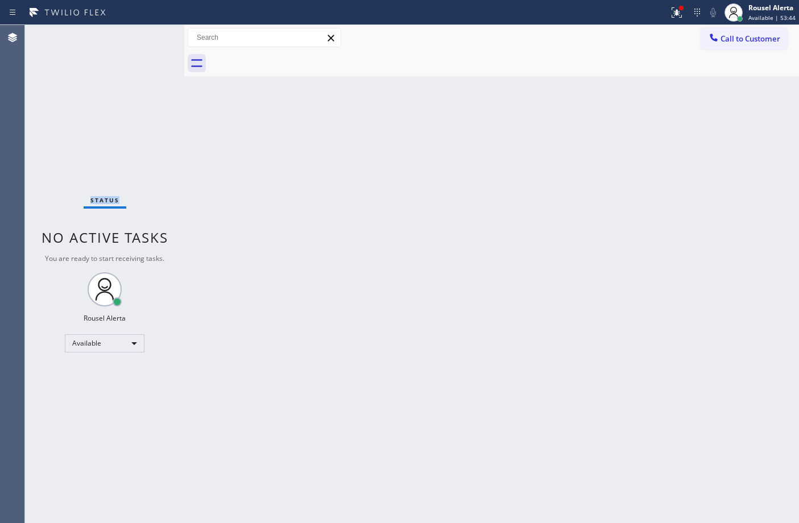
click at [137, 38] on div "Status No active tasks You are ready to start receiving tasks. Rousel Alerta Av…" at bounding box center [104, 274] width 159 height 498
click at [681, 14] on icon at bounding box center [677, 13] width 14 height 14
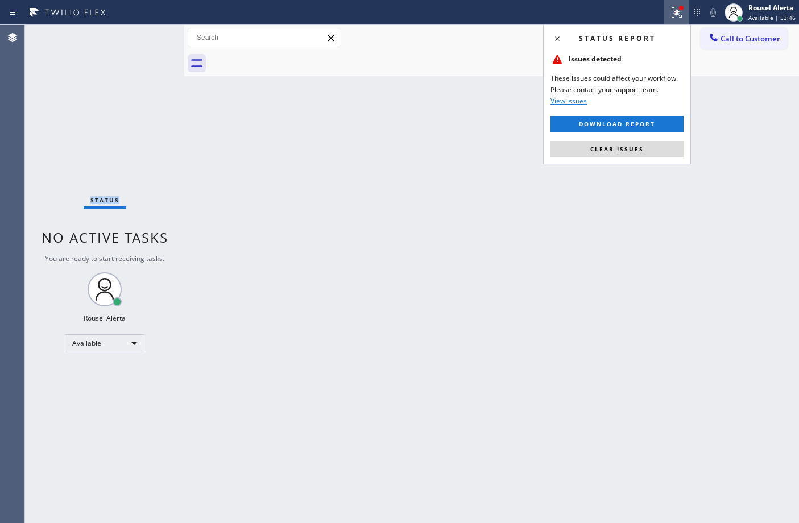
click at [638, 144] on button "Clear issues" at bounding box center [617, 149] width 133 height 16
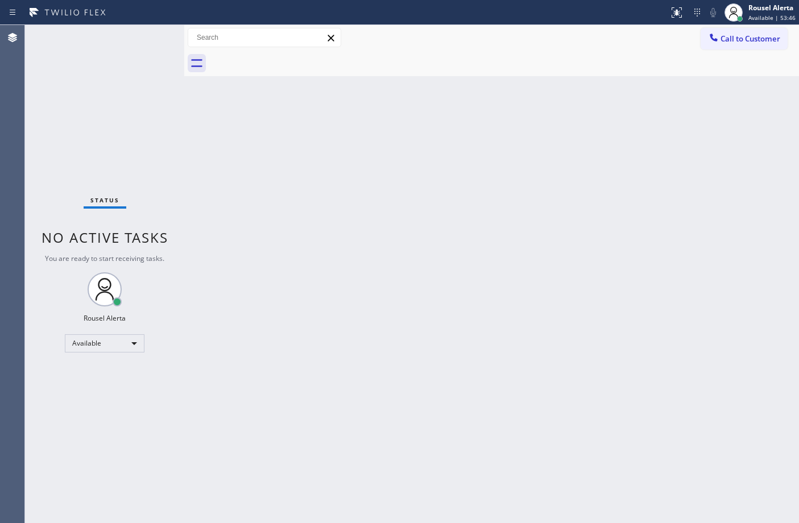
click at [629, 175] on div "Back to Dashboard Change Sender ID Customers Technicians Select a contact Outbo…" at bounding box center [491, 274] width 615 height 498
click at [119, 30] on div "Status No active tasks You are ready to start receiving tasks. Rousel Alerta Av…" at bounding box center [104, 274] width 159 height 498
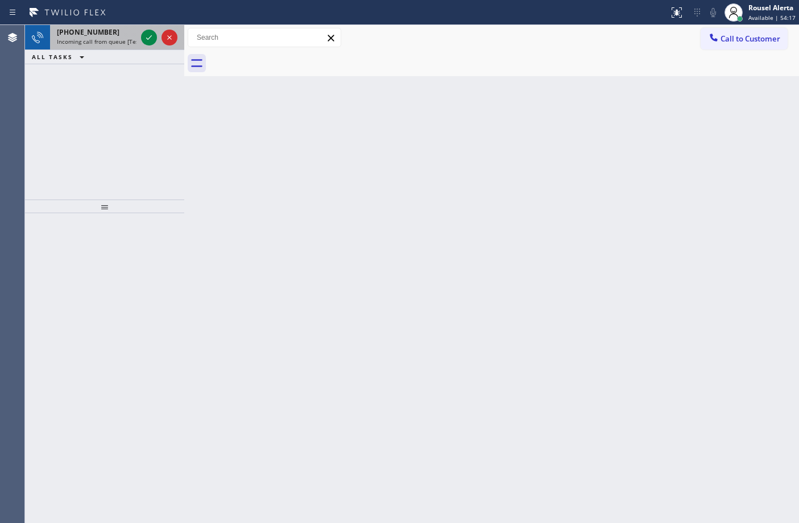
click at [117, 33] on div "[PHONE_NUMBER]" at bounding box center [97, 32] width 80 height 10
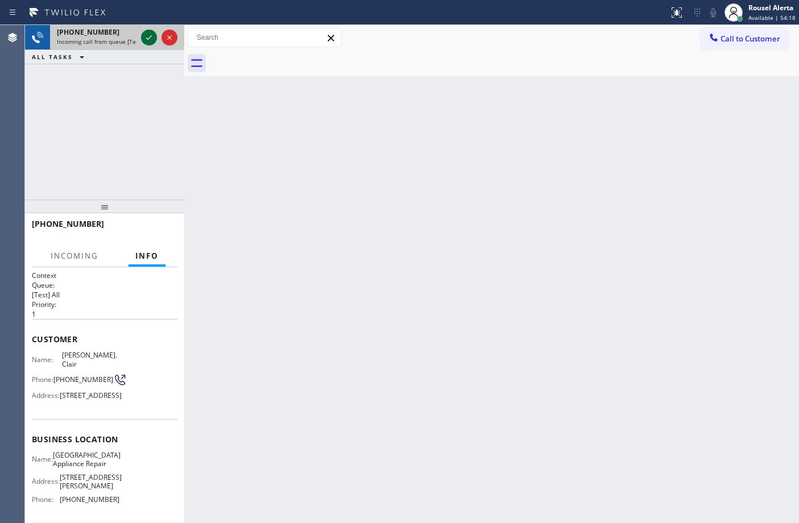
click at [141, 41] on div at bounding box center [149, 38] width 16 height 14
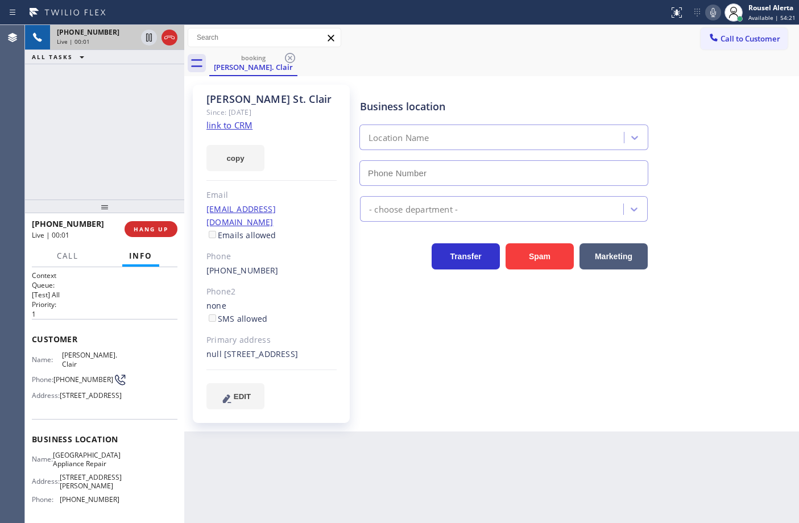
type input "[PHONE_NUMBER]"
click at [239, 130] on link "link to CRM" at bounding box center [229, 124] width 46 height 11
click at [123, 142] on div "[PHONE_NUMBER] Live | 00:33 ALL TASKS ALL TASKS ACTIVE TASKS TASKS IN WRAP UP" at bounding box center [104, 112] width 159 height 175
click at [146, 37] on icon at bounding box center [149, 38] width 6 height 8
click at [719, 11] on icon at bounding box center [713, 13] width 14 height 14
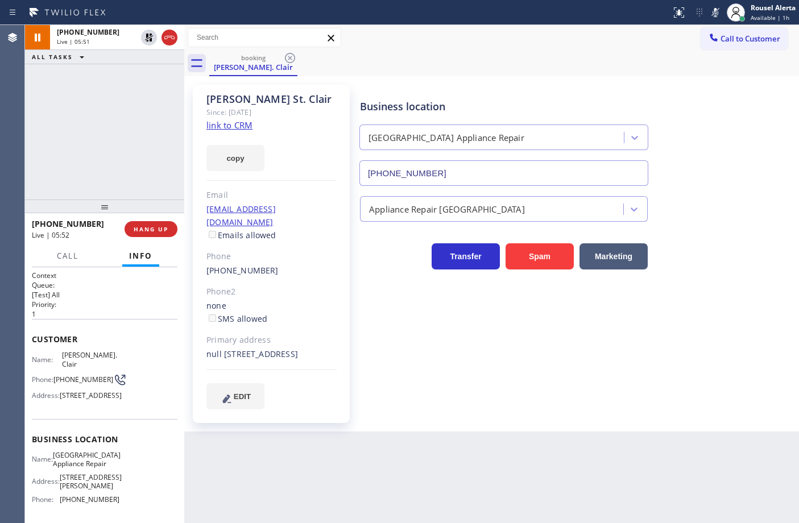
click at [135, 88] on div "[PHONE_NUMBER] Live | 05:51 ALL TASKS ALL TASKS ACTIVE TASKS TASKS IN WRAP UP" at bounding box center [104, 112] width 159 height 175
click at [148, 39] on icon at bounding box center [149, 38] width 14 height 14
click at [715, 10] on icon at bounding box center [716, 12] width 6 height 9
click at [115, 93] on div "+17736839715 Live | 06:52 ALL TASKS ALL TASKS ACTIVE TASKS TASKS IN WRAP UP" at bounding box center [104, 112] width 159 height 175
click at [366, 471] on div "Back to Dashboard Change Sender ID Customers Technicians Select a contact Outbo…" at bounding box center [491, 274] width 615 height 499
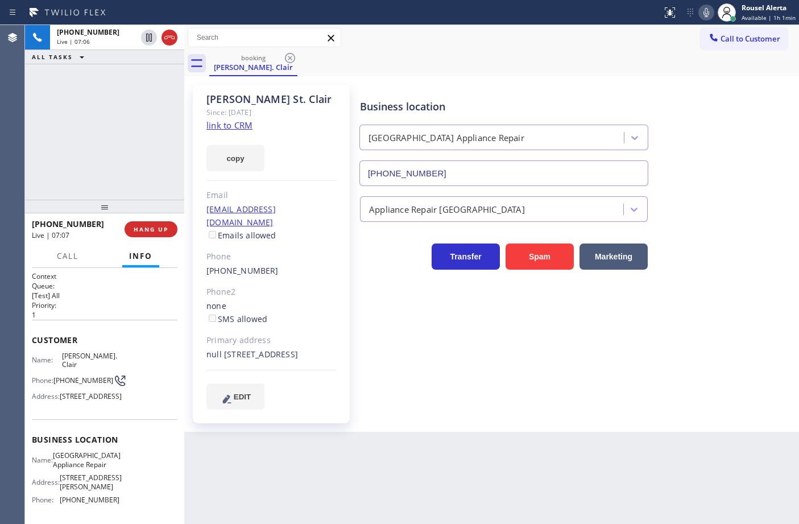
click at [114, 78] on div "+17736839715 Live | 07:06 ALL TASKS ALL TASKS ACTIVE TASKS TASKS IN WRAP UP" at bounding box center [104, 112] width 159 height 175
click at [145, 95] on div "+17736839715 Live | 07:21 ALL TASKS ALL TASKS ACTIVE TASKS TASKS IN WRAP UP" at bounding box center [104, 112] width 159 height 175
click at [320, 463] on div "Back to Dashboard Change Sender ID Customers Technicians Select a contact Outbo…" at bounding box center [491, 274] width 615 height 499
click at [129, 126] on div "+17736839715 Live | 07:36 ALL TASKS ALL TASKS ACTIVE TASKS TASKS IN WRAP UP" at bounding box center [104, 112] width 159 height 175
click at [148, 225] on span "HANG UP" at bounding box center [151, 229] width 35 height 8
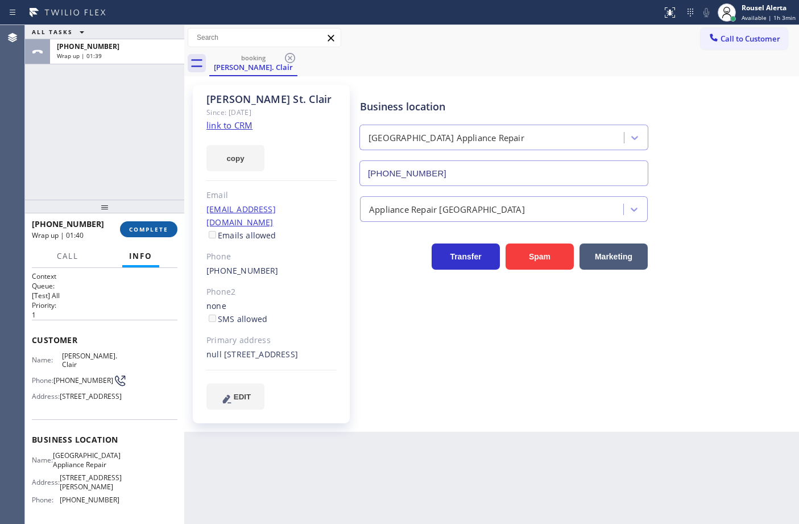
click at [147, 231] on span "COMPLETE" at bounding box center [148, 229] width 39 height 8
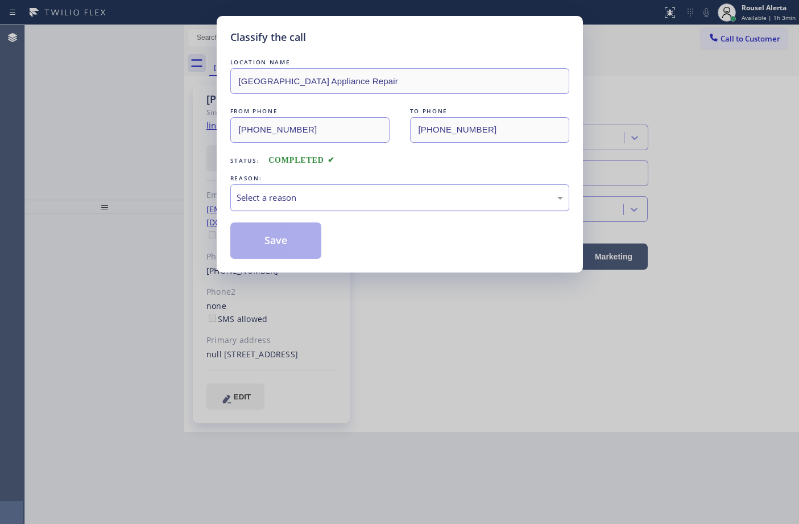
click at [297, 211] on div "Select a reason" at bounding box center [399, 197] width 339 height 27
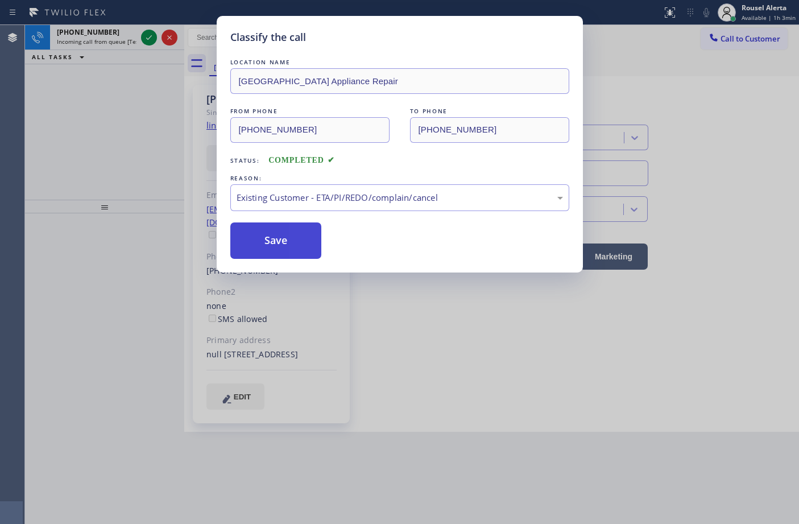
click at [277, 251] on button "Save" at bounding box center [276, 240] width 92 height 36
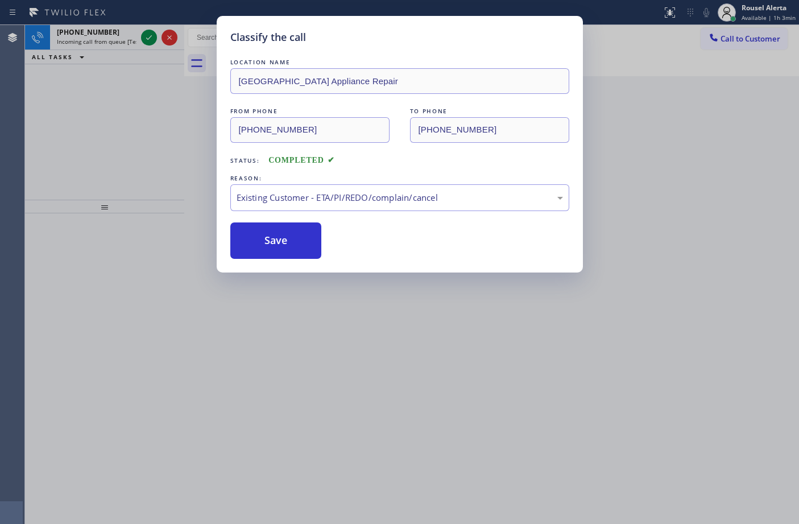
click at [109, 35] on div "Classify the call LOCATION NAME Calumet Heights Appliance Repair FROM PHONE (77…" at bounding box center [399, 262] width 799 height 524
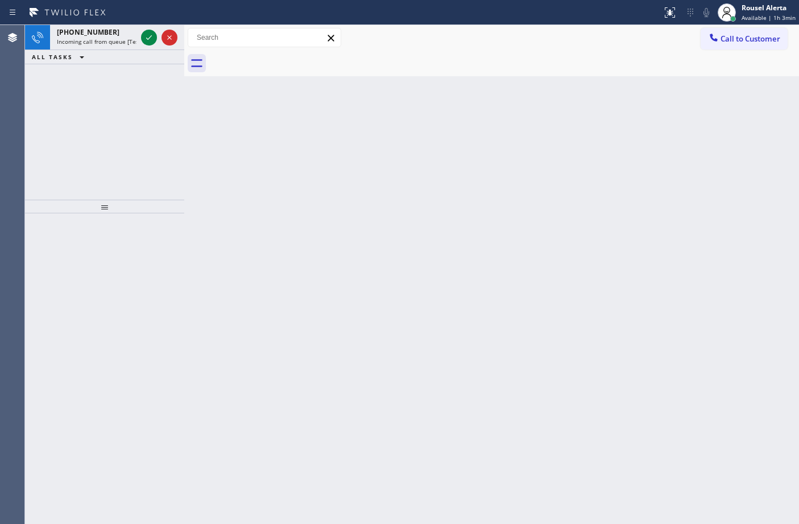
click at [109, 35] on div "+16824285519" at bounding box center [97, 32] width 80 height 10
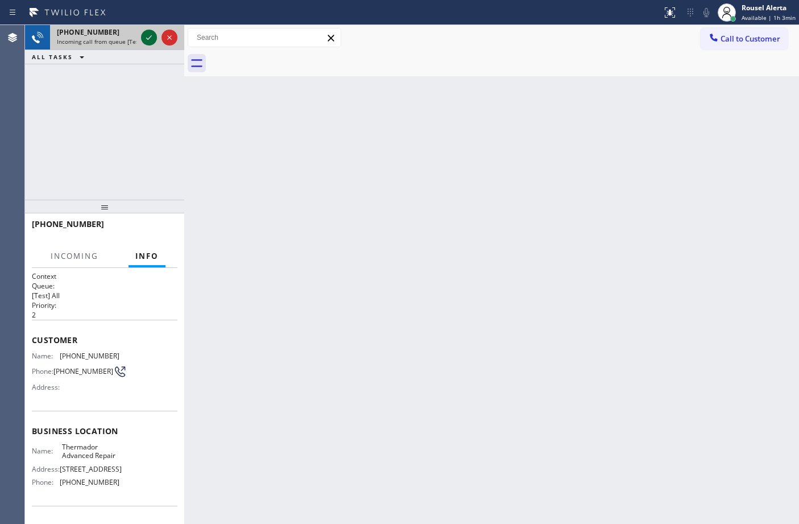
click at [149, 38] on icon at bounding box center [149, 37] width 6 height 5
click at [134, 38] on span "Incoming call from queue [Test] All" at bounding box center [104, 42] width 94 height 8
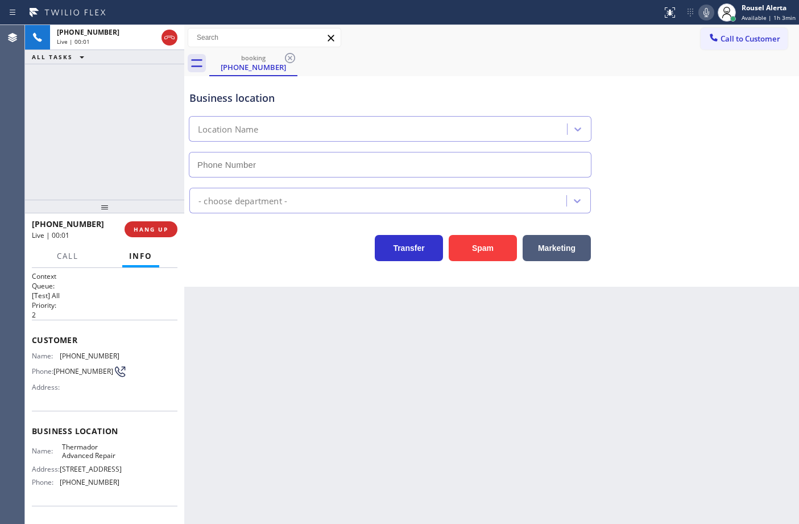
type input "(719) 309-4451"
drag, startPoint x: 394, startPoint y: 441, endPoint x: 394, endPoint y: 433, distance: 7.4
click at [394, 440] on div "Back to Dashboard Change Sender ID Customers Technicians Select a contact Outbo…" at bounding box center [491, 274] width 615 height 499
click at [165, 222] on button "HANG UP" at bounding box center [151, 229] width 53 height 16
click at [138, 230] on span "HANG UP" at bounding box center [151, 229] width 35 height 8
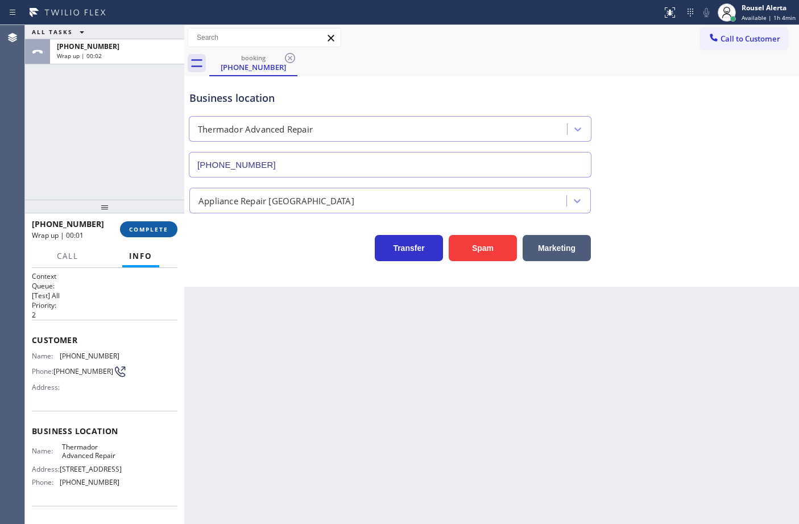
click at [158, 234] on button "COMPLETE" at bounding box center [148, 229] width 57 height 16
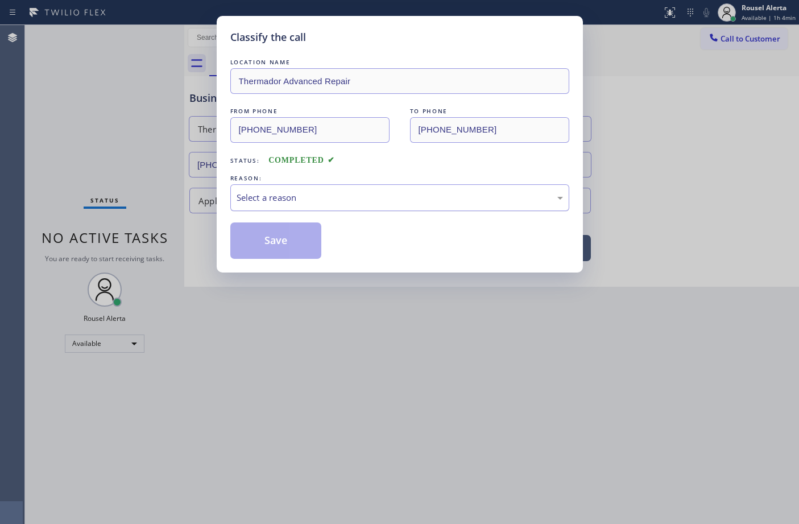
click at [282, 202] on div "Select a reason" at bounding box center [400, 197] width 326 height 13
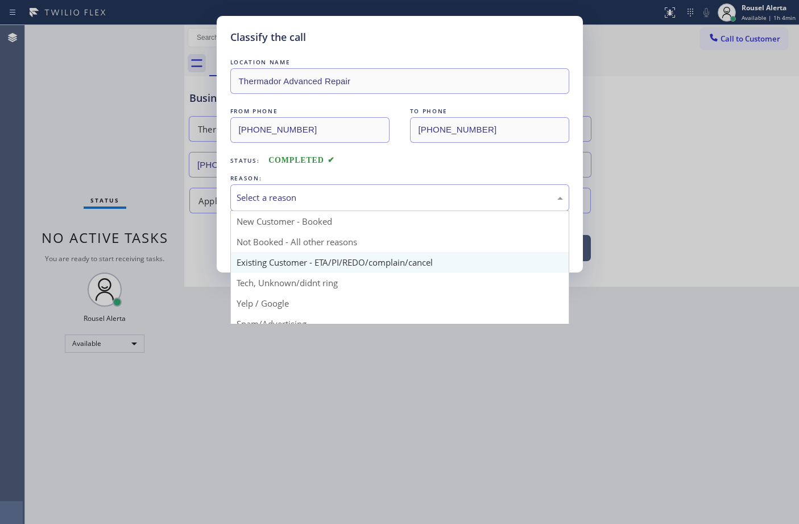
scroll to position [78, 0]
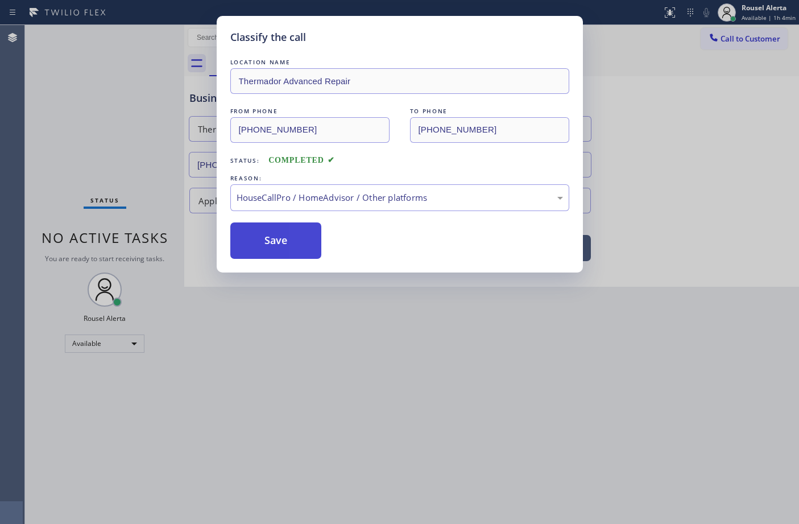
click at [274, 246] on button "Save" at bounding box center [276, 240] width 92 height 36
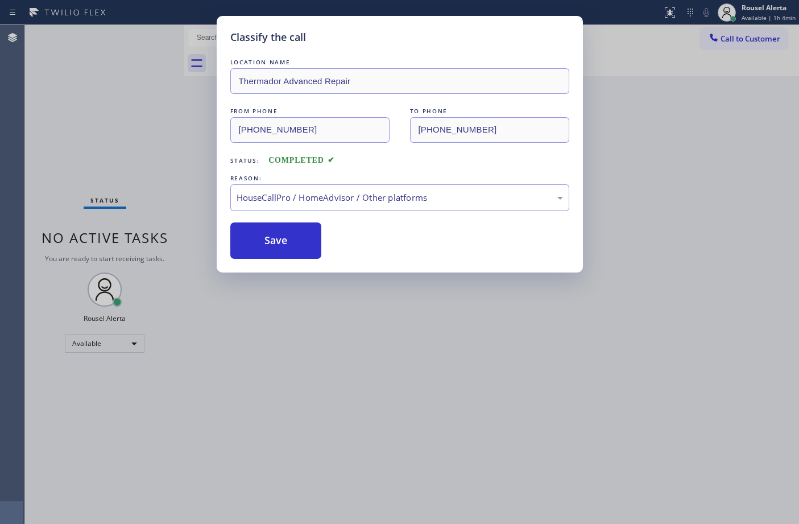
click at [344, 384] on div "Classify the call LOCATION NAME Thermador Advanced Repair FROM PHONE (682) 428-…" at bounding box center [399, 262] width 799 height 524
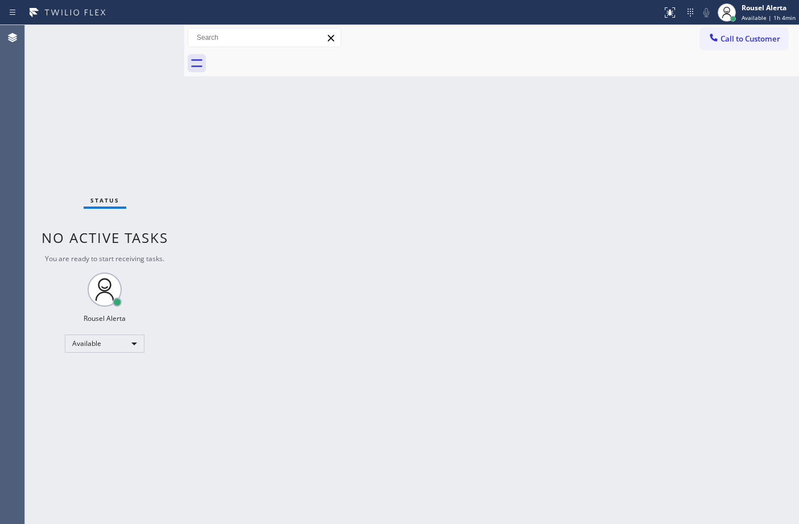
click at [548, 114] on div "Back to Dashboard Change Sender ID Customers Technicians Select a contact Outbo…" at bounding box center [491, 274] width 615 height 499
drag, startPoint x: 124, startPoint y: 60, endPoint x: 94, endPoint y: 7, distance: 60.6
click at [124, 60] on div "Status No active tasks You are ready to start receiving tasks. Rousel Alerta Av…" at bounding box center [104, 274] width 159 height 499
click at [345, 204] on div "Back to Dashboard Change Sender ID Customers Technicians Select a contact Outbo…" at bounding box center [491, 274] width 615 height 499
click at [444, 279] on div "Back to Dashboard Change Sender ID Customers Technicians Select a contact Outbo…" at bounding box center [491, 274] width 615 height 499
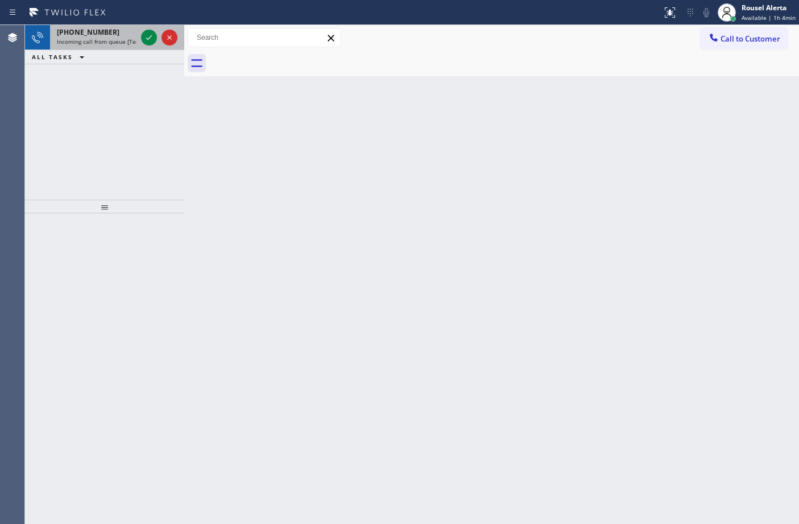
drag, startPoint x: 126, startPoint y: 38, endPoint x: 134, endPoint y: 38, distance: 8.0
click at [126, 38] on span "Incoming call from queue [Test] All" at bounding box center [104, 42] width 94 height 8
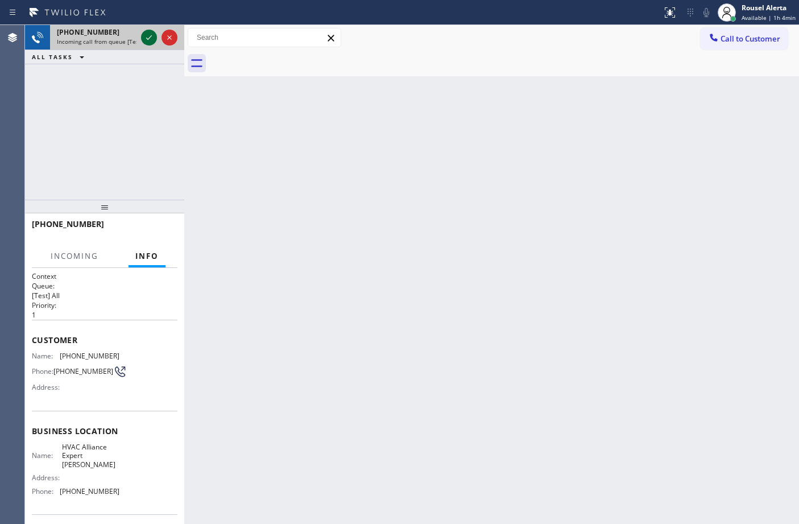
click at [142, 38] on icon at bounding box center [149, 38] width 14 height 14
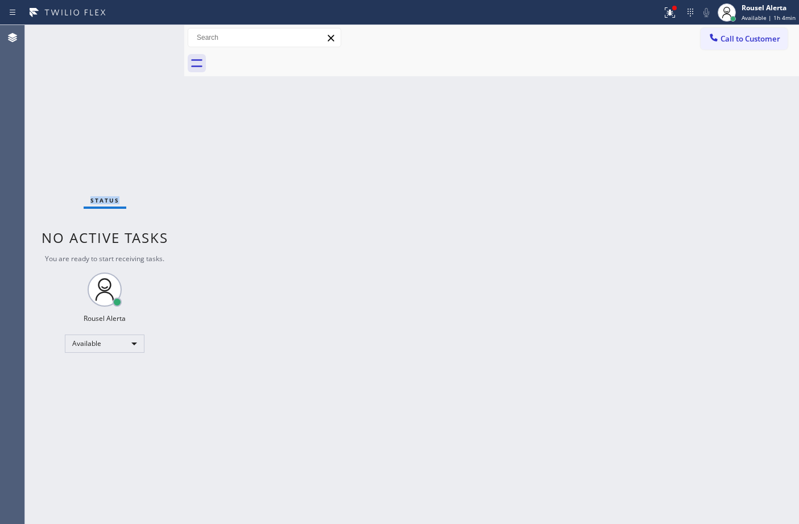
click at [142, 38] on div "Status No active tasks You are ready to start receiving tasks. Rousel Alerta Av…" at bounding box center [104, 274] width 159 height 499
click at [148, 39] on div "Status No active tasks You are ready to start receiving tasks. Rousel Alerta Av…" at bounding box center [104, 274] width 159 height 499
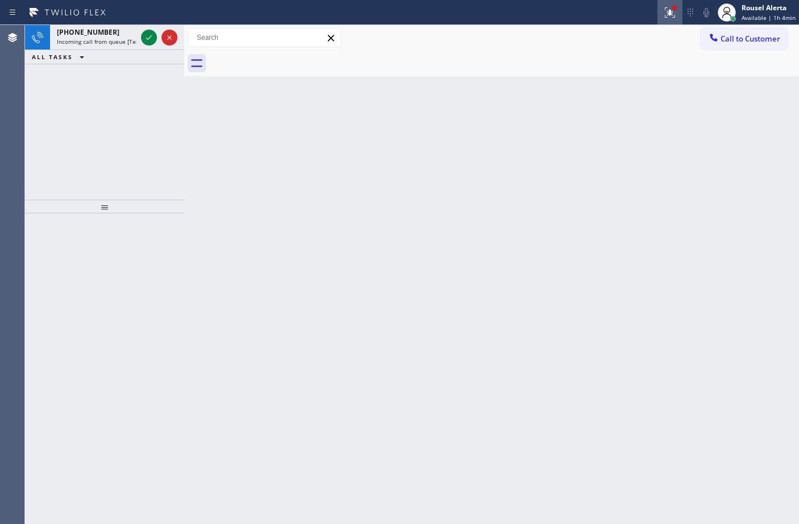
click at [667, 18] on icon at bounding box center [670, 13] width 14 height 14
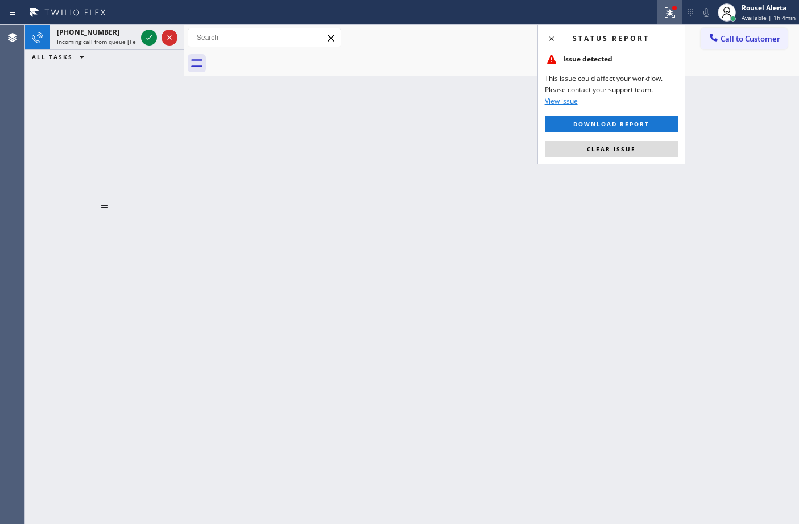
click at [635, 160] on div "Status report Issue detected This issue could affect your workflow. Please cont…" at bounding box center [611, 94] width 148 height 140
drag, startPoint x: 635, startPoint y: 148, endPoint x: 512, endPoint y: 126, distance: 124.3
click at [634, 148] on button "Clear issue" at bounding box center [611, 149] width 133 height 16
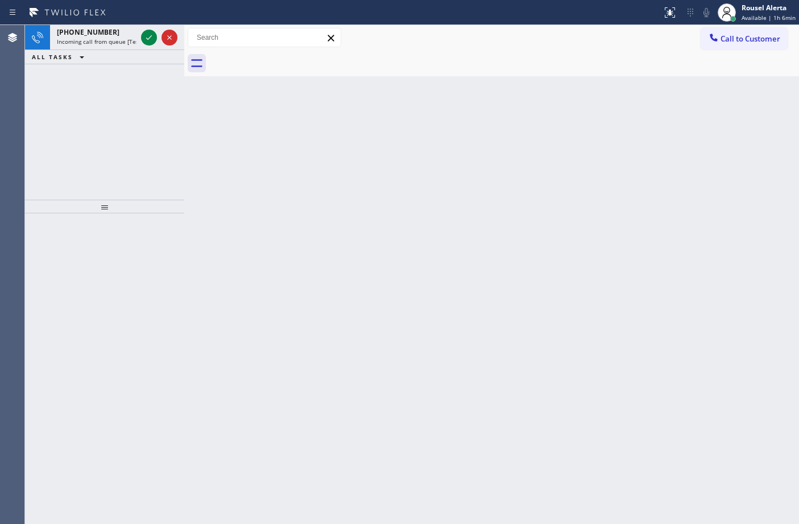
click at [123, 23] on div "Status report No issues detected If you experience an issue, please download th…" at bounding box center [399, 12] width 799 height 25
click at [124, 44] on span "Incoming call from queue [Test] All" at bounding box center [104, 42] width 94 height 8
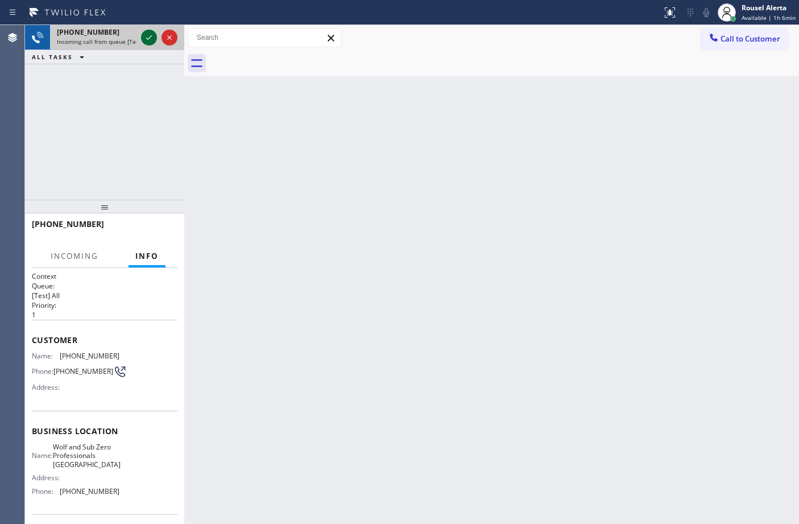
click at [146, 38] on icon at bounding box center [149, 37] width 6 height 5
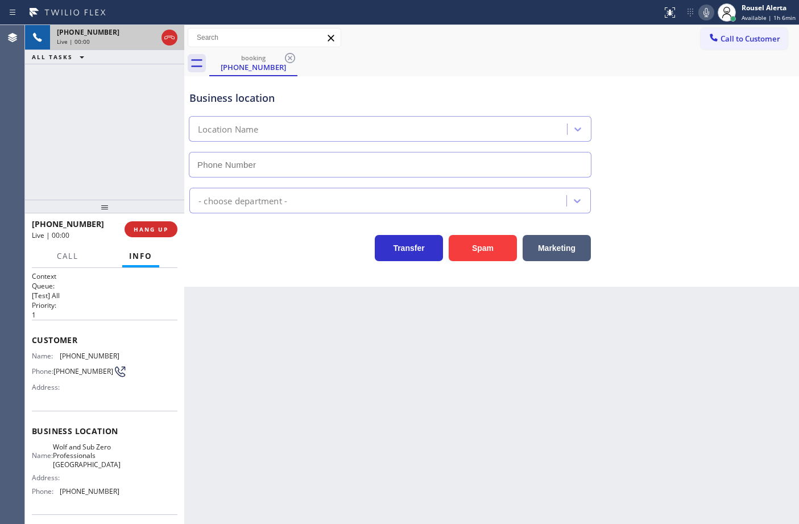
type input "(949) 538-2898"
click at [470, 260] on button "Spam" at bounding box center [483, 248] width 68 height 26
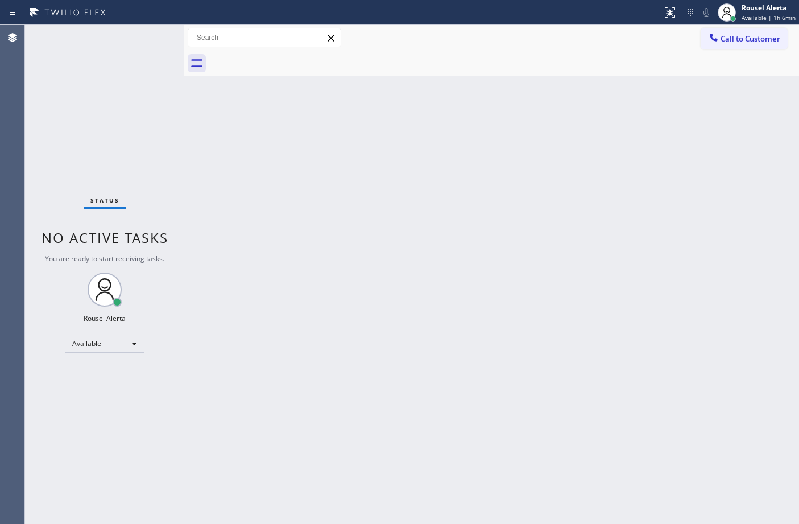
click at [492, 295] on div "Back to Dashboard Change Sender ID Customers Technicians Select a contact Outbo…" at bounding box center [491, 274] width 615 height 499
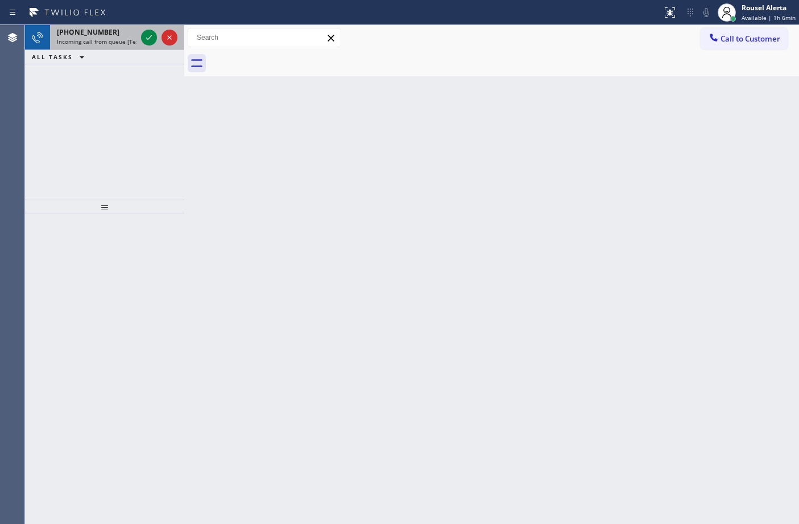
click at [119, 35] on div "+12138425222" at bounding box center [97, 32] width 80 height 10
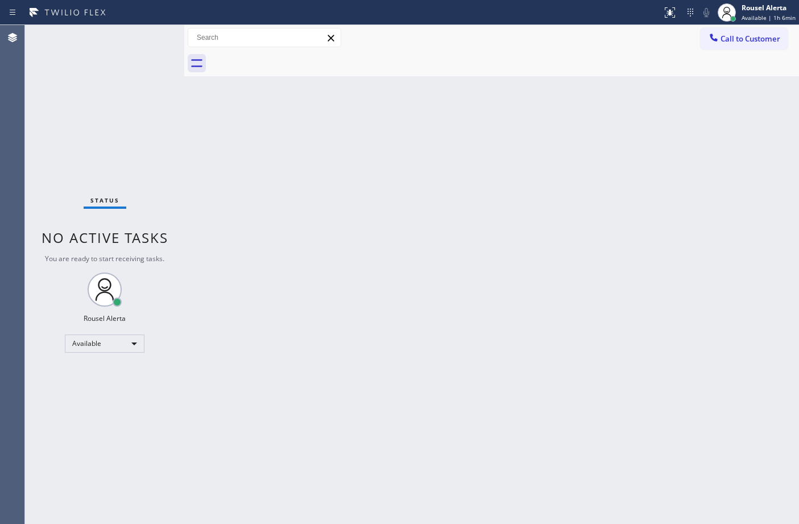
click at [120, 36] on div "Status No active tasks You are ready to start receiving tasks. Rousel Alerta Av…" at bounding box center [104, 274] width 159 height 499
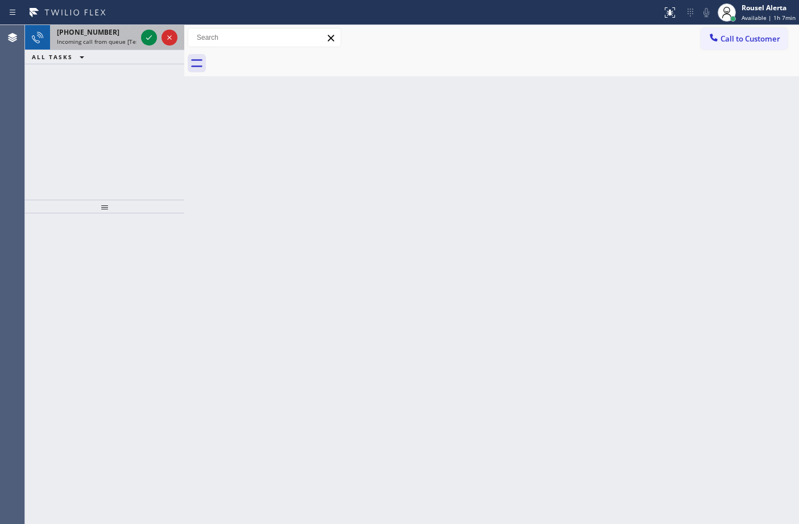
drag, startPoint x: 110, startPoint y: 40, endPoint x: 135, endPoint y: 38, distance: 25.1
click at [110, 40] on span "Incoming call from queue [Test] All" at bounding box center [104, 42] width 94 height 8
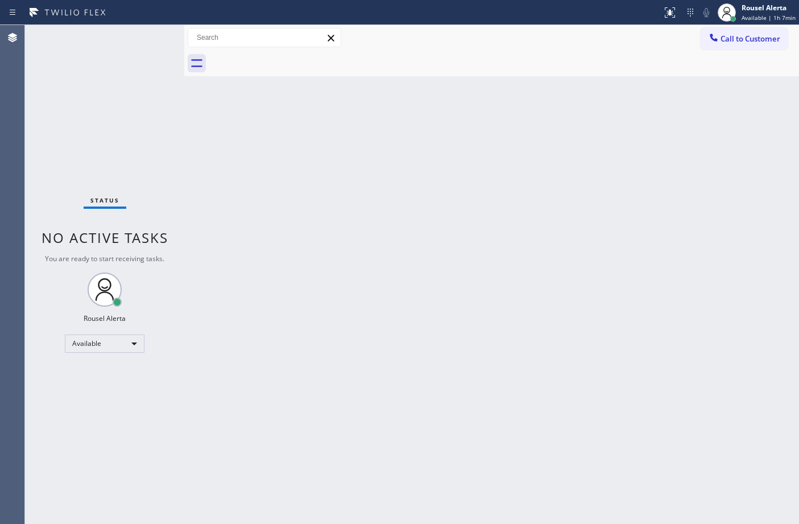
click at [141, 37] on div "Status No active tasks You are ready to start receiving tasks. Rousel Alerta Av…" at bounding box center [104, 274] width 159 height 499
click at [142, 37] on div "Status No active tasks You are ready to start receiving tasks. Rousel Alerta Av…" at bounding box center [104, 274] width 159 height 499
click at [143, 35] on div "Status No active tasks You are ready to start receiving tasks. Rousel Alerta Av…" at bounding box center [104, 274] width 159 height 499
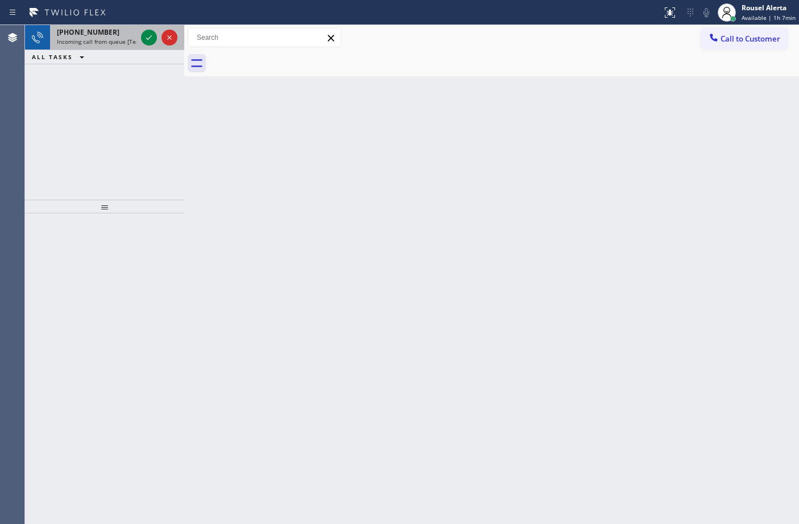
drag, startPoint x: 117, startPoint y: 37, endPoint x: 135, endPoint y: 38, distance: 18.2
click at [121, 39] on span "Incoming call from queue [Test] All" at bounding box center [104, 42] width 94 height 8
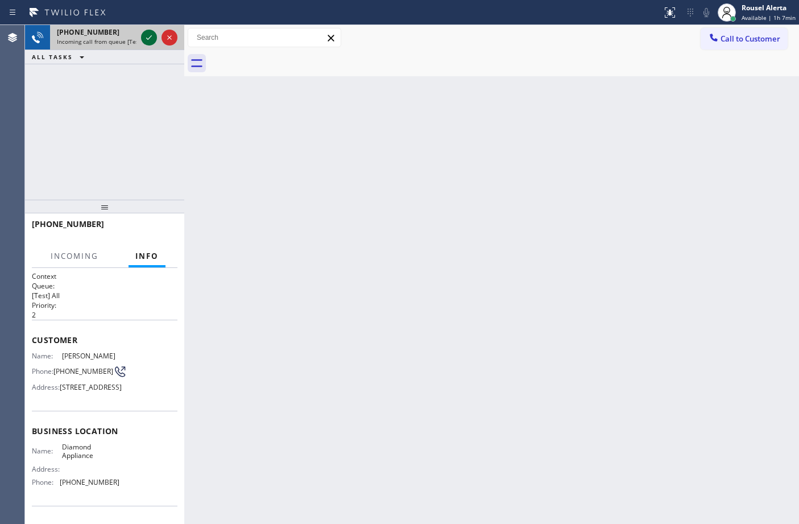
click at [143, 37] on icon at bounding box center [149, 38] width 14 height 14
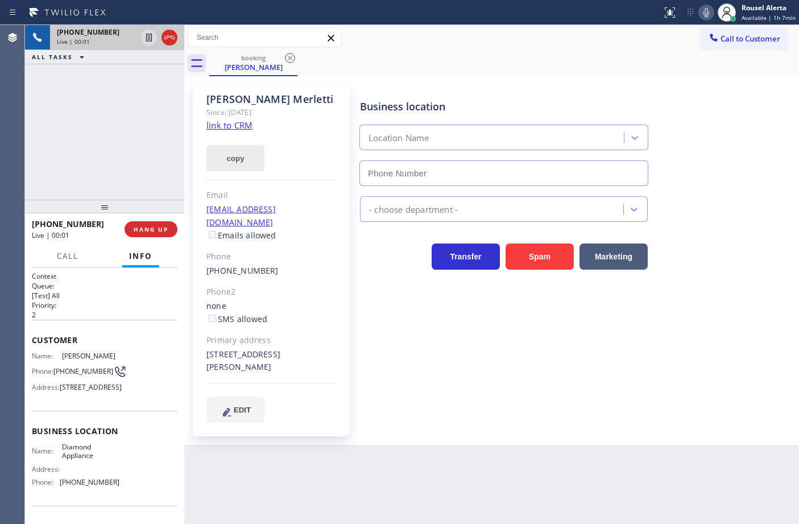
type input "(909) 895-0954"
click at [240, 119] on link "link to CRM" at bounding box center [229, 124] width 46 height 11
click at [141, 36] on div at bounding box center [149, 38] width 16 height 14
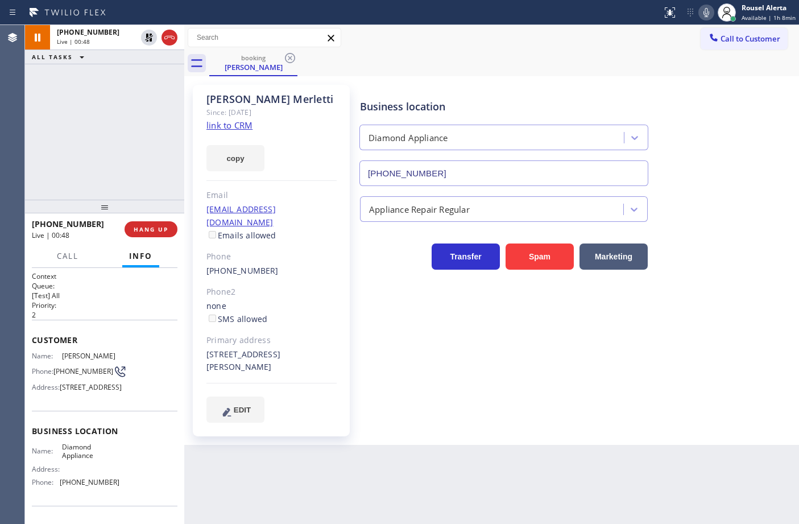
click at [707, 14] on icon at bounding box center [707, 13] width 14 height 14
click at [145, 36] on icon at bounding box center [149, 38] width 14 height 14
click at [709, 15] on icon at bounding box center [706, 12] width 6 height 9
click at [70, 256] on span "Call" at bounding box center [68, 256] width 22 height 10
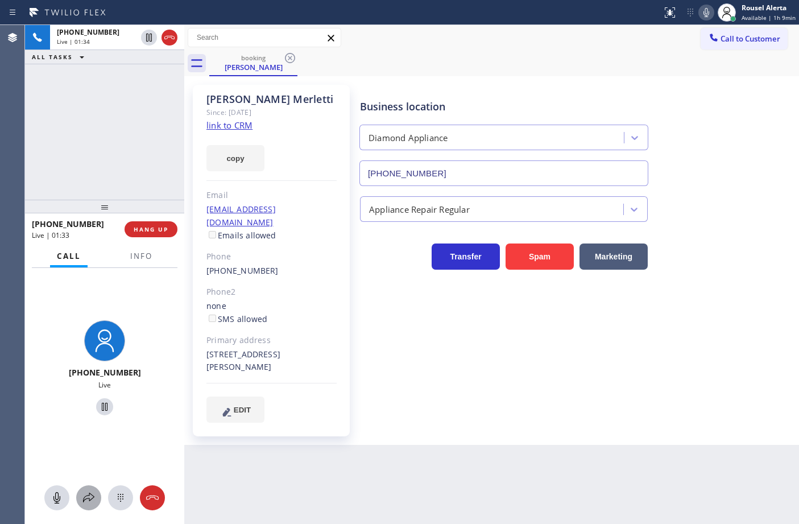
click at [86, 498] on icon at bounding box center [89, 498] width 14 height 14
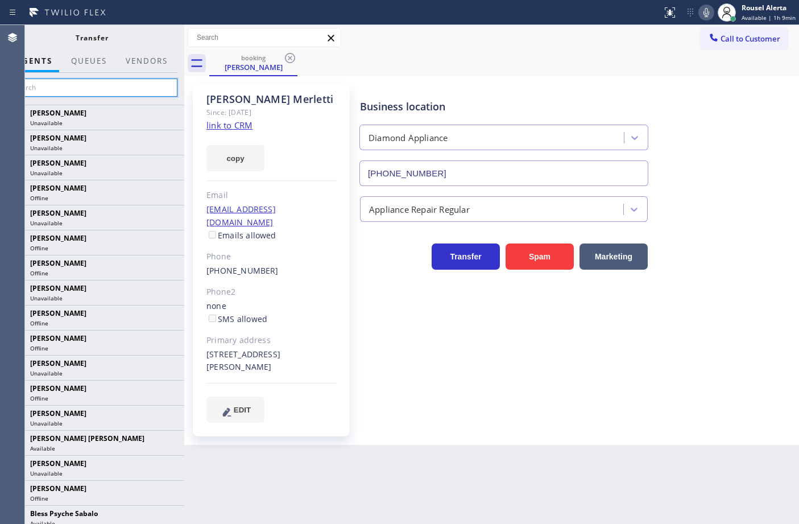
click at [86, 94] on input "text" at bounding box center [91, 87] width 171 height 18
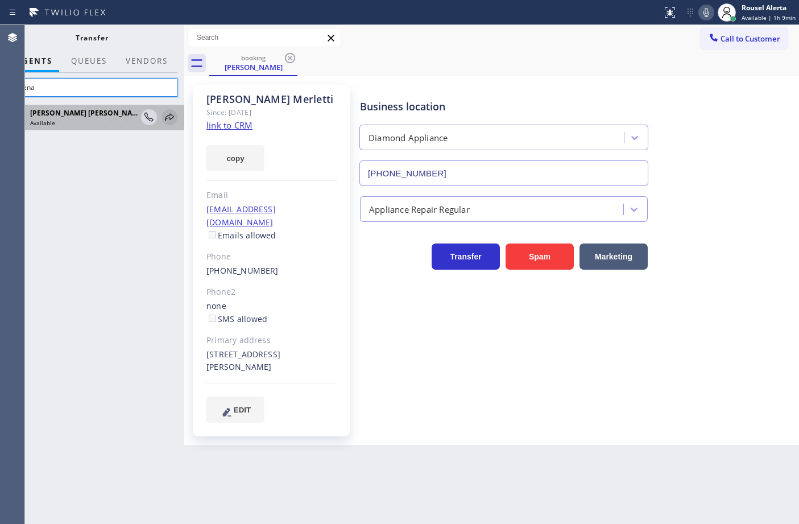
type input "shiena"
click at [165, 118] on icon at bounding box center [169, 116] width 9 height 7
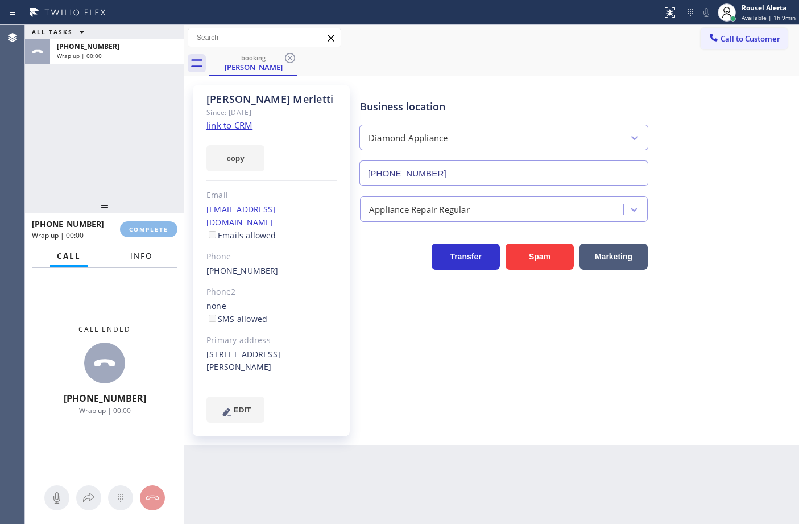
click at [148, 259] on span "Info" at bounding box center [141, 256] width 22 height 10
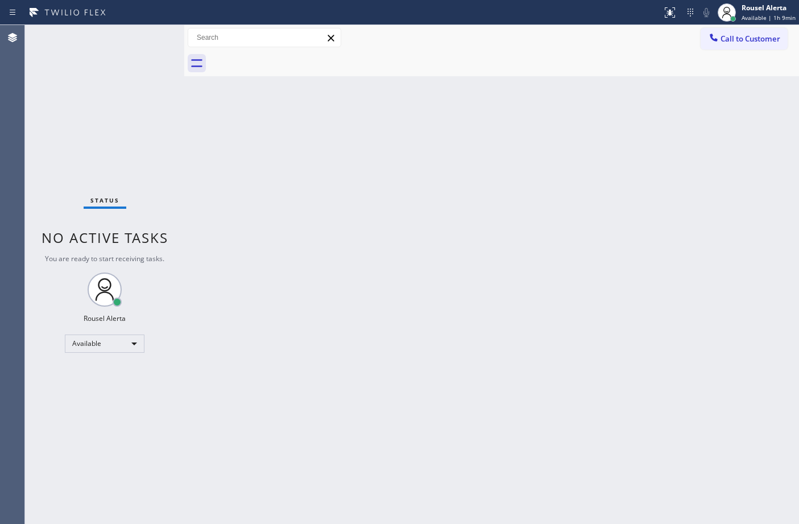
click at [118, 77] on div "Status No active tasks You are ready to start receiving tasks. Rousel Alerta Av…" at bounding box center [104, 274] width 159 height 499
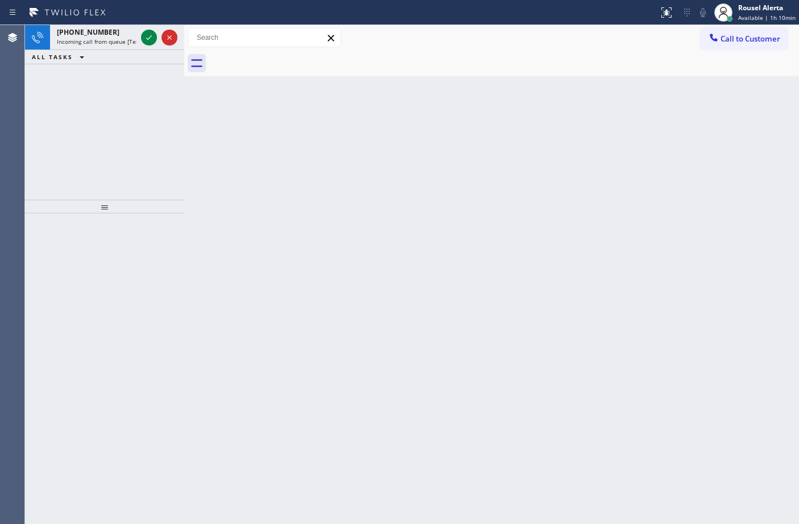
click at [92, 23] on div "Status report No issues detected If you experience an issue, please download th…" at bounding box center [399, 12] width 799 height 25
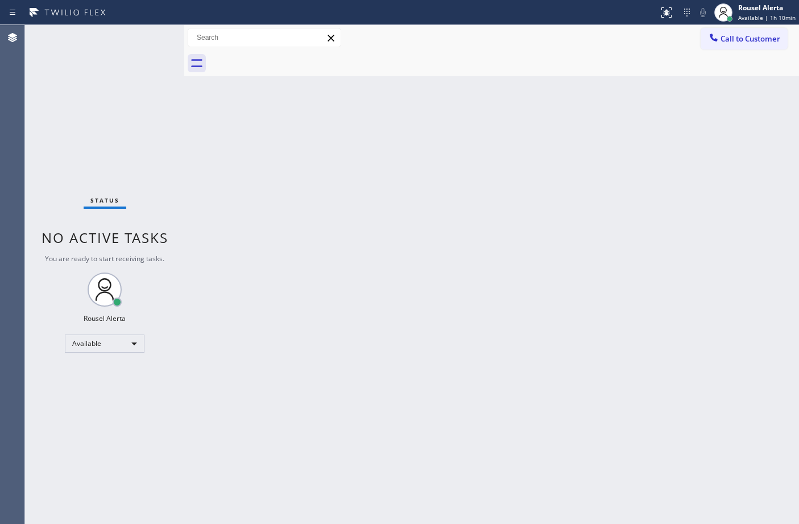
click at [286, 365] on div "Back to Dashboard Change Sender ID Customers Technicians Select a contact Outbo…" at bounding box center [491, 274] width 615 height 499
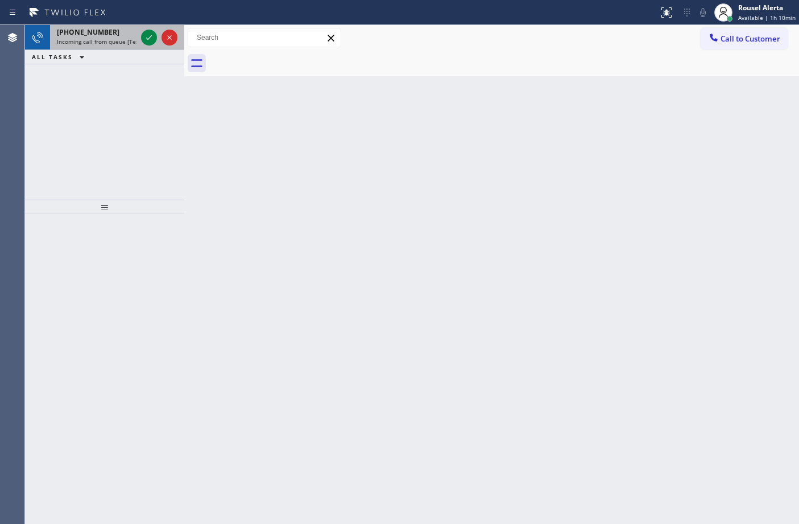
click at [117, 38] on span "Incoming call from queue [Test] All" at bounding box center [104, 42] width 94 height 8
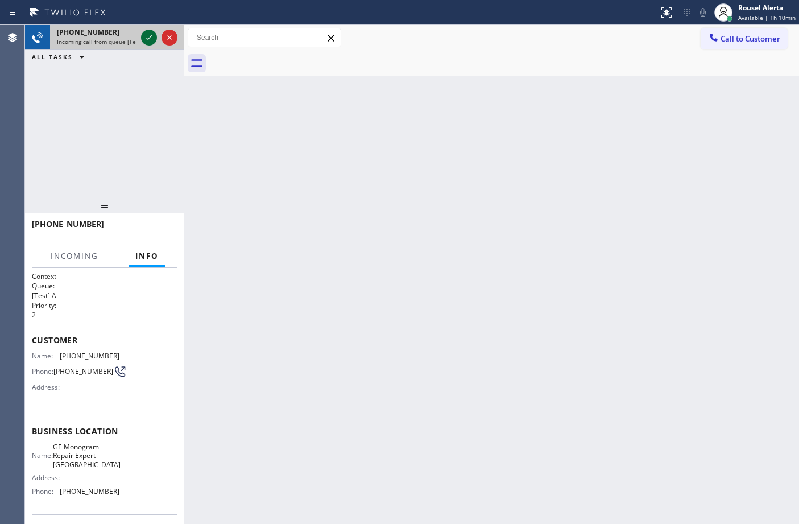
click at [142, 39] on icon at bounding box center [149, 38] width 14 height 14
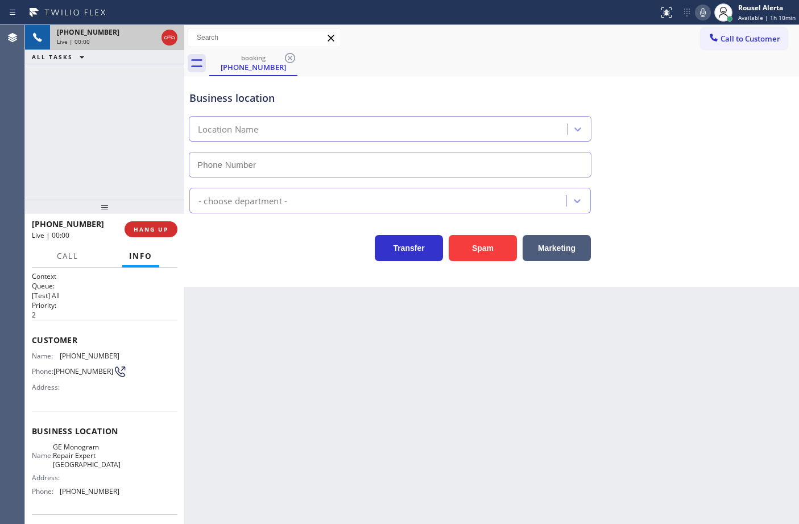
type input "(650) 679-7117"
click at [486, 261] on button "Spam" at bounding box center [483, 248] width 68 height 26
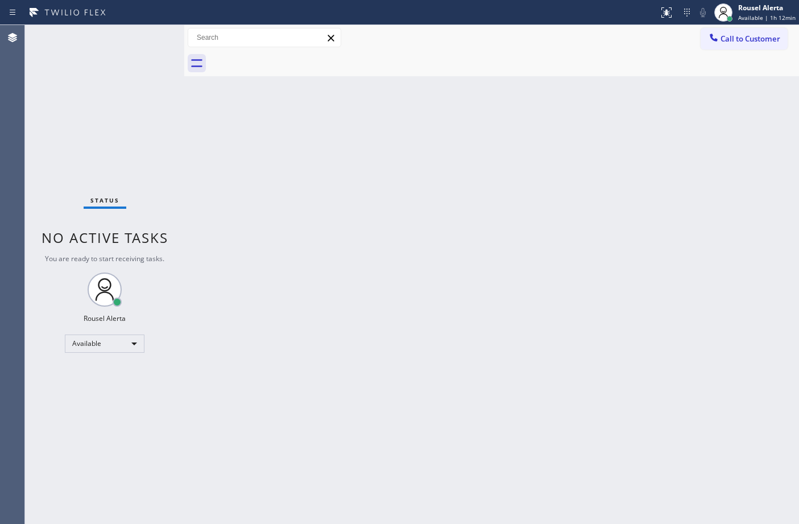
click at [117, 36] on div "Status No active tasks You are ready to start receiving tasks. Rousel Alerta Av…" at bounding box center [104, 274] width 159 height 499
click at [225, 194] on div "Back to Dashboard Change Sender ID Customers Technicians Select a contact Outbo…" at bounding box center [491, 274] width 615 height 499
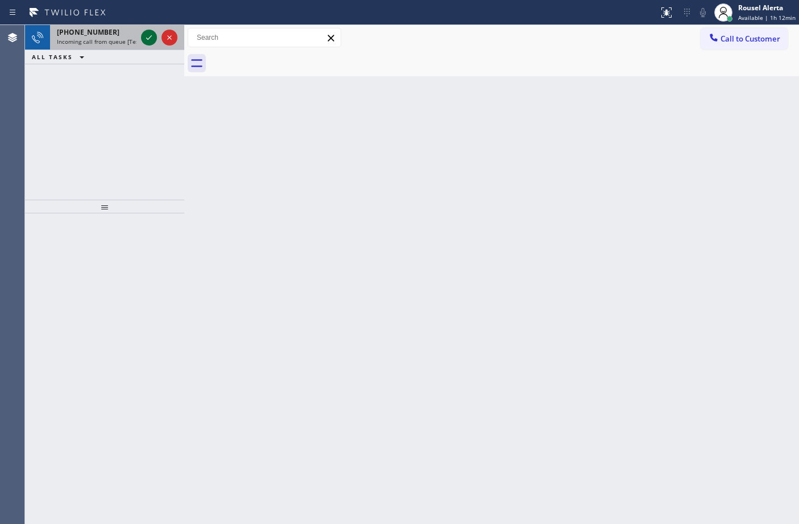
drag, startPoint x: 106, startPoint y: 40, endPoint x: 146, endPoint y: 36, distance: 40.0
click at [106, 40] on span "Incoming call from queue [Test] All" at bounding box center [104, 42] width 94 height 8
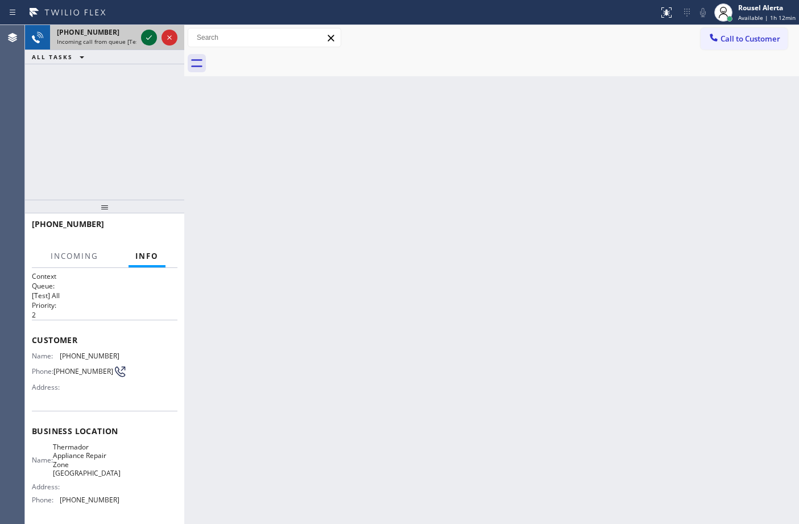
click at [146, 36] on icon at bounding box center [149, 38] width 14 height 14
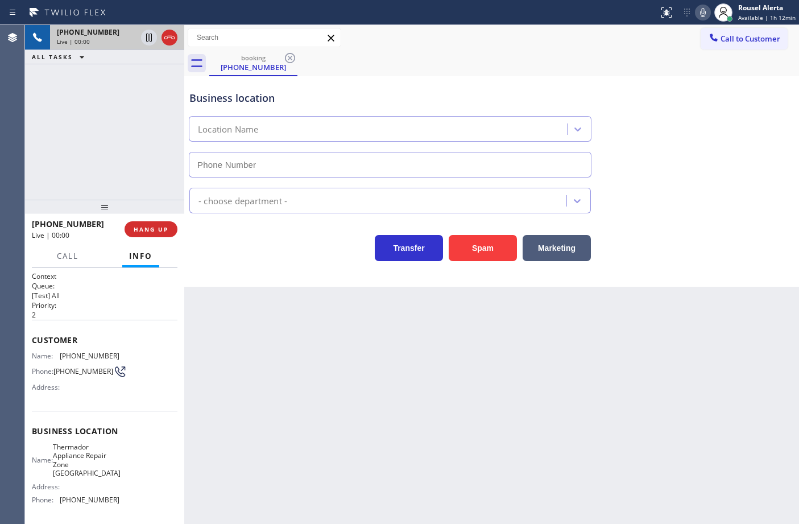
type input "(408) 547-9336"
click at [484, 254] on button "Spam" at bounding box center [483, 248] width 68 height 26
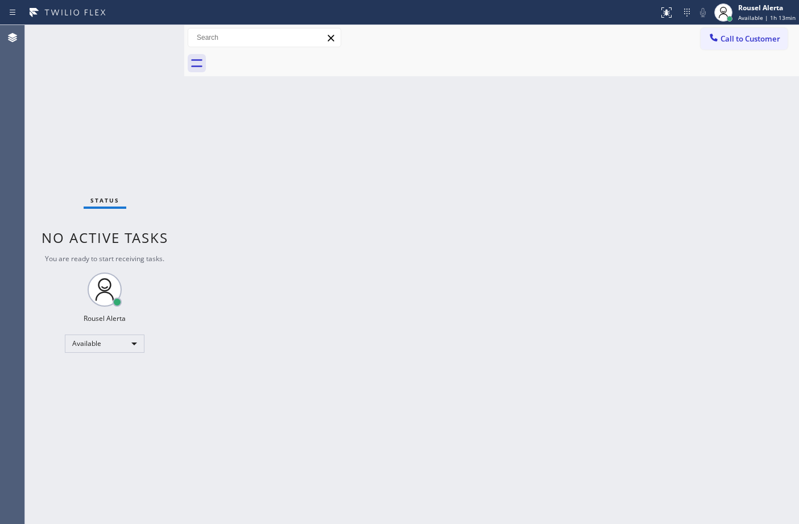
click at [320, 234] on div "Back to Dashboard Change Sender ID Customers Technicians Select a contact Outbo…" at bounding box center [491, 274] width 615 height 499
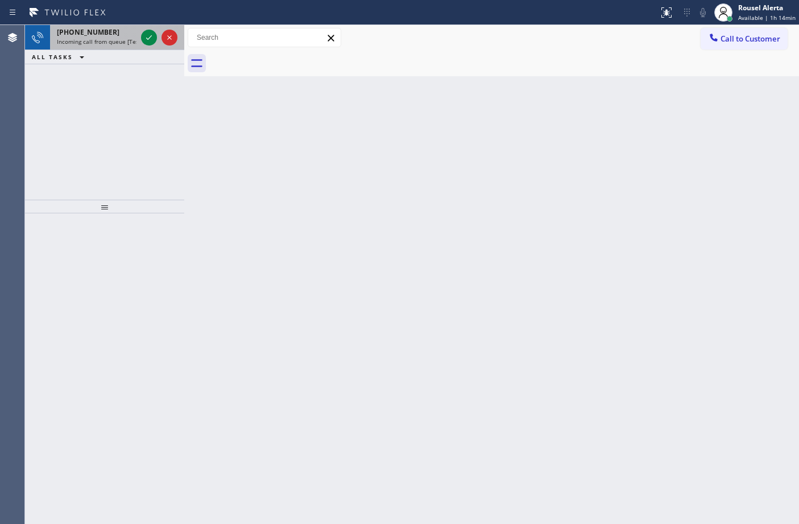
click at [125, 34] on div "+14156731721" at bounding box center [97, 32] width 80 height 10
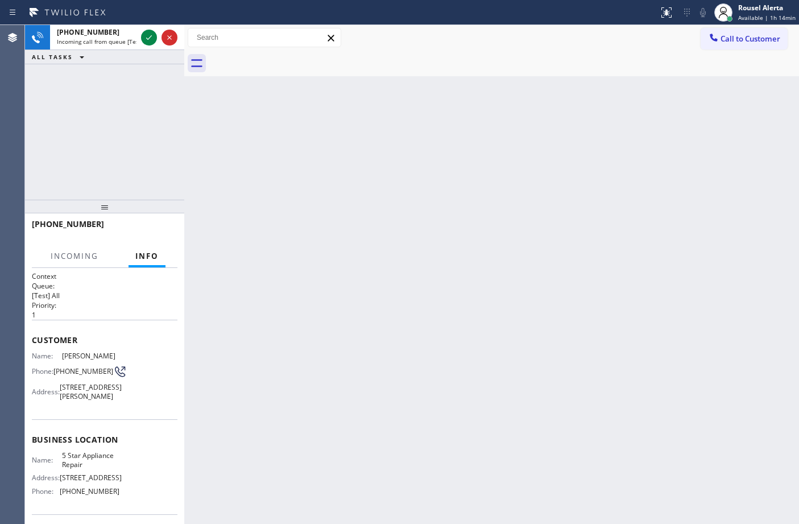
click at [383, 367] on div "Back to Dashboard Change Sender ID Customers Technicians Select a contact Outbo…" at bounding box center [491, 274] width 615 height 499
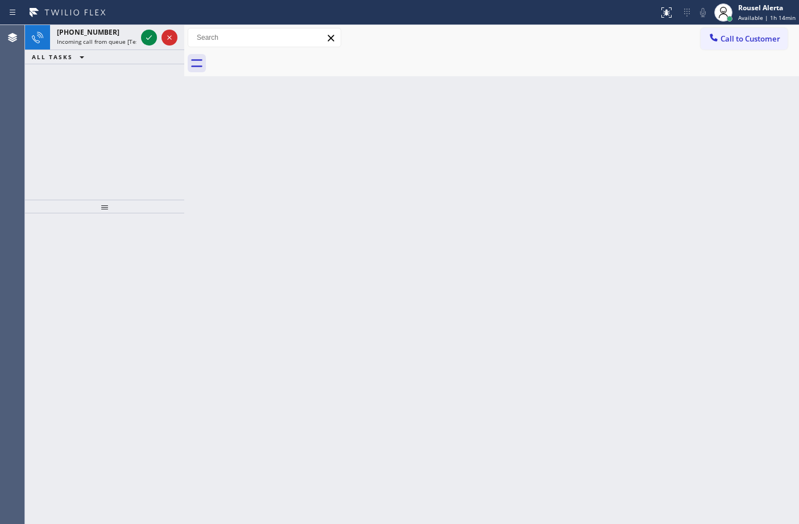
click at [238, 205] on div "Back to Dashboard Change Sender ID Customers Technicians Select a contact Outbo…" at bounding box center [491, 274] width 615 height 499
click at [115, 32] on div "+14156731721" at bounding box center [97, 32] width 80 height 10
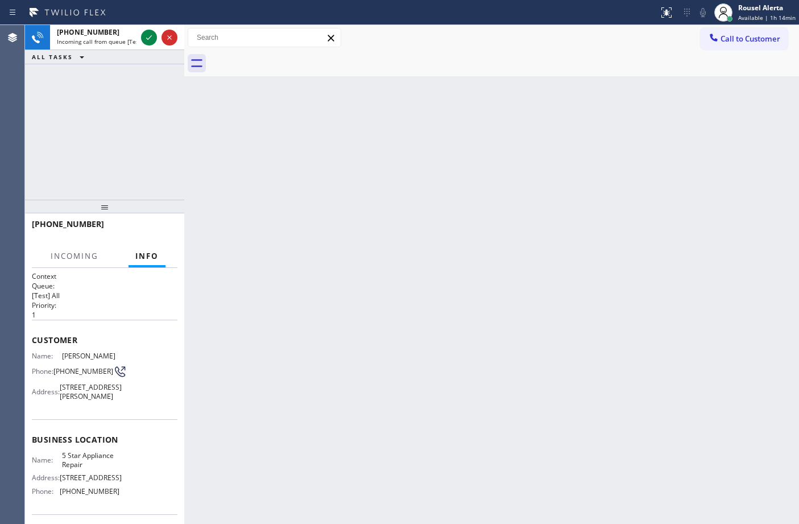
click at [316, 242] on div "Back to Dashboard Change Sender ID Customers Technicians Select a contact Outbo…" at bounding box center [491, 274] width 615 height 499
click at [117, 40] on span "Incoming call from queue [Test] All" at bounding box center [104, 42] width 94 height 8
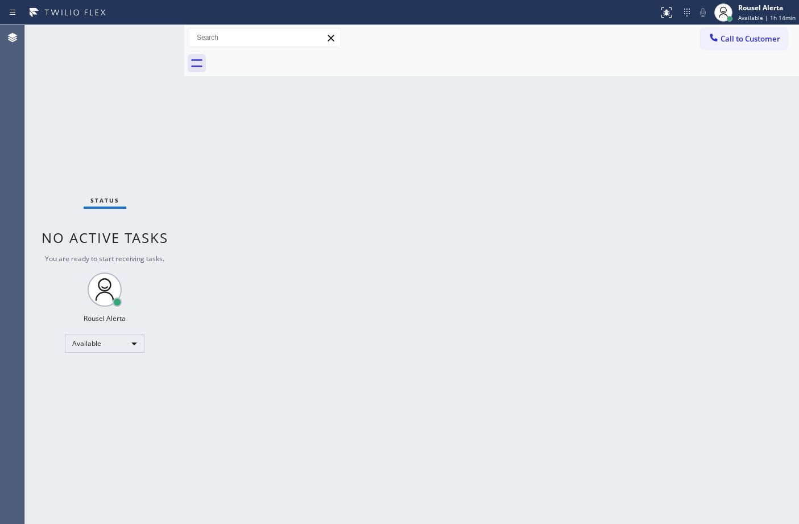
click at [119, 44] on div "Status No active tasks You are ready to start receiving tasks. Rousel Alerta Av…" at bounding box center [104, 274] width 159 height 499
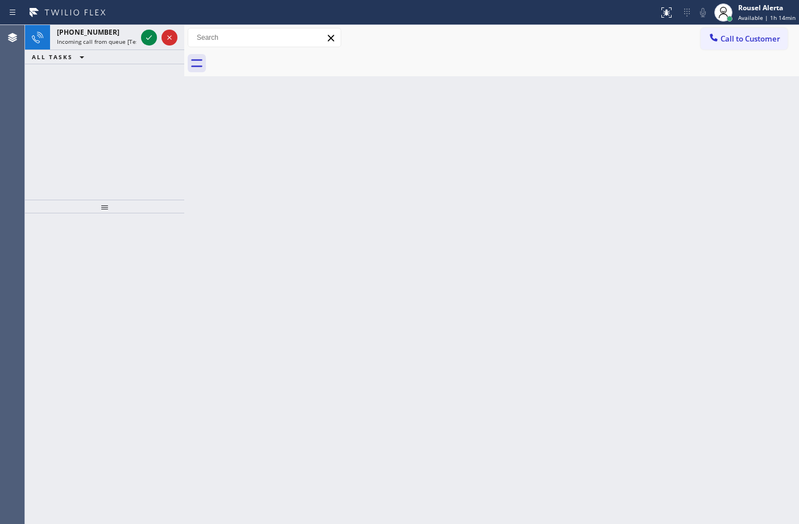
click at [263, 188] on div "Back to Dashboard Change Sender ID Customers Technicians Select a contact Outbo…" at bounding box center [491, 274] width 615 height 499
click at [127, 38] on span "Incoming call from queue [Test] All" at bounding box center [104, 42] width 94 height 8
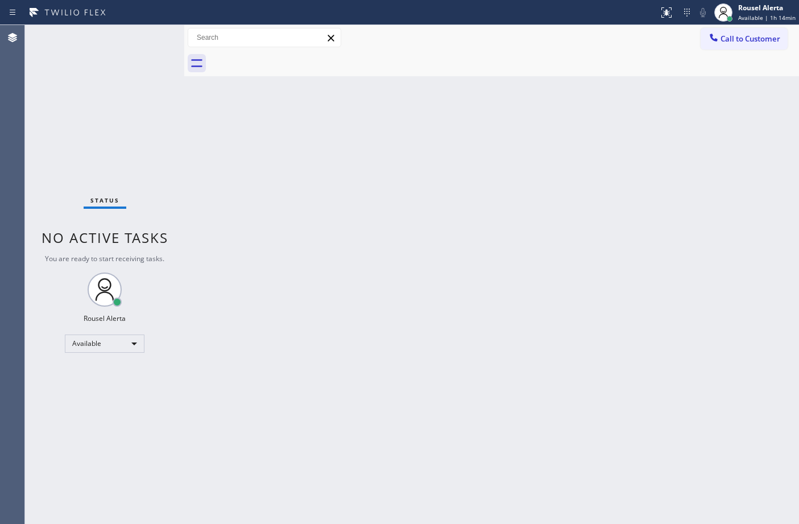
click at [147, 37] on div "Status No active tasks You are ready to start receiving tasks. Rousel Alerta Av…" at bounding box center [104, 274] width 159 height 499
click at [256, 185] on div "Back to Dashboard Change Sender ID Customers Technicians Select a contact Outbo…" at bounding box center [491, 274] width 615 height 499
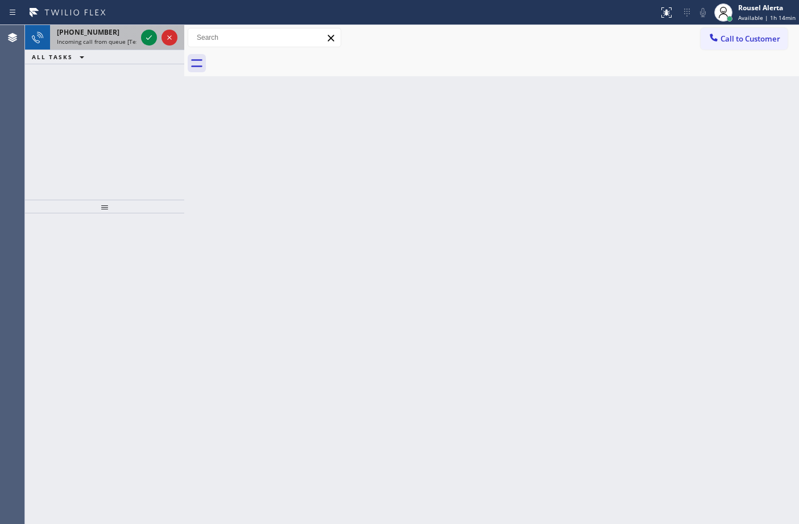
click at [105, 38] on span "Incoming call from queue [Test] All" at bounding box center [104, 42] width 94 height 8
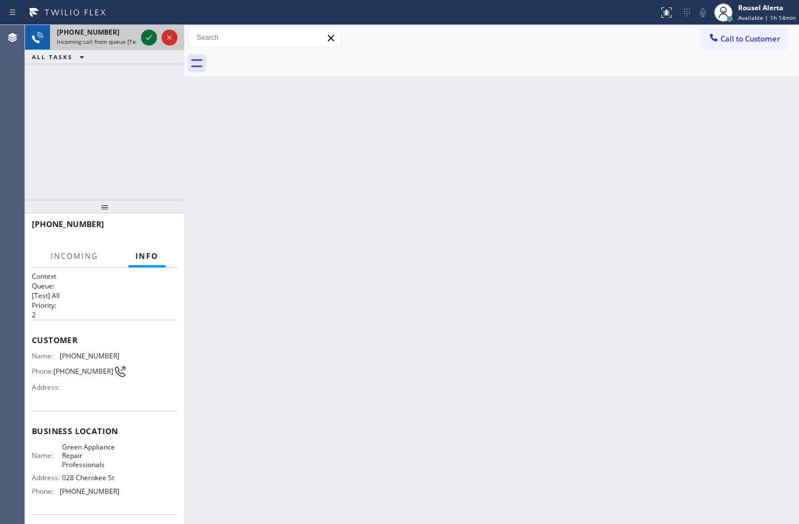
click at [147, 38] on icon at bounding box center [149, 37] width 6 height 5
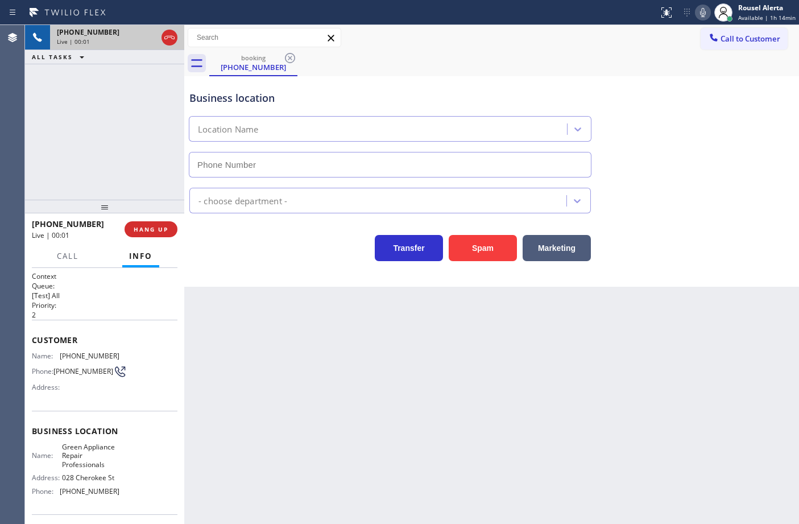
type input "(720) 580-6154"
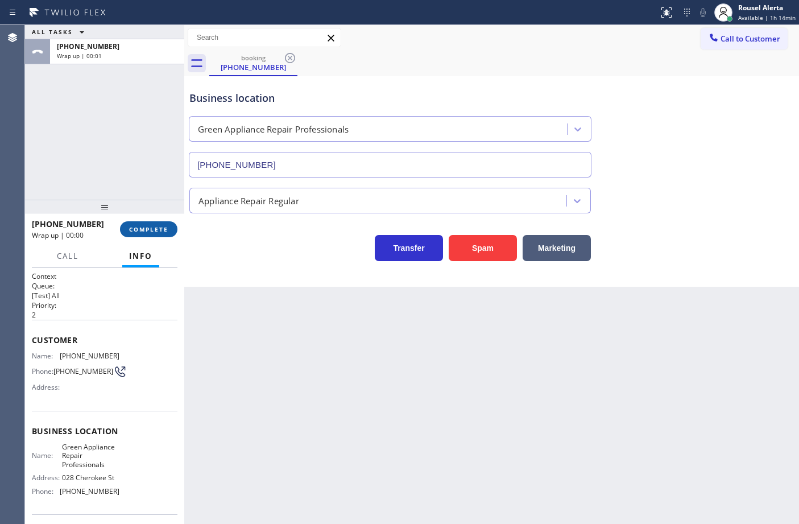
click at [152, 225] on span "COMPLETE" at bounding box center [148, 229] width 39 height 8
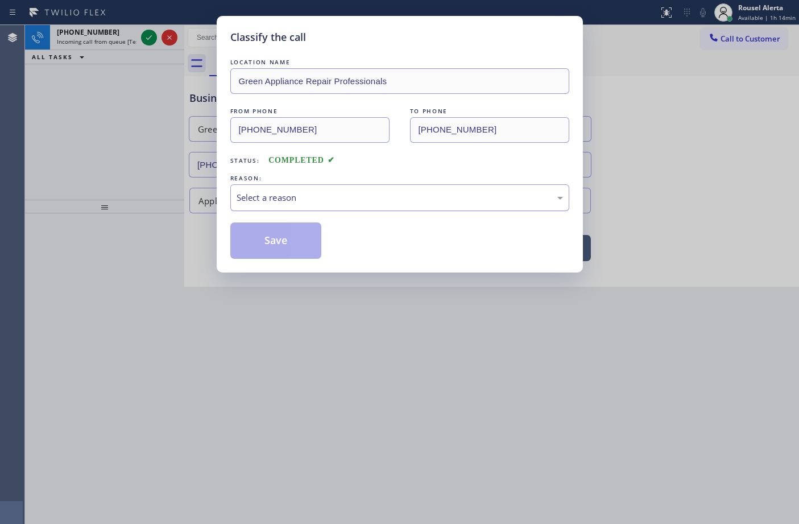
click at [278, 197] on div "Select a reason" at bounding box center [400, 197] width 326 height 13
click at [274, 251] on button "Save" at bounding box center [276, 240] width 92 height 36
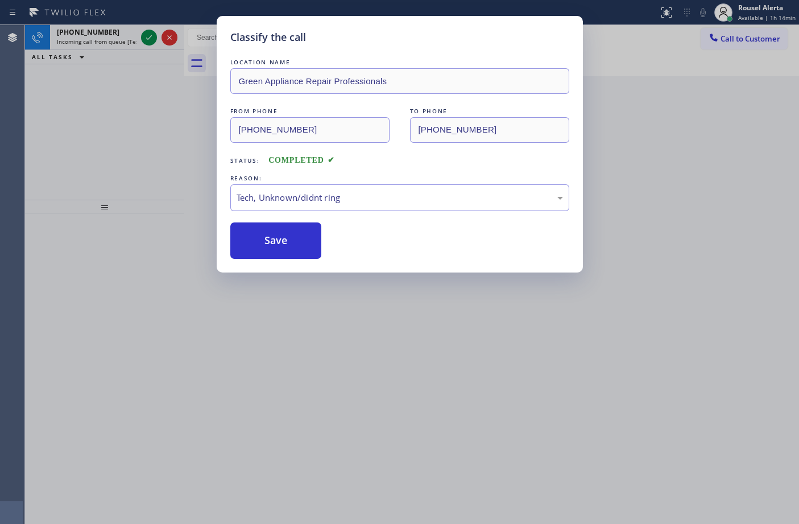
click at [121, 46] on div "Classify the call LOCATION NAME Green Appliance Repair Professionals FROM PHONE…" at bounding box center [399, 262] width 799 height 524
click at [123, 34] on div "+14027034752" at bounding box center [97, 32] width 80 height 10
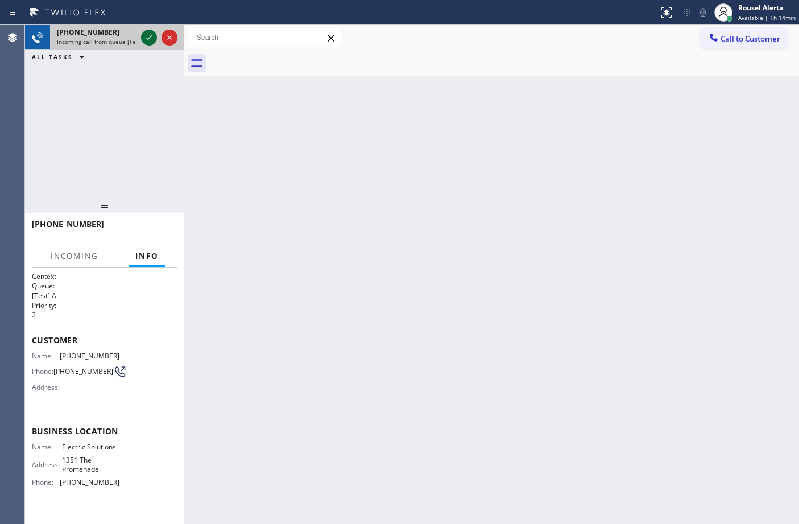
click at [148, 37] on icon at bounding box center [149, 38] width 14 height 14
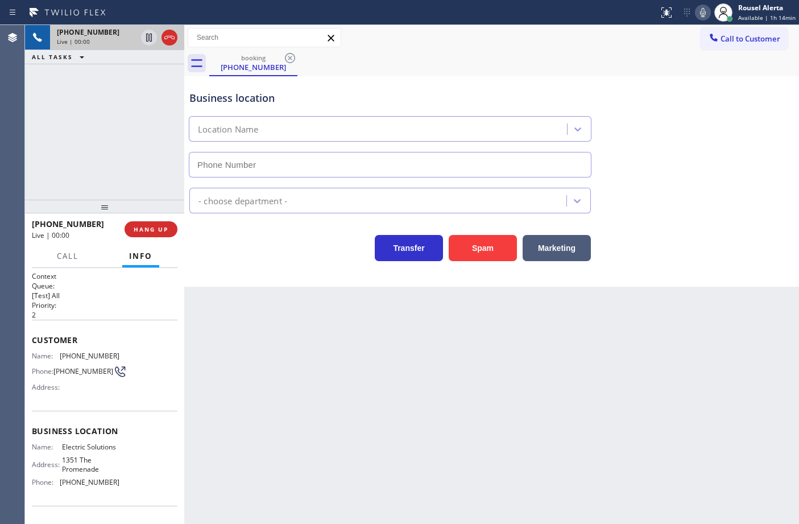
type input "(424) 299-4848"
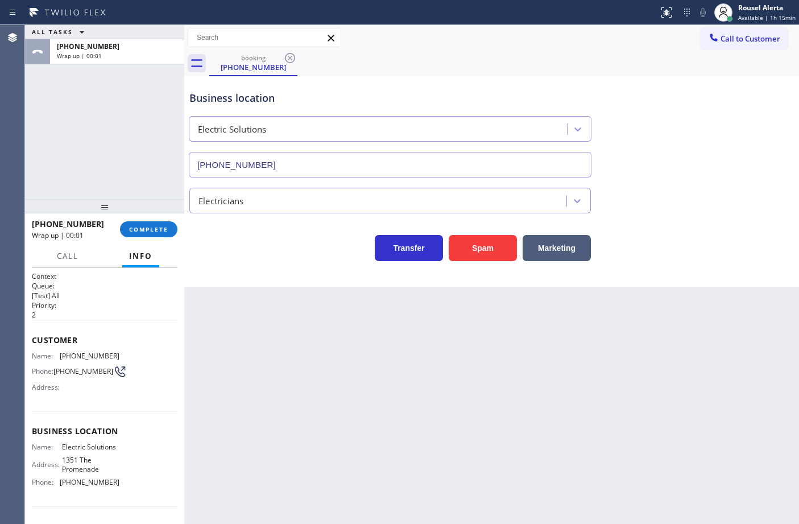
click at [163, 237] on div "+14027034752 Wrap up | 00:01 COMPLETE" at bounding box center [105, 229] width 146 height 30
click at [163, 234] on button "COMPLETE" at bounding box center [148, 229] width 57 height 16
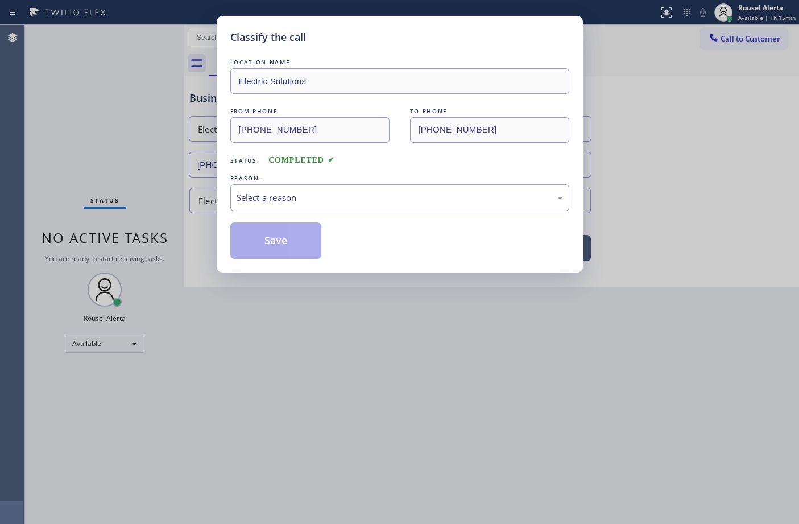
click at [272, 197] on div "Select a reason" at bounding box center [400, 197] width 326 height 13
click at [289, 242] on button "Save" at bounding box center [276, 240] width 92 height 36
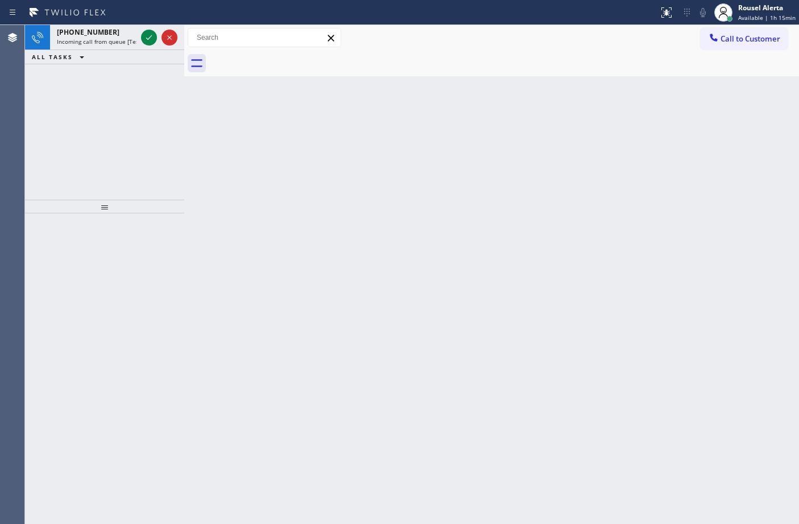
click at [121, 28] on div "[PHONE_NUMBER]" at bounding box center [97, 32] width 80 height 10
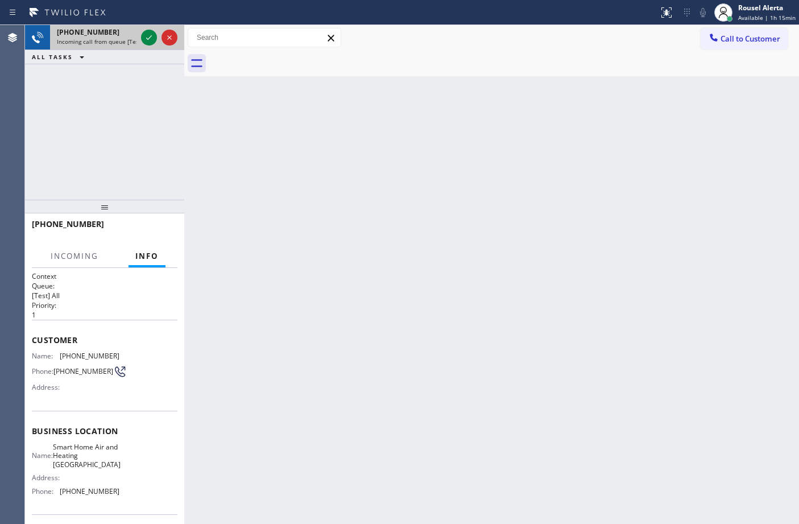
click at [139, 37] on div at bounding box center [159, 37] width 41 height 25
click at [143, 36] on icon at bounding box center [149, 38] width 14 height 14
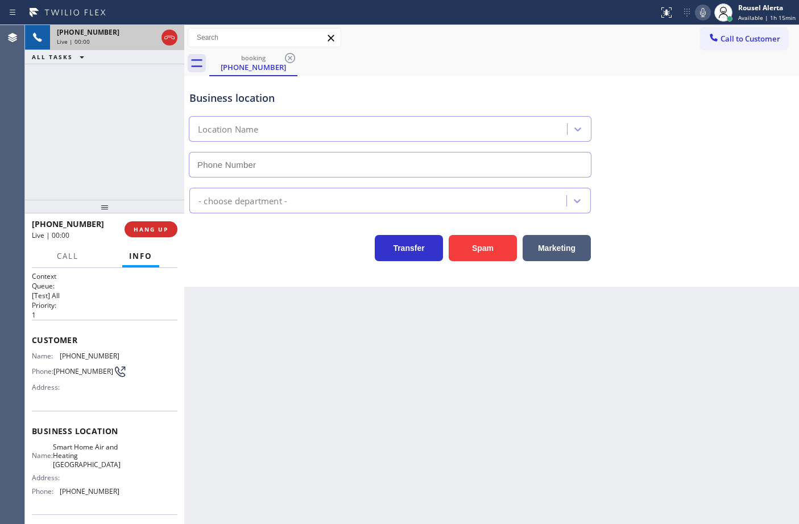
type input "(818) 938-8884"
click at [471, 266] on div "Business location Smart Home Air and Heating Burbank (818) 938-8884 HVAC Transf…" at bounding box center [491, 181] width 615 height 210
click at [471, 255] on button "Spam" at bounding box center [483, 248] width 68 height 26
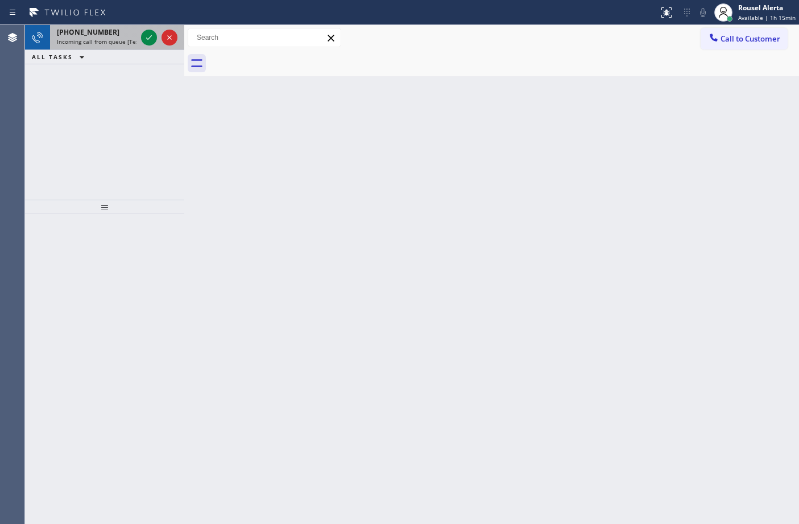
click at [113, 33] on div "+17609093788" at bounding box center [97, 32] width 80 height 10
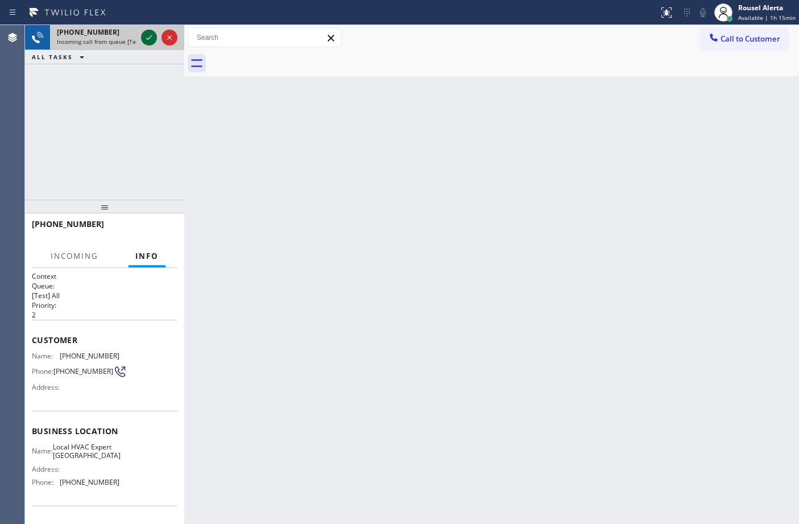
click at [144, 40] on icon at bounding box center [149, 38] width 14 height 14
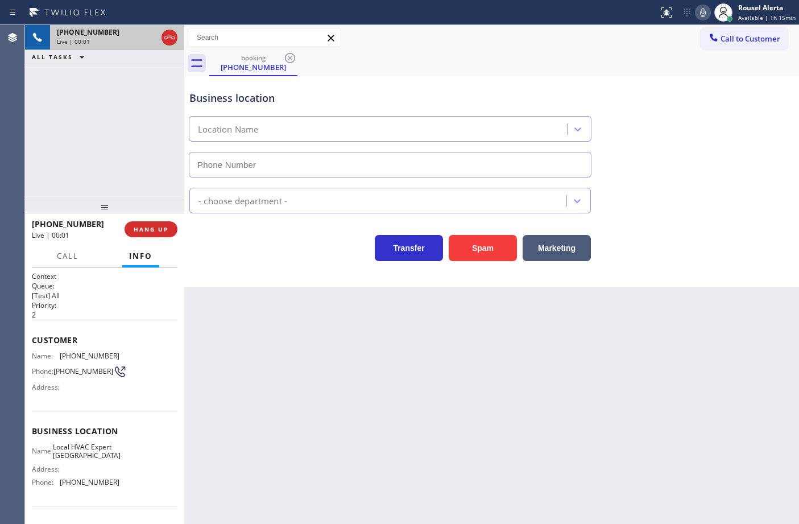
type input "(760) 249-7738"
click at [464, 251] on button "Spam" at bounding box center [483, 248] width 68 height 26
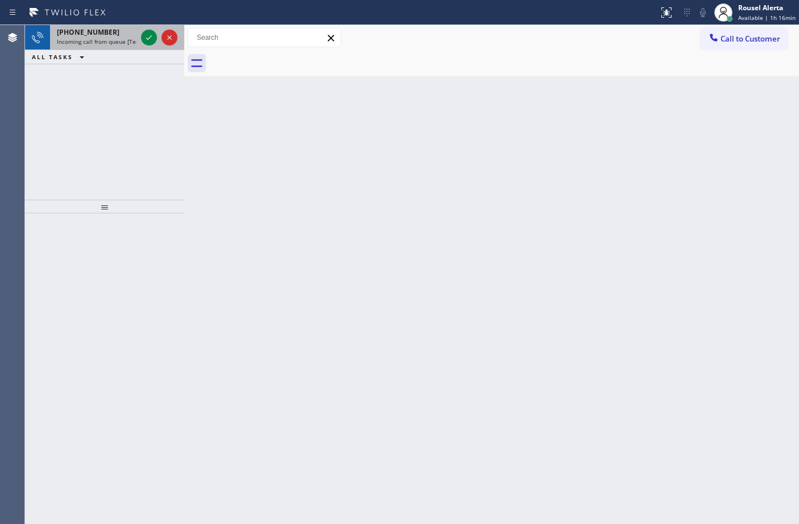
click at [114, 38] on span "Incoming call from queue [Test] All" at bounding box center [104, 42] width 94 height 8
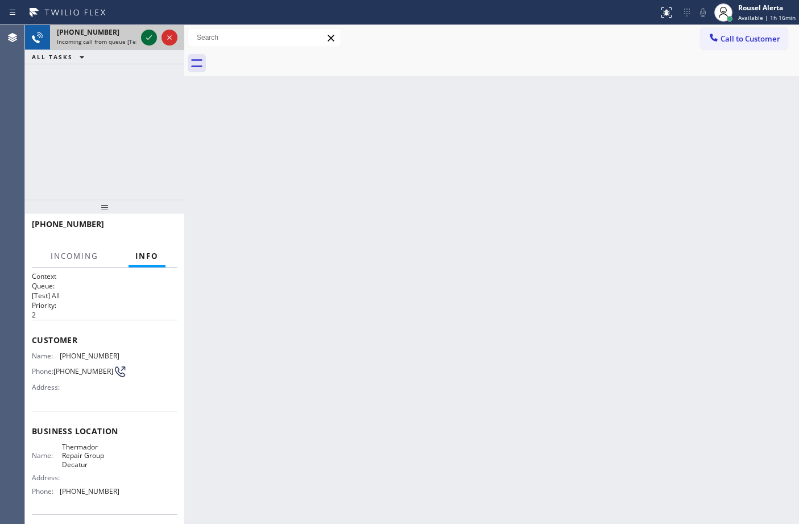
click at [143, 40] on icon at bounding box center [149, 38] width 14 height 14
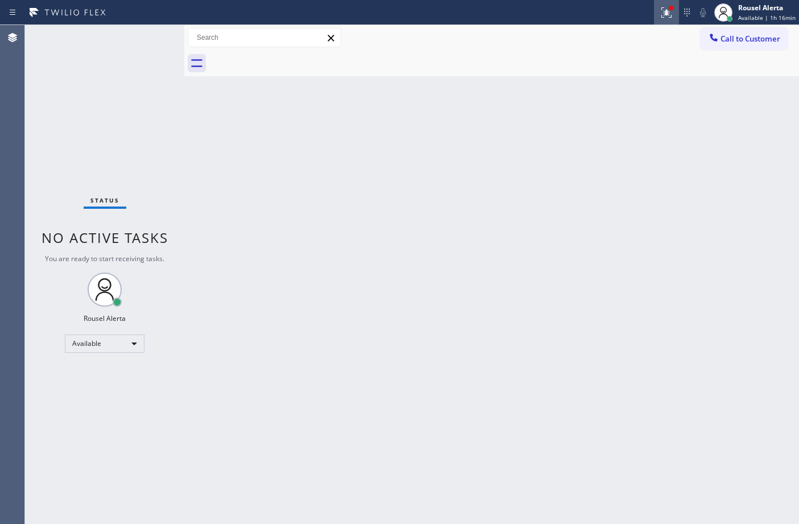
click at [665, 15] on icon at bounding box center [667, 13] width 14 height 14
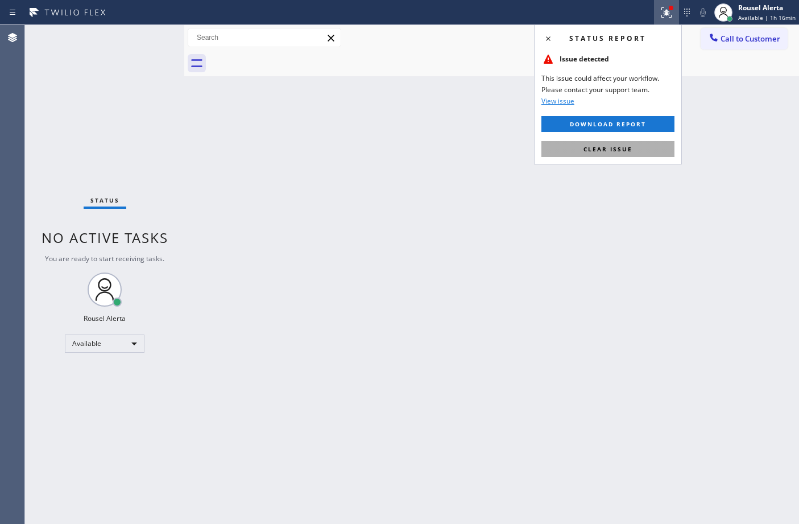
click at [647, 146] on button "Clear issue" at bounding box center [607, 149] width 133 height 16
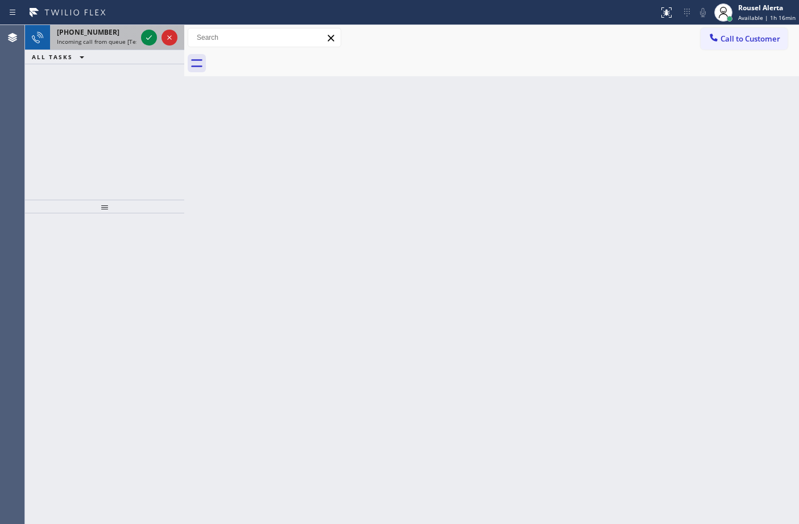
click at [115, 49] on div "[PHONE_NUMBER] Incoming call from queue [Test] All" at bounding box center [94, 37] width 89 height 25
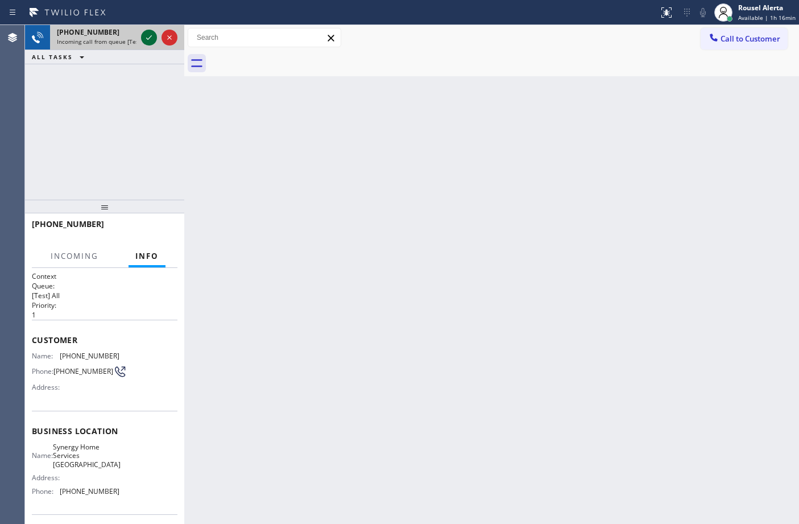
click at [145, 38] on icon at bounding box center [149, 38] width 14 height 14
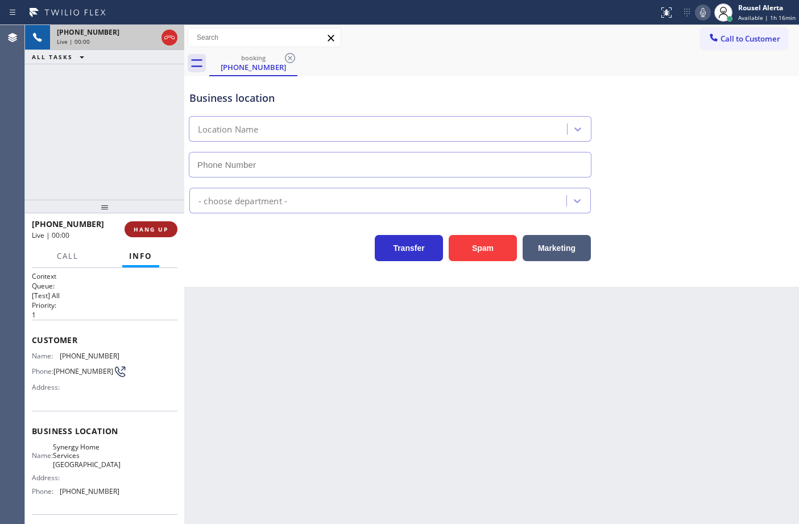
type input "(714) 360-0803"
click at [475, 251] on button "Spam" at bounding box center [483, 248] width 68 height 26
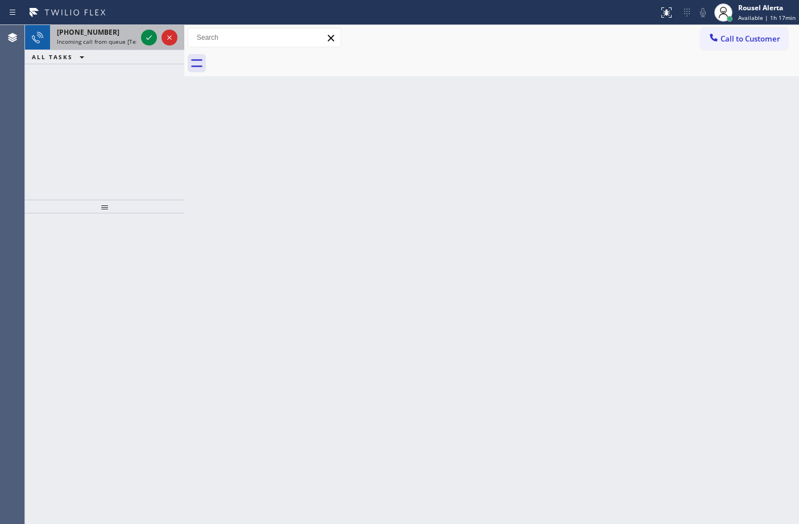
click at [92, 32] on span "+14155358030" at bounding box center [88, 32] width 63 height 10
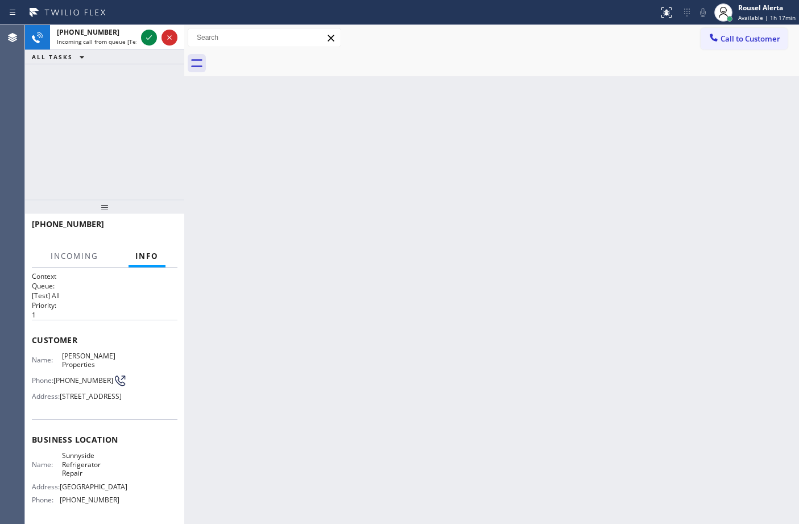
click at [399, 303] on div "Back to Dashboard Change Sender ID Customers Technicians Select a contact Outbo…" at bounding box center [491, 274] width 615 height 499
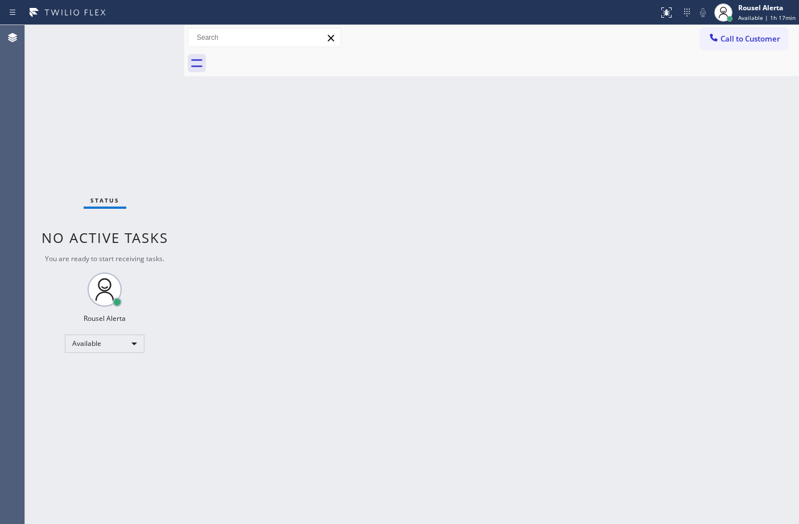
click at [367, 208] on div "Back to Dashboard Change Sender ID Customers Technicians Select a contact Outbo…" at bounding box center [491, 274] width 615 height 499
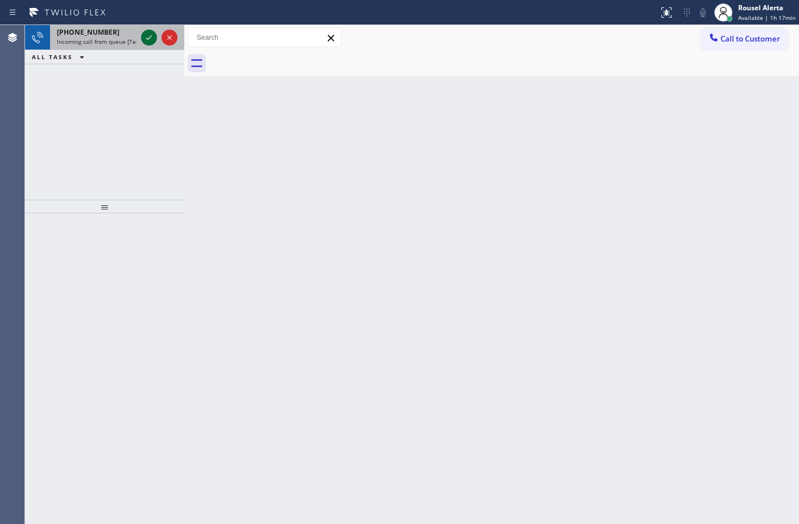
click at [118, 34] on div "+19367866328" at bounding box center [97, 32] width 80 height 10
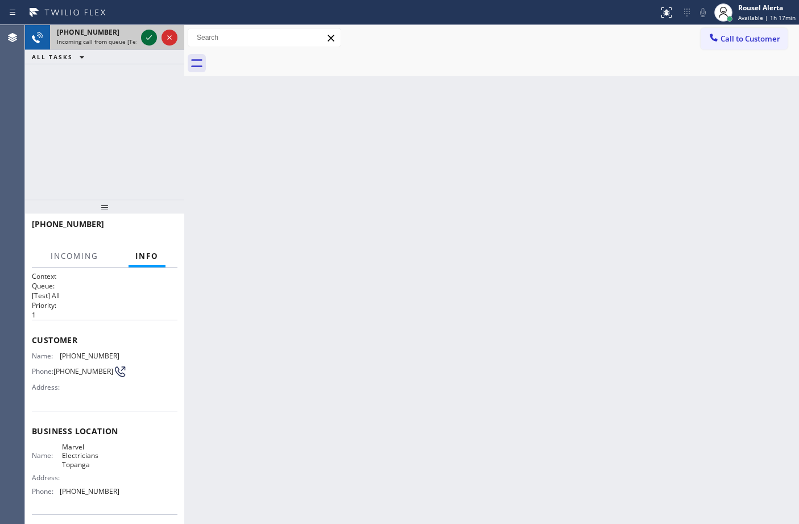
click at [144, 40] on icon at bounding box center [149, 38] width 14 height 14
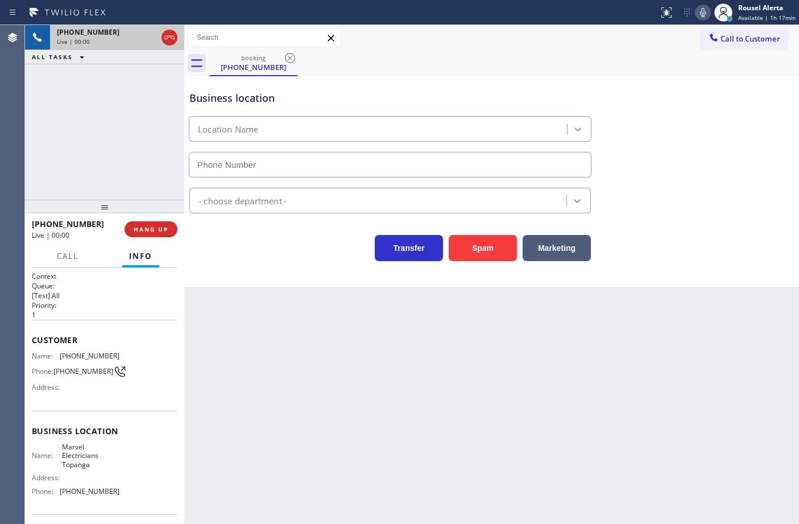
type input "(310) 388-4025"
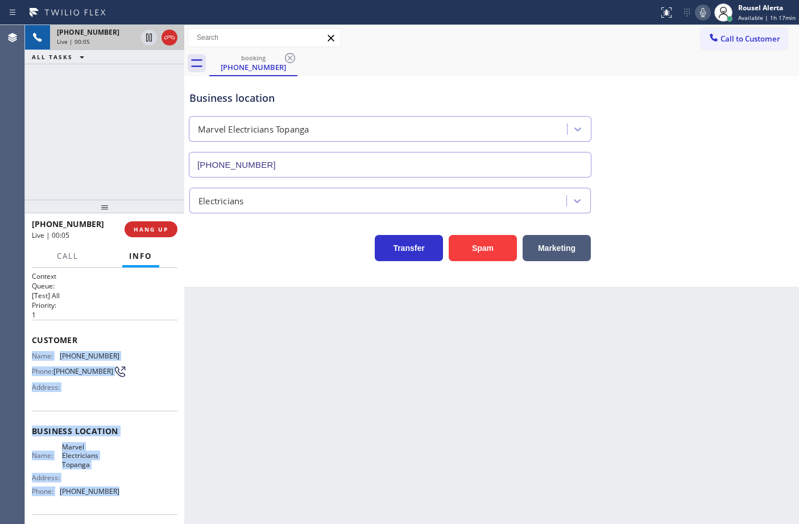
drag, startPoint x: 31, startPoint y: 350, endPoint x: 127, endPoint y: 498, distance: 175.6
click at [127, 498] on div "Context Queue: [Test] All Priority: 1 Customer Name: (936) 786-6328 Phone: (936…" at bounding box center [105, 435] width 146 height 329
copy div "Name: (936) 786-6328 Phone: (936) 786-6328 Address: Business location Name: Mar…"
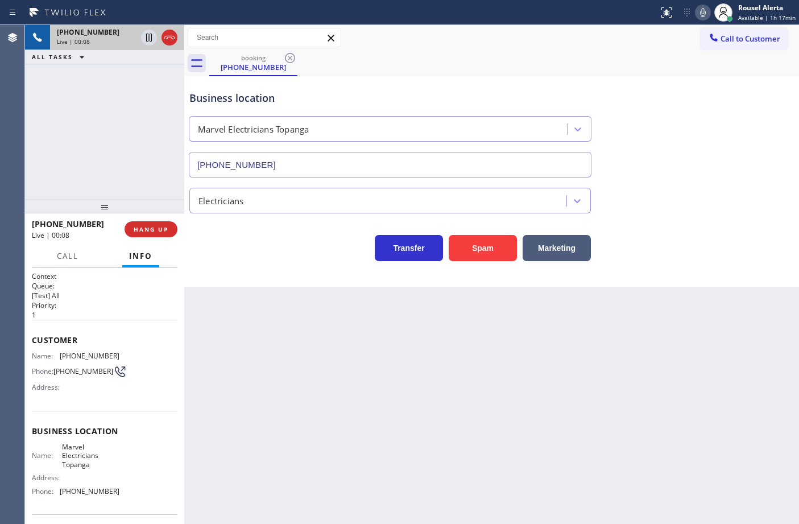
click at [135, 151] on div "+19367866328 Live | 00:08 ALL TASKS ALL TASKS ACTIVE TASKS TASKS IN WRAP UP" at bounding box center [104, 112] width 159 height 175
click at [313, 344] on div "Back to Dashboard Change Sender ID Customers Technicians Select a contact Outbo…" at bounding box center [491, 274] width 615 height 499
click at [140, 222] on button "HANG UP" at bounding box center [151, 229] width 53 height 16
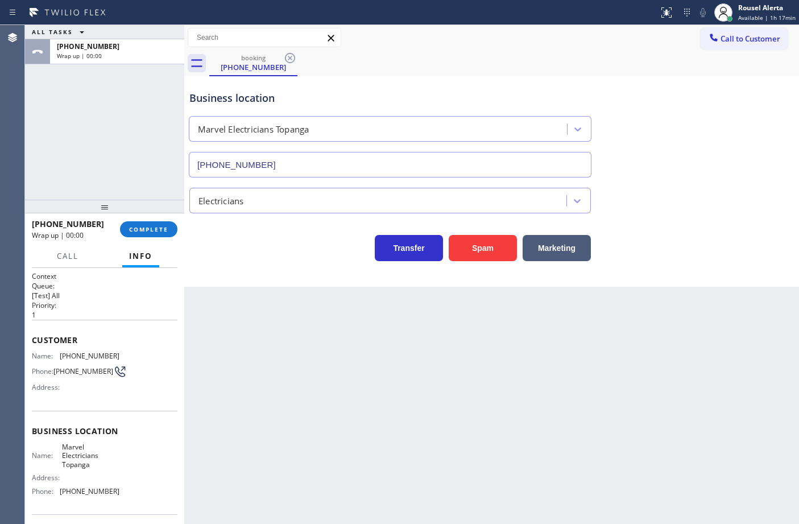
click at [282, 343] on div "Back to Dashboard Change Sender ID Customers Technicians Select a contact Outbo…" at bounding box center [491, 274] width 615 height 499
click at [272, 358] on div "Back to Dashboard Change Sender ID Customers Technicians Select a contact Outbo…" at bounding box center [491, 274] width 615 height 499
click at [138, 226] on span "COMPLETE" at bounding box center [148, 229] width 39 height 8
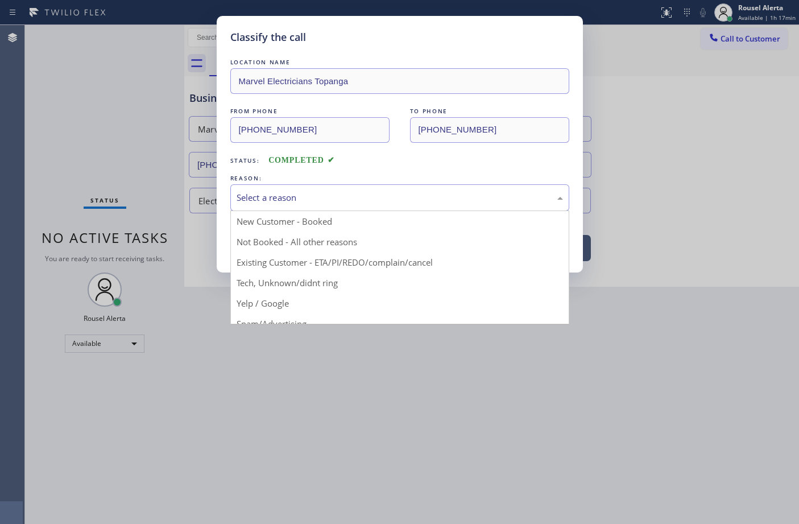
click at [413, 202] on div "Select a reason" at bounding box center [400, 197] width 326 height 13
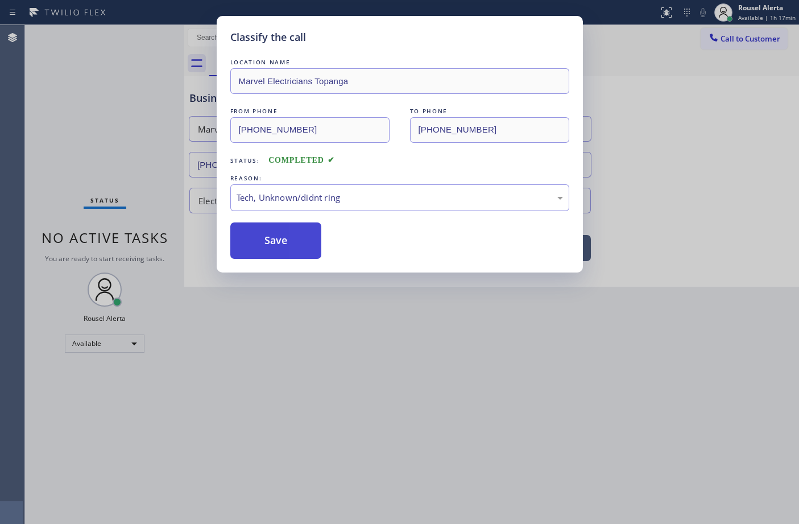
click at [304, 250] on button "Save" at bounding box center [276, 240] width 92 height 36
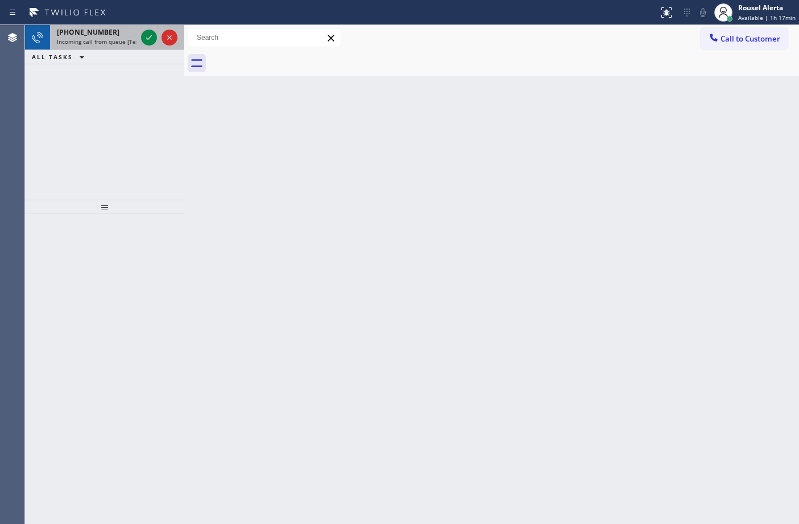
click at [109, 40] on span "Incoming call from queue [Test] All" at bounding box center [104, 42] width 94 height 8
click at [96, 35] on span "[PHONE_NUMBER]" at bounding box center [88, 32] width 63 height 10
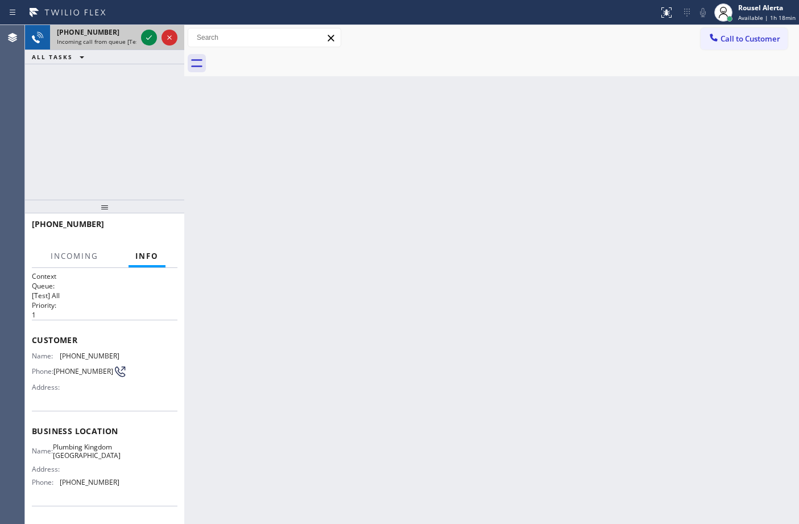
click at [137, 35] on div "+13232101264 Incoming call from queue [Test] All" at bounding box center [94, 37] width 89 height 25
click at [145, 35] on icon at bounding box center [149, 38] width 14 height 14
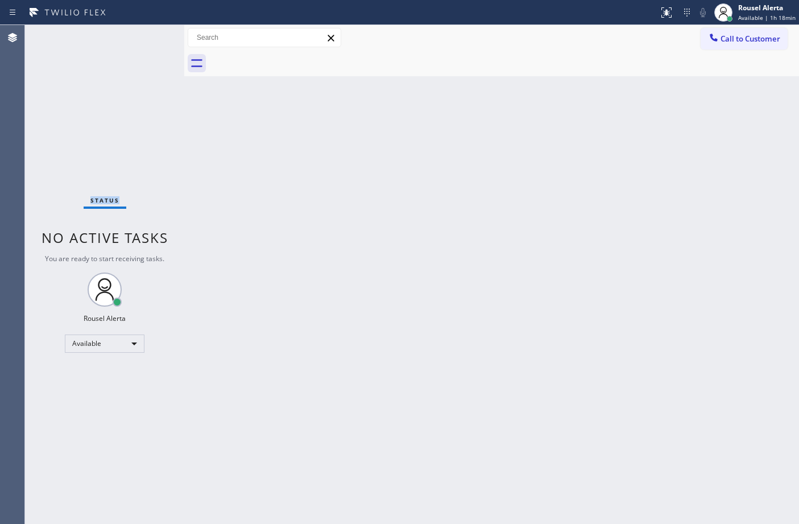
click at [145, 35] on div "Status No active tasks You are ready to start receiving tasks. Rousel Alerta Av…" at bounding box center [104, 274] width 159 height 499
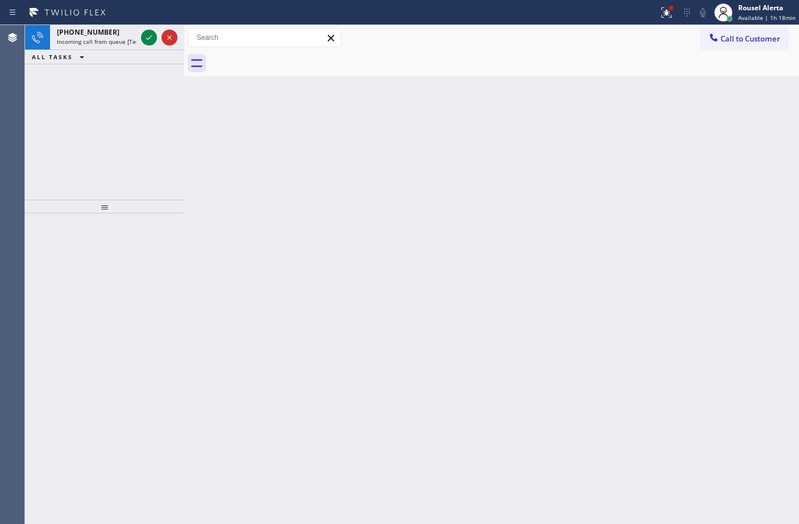
click at [145, 35] on icon at bounding box center [149, 38] width 14 height 14
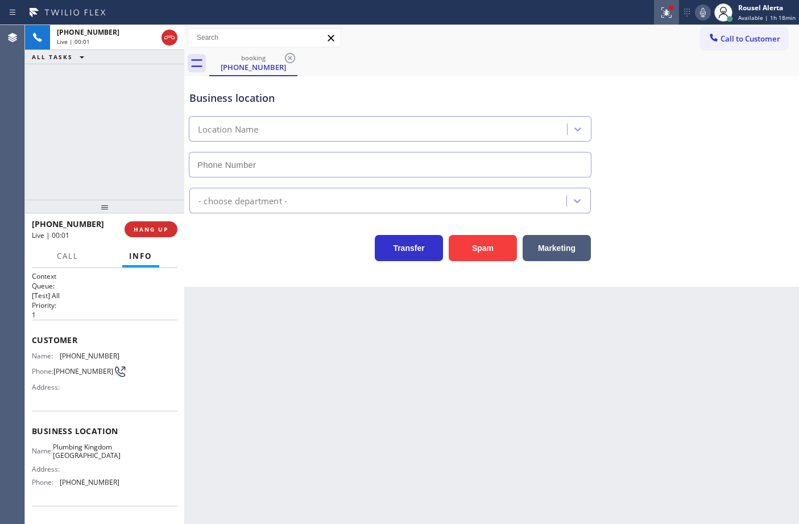
type input "(949) 674-3799"
click at [496, 240] on button "Spam" at bounding box center [483, 248] width 68 height 26
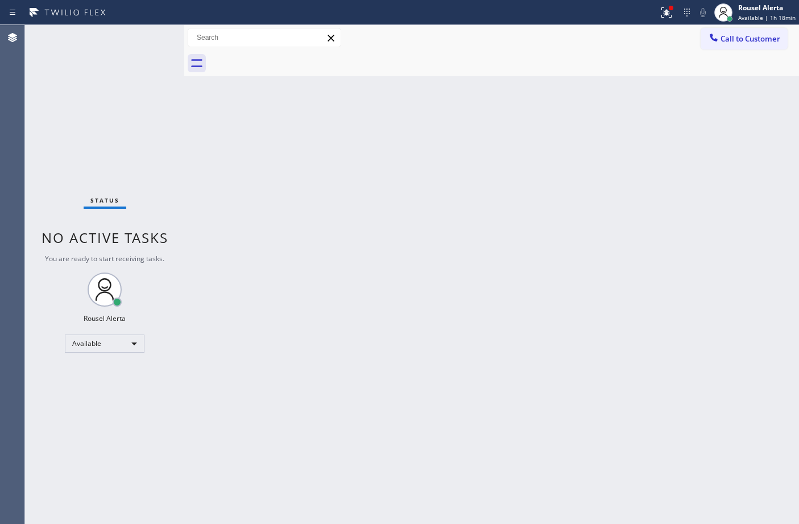
click at [279, 265] on div "Back to Dashboard Change Sender ID Customers Technicians Select a contact Outbo…" at bounding box center [491, 274] width 615 height 499
click at [665, 9] on icon at bounding box center [667, 13] width 14 height 14
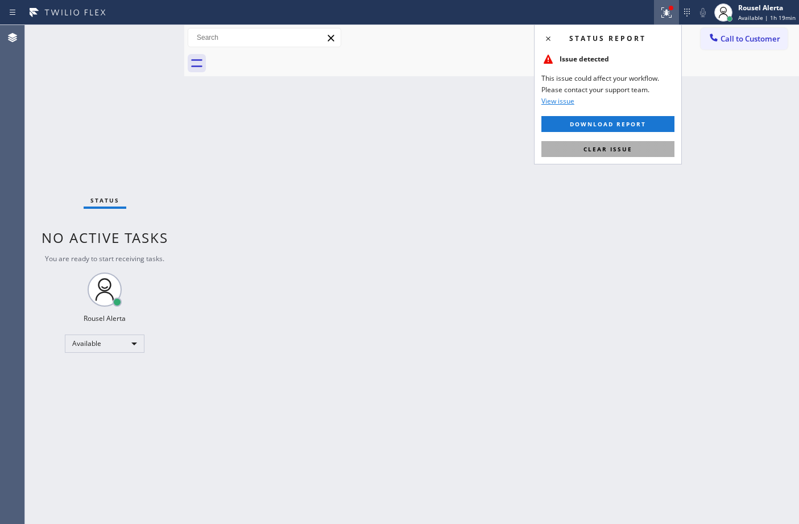
click at [620, 154] on button "Clear issue" at bounding box center [607, 149] width 133 height 16
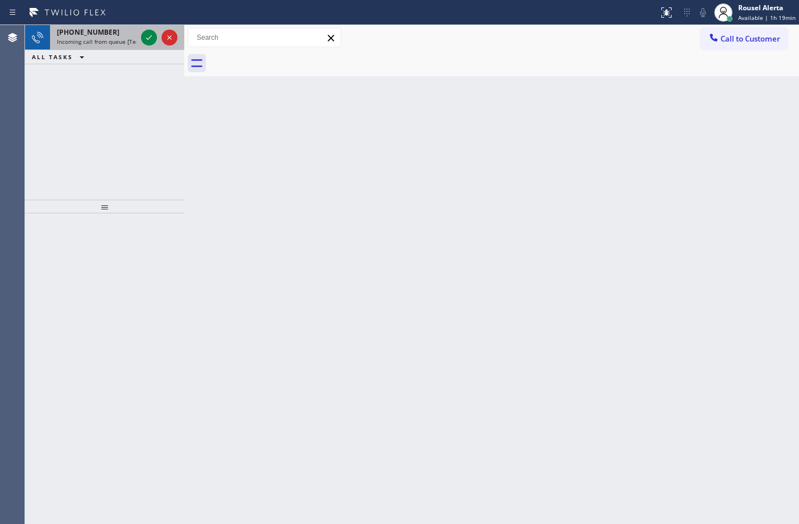
drag, startPoint x: 113, startPoint y: 41, endPoint x: 131, endPoint y: 40, distance: 18.2
click at [114, 42] on span "Incoming call from queue [Test] All" at bounding box center [104, 42] width 94 height 8
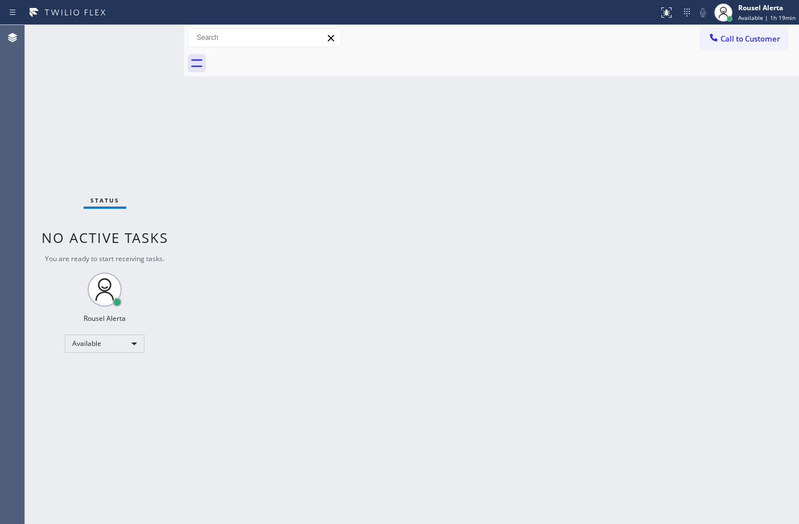
click at [142, 39] on div "Status No active tasks You are ready to start receiving tasks. Rousel Alerta Av…" at bounding box center [104, 274] width 159 height 499
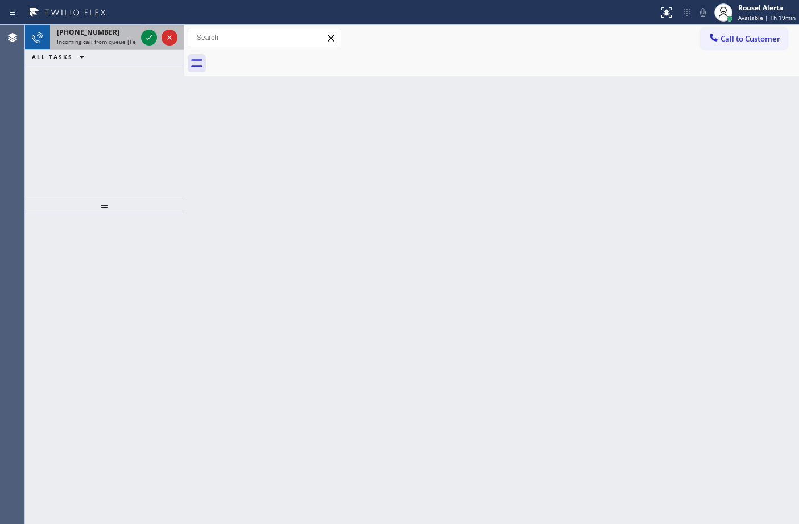
click at [111, 40] on span "Incoming call from queue [Test] All" at bounding box center [104, 42] width 94 height 8
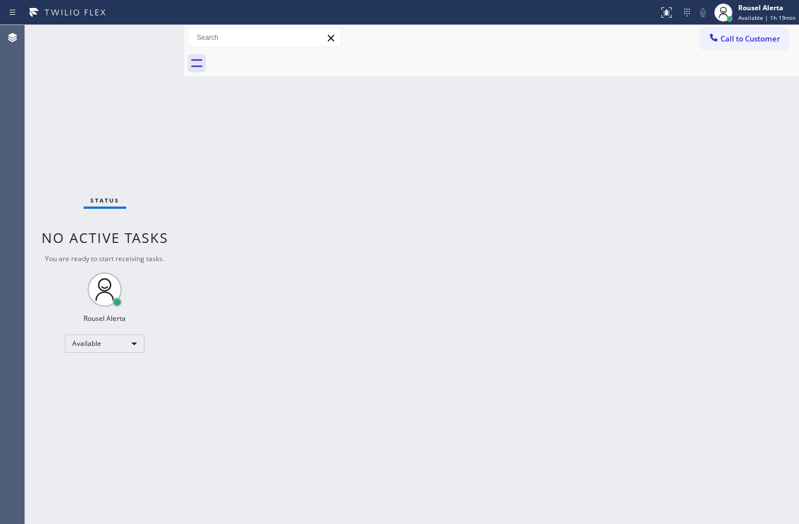
drag, startPoint x: 513, startPoint y: 363, endPoint x: 527, endPoint y: 425, distance: 63.5
click at [514, 363] on div "Back to Dashboard Change Sender ID Customers Technicians Select a contact Outbo…" at bounding box center [491, 274] width 615 height 499
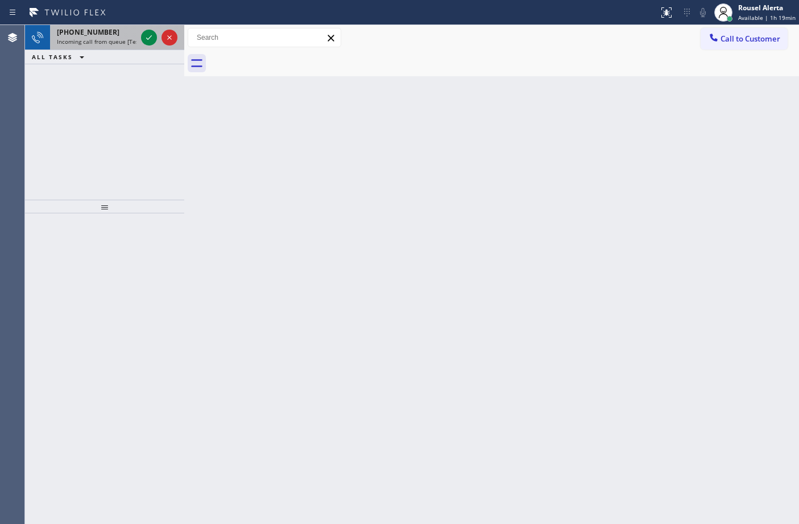
click at [133, 40] on span "Incoming call from queue [Test] All" at bounding box center [104, 42] width 94 height 8
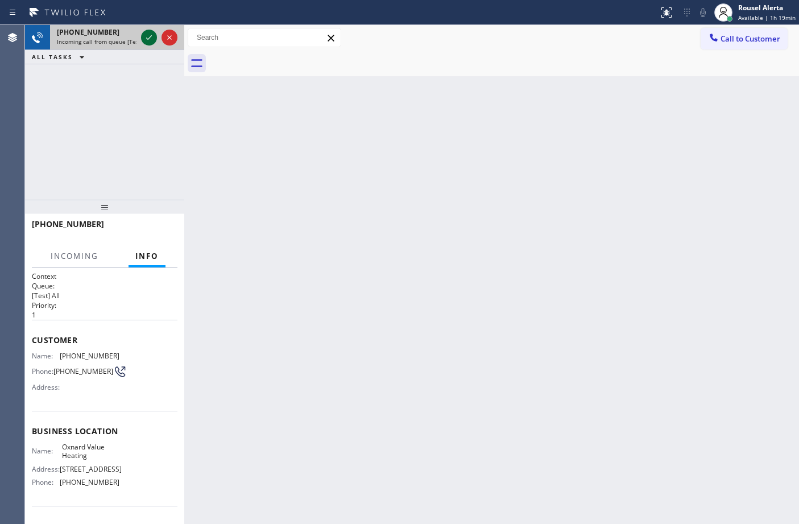
click at [145, 38] on icon at bounding box center [149, 38] width 14 height 14
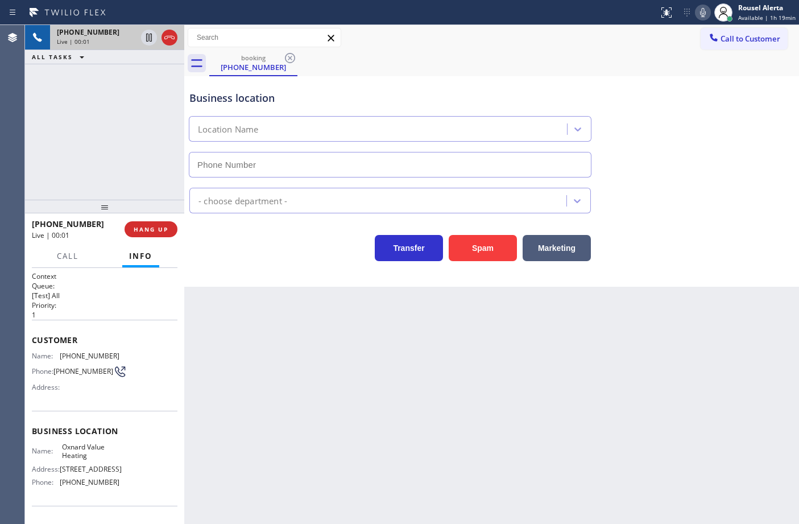
type input "[PHONE_NUMBER]"
click at [330, 402] on div "Back to Dashboard Change Sender ID Customers Technicians Select a contact Outbo…" at bounding box center [491, 274] width 615 height 499
click at [121, 102] on div "+12087478129 Live | 00:07 ALL TASKS ALL TASKS ACTIVE TASKS TASKS IN WRAP UP" at bounding box center [104, 112] width 159 height 175
click at [303, 367] on div "Back to Dashboard Change Sender ID Customers Technicians Select a contact Outbo…" at bounding box center [491, 274] width 615 height 499
click at [137, 225] on span "HANG UP" at bounding box center [151, 229] width 35 height 8
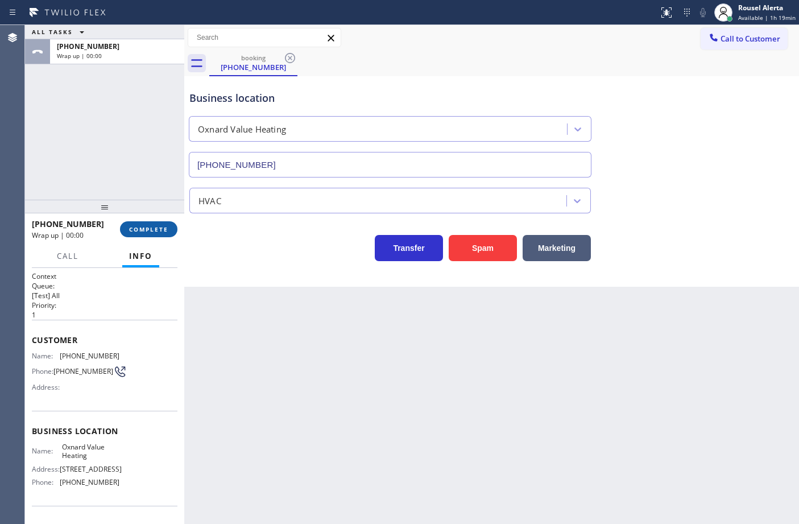
click at [137, 225] on span "COMPLETE" at bounding box center [148, 229] width 39 height 8
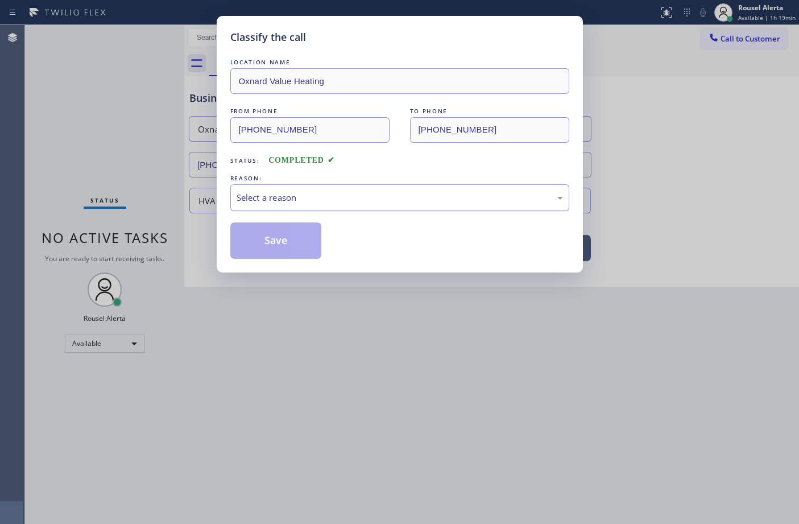
click at [311, 201] on div "Select a reason" at bounding box center [400, 197] width 326 height 13
click at [291, 254] on button "Save" at bounding box center [276, 240] width 92 height 36
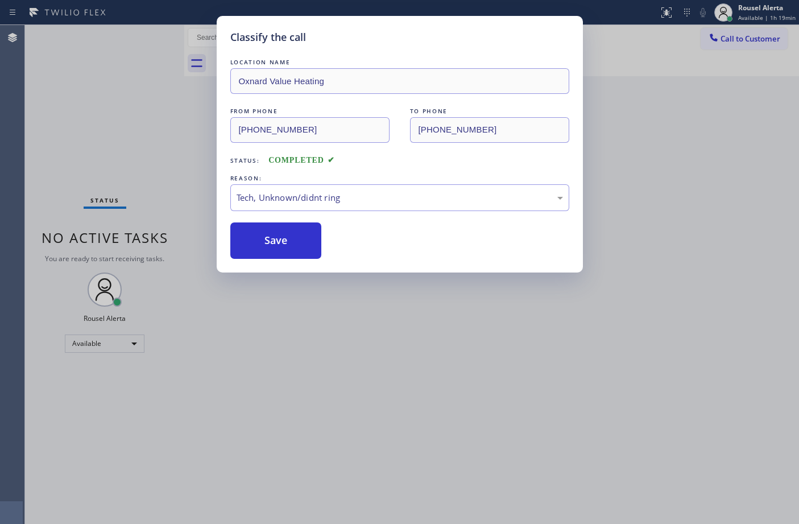
click at [384, 390] on div "Classify the call LOCATION NAME Oxnard Value Heating FROM PHONE (208) 747-8129 …" at bounding box center [399, 262] width 799 height 524
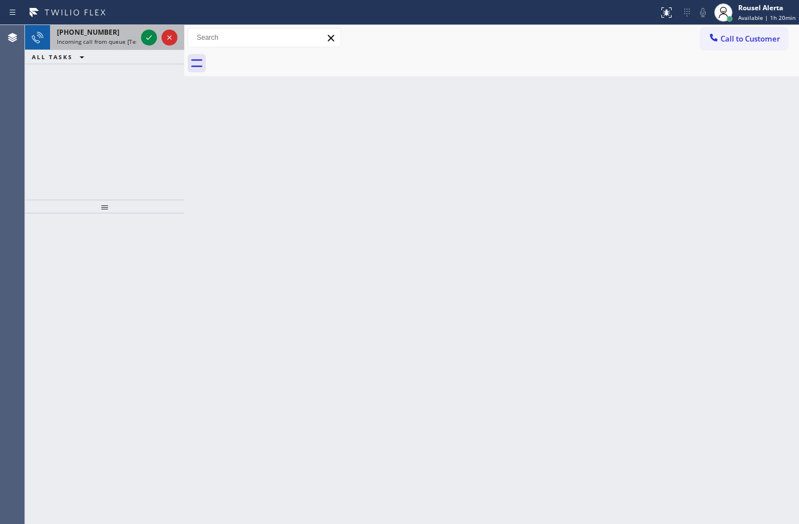
click at [112, 33] on div "+14088619119" at bounding box center [97, 32] width 80 height 10
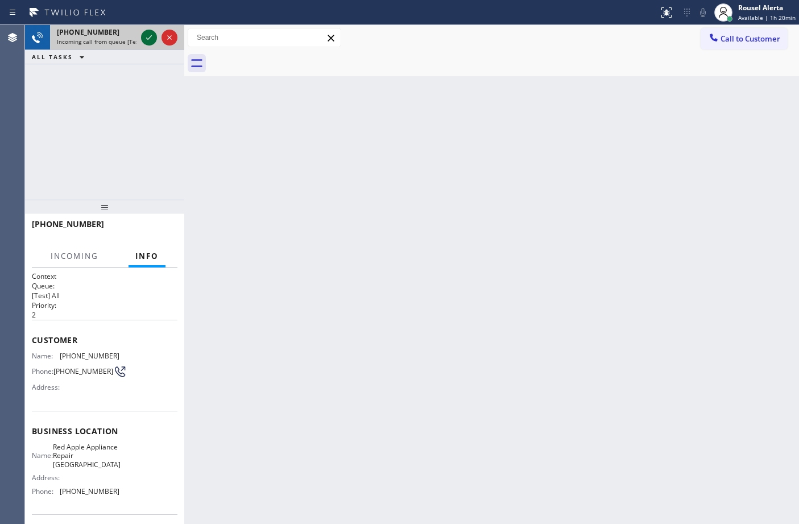
click at [143, 42] on icon at bounding box center [149, 38] width 14 height 14
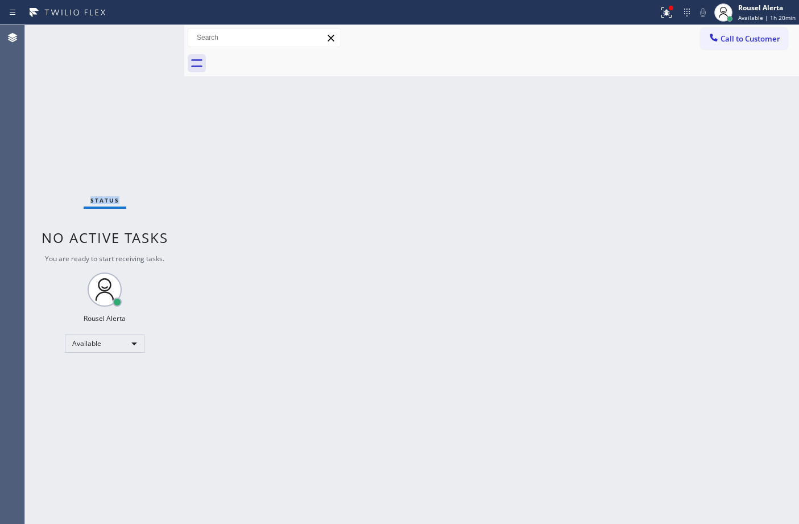
click at [143, 42] on div "Status No active tasks You are ready to start receiving tasks. Rousel Alerta Av…" at bounding box center [104, 274] width 159 height 499
click at [143, 41] on div "Status No active tasks You are ready to start receiving tasks. Rousel Alerta Av…" at bounding box center [104, 274] width 159 height 499
click at [661, 10] on div at bounding box center [666, 13] width 25 height 14
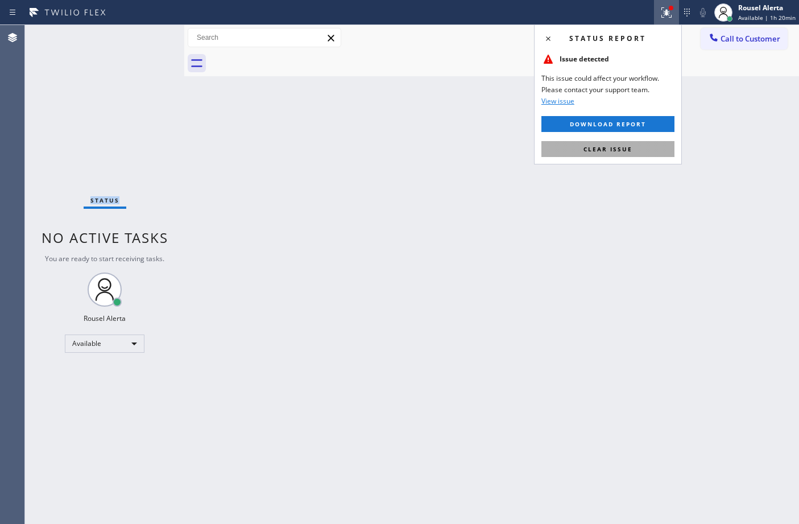
click at [639, 148] on button "Clear issue" at bounding box center [607, 149] width 133 height 16
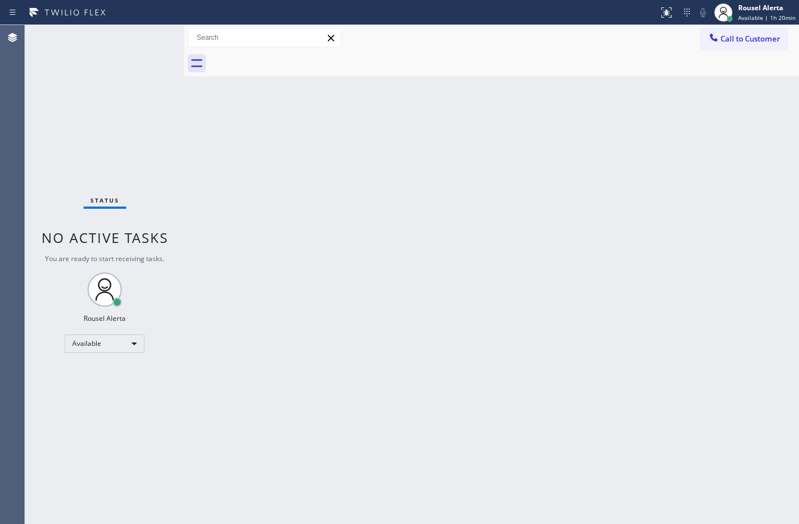
drag, startPoint x: 585, startPoint y: 378, endPoint x: 564, endPoint y: 431, distance: 56.7
click at [586, 378] on div "Back to Dashboard Change Sender ID Customers Technicians Select a contact Outbo…" at bounding box center [491, 274] width 615 height 499
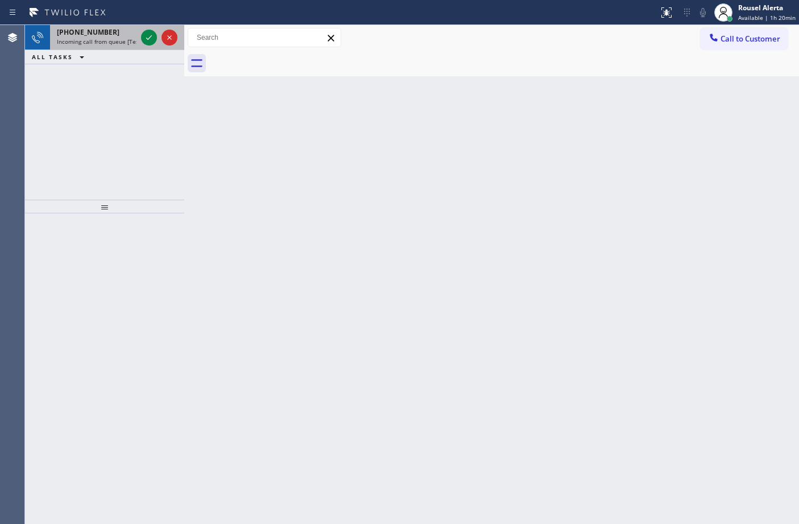
drag, startPoint x: 118, startPoint y: 40, endPoint x: 143, endPoint y: 46, distance: 26.2
click at [120, 40] on span "Incoming call from queue [Test] All" at bounding box center [104, 42] width 94 height 8
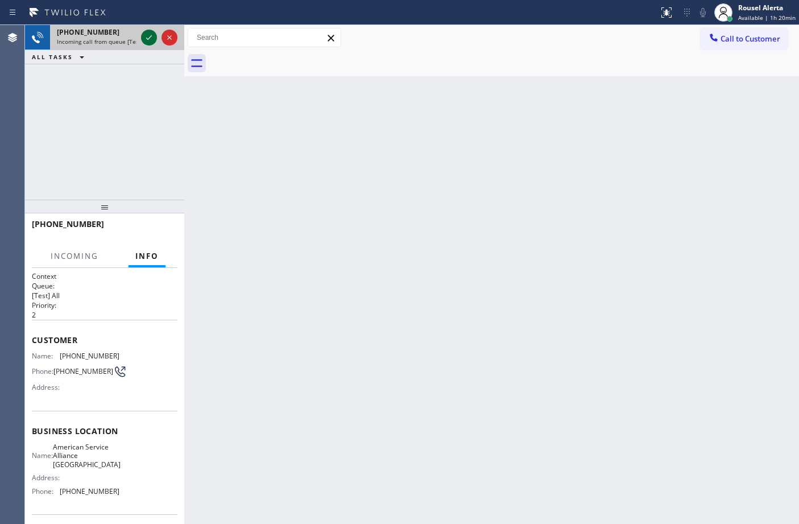
click at [148, 42] on icon at bounding box center [149, 38] width 14 height 14
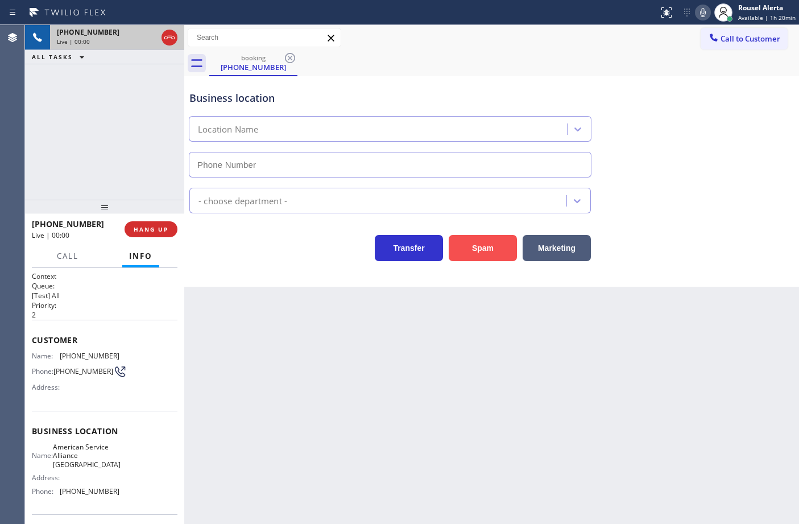
type input "(510) 851-9654"
click at [467, 246] on button "Spam" at bounding box center [483, 248] width 68 height 26
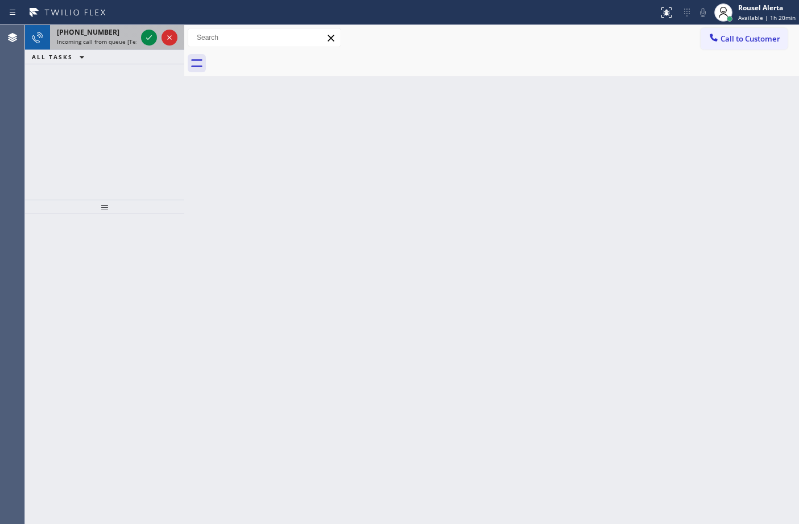
click at [108, 34] on div "+18565534383" at bounding box center [97, 32] width 80 height 10
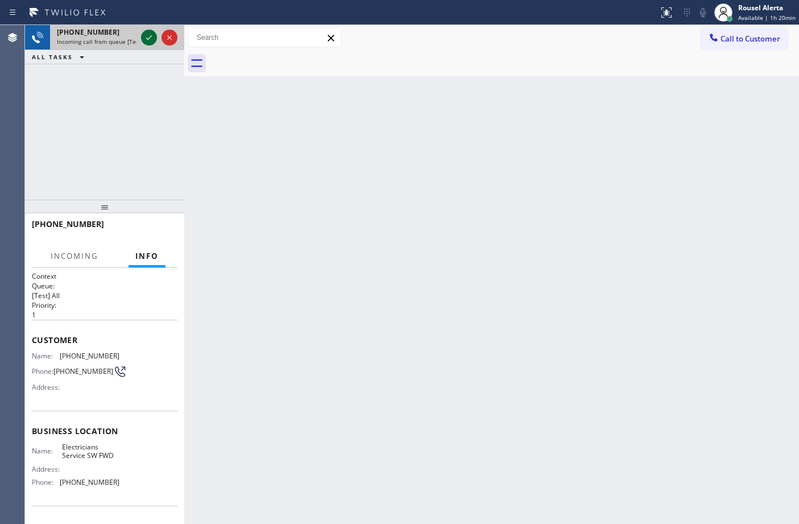
click at [147, 38] on icon at bounding box center [149, 37] width 6 height 5
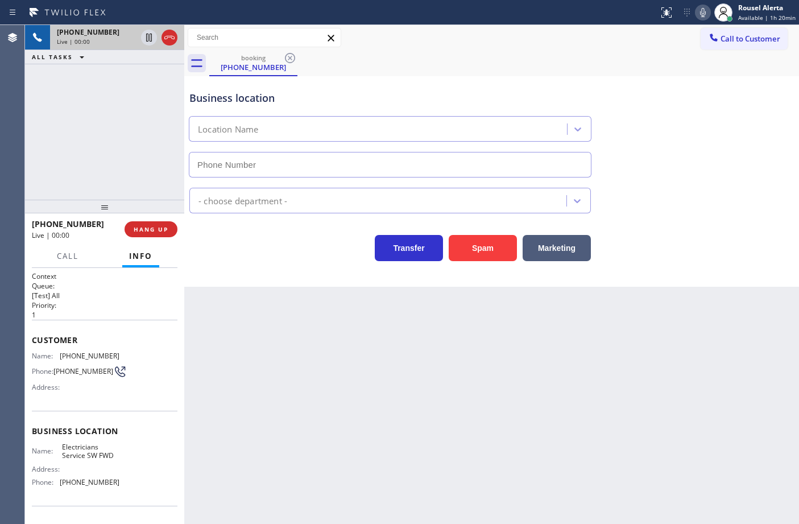
type input "[PHONE_NUMBER]"
click at [478, 260] on button "Spam" at bounding box center [483, 248] width 68 height 26
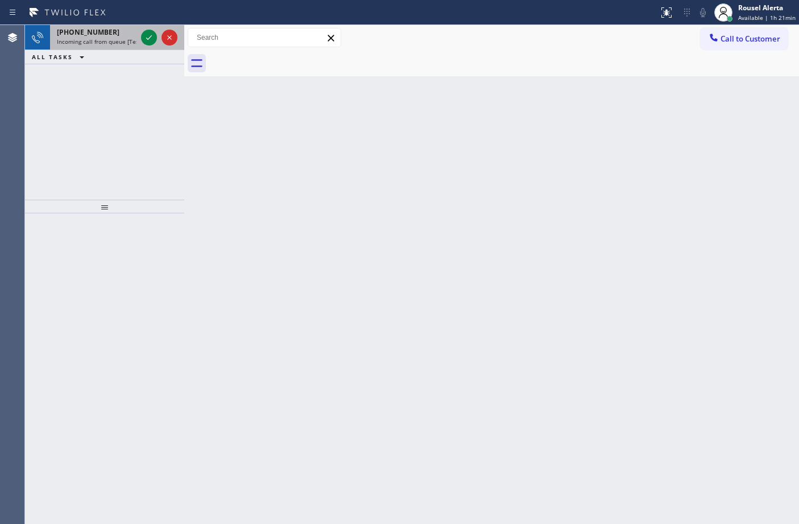
click at [118, 38] on span "Incoming call from queue [Test] All" at bounding box center [104, 42] width 94 height 8
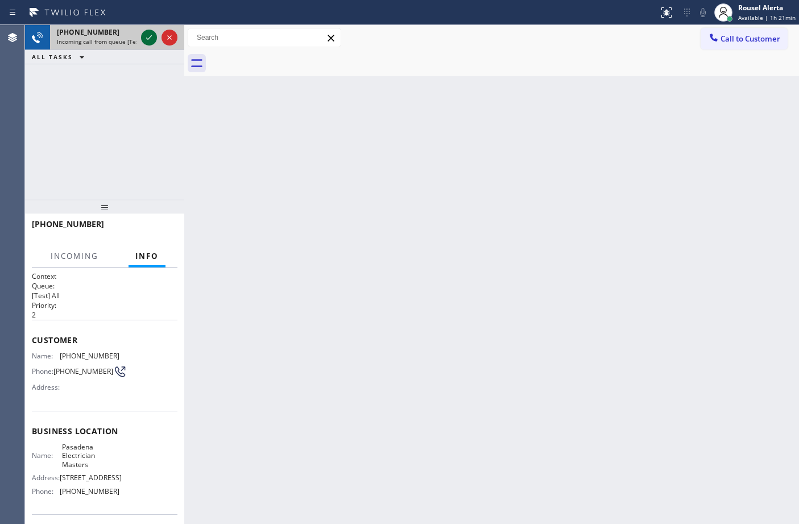
click at [142, 43] on icon at bounding box center [149, 38] width 14 height 14
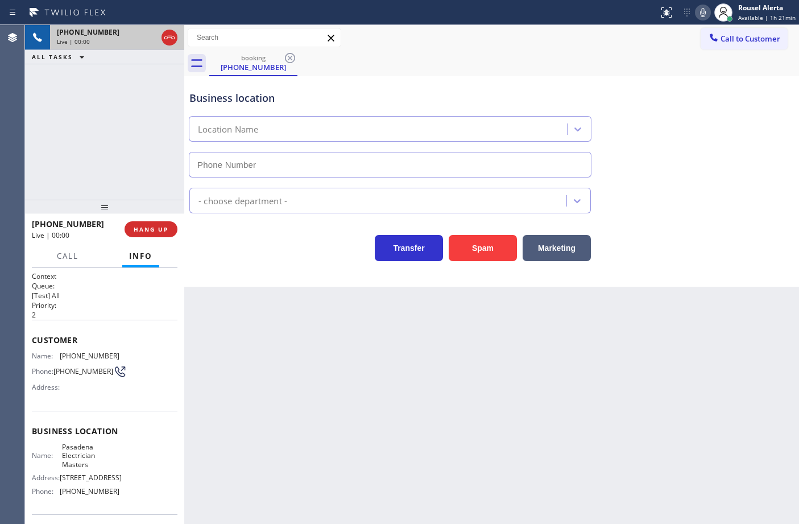
type input "(626) 768-9548"
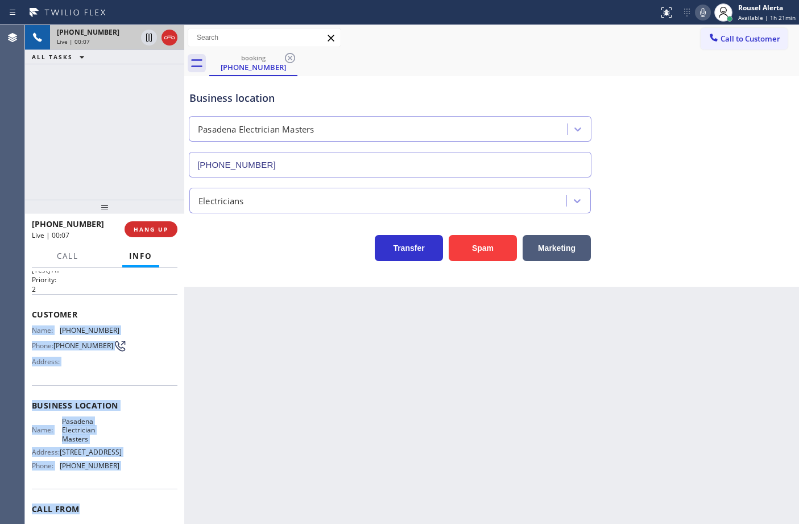
scroll to position [44, 0]
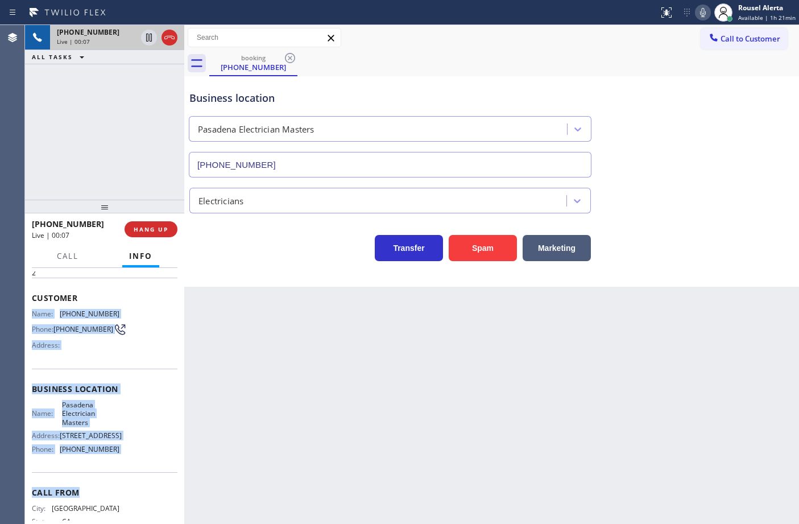
drag, startPoint x: 29, startPoint y: 351, endPoint x: 128, endPoint y: 507, distance: 184.6
click at [128, 507] on div "Context Queue: [Test] All Priority: 2 Customer Name: (310) 780-2020 Phone: (310…" at bounding box center [104, 396] width 159 height 256
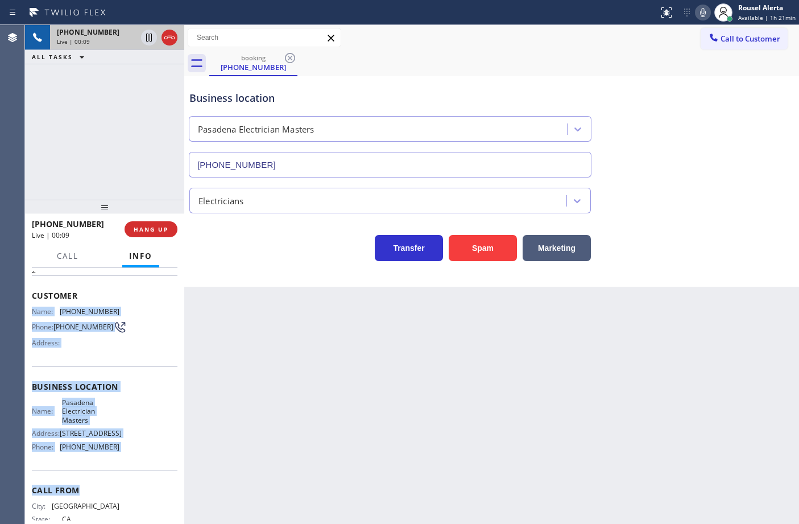
copy div "Name: (310) 780-2020 Phone: (310) 780-2020 Address: Business location Name: Pas…"
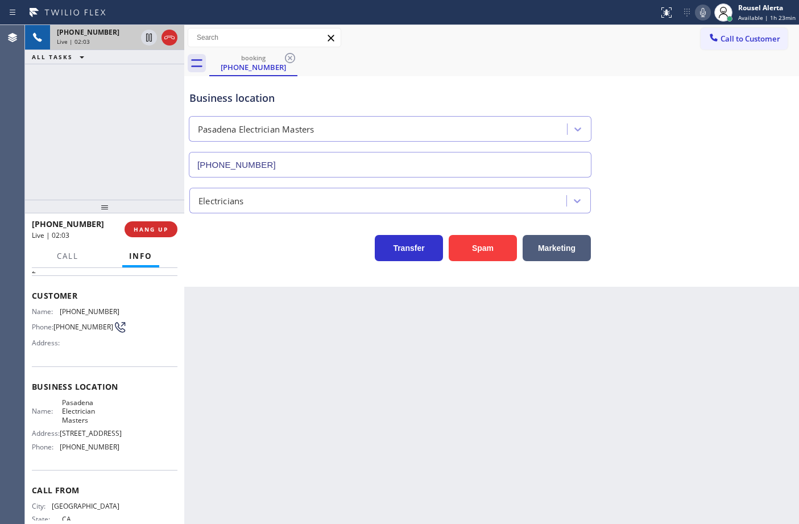
click at [150, 163] on div "+13107802020 Live | 02:03 ALL TASKS ALL TASKS ACTIVE TASKS TASKS IN WRAP UP" at bounding box center [104, 112] width 159 height 175
click at [146, 41] on icon at bounding box center [149, 38] width 14 height 14
click at [701, 12] on icon at bounding box center [703, 13] width 14 height 14
click at [150, 38] on icon at bounding box center [149, 38] width 14 height 14
click at [702, 7] on icon at bounding box center [703, 13] width 14 height 14
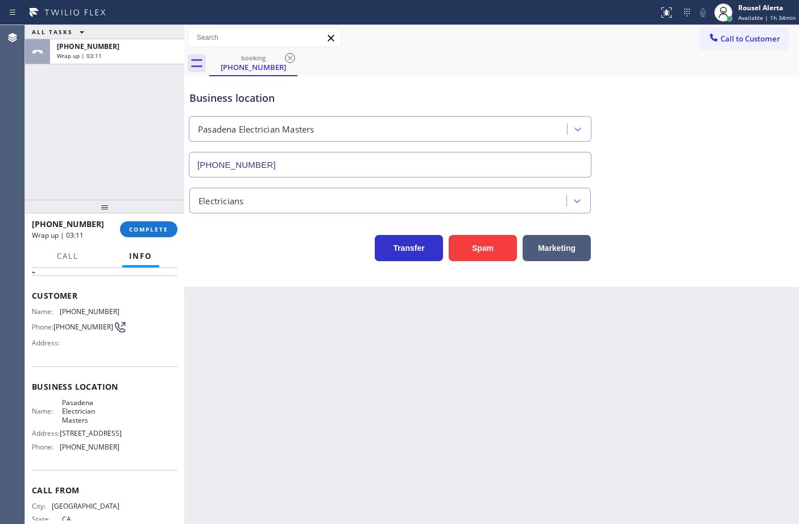
click at [121, 97] on div "ALL TASKS ALL TASKS ACTIVE TASKS TASKS IN WRAP UP +13107802020 Wrap up | 03:11" at bounding box center [104, 112] width 159 height 175
click at [142, 229] on span "COMPLETE" at bounding box center [148, 229] width 39 height 8
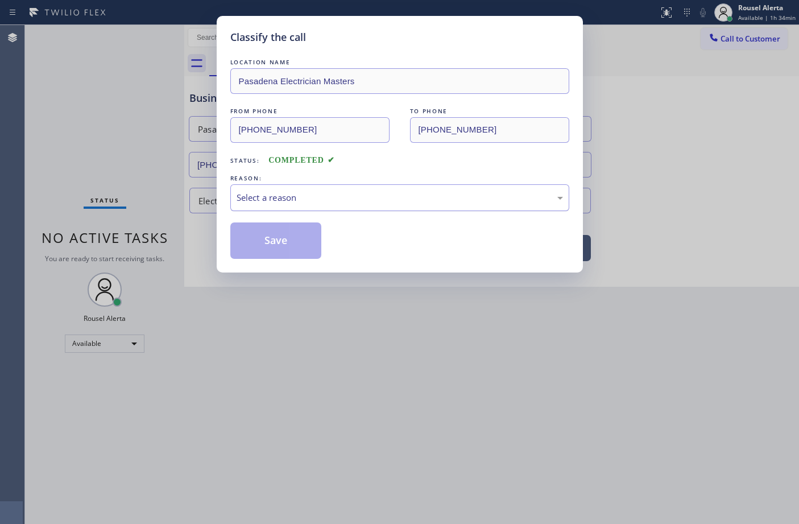
click at [321, 211] on div "Select a reason" at bounding box center [399, 197] width 339 height 27
click at [290, 232] on button "Save" at bounding box center [276, 240] width 92 height 36
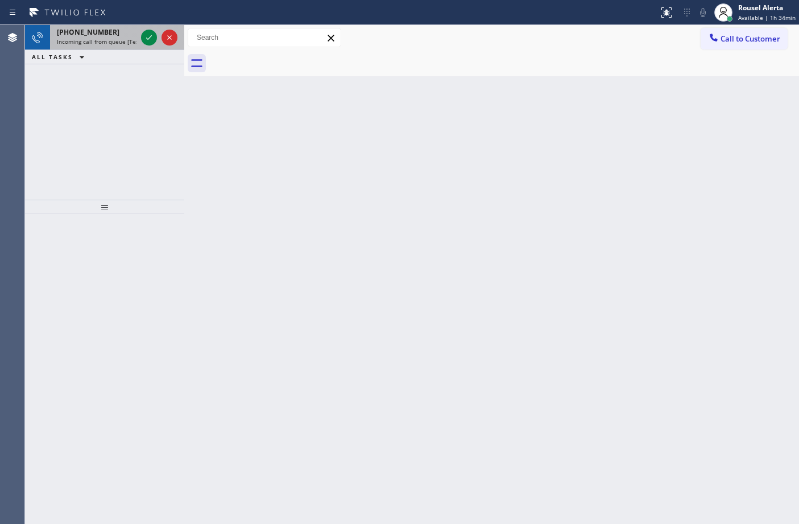
drag, startPoint x: 84, startPoint y: 22, endPoint x: 89, endPoint y: 26, distance: 6.0
click at [86, 23] on div "Status report No issues detected If you experience an issue, please download th…" at bounding box center [399, 12] width 799 height 25
drag, startPoint x: 100, startPoint y: 33, endPoint x: 134, endPoint y: 43, distance: 36.0
click at [100, 33] on span "+12136709668" at bounding box center [88, 32] width 63 height 10
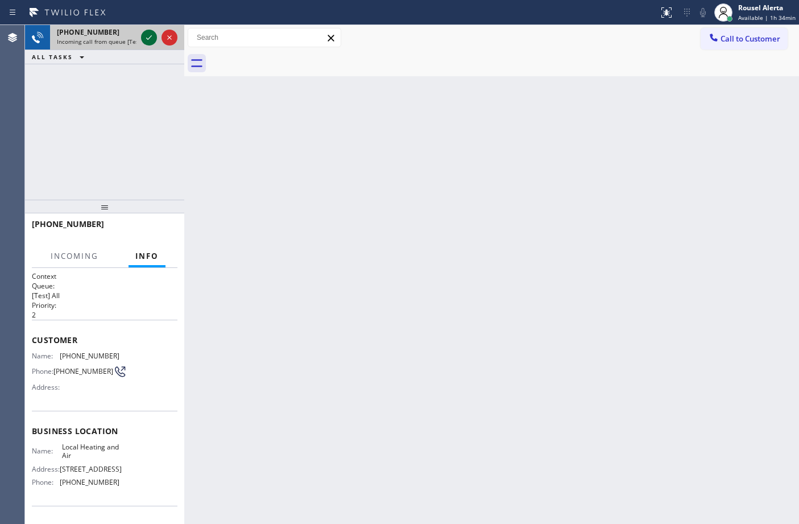
click at [141, 38] on div at bounding box center [149, 38] width 16 height 14
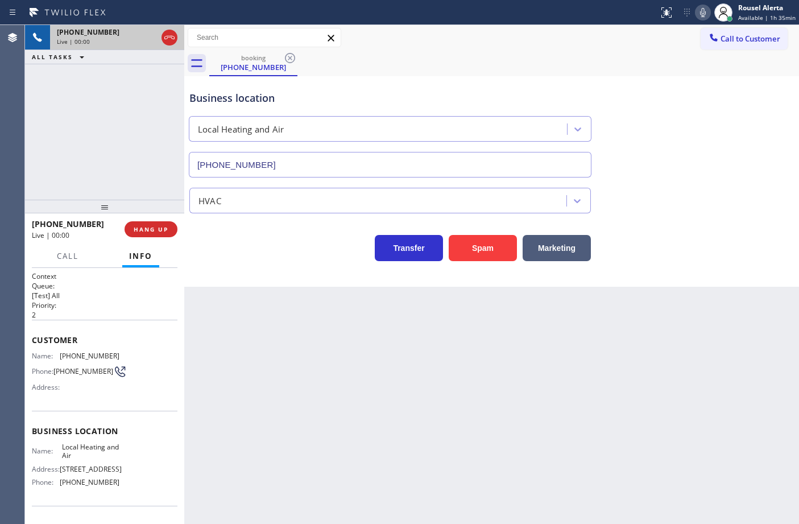
type input "(213) 259-8700"
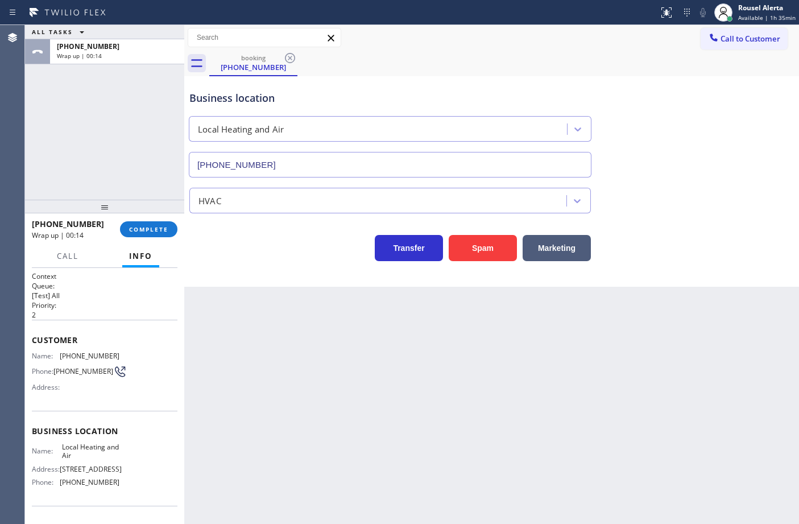
click at [323, 394] on div "Back to Dashboard Change Sender ID Customers Technicians Select a contact Outbo…" at bounding box center [491, 274] width 615 height 499
click at [165, 223] on button "COMPLETE" at bounding box center [148, 229] width 57 height 16
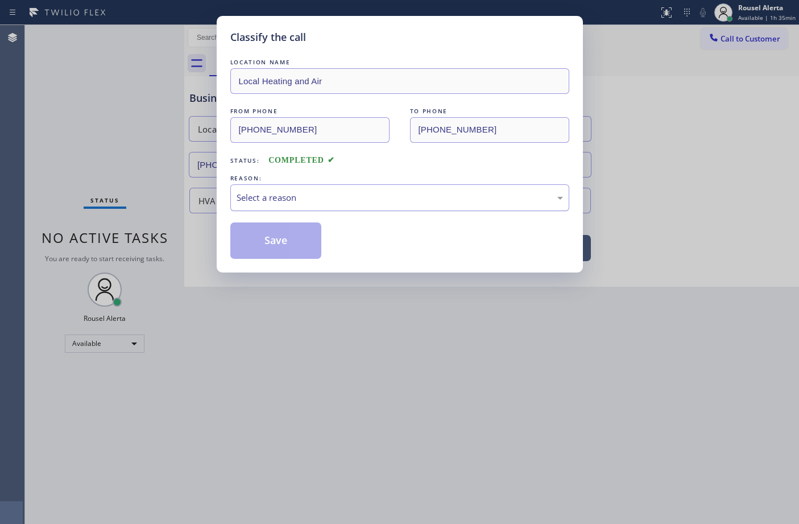
click at [359, 199] on div "Select a reason" at bounding box center [400, 197] width 326 height 13
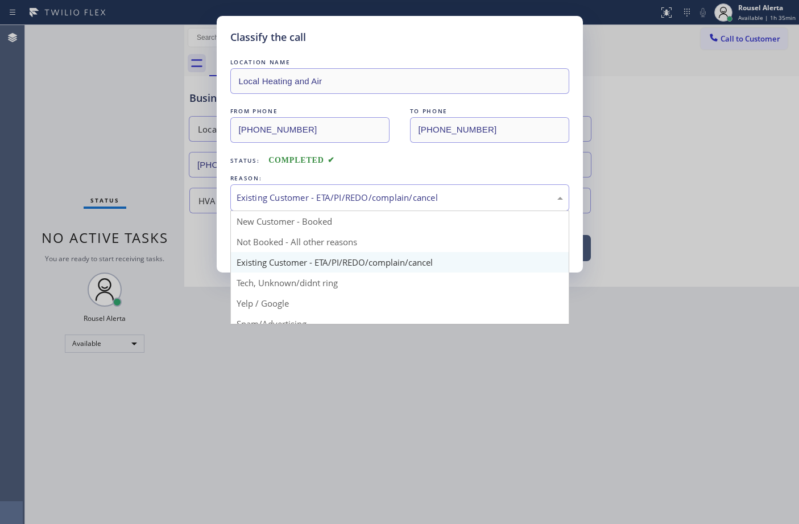
drag, startPoint x: 379, startPoint y: 202, endPoint x: 367, endPoint y: 255, distance: 54.1
click at [378, 202] on div "Existing Customer - ETA/PI/REDO/complain/cancel" at bounding box center [400, 197] width 326 height 13
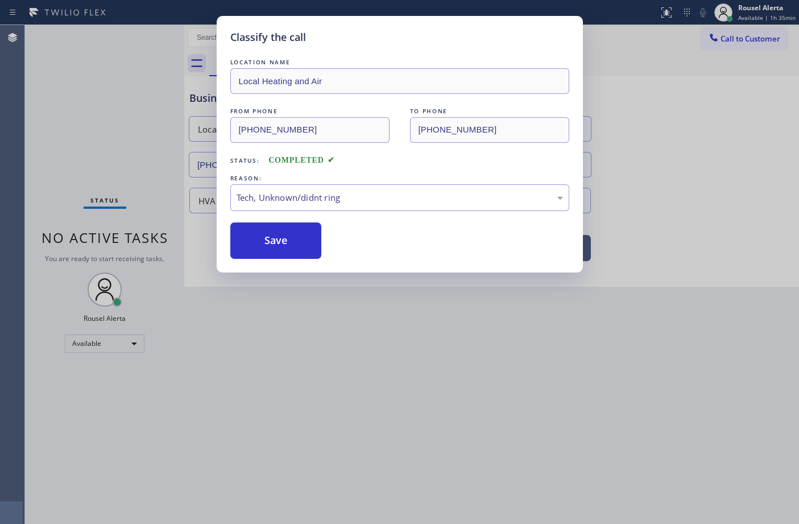
click at [291, 251] on button "Save" at bounding box center [276, 240] width 92 height 36
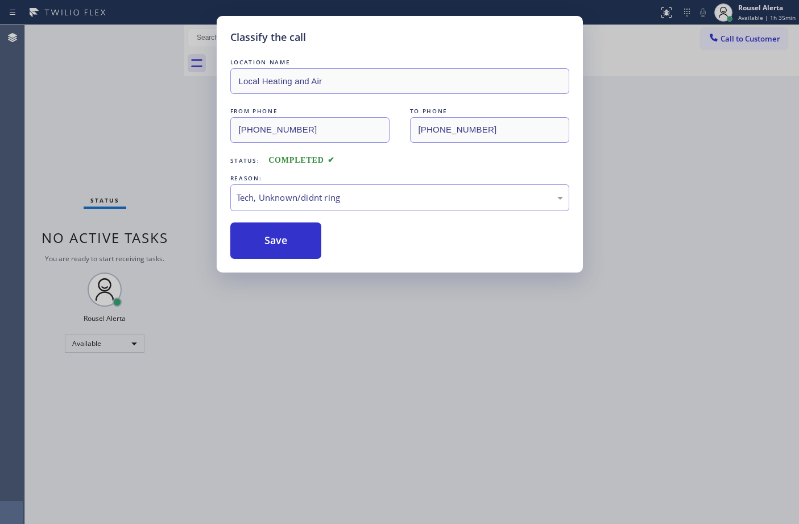
click at [367, 396] on div "Classify the call LOCATION NAME Local Heating and Air FROM PHONE (213) 670-9668…" at bounding box center [399, 262] width 799 height 524
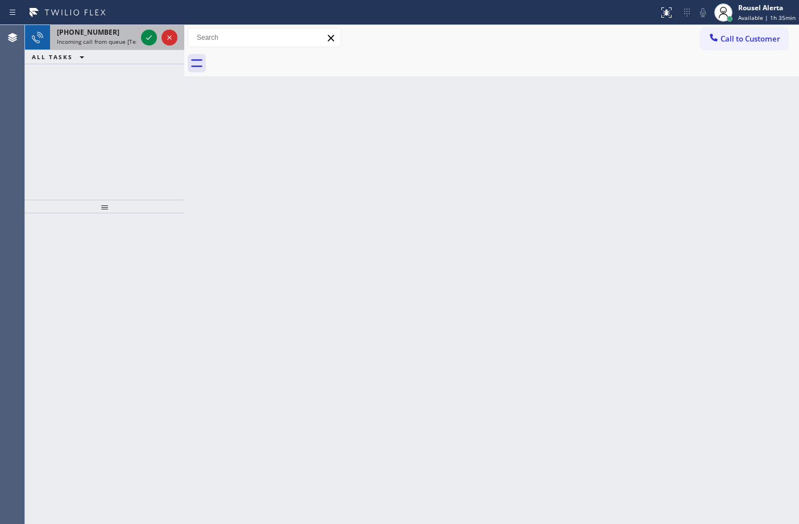
click at [95, 38] on span "Incoming call from queue [Test] All" at bounding box center [104, 42] width 94 height 8
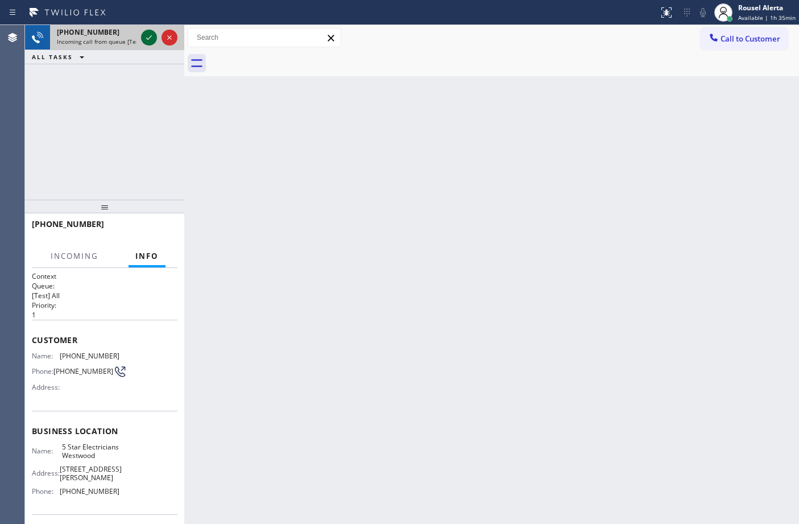
click at [141, 41] on div at bounding box center [149, 38] width 16 height 14
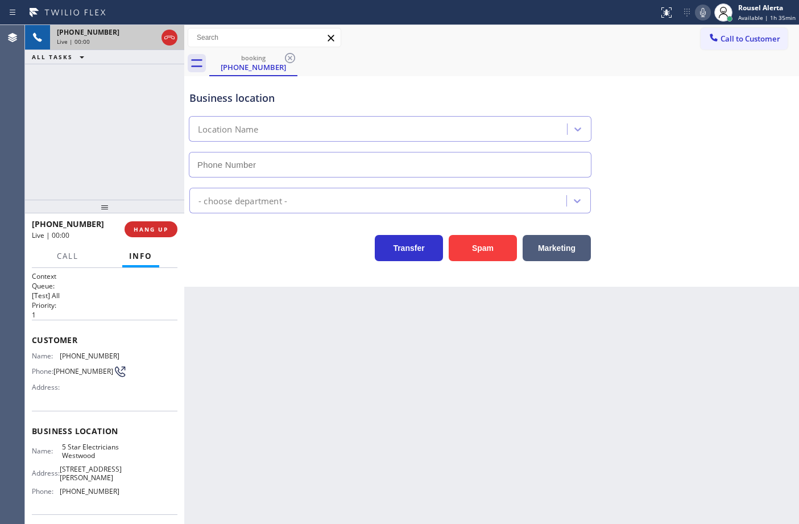
type input "(213) 699-3771"
drag, startPoint x: 494, startPoint y: 20, endPoint x: 531, endPoint y: 21, distance: 37.0
click at [494, 20] on div at bounding box center [329, 12] width 649 height 18
click at [146, 226] on span "HANG UP" at bounding box center [151, 229] width 35 height 8
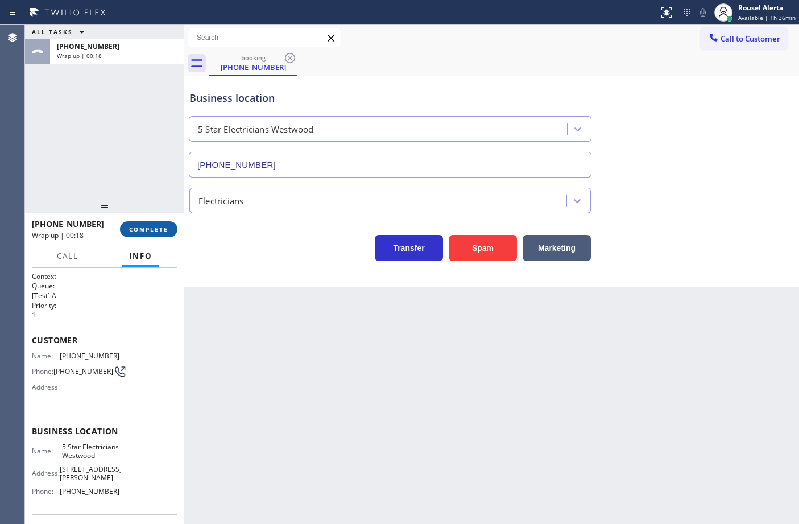
click at [138, 227] on span "COMPLETE" at bounding box center [148, 229] width 39 height 8
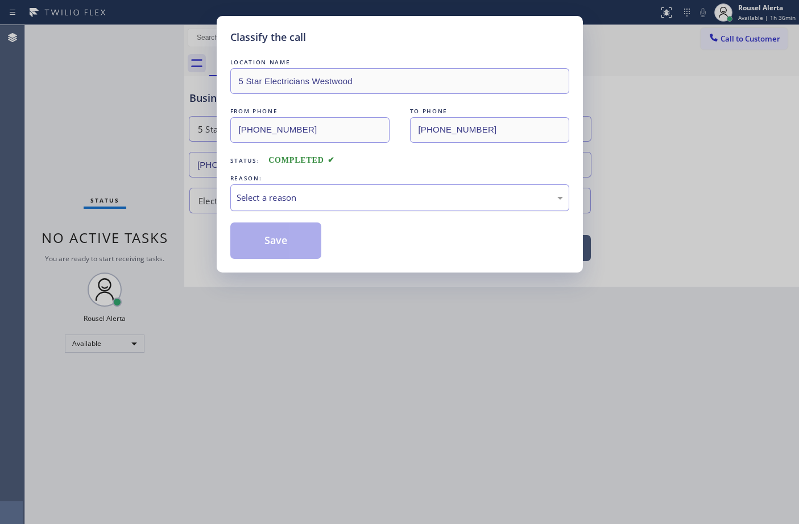
click at [305, 201] on div "Select a reason" at bounding box center [400, 197] width 326 height 13
click at [285, 252] on button "Save" at bounding box center [276, 240] width 92 height 36
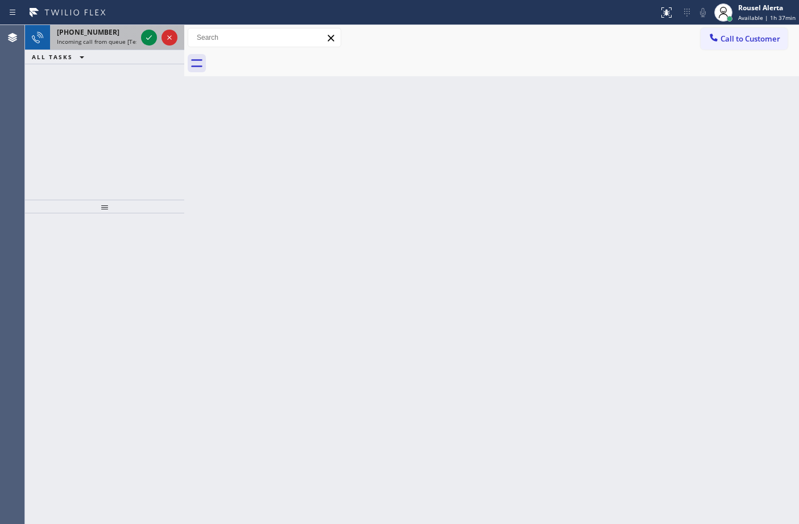
click at [114, 34] on div "+16096924636" at bounding box center [97, 32] width 80 height 10
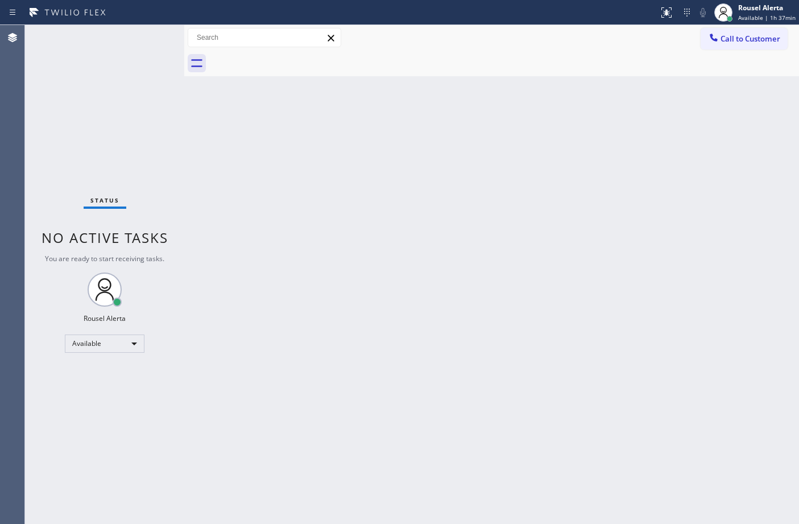
click at [445, 259] on div "Back to Dashboard Change Sender ID Customers Technicians Select a contact Outbo…" at bounding box center [491, 274] width 615 height 499
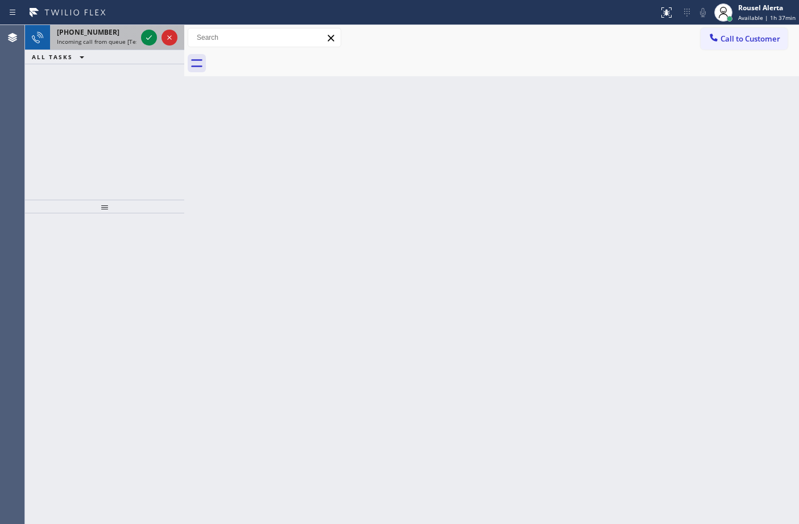
click at [109, 44] on span "Incoming call from queue [Test] All" at bounding box center [104, 42] width 94 height 8
click at [109, 38] on span "Incoming call from queue [Test] All" at bounding box center [104, 42] width 94 height 8
click at [107, 38] on span "Incoming call from queue [Test] All" at bounding box center [104, 42] width 94 height 8
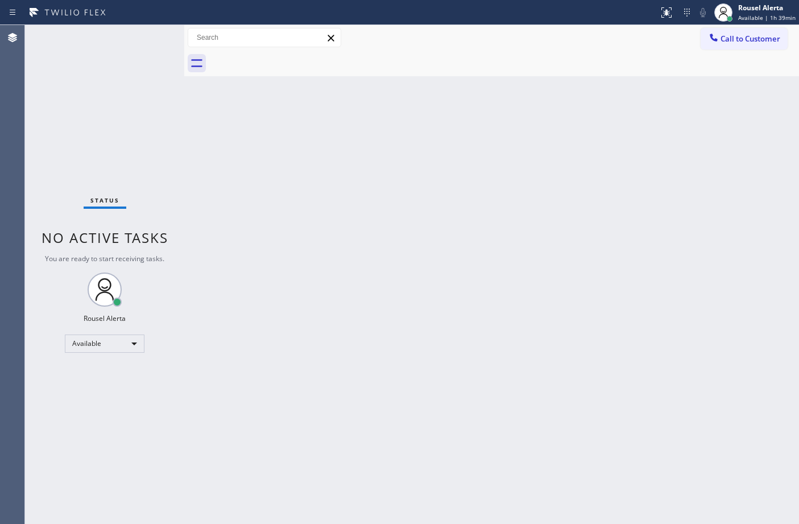
drag, startPoint x: 304, startPoint y: 246, endPoint x: 309, endPoint y: 250, distance: 6.4
click at [304, 245] on div "Back to Dashboard Change Sender ID Customers Technicians Select a contact Outbo…" at bounding box center [491, 274] width 615 height 499
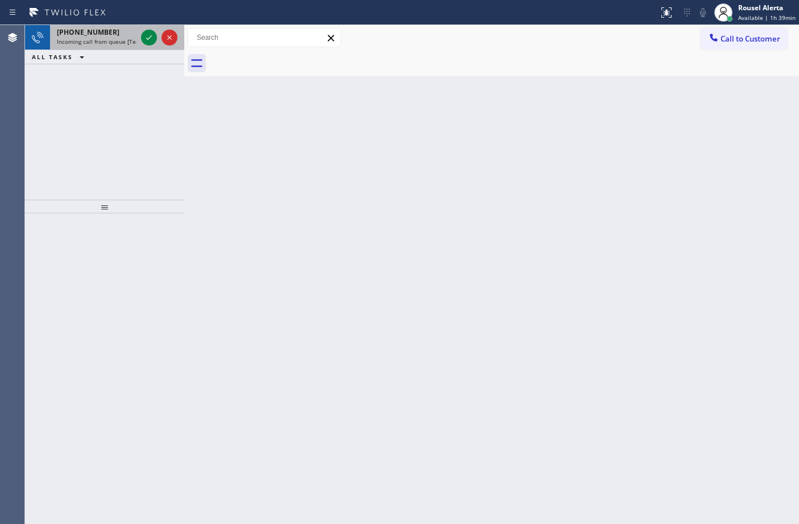
click at [111, 38] on span "Incoming call from queue [Test] All" at bounding box center [104, 42] width 94 height 8
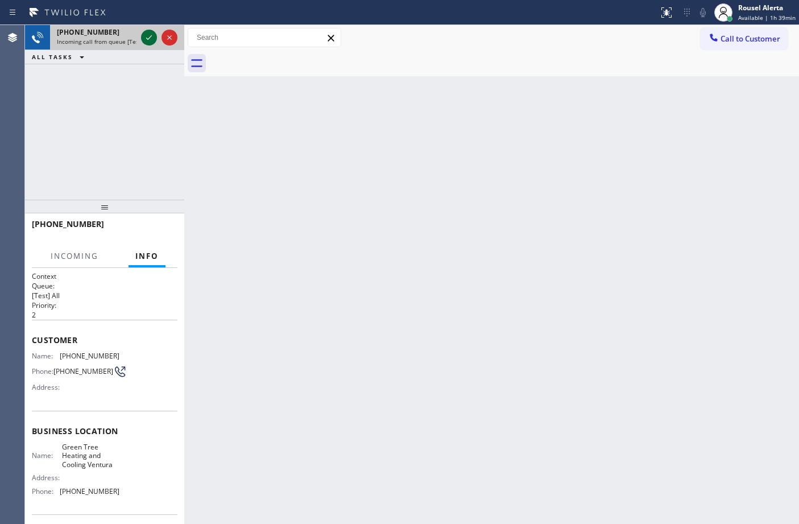
click at [144, 31] on icon at bounding box center [149, 38] width 14 height 14
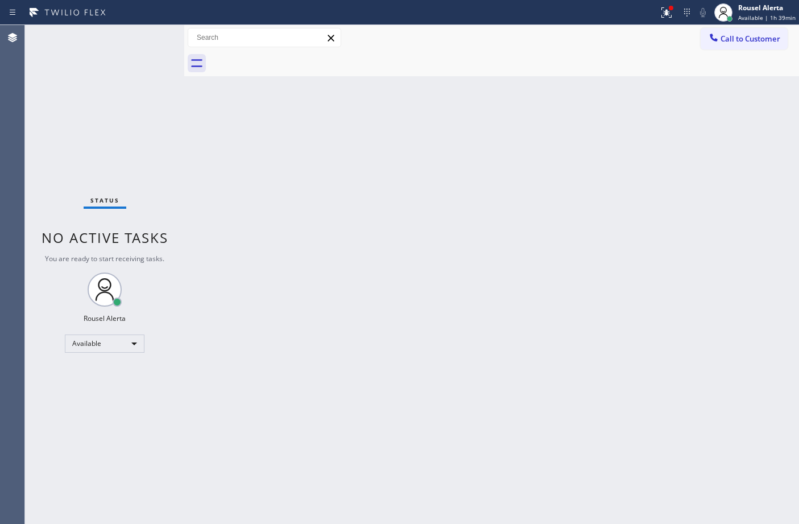
click at [362, 266] on div "Back to Dashboard Change Sender ID Customers Technicians Select a contact Outbo…" at bounding box center [491, 274] width 615 height 499
click at [667, 12] on icon at bounding box center [667, 13] width 14 height 14
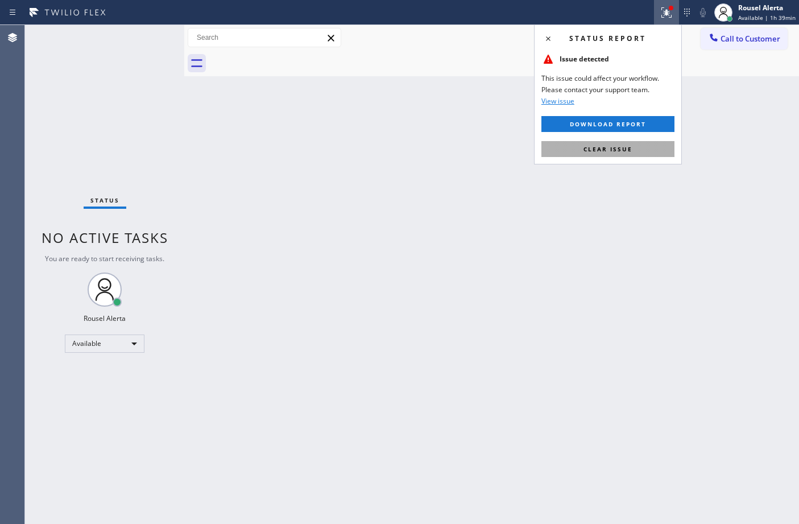
click at [659, 141] on button "Clear issue" at bounding box center [607, 149] width 133 height 16
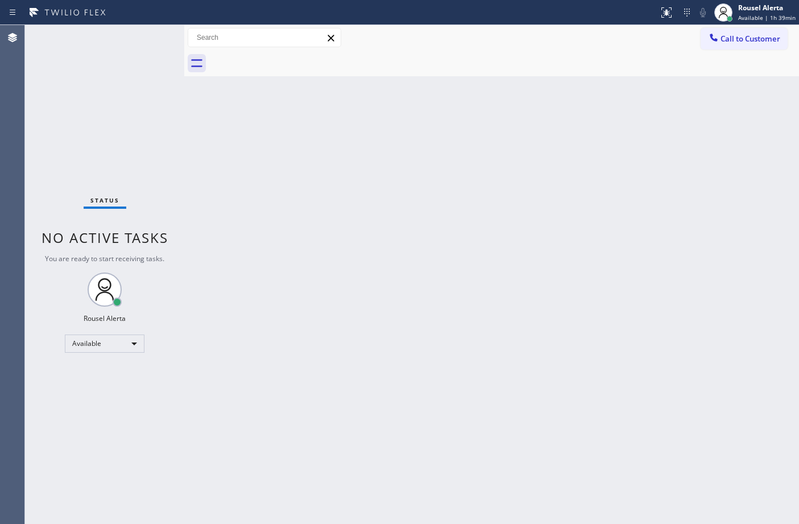
click at [569, 477] on div "Back to Dashboard Change Sender ID Customers Technicians Select a contact Outbo…" at bounding box center [491, 274] width 615 height 499
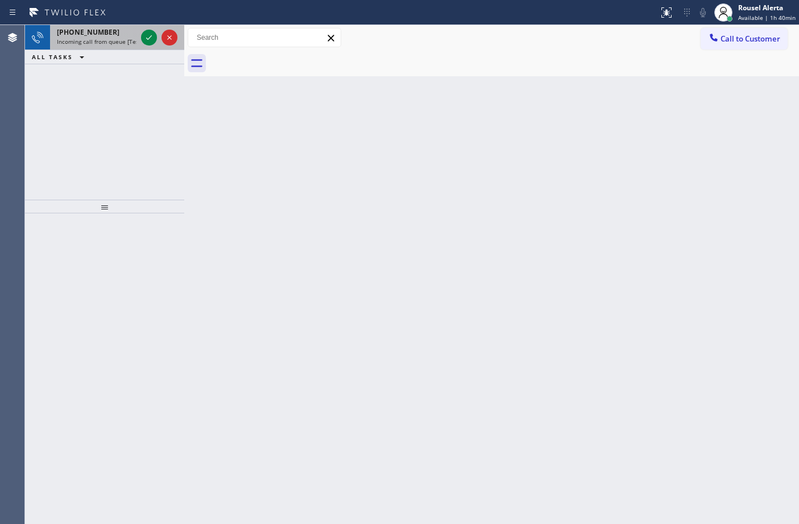
drag, startPoint x: 102, startPoint y: 35, endPoint x: 131, endPoint y: 42, distance: 29.1
click at [102, 35] on span "+16504835790" at bounding box center [88, 32] width 63 height 10
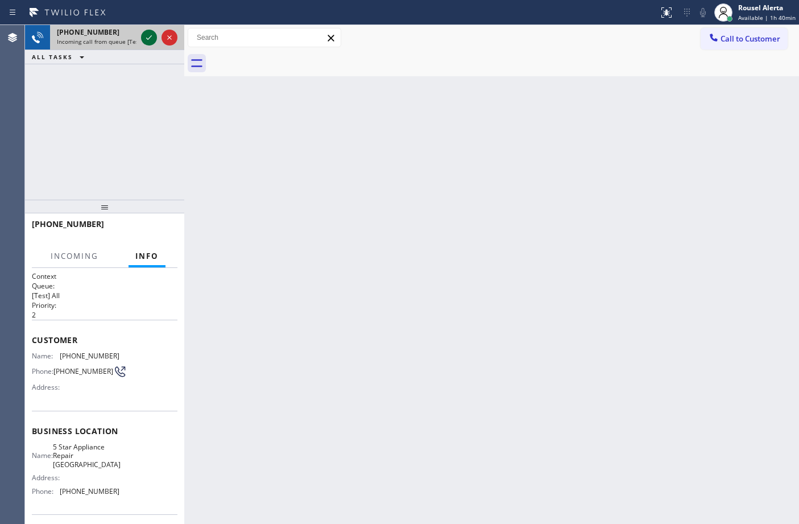
click at [146, 39] on icon at bounding box center [149, 38] width 14 height 14
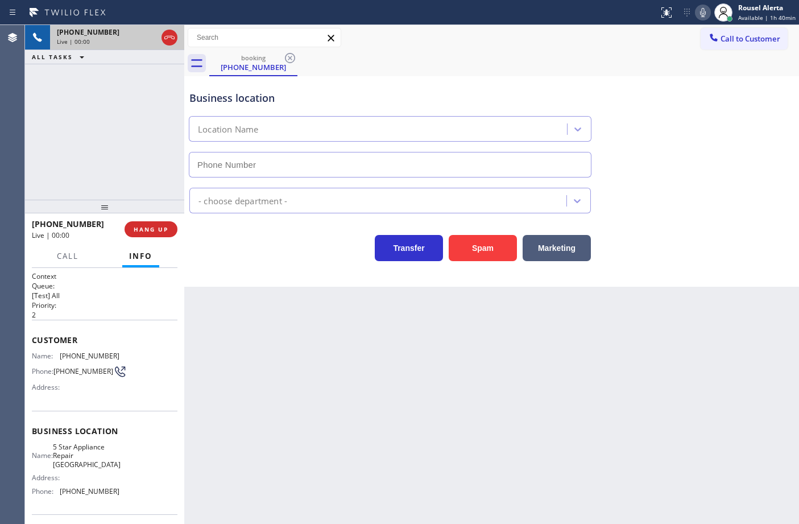
type input "(650) 800-8689"
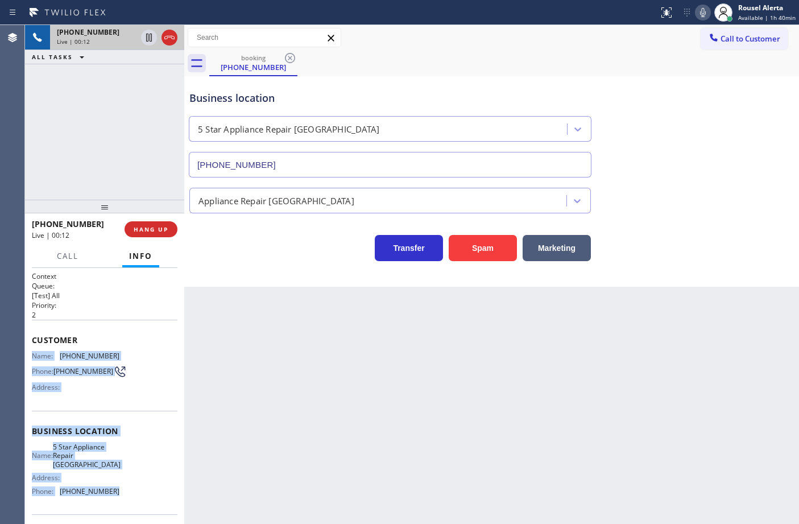
drag, startPoint x: 27, startPoint y: 354, endPoint x: 128, endPoint y: 490, distance: 169.5
click at [128, 490] on div "Context Queue: [Test] All Priority: 2 Customer Name: (650) 483-5790 Phone: (650…" at bounding box center [104, 396] width 159 height 256
copy div "Name: (650) 483-5790 Phone: (650) 483-5790 Address: Business location Name: 5 S…"
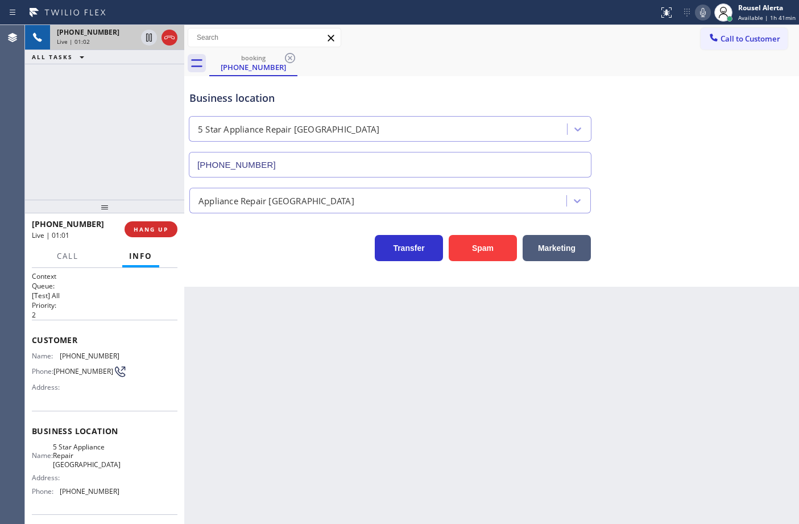
click at [308, 388] on div "Back to Dashboard Change Sender ID Customers Technicians Select a contact Outbo…" at bounding box center [491, 274] width 615 height 499
click at [160, 234] on button "HANG UP" at bounding box center [151, 229] width 53 height 16
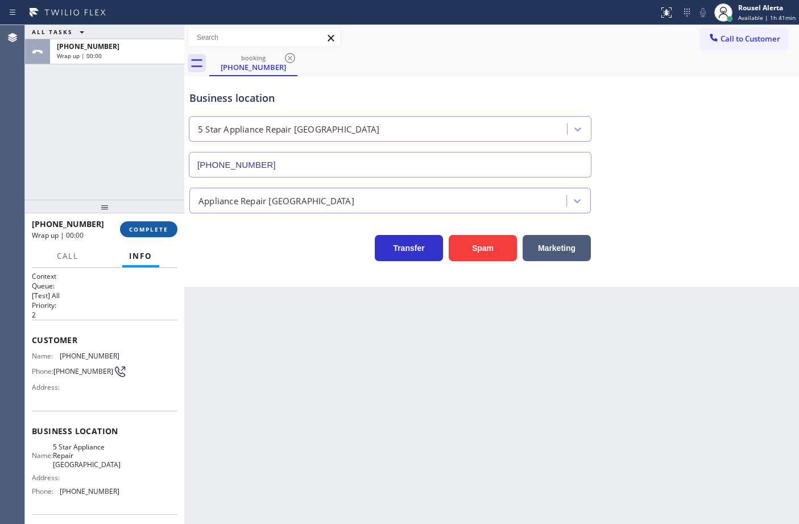
click at [157, 229] on span "COMPLETE" at bounding box center [148, 229] width 39 height 8
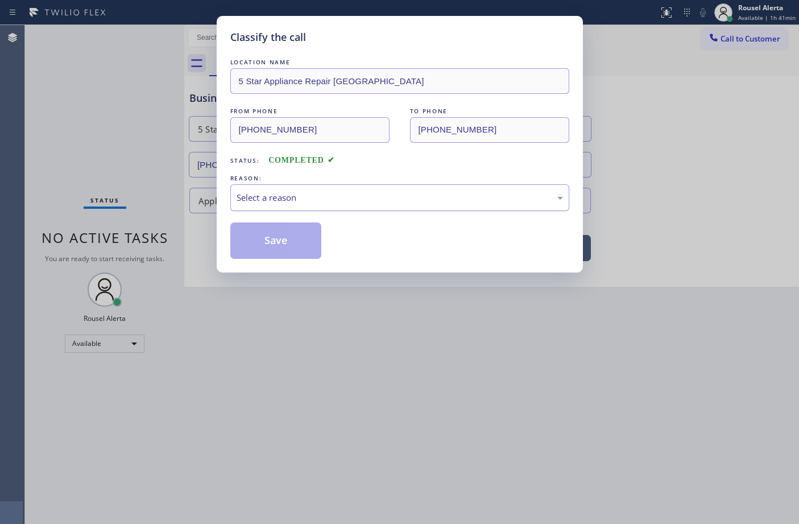
click at [285, 206] on div "Select a reason" at bounding box center [399, 197] width 339 height 27
drag, startPoint x: 304, startPoint y: 242, endPoint x: 376, endPoint y: 365, distance: 143.0
click at [307, 237] on button "Save" at bounding box center [276, 240] width 92 height 36
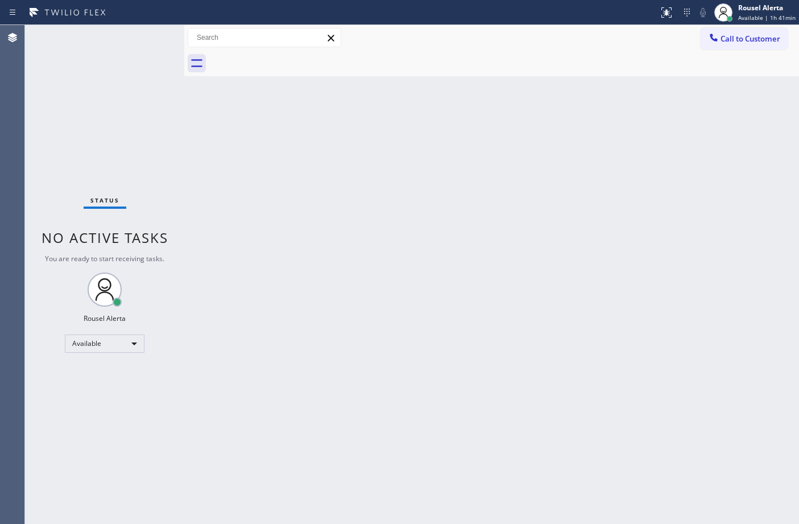
click at [590, 86] on div "Back to Dashboard Change Sender ID Customers Technicians Select a contact Outbo…" at bounding box center [491, 274] width 615 height 499
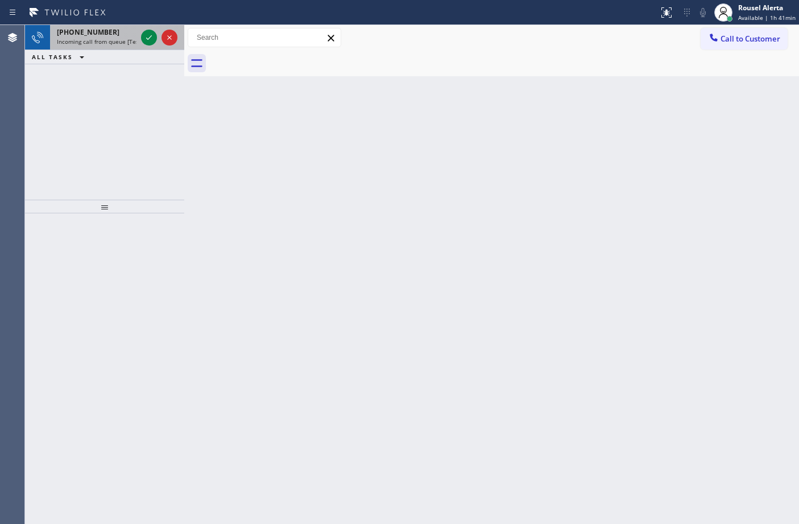
click at [100, 35] on span "+16504835790" at bounding box center [88, 32] width 63 height 10
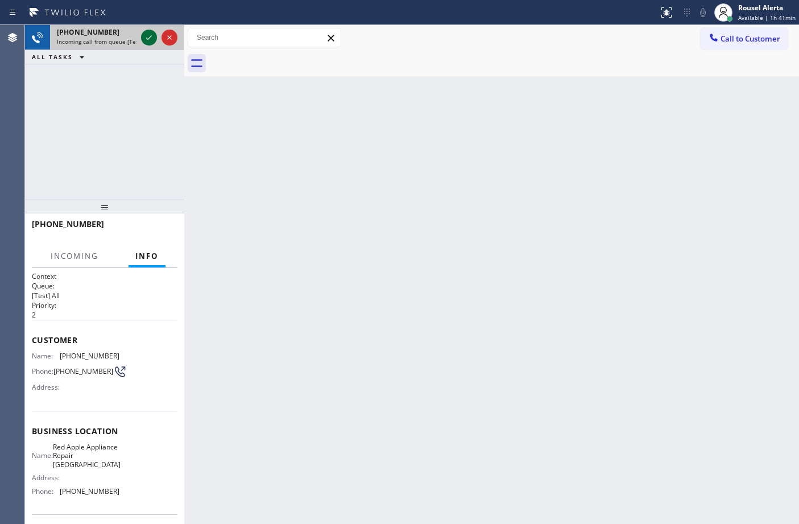
click at [150, 37] on icon at bounding box center [149, 37] width 6 height 5
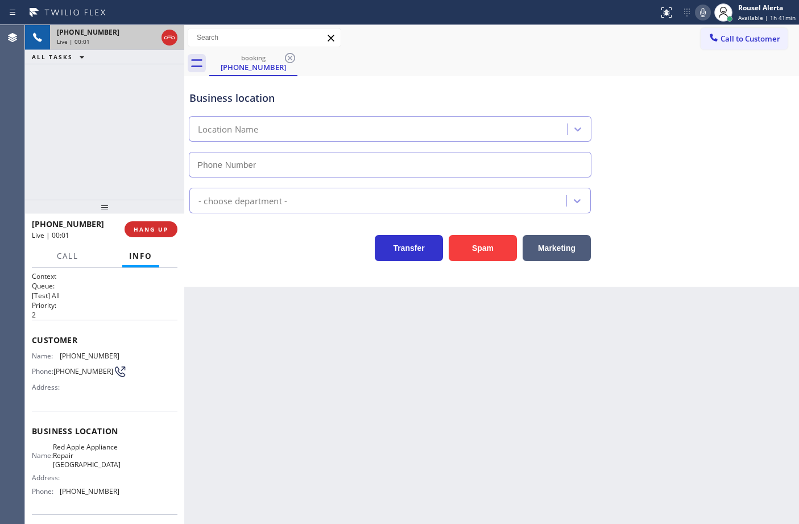
type input "(650) 399-9079"
click at [159, 235] on button "HANG UP" at bounding box center [151, 229] width 53 height 16
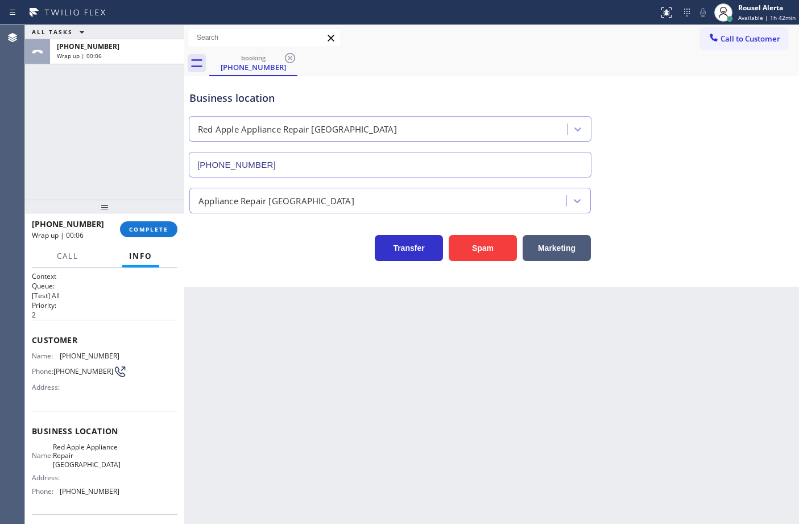
drag, startPoint x: 496, startPoint y: 438, endPoint x: 459, endPoint y: 394, distance: 58.5
click at [496, 439] on div "Back to Dashboard Change Sender ID Customers Technicians Select a contact Outbo…" at bounding box center [491, 274] width 615 height 499
click at [148, 230] on button "COMPLETE" at bounding box center [148, 229] width 57 height 16
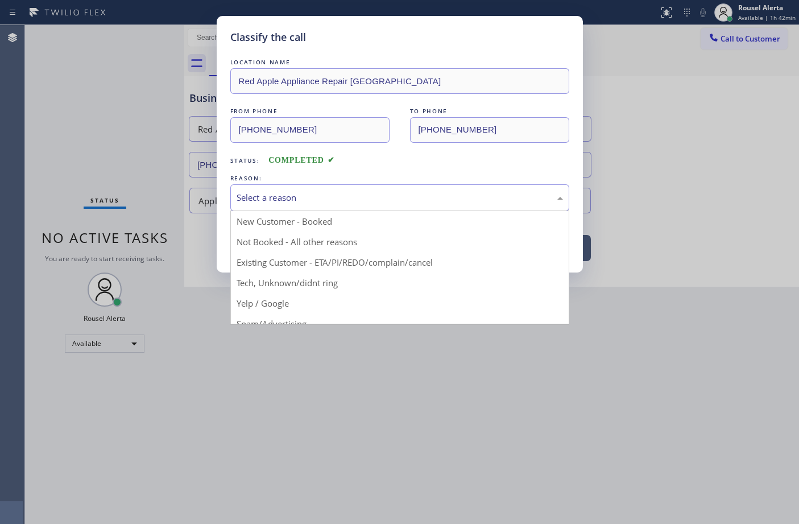
click at [251, 193] on div "Select a reason" at bounding box center [400, 197] width 326 height 13
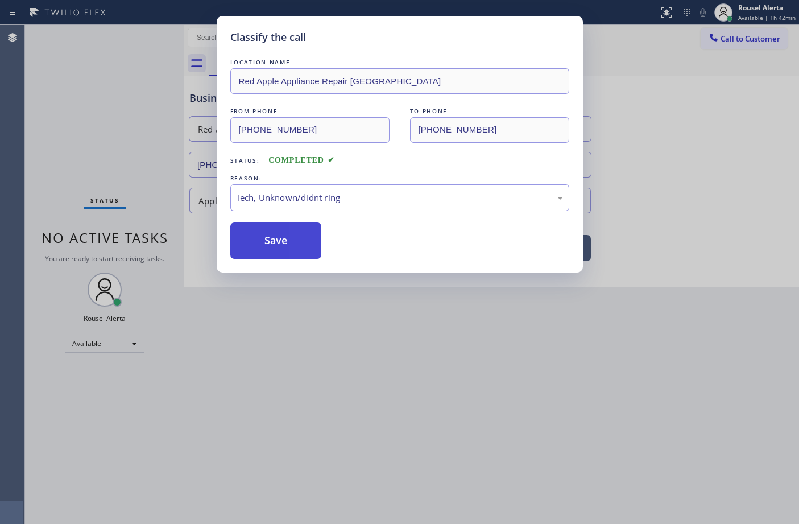
click at [276, 254] on button "Save" at bounding box center [276, 240] width 92 height 36
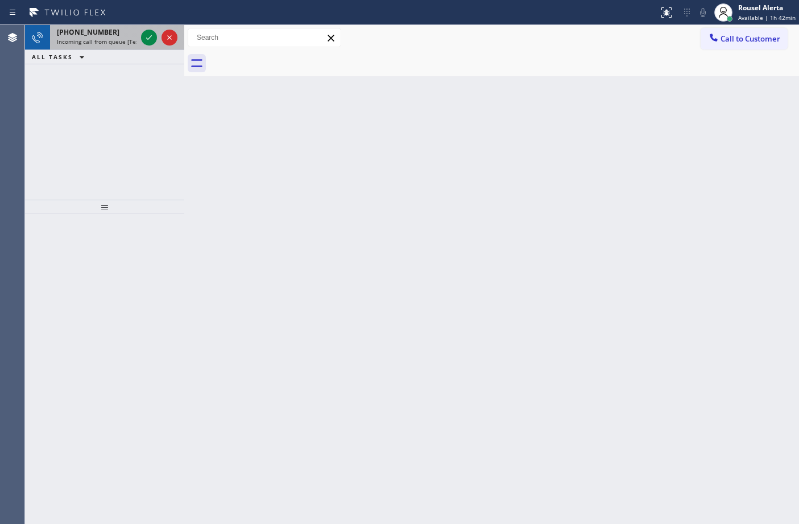
drag, startPoint x: 118, startPoint y: 40, endPoint x: 134, endPoint y: 38, distance: 16.1
click at [118, 40] on span "Incoming call from queue [Test] All" at bounding box center [104, 42] width 94 height 8
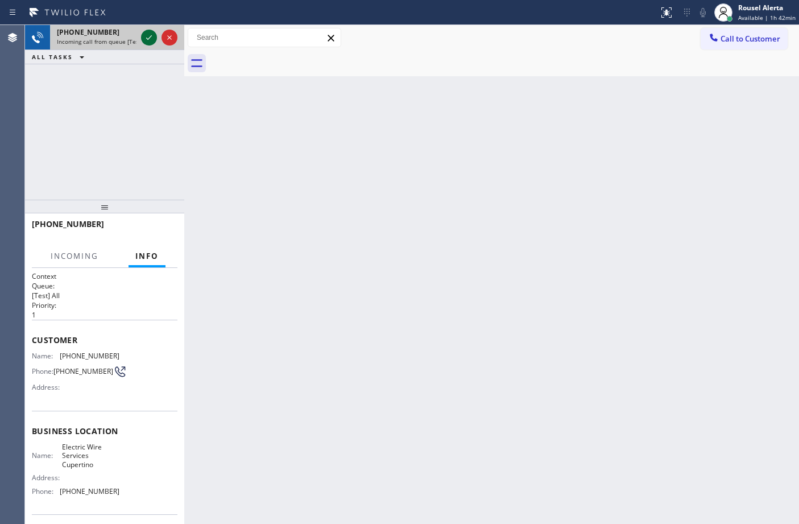
click at [146, 37] on icon at bounding box center [149, 38] width 14 height 14
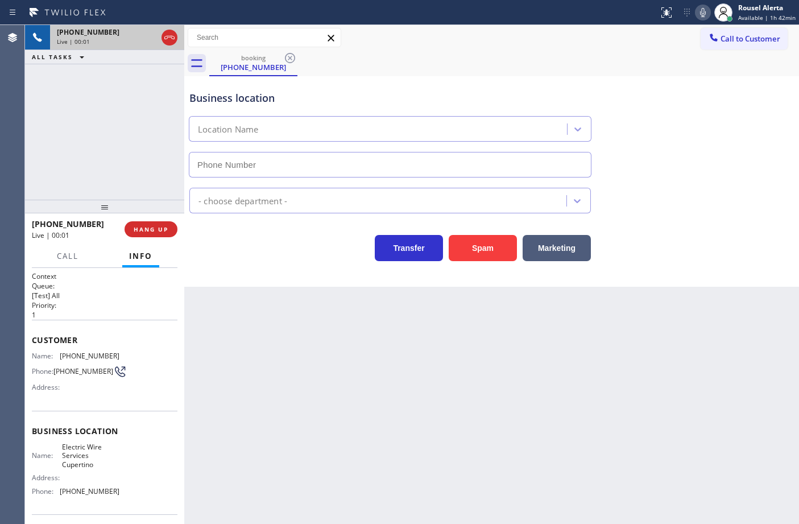
type input "(408) 549-7996"
click at [139, 84] on div "+16692376667 Live | 00:12 ALL TASKS ALL TASKS ACTIVE TASKS TASKS IN WRAP UP" at bounding box center [104, 112] width 159 height 175
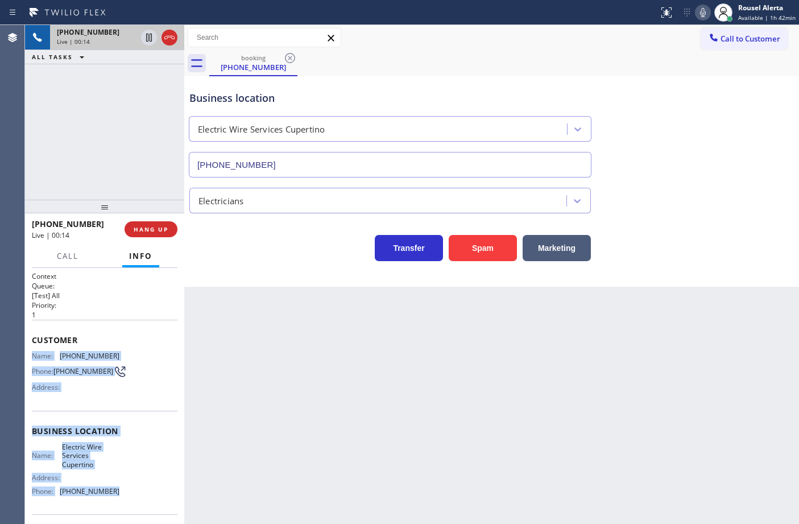
drag, startPoint x: 30, startPoint y: 353, endPoint x: 121, endPoint y: 495, distance: 168.6
click at [121, 495] on div "Context Queue: [Test] All Priority: 1 Customer Name: (669) 237-6667 Phone: (669…" at bounding box center [104, 396] width 159 height 256
copy div "Name: (669) 237-6667 Phone: (669) 237-6667 Address: Business location Name: Ele…"
click at [143, 40] on icon at bounding box center [149, 38] width 14 height 14
click at [146, 39] on icon at bounding box center [149, 38] width 14 height 14
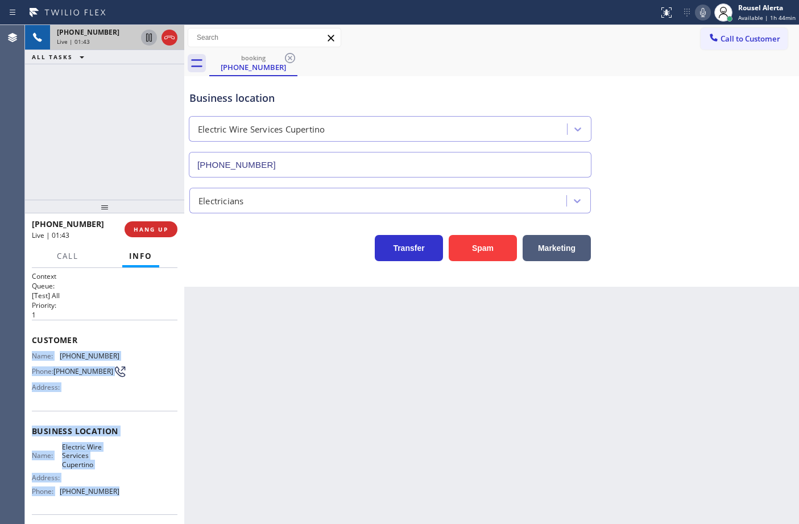
click at [147, 39] on icon at bounding box center [149, 38] width 14 height 14
click at [706, 12] on icon at bounding box center [703, 13] width 14 height 14
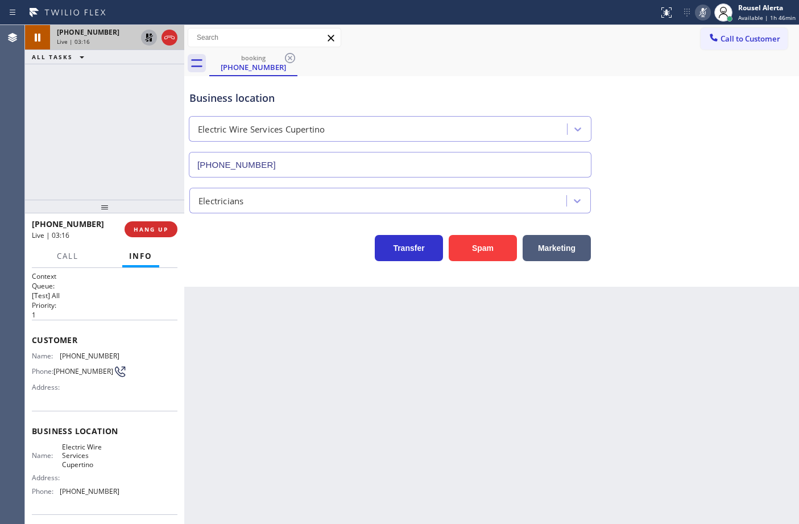
drag, startPoint x: 347, startPoint y: 345, endPoint x: 433, endPoint y: 313, distance: 91.6
click at [347, 346] on div "Back to Dashboard Change Sender ID Customers Technicians Select a contact Outbo…" at bounding box center [491, 274] width 615 height 499
click at [146, 38] on icon at bounding box center [149, 38] width 8 height 8
click at [706, 9] on icon at bounding box center [703, 12] width 6 height 9
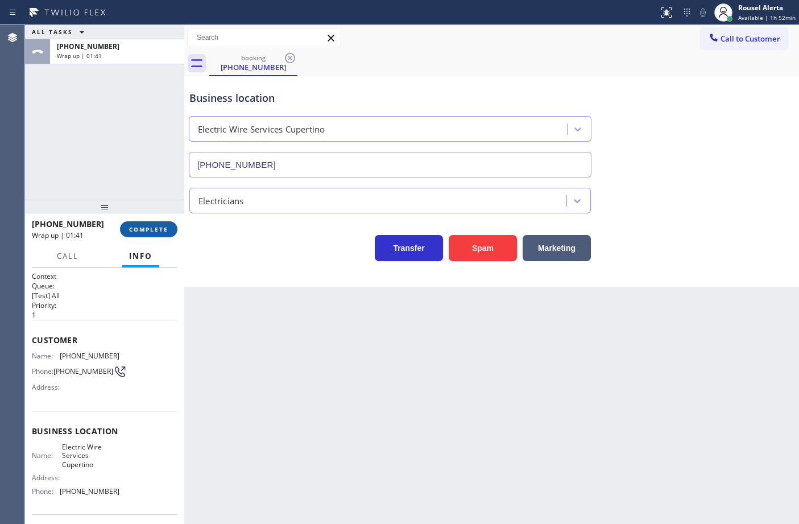
click at [138, 234] on button "COMPLETE" at bounding box center [148, 229] width 57 height 16
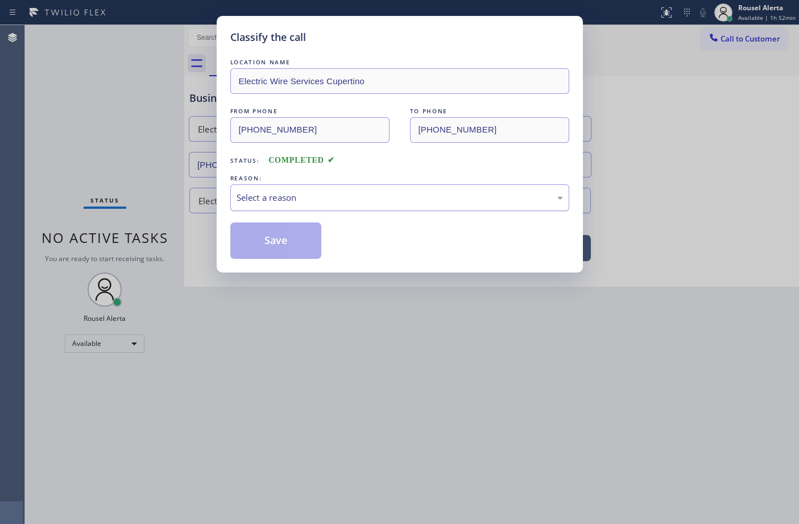
click at [278, 208] on div "Select a reason" at bounding box center [399, 197] width 339 height 27
click at [276, 238] on button "Save" at bounding box center [276, 240] width 92 height 36
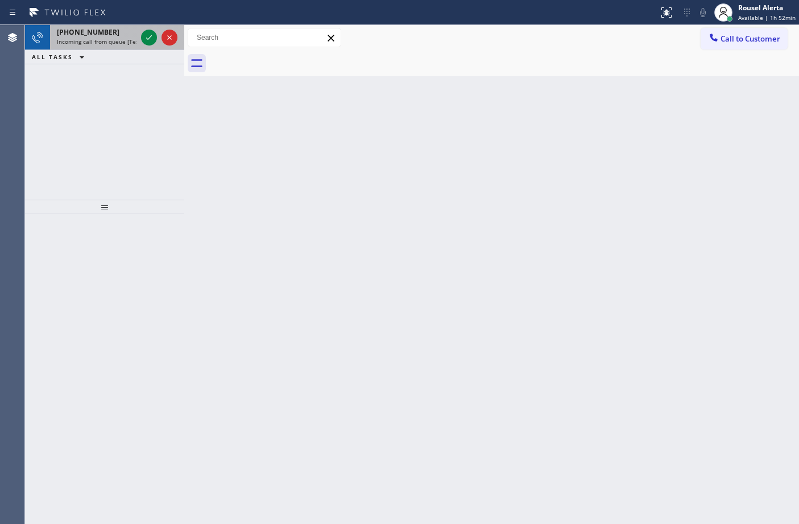
click at [118, 32] on div "+13238642199" at bounding box center [97, 32] width 80 height 10
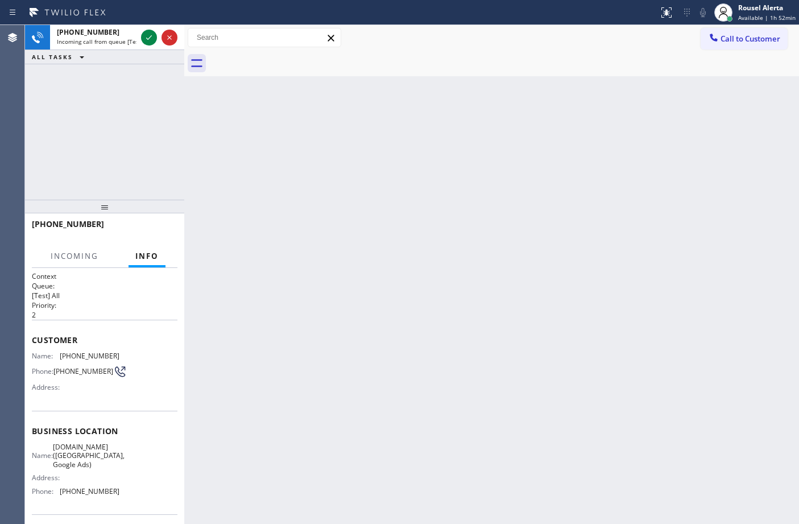
click at [342, 299] on div "Back to Dashboard Change Sender ID Customers Technicians Select a contact Outbo…" at bounding box center [491, 274] width 615 height 499
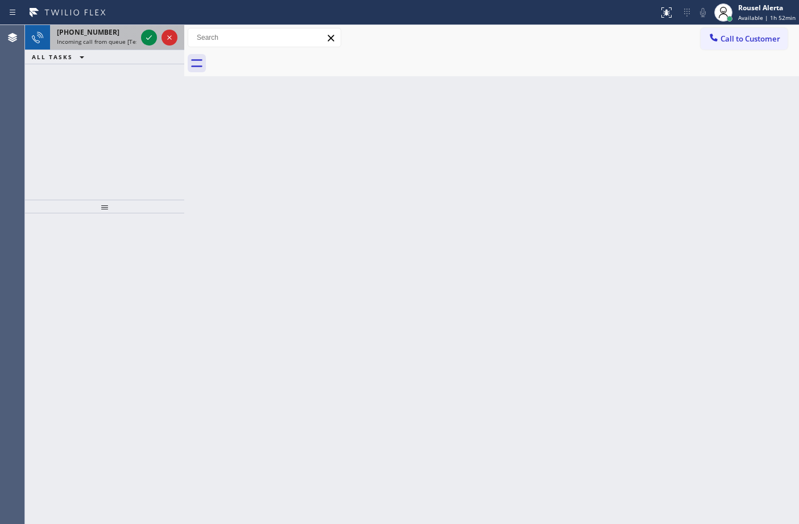
click at [123, 38] on span "Incoming call from queue [Test] All" at bounding box center [104, 42] width 94 height 8
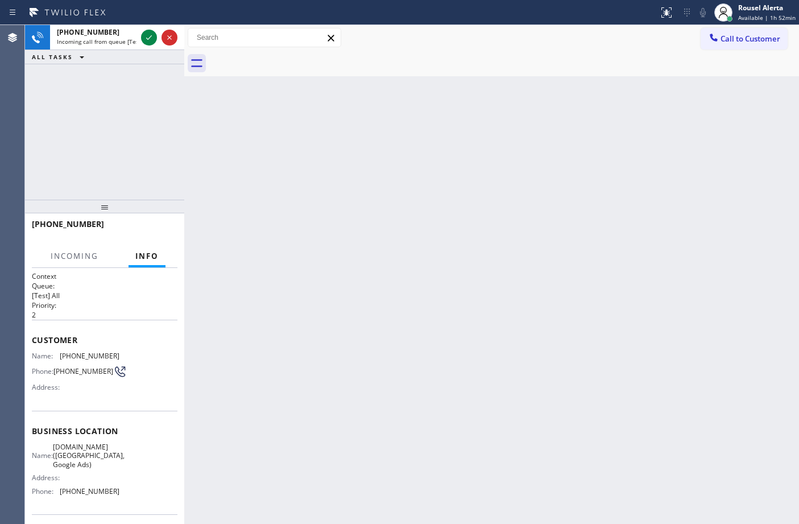
click at [293, 221] on div "Back to Dashboard Change Sender ID Customers Technicians Select a contact Outbo…" at bounding box center [491, 274] width 615 height 499
drag, startPoint x: 269, startPoint y: 202, endPoint x: 155, endPoint y: 22, distance: 213.2
click at [269, 202] on div "Back to Dashboard Change Sender ID Customers Technicians Select a contact Outbo…" at bounding box center [491, 274] width 615 height 499
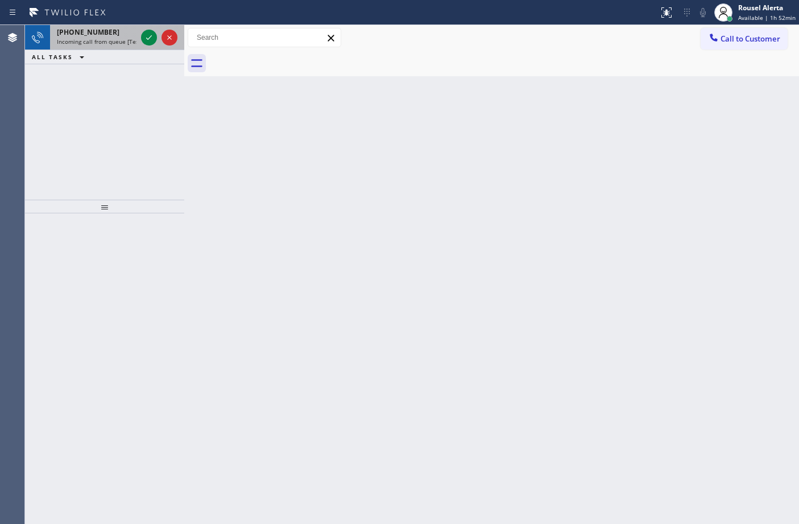
click at [109, 43] on span "Incoming call from queue [Test] All" at bounding box center [104, 42] width 94 height 8
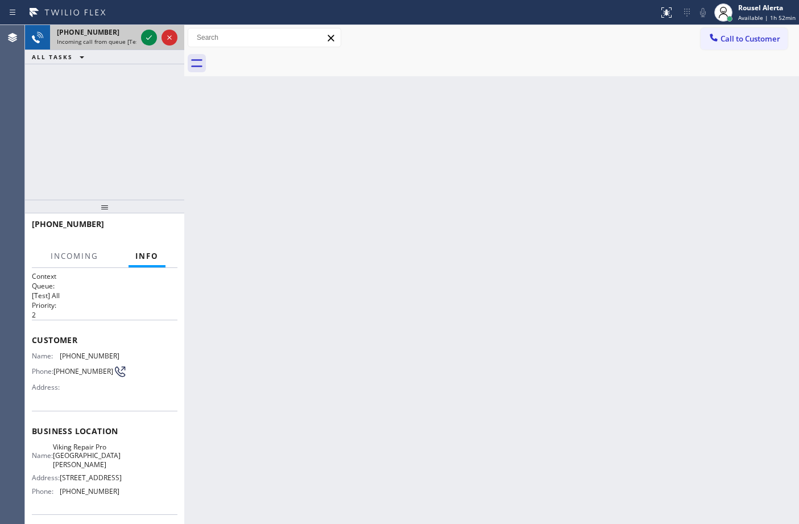
click at [138, 36] on div "+19708357104 Incoming call from queue [Test] All" at bounding box center [94, 37] width 89 height 25
click at [322, 257] on div "Back to Dashboard Change Sender ID Customers Technicians Select a contact Outbo…" at bounding box center [491, 274] width 615 height 499
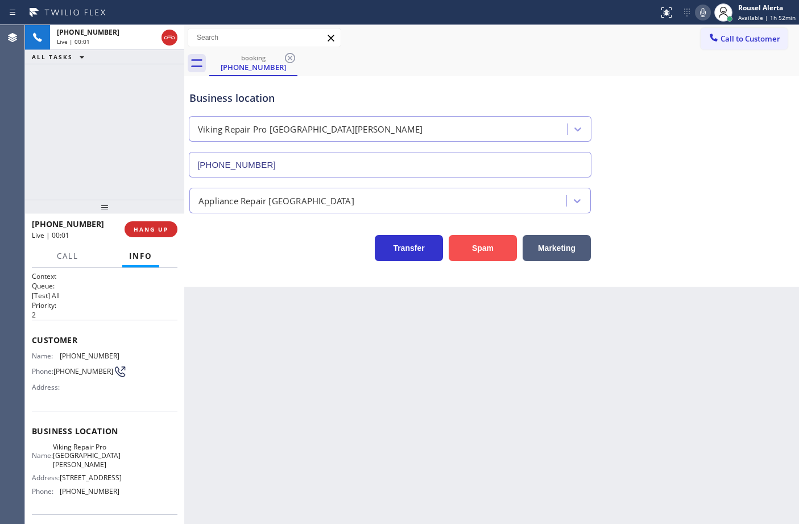
type input "(970) 315-9989"
click at [479, 253] on button "Spam" at bounding box center [483, 248] width 68 height 26
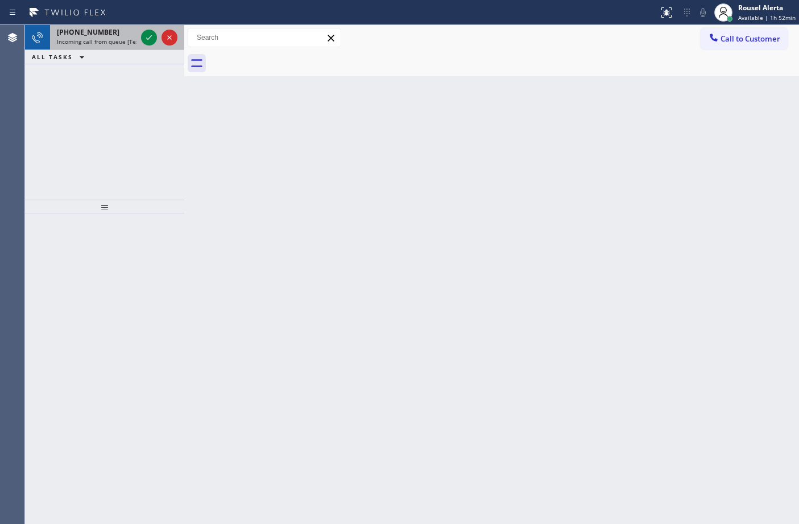
click at [107, 32] on div "+13232446822" at bounding box center [97, 32] width 80 height 10
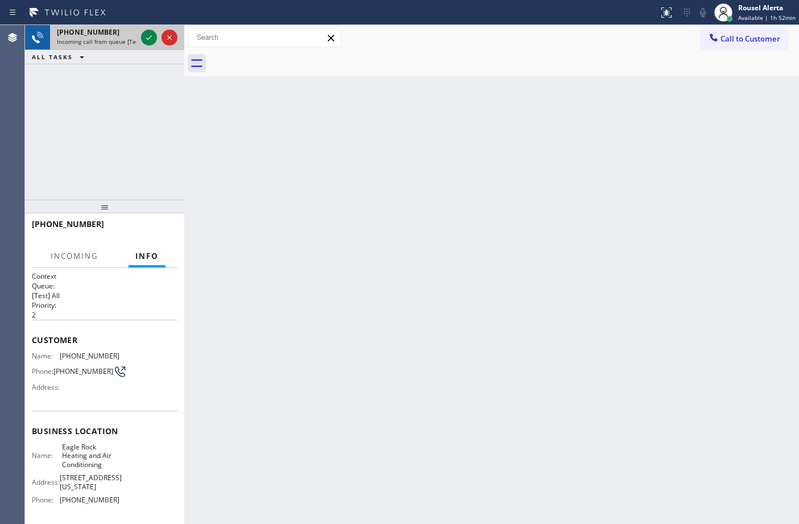
click at [138, 34] on div "+13232446822 Incoming call from queue [Test] All" at bounding box center [94, 37] width 89 height 25
click at [142, 44] on icon at bounding box center [149, 38] width 14 height 14
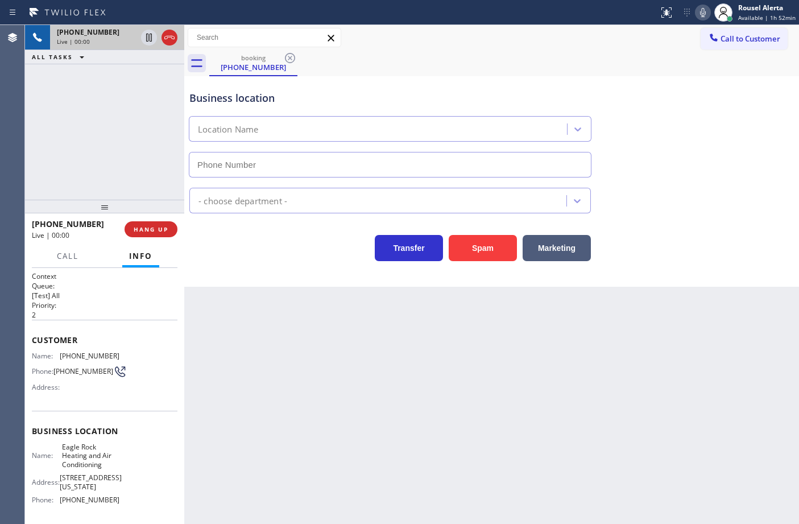
drag, startPoint x: 146, startPoint y: 41, endPoint x: 399, endPoint y: 323, distance: 379.3
click at [146, 41] on icon at bounding box center [149, 38] width 14 height 14
type input "(323) 210-4161"
click at [151, 41] on icon at bounding box center [149, 38] width 8 height 8
click at [505, 85] on div "Business location Eagle Rock Heating and Air Conditioning (323) 210-4161" at bounding box center [390, 128] width 406 height 98
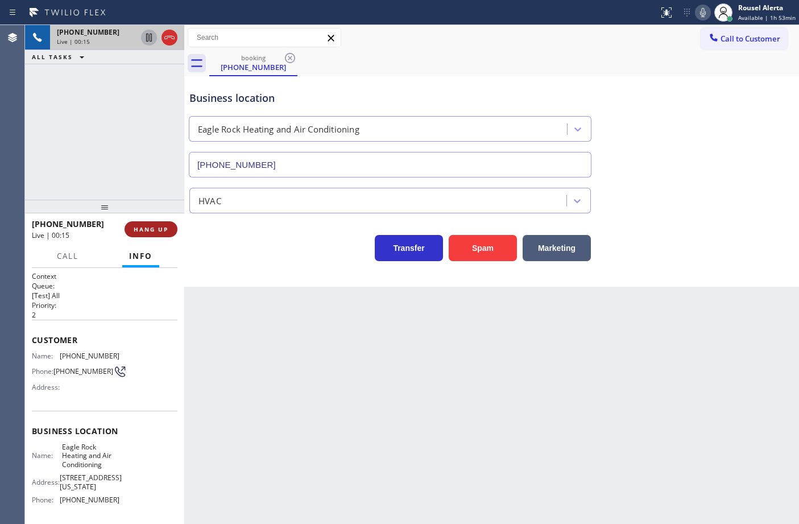
click at [159, 225] on span "HANG UP" at bounding box center [151, 229] width 35 height 8
click at [434, 469] on div "Back to Dashboard Change Sender ID Customers Technicians Select a contact Outbo…" at bounding box center [491, 274] width 615 height 499
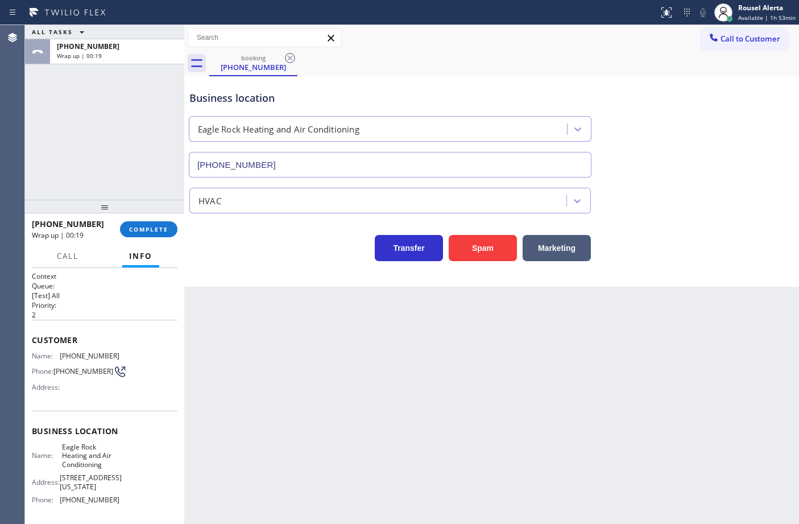
click at [152, 135] on div "ALL TASKS ALL TASKS ACTIVE TASKS TASKS IN WRAP UP +13232446822 Wrap up | 00:19" at bounding box center [104, 112] width 159 height 175
click at [148, 230] on span "COMPLETE" at bounding box center [148, 229] width 39 height 8
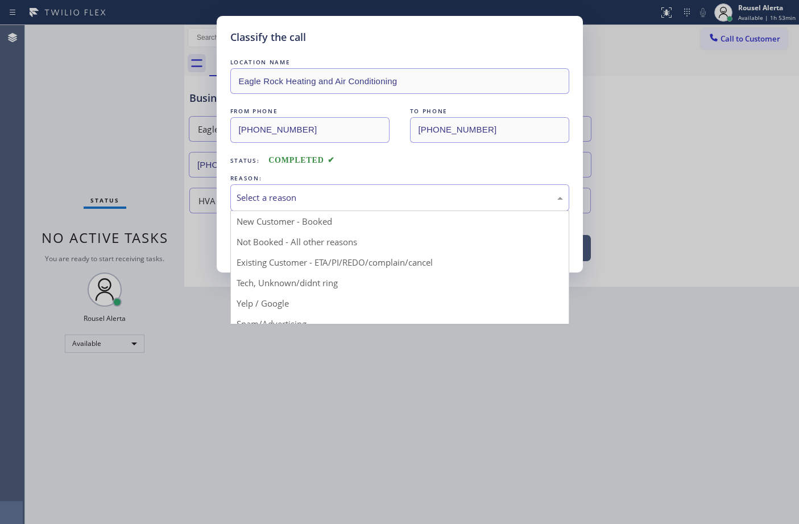
click at [357, 191] on div "Select a reason" at bounding box center [400, 197] width 326 height 13
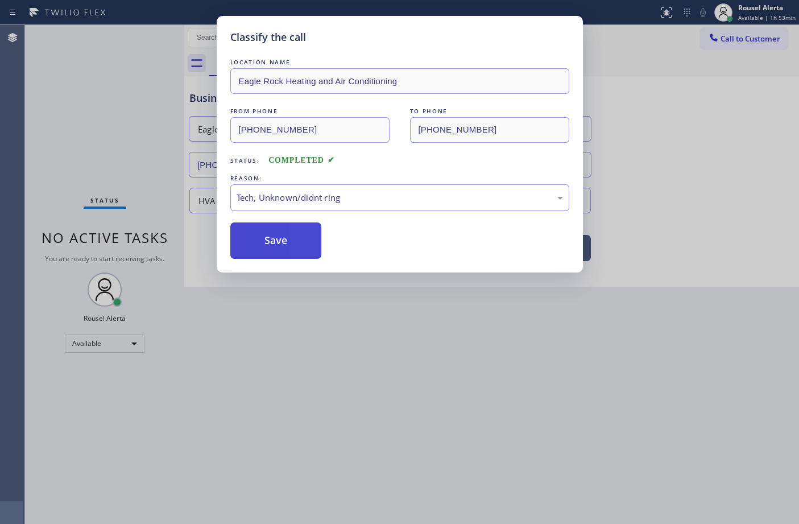
click at [292, 243] on button "Save" at bounding box center [276, 240] width 92 height 36
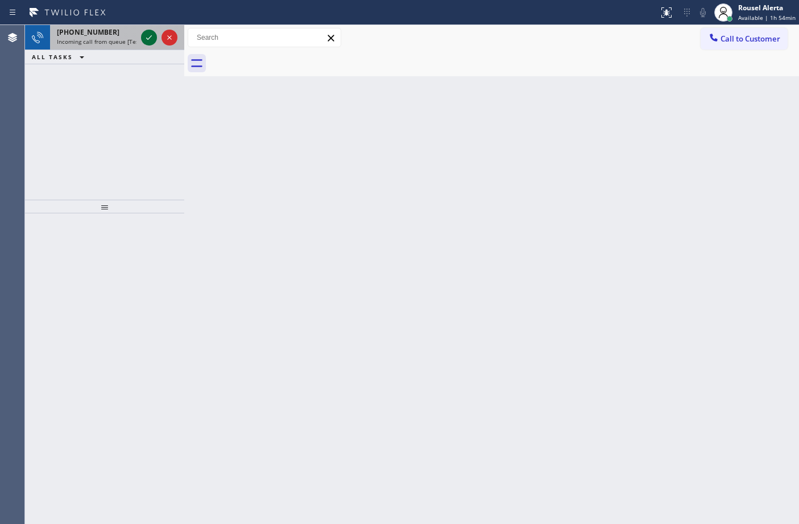
click at [130, 35] on div "+16269264553" at bounding box center [97, 32] width 80 height 10
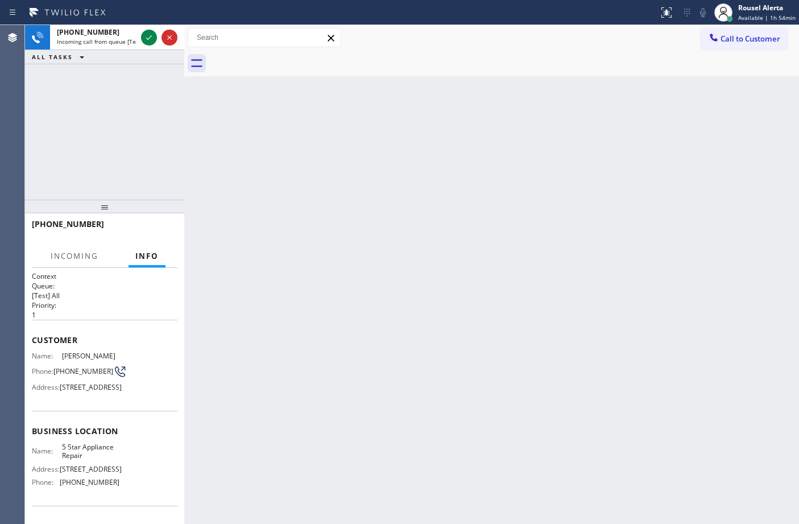
click at [518, 322] on div "Back to Dashboard Change Sender ID Customers Technicians Select a contact Outbo…" at bounding box center [491, 274] width 615 height 499
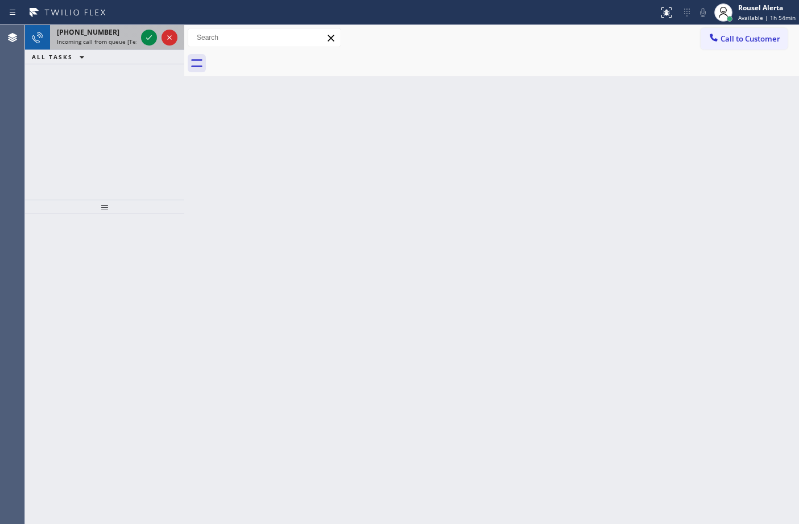
click at [98, 35] on span "+16269264553" at bounding box center [88, 32] width 63 height 10
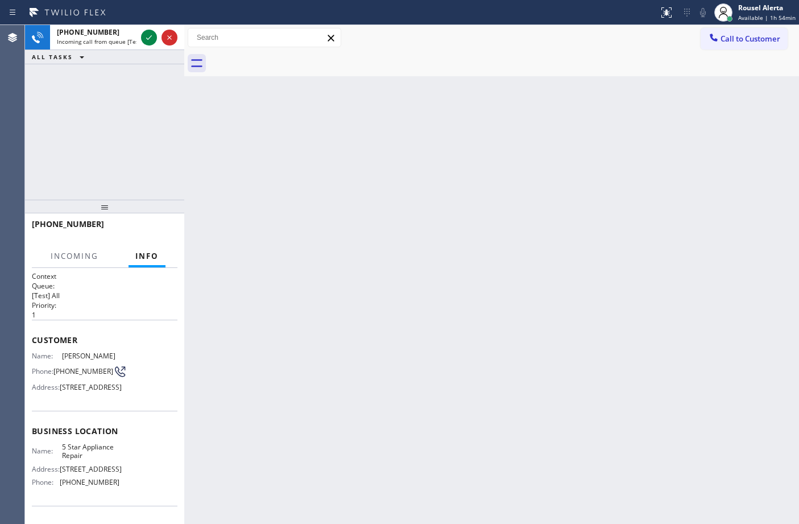
click at [333, 243] on div "Back to Dashboard Change Sender ID Customers Technicians Select a contact Outbo…" at bounding box center [491, 274] width 615 height 499
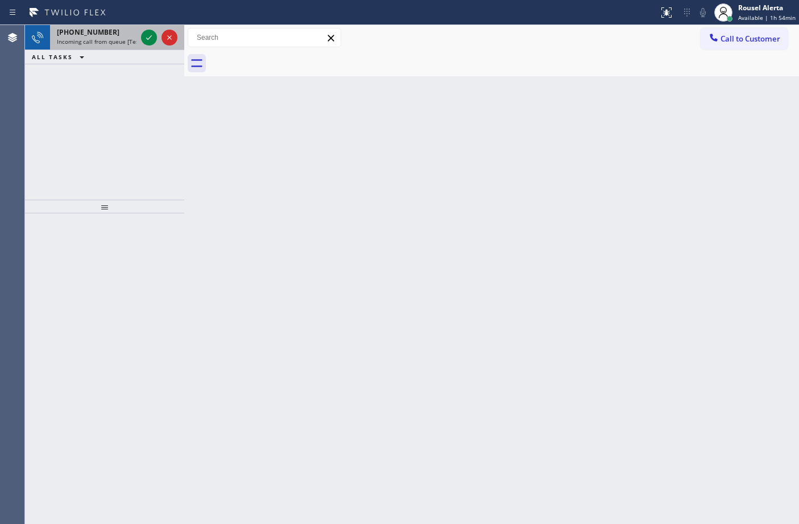
click at [113, 29] on div "+17608299966" at bounding box center [97, 32] width 80 height 10
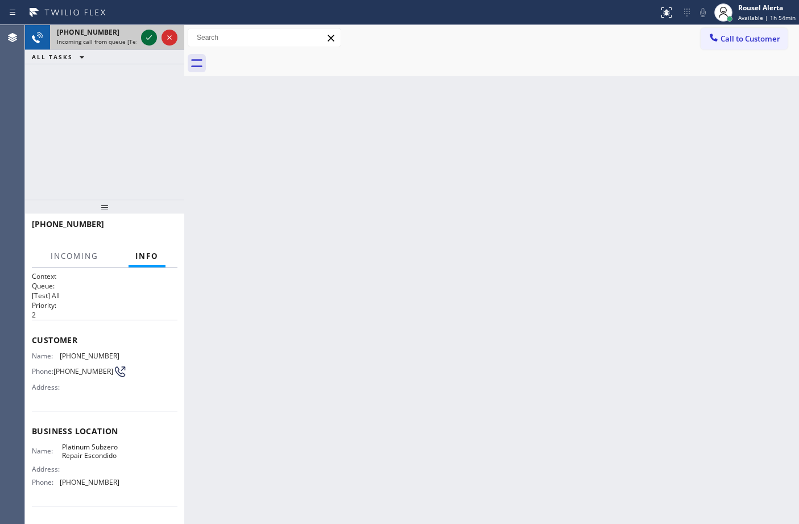
click at [143, 38] on icon at bounding box center [149, 38] width 14 height 14
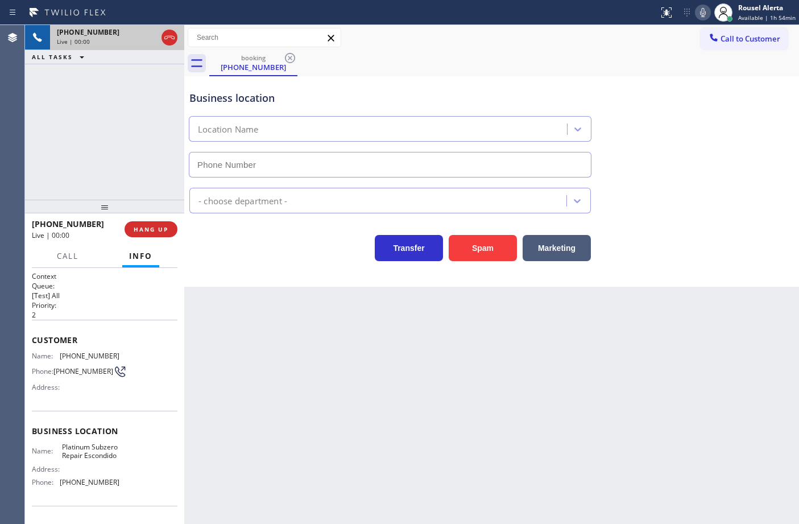
type input "(760) 284-7001"
click at [470, 249] on button "Spam" at bounding box center [483, 248] width 68 height 26
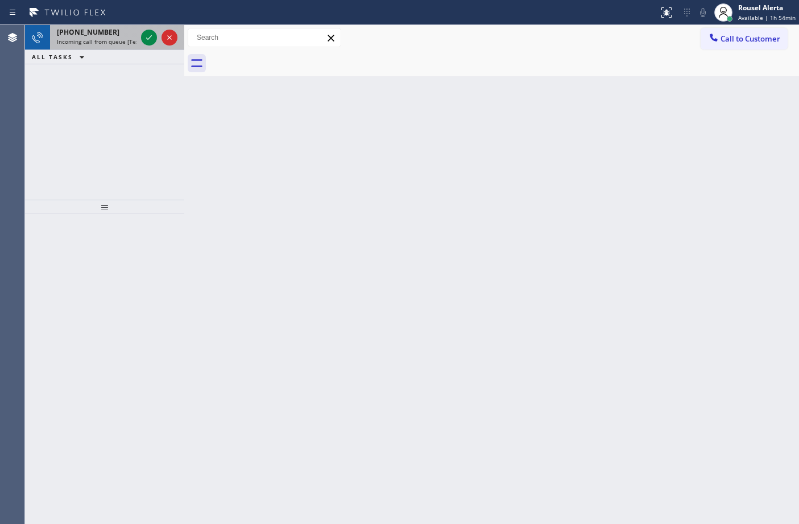
click at [93, 40] on span "Incoming call from queue [Test] All" at bounding box center [104, 42] width 94 height 8
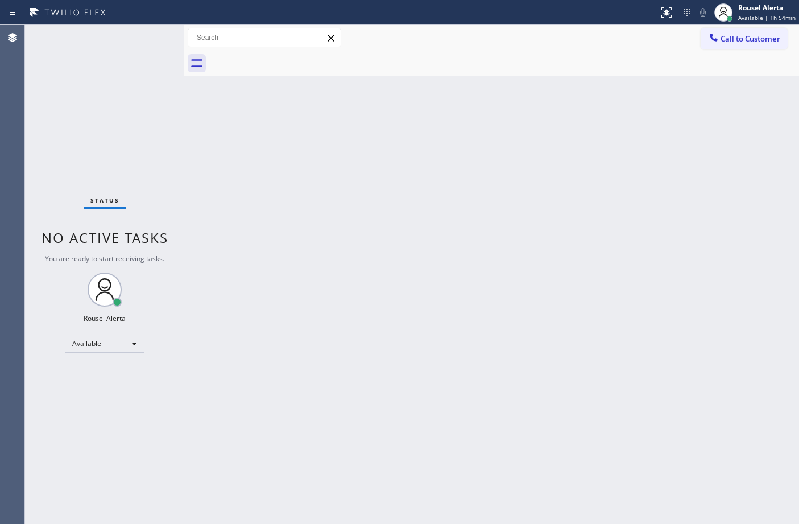
click at [146, 37] on div "Status No active tasks You are ready to start receiving tasks. Rousel Alerta Av…" at bounding box center [104, 274] width 159 height 499
click at [456, 276] on div "Back to Dashboard Change Sender ID Customers Technicians Select a contact Outbo…" at bounding box center [491, 274] width 615 height 499
click at [644, 103] on div "Back to Dashboard Change Sender ID Customers Technicians Select a contact Outbo…" at bounding box center [491, 274] width 615 height 499
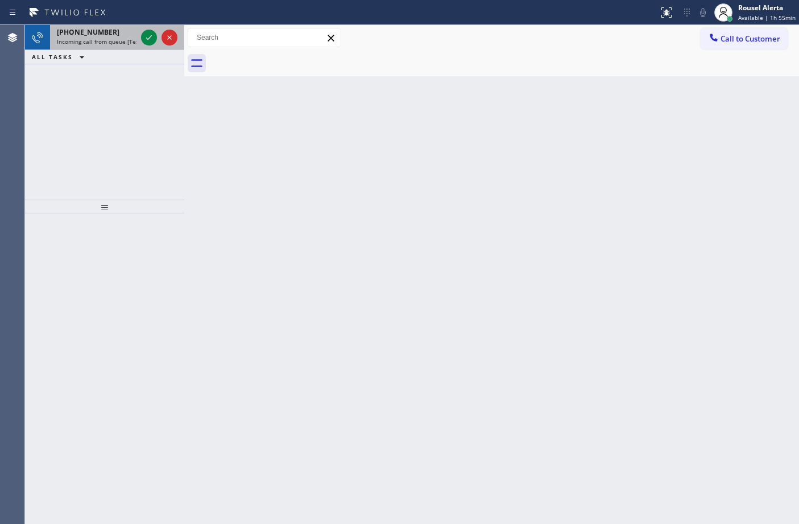
drag, startPoint x: 98, startPoint y: 35, endPoint x: 126, endPoint y: 28, distance: 29.2
click at [98, 35] on span "+13475879342" at bounding box center [88, 32] width 63 height 10
click at [114, 40] on span "Incoming call from queue [Test] All" at bounding box center [104, 42] width 94 height 8
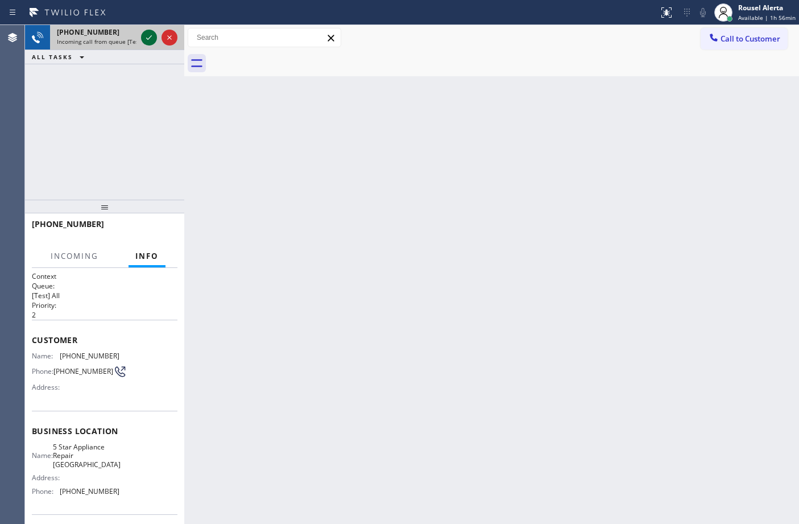
click at [147, 38] on icon at bounding box center [149, 38] width 14 height 14
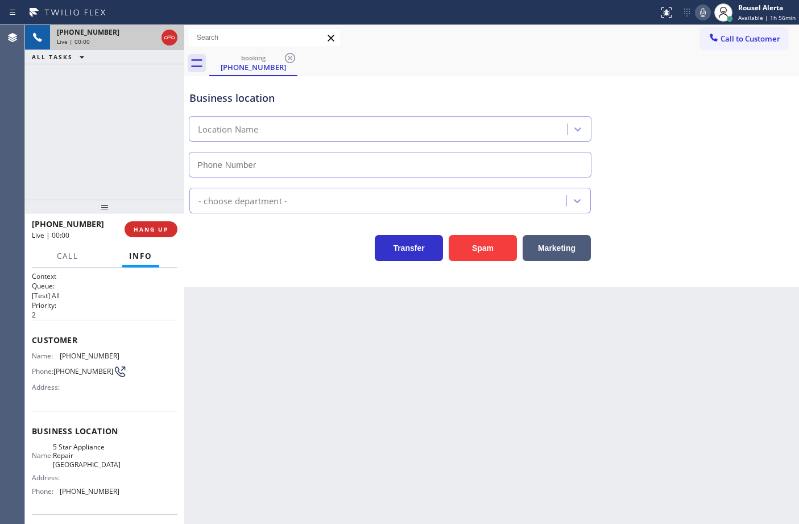
type input "(650) 686-5969"
click at [483, 254] on button "Spam" at bounding box center [483, 248] width 68 height 26
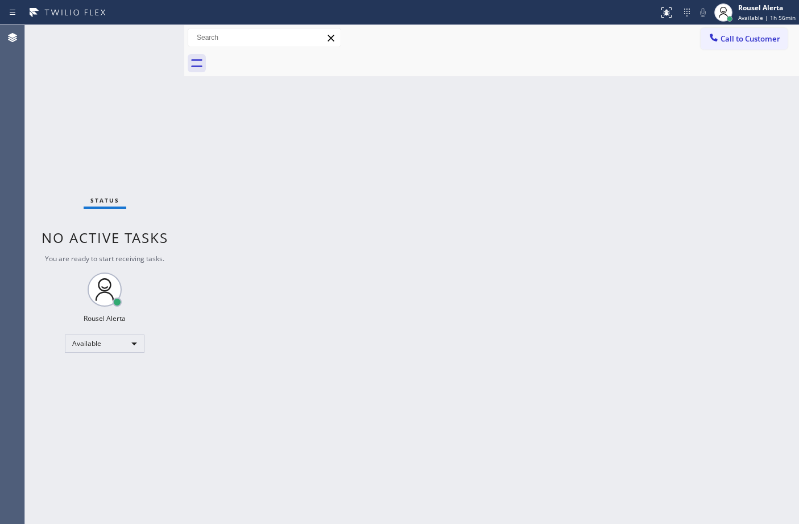
click at [359, 306] on div "Back to Dashboard Change Sender ID Customers Technicians Select a contact Outbo…" at bounding box center [491, 274] width 615 height 499
click at [134, 32] on div "Status No active tasks You are ready to start receiving tasks. Rousel Alerta Av…" at bounding box center [104, 274] width 159 height 499
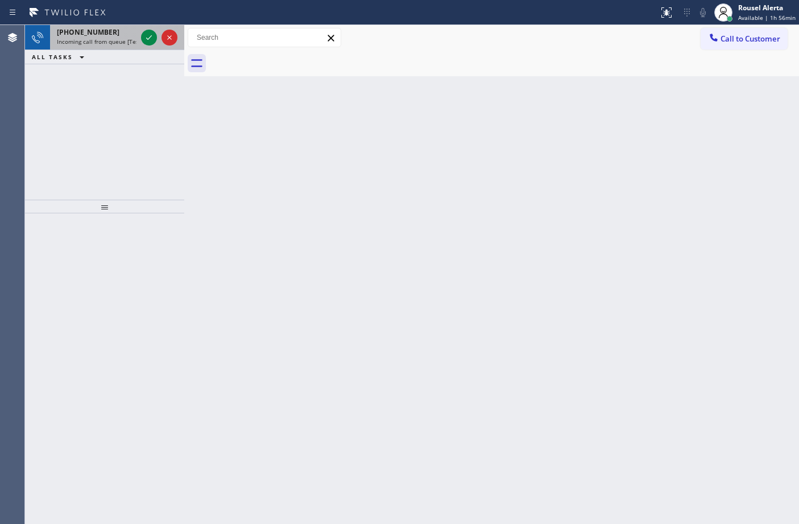
click at [114, 36] on div "+19099672209" at bounding box center [97, 32] width 80 height 10
click at [102, 31] on span "+19099672209" at bounding box center [88, 32] width 63 height 10
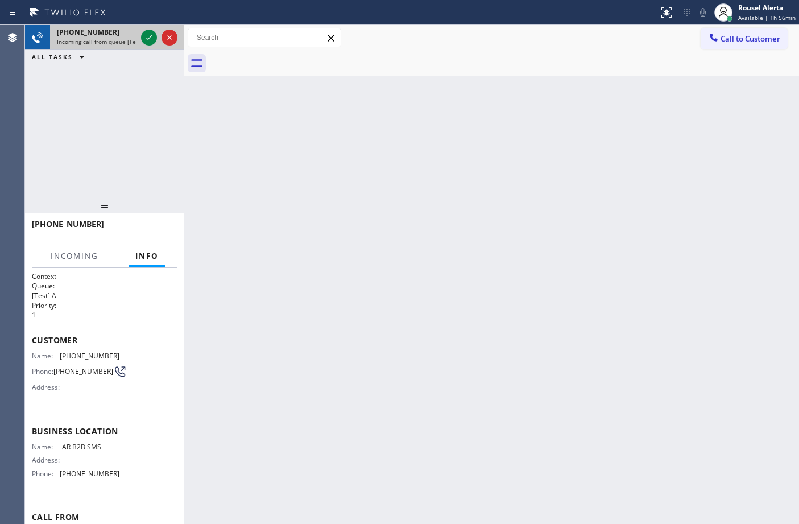
click at [102, 31] on span "+19099672209" at bounding box center [88, 32] width 63 height 10
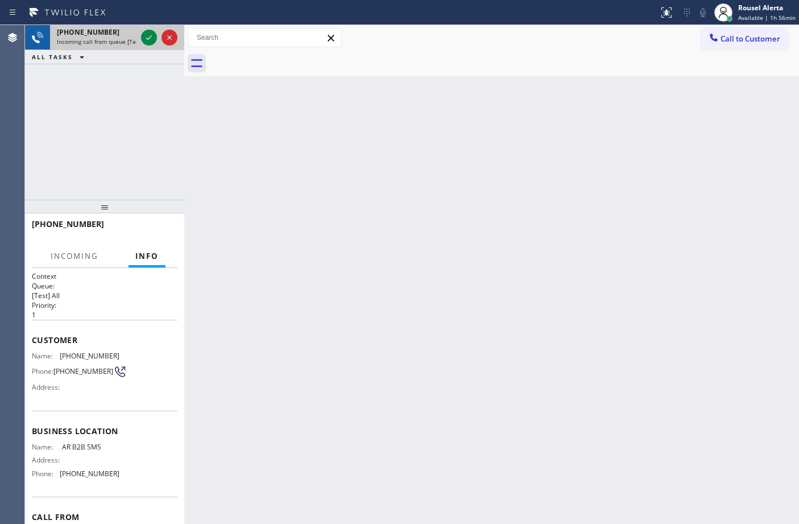
click at [102, 31] on span "+19099672209" at bounding box center [88, 32] width 63 height 10
click at [254, 180] on div "Back to Dashboard Change Sender ID Customers Technicians Select a contact Outbo…" at bounding box center [491, 274] width 615 height 499
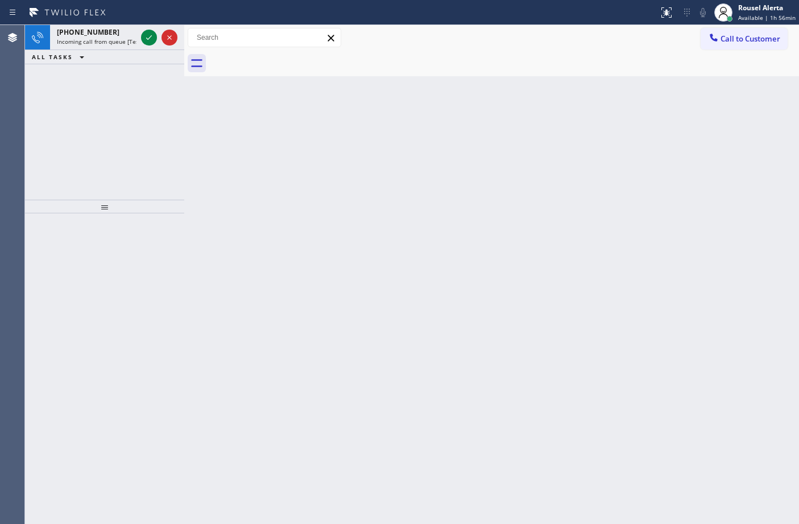
click at [254, 180] on div "Back to Dashboard Change Sender ID Customers Technicians Select a contact Outbo…" at bounding box center [491, 274] width 615 height 499
drag, startPoint x: 117, startPoint y: 30, endPoint x: 150, endPoint y: 27, distance: 32.5
click at [118, 29] on div "+19099672209" at bounding box center [97, 32] width 80 height 10
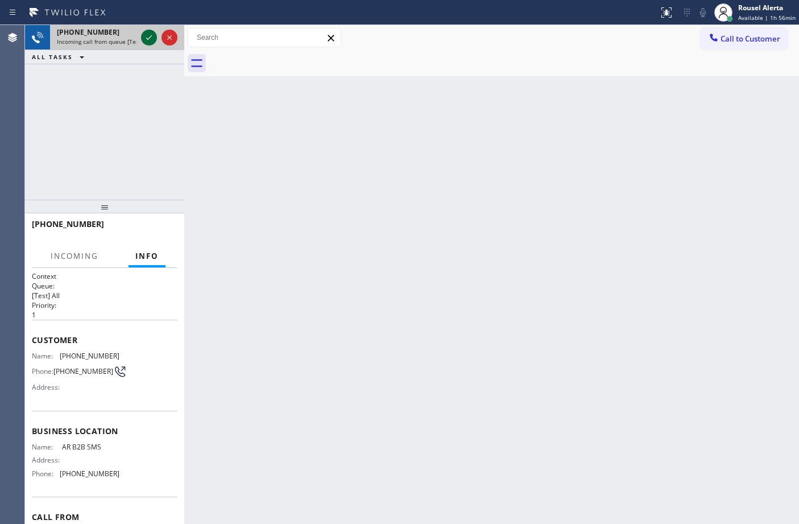
click at [150, 31] on icon at bounding box center [149, 38] width 14 height 14
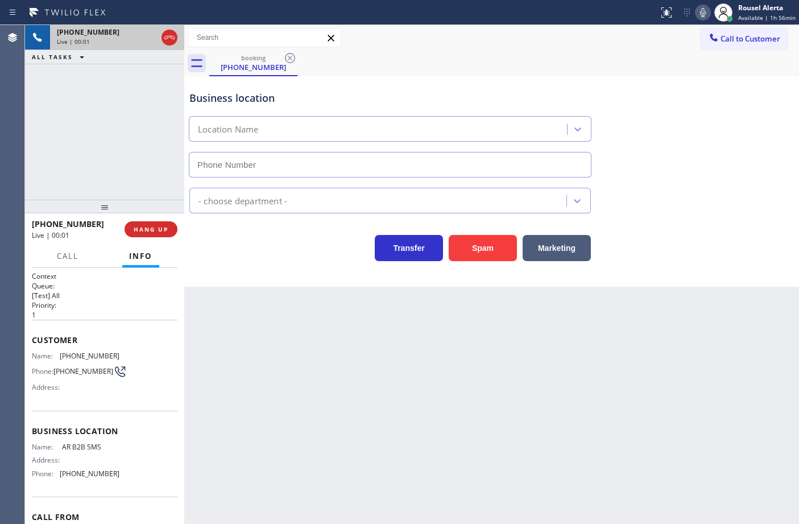
type input "[PHONE_NUMBER]"
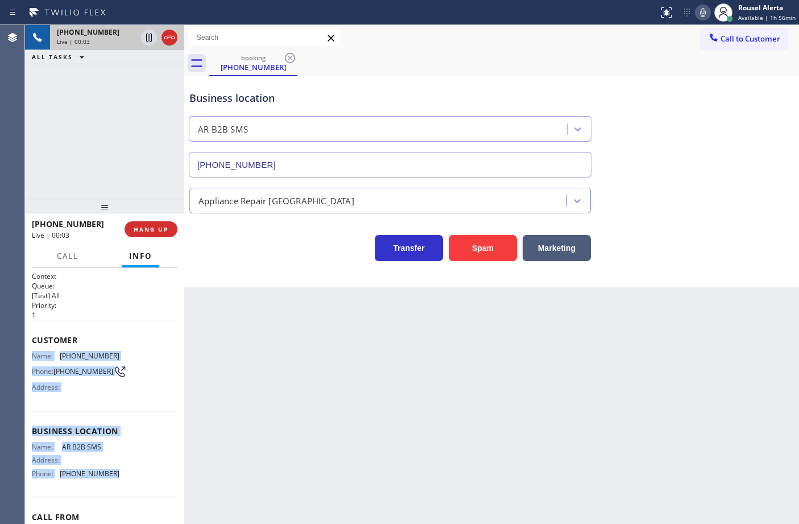
drag, startPoint x: 27, startPoint y: 354, endPoint x: 122, endPoint y: 482, distance: 159.4
click at [122, 482] on div "Context Queue: [Test] All Priority: 1 Customer Name: (909) 967-2209 Phone: (909…" at bounding box center [104, 396] width 159 height 256
copy div "Name: (909) 967-2209 Phone: (909) 967-2209 Address: Business location Name: AR …"
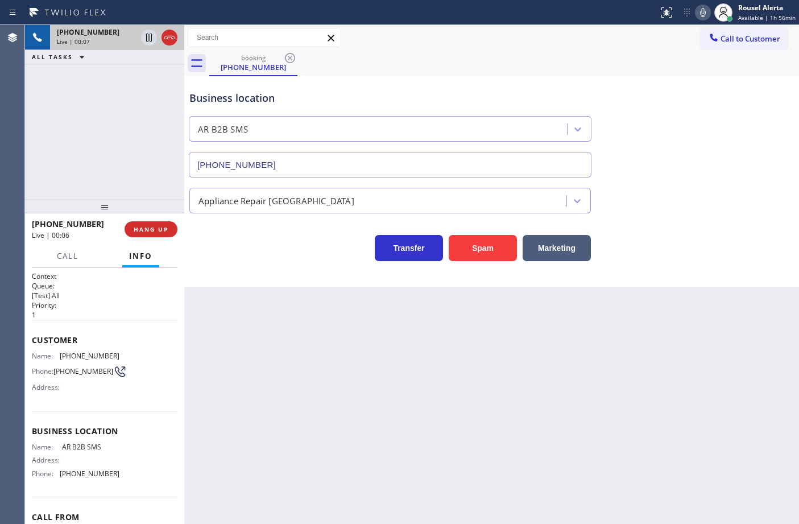
click at [143, 140] on div "+19099672209 Live | 00:07 ALL TASKS ALL TASKS ACTIVE TASKS TASKS IN WRAP UP" at bounding box center [104, 112] width 159 height 175
click at [336, 387] on div "Back to Dashboard Change Sender ID Customers Technicians Select a contact Outbo…" at bounding box center [491, 274] width 615 height 499
click at [108, 187] on div "+19099672209 Live | 00:34 ALL TASKS ALL TASKS ACTIVE TASKS TASKS IN WRAP UP" at bounding box center [104, 112] width 159 height 175
drag, startPoint x: 148, startPoint y: 229, endPoint x: 178, endPoint y: 264, distance: 46.4
click at [148, 229] on span "HANG UP" at bounding box center [151, 229] width 35 height 8
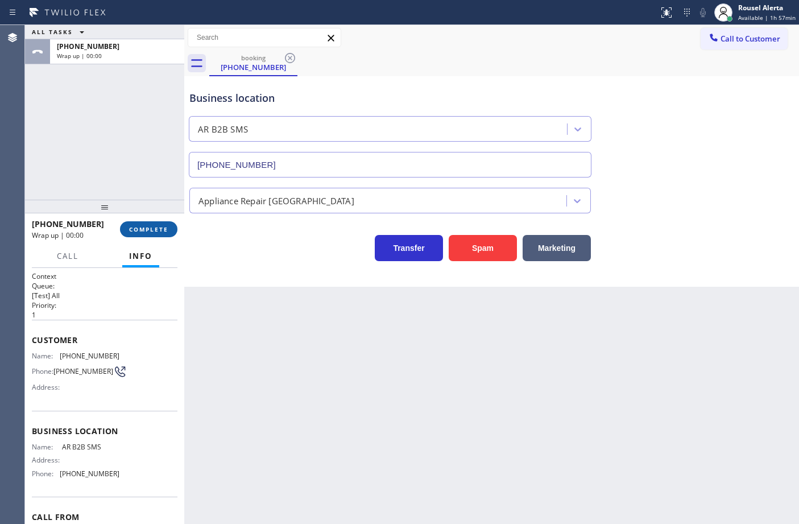
click at [161, 229] on span "COMPLETE" at bounding box center [148, 229] width 39 height 8
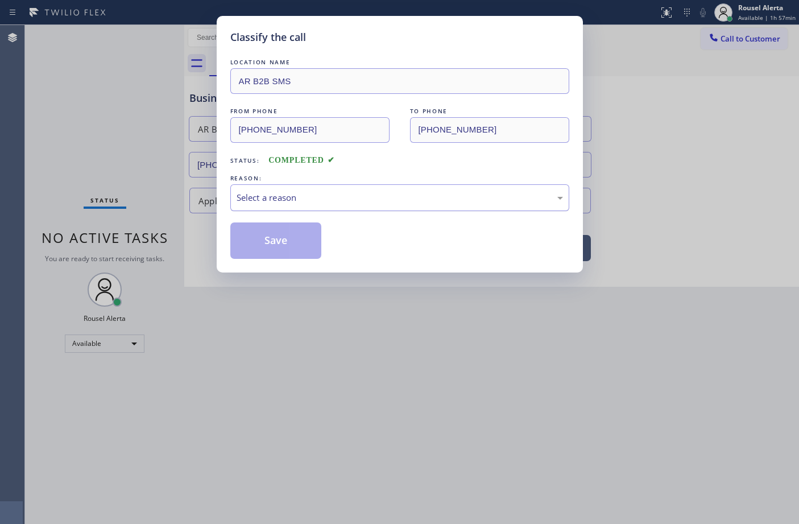
click at [275, 197] on div "Select a reason" at bounding box center [400, 197] width 326 height 13
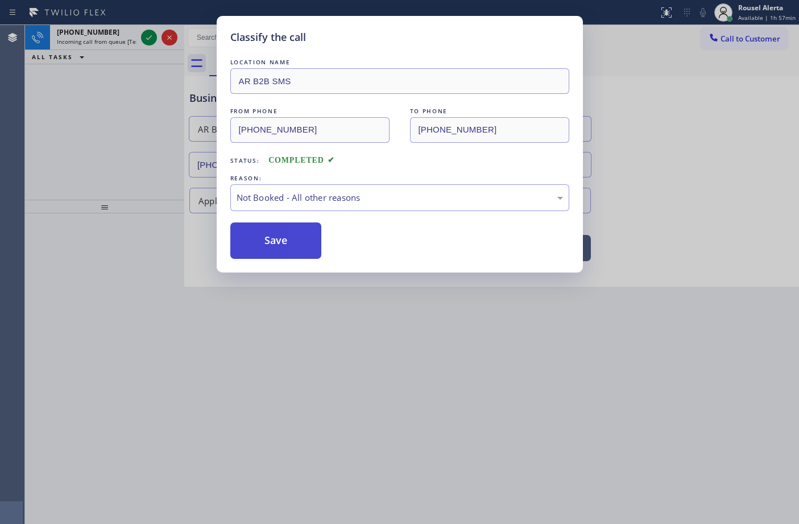
click at [290, 240] on button "Save" at bounding box center [276, 240] width 92 height 36
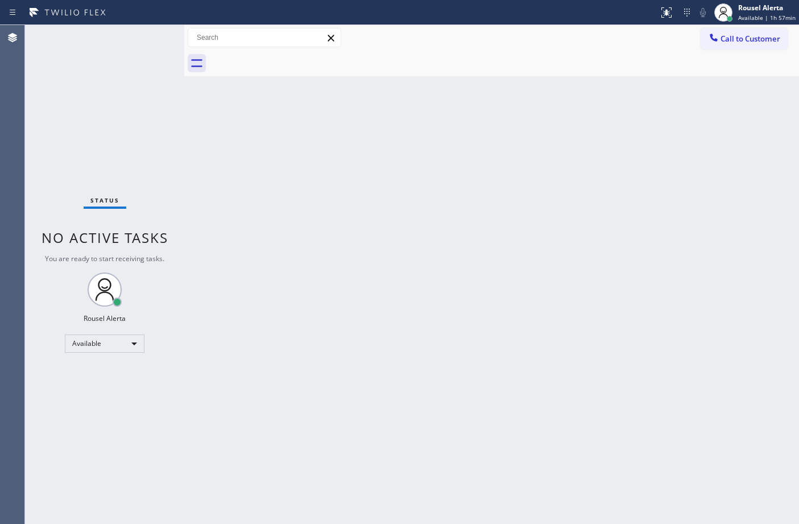
click at [119, 31] on div "Status No active tasks You are ready to start receiving tasks. Rousel Alerta Av…" at bounding box center [104, 274] width 159 height 499
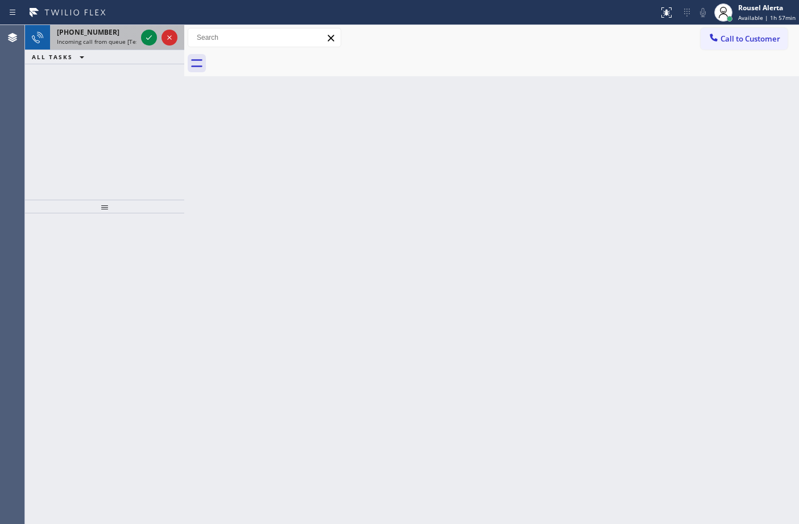
click at [115, 38] on span "Incoming call from queue [Test] All" at bounding box center [104, 42] width 94 height 8
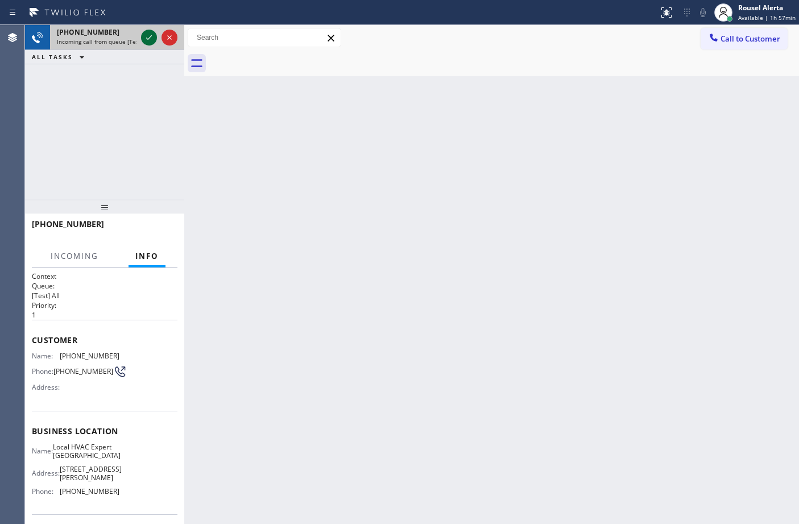
click at [147, 38] on icon at bounding box center [149, 37] width 6 height 5
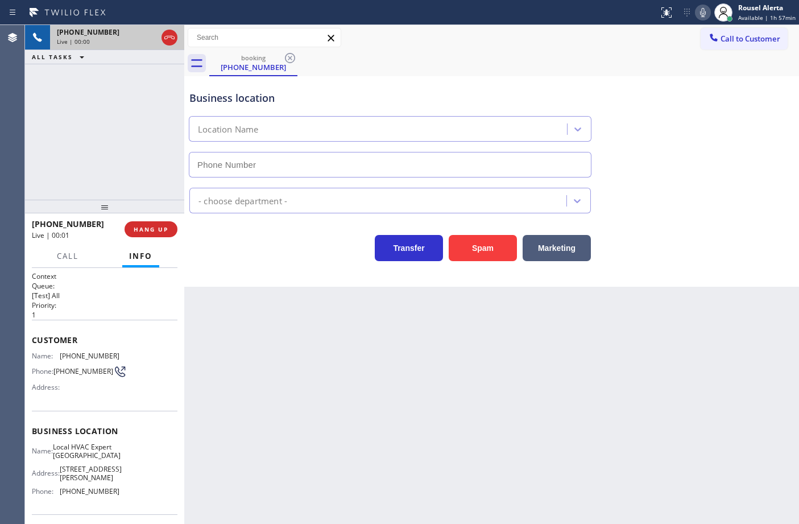
type input "(805) 870-9437"
click at [373, 368] on div "Back to Dashboard Change Sender ID Customers Technicians Select a contact Outbo…" at bounding box center [491, 274] width 615 height 499
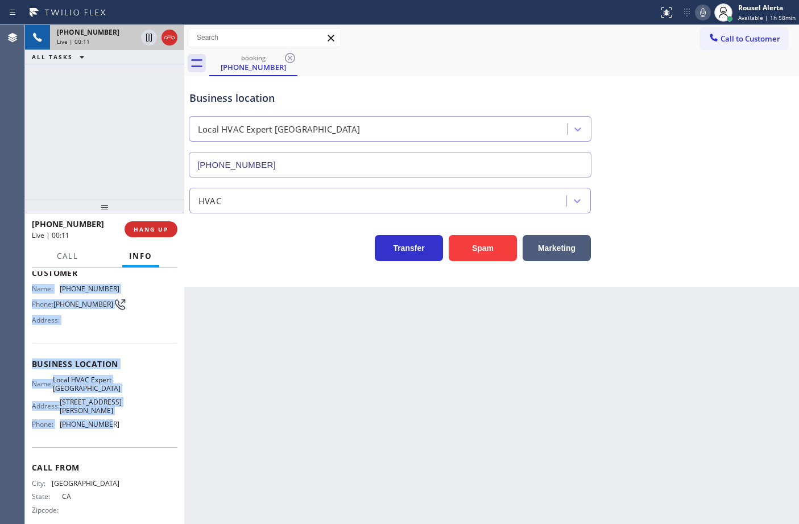
scroll to position [71, 0]
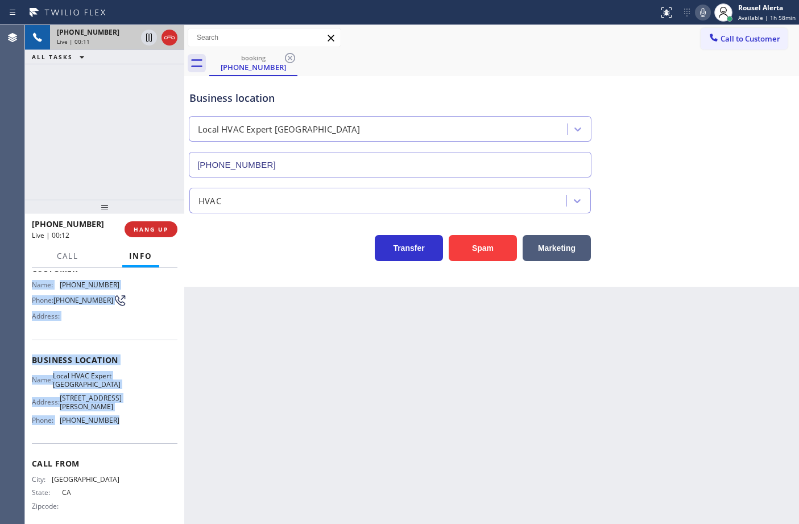
drag, startPoint x: 32, startPoint y: 351, endPoint x: 125, endPoint y: 430, distance: 121.8
click at [125, 430] on div "Context Queue: [Test] All Priority: 1 Customer Name: (747) 309-3538 Phone: (747…" at bounding box center [105, 364] width 146 height 329
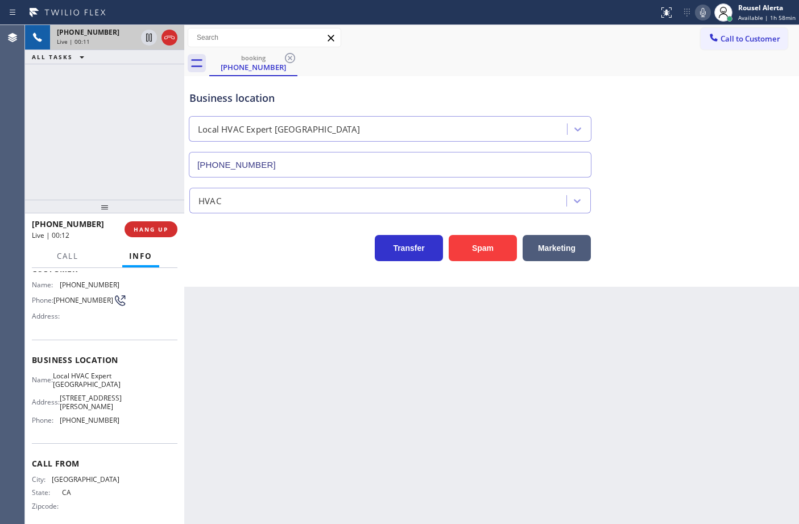
click at [243, 405] on div "Back to Dashboard Change Sender ID Customers Technicians Select a contact Outbo…" at bounding box center [491, 274] width 615 height 499
click at [108, 142] on div "+17473093538 Live | 00:26 ALL TASKS ALL TASKS ACTIVE TASKS TASKS IN WRAP UP" at bounding box center [104, 112] width 159 height 175
click at [260, 319] on div "Back to Dashboard Change Sender ID Customers Technicians Select a contact Outbo…" at bounding box center [491, 274] width 615 height 499
click at [155, 234] on button "HANG UP" at bounding box center [151, 229] width 53 height 16
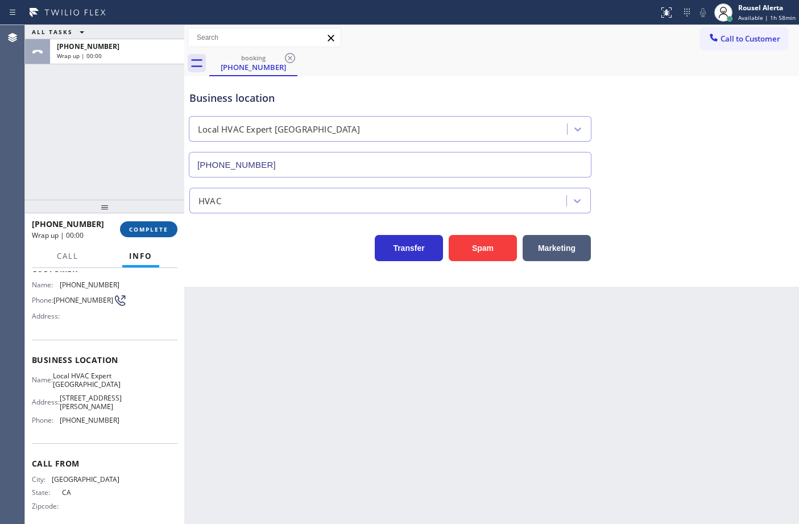
click at [155, 234] on button "COMPLETE" at bounding box center [148, 229] width 57 height 16
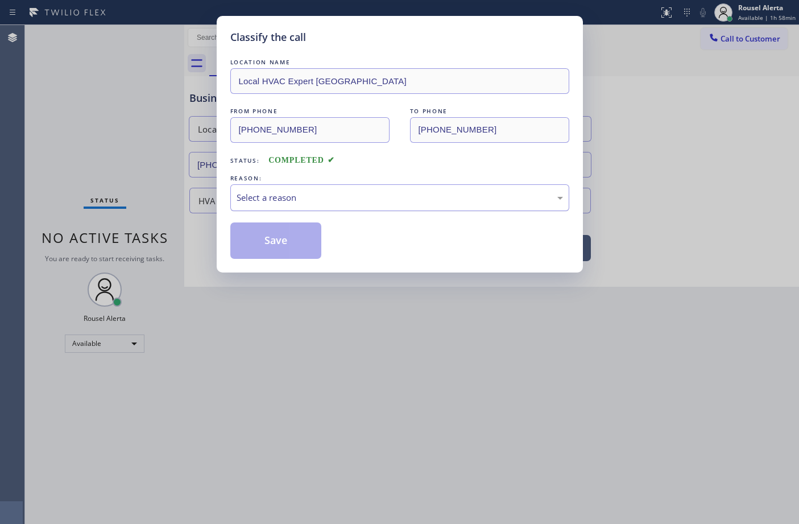
click at [274, 193] on div "Select a reason" at bounding box center [400, 197] width 326 height 13
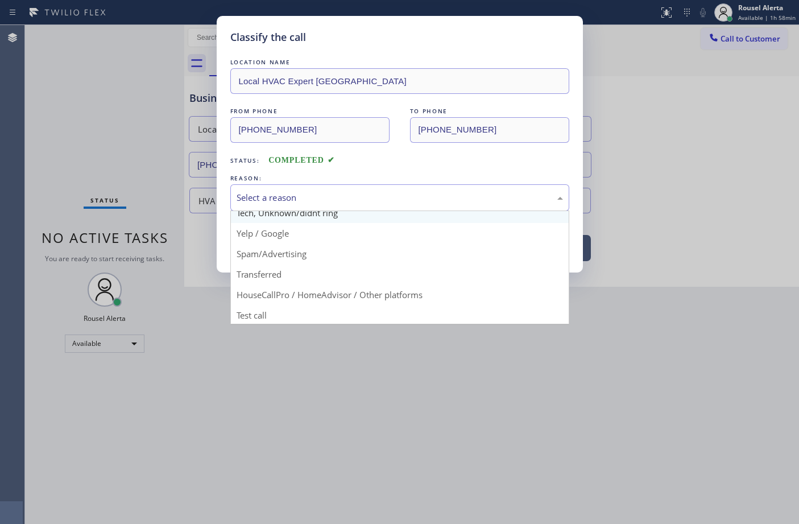
scroll to position [71, 0]
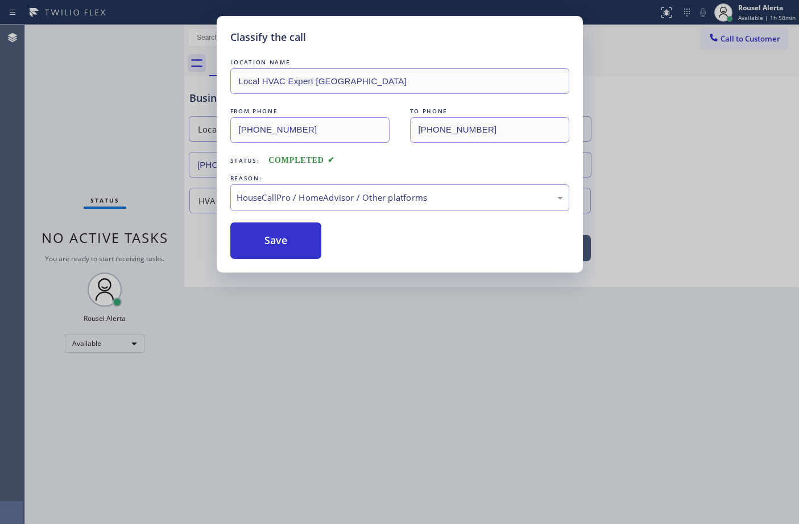
drag, startPoint x: 276, startPoint y: 246, endPoint x: 286, endPoint y: 280, distance: 34.9
click at [276, 246] on button "Save" at bounding box center [276, 240] width 92 height 36
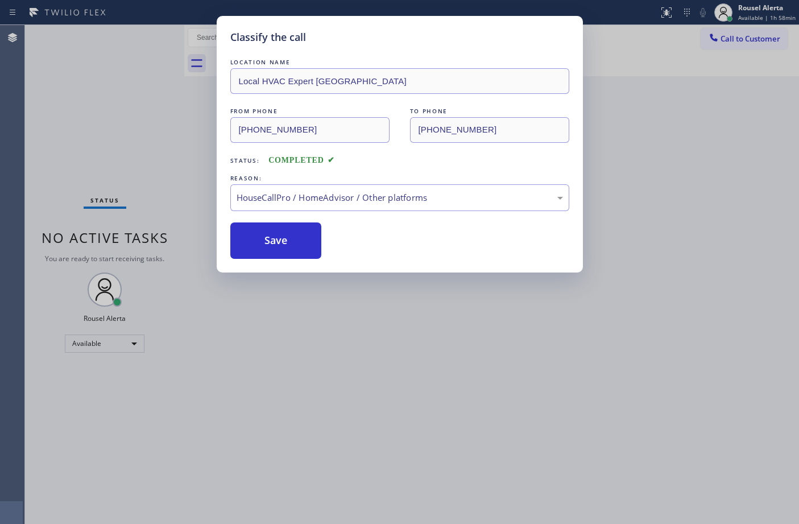
drag, startPoint x: 320, startPoint y: 347, endPoint x: 169, endPoint y: 136, distance: 259.6
click at [317, 345] on div "Classify the call LOCATION NAME Local HVAC Expert Calabasas FROM PHONE (747) 30…" at bounding box center [399, 262] width 799 height 524
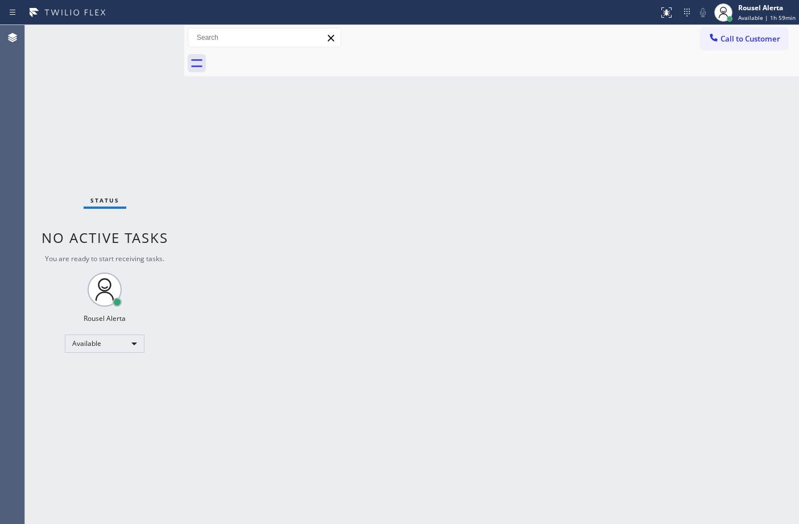
click at [365, 262] on div "Back to Dashboard Change Sender ID Customers Technicians Select a contact Outbo…" at bounding box center [491, 274] width 615 height 499
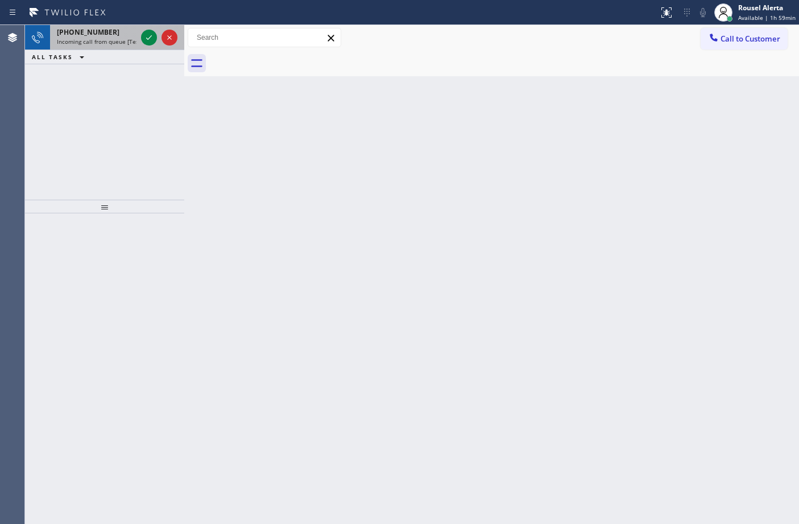
drag, startPoint x: 115, startPoint y: 35, endPoint x: 123, endPoint y: 38, distance: 8.5
click at [115, 35] on div "+16504811953" at bounding box center [97, 32] width 80 height 10
click at [117, 35] on div "+18028051233" at bounding box center [97, 32] width 80 height 10
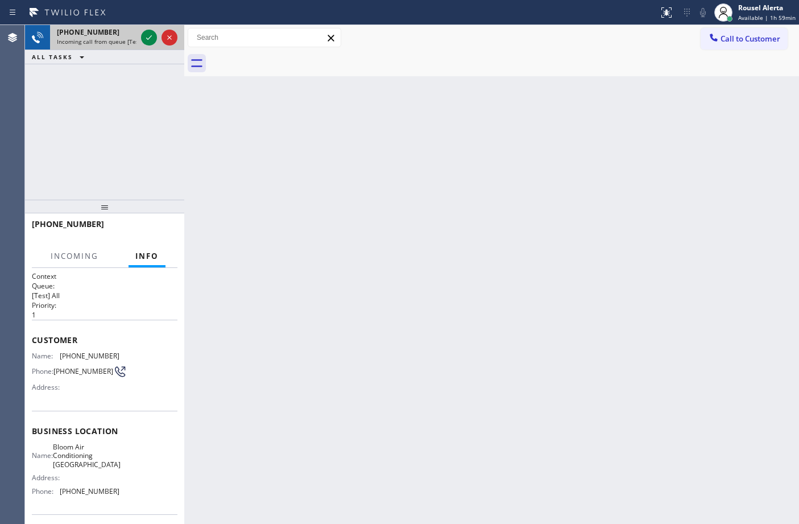
click at [134, 35] on div "+18028051233" at bounding box center [97, 32] width 80 height 10
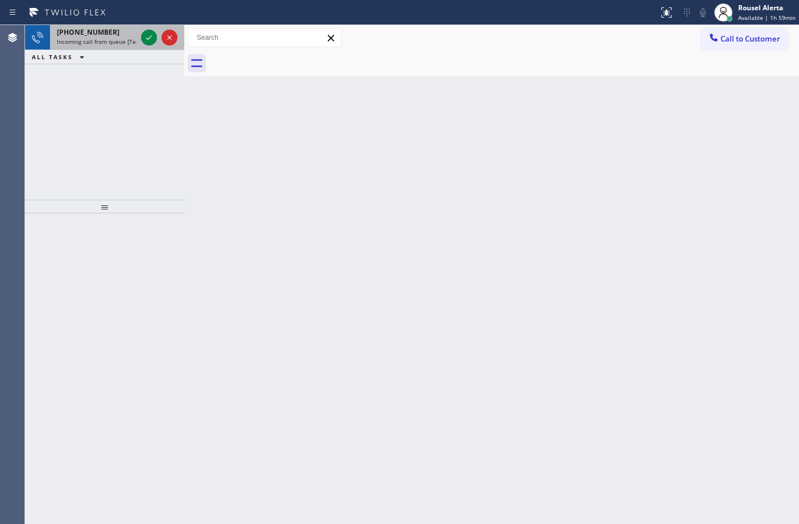
click at [135, 39] on span "Incoming call from queue [Test] All" at bounding box center [104, 42] width 94 height 8
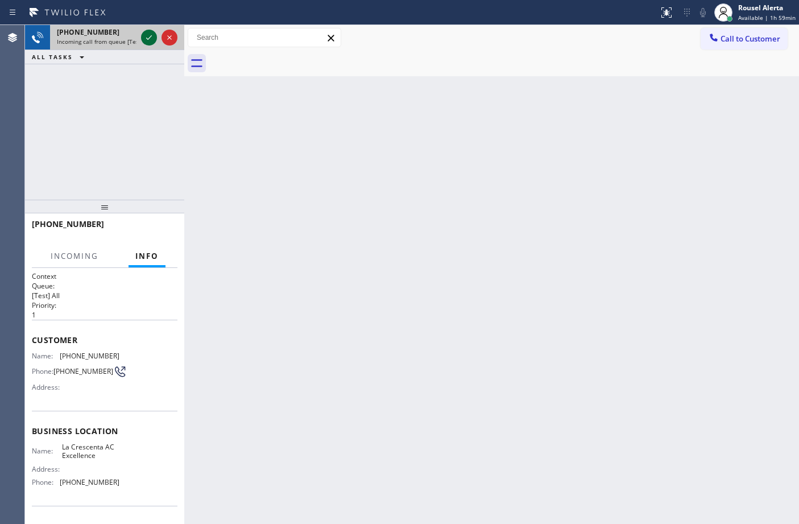
click at [146, 40] on icon at bounding box center [149, 38] width 14 height 14
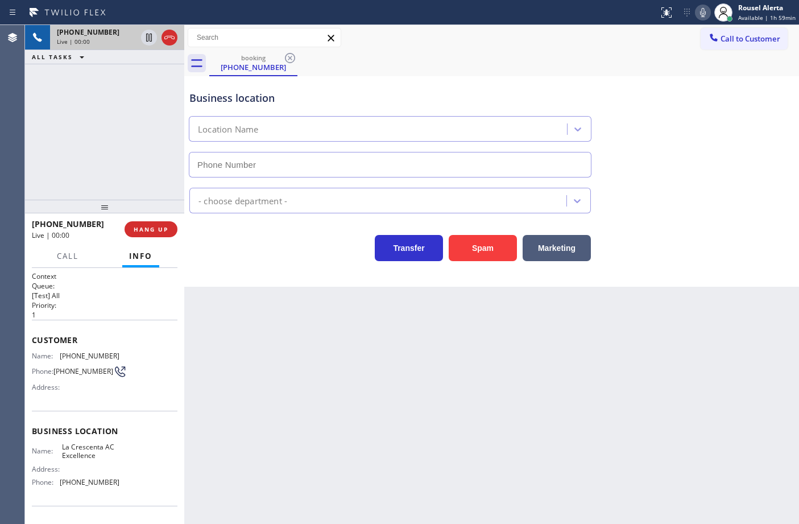
type input "(818) 798-3325"
click at [556, 414] on div "Back to Dashboard Change Sender ID Customers Technicians Select a contact Outbo…" at bounding box center [491, 274] width 615 height 499
click at [258, 346] on div "Back to Dashboard Change Sender ID Customers Technicians Select a contact Outbo…" at bounding box center [491, 274] width 615 height 499
click at [327, 367] on div "Back to Dashboard Change Sender ID Customers Technicians Select a contact Outbo…" at bounding box center [491, 274] width 615 height 499
click at [283, 362] on div "Back to Dashboard Change Sender ID Customers Technicians Select a contact Outbo…" at bounding box center [491, 274] width 615 height 499
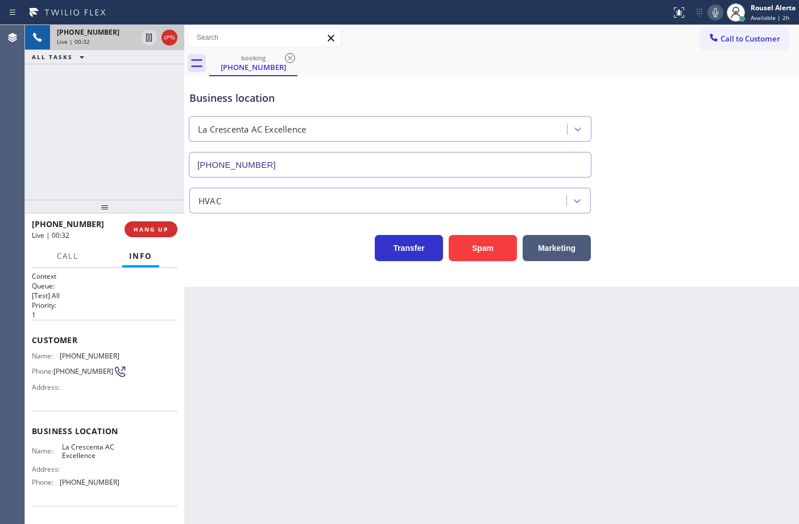
click at [131, 77] on div "+13106145438 Live | 00:32 ALL TASKS ALL TASKS ACTIVE TASKS TASKS IN WRAP UP" at bounding box center [104, 112] width 159 height 175
click at [312, 350] on div "Back to Dashboard Change Sender ID Customers Technicians Select a contact Outbo…" at bounding box center [491, 274] width 615 height 499
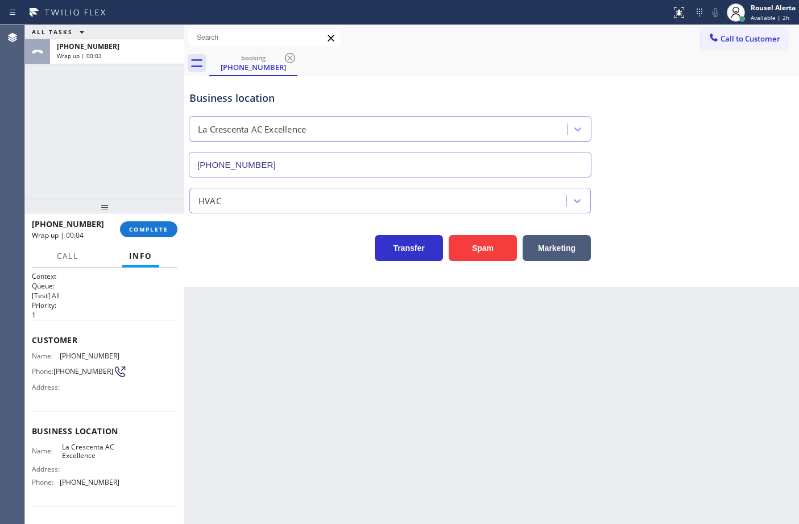
click at [577, 438] on div "Back to Dashboard Change Sender ID Customers Technicians Select a contact Outbo…" at bounding box center [491, 274] width 615 height 499
click at [772, 11] on div "Rousel Alerta" at bounding box center [773, 8] width 45 height 10
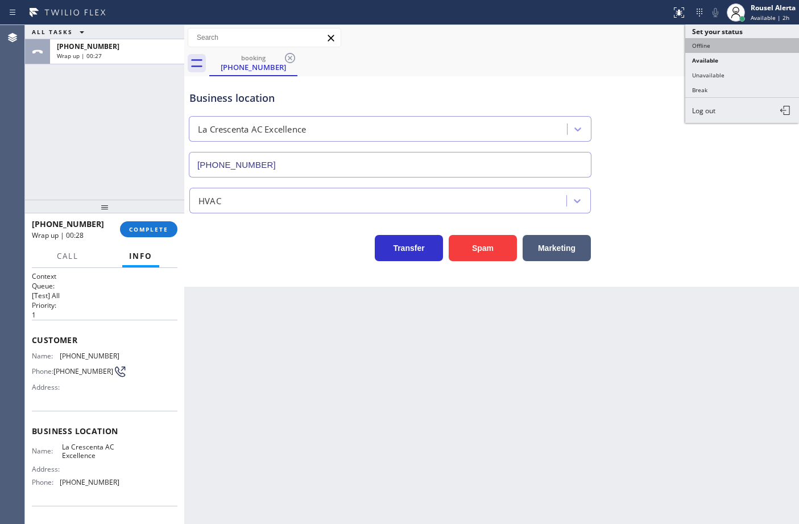
click at [758, 41] on button "Offline" at bounding box center [742, 45] width 114 height 15
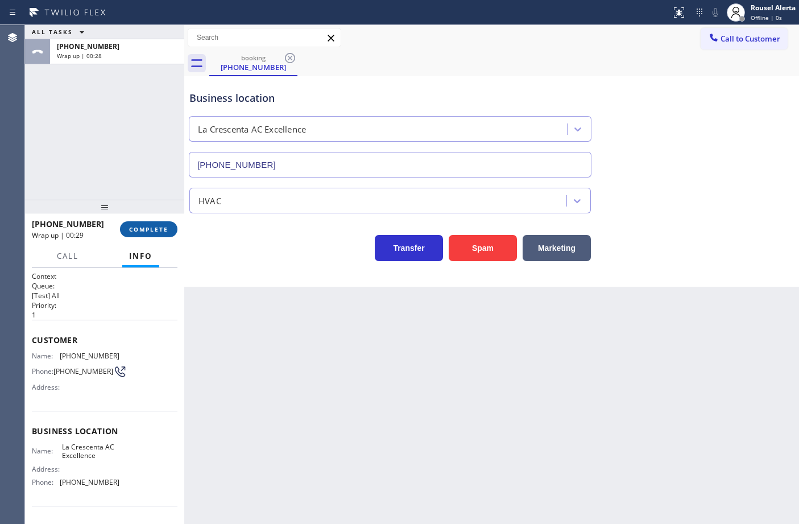
click at [141, 227] on span "COMPLETE" at bounding box center [148, 229] width 39 height 8
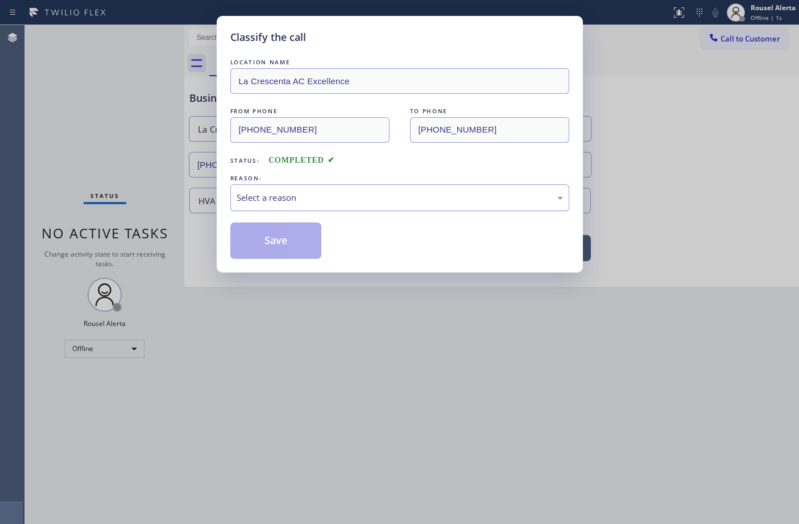
click at [280, 202] on div "Select a reason" at bounding box center [400, 197] width 326 height 13
click at [292, 234] on button "Save" at bounding box center [276, 240] width 92 height 36
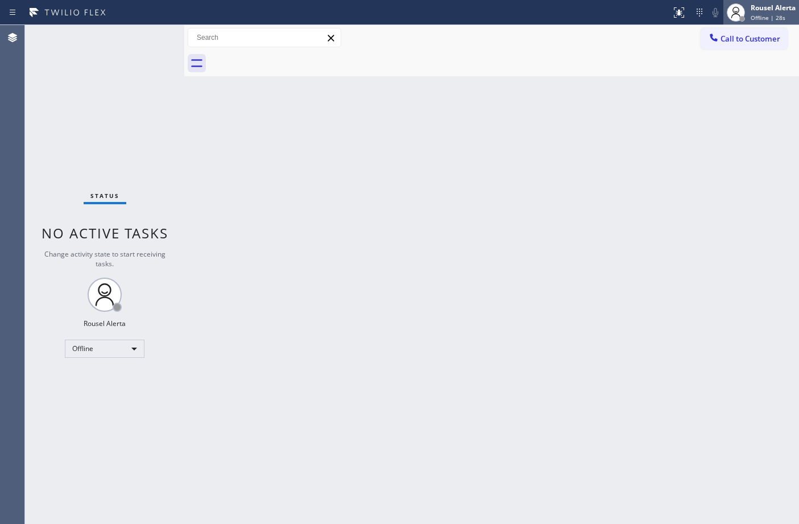
click at [782, 18] on span "Offline | 28s" at bounding box center [768, 18] width 35 height 8
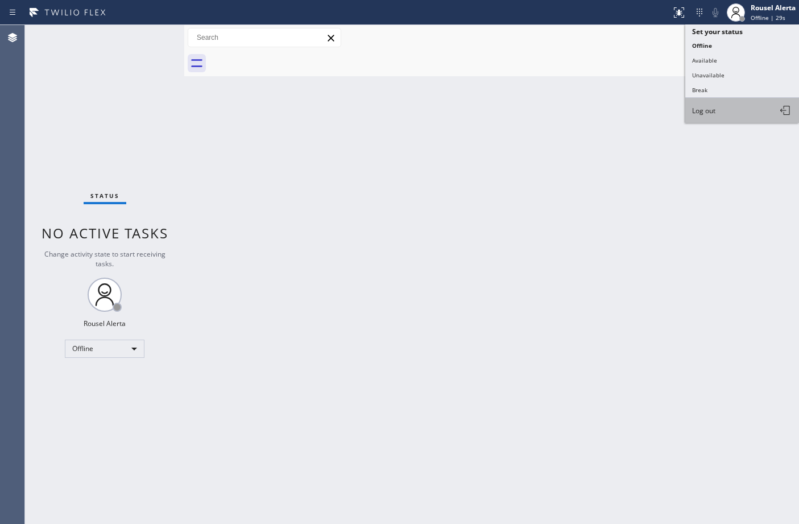
click at [740, 105] on button "Log out" at bounding box center [742, 110] width 114 height 25
